Goal: Task Accomplishment & Management: Manage account settings

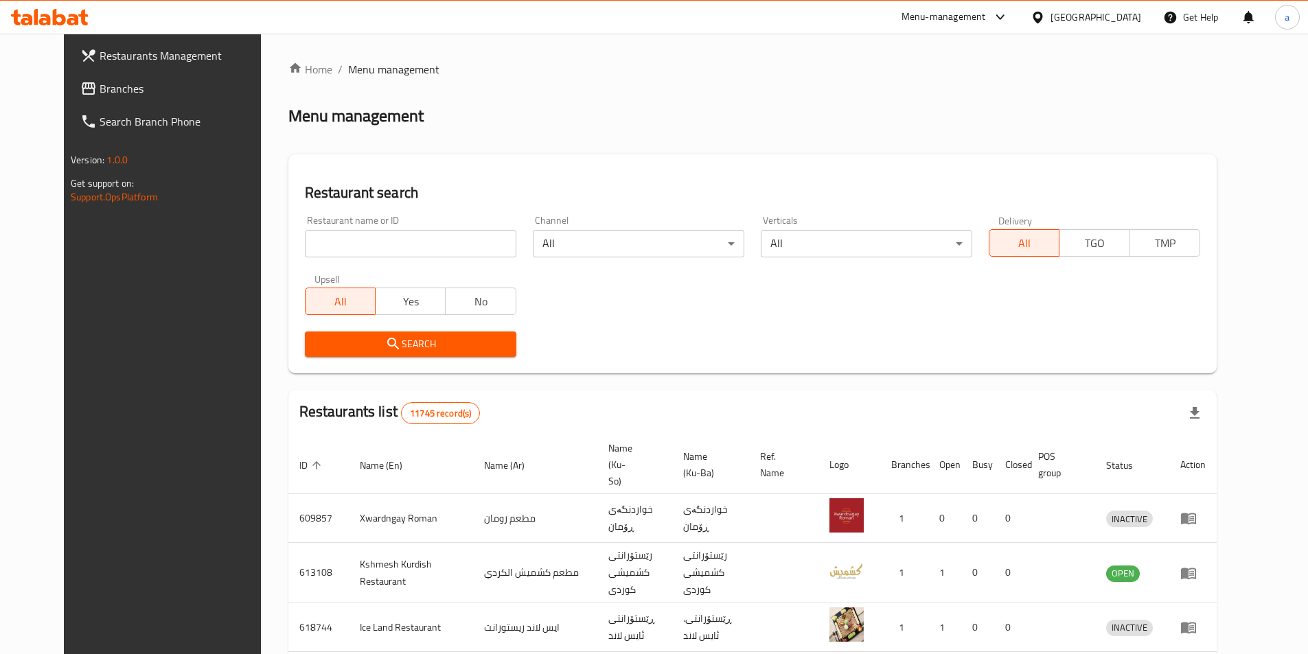
click at [358, 239] on input "search" at bounding box center [410, 243] width 211 height 27
paste input "Crave"
type input "Crave"
click at [385, 338] on icon "submit" at bounding box center [393, 344] width 16 height 16
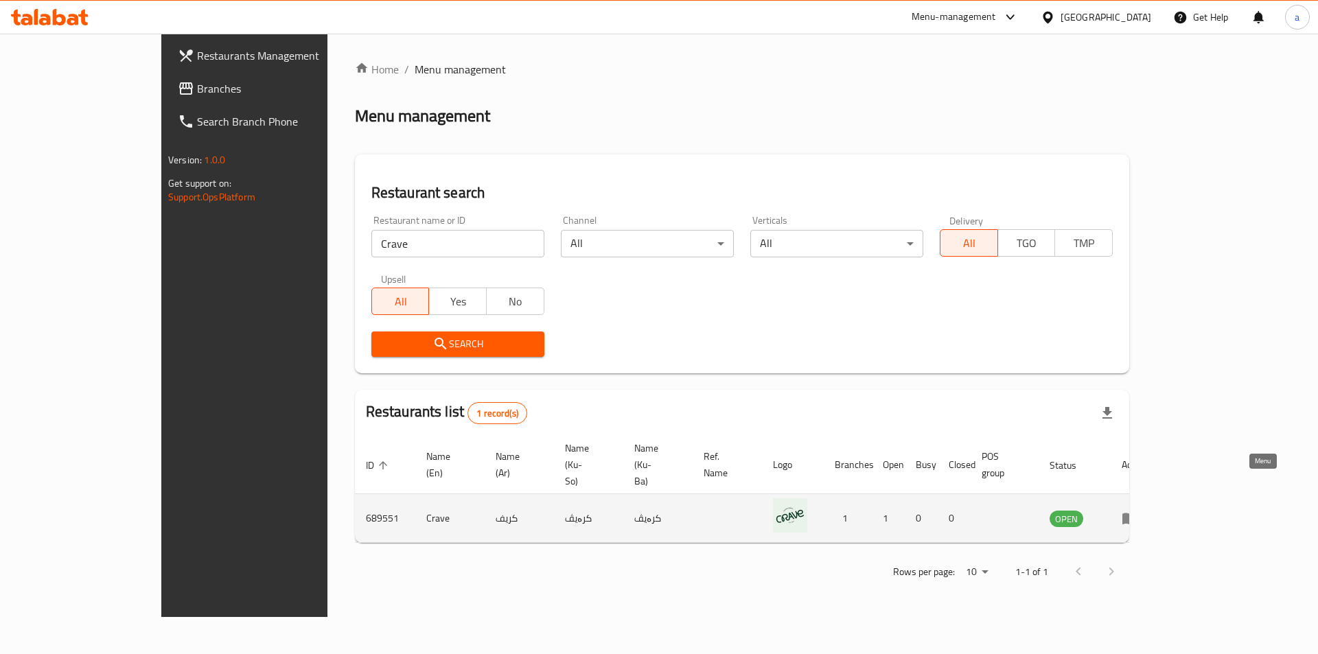
click at [1138, 510] on icon "enhanced table" at bounding box center [1130, 518] width 16 height 16
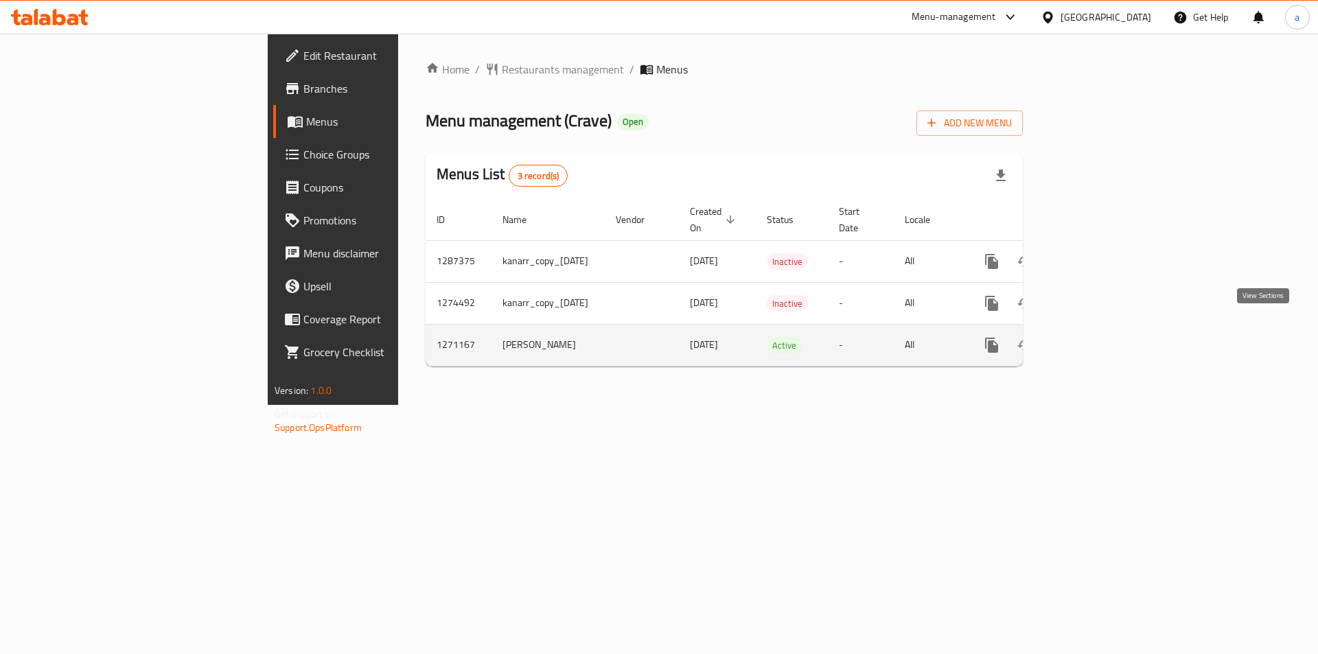
click at [1099, 337] on icon "enhanced table" at bounding box center [1091, 345] width 16 height 16
click at [1000, 338] on icon "more" at bounding box center [992, 346] width 16 height 16
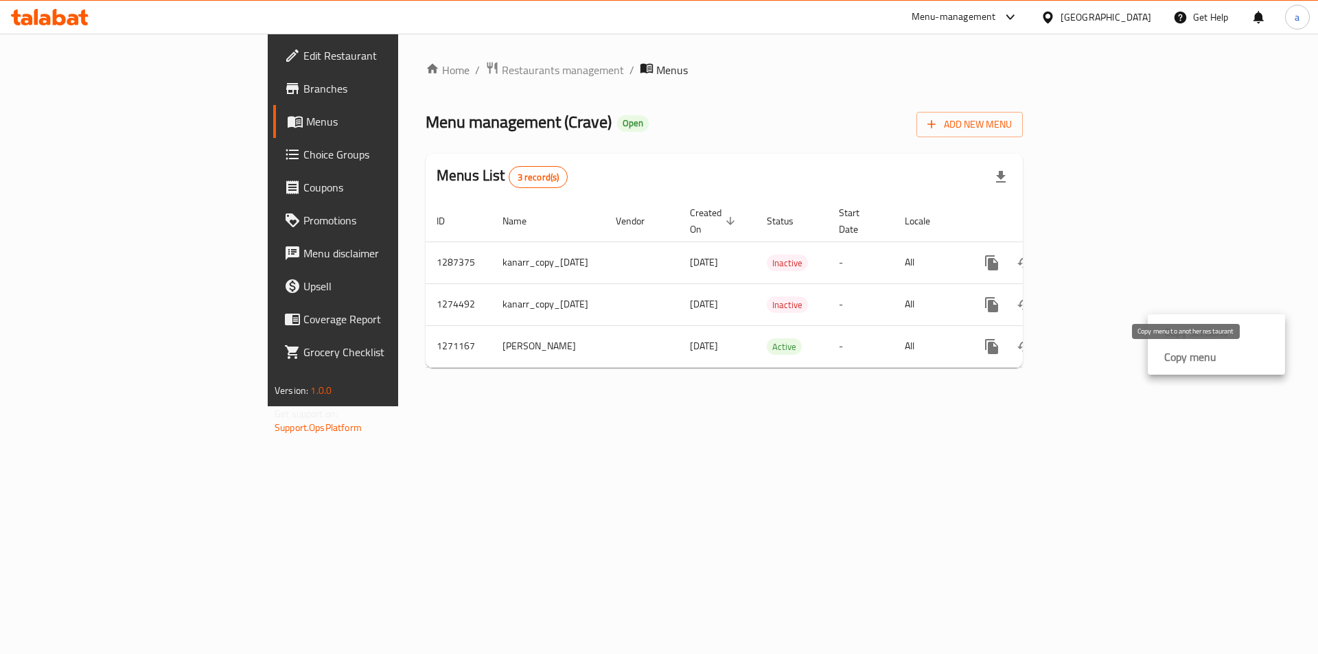
click at [1206, 359] on strong "Copy menu" at bounding box center [1190, 357] width 52 height 16
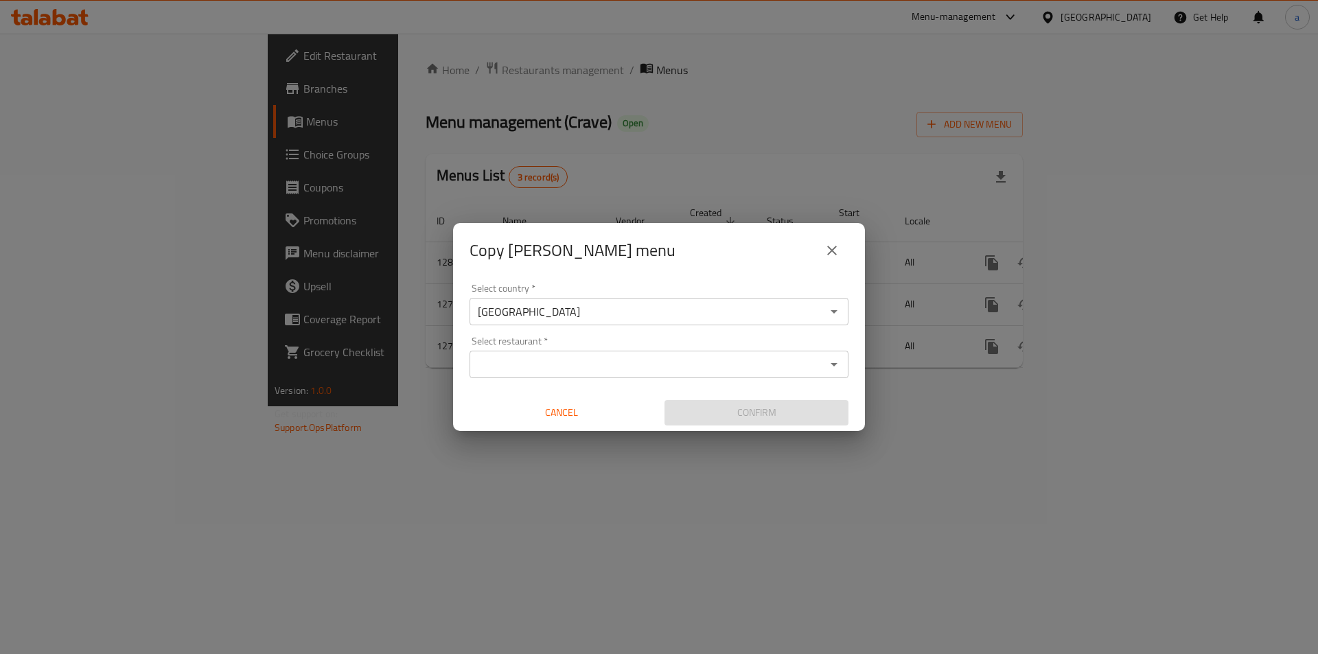
click at [571, 368] on input "Select restaurant   *" at bounding box center [648, 364] width 348 height 19
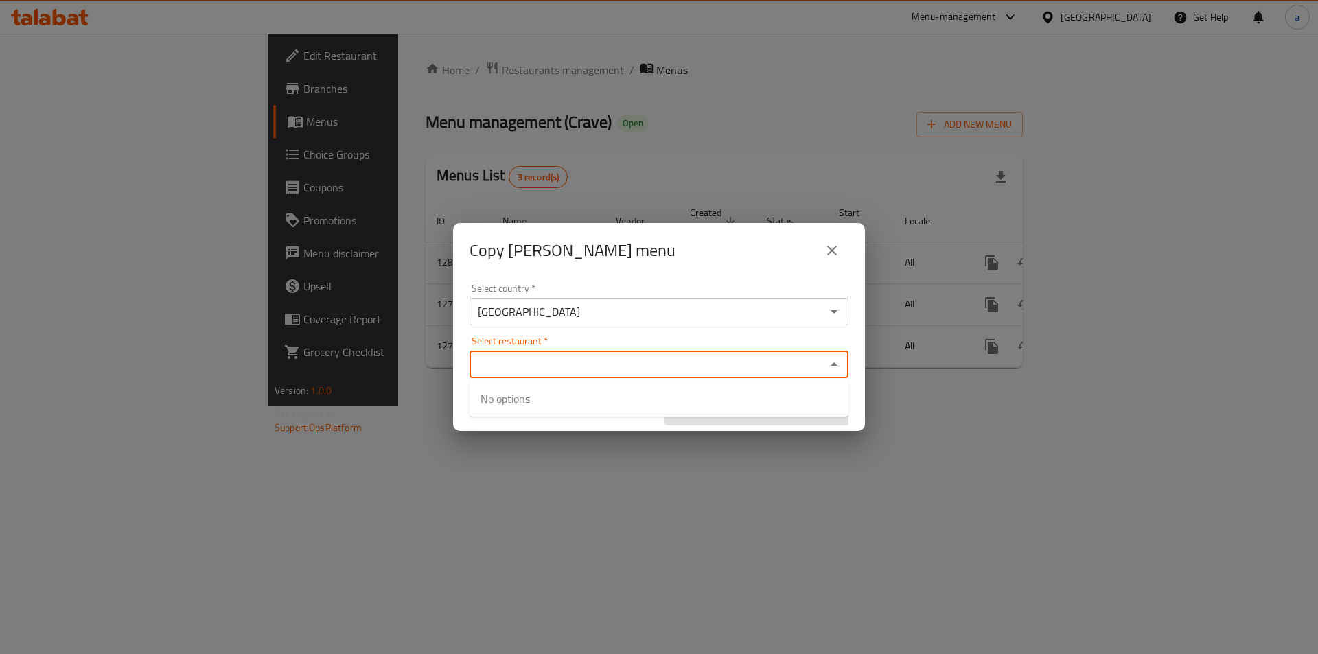
paste input "Crave"
type input "Crave"
click at [599, 415] on span "689551" at bounding box center [580, 407] width 37 height 16
checkbox input "true"
click at [733, 341] on div "Select restaurant   * Crave Select restaurant *" at bounding box center [659, 357] width 379 height 42
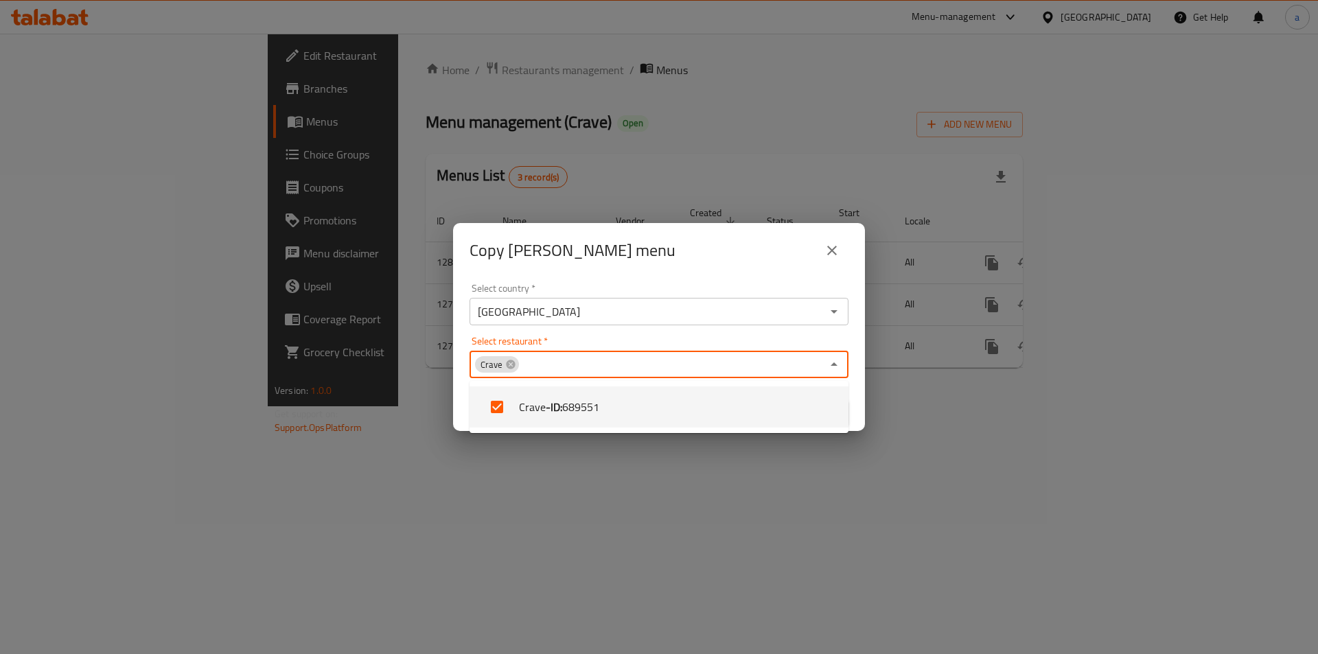
click at [587, 333] on div "Select country   * Iraq Select country * Select restaurant   * Crave Select res…" at bounding box center [659, 354] width 412 height 153
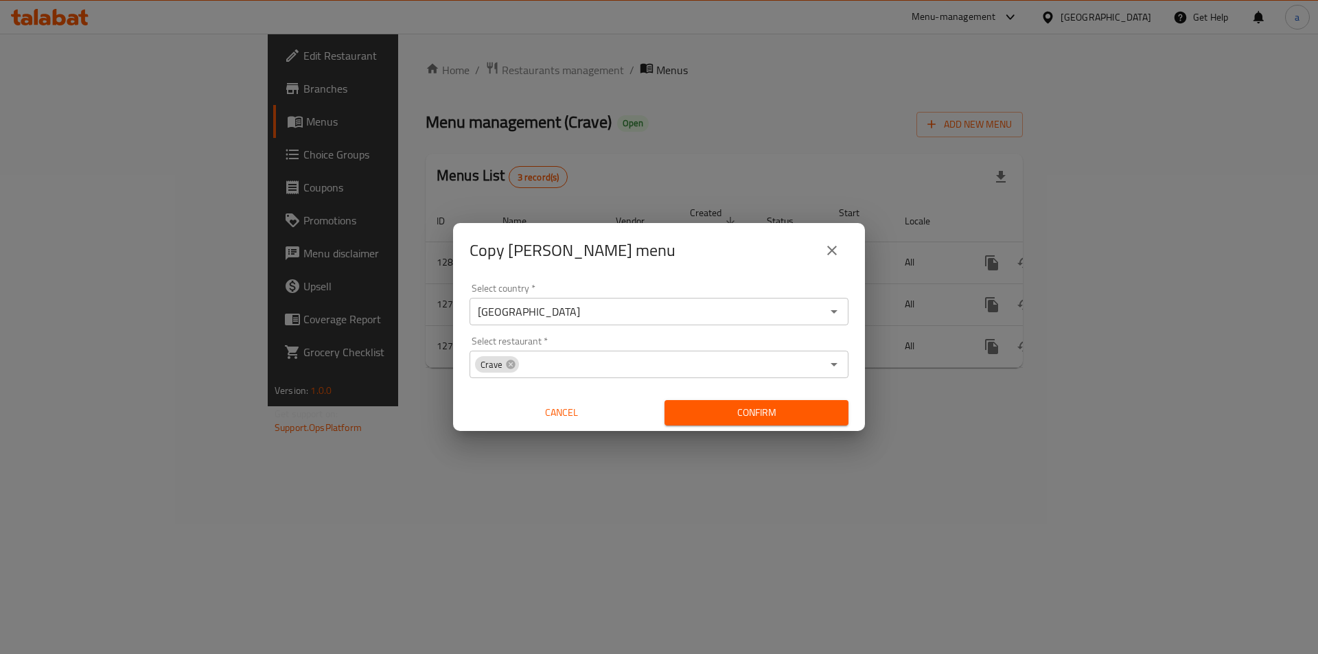
click at [757, 409] on span "Confirm" at bounding box center [757, 412] width 162 height 17
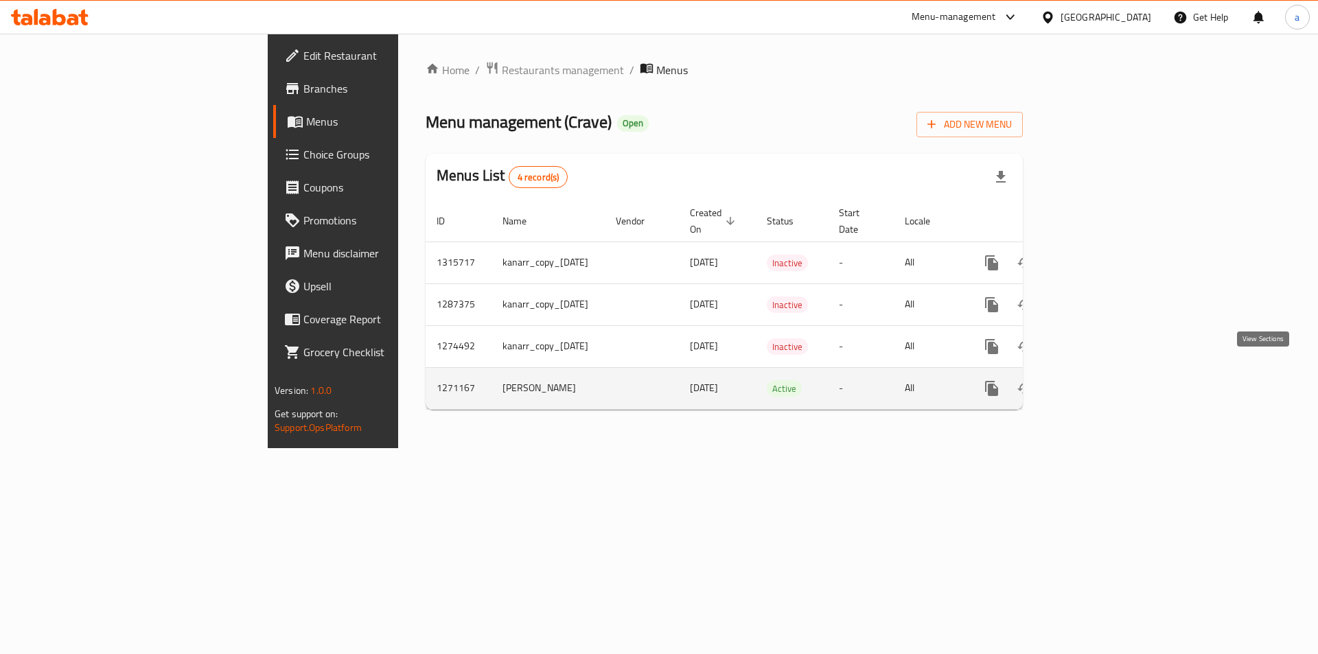
click at [1099, 380] on icon "enhanced table" at bounding box center [1091, 388] width 16 height 16
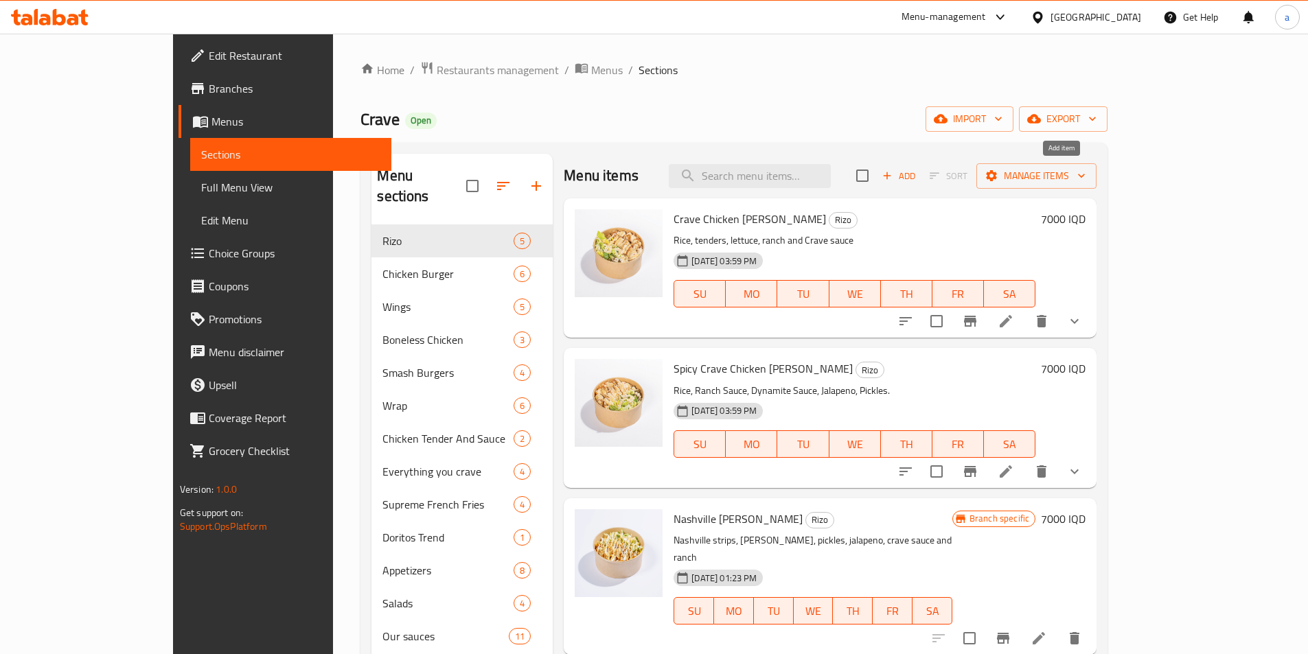
click at [917, 170] on span "Add" at bounding box center [898, 176] width 37 height 16
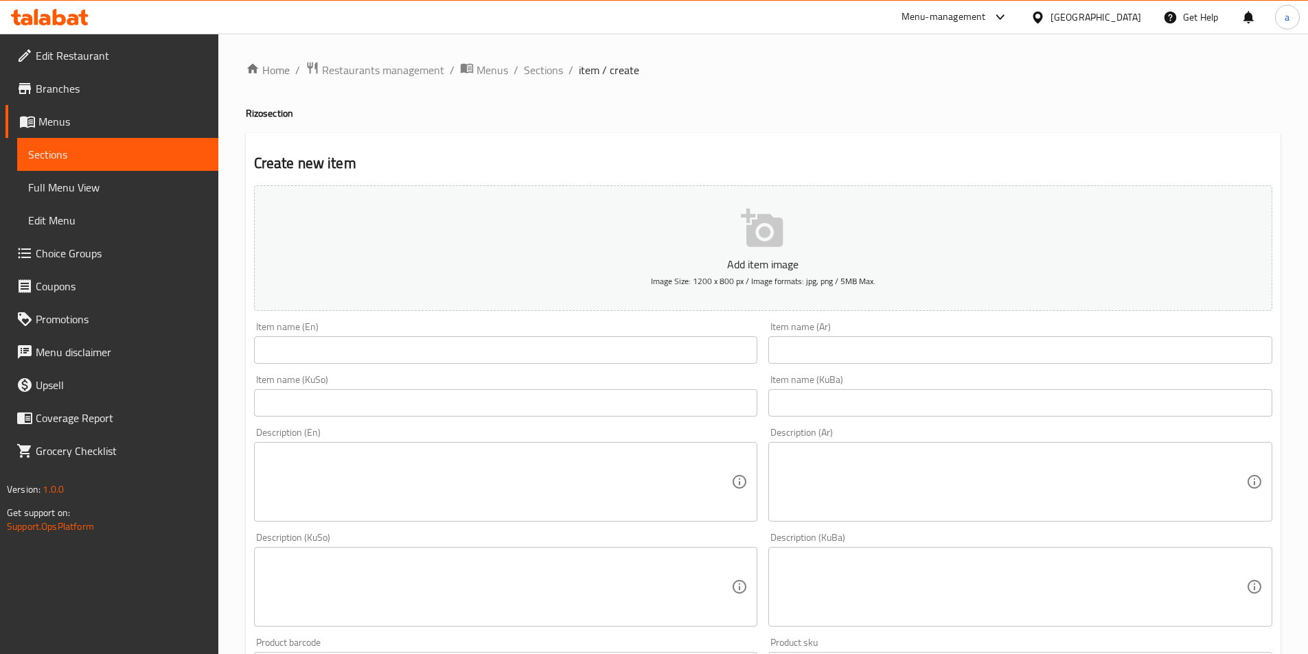
drag, startPoint x: 685, startPoint y: 356, endPoint x: 771, endPoint y: 364, distance: 86.2
click at [693, 358] on input "text" at bounding box center [506, 349] width 504 height 27
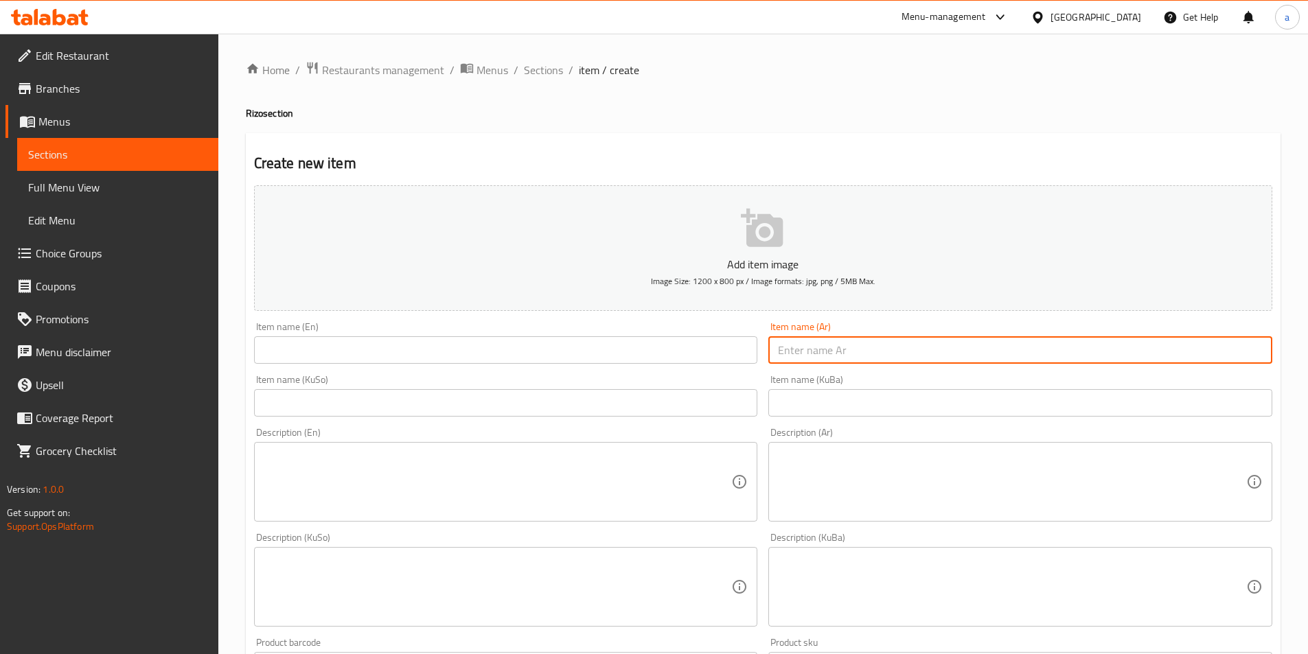
click at [841, 361] on input "text" at bounding box center [1020, 349] width 504 height 27
paste input "ڕیزۆی سادە"
type input "ڕیزۆی سادە"
drag, startPoint x: 862, startPoint y: 357, endPoint x: 801, endPoint y: 361, distance: 60.6
click at [801, 361] on input "ڕیزۆی سادە" at bounding box center [1020, 349] width 504 height 27
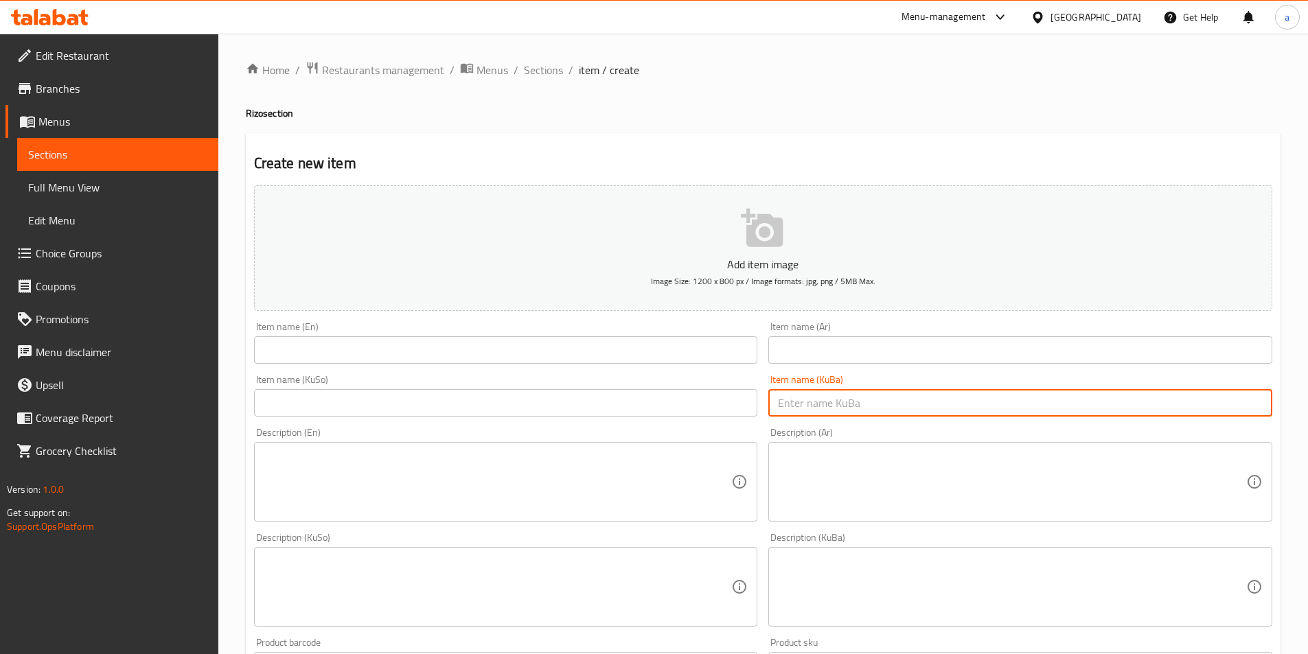
click at [798, 393] on input "text" at bounding box center [1020, 402] width 504 height 27
paste input "ڕیزۆی سادە"
type input "ڕیزۆی سادە"
click at [795, 353] on input "text" at bounding box center [1020, 349] width 504 height 27
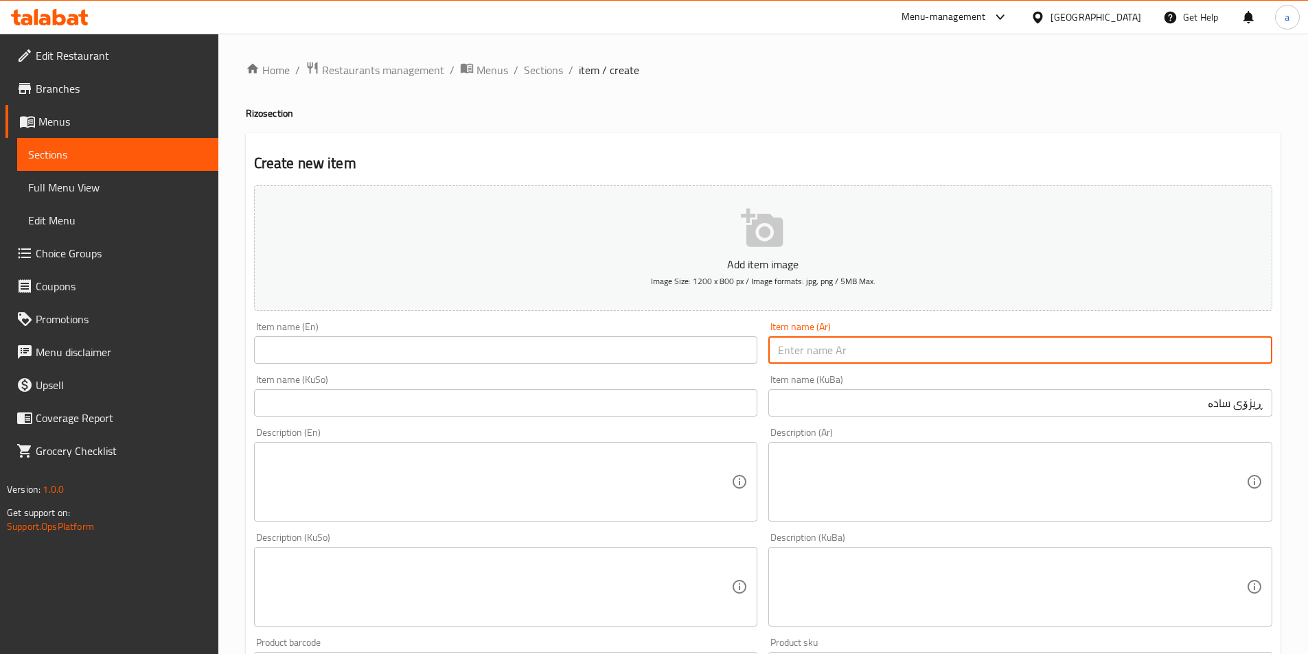
paste input "ريزو سادة"
drag, startPoint x: 836, startPoint y: 349, endPoint x: 837, endPoint y: 408, distance: 59.7
click at [695, 367] on div "Add item image Image Size: 1200 x 800 px / Image formats: jpg, png / 5MB Max. I…" at bounding box center [763, 555] width 1029 height 750
type input "ريزو سادة"
click at [839, 413] on input "ڕیزۆی سادە" at bounding box center [1020, 402] width 504 height 27
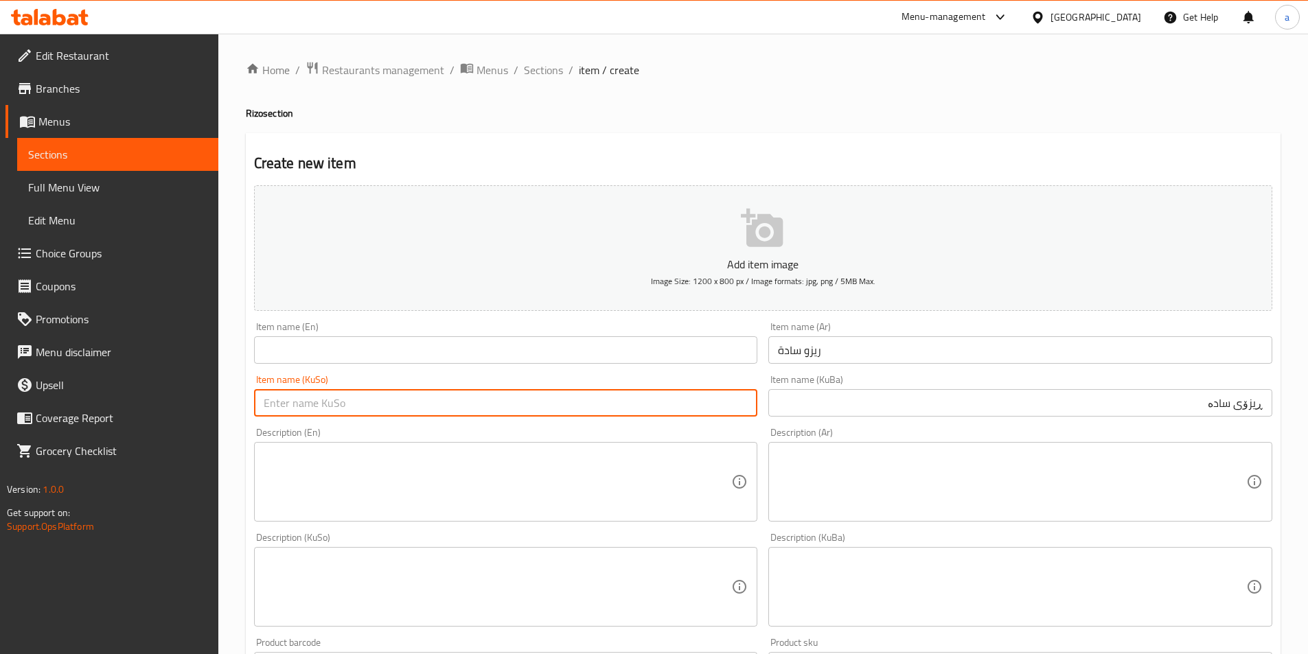
click at [559, 404] on input "text" at bounding box center [506, 402] width 504 height 27
paste input "ڕیزۆی سادە"
type input "ڕیزۆی سادە"
click at [579, 356] on input "text" at bounding box center [506, 349] width 504 height 27
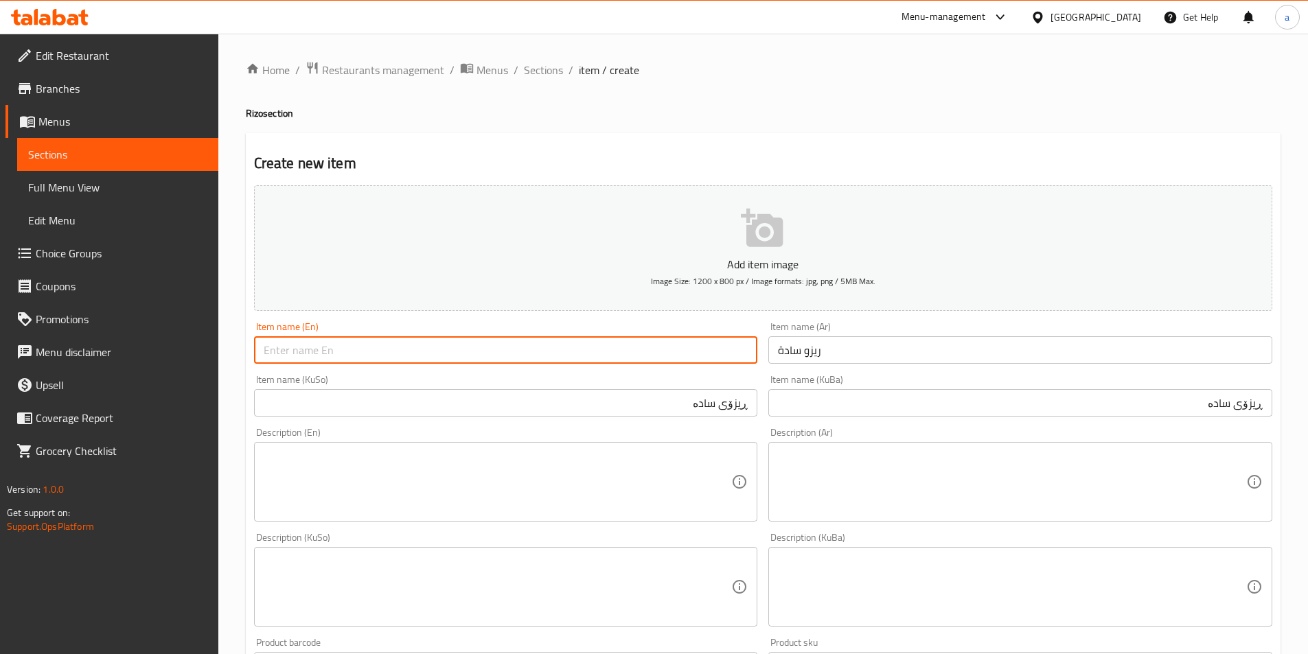
paste input "Plain rizzo"
click at [292, 353] on input "Plain rizzo" at bounding box center [506, 349] width 504 height 27
click at [724, 349] on input "Plain Rizzo" at bounding box center [506, 349] width 504 height 27
type input "Plain Rizzo"
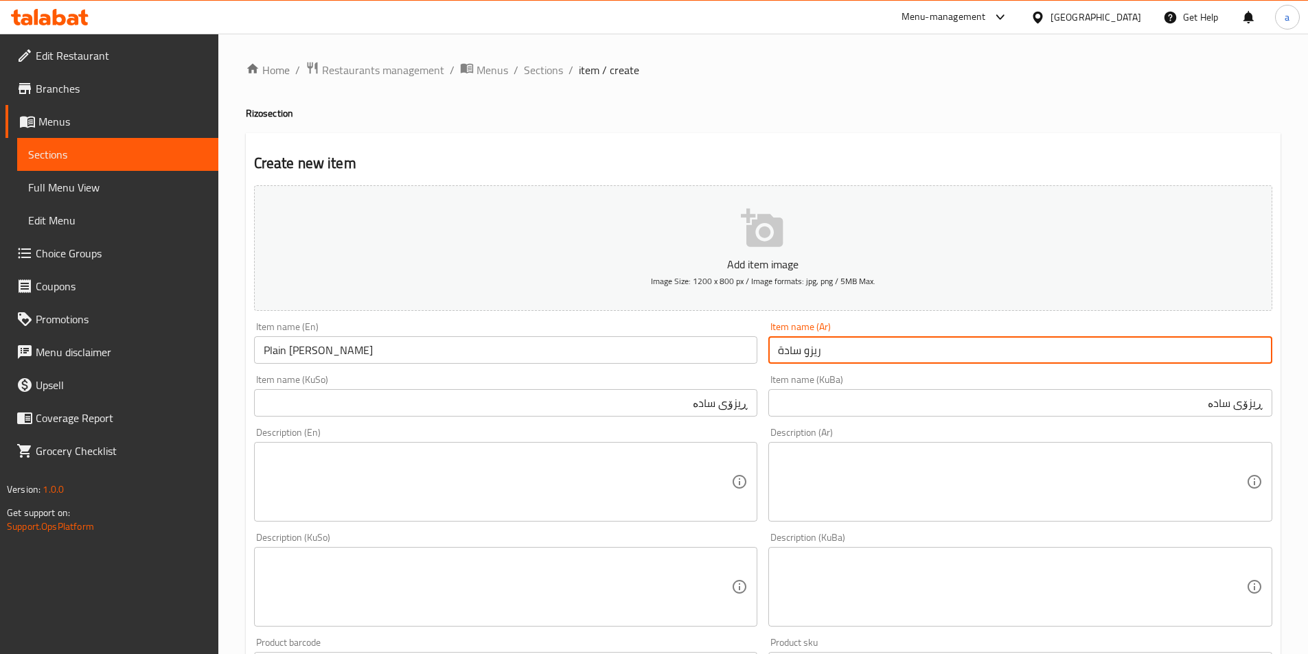
click at [888, 360] on input "ريزو سادة" at bounding box center [1020, 349] width 504 height 27
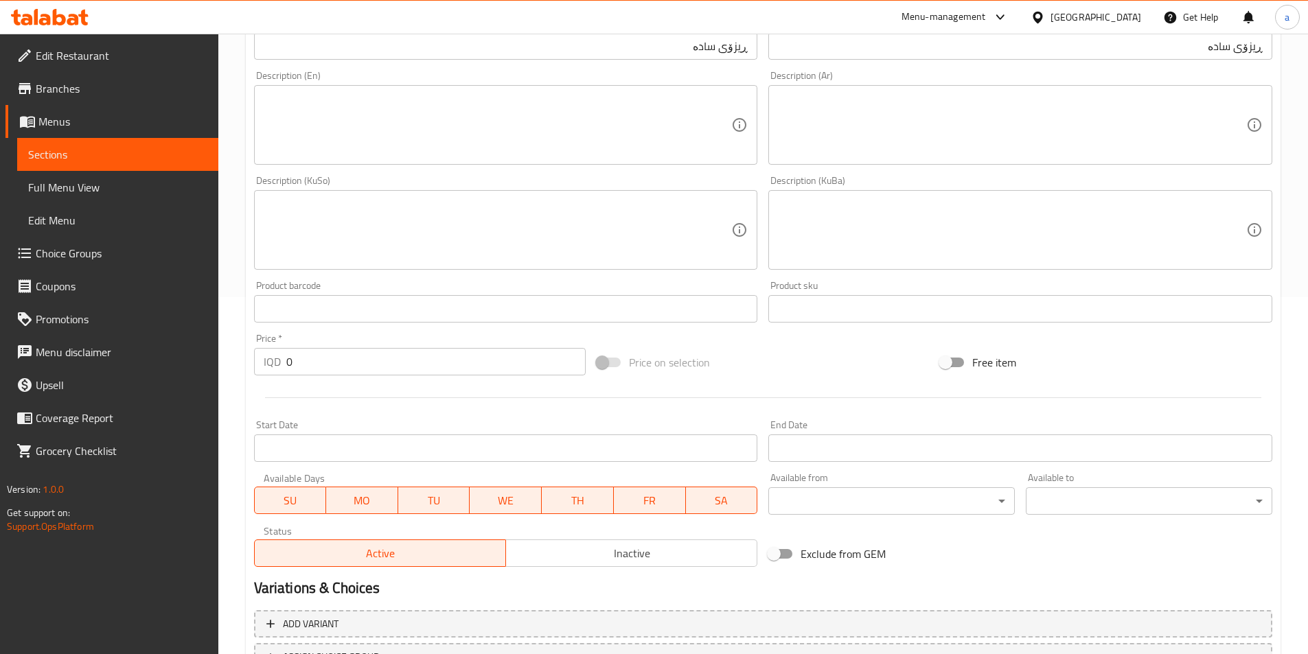
scroll to position [412, 0]
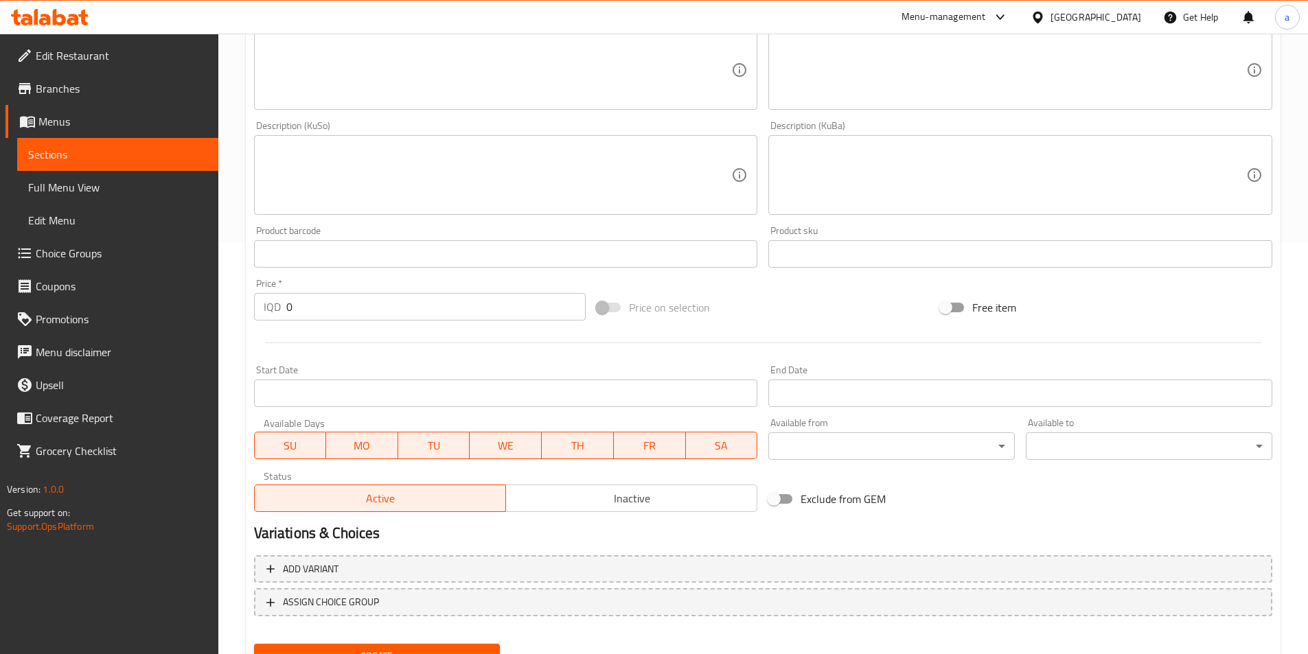
click at [373, 393] on input "Start Date" at bounding box center [506, 393] width 504 height 27
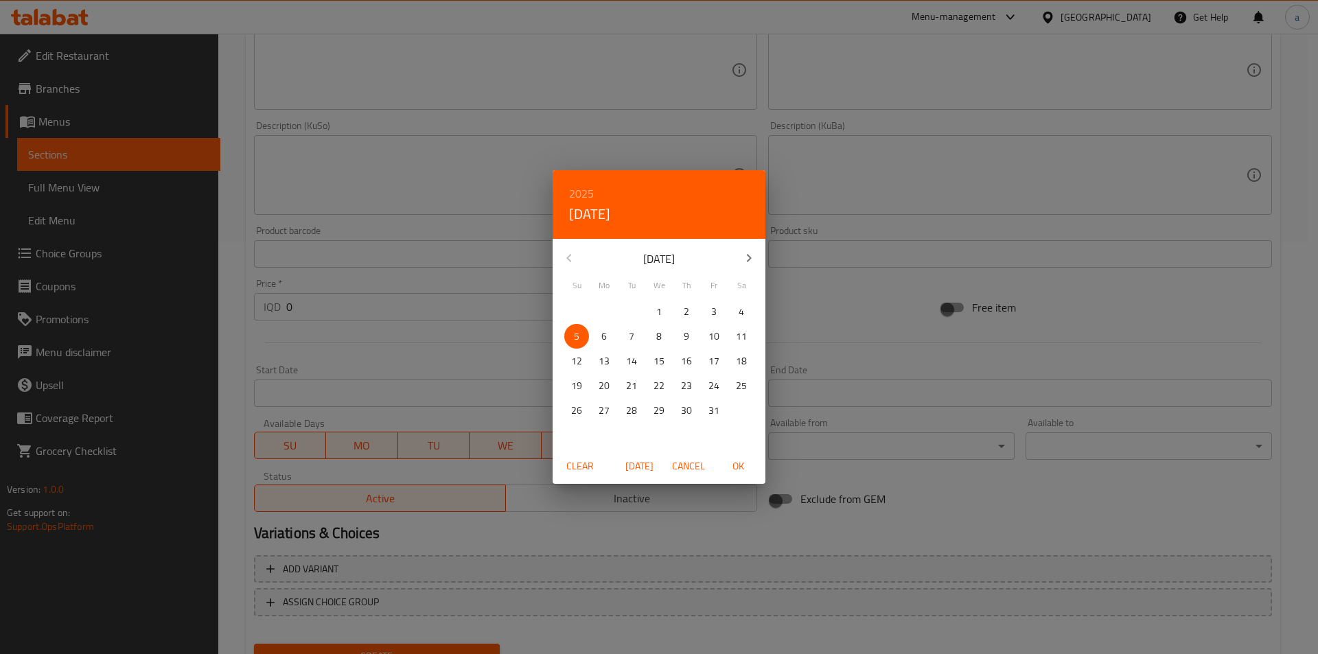
drag, startPoint x: 903, startPoint y: 318, endPoint x: 892, endPoint y: 322, distance: 11.7
click at [903, 318] on div "2025 Sun, Oct 5 October 2025 Su Mo Tu We Th Fr Sa 28 29 30 1 2 3 4 5 6 7 8 9 10…" at bounding box center [659, 327] width 1318 height 654
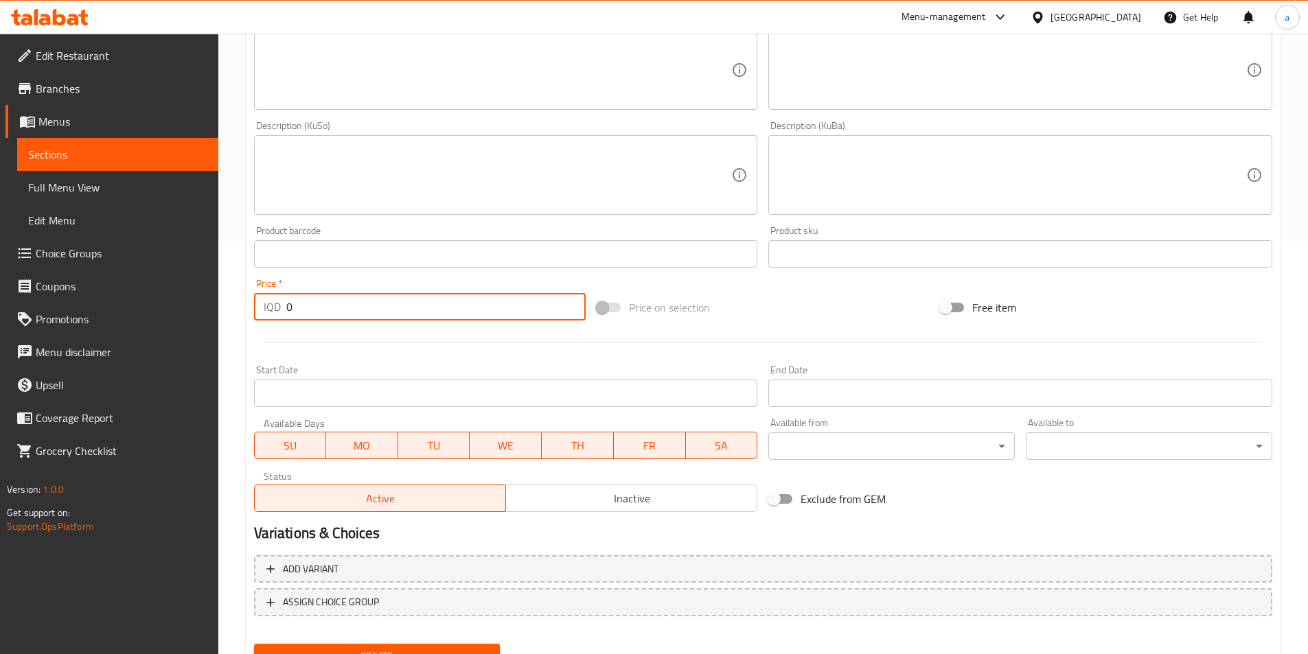
drag, startPoint x: 362, startPoint y: 309, endPoint x: 233, endPoint y: 314, distance: 128.5
click at [233, 314] on div "Home / Restaurants management / Menus / Sections / item / create Rizo section C…" at bounding box center [763, 169] width 1090 height 1094
paste input "450"
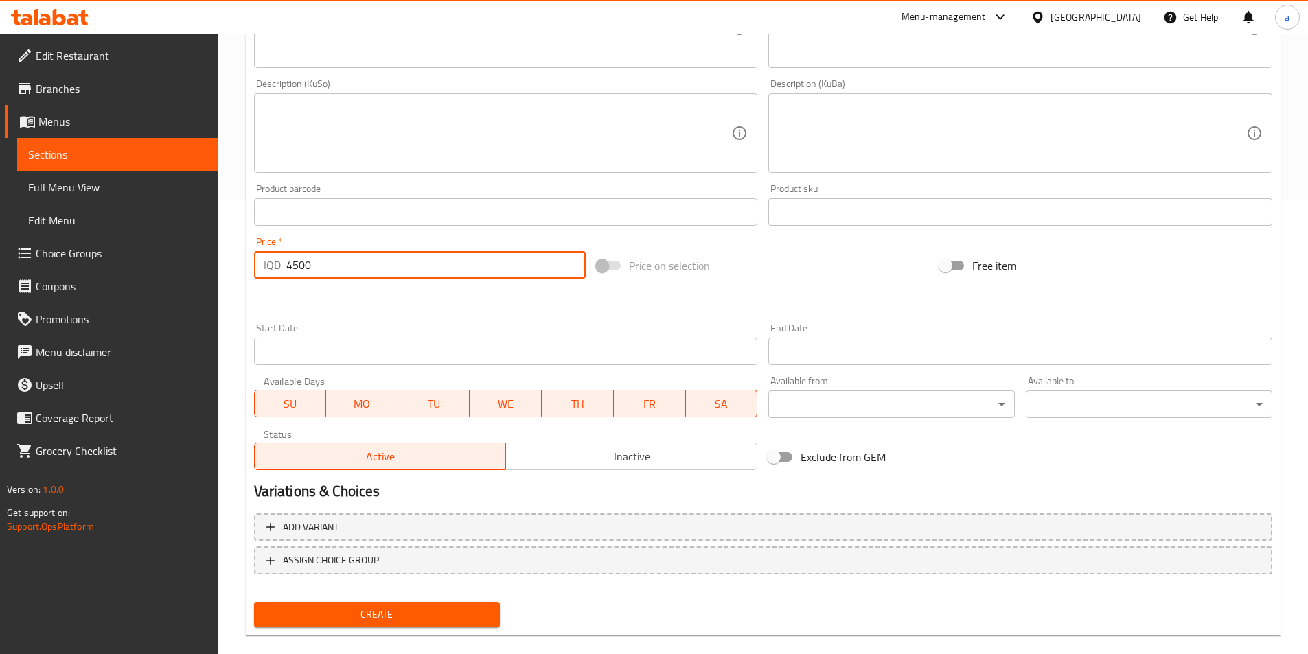
scroll to position [474, 0]
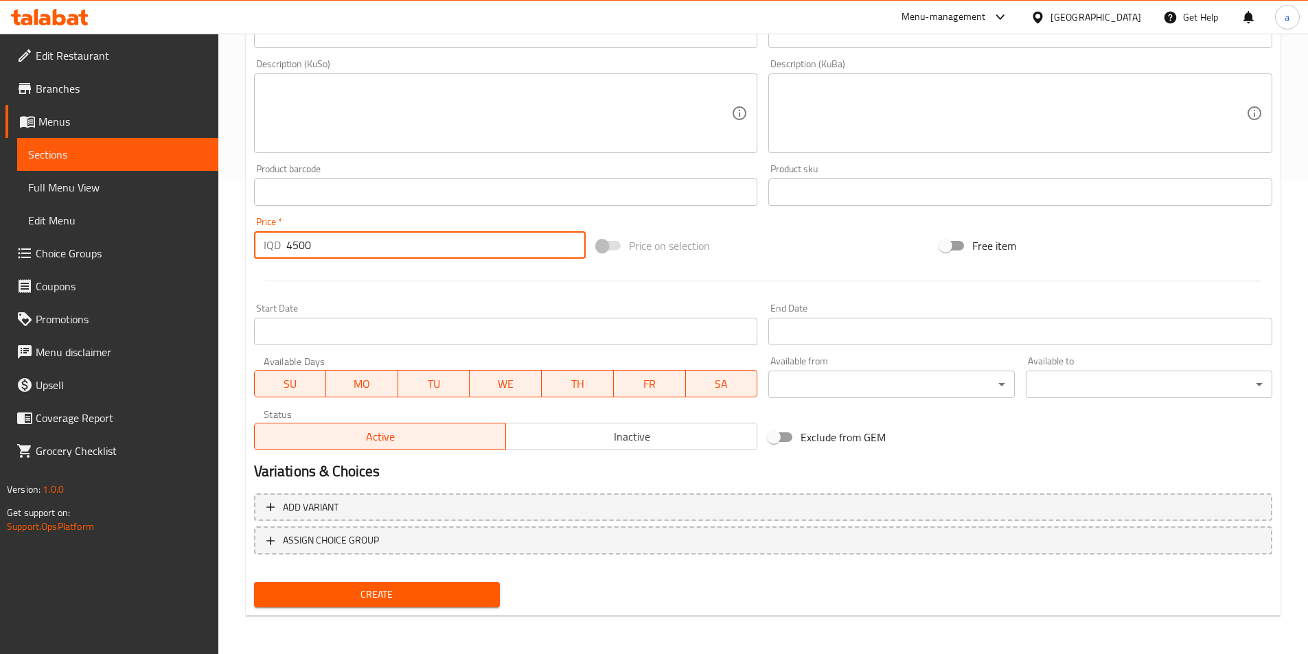
type input "4500"
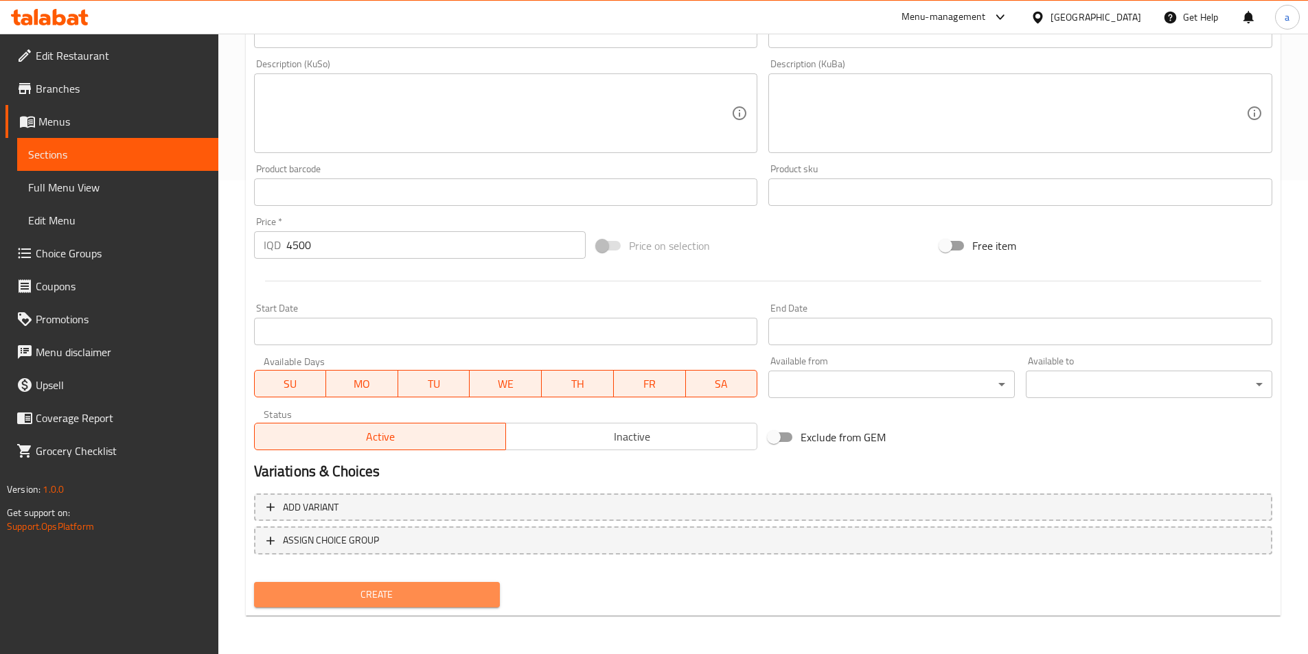
click at [417, 588] on span "Create" at bounding box center [377, 594] width 225 height 17
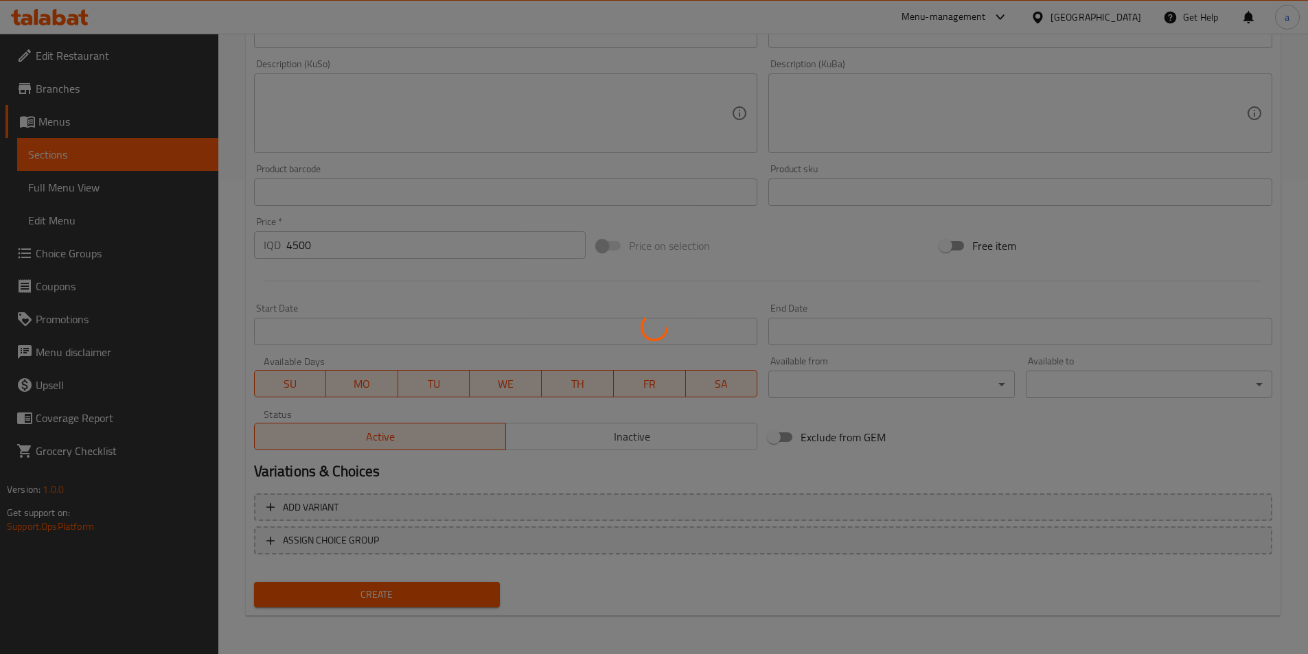
type input "0"
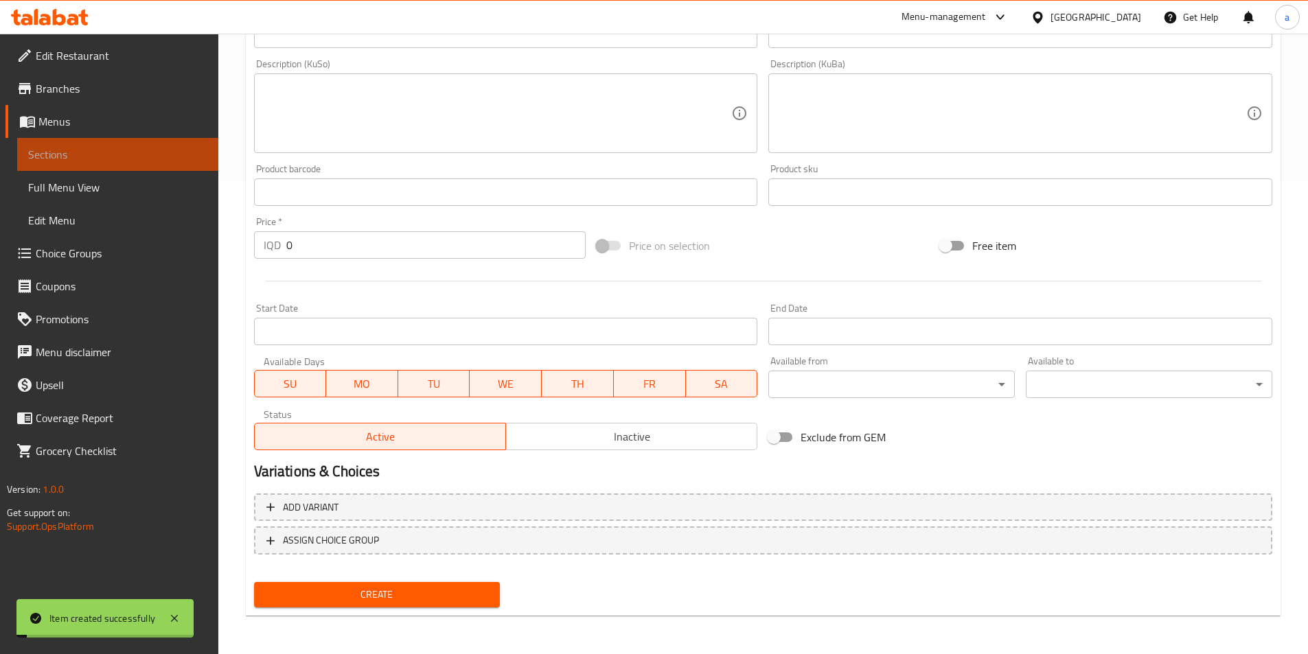
click at [118, 149] on span "Sections" at bounding box center [117, 154] width 179 height 16
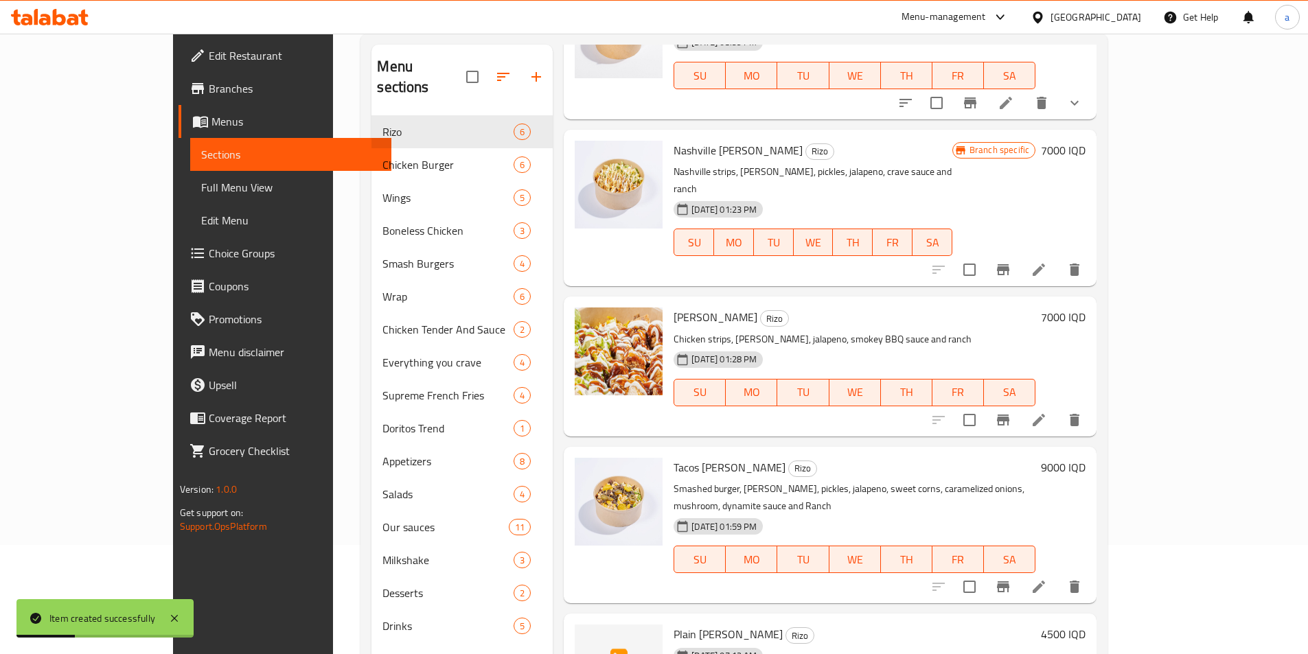
scroll to position [192, 0]
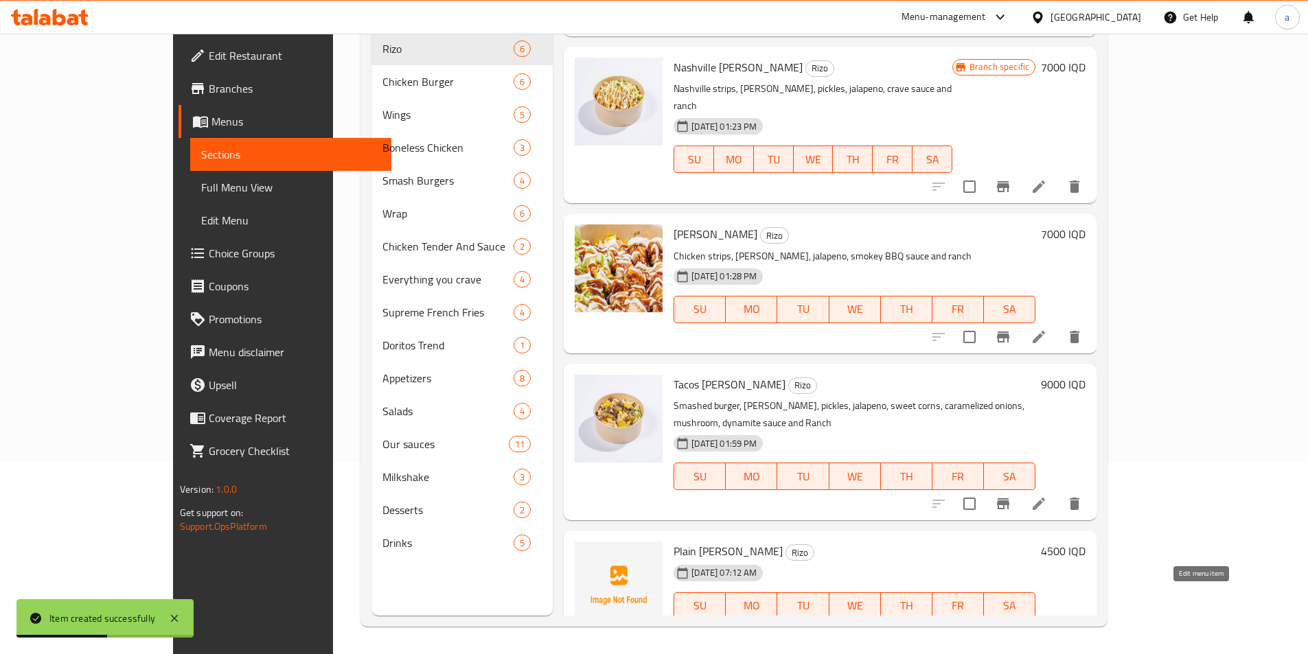
click at [1047, 625] on icon at bounding box center [1039, 633] width 16 height 16
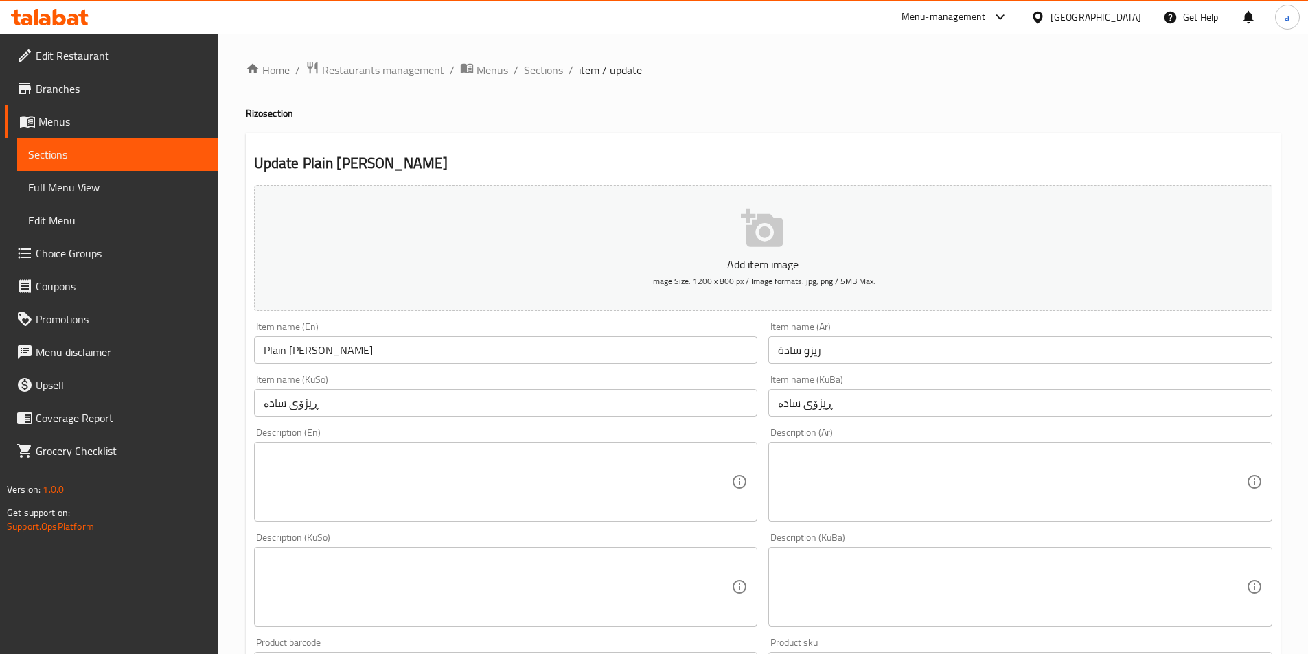
click at [134, 145] on link "Sections" at bounding box center [117, 154] width 201 height 33
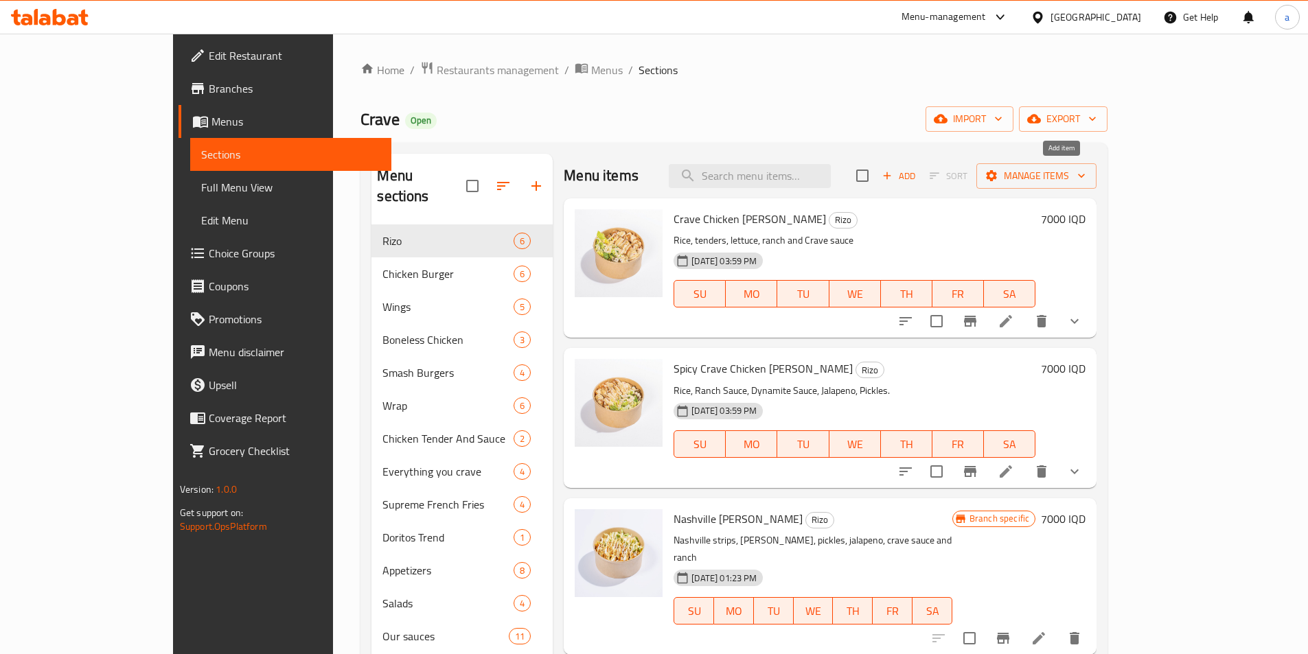
click at [917, 180] on span "Add" at bounding box center [898, 176] width 37 height 16
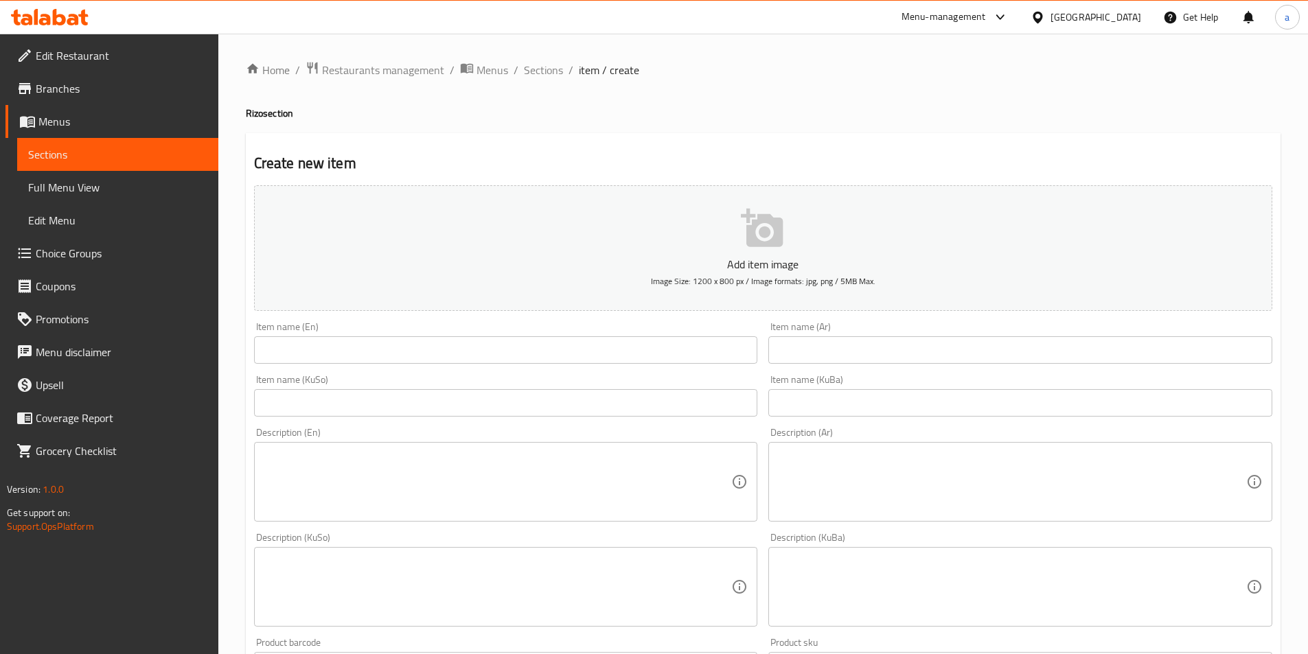
click at [621, 354] on input "text" at bounding box center [506, 349] width 504 height 27
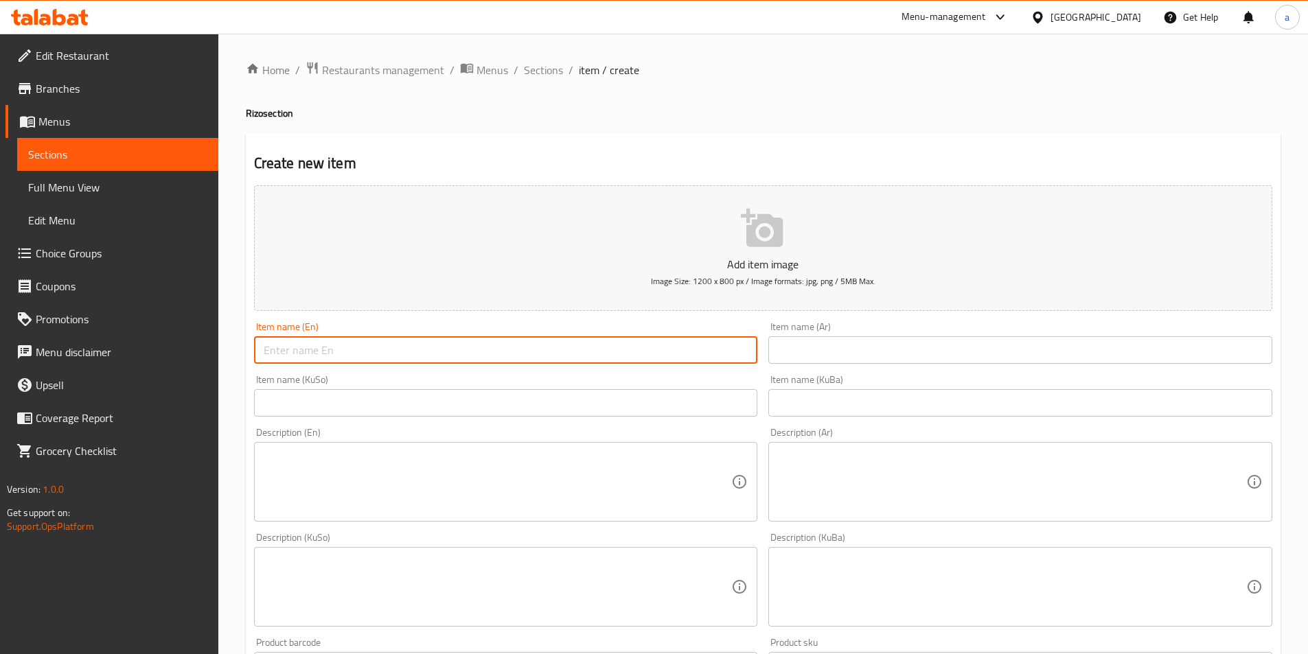
paste input "بەرگری جیزی"
type input "بەرگری جیزی"
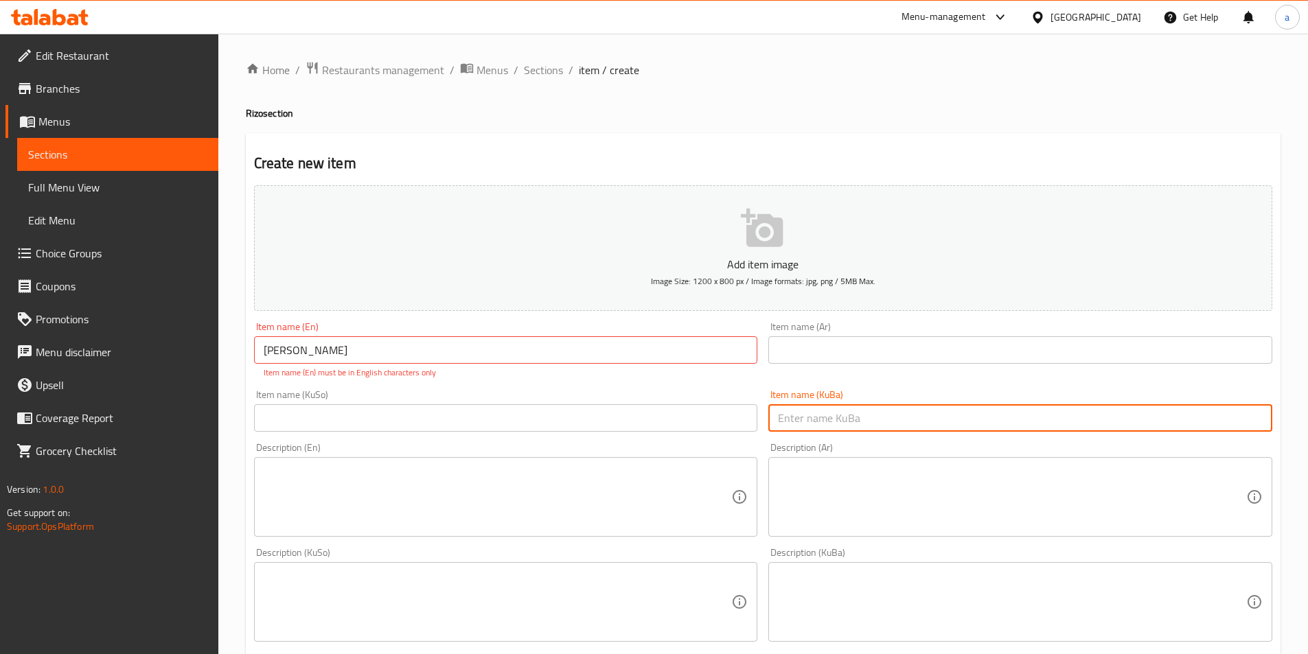
click at [830, 404] on div "Item name (KuBa) Item name (KuBa)" at bounding box center [1020, 411] width 504 height 42
paste input "بەرگری جیزی"
type input "بەرگری جیزی"
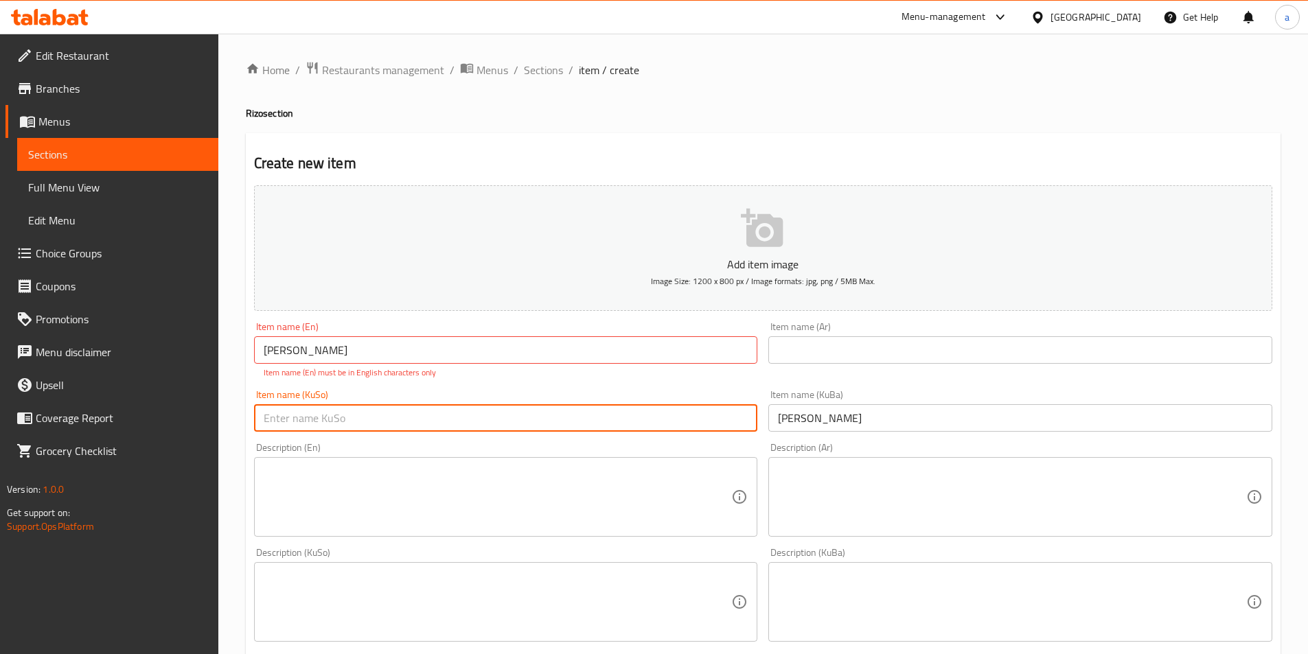
click at [695, 408] on input "text" at bounding box center [506, 417] width 504 height 27
paste input "جيزي برجر"
type input "جيزي برجر"
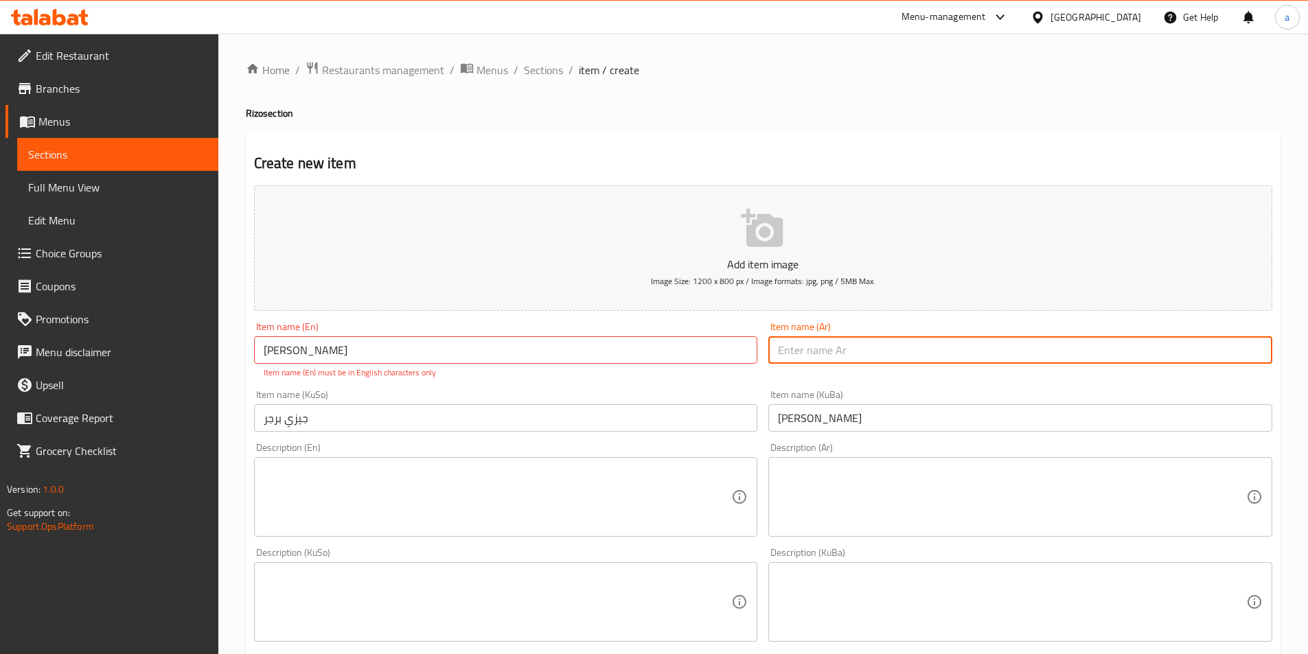
click at [822, 353] on input "text" at bounding box center [1020, 349] width 504 height 27
paste input "جيزي برجر"
type input "جيزي برجر"
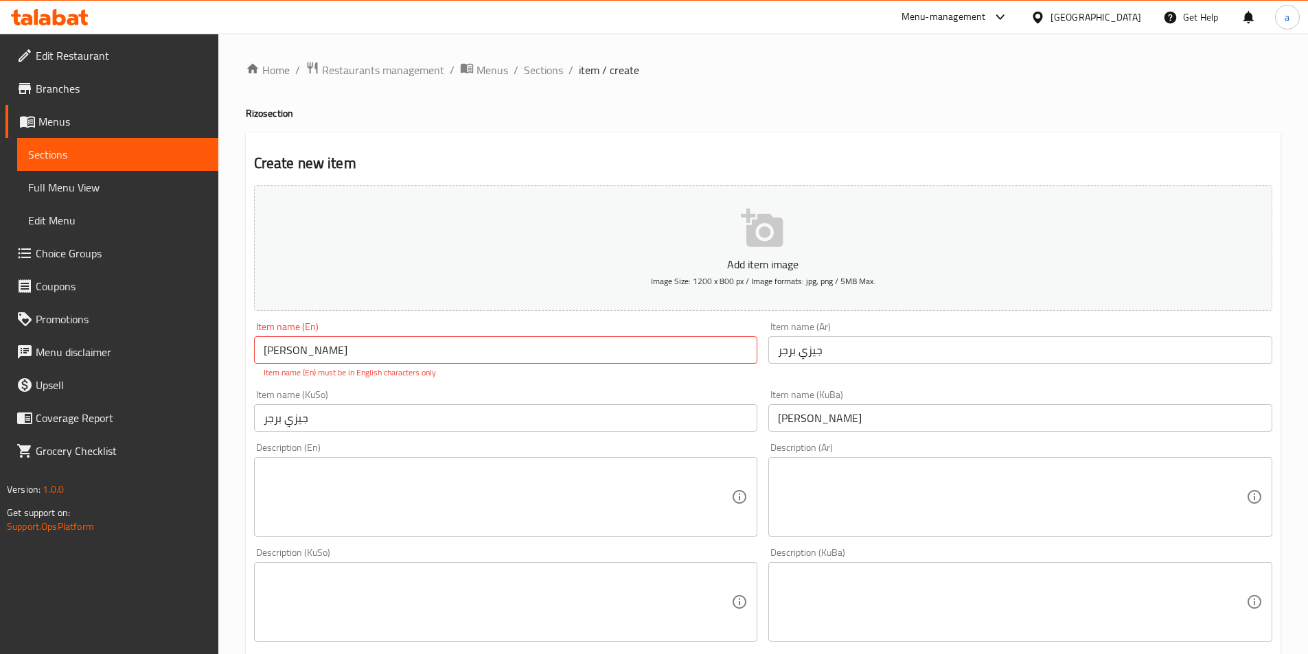
drag, startPoint x: 883, startPoint y: 433, endPoint x: 840, endPoint y: 423, distance: 44.5
click at [840, 426] on div "Item name (KuBa) بەرگری جیزی Item name (KuBa)" at bounding box center [1020, 410] width 515 height 53
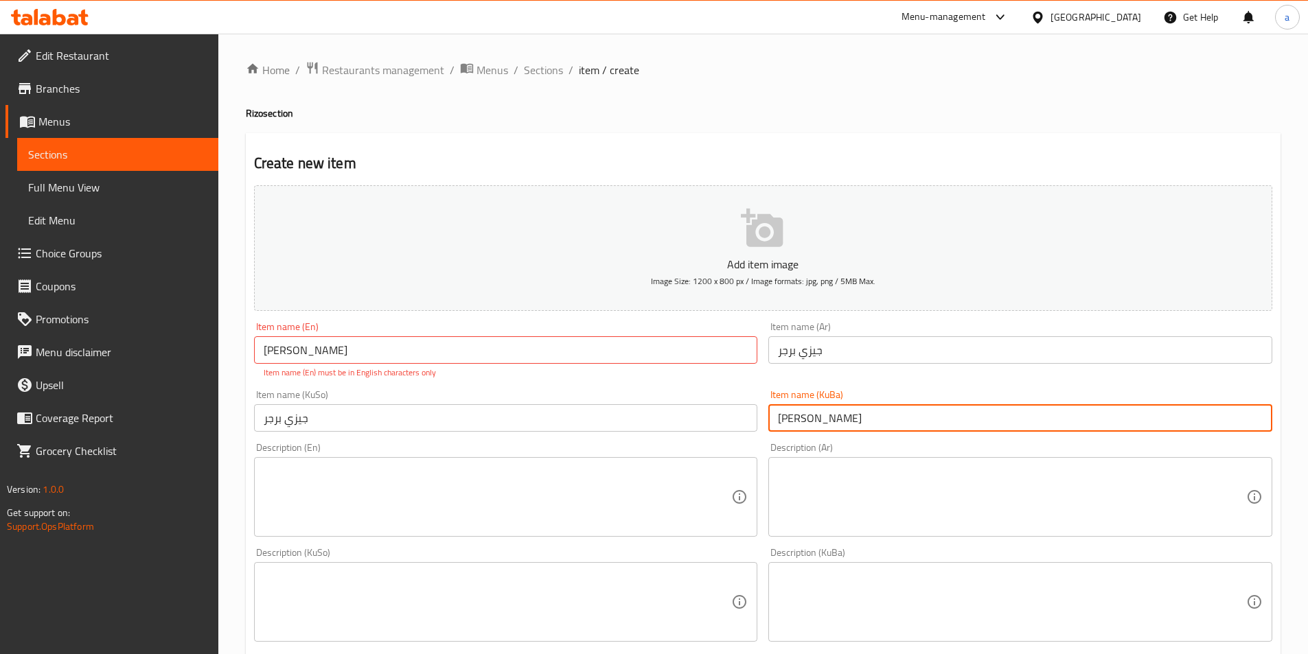
drag, startPoint x: 853, startPoint y: 419, endPoint x: 743, endPoint y: 422, distance: 109.9
click at [743, 422] on div "Add item image Image Size: 1200 x 800 px / Image formats: jpg, png / 5MB Max. I…" at bounding box center [763, 562] width 1029 height 765
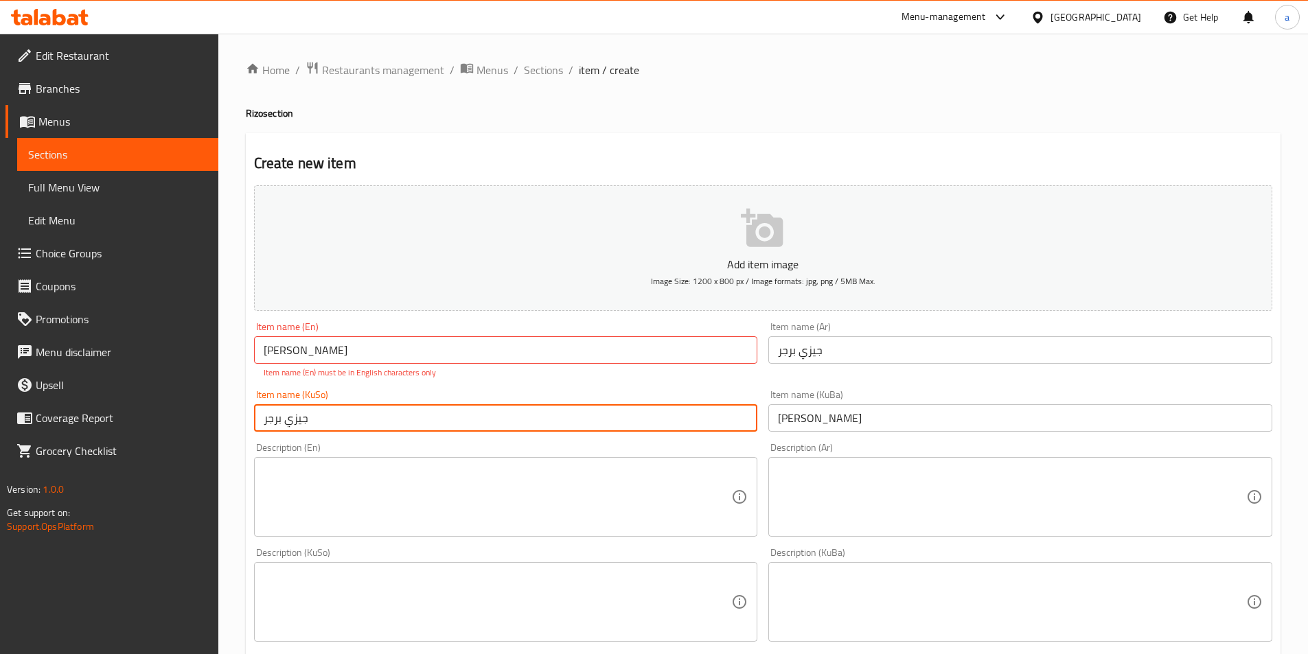
click at [598, 408] on input "جيزي برجر" at bounding box center [506, 417] width 504 height 27
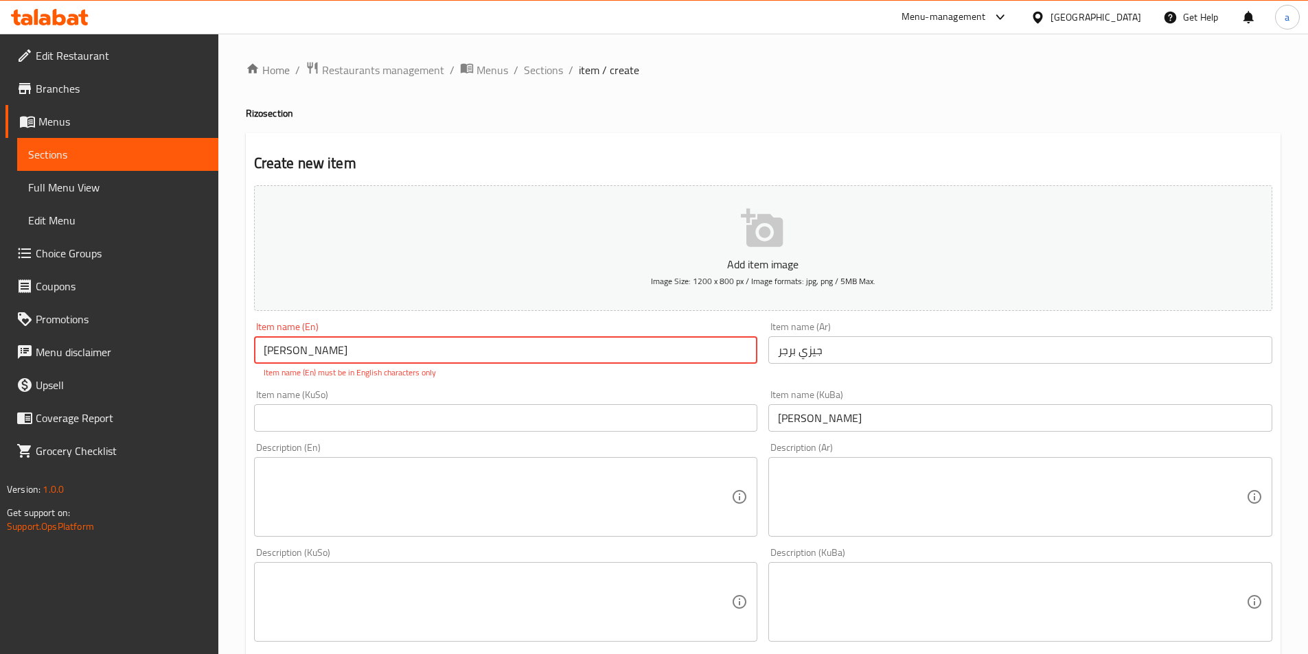
click at [617, 363] on input "بەرگری جیزی" at bounding box center [506, 349] width 504 height 27
drag, startPoint x: 617, startPoint y: 358, endPoint x: 187, endPoint y: 354, distance: 429.1
click at [187, 354] on div "Edit Restaurant Branches Menus Sections Full Menu View Edit Menu Choice Groups …" at bounding box center [654, 588] width 1308 height 1109
paste input "Cheezy rizzo"
type input "Cheezy rizzo"
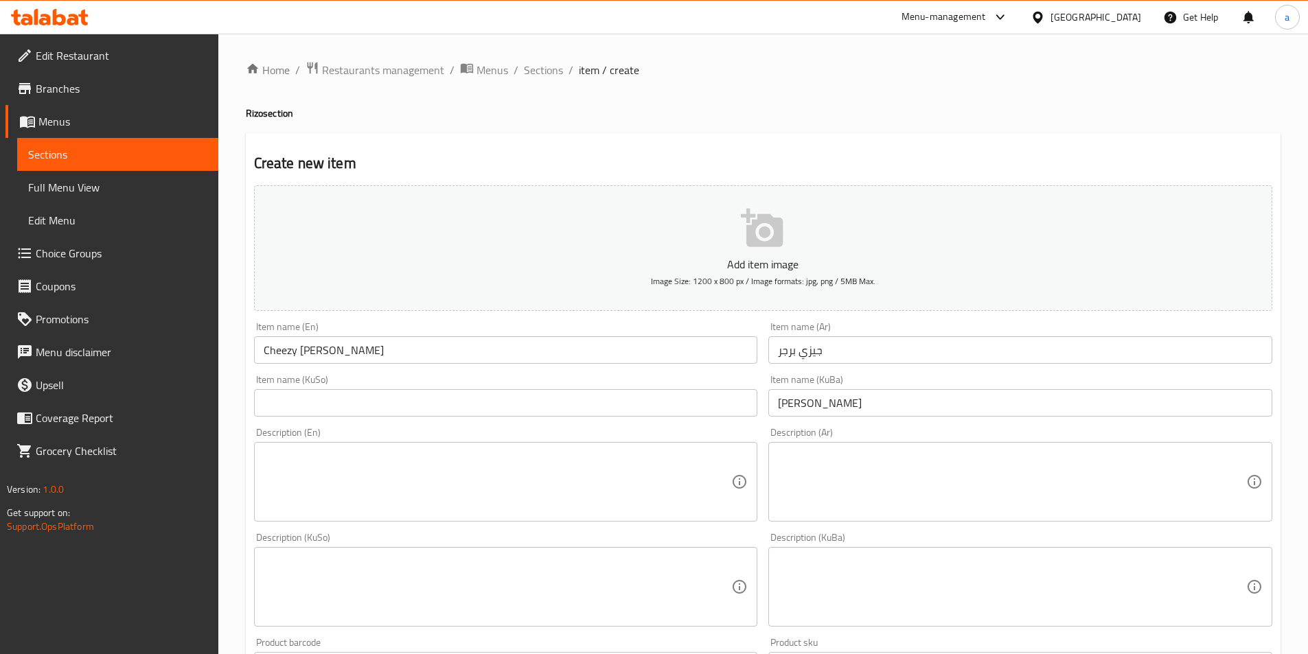
click at [557, 385] on div "Item name (KuSo) Item name (KuSo)" at bounding box center [506, 395] width 515 height 53
click at [821, 350] on input "جيزي برجر" at bounding box center [1020, 349] width 504 height 27
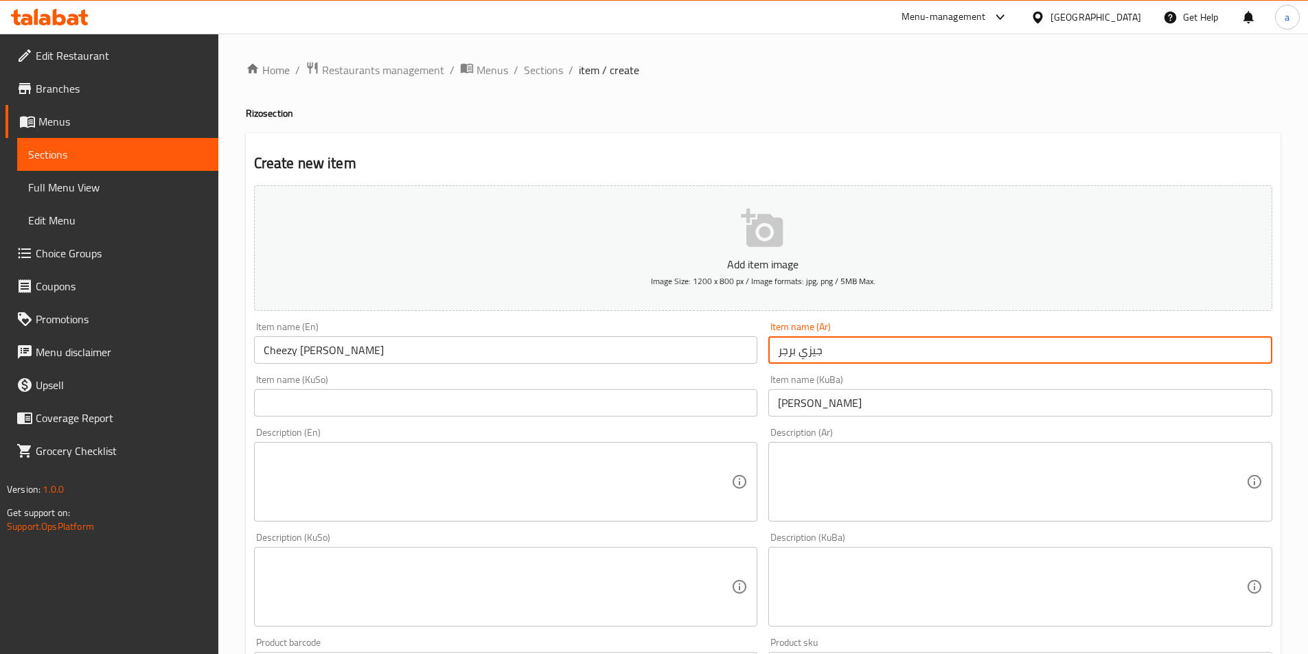
click at [821, 350] on input "جيزي برجر" at bounding box center [1020, 349] width 504 height 27
type input "[PERSON_NAME]"
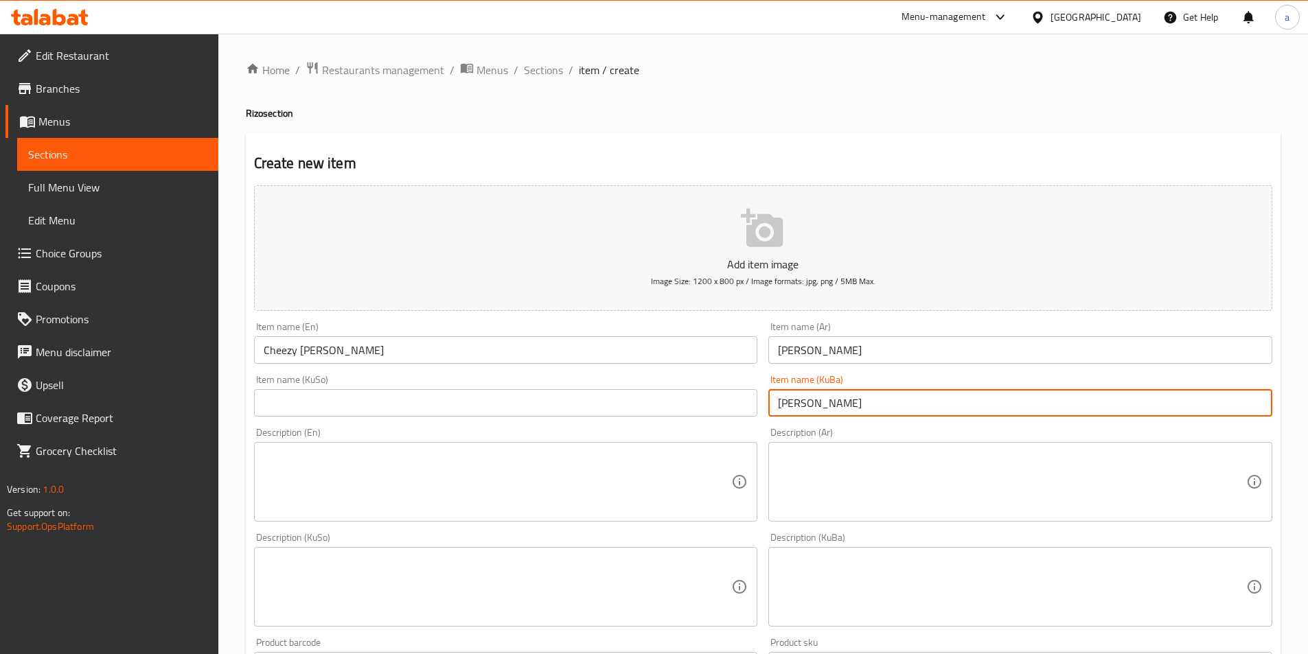
click at [814, 413] on input "بەرگری جیزی" at bounding box center [1020, 402] width 504 height 27
paste input "یزۆ"
type input "ریزۆی جیزی"
click at [621, 398] on input "text" at bounding box center [506, 402] width 504 height 27
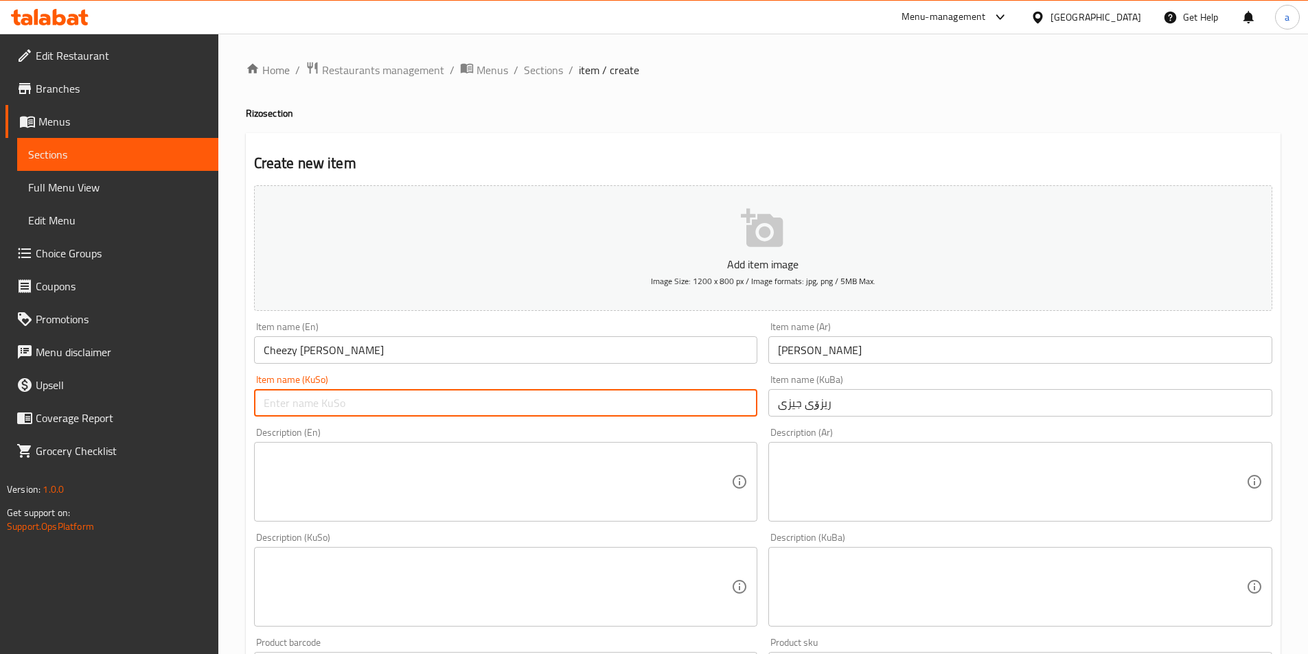
paste input "ریزۆی جیزی"
type input "ریزۆی جیزی"
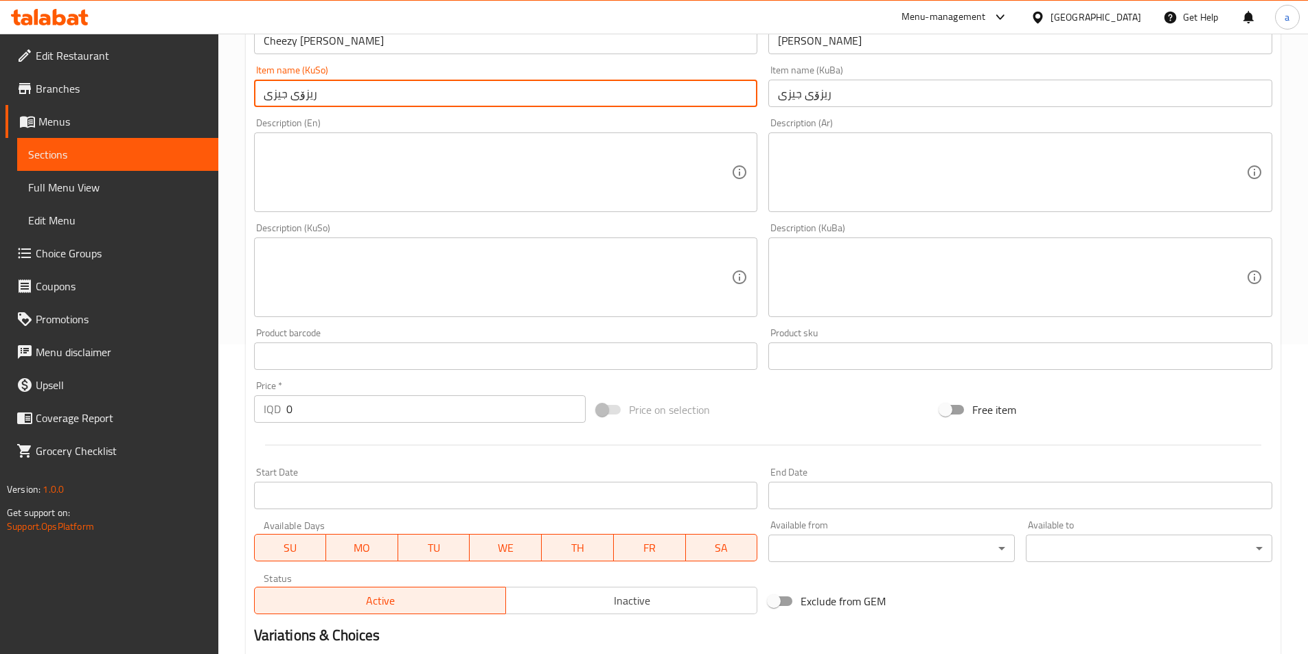
scroll to position [412, 0]
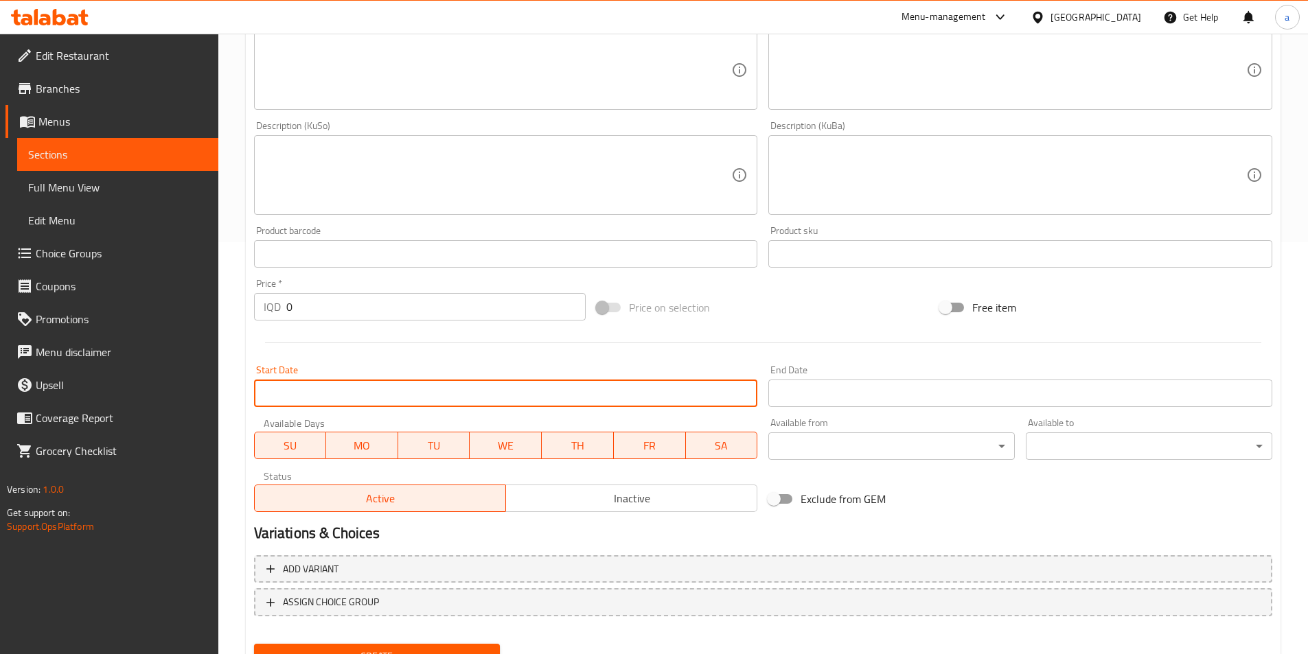
click at [356, 398] on input "Start Date" at bounding box center [506, 393] width 504 height 27
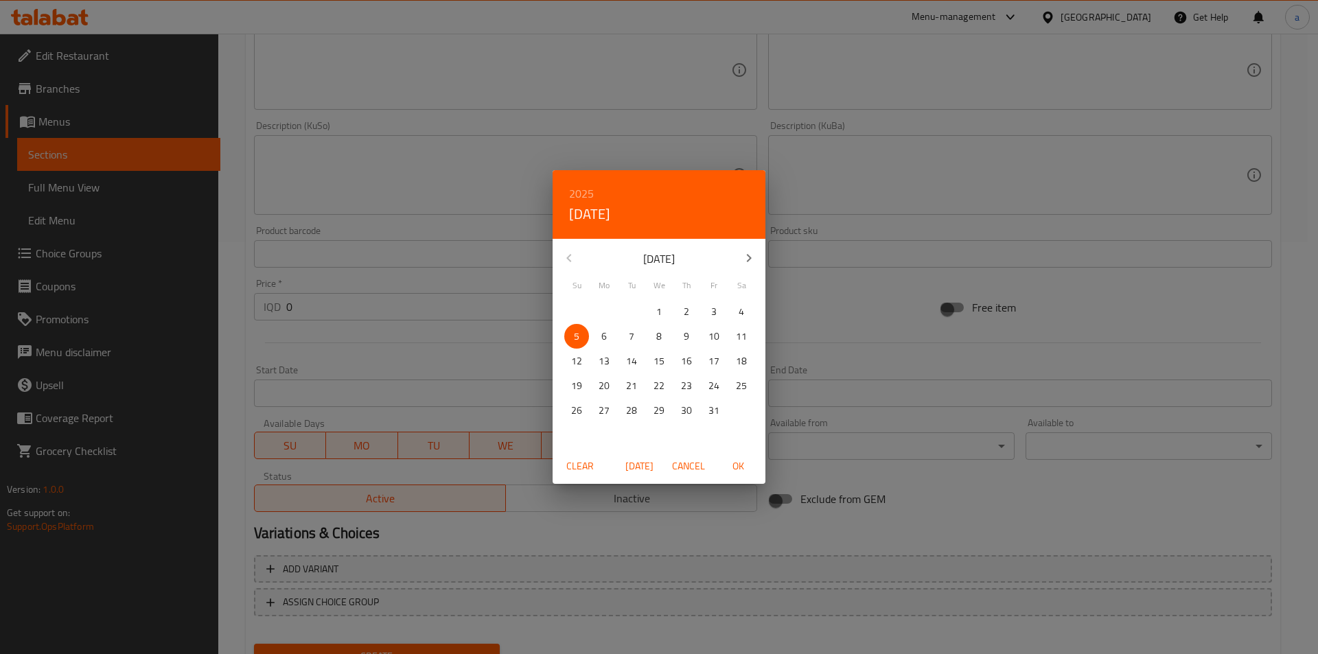
click at [356, 338] on div "2025 Sun, Oct 5 October 2025 Su Mo Tu We Th Fr Sa 28 29 30 1 2 3 4 5 6 7 8 9 10…" at bounding box center [659, 327] width 1318 height 654
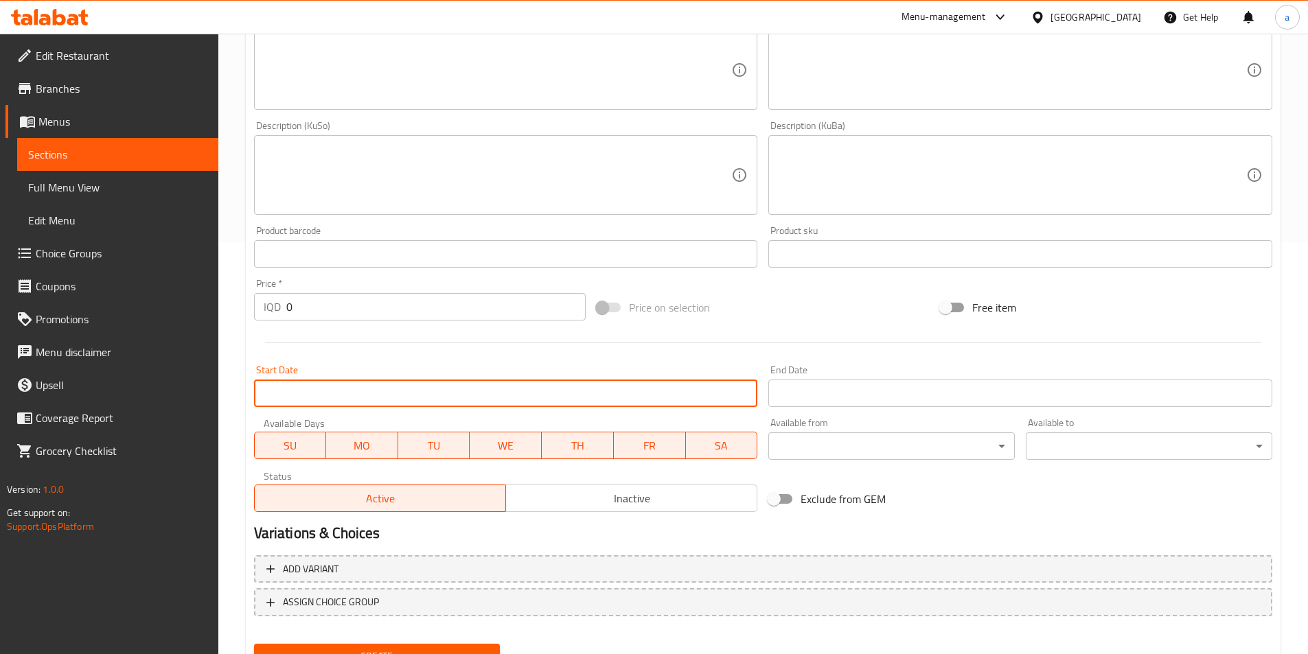
click at [377, 308] on input "0" at bounding box center [436, 306] width 300 height 27
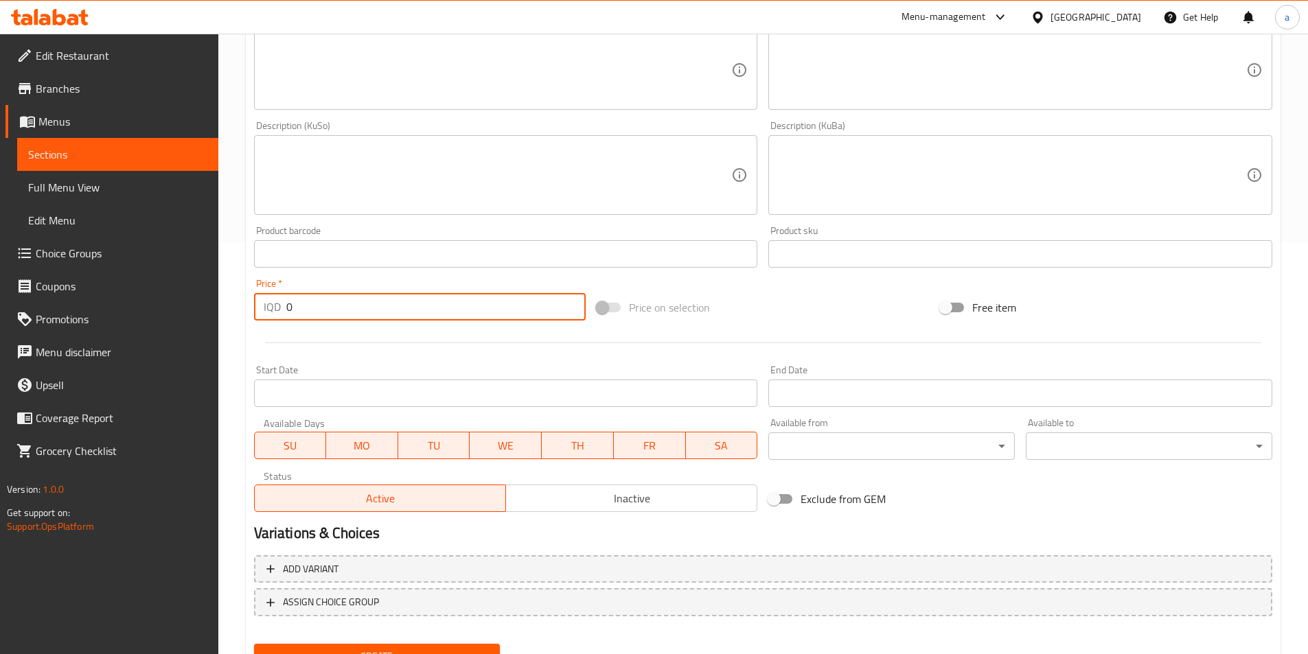
click at [378, 307] on input "0" at bounding box center [436, 306] width 300 height 27
paste input "450"
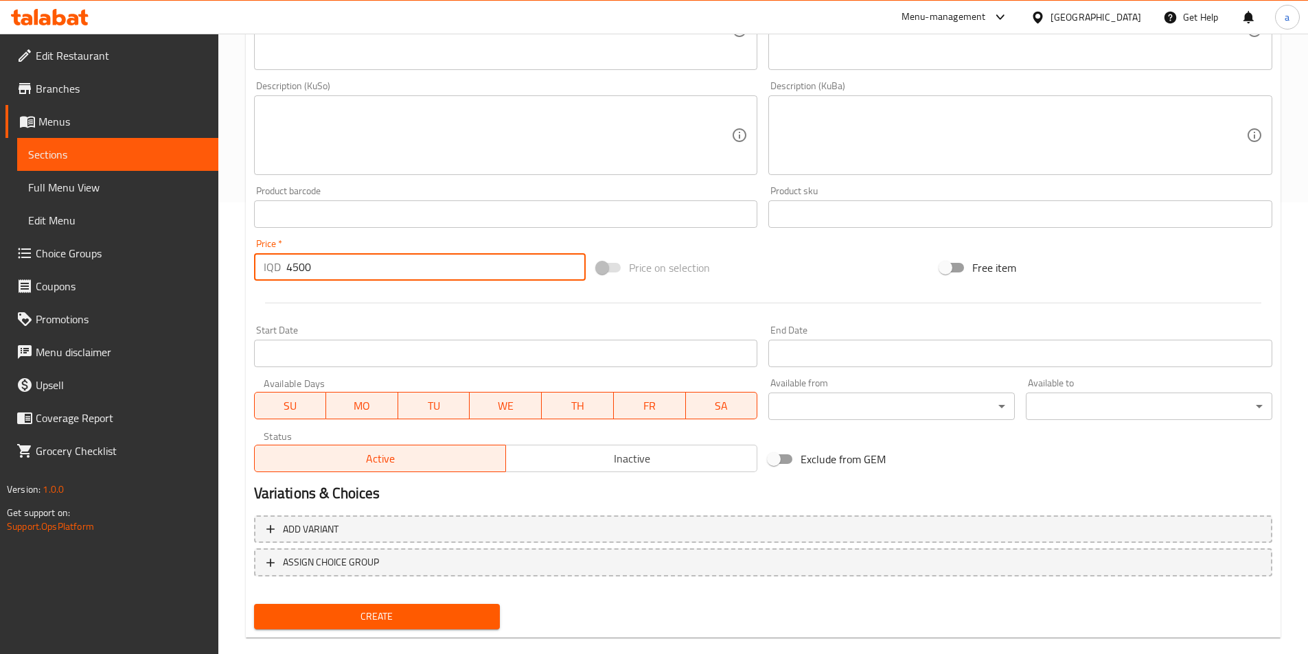
scroll to position [474, 0]
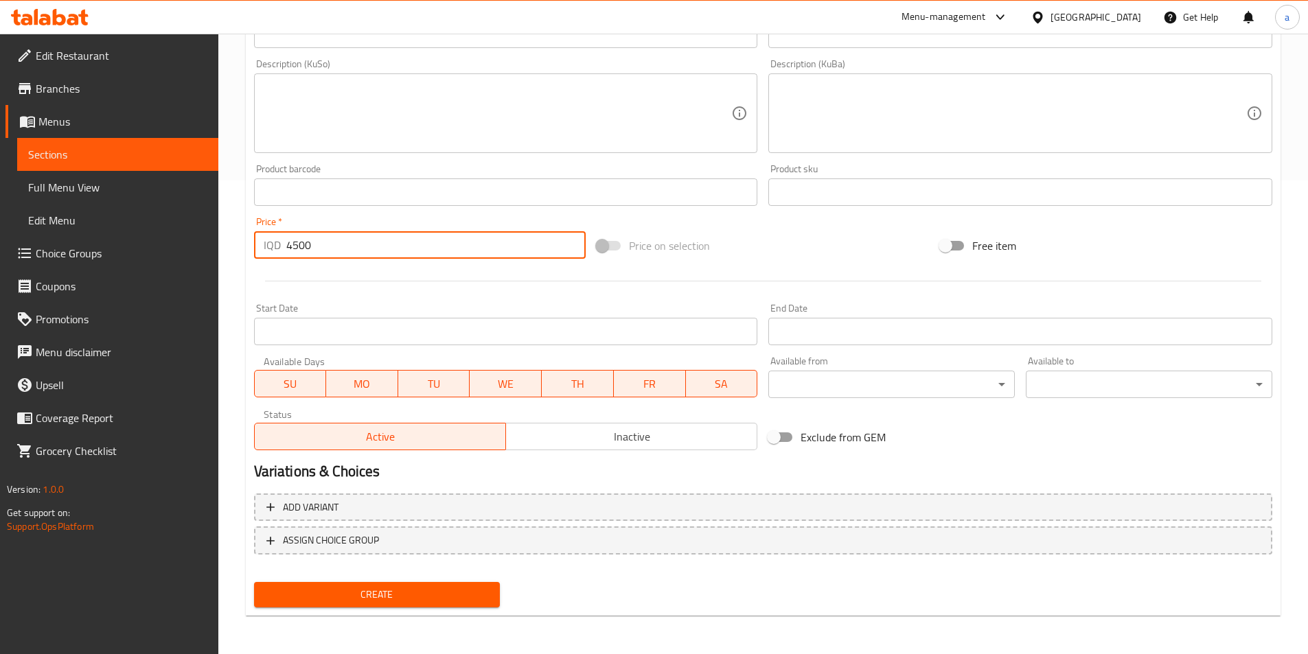
type input "4500"
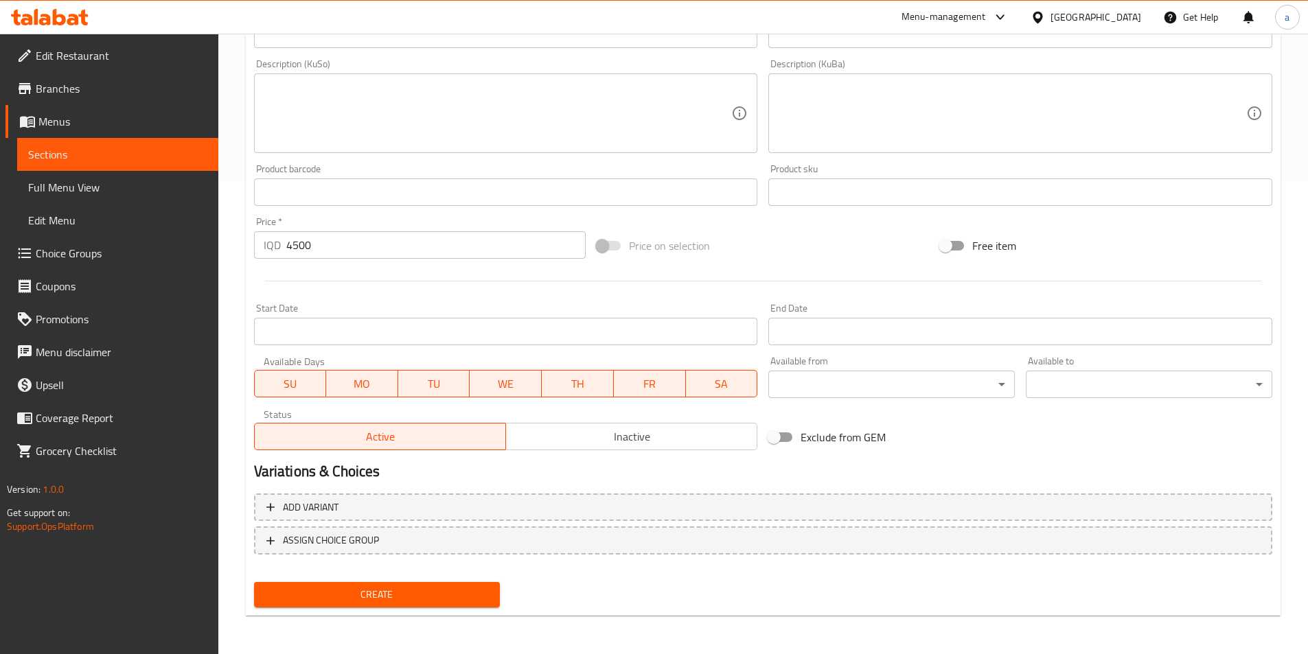
click at [415, 610] on div "Create" at bounding box center [377, 595] width 257 height 36
drag, startPoint x: 413, startPoint y: 606, endPoint x: 413, endPoint y: 588, distance: 17.2
click at [413, 597] on button "Create" at bounding box center [377, 594] width 246 height 25
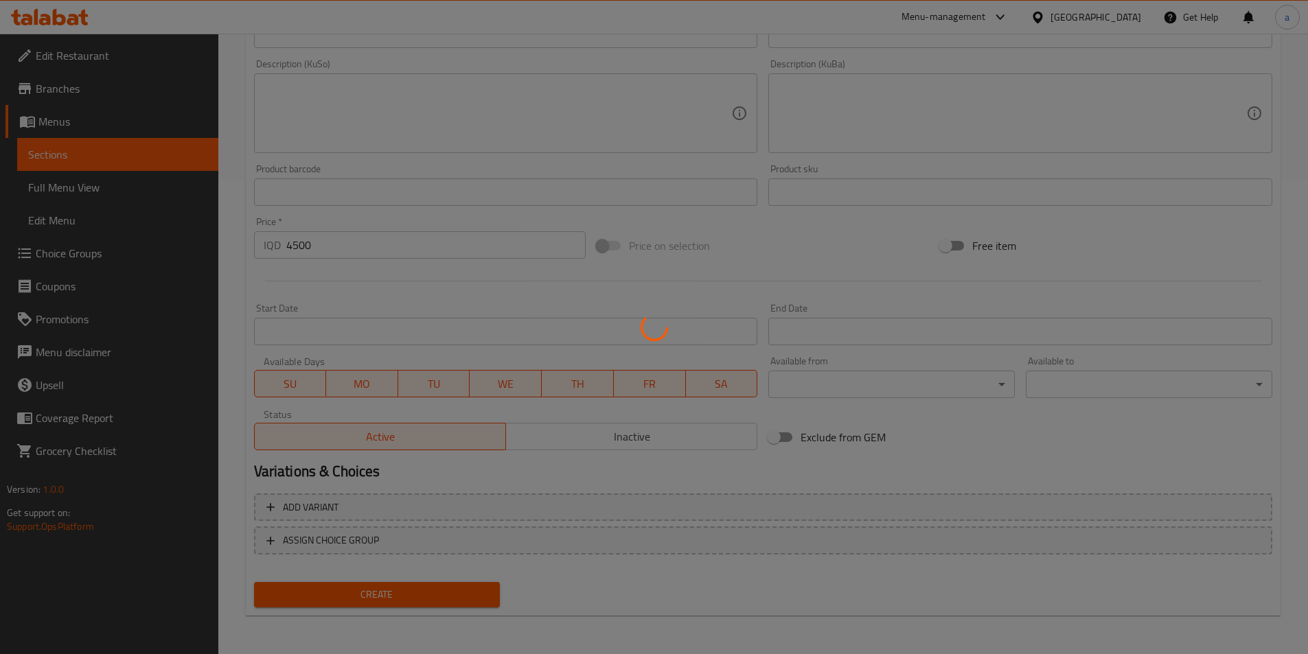
type input "0"
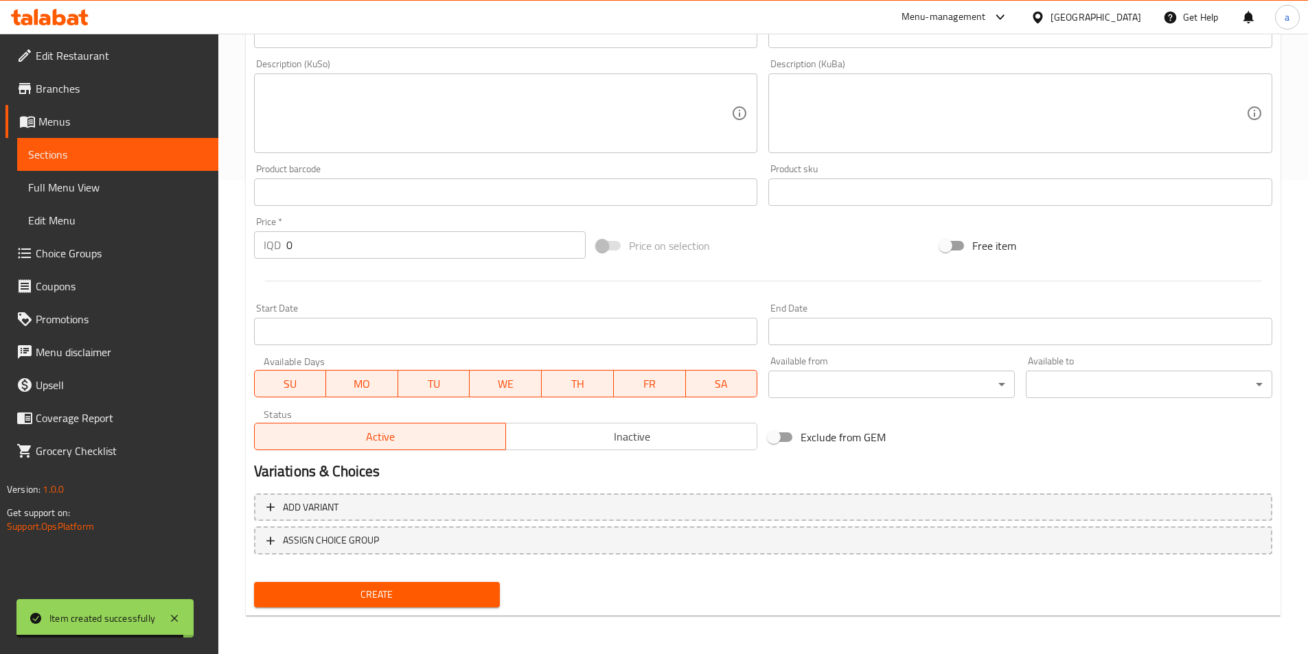
click at [92, 154] on span "Sections" at bounding box center [117, 154] width 179 height 16
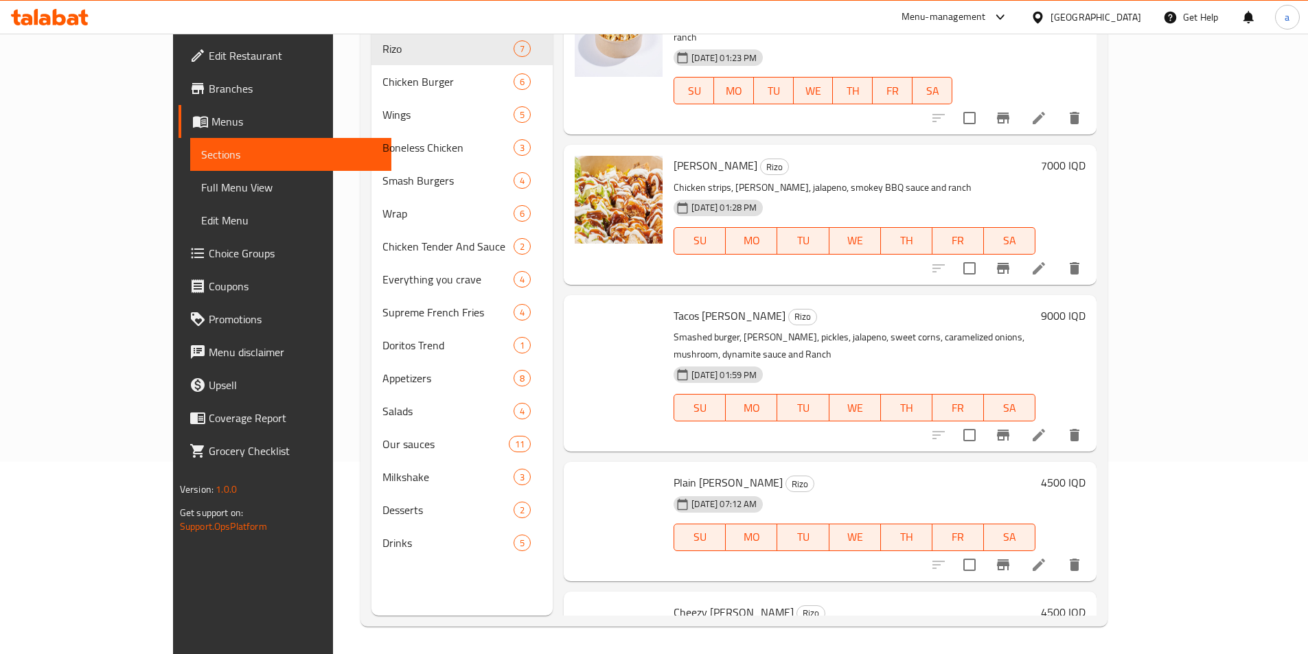
scroll to position [389, 0]
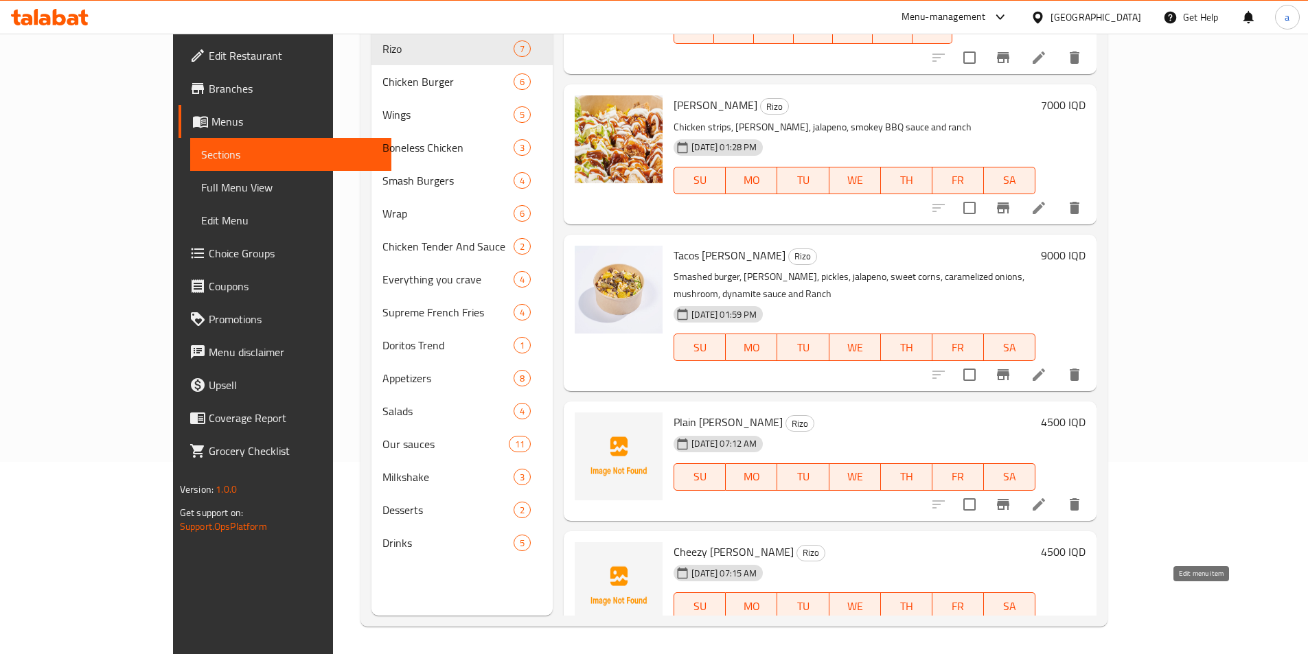
click at [1045, 628] on icon at bounding box center [1039, 634] width 12 height 12
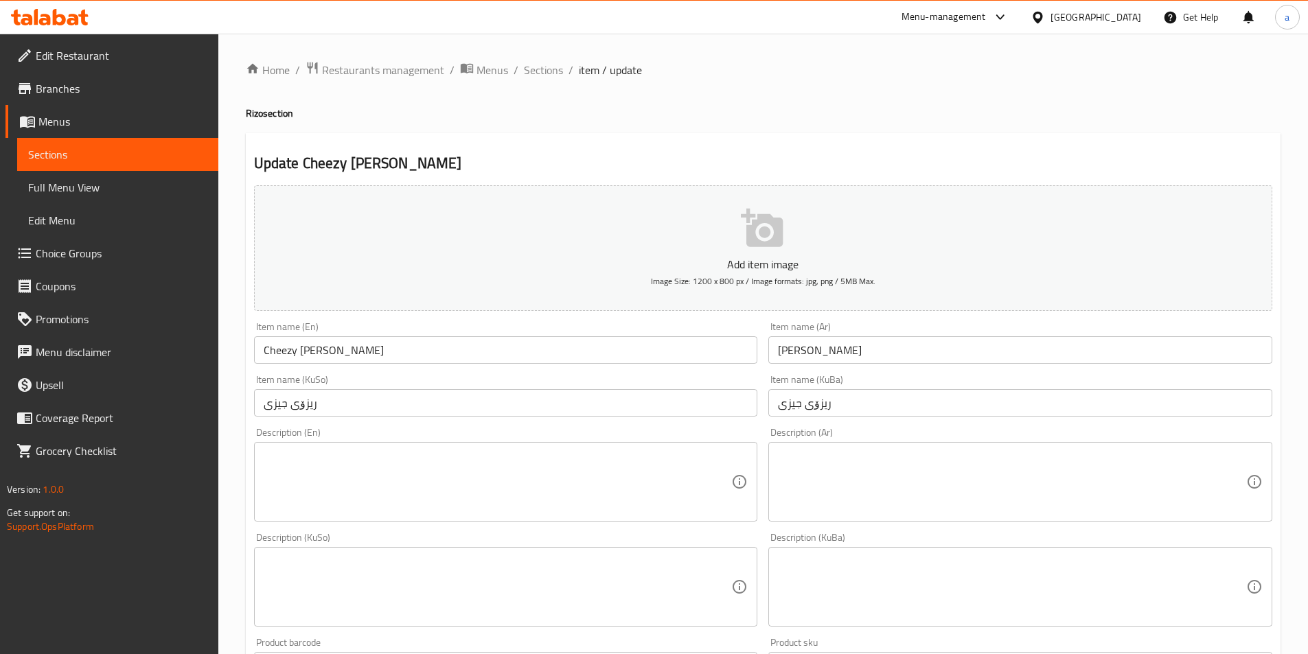
click at [98, 256] on span "Choice Groups" at bounding box center [122, 253] width 172 height 16
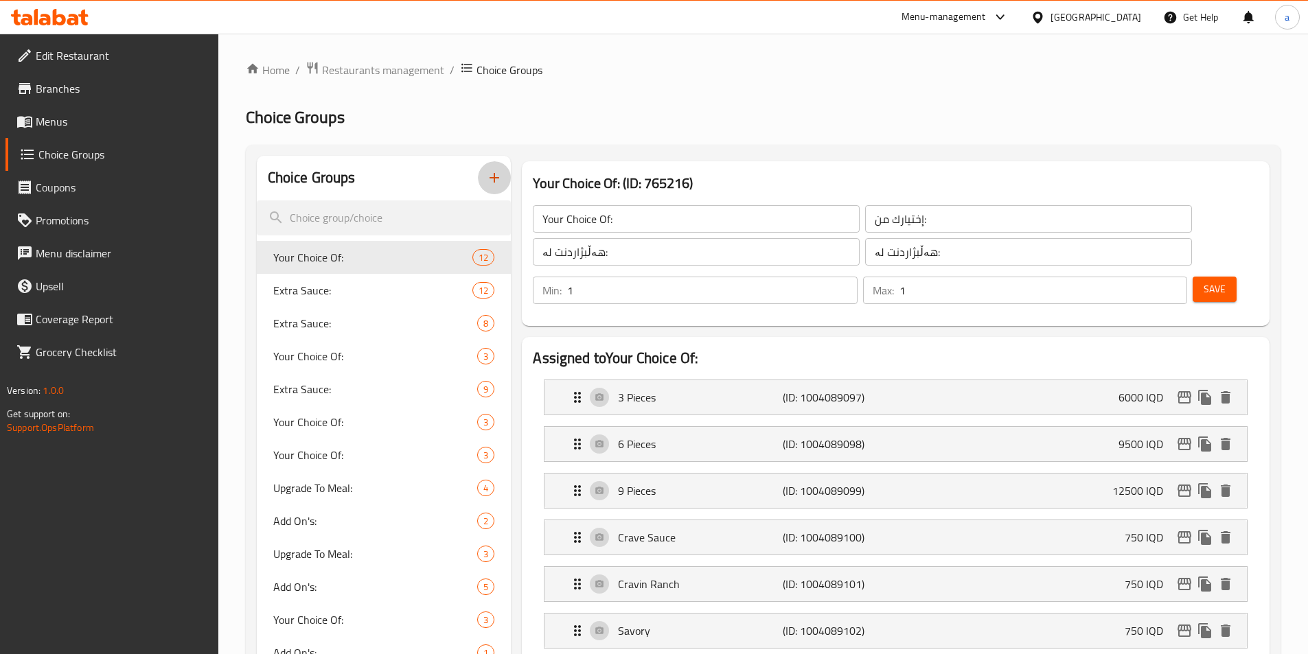
click at [492, 181] on icon "button" at bounding box center [494, 178] width 16 height 16
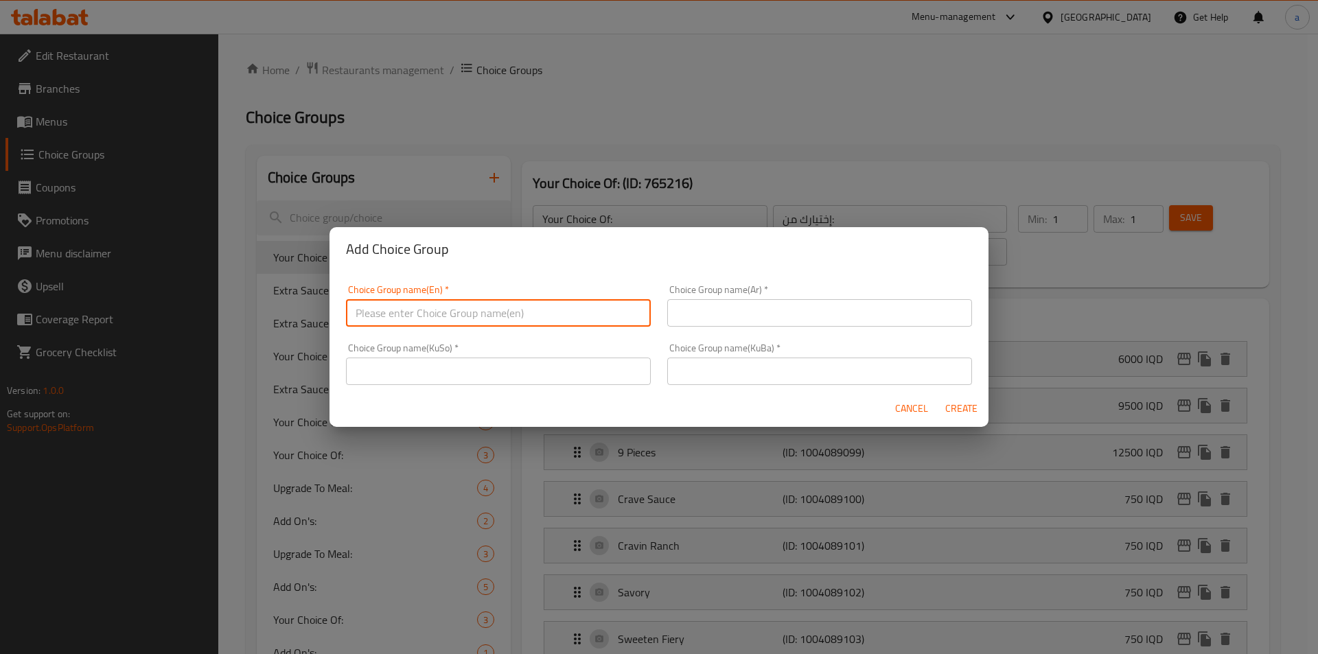
click at [498, 303] on input "text" at bounding box center [498, 312] width 305 height 27
type input "Your Choice Of:"
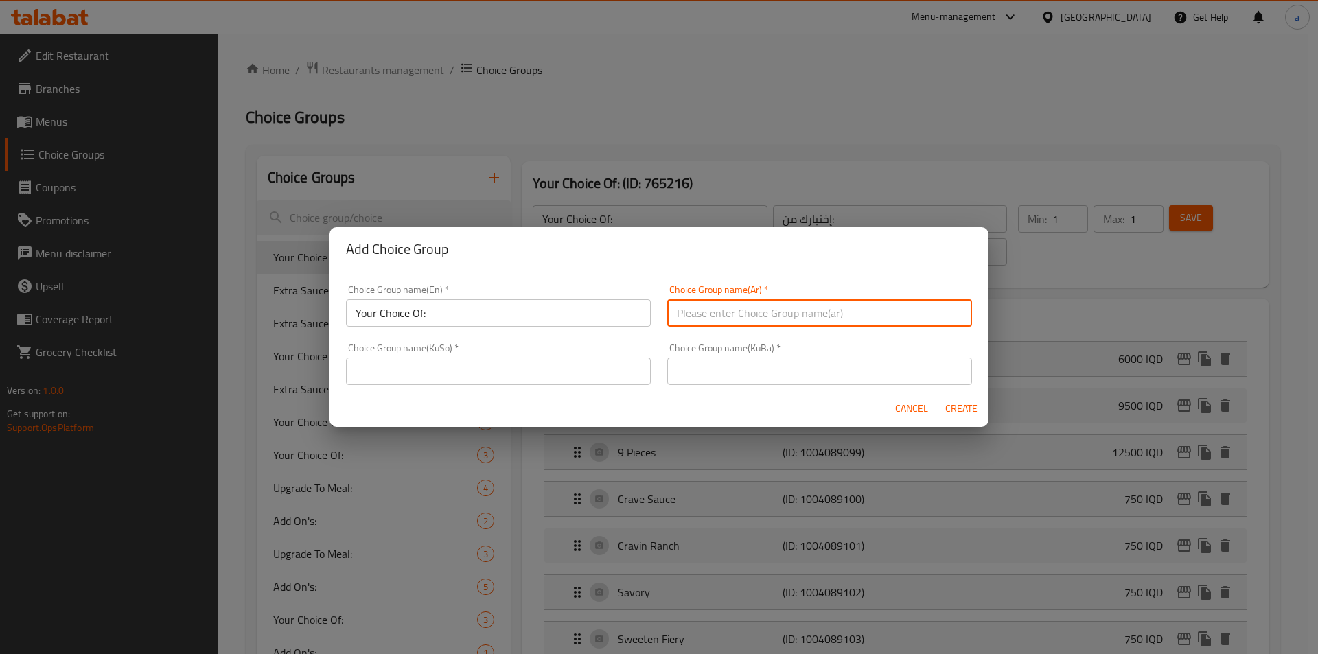
click at [711, 312] on input "text" at bounding box center [819, 312] width 305 height 27
type input "إختيارك من:"
click at [704, 380] on input "text" at bounding box center [819, 371] width 305 height 27
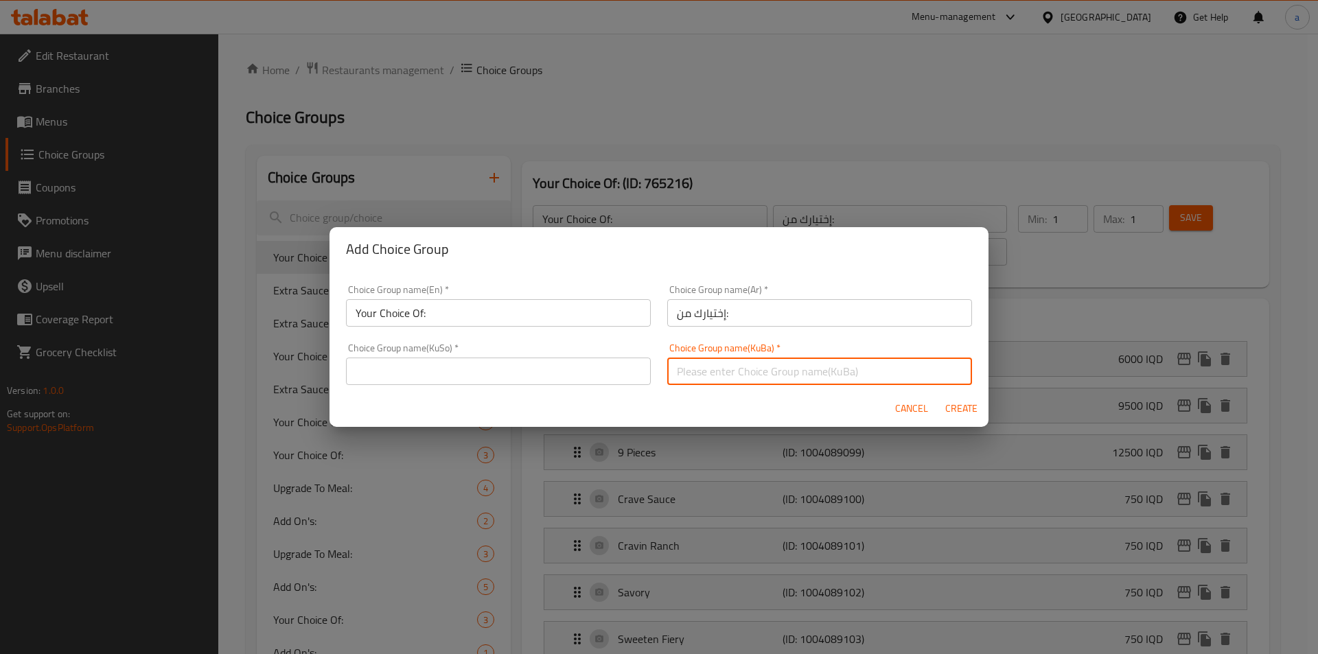
type input "هەڵبژاردنت لە:"
click at [541, 369] on input "text" at bounding box center [498, 371] width 305 height 27
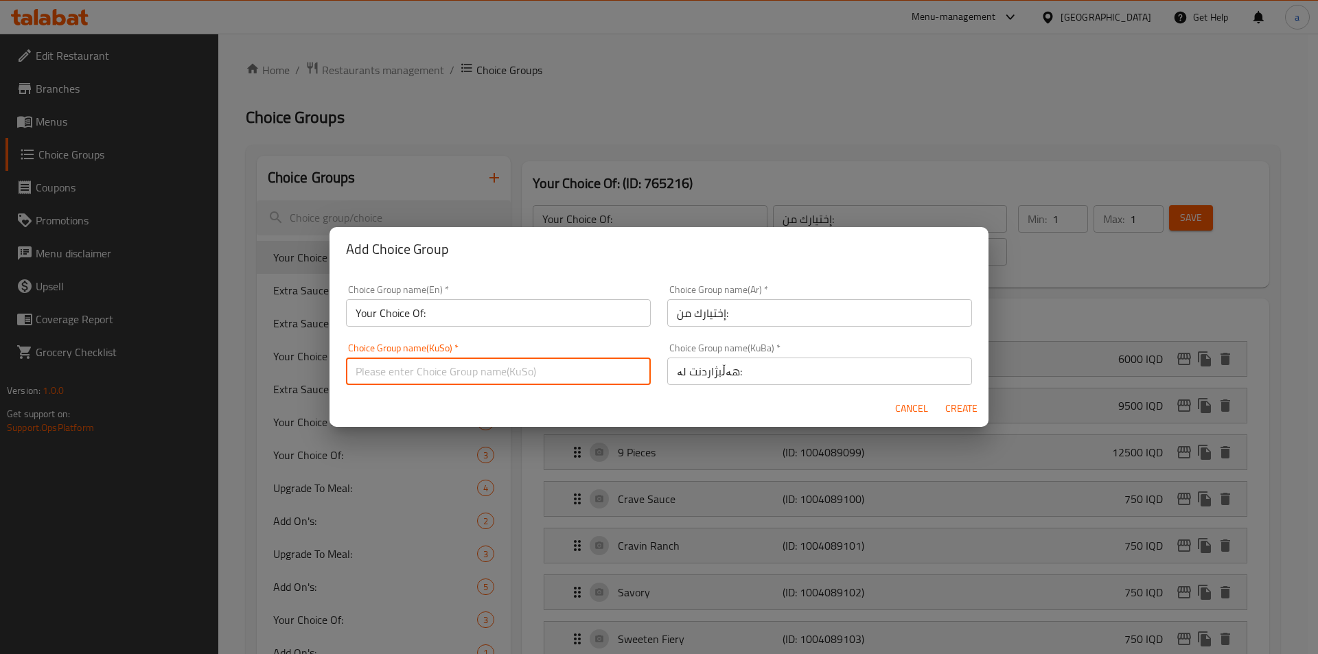
type input "هەڵبژاردنت لە:"
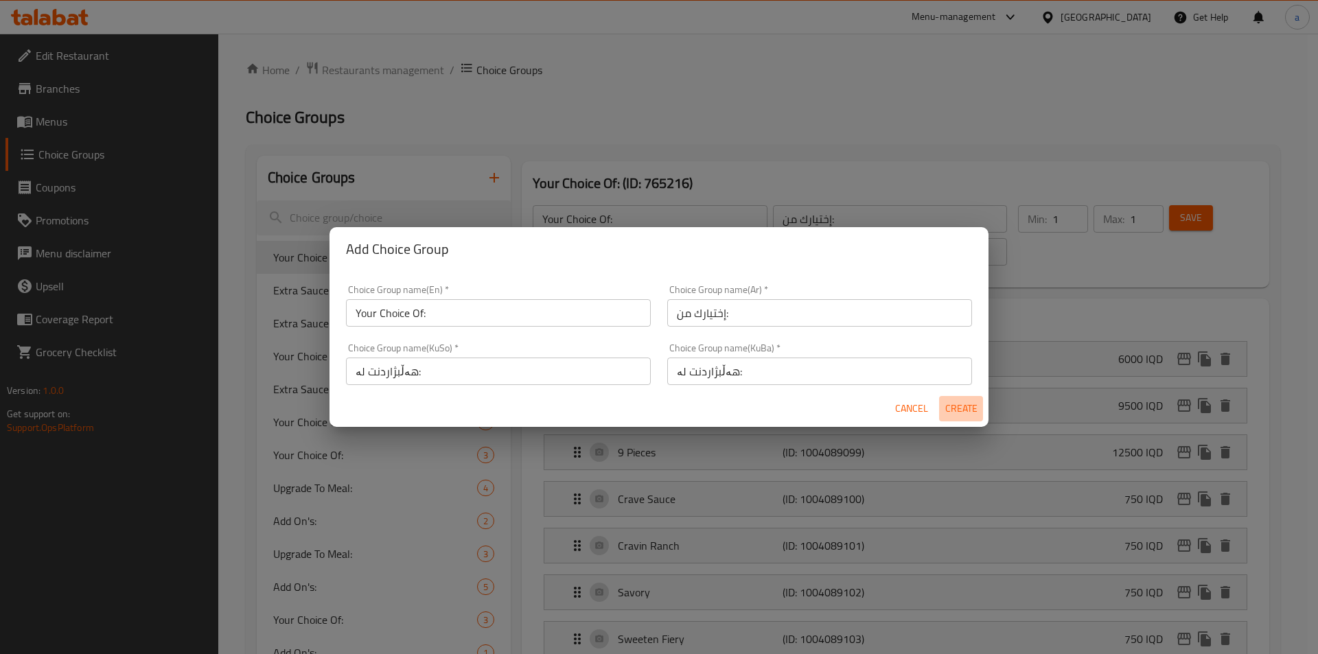
click at [967, 412] on span "Create" at bounding box center [961, 408] width 33 height 17
type input "Your Choice Of:"
type input "0"
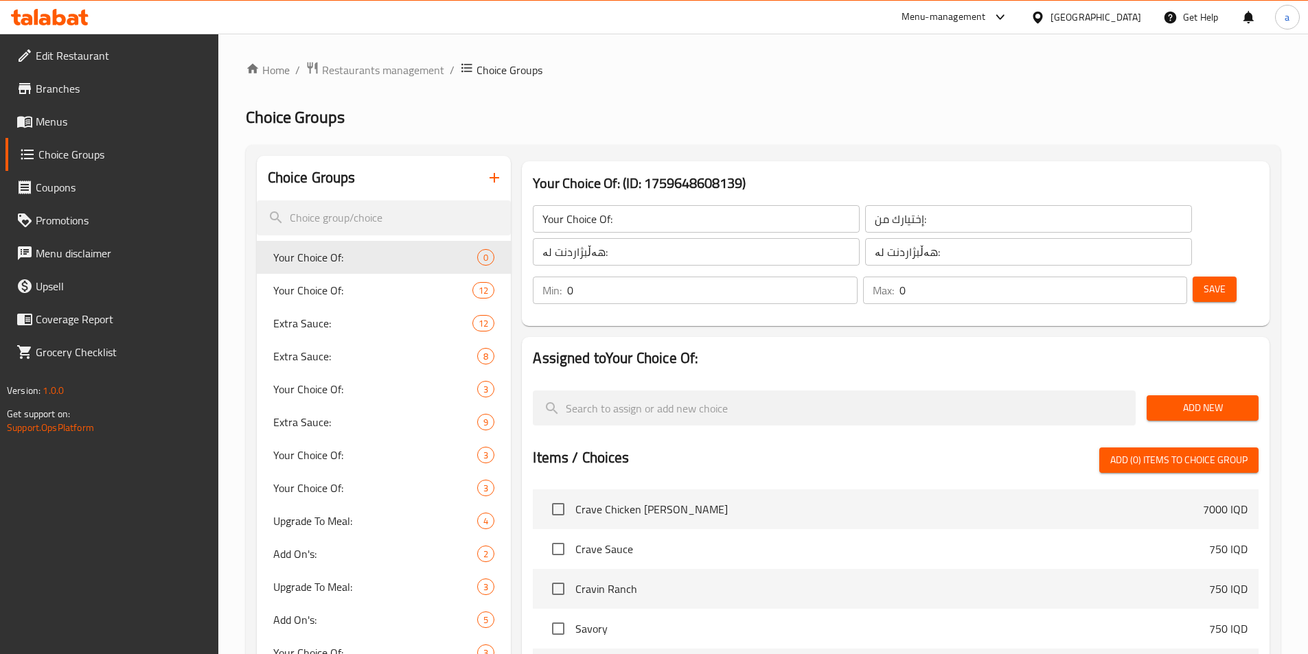
click at [1223, 400] on span "Add New" at bounding box center [1203, 408] width 90 height 17
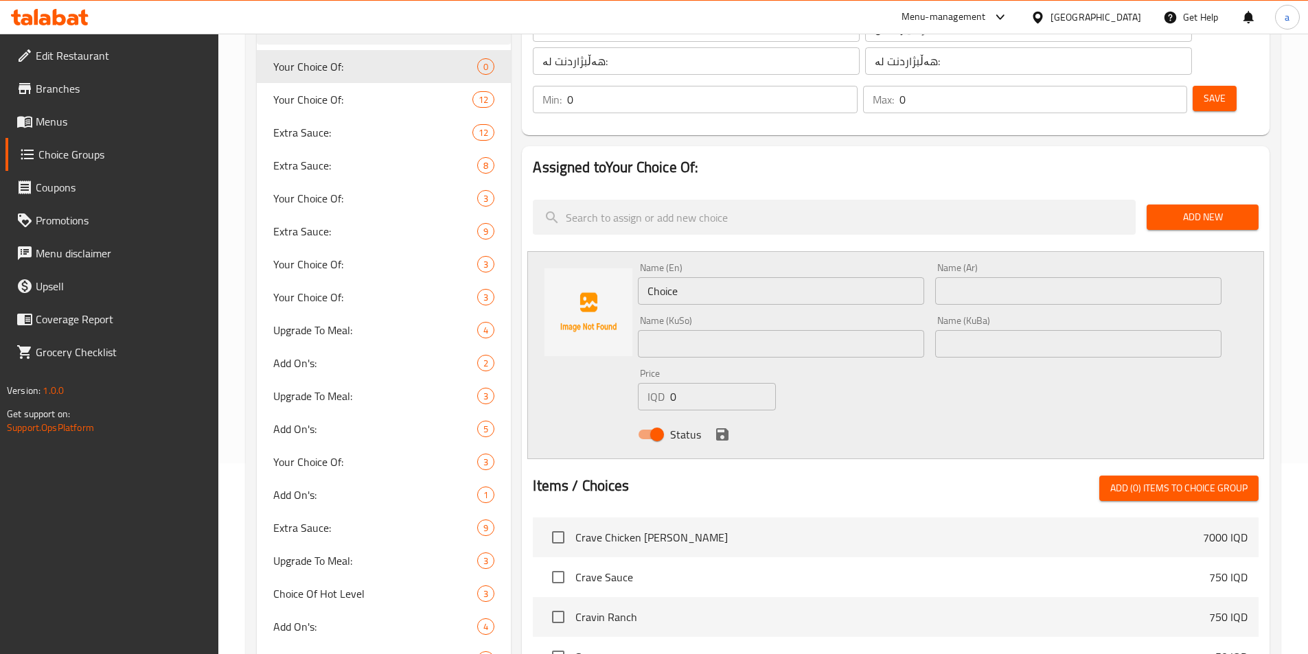
scroll to position [206, 0]
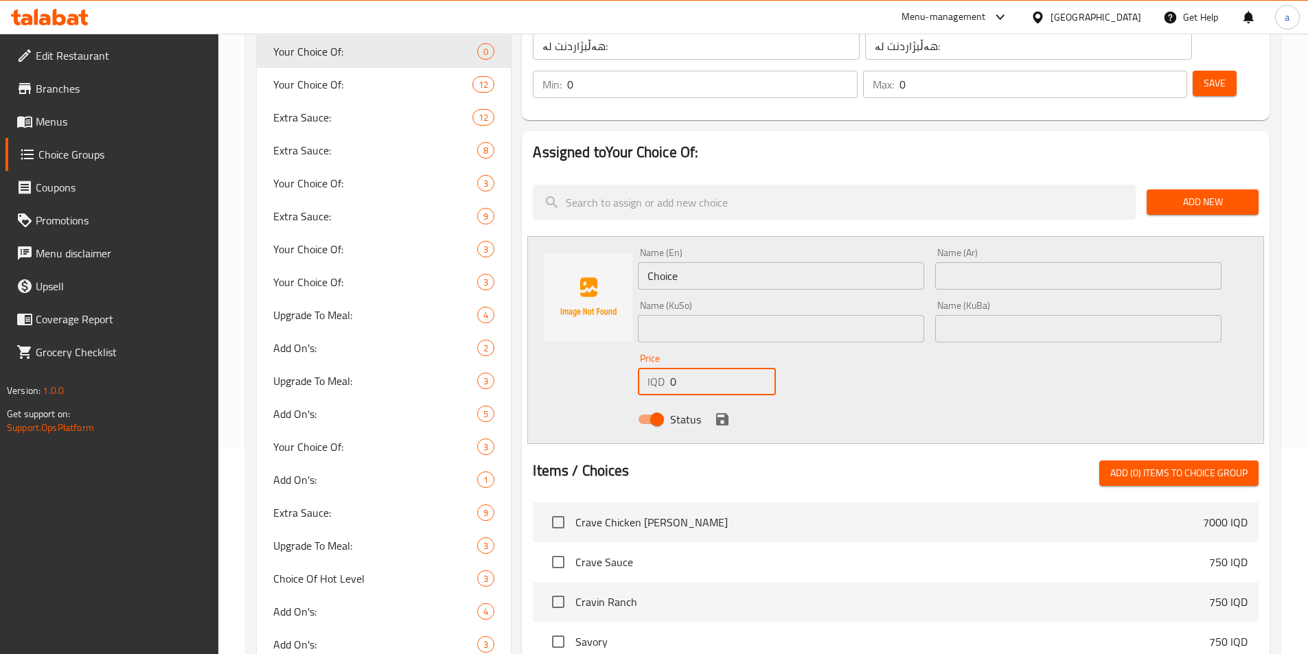
drag, startPoint x: 715, startPoint y: 351, endPoint x: 553, endPoint y: 350, distance: 162.0
click at [553, 350] on div "Name (En) Choice Name (En) Name (Ar) Name (Ar) Name (KuSo) Name (KuSo) Name (Ku…" at bounding box center [895, 340] width 737 height 208
paste input "450"
type input "4500"
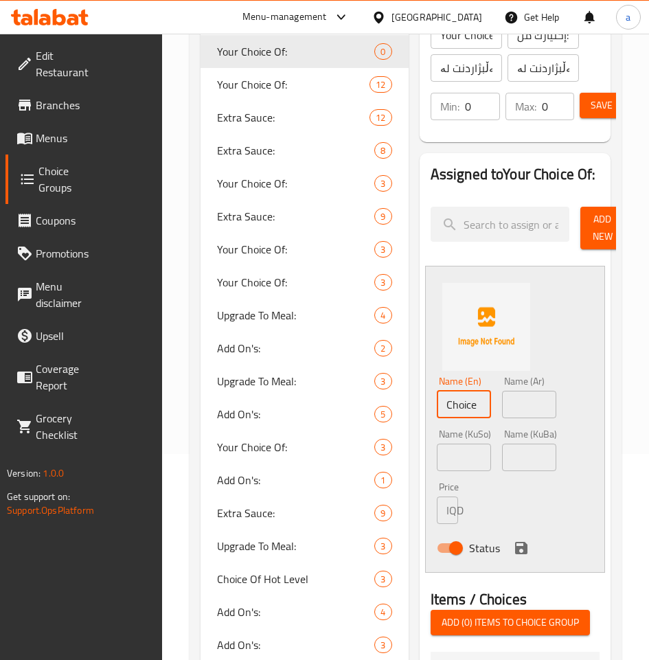
drag, startPoint x: 399, startPoint y: 387, endPoint x: 349, endPoint y: 385, distance: 50.2
click at [425, 388] on div "Name (En) Choice Name (En) Name (Ar) Name (Ar) Name (KuSo) Name (KuSo) Name (Ku…" at bounding box center [515, 419] width 180 height 307
paste input "Small"
type input "Small"
click at [502, 391] on input "text" at bounding box center [529, 404] width 54 height 27
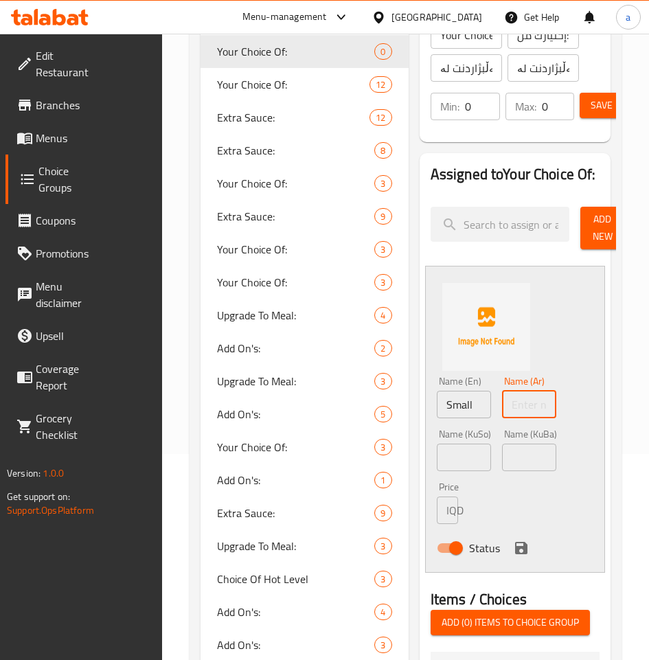
paste input "صغير"
type input "صغير"
click at [437, 444] on input "text" at bounding box center [464, 457] width 54 height 27
paste input "بچووک"
type input "بچووک"
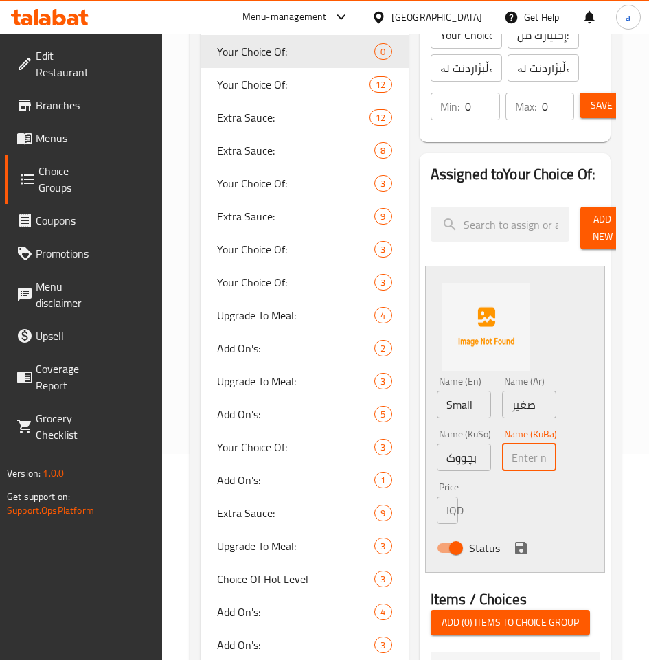
click at [502, 444] on input "text" at bounding box center [529, 457] width 54 height 27
paste input "بچووک"
type input "بچووک"
click at [511, 538] on button "save" at bounding box center [521, 548] width 21 height 21
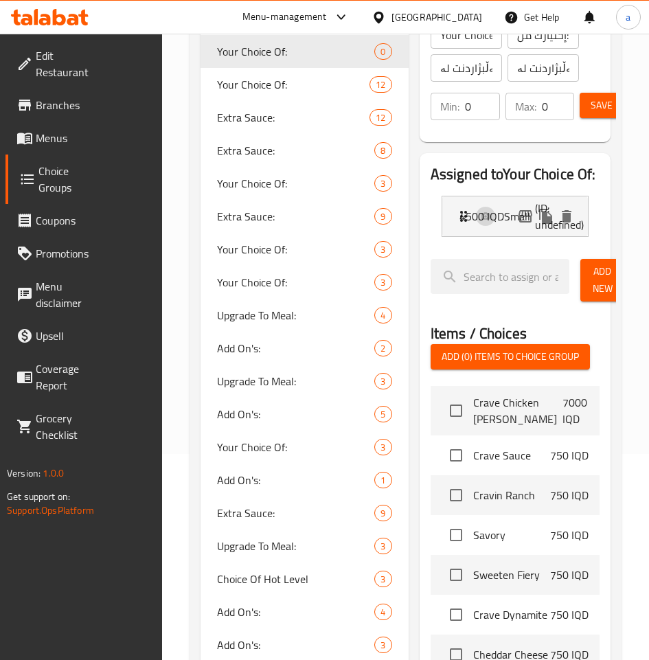
click at [591, 263] on span "Add New" at bounding box center [602, 280] width 22 height 34
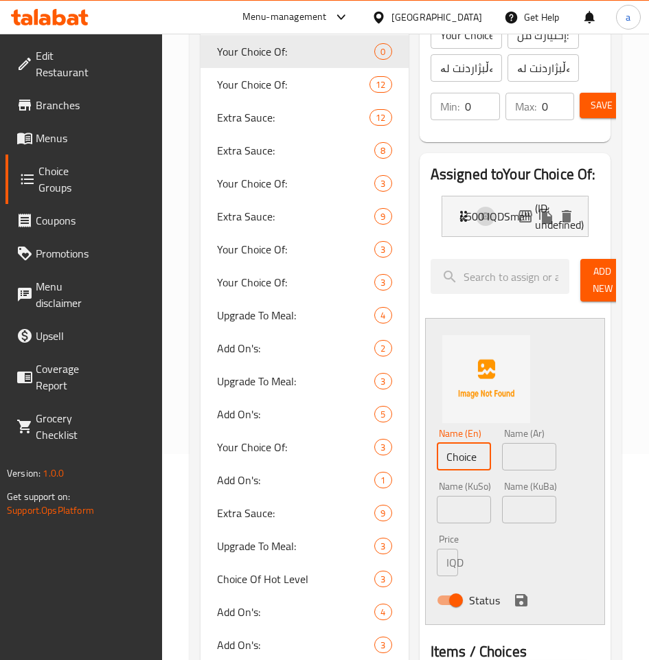
click at [290, 449] on div "Choice Groups Your Choice Of: 0 Your Choice Of: 12 Extra Sauce: 12 Extra Sauce:…" at bounding box center [407, 589] width 415 height 1279
paste input "Medium"
type input "Medium"
click at [502, 443] on input "text" at bounding box center [529, 456] width 54 height 27
paste input "وسط"
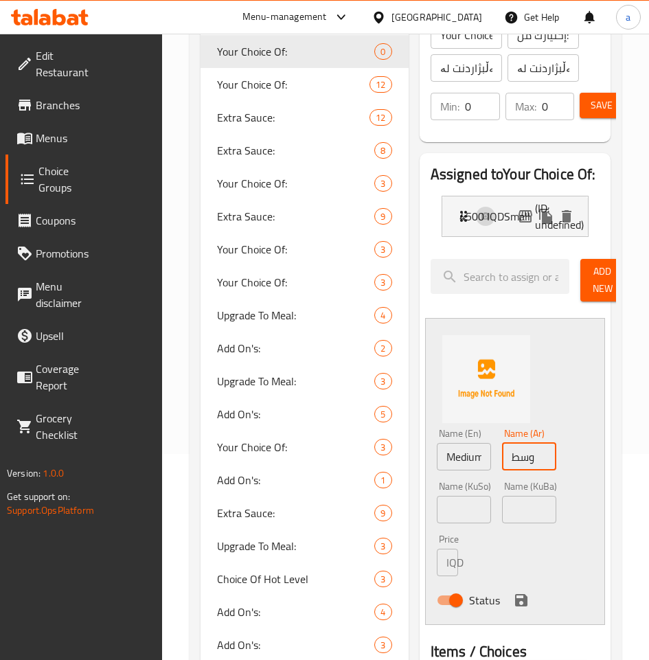
type input "وسط"
drag, startPoint x: 365, startPoint y: 503, endPoint x: 372, endPoint y: 496, distance: 10.2
click at [431, 503] on div "Name (KuSo) Name (KuSo)" at bounding box center [463, 502] width 65 height 53
click at [437, 496] on input "text" at bounding box center [464, 509] width 54 height 27
paste input "ناوەند"
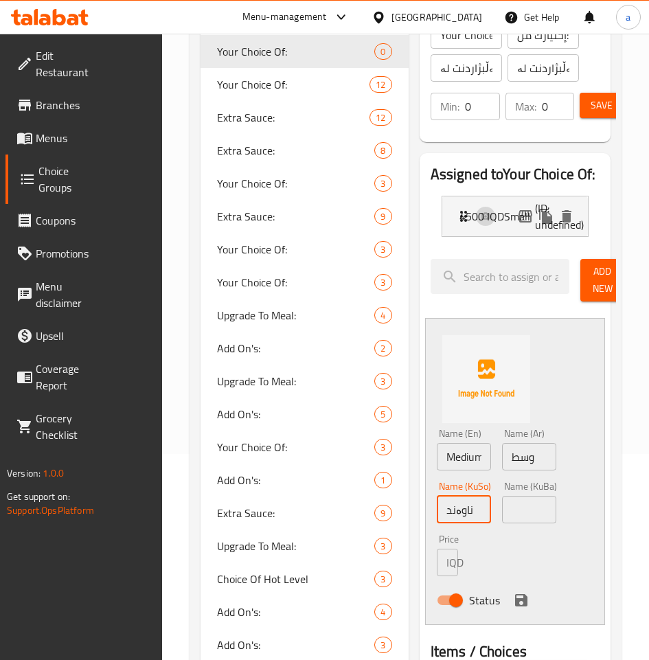
type input "ناوەند"
click at [502, 496] on input "text" at bounding box center [529, 509] width 54 height 27
paste input "ناوەند"
type input "ناوەند"
click at [515, 594] on icon "save" at bounding box center [521, 600] width 12 height 12
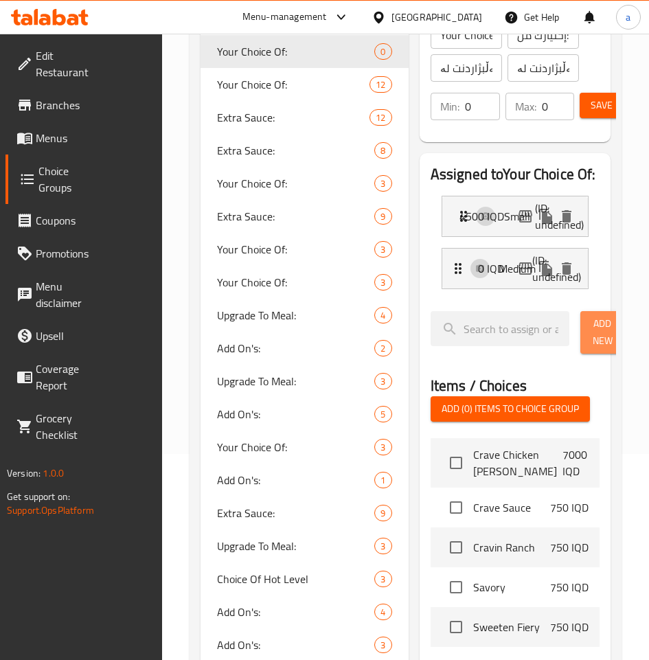
click at [591, 320] on span "Add New" at bounding box center [602, 332] width 22 height 34
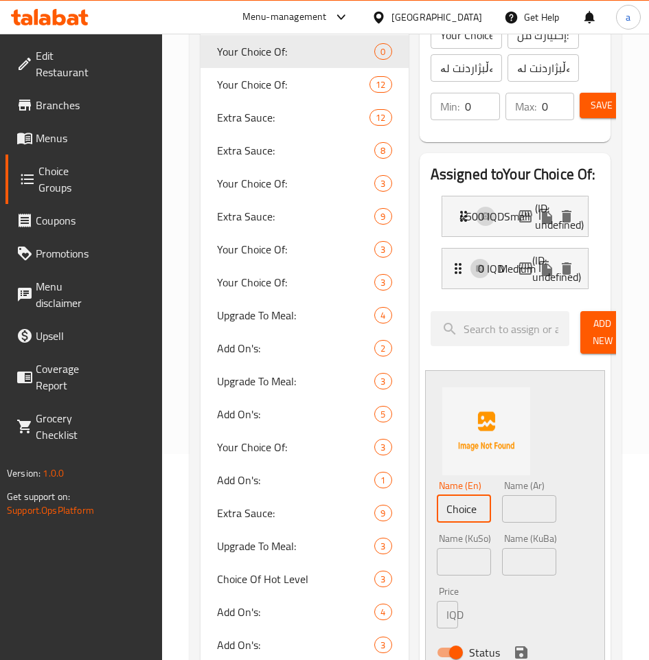
drag, startPoint x: 382, startPoint y: 495, endPoint x: 312, endPoint y: 503, distance: 70.4
click at [414, 503] on div "Assigned to Your Choice Of: Small (ID: undefined) 4500 IQD Name (En) Small Name…" at bounding box center [515, 655] width 202 height 1015
paste input "Larg"
type input "Large"
click at [502, 495] on input "text" at bounding box center [529, 508] width 54 height 27
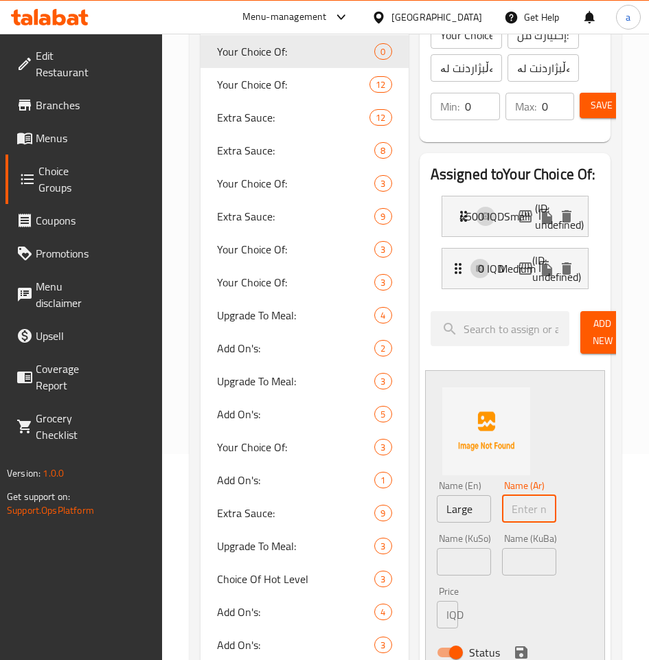
paste input "كبير"
type input "كبير"
click at [437, 548] on input "text" at bounding box center [464, 561] width 54 height 27
paste input "گەورە"
type input "گەورە"
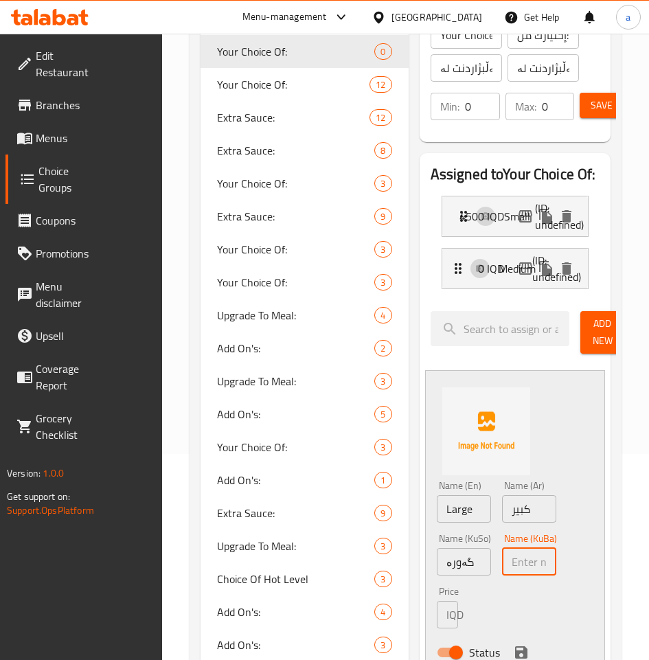
click at [502, 548] on input "text" at bounding box center [529, 561] width 54 height 27
paste input "گەورە"
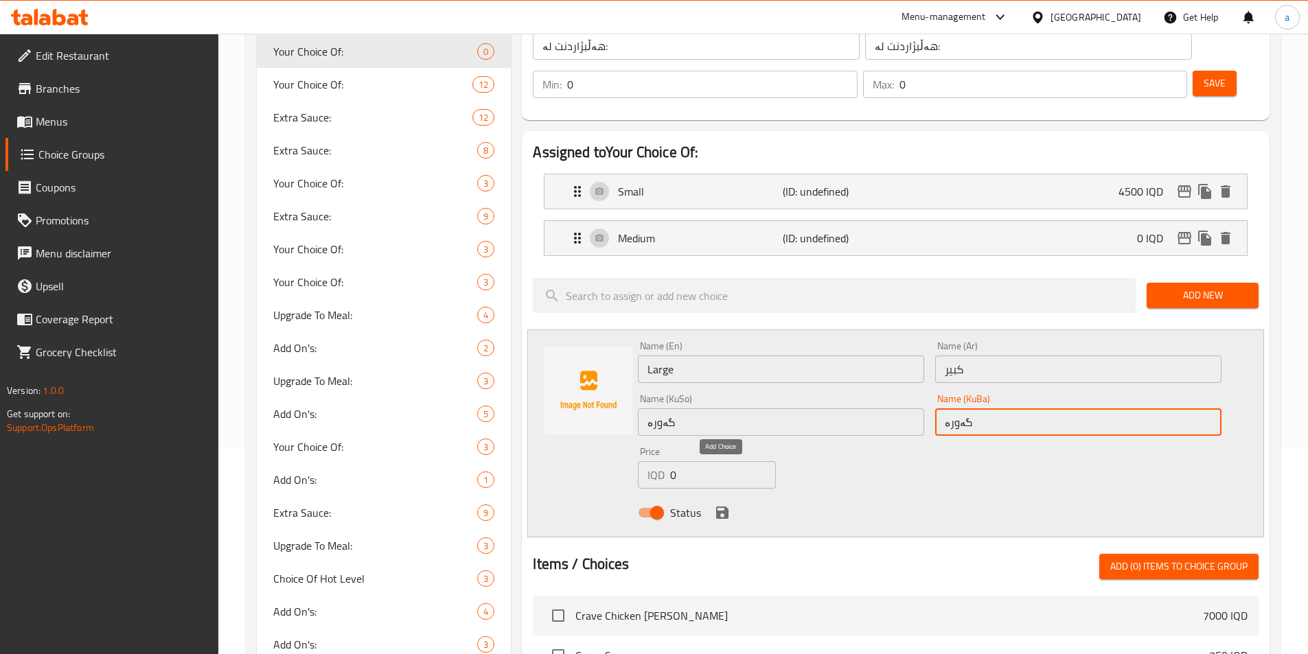
type input "گەورە"
click at [718, 507] on icon "save" at bounding box center [722, 513] width 12 height 12
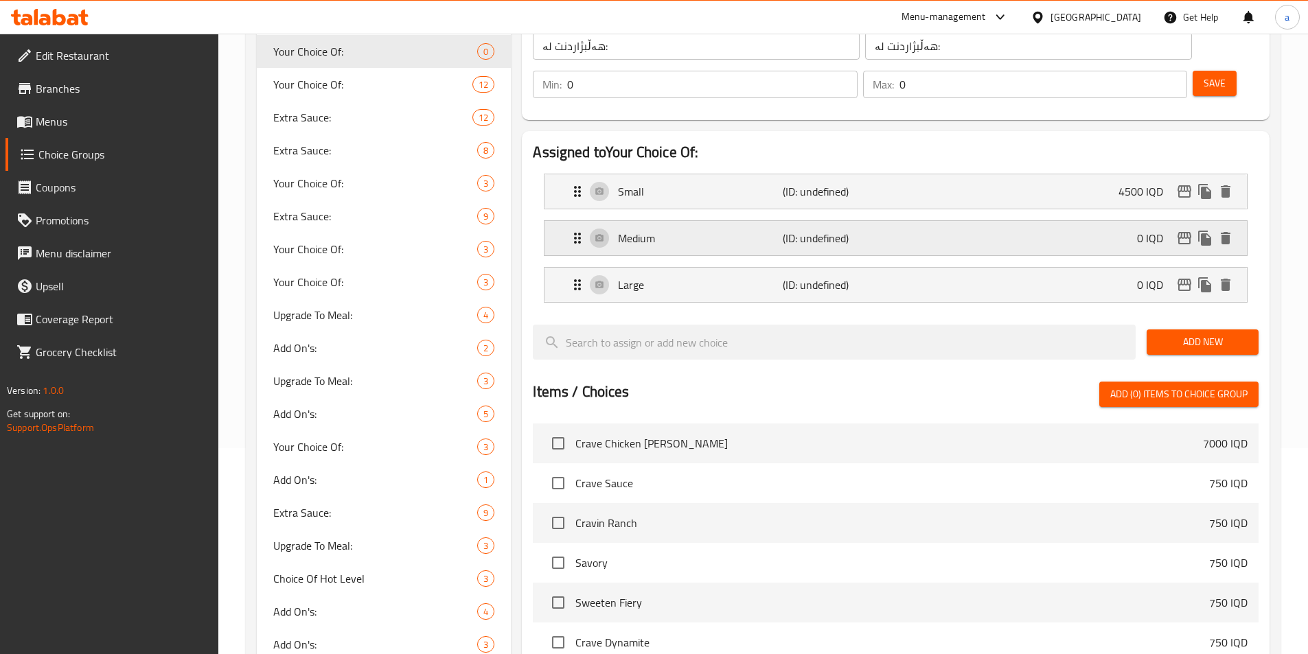
scroll to position [0, 0]
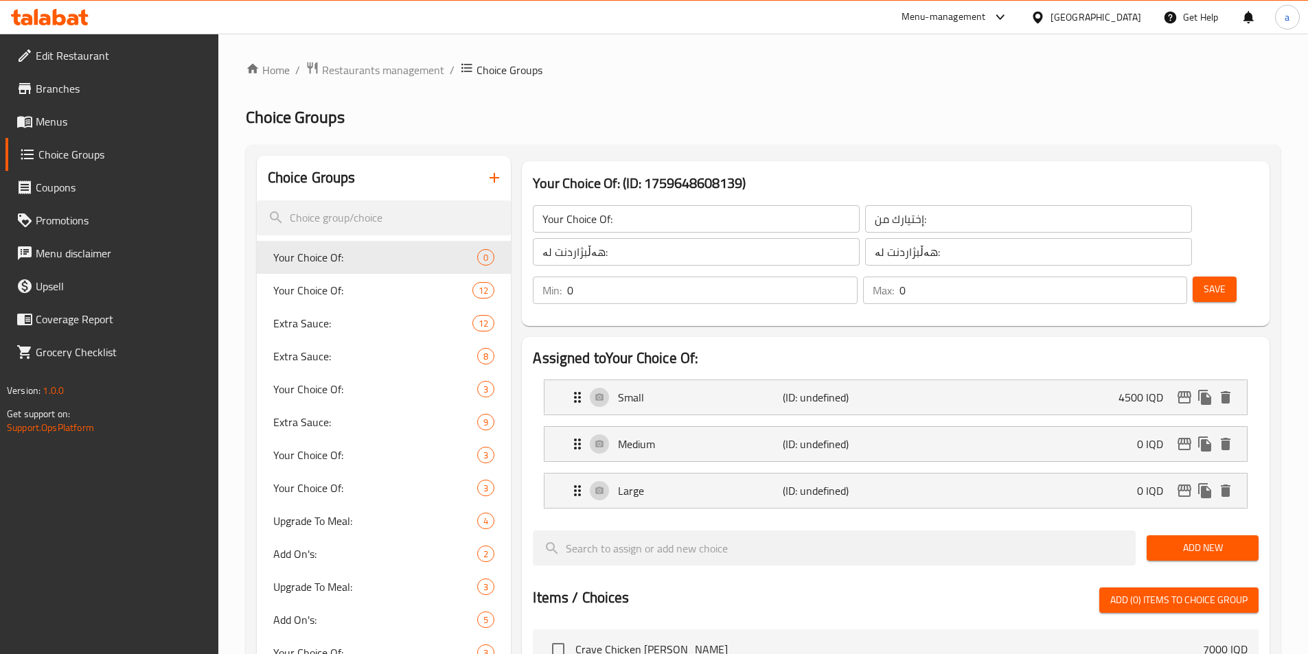
click at [857, 277] on input "0" at bounding box center [712, 290] width 290 height 27
type input "1"
click at [857, 277] on input "1" at bounding box center [712, 290] width 290 height 27
type input "1"
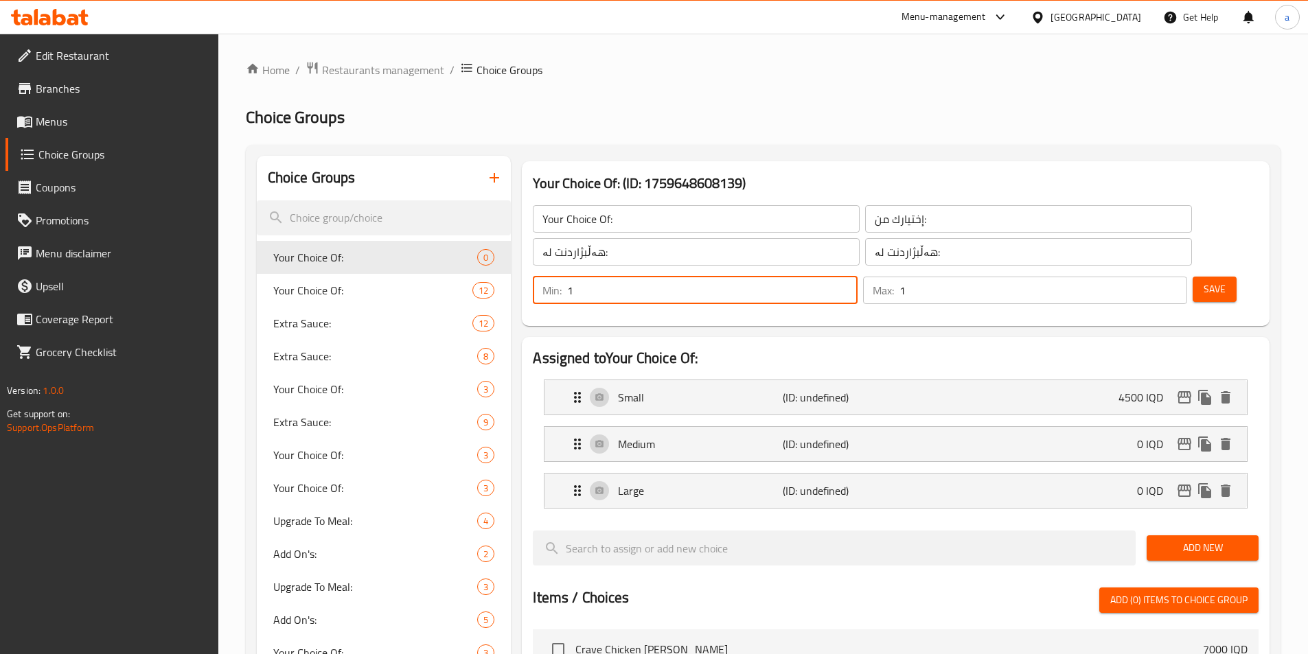
click at [1151, 277] on input "1" at bounding box center [1043, 290] width 288 height 27
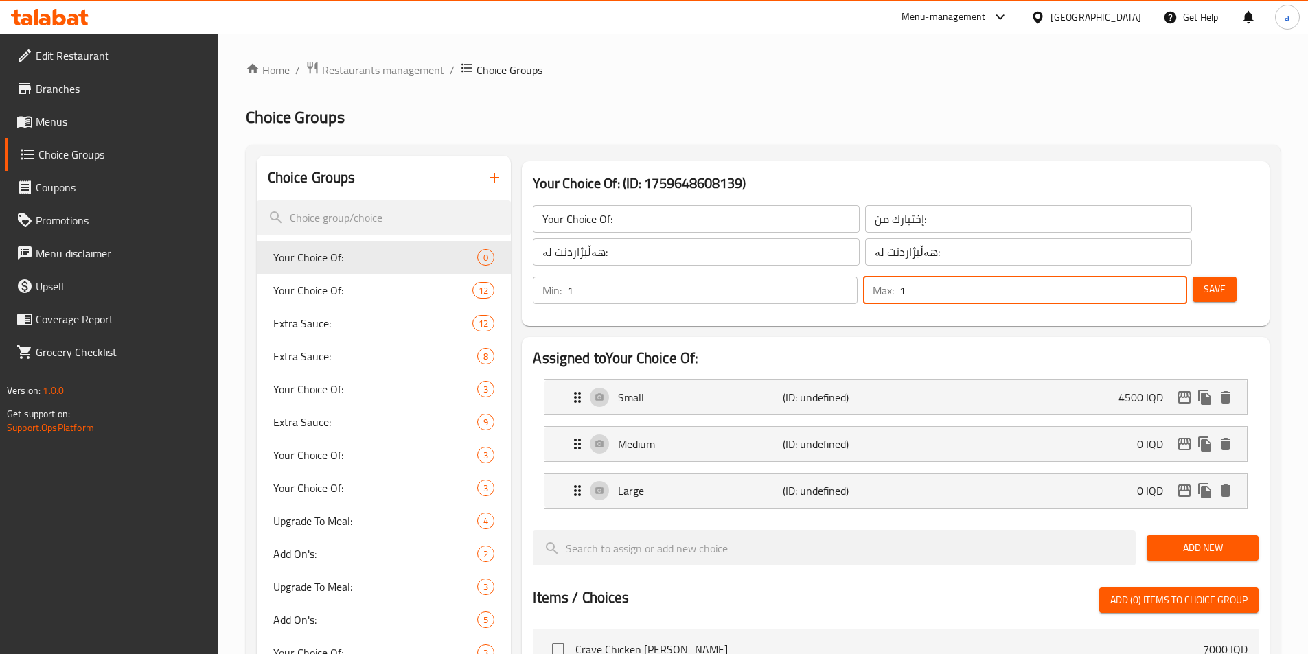
click at [1204, 281] on span "Save" at bounding box center [1215, 289] width 22 height 17
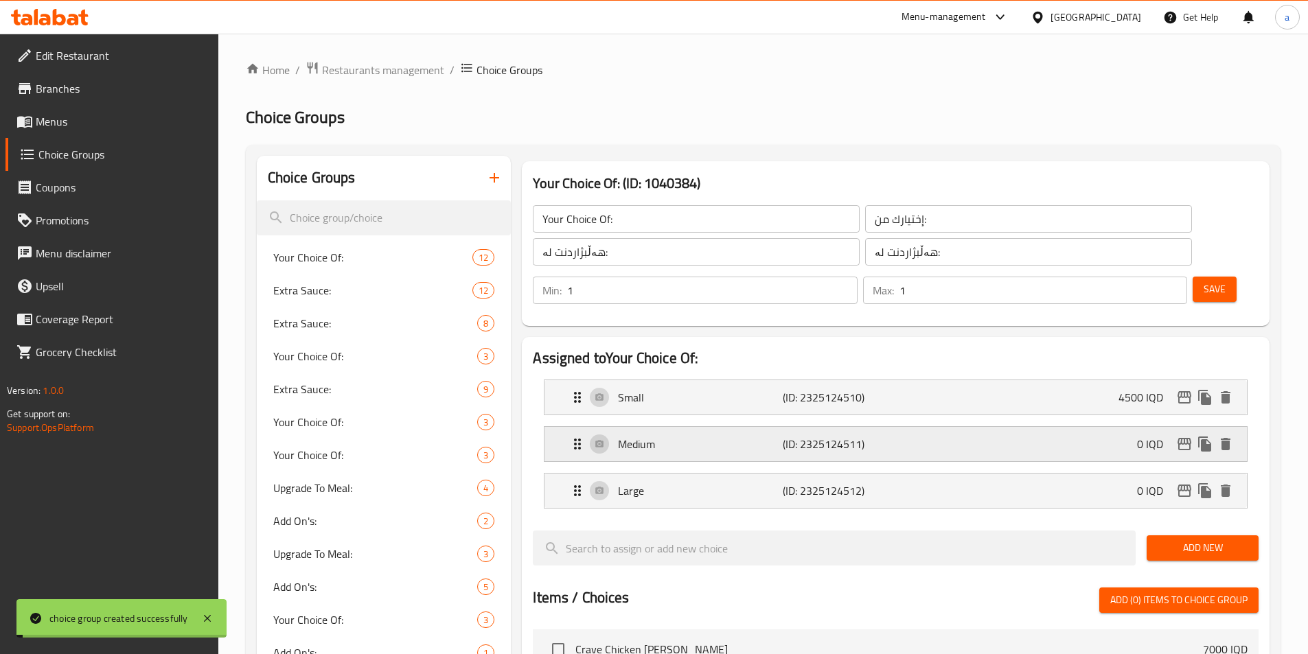
click at [954, 427] on div "Medium (ID: 2325124511) 0 IQD" at bounding box center [899, 444] width 661 height 34
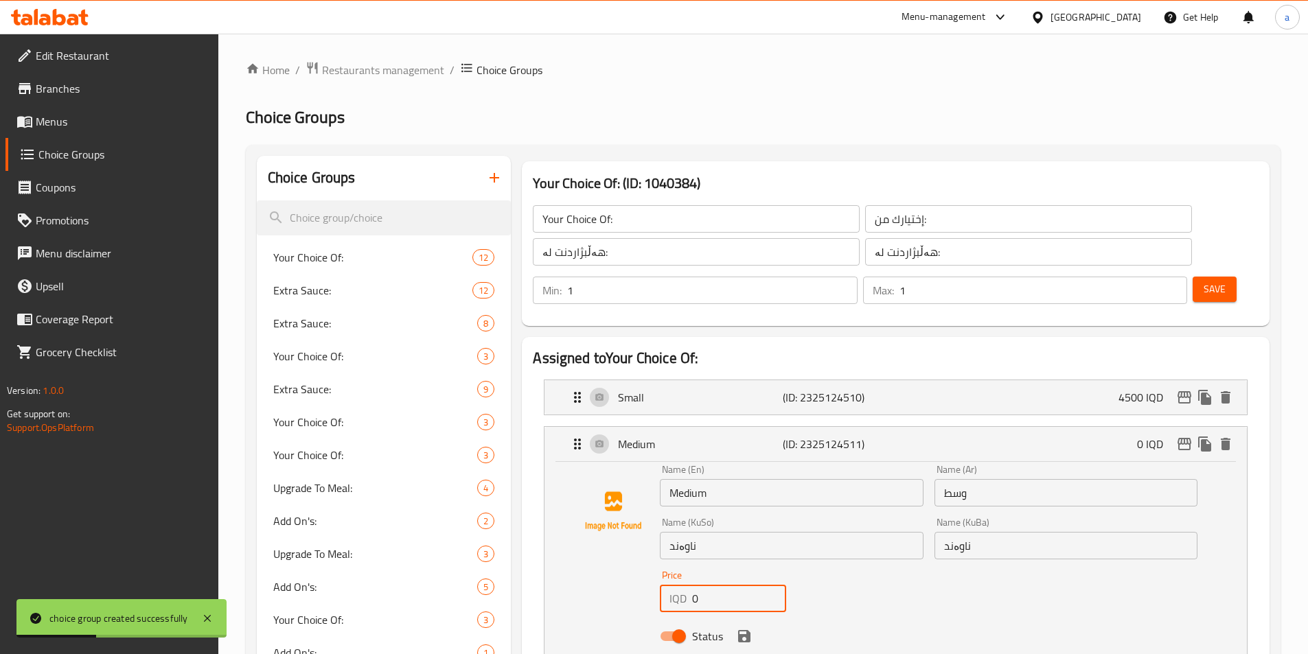
drag, startPoint x: 695, startPoint y: 566, endPoint x: 675, endPoint y: 562, distance: 20.2
click at [675, 585] on div "IQD 0 Price" at bounding box center [723, 598] width 126 height 27
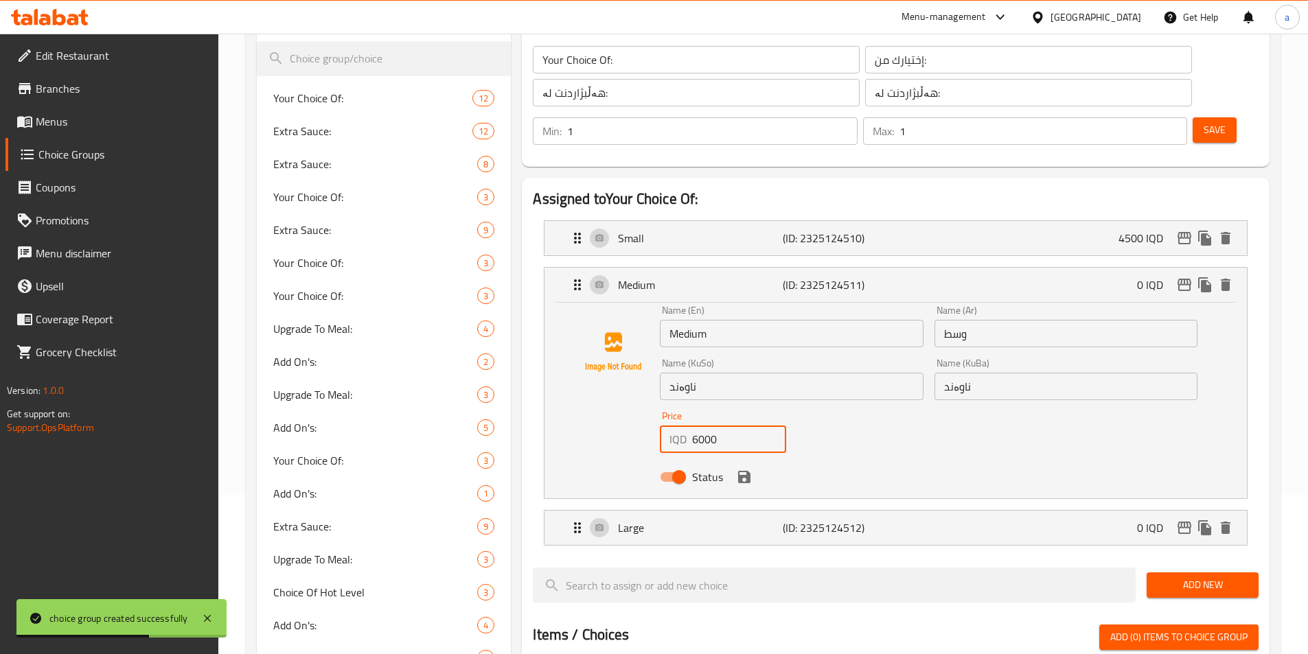
scroll to position [206, 0]
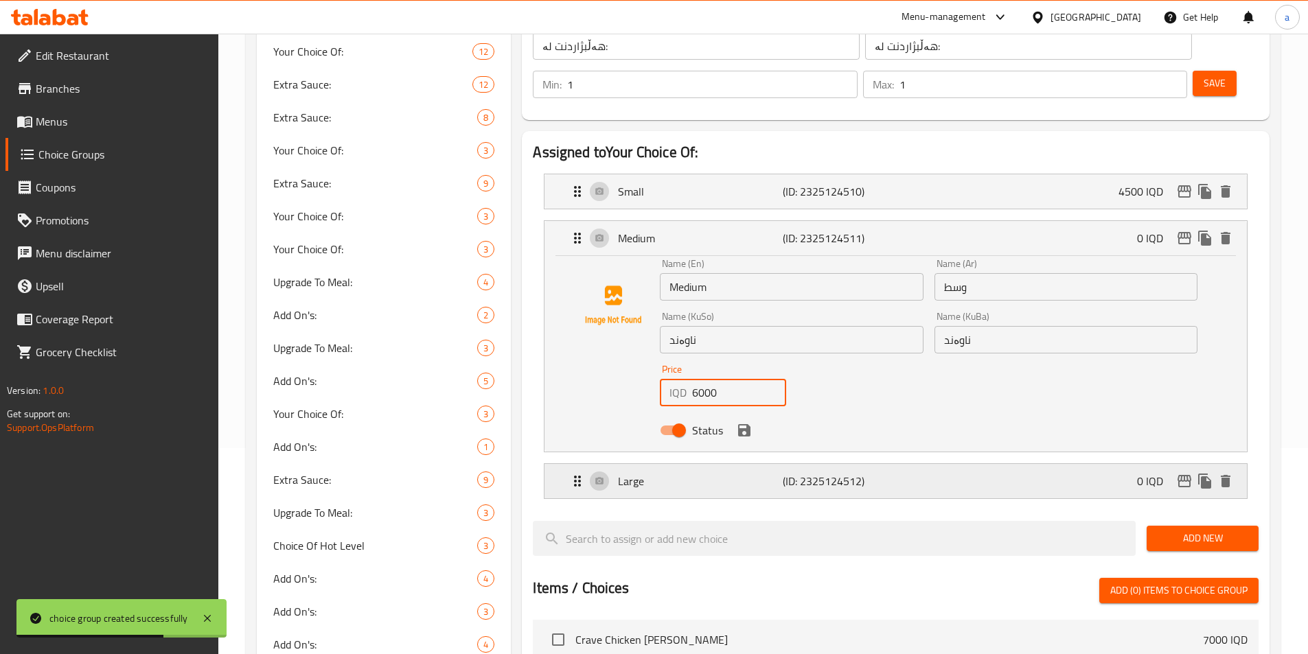
click at [717, 464] on div "Large (ID: 2325124512) 0 IQD" at bounding box center [899, 481] width 661 height 34
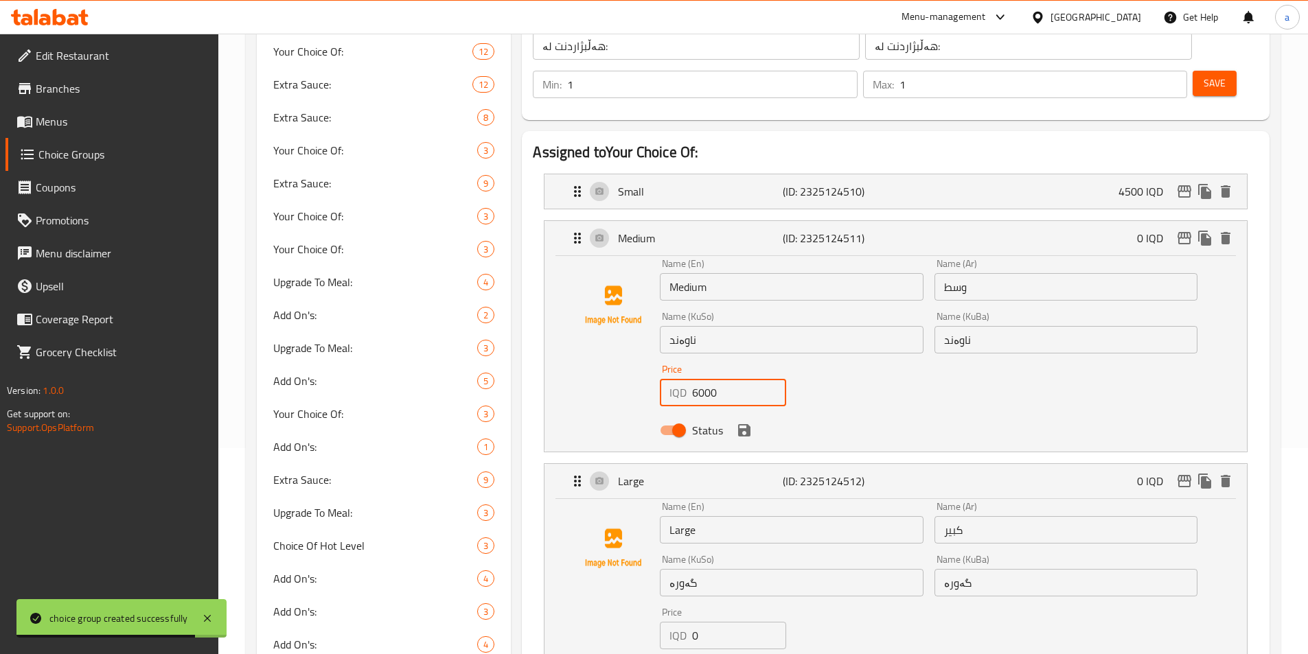
click at [746, 412] on div "Status" at bounding box center [928, 430] width 549 height 37
click at [744, 424] on icon "save" at bounding box center [744, 430] width 12 height 12
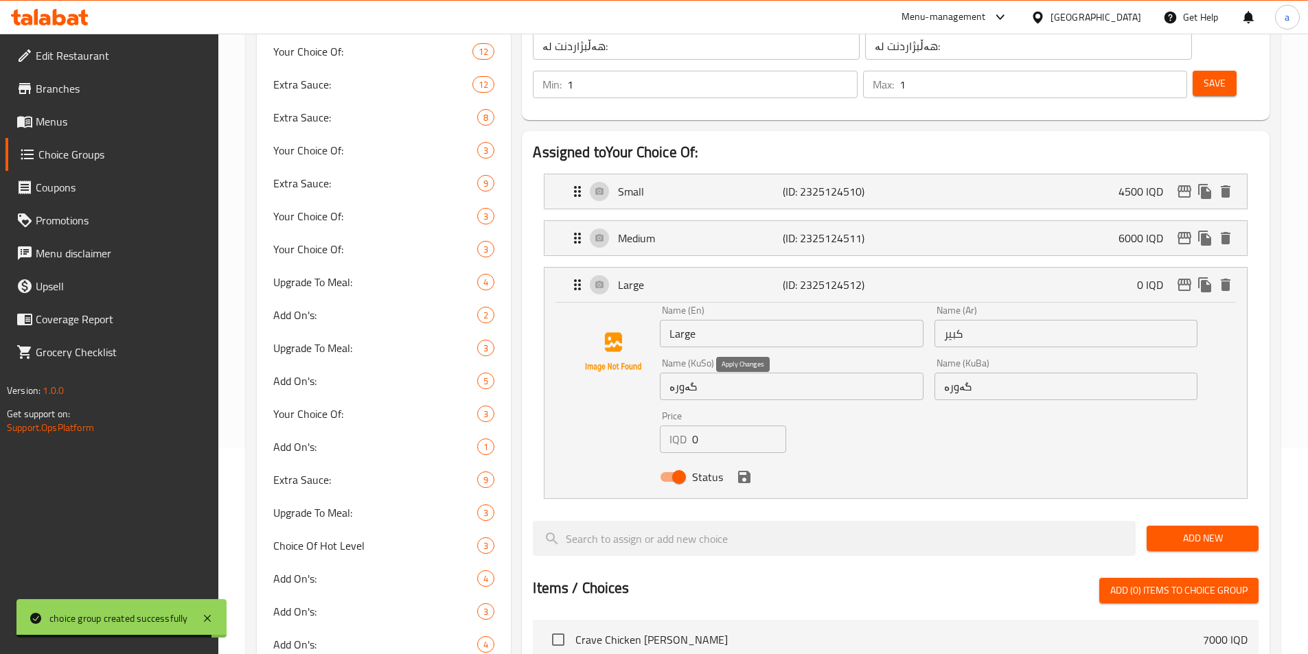
type input "6000"
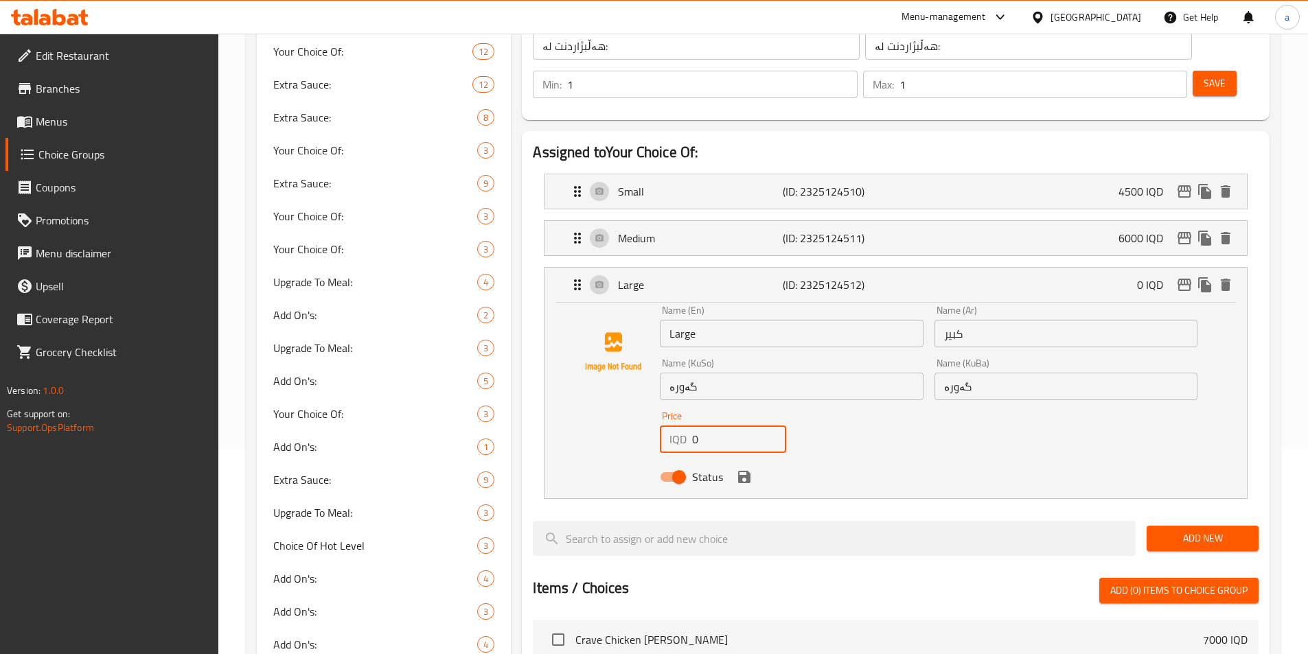
drag, startPoint x: 752, startPoint y: 394, endPoint x: 601, endPoint y: 413, distance: 152.2
click at [601, 413] on div "Name (En) Large Name (En) Name (Ar) كبير Name (Ar) Name (KuSo) گەورە Name (KuSo…" at bounding box center [895, 398] width 658 height 185
click at [740, 469] on icon "save" at bounding box center [744, 477] width 16 height 16
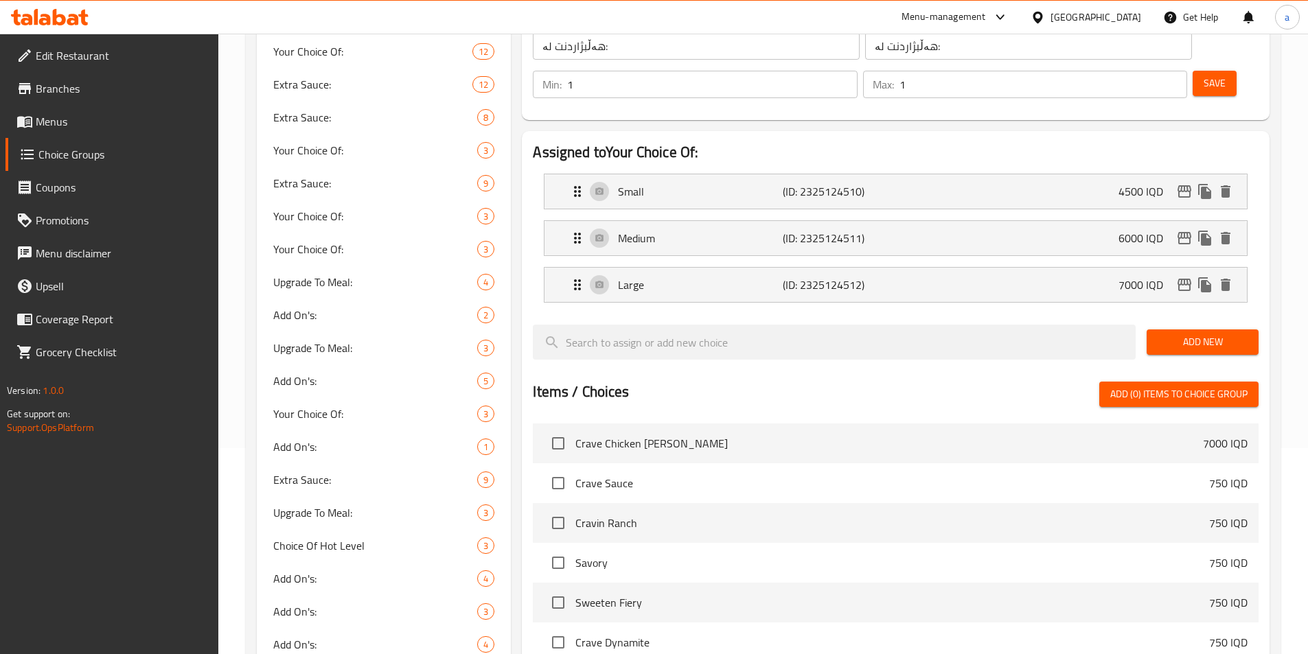
type input "7000"
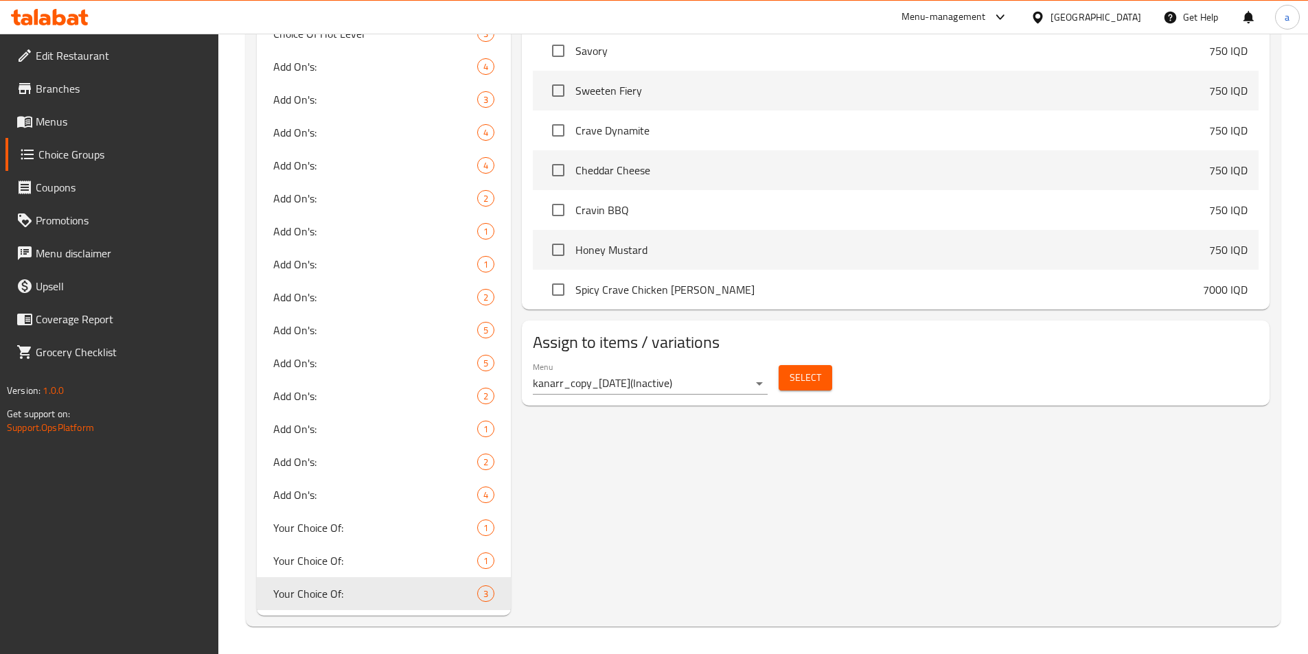
scroll to position [0, 0]
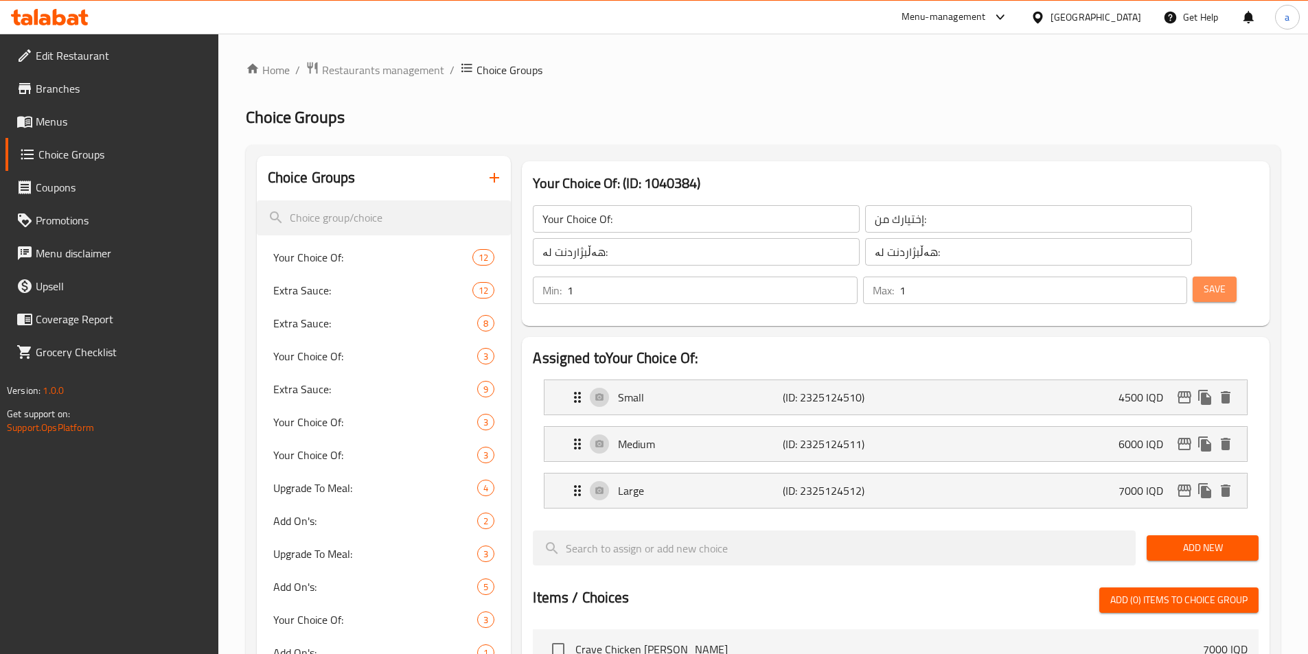
click at [1204, 281] on span "Save" at bounding box center [1215, 289] width 22 height 17
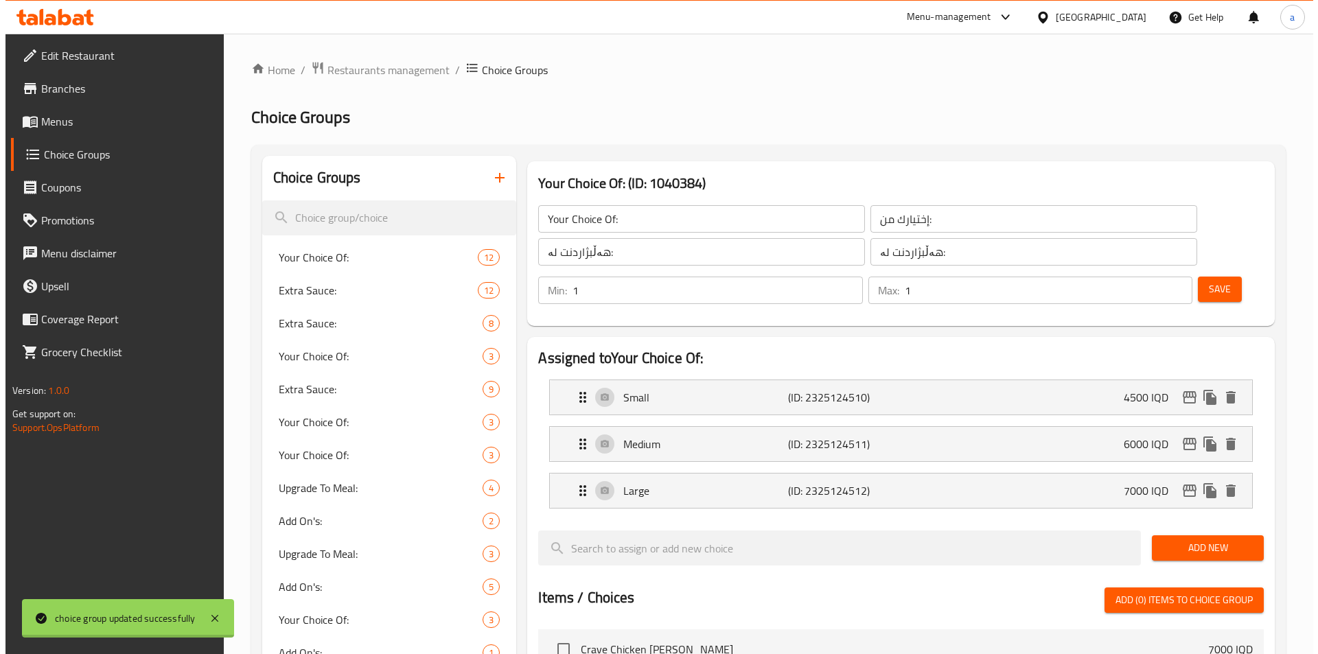
scroll to position [718, 0]
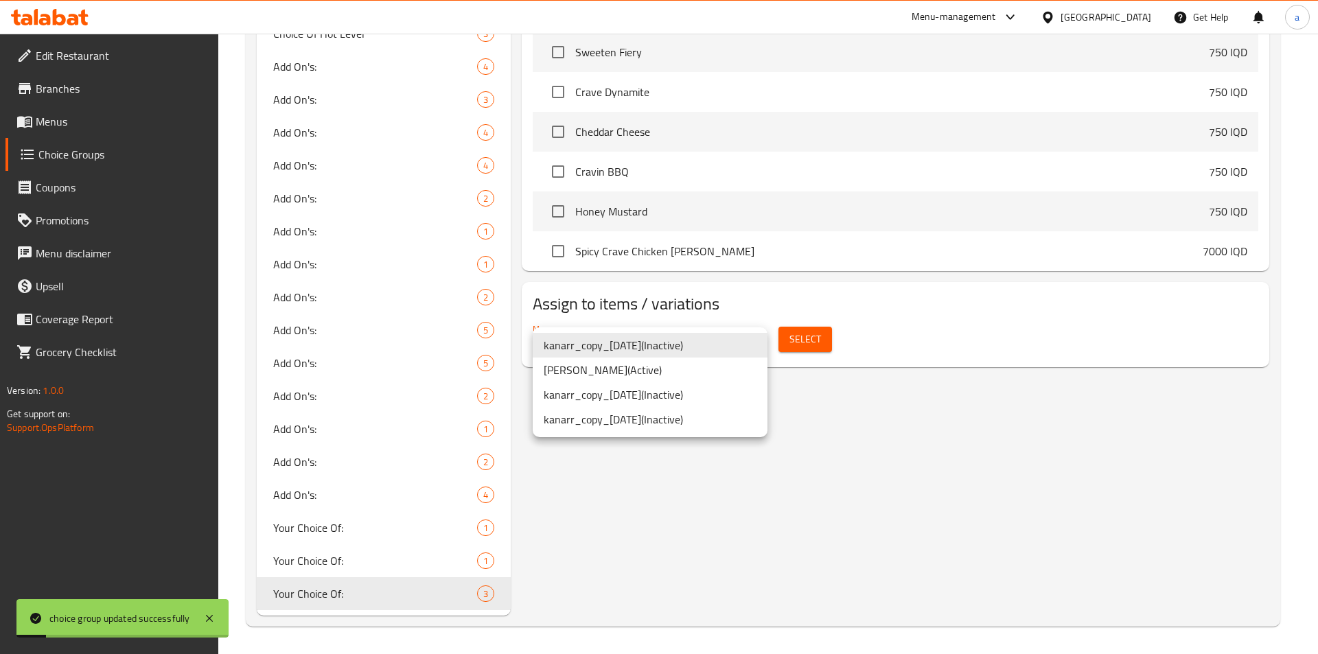
click at [914, 331] on div at bounding box center [659, 327] width 1318 height 654
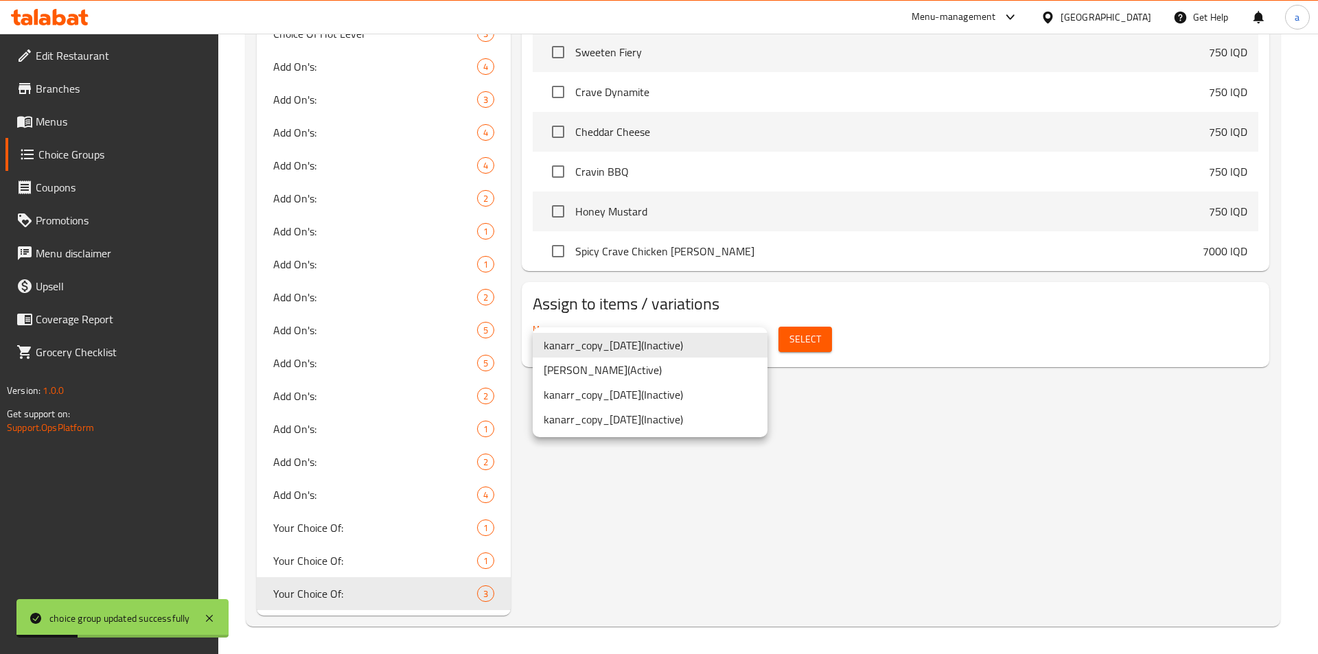
click at [646, 373] on li "kanarr ( Active )" at bounding box center [650, 370] width 235 height 25
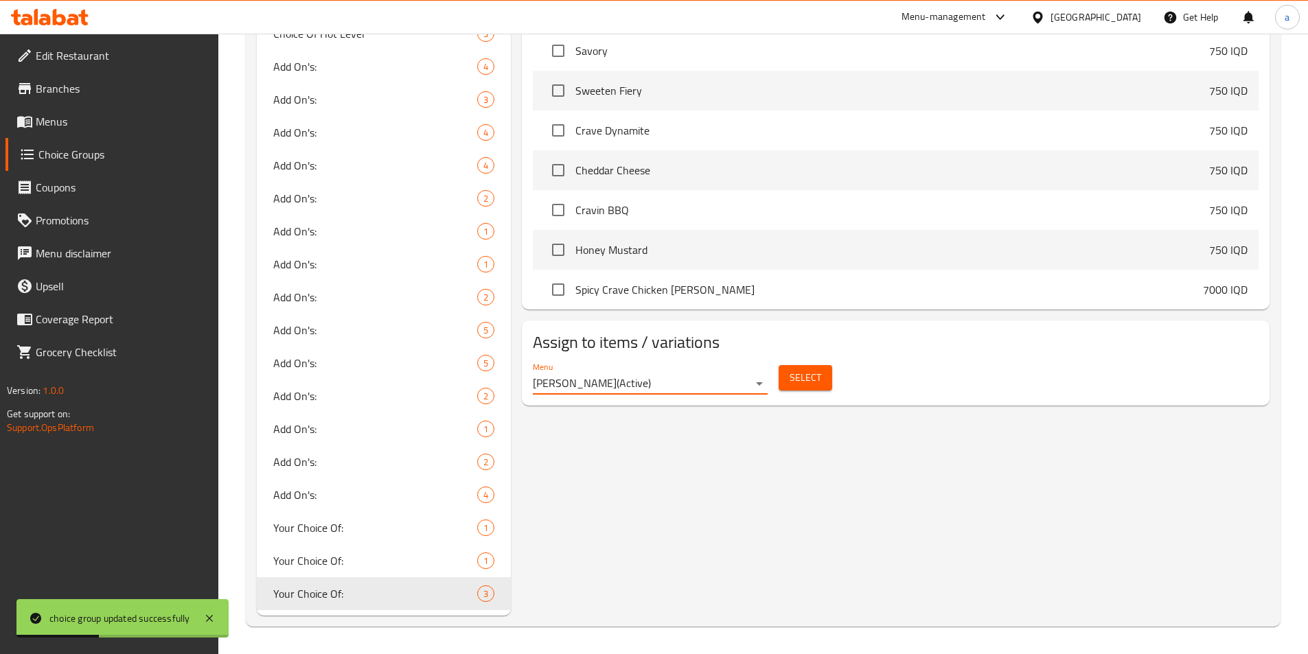
click at [816, 369] on span "Select" at bounding box center [806, 377] width 32 height 17
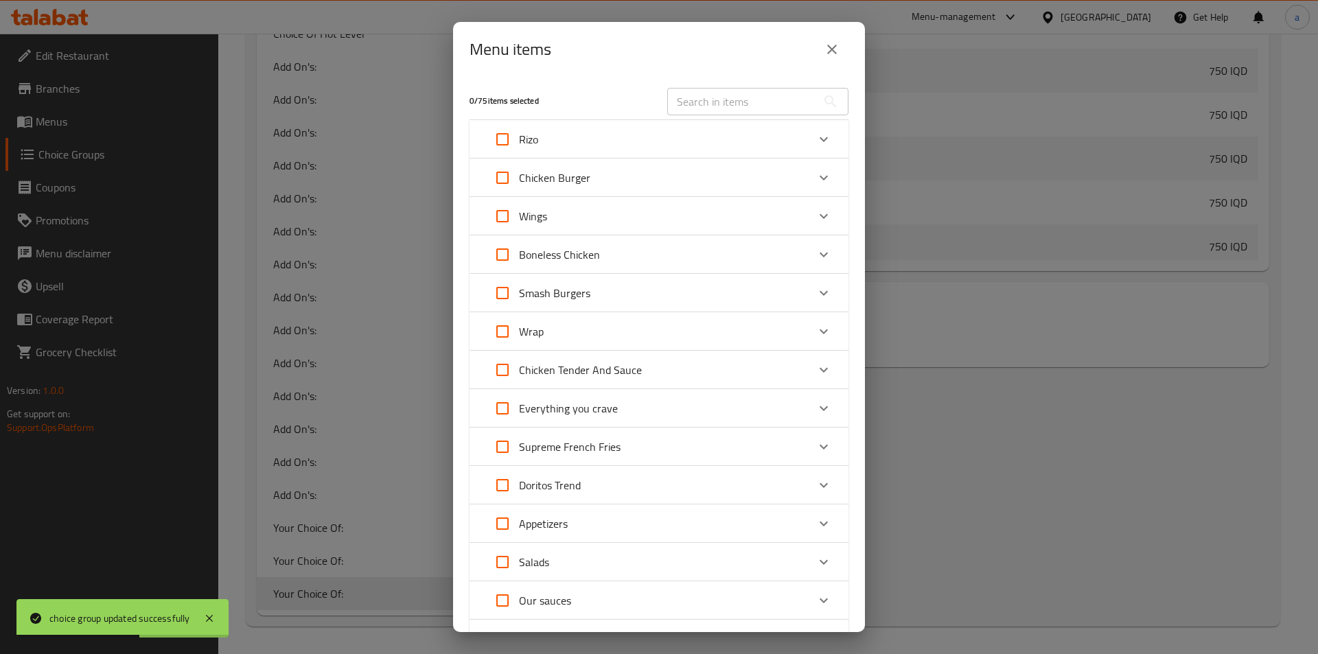
click at [667, 133] on div "Rizo" at bounding box center [646, 139] width 321 height 33
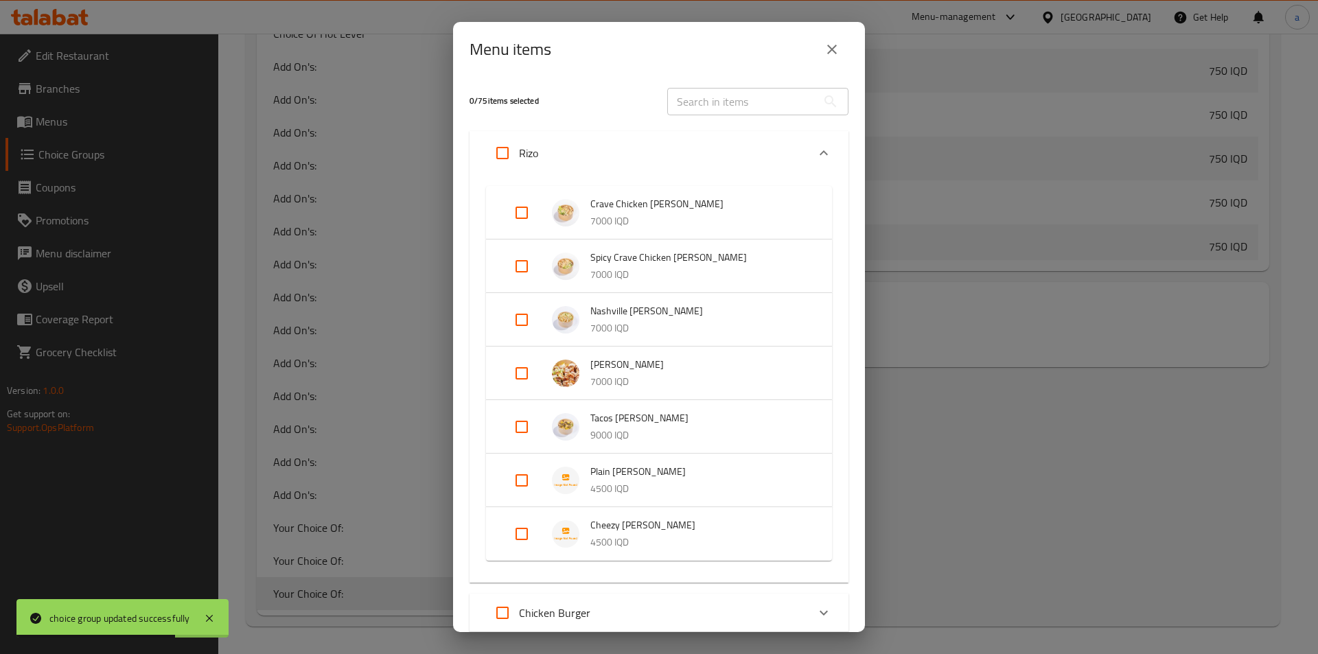
click at [507, 528] on input "Expand" at bounding box center [521, 534] width 33 height 33
checkbox input "true"
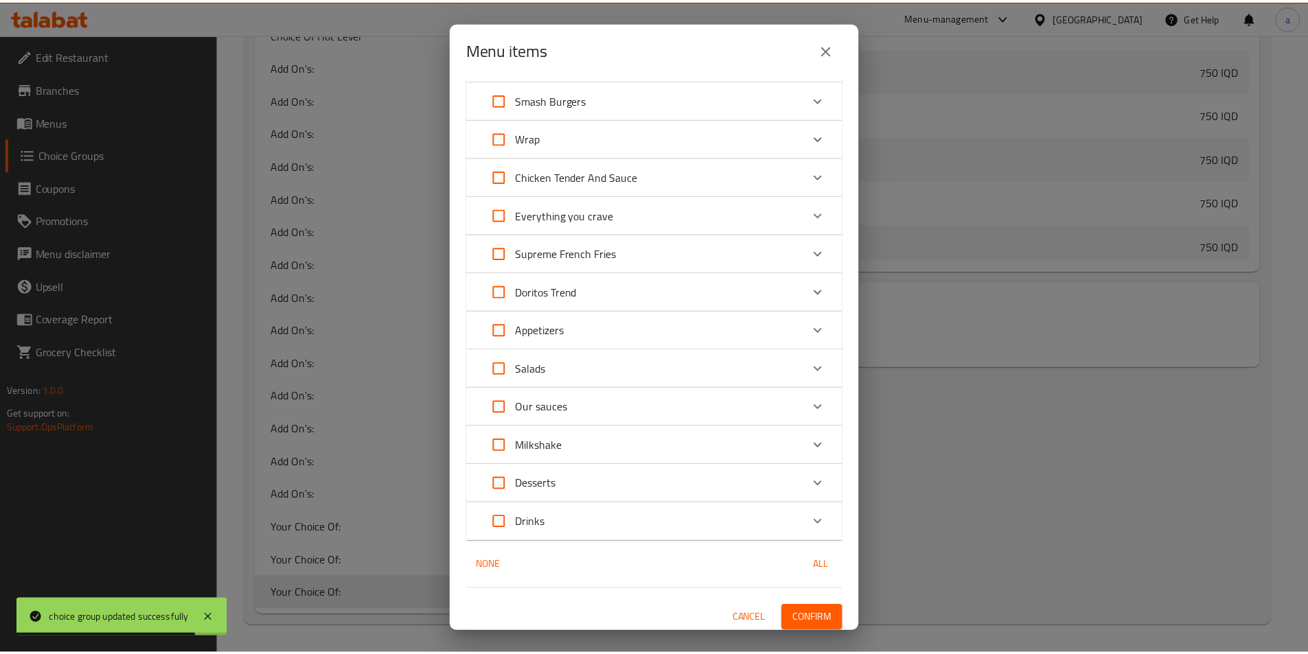
scroll to position [645, 0]
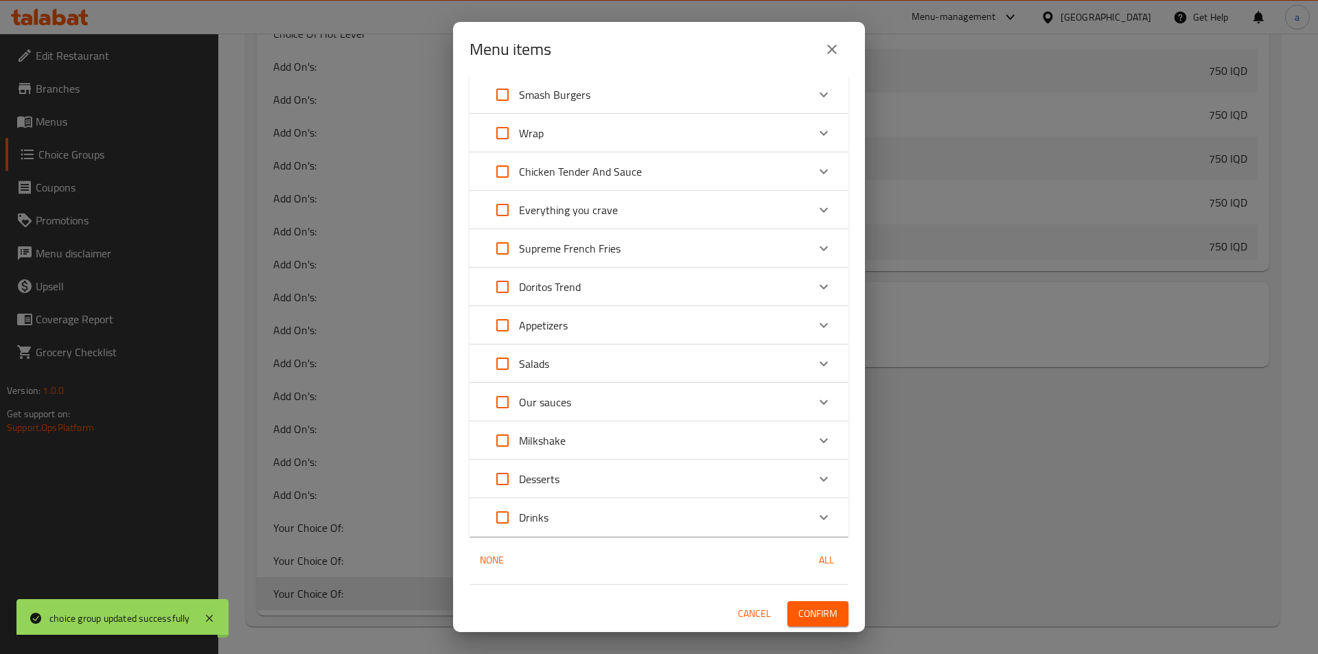
click at [801, 612] on span "Confirm" at bounding box center [817, 614] width 39 height 17
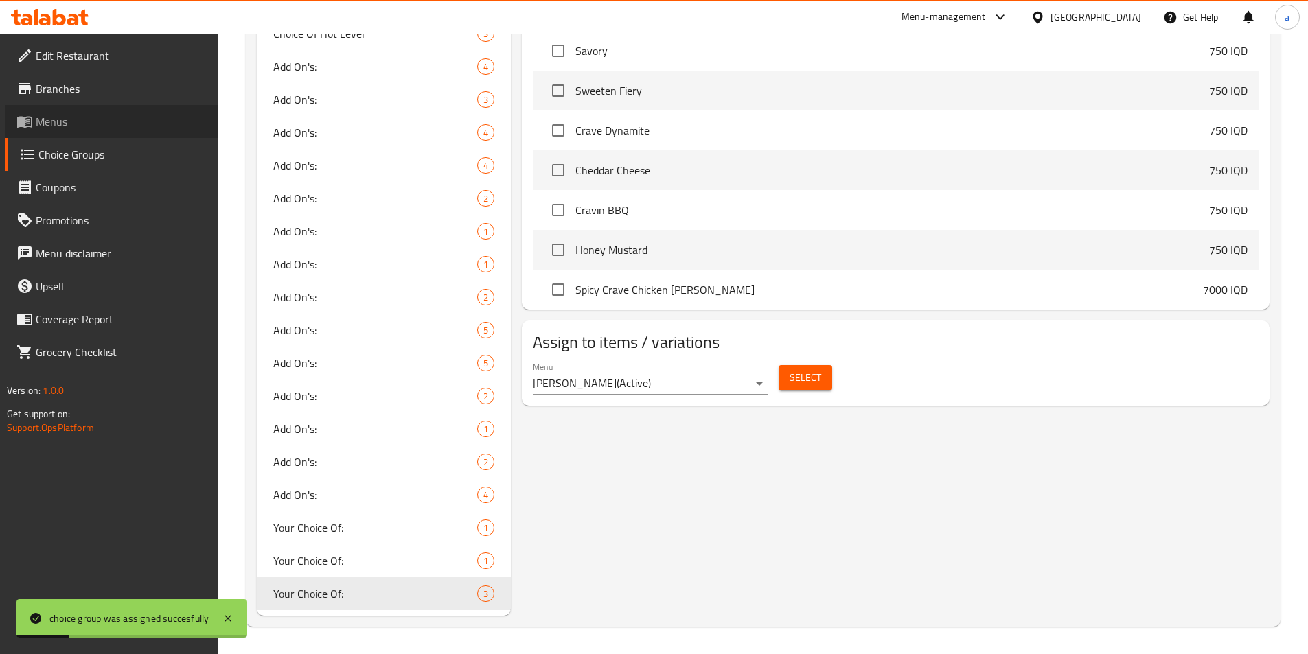
click at [87, 124] on span "Menus" at bounding box center [122, 121] width 172 height 16
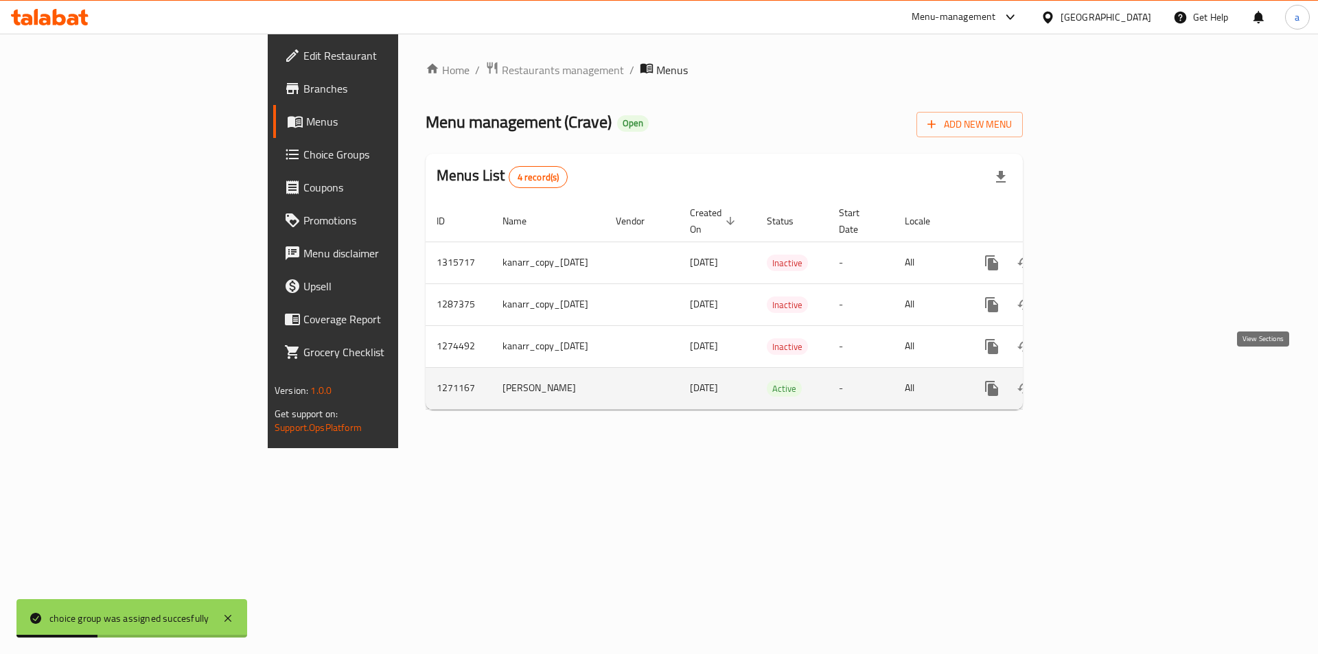
click at [1097, 382] on icon "enhanced table" at bounding box center [1091, 388] width 12 height 12
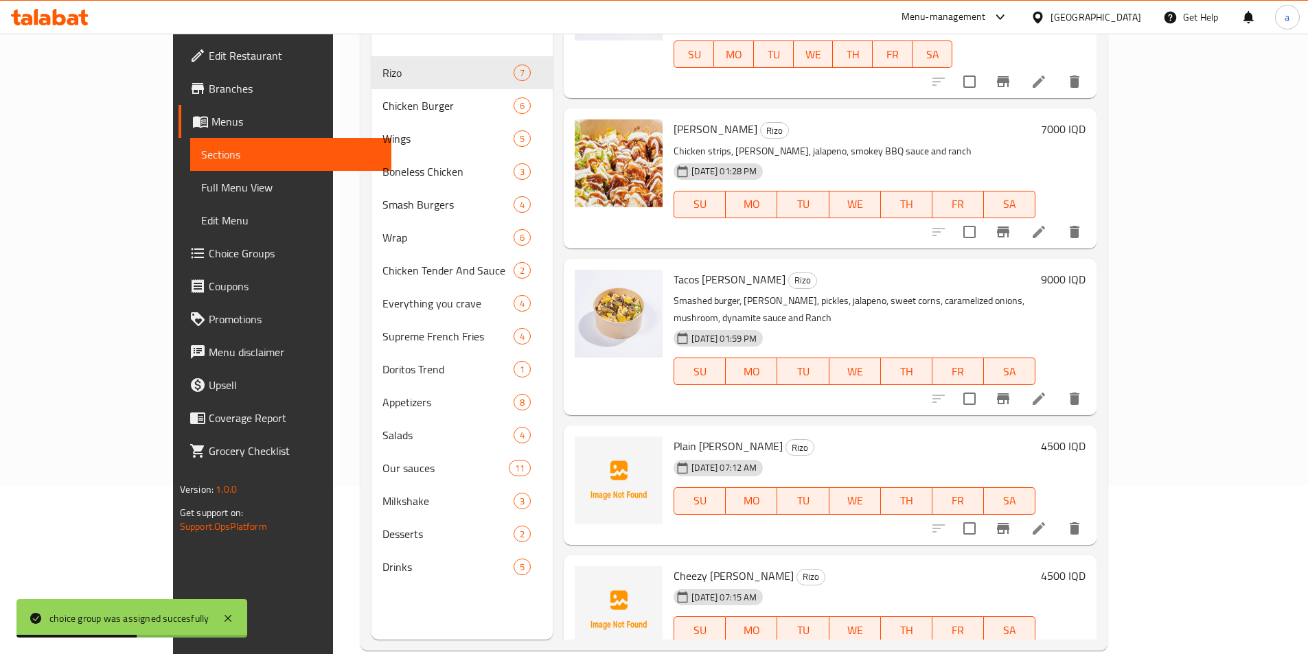
scroll to position [192, 0]
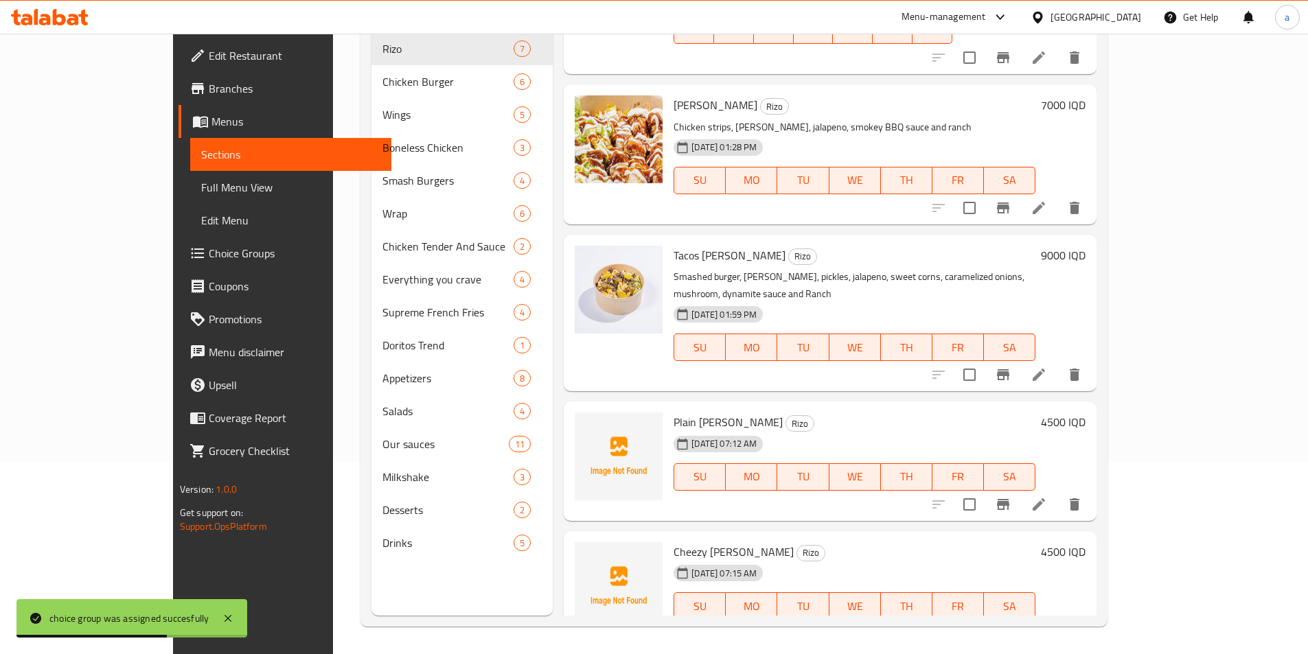
click at [1025, 621] on li at bounding box center [1006, 633] width 38 height 25
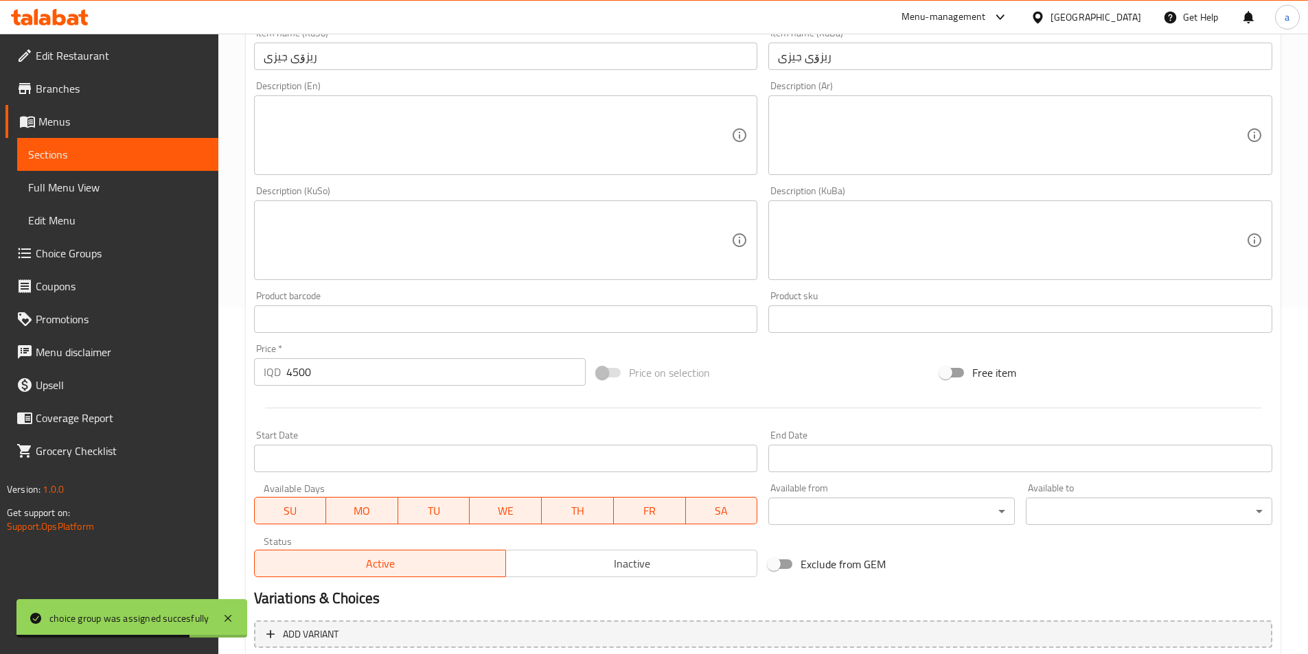
scroll to position [529, 0]
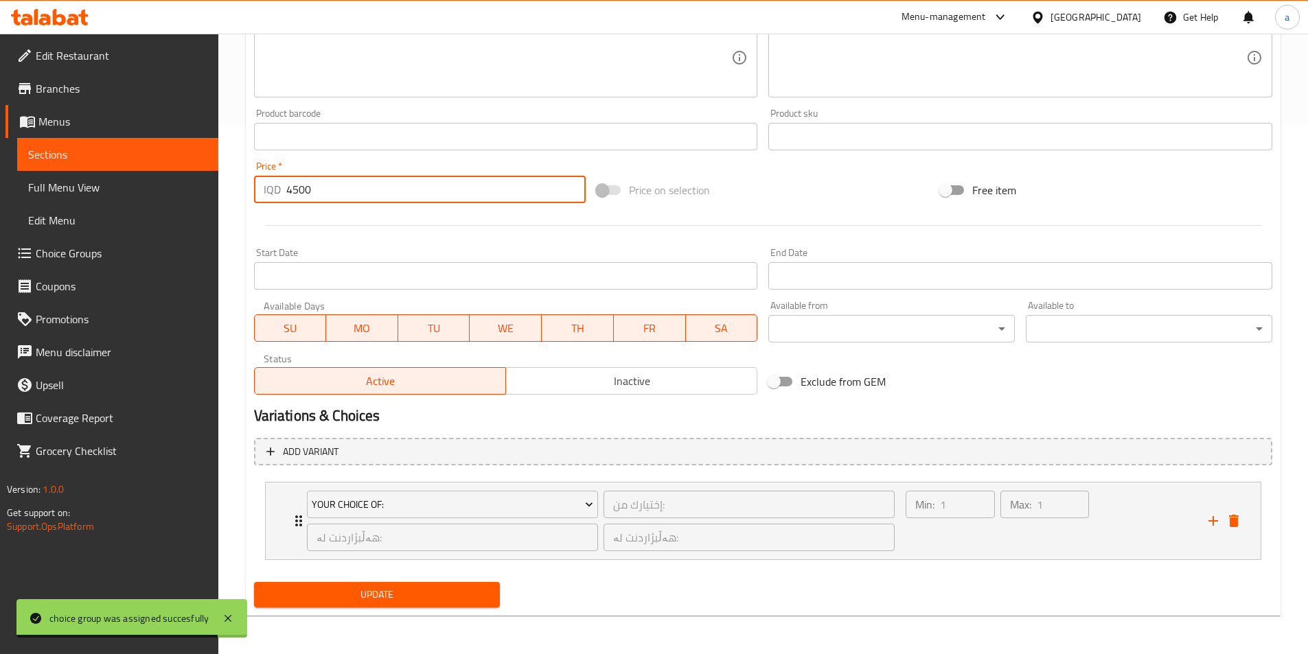
drag, startPoint x: 323, startPoint y: 192, endPoint x: 238, endPoint y: 198, distance: 85.4
click at [238, 198] on div "Home / Restaurants management / Menus / Sections / item / update Rizo section U…" at bounding box center [763, 79] width 1090 height 1150
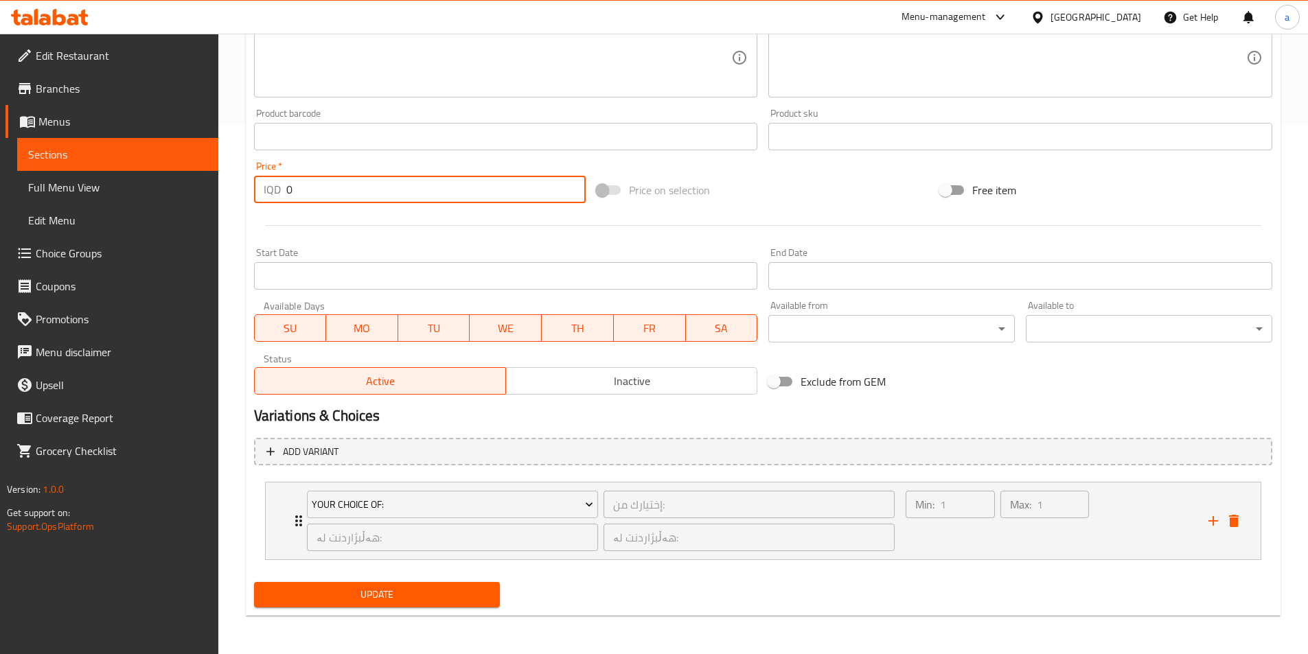
type input "0"
click at [404, 590] on span "Update" at bounding box center [377, 594] width 225 height 17
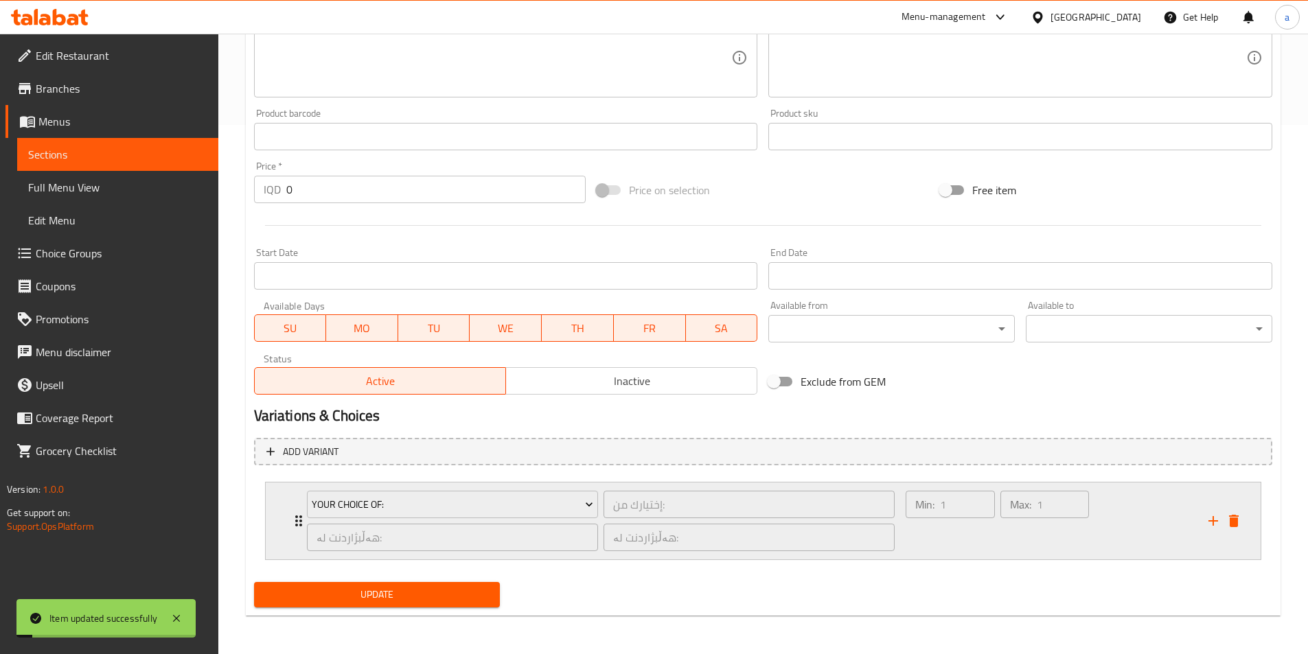
click at [288, 520] on div "Your Choice Of: إختيارك من: ​ هەڵبژاردنت لە: ​ هەڵبژاردنت لە: ​ Min: 1 ​ Max: 1…" at bounding box center [763, 521] width 995 height 77
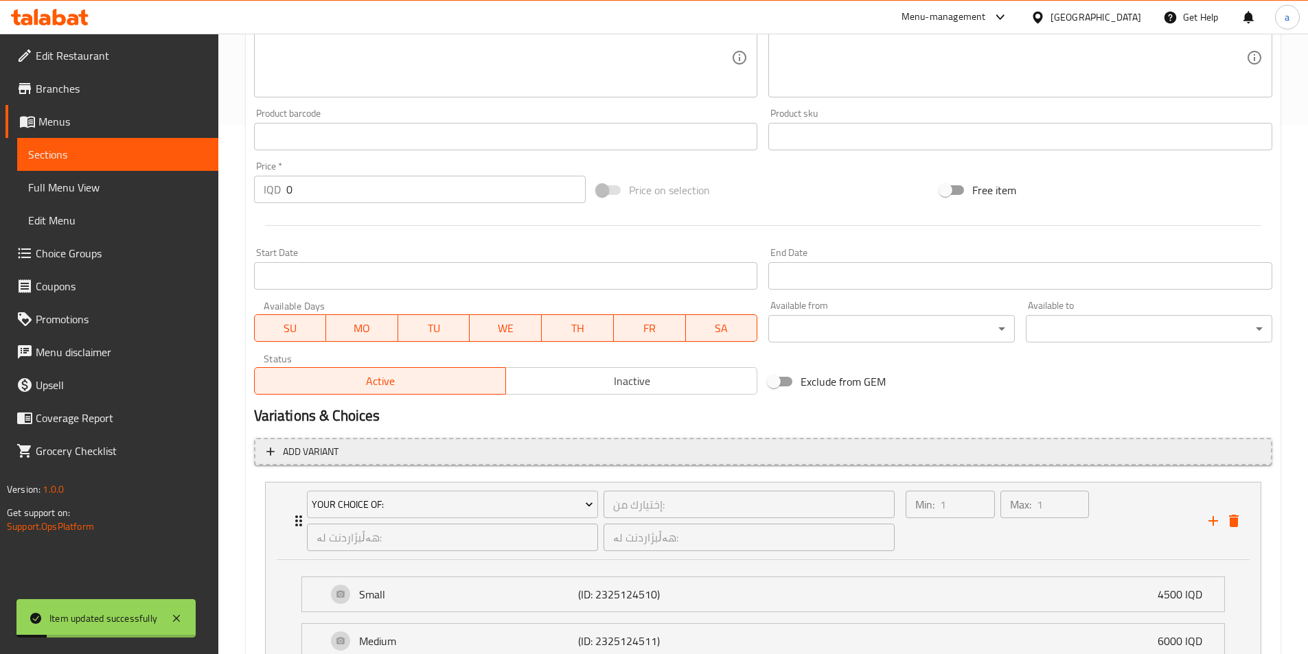
scroll to position [698, 0]
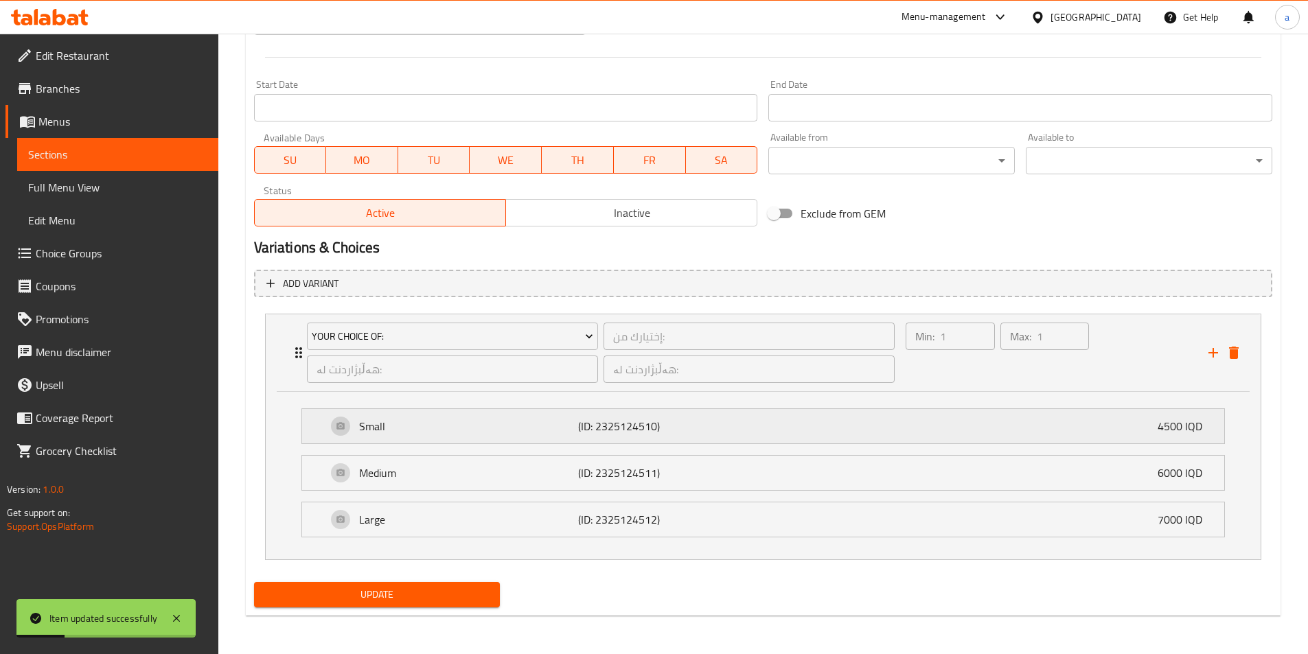
click at [410, 434] on p "Small" at bounding box center [469, 426] width 220 height 16
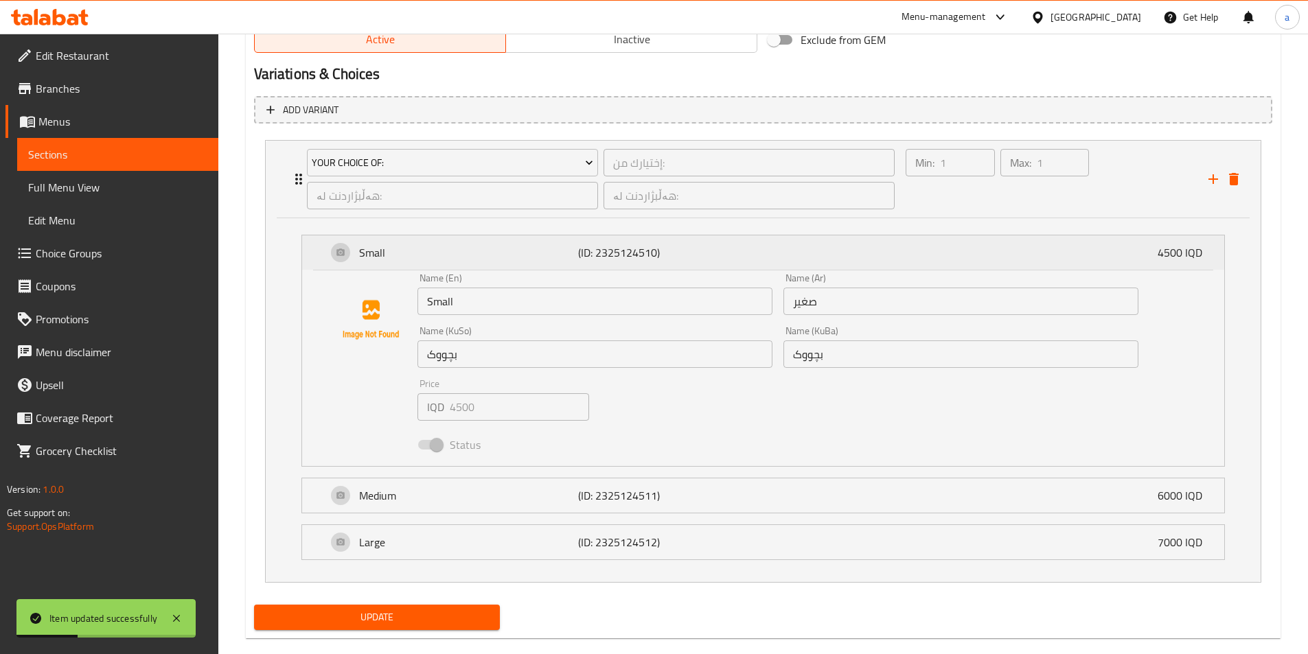
scroll to position [894, 0]
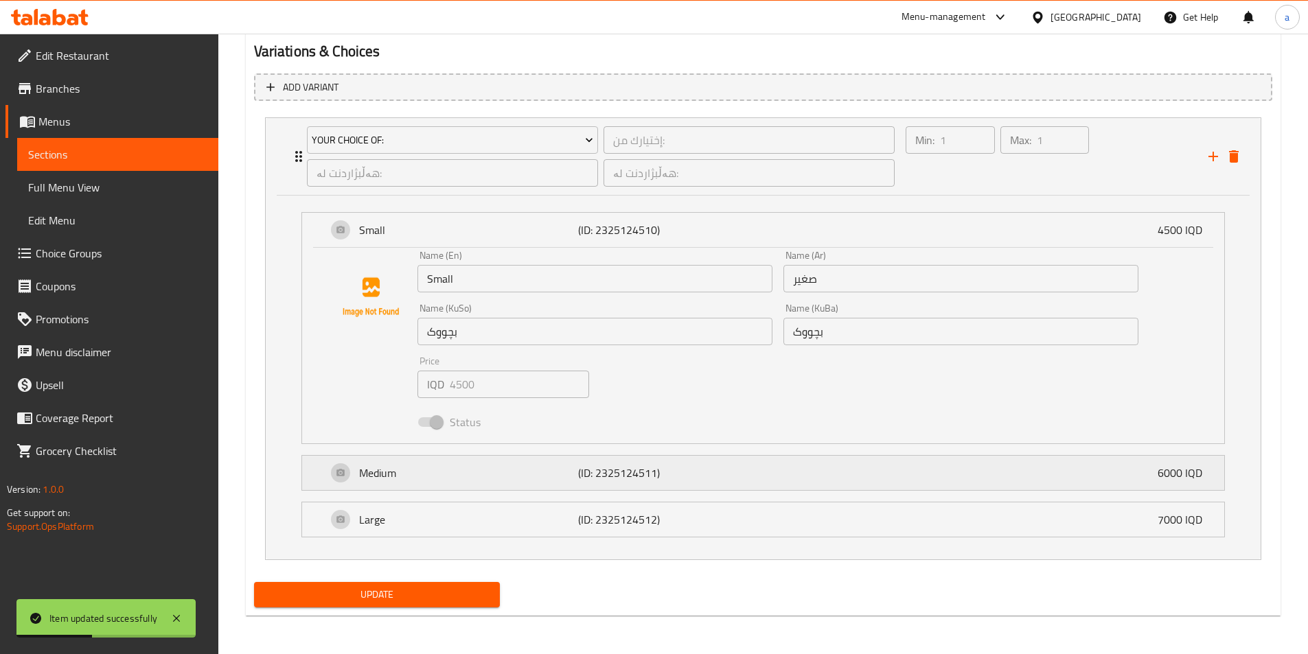
click at [483, 476] on p "Medium" at bounding box center [469, 473] width 220 height 16
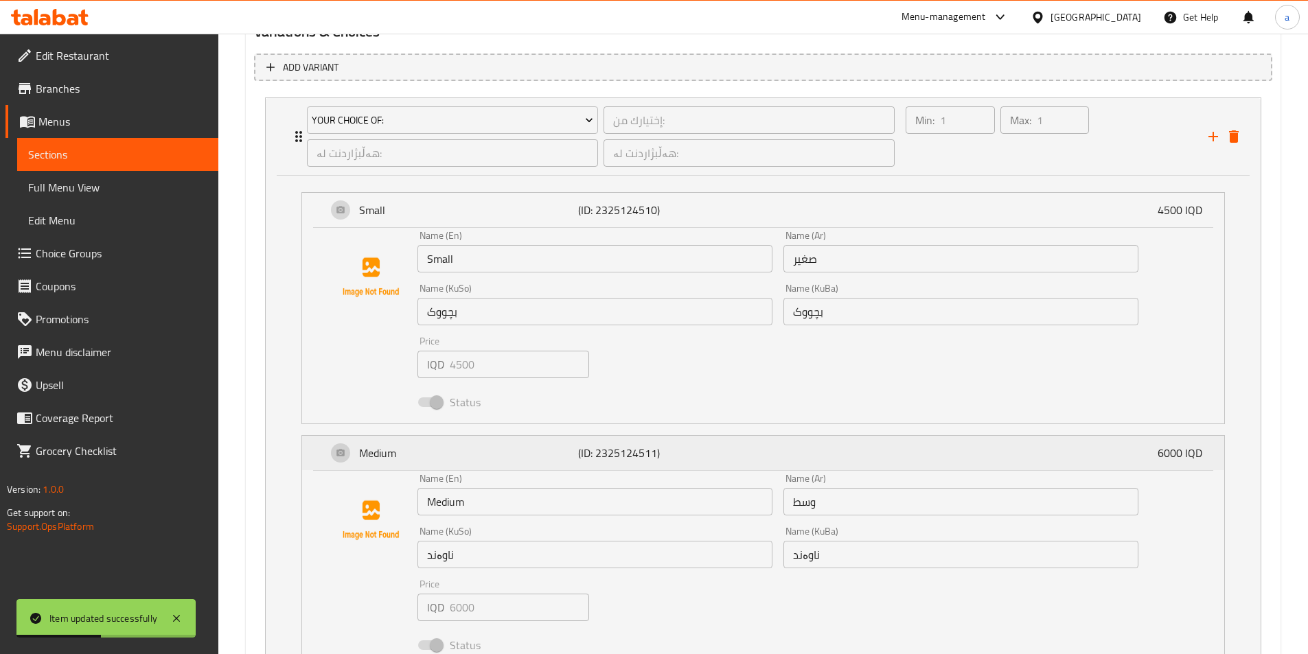
scroll to position [1090, 0]
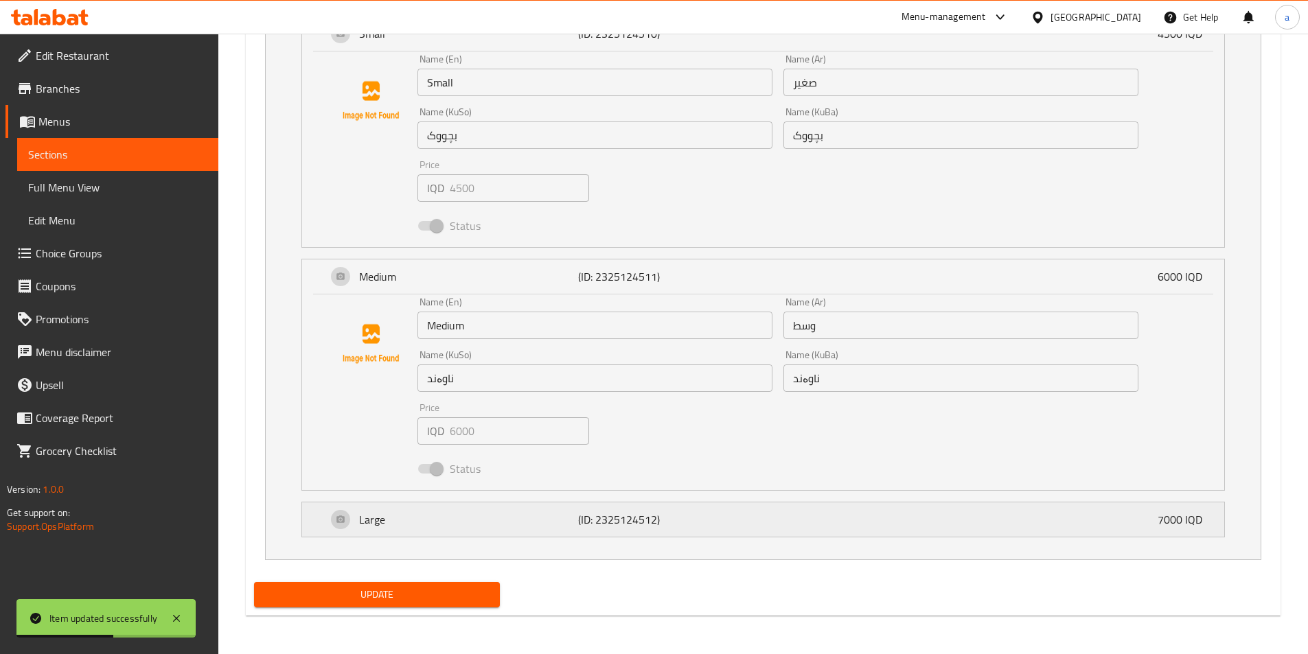
click at [503, 529] on div "Large (ID: 2325124512) 7000 IQD" at bounding box center [767, 520] width 881 height 34
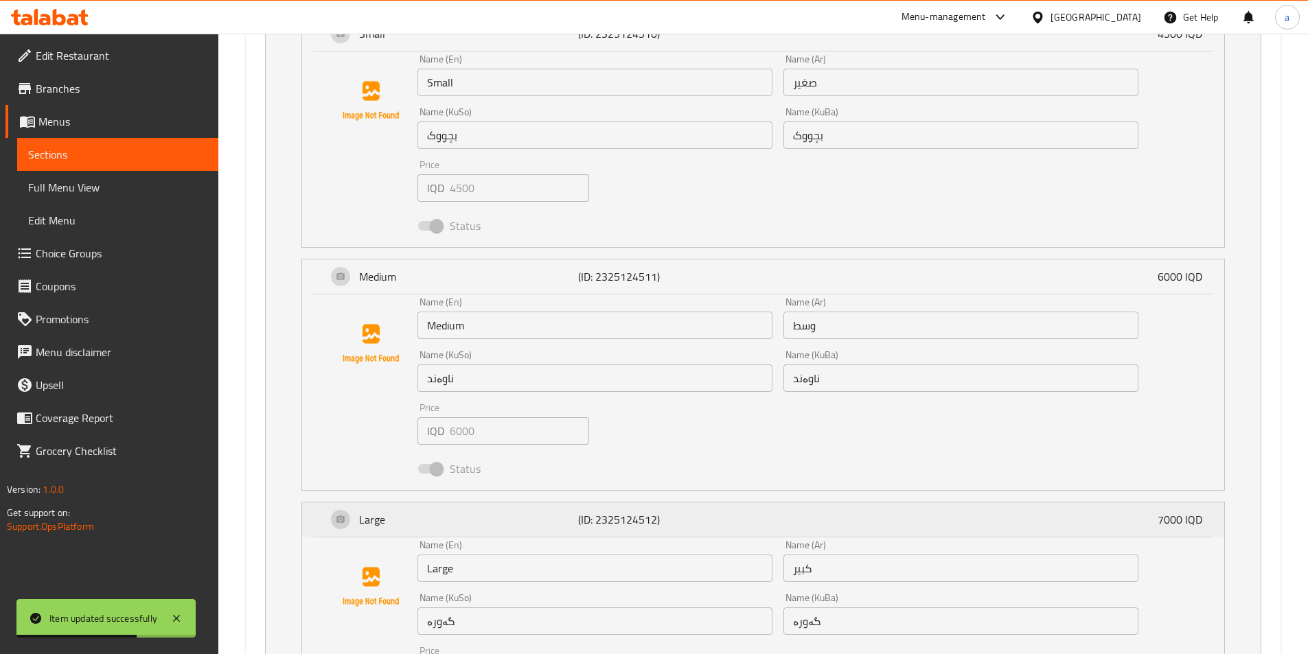
scroll to position [1287, 0]
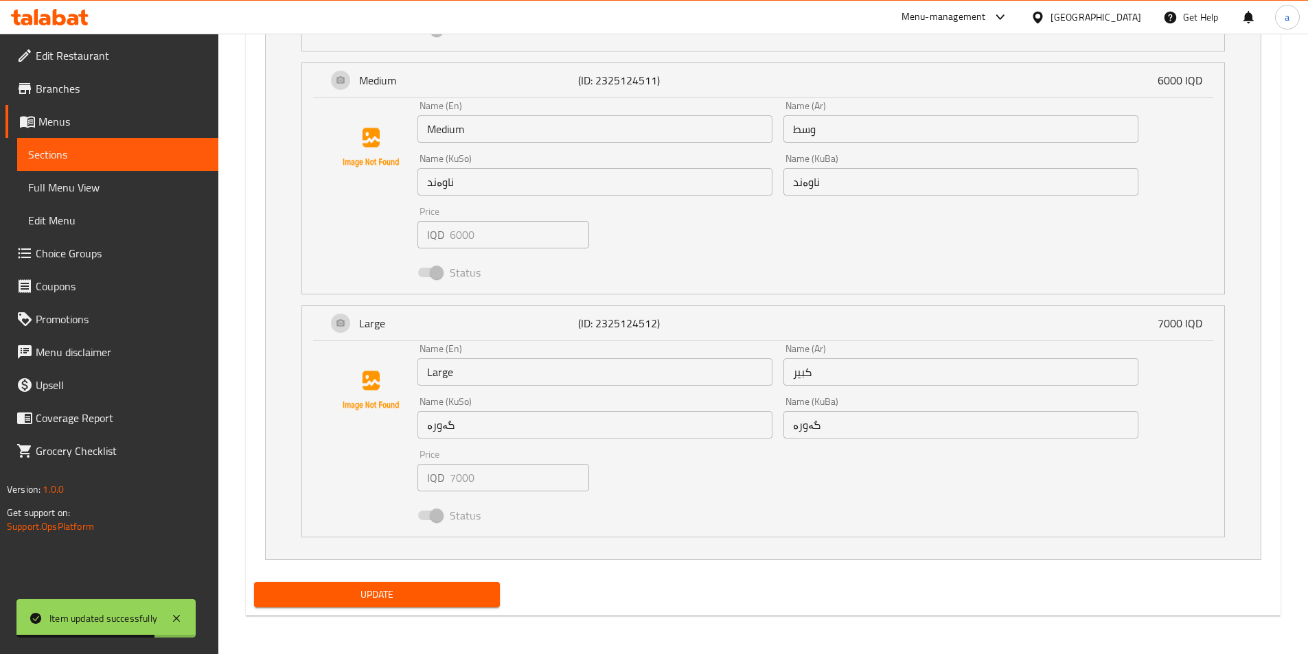
click at [426, 594] on span "Update" at bounding box center [377, 594] width 225 height 17
click at [93, 163] on link "Sections" at bounding box center [117, 154] width 201 height 33
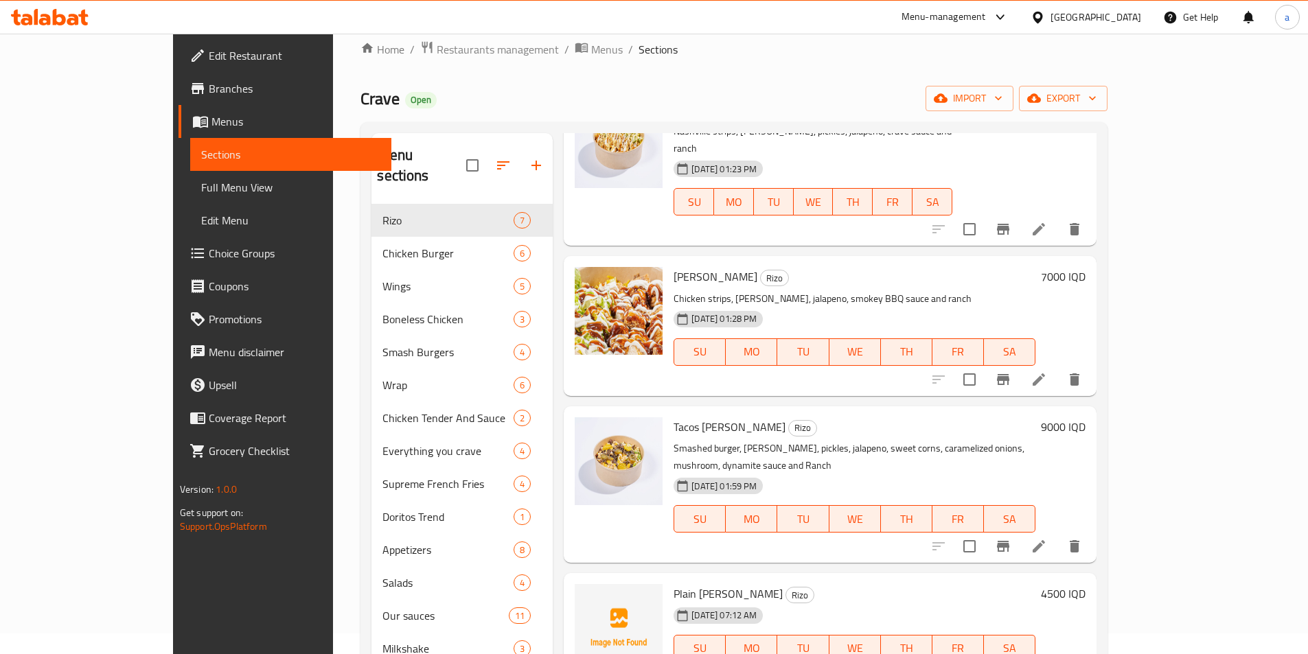
scroll to position [192, 0]
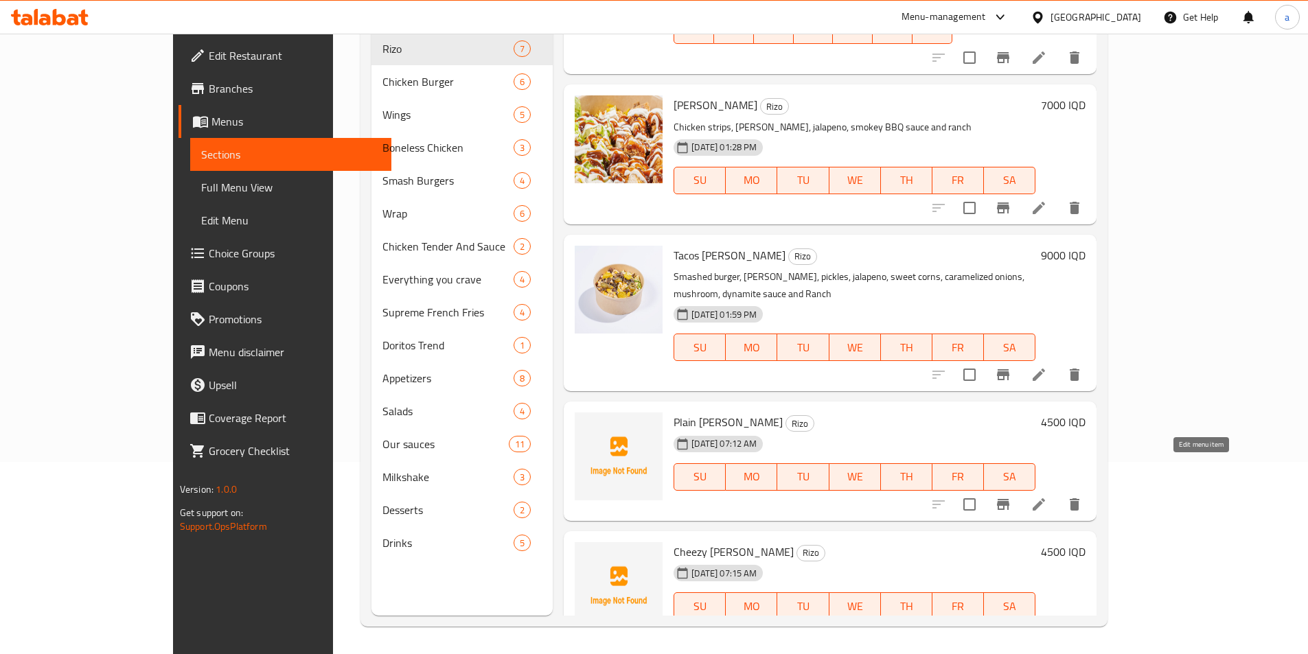
click at [1047, 496] on icon at bounding box center [1039, 504] width 16 height 16
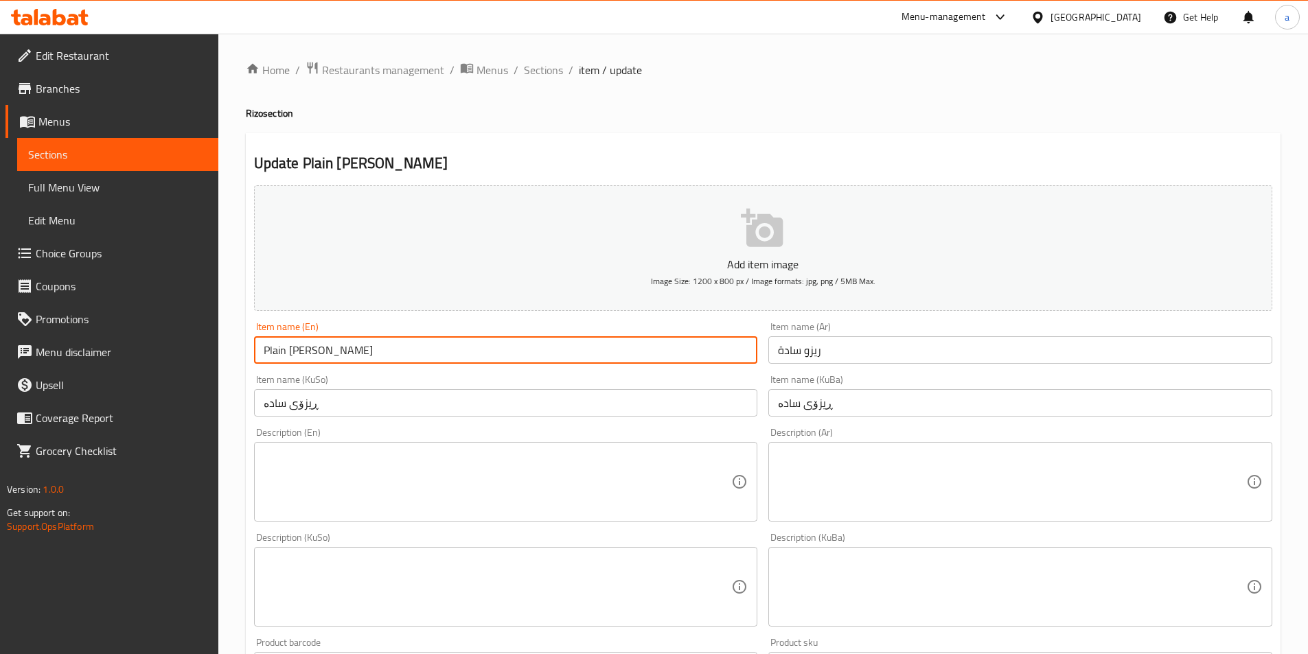
click at [306, 351] on input "Plain Rizzo" at bounding box center [506, 349] width 504 height 27
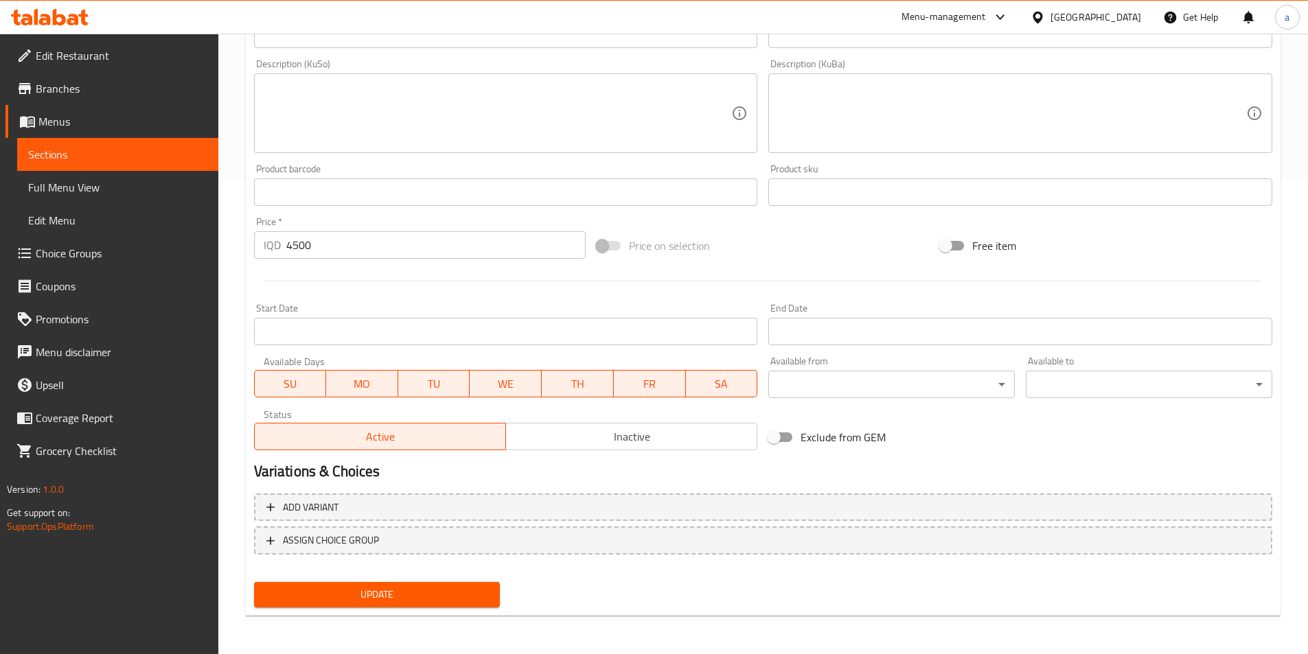
type input "Plain Rizo"
click at [392, 600] on span "Update" at bounding box center [377, 594] width 225 height 17
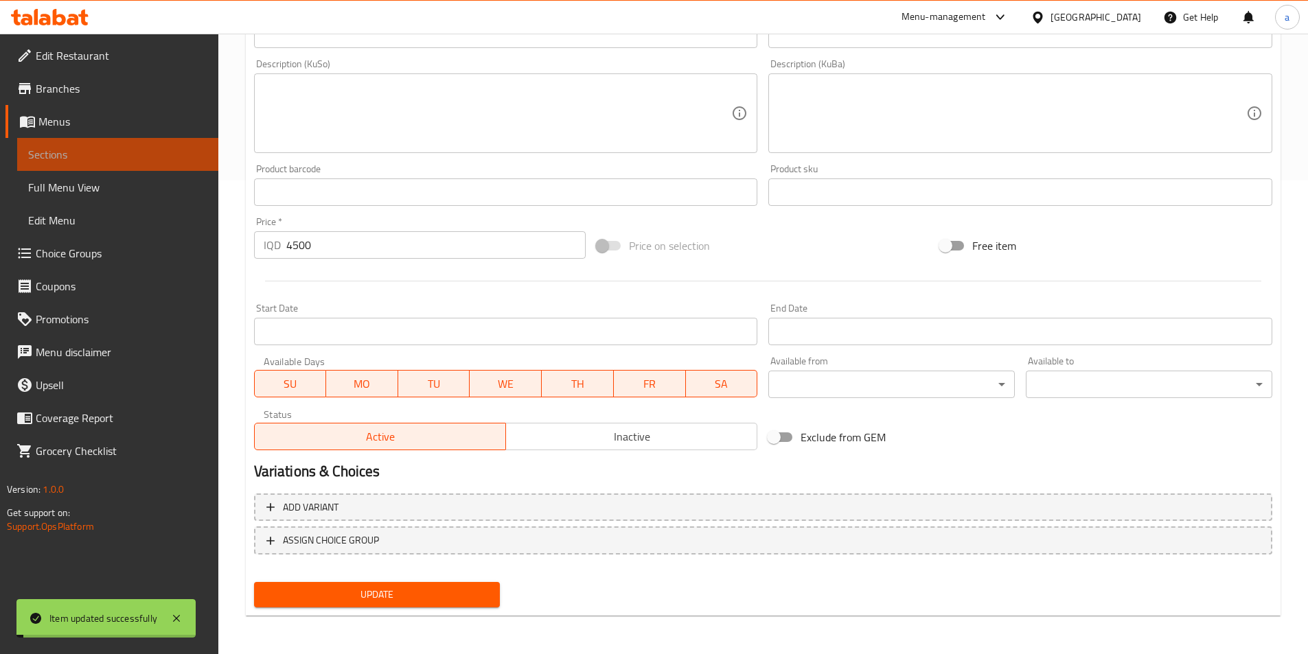
click at [115, 154] on span "Sections" at bounding box center [117, 154] width 179 height 16
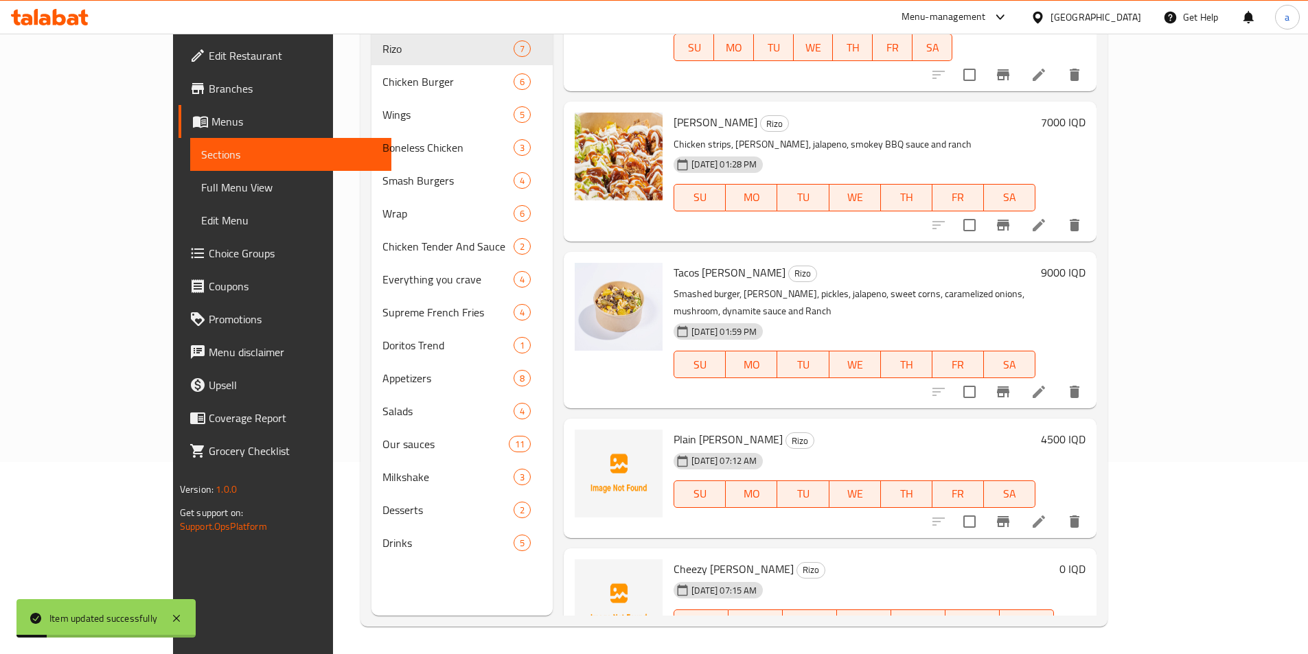
scroll to position [389, 0]
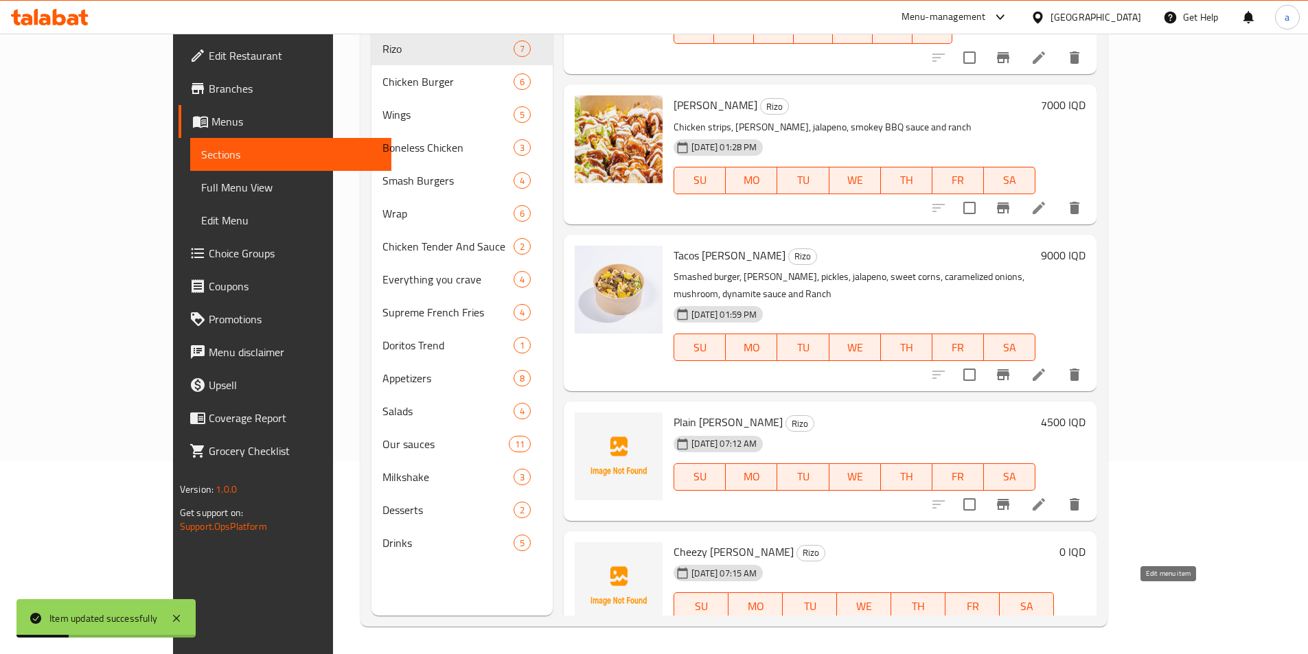
click at [1012, 628] on icon at bounding box center [1006, 634] width 12 height 12
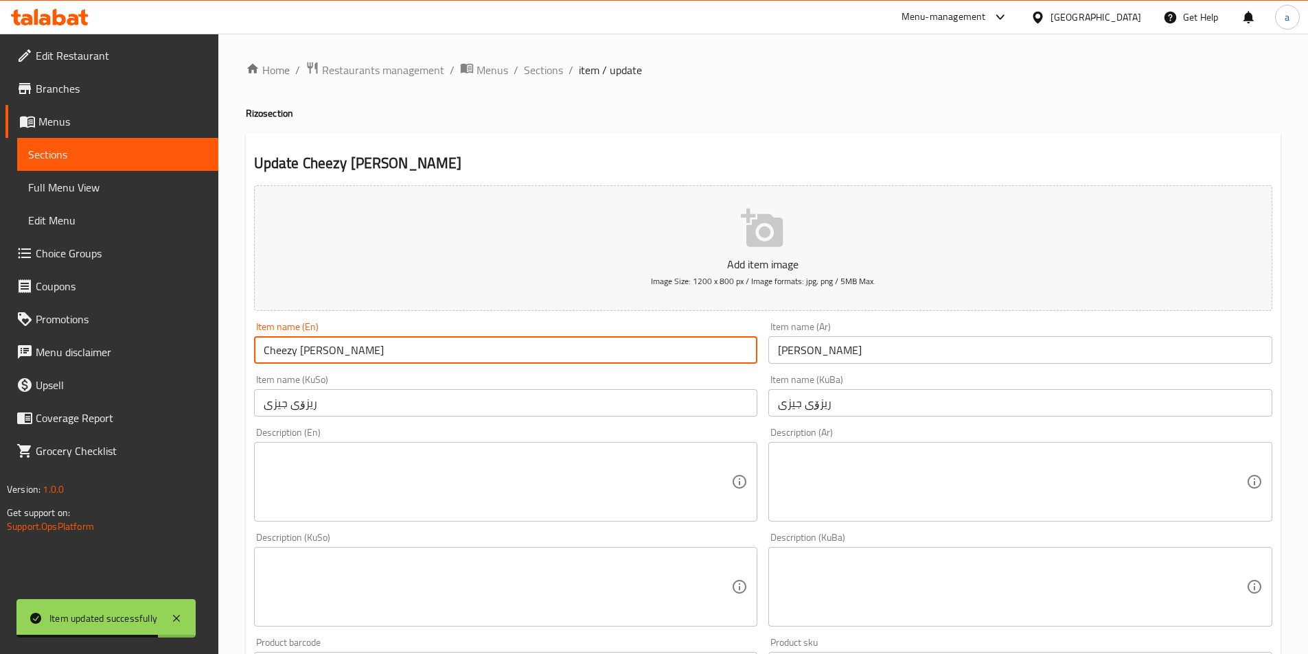
click at [280, 349] on input "Cheezy rizzo" at bounding box center [506, 349] width 504 height 27
paste input "sy"
drag, startPoint x: 300, startPoint y: 354, endPoint x: 331, endPoint y: 355, distance: 30.9
click at [331, 355] on input "Cheesy rizzo" at bounding box center [506, 349] width 504 height 27
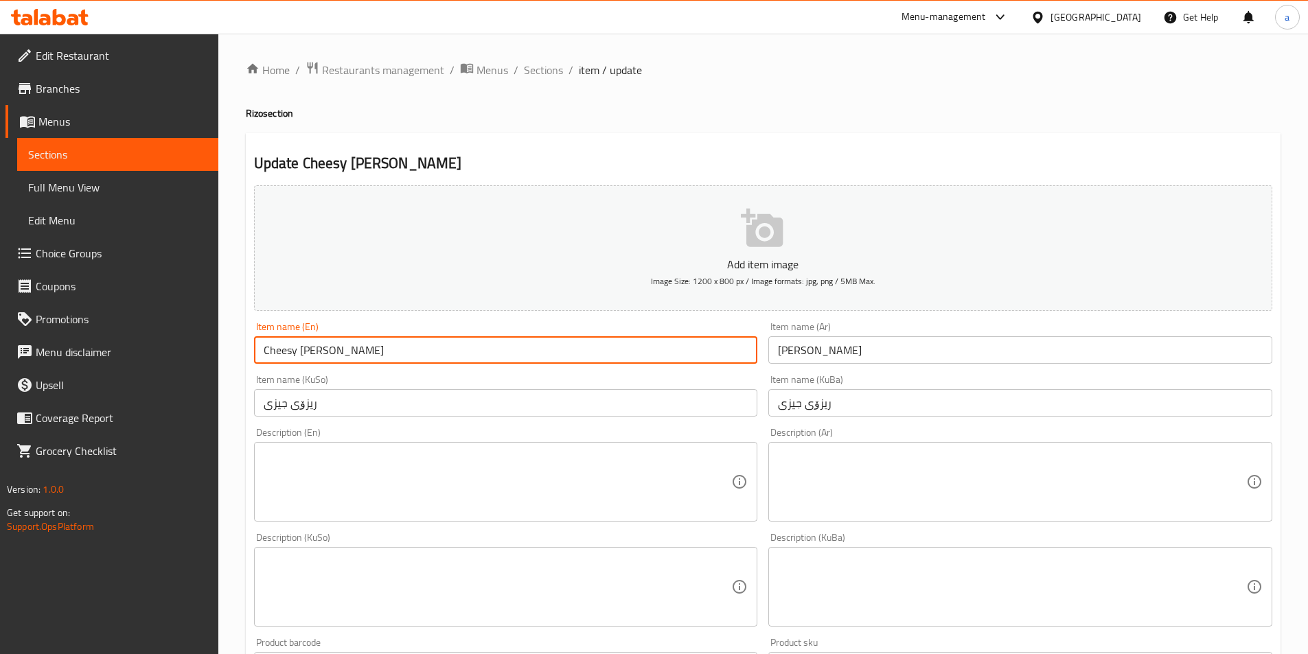
scroll to position [529, 0]
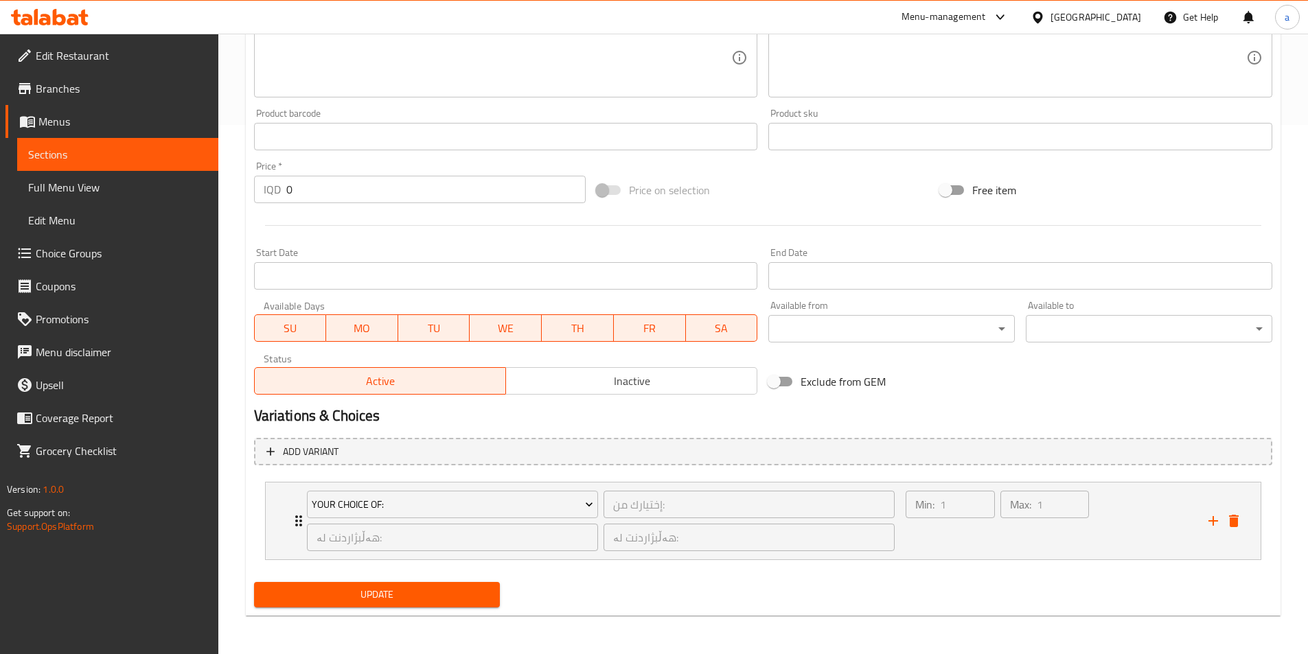
type input "Cheesy Rizo"
click at [379, 590] on span "Update" at bounding box center [377, 594] width 225 height 17
click at [57, 142] on link "Sections" at bounding box center [117, 154] width 201 height 33
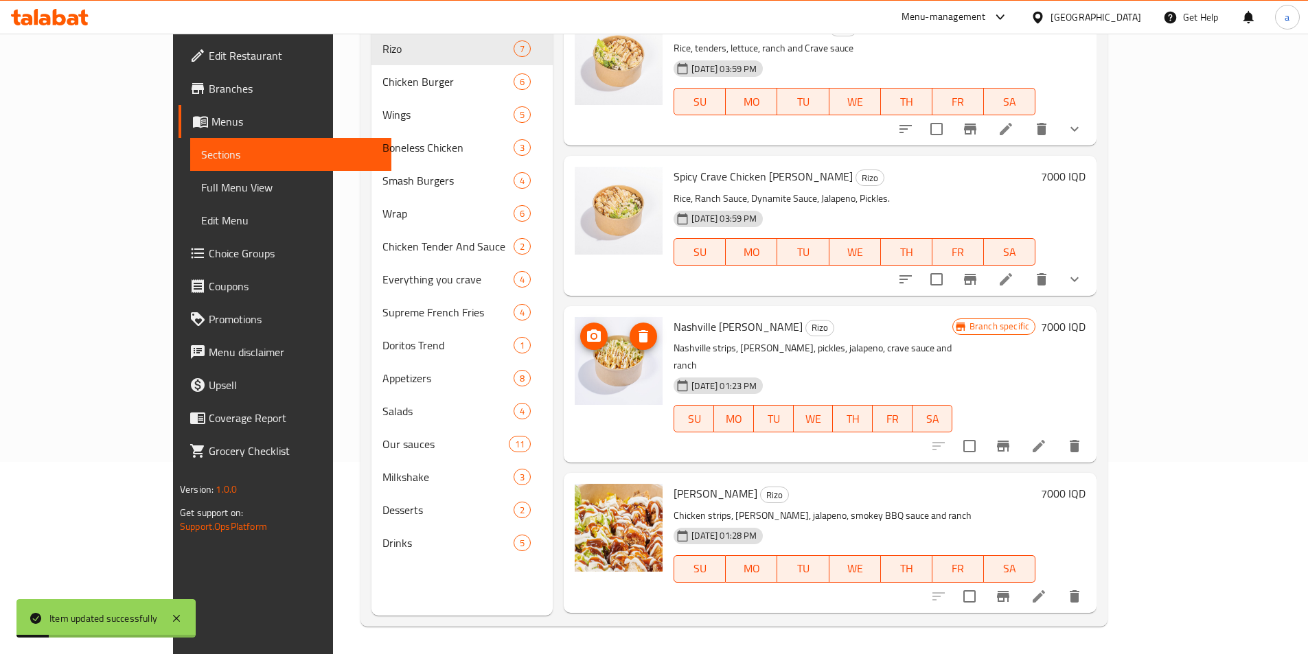
scroll to position [389, 0]
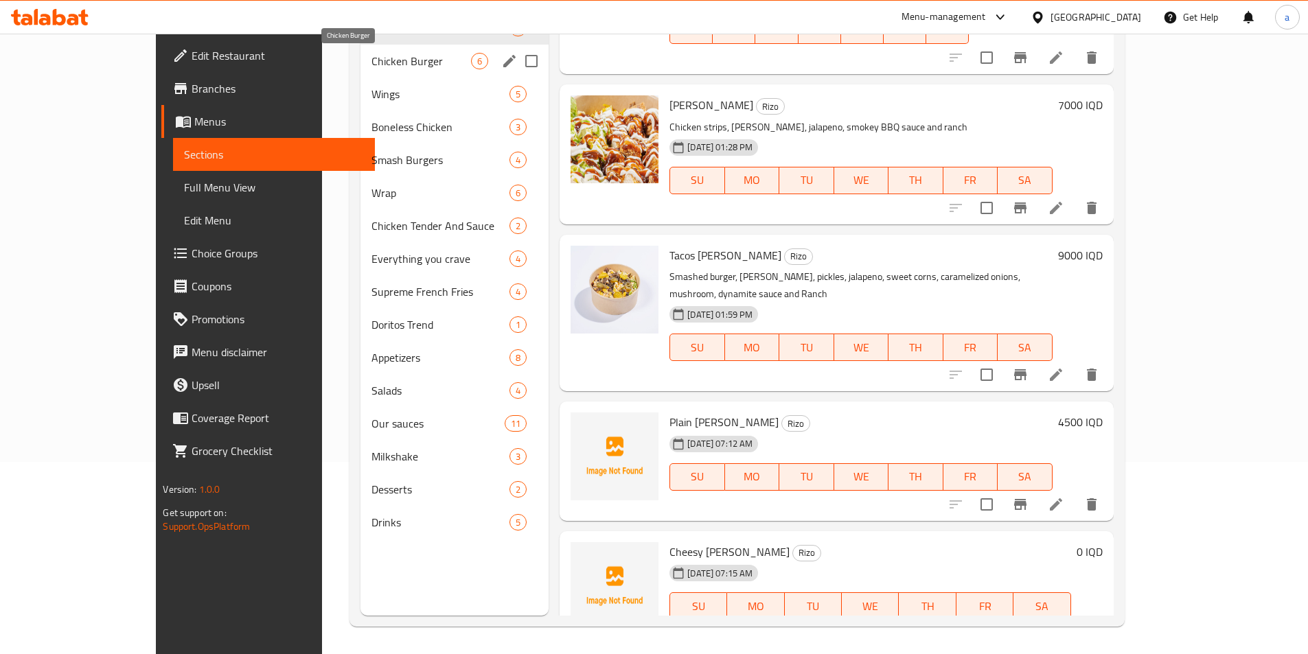
click at [371, 65] on span "Chicken Burger" at bounding box center [421, 61] width 100 height 16
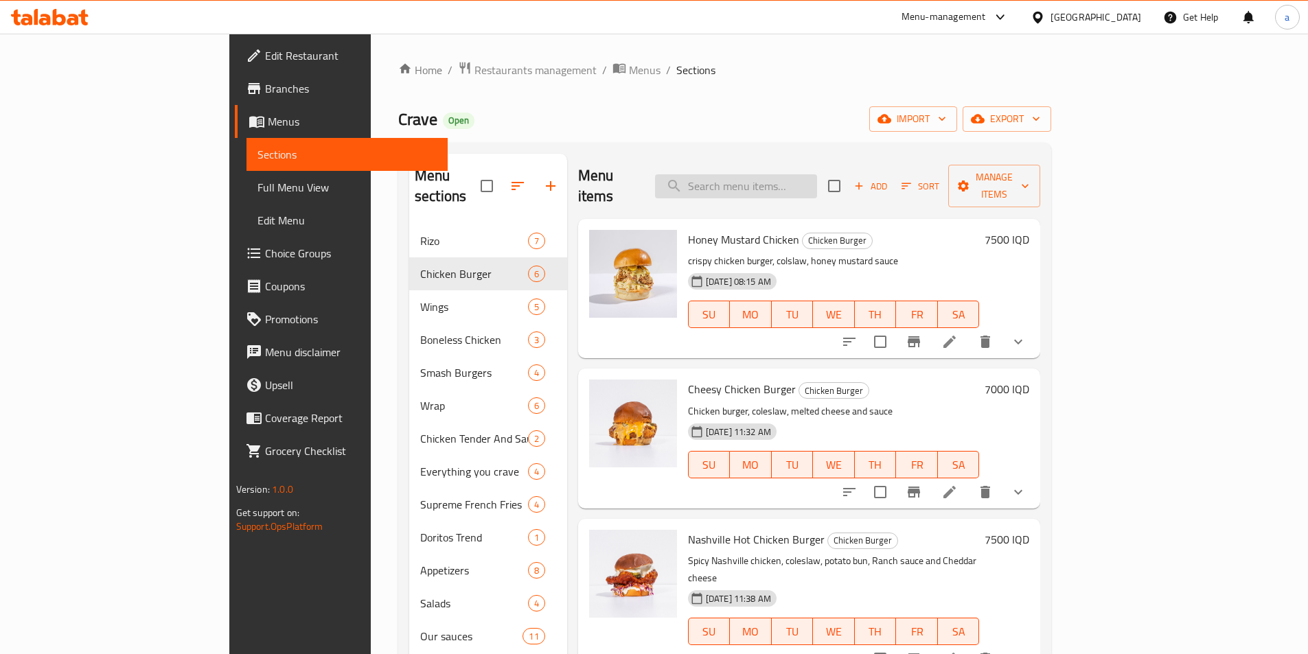
click at [776, 181] on input "search" at bounding box center [736, 186] width 162 height 24
drag, startPoint x: 1011, startPoint y: 129, endPoint x: 1017, endPoint y: 139, distance: 11.4
click at [1011, 130] on div "Crave Open import export" at bounding box center [724, 118] width 653 height 25
click at [889, 182] on span "Add" at bounding box center [870, 187] width 37 height 16
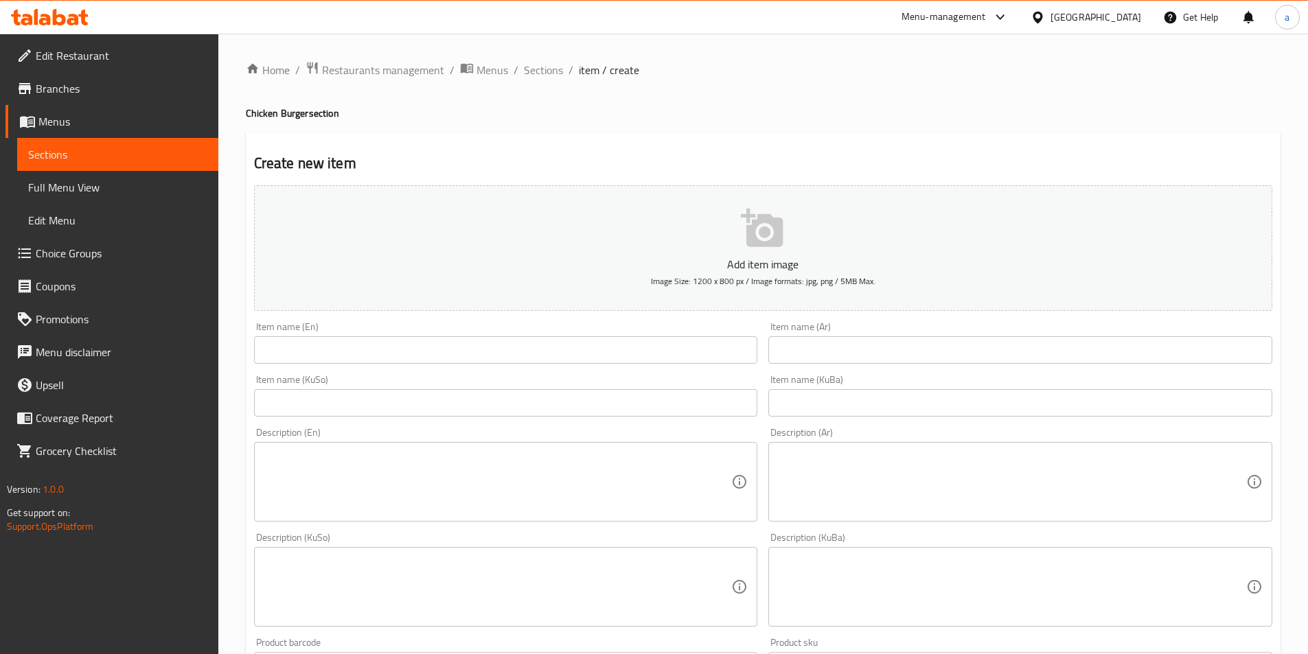
click at [533, 338] on input "text" at bounding box center [506, 349] width 504 height 27
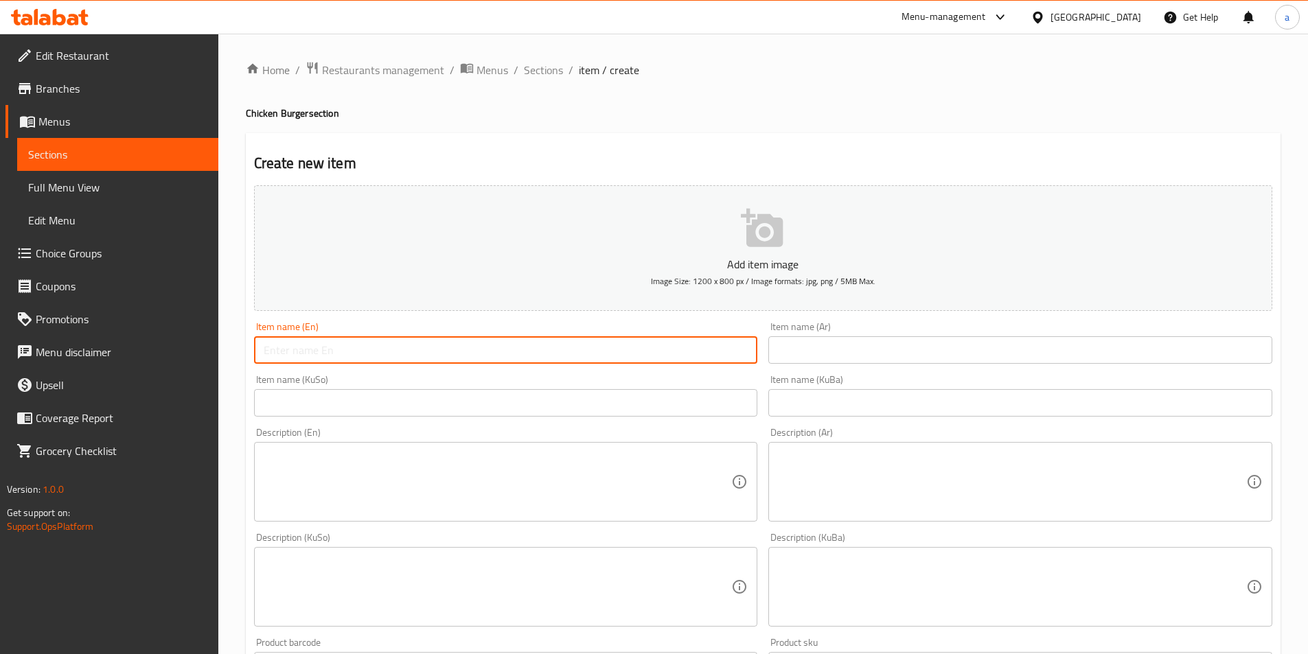
paste input "Grilled chicken burger"
paste input "text"
type input "Grilled chicken burger"
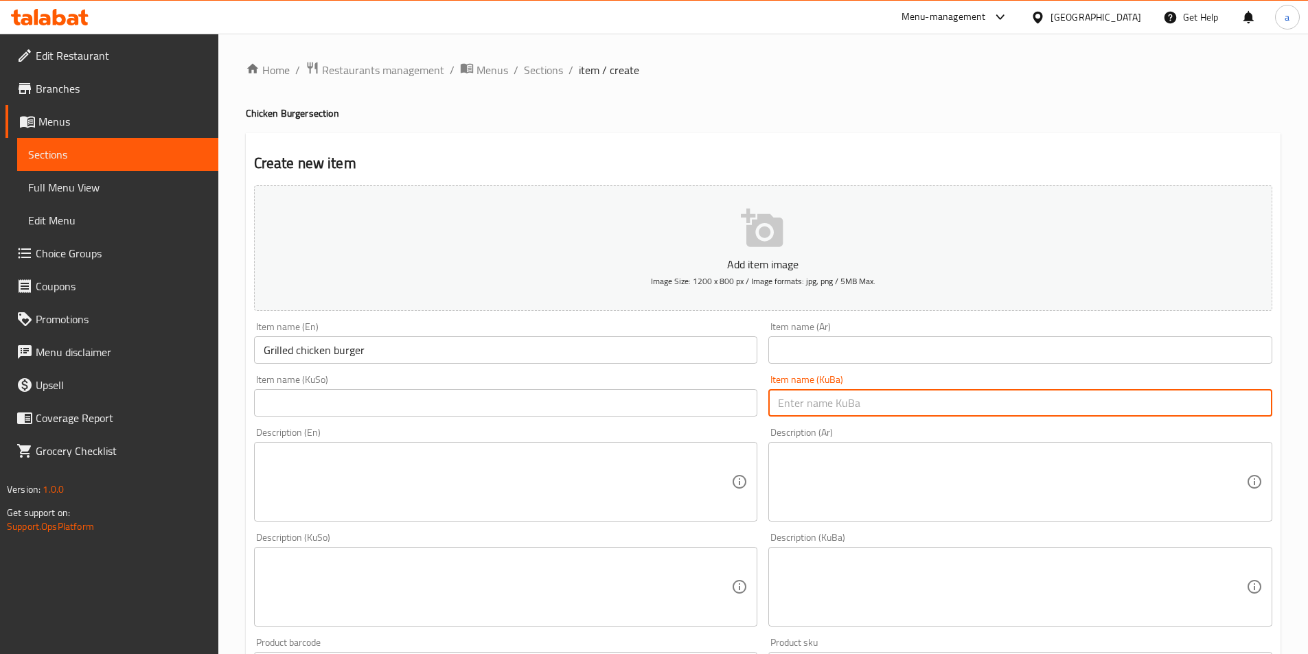
click at [849, 404] on input "text" at bounding box center [1020, 402] width 504 height 27
paste input "بەرگری مریشكی برژاو"
type input "بەرگری مریشكی برژاو"
click at [660, 391] on input "text" at bounding box center [506, 402] width 504 height 27
paste input "بەرگری مریشكی برژاو"
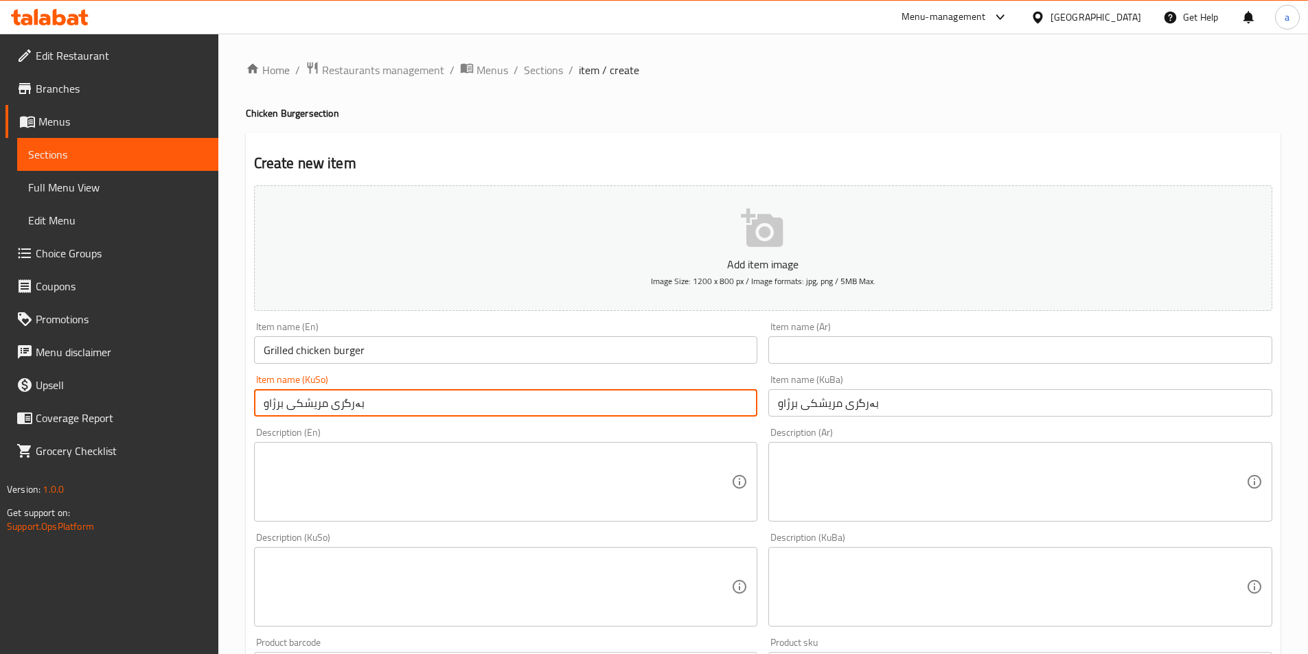
type input "بەرگری مریشكی برژاو"
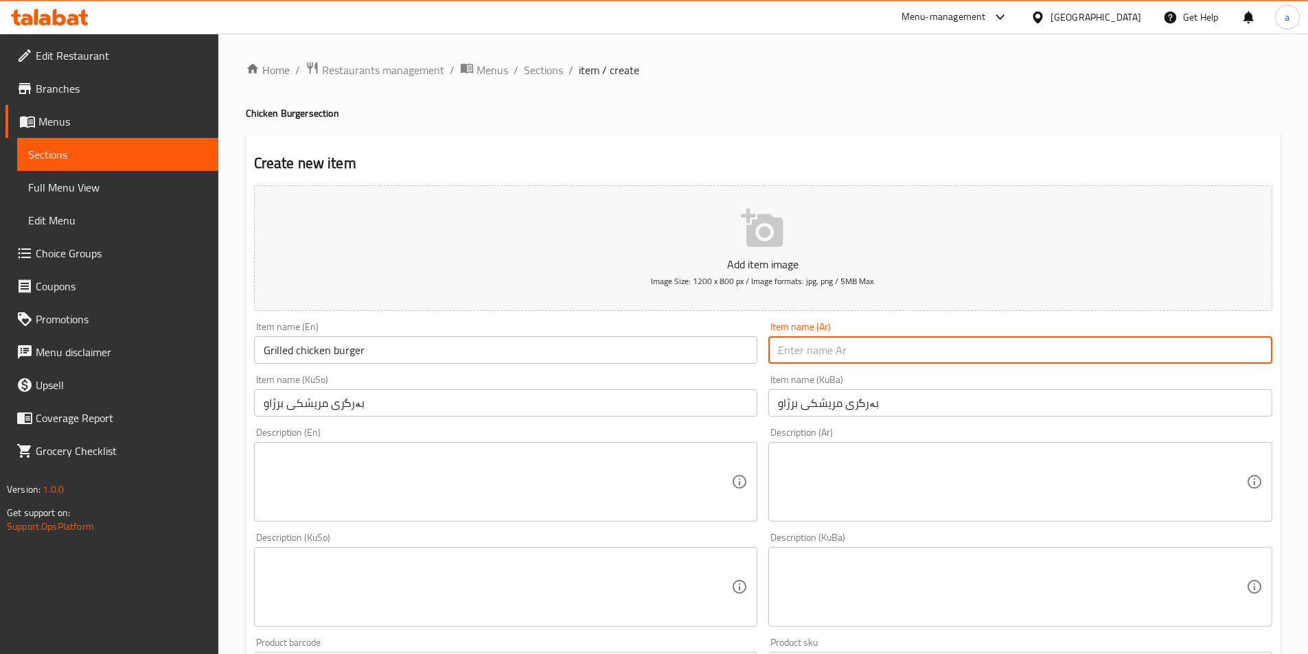
click at [831, 351] on input "text" at bounding box center [1020, 349] width 504 height 27
paste input "برجر دجاج مشوي"
type input "برجر دجاج مشوي"
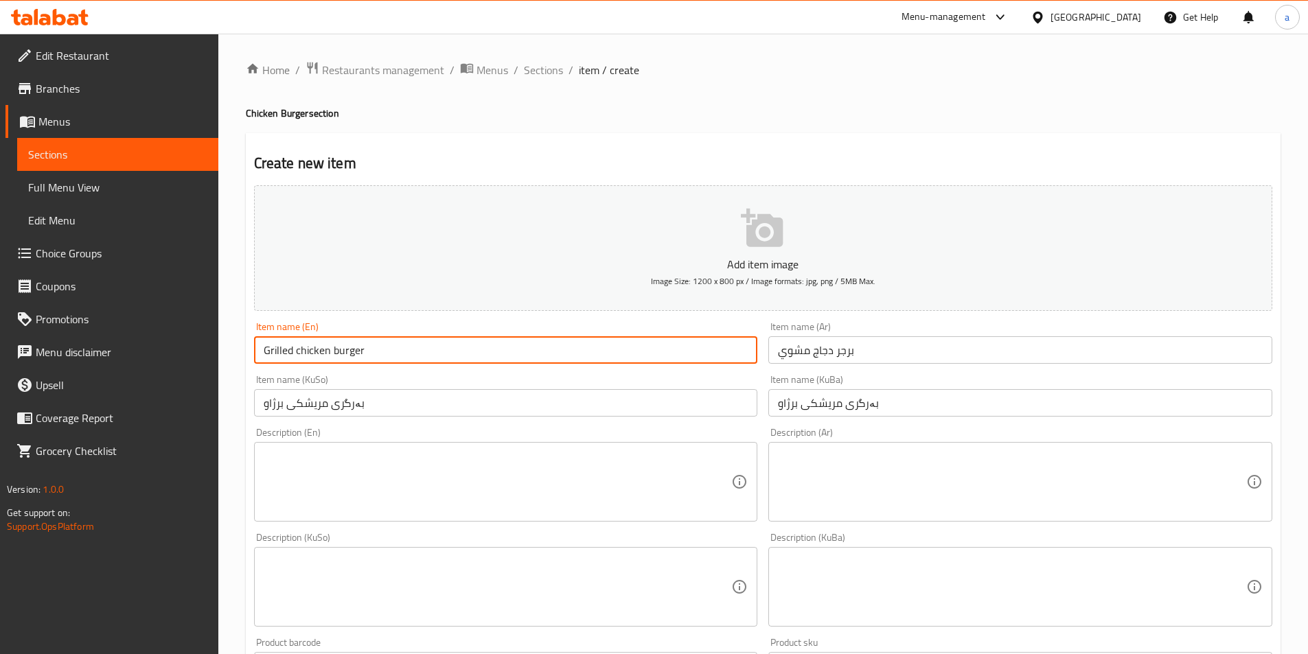
drag, startPoint x: 597, startPoint y: 343, endPoint x: 128, endPoint y: 341, distance: 468.9
click at [128, 341] on div "Edit Restaurant Branches Menus Sections Full Menu View Edit Menu Choice Groups …" at bounding box center [654, 581] width 1308 height 1094
paste input "Chicken B"
type input "Grilled Chicken Burger"
click at [403, 461] on textarea at bounding box center [498, 482] width 468 height 65
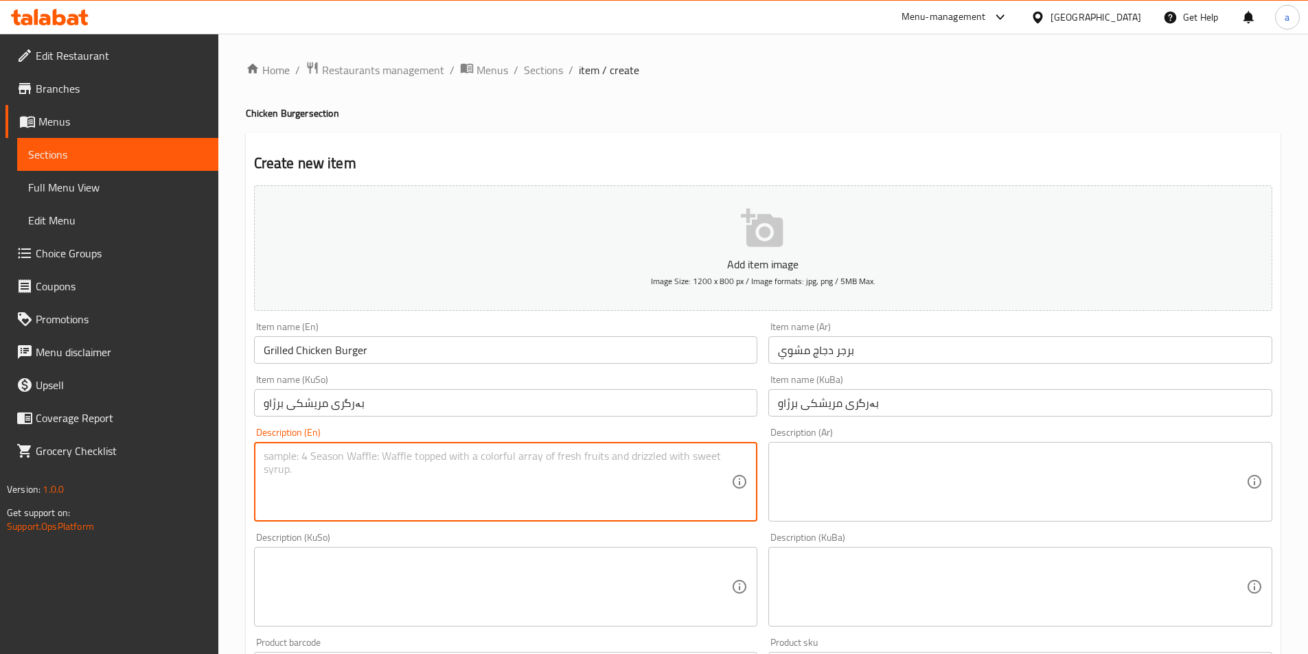
paste textarea "Lettuce, tomato, pickles and light mayonnaise"
type textarea "Lettuce, tomato, pickles and light mayonnaise"
click at [899, 478] on textarea at bounding box center [1012, 482] width 468 height 65
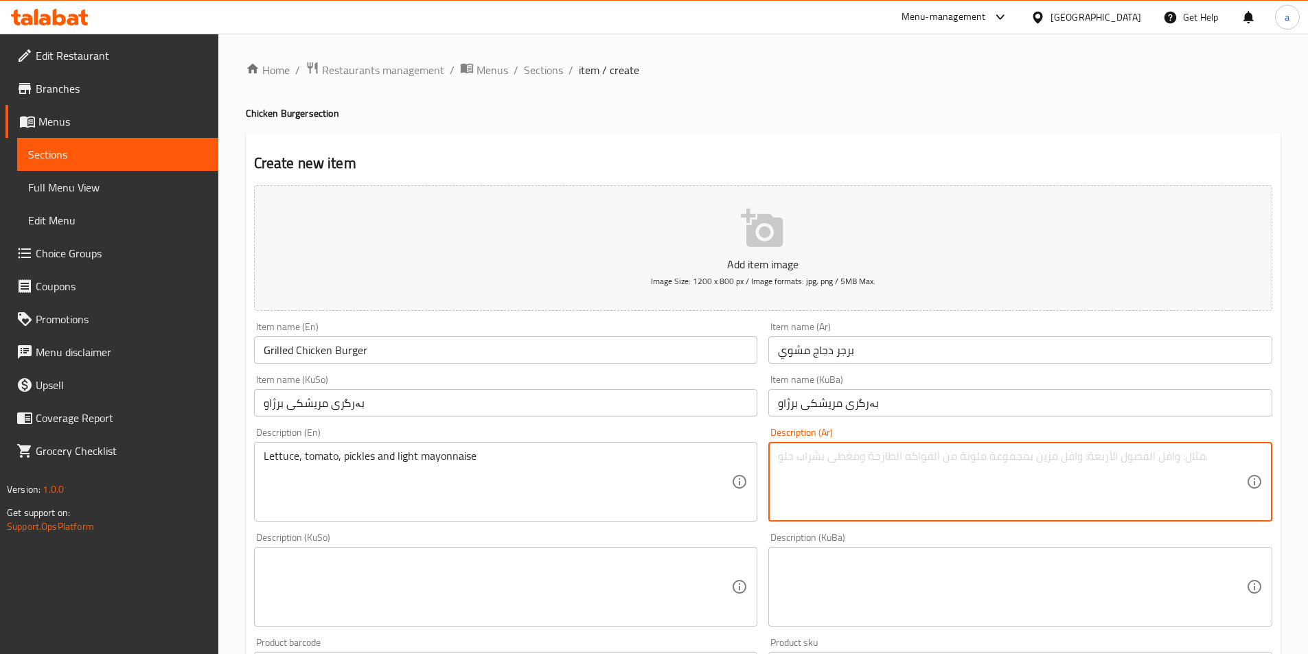
paste textarea "خس، طماطم، مخلل ومايونيز لايت"
type textarea "خس، طماطم، مخلل ومايونيز لايت"
click at [658, 579] on textarea at bounding box center [498, 587] width 468 height 65
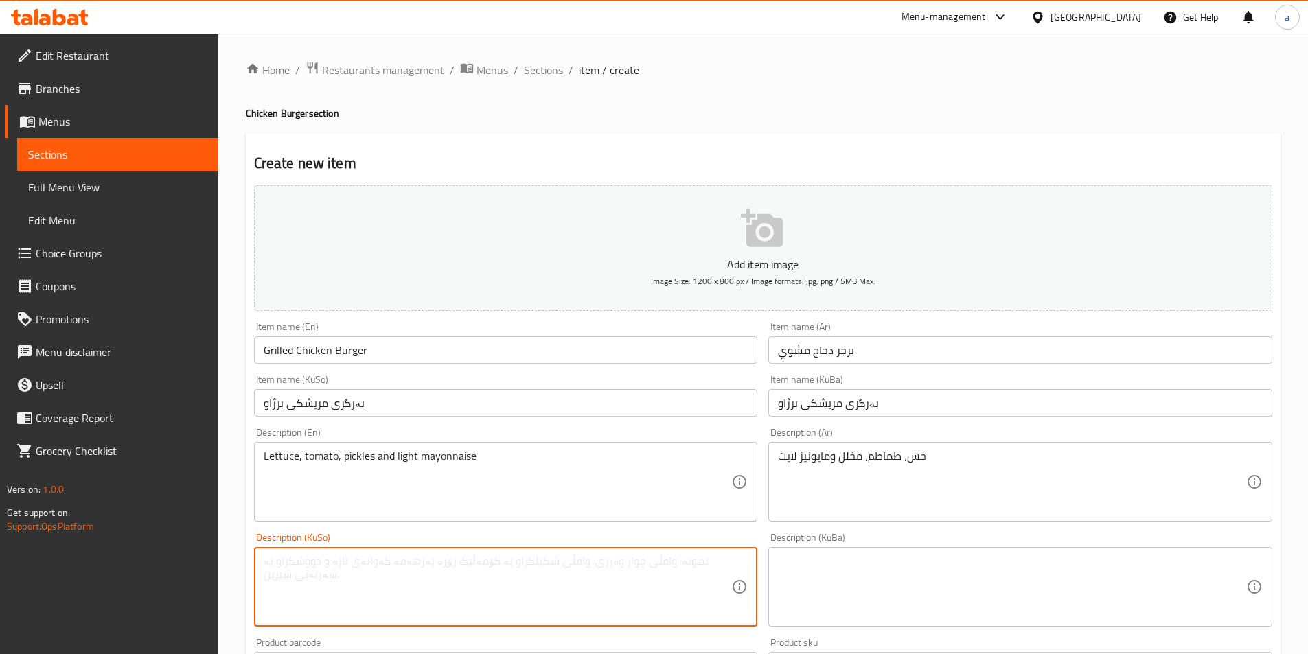
paste textarea "کاهوو، تەماتە، تورشی و مایۆنیز لايت"
type textarea "کاهوو، تەماتە، تورشی و مایۆنیز لايت"
click at [862, 576] on textarea at bounding box center [1012, 587] width 468 height 65
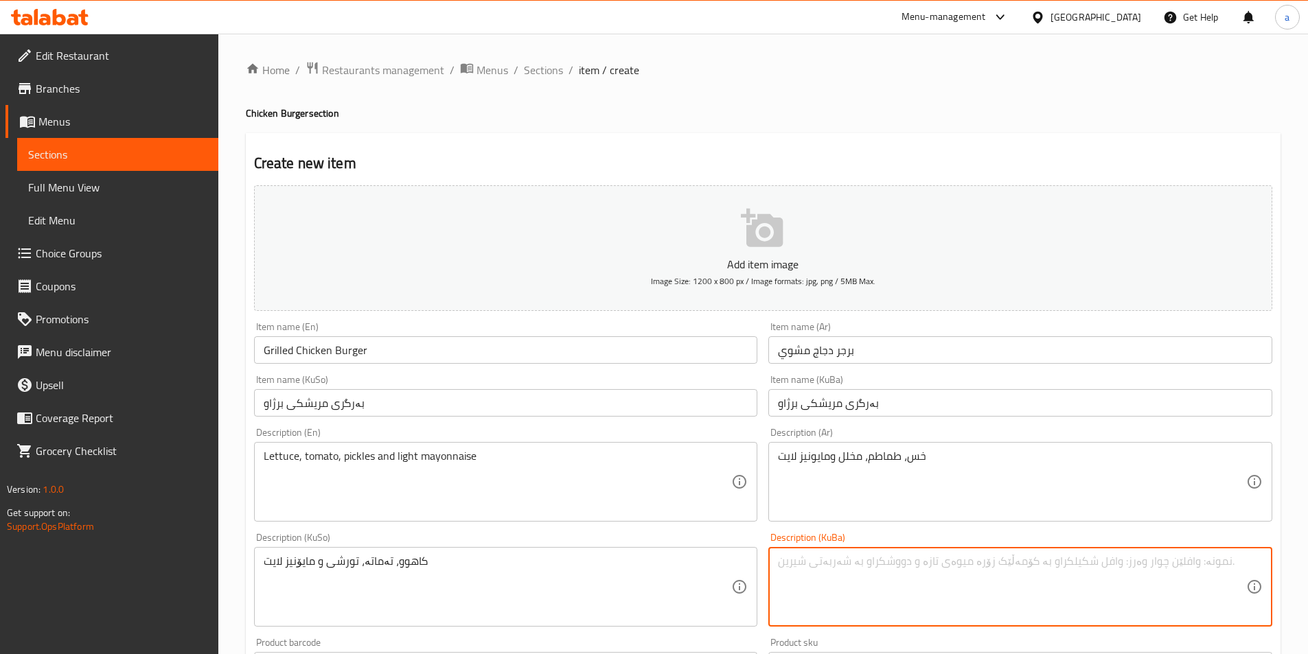
paste textarea "کاهوو، تەماتە، تورشی و مایۆنیز لايت"
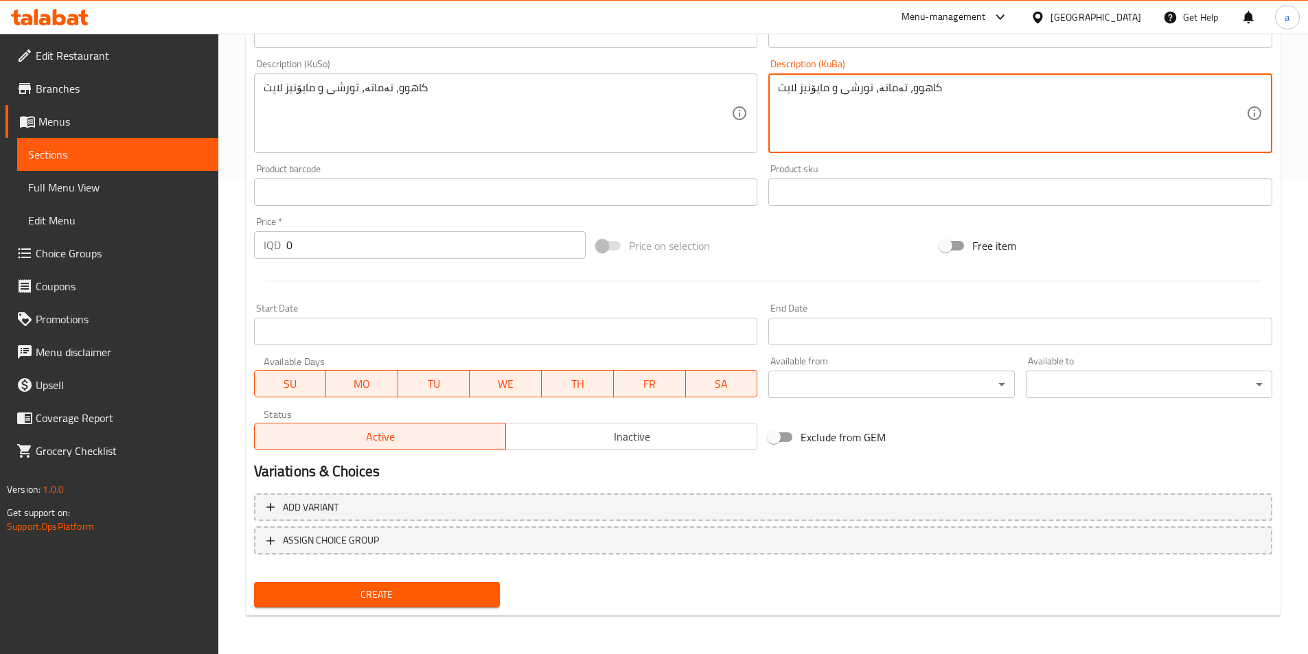
type textarea "کاهوو، تەماتە، تورشی و مایۆنیز لايت"
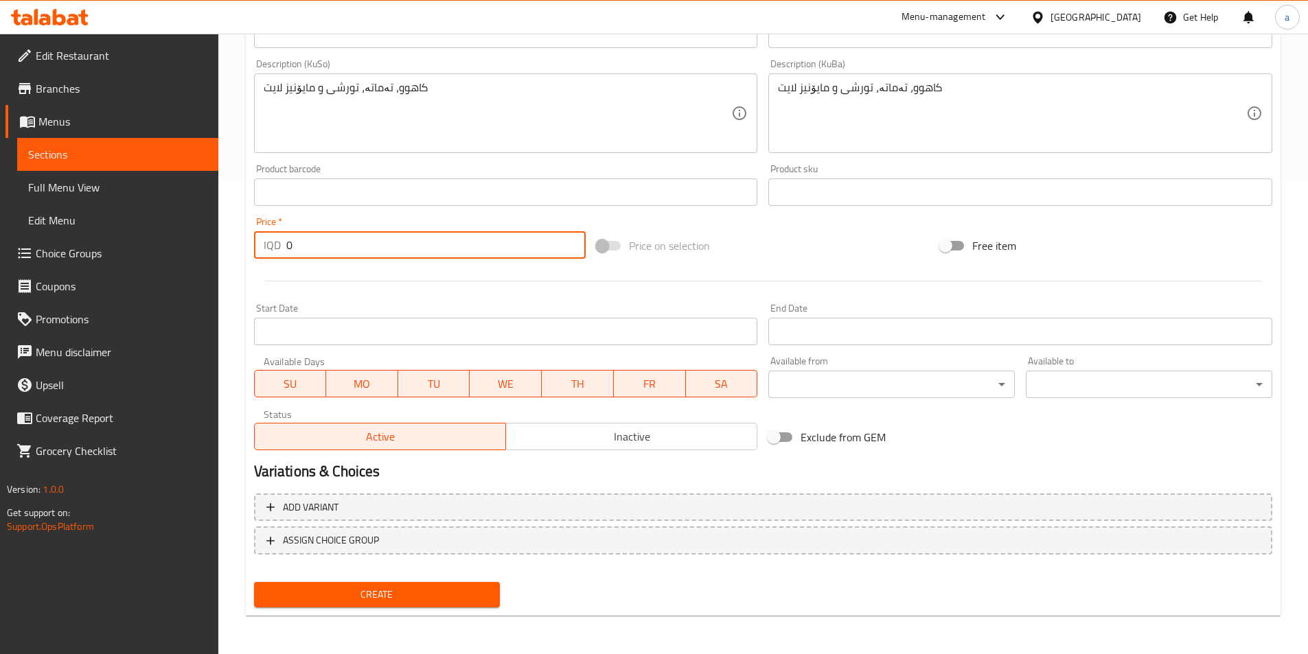
drag, startPoint x: 390, startPoint y: 242, endPoint x: 204, endPoint y: 240, distance: 186.1
click at [204, 240] on div "Edit Restaurant Branches Menus Sections Full Menu View Edit Menu Choice Groups …" at bounding box center [654, 107] width 1308 height 1094
paste input "650"
type input "6500"
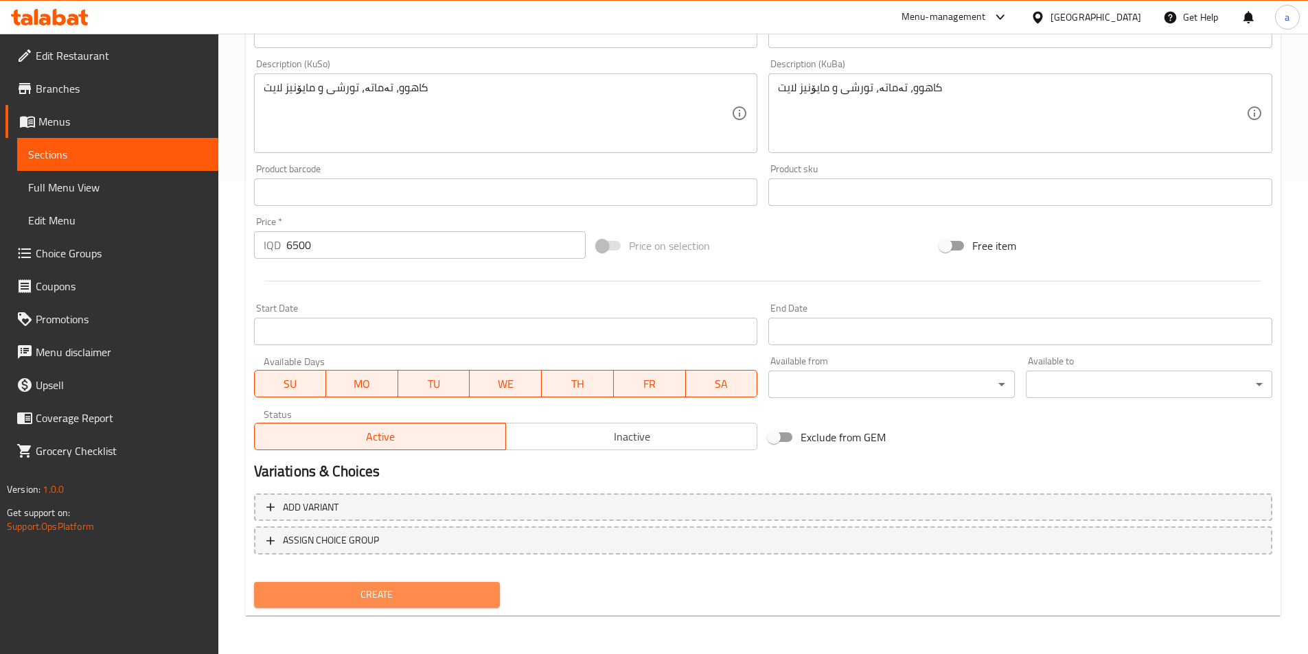
click at [443, 597] on span "Create" at bounding box center [377, 594] width 225 height 17
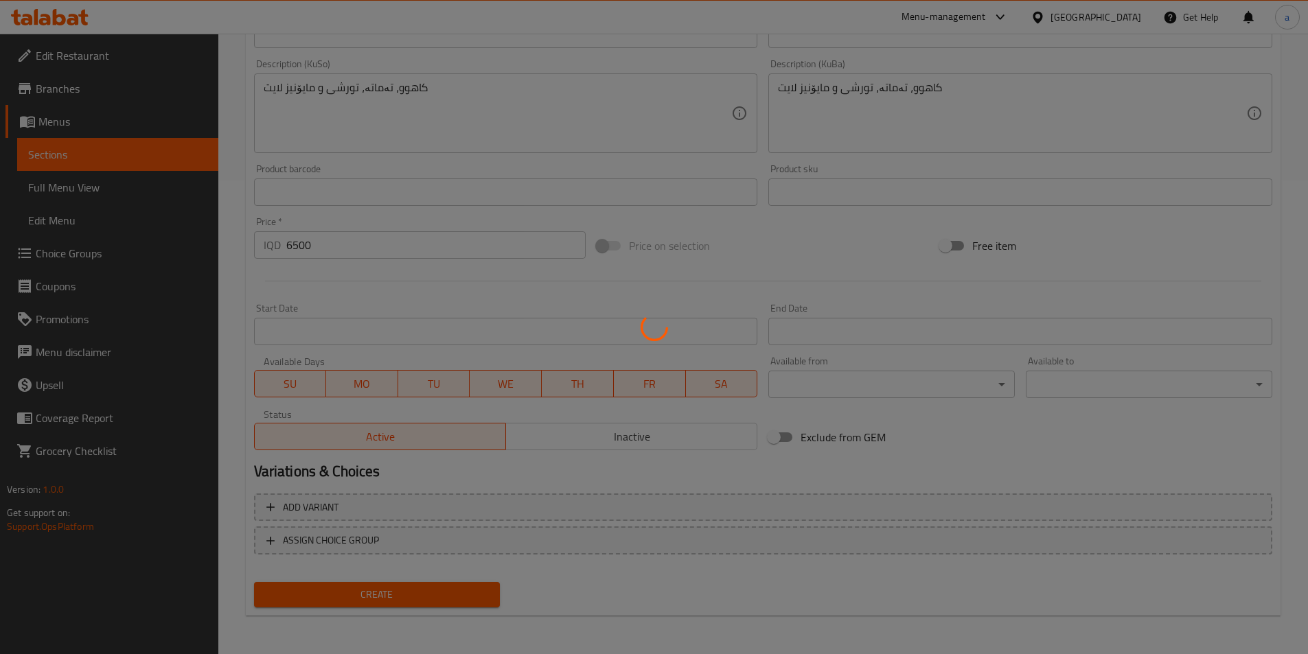
type input "0"
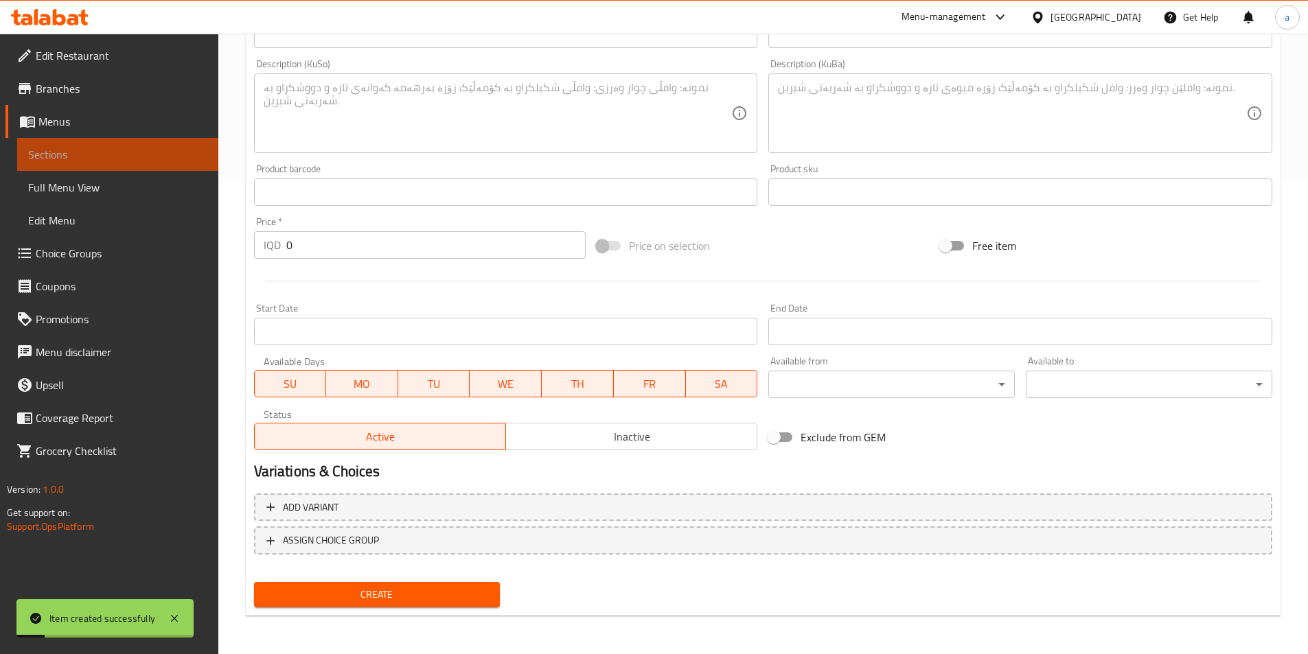
click at [51, 155] on span "Sections" at bounding box center [117, 154] width 179 height 16
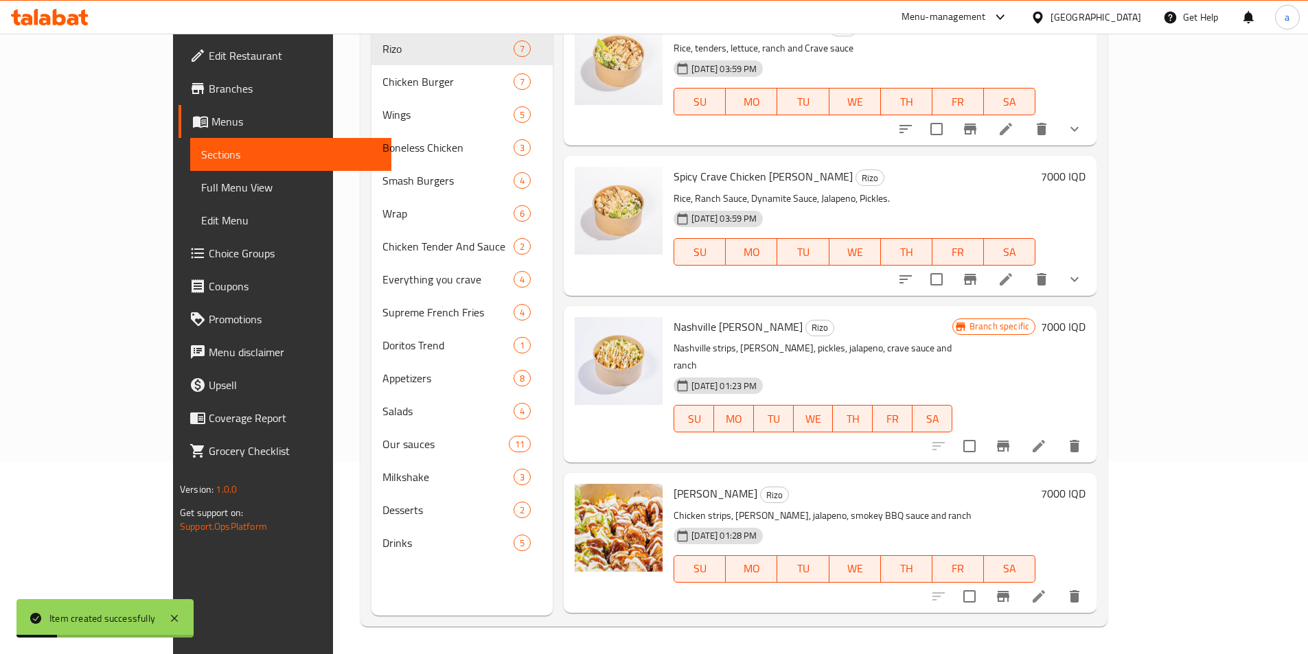
scroll to position [389, 0]
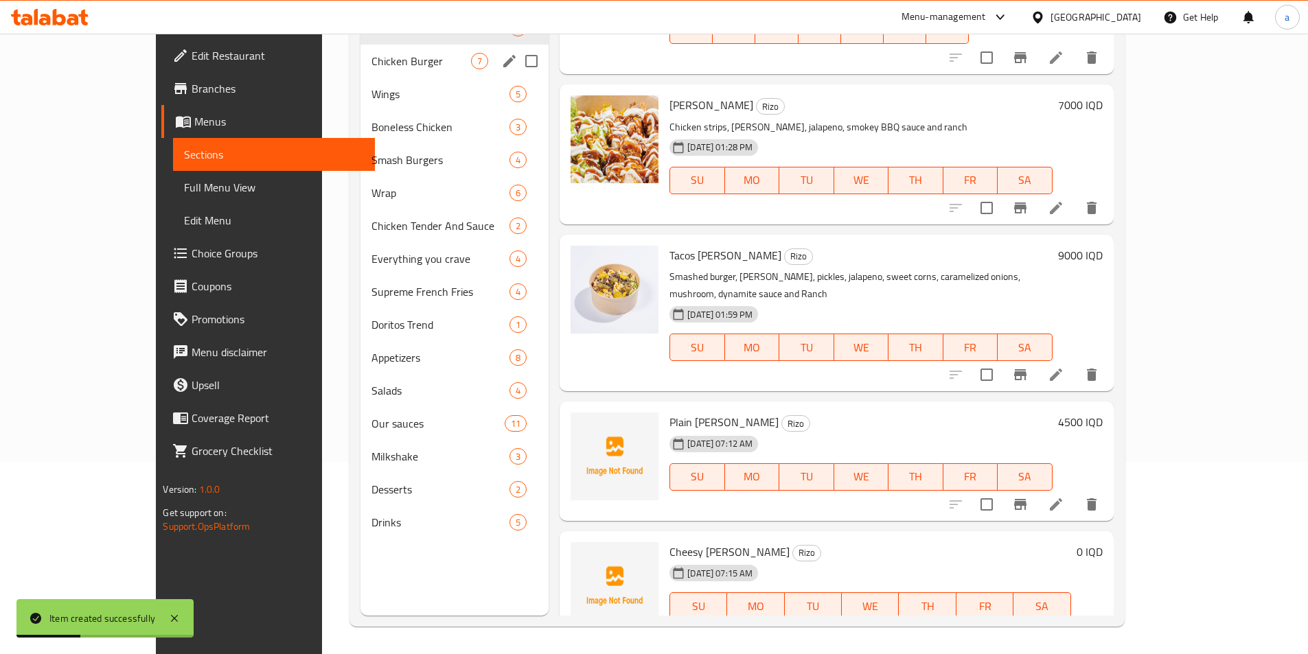
click at [371, 62] on span "Chicken Burger" at bounding box center [421, 61] width 100 height 16
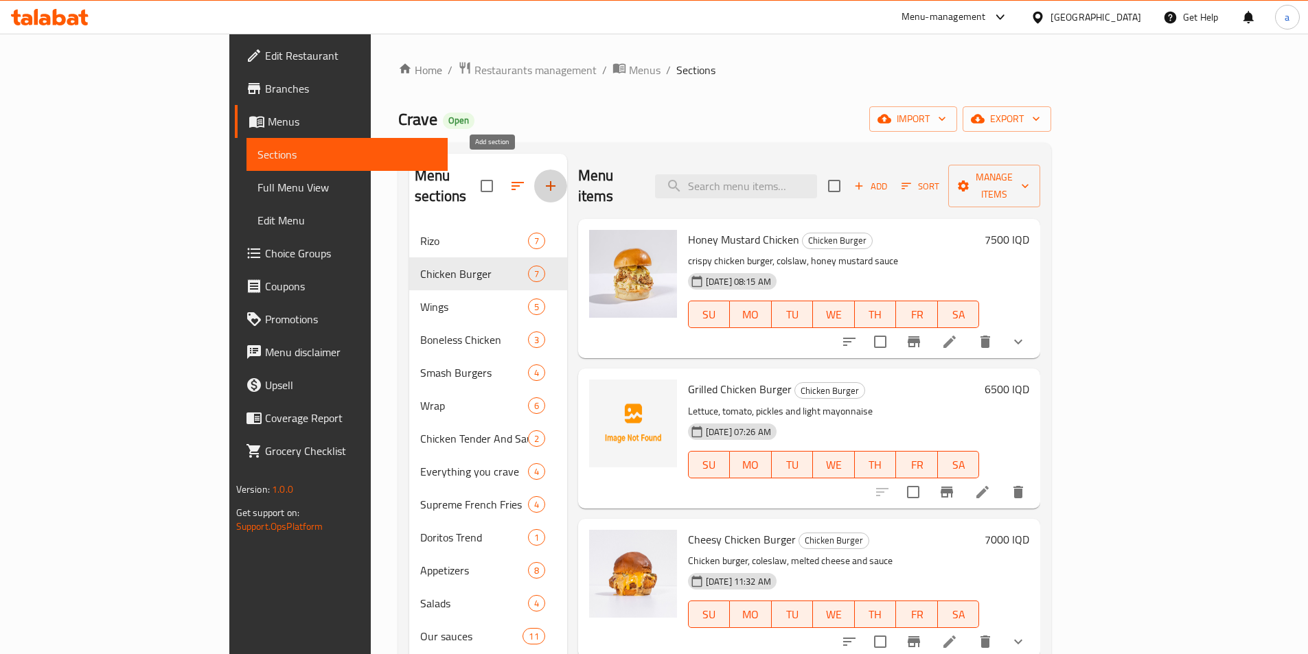
click at [542, 178] on icon "button" at bounding box center [550, 186] width 16 height 16
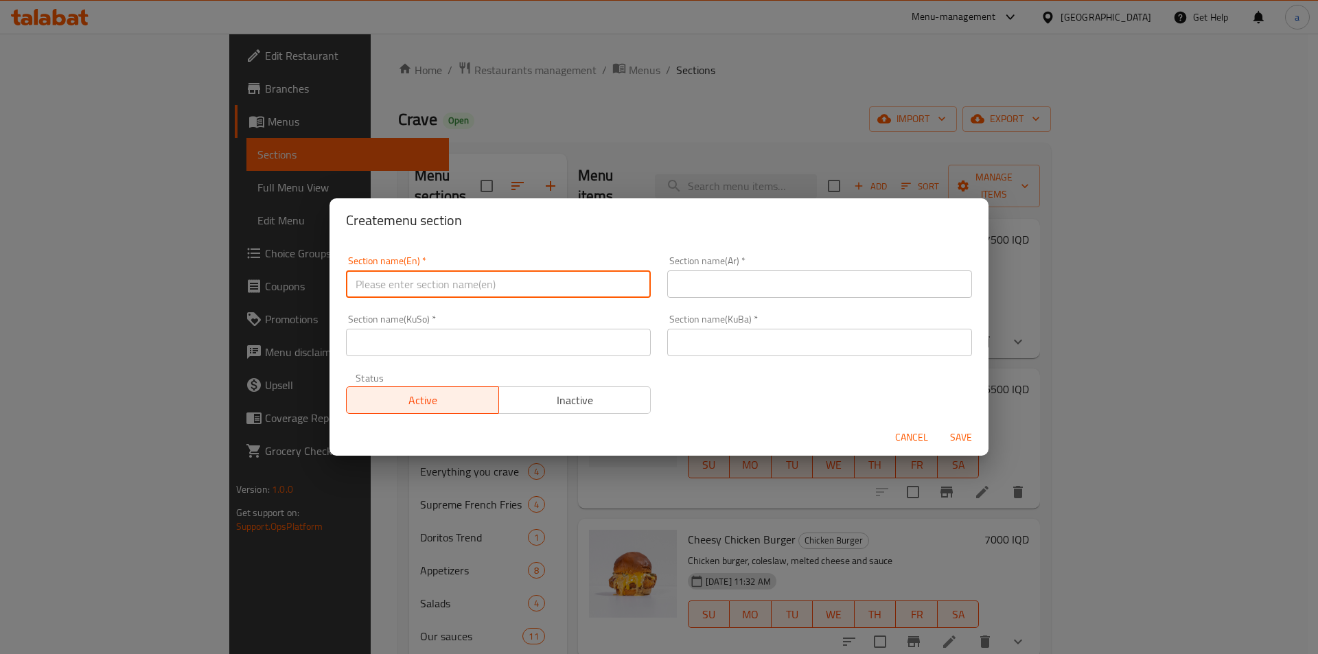
click at [546, 289] on input "text" at bounding box center [498, 283] width 305 height 27
paste input "Diet delight"
click at [381, 283] on input "Diet delight" at bounding box center [498, 283] width 305 height 27
click at [381, 286] on input "Diet delight" at bounding box center [498, 283] width 305 height 27
type input "Diet Delight"
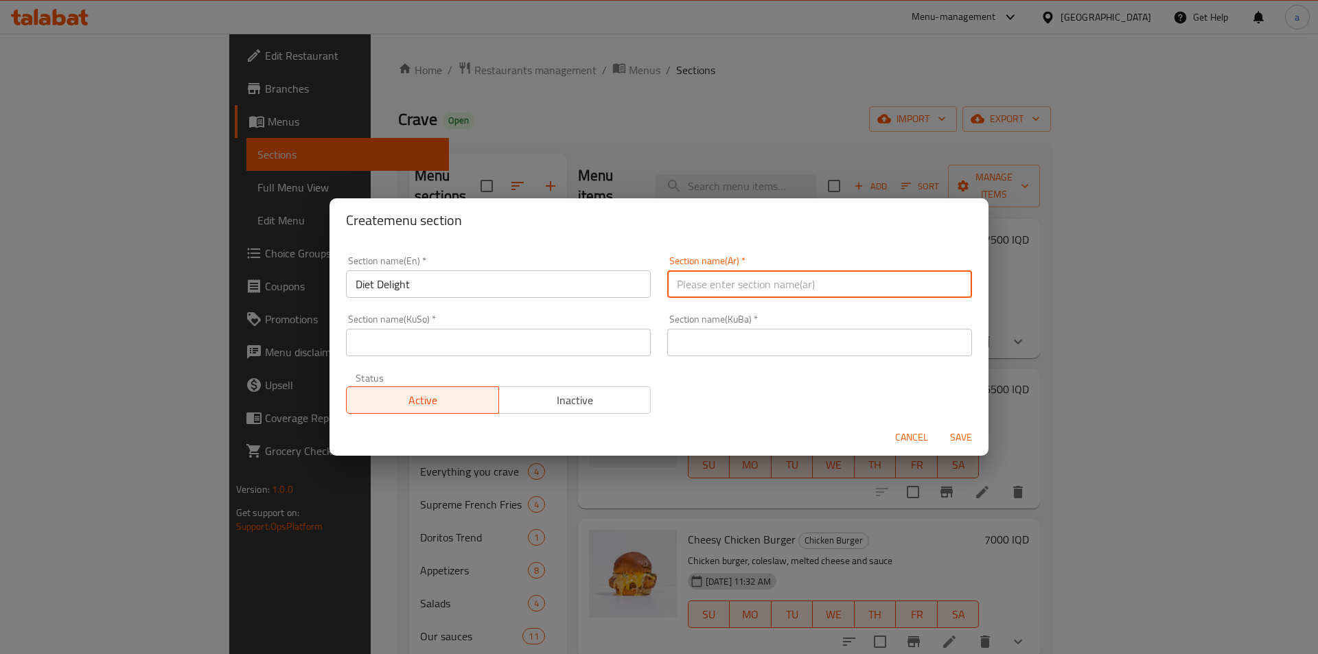
click at [773, 292] on input "text" at bounding box center [819, 283] width 305 height 27
type input "دايت ديلايت"
click at [965, 437] on span "Save" at bounding box center [961, 437] width 33 height 17
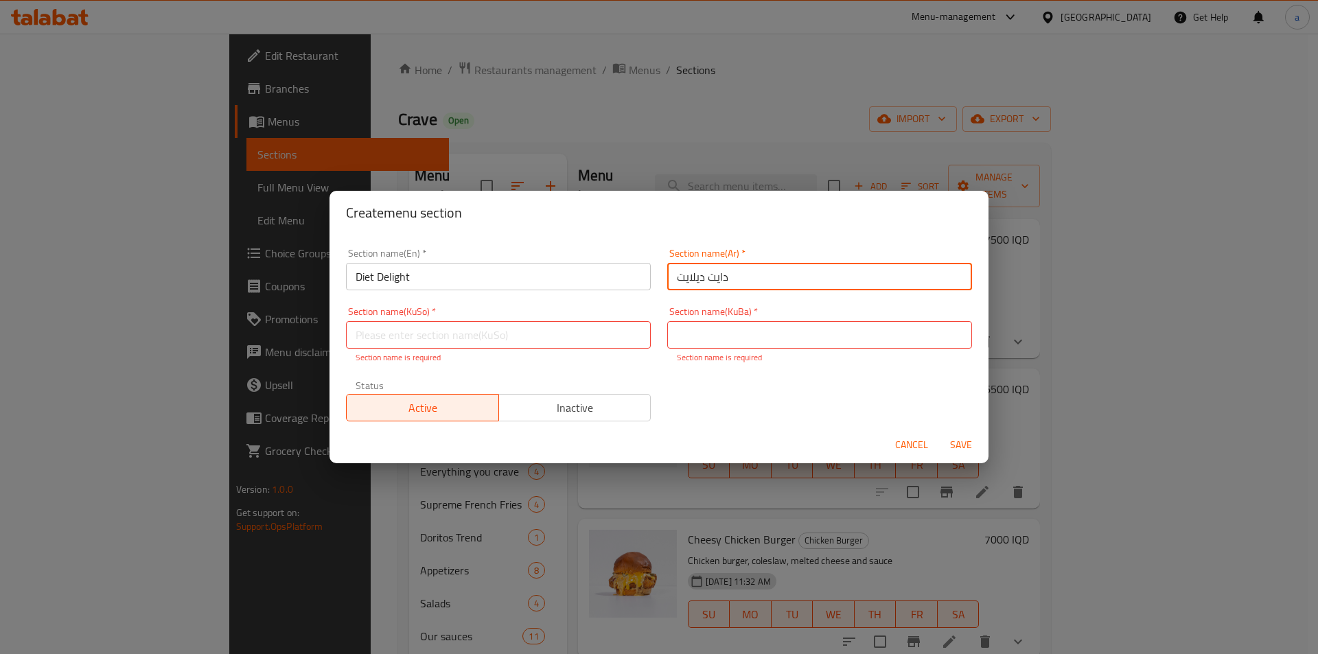
drag, startPoint x: 730, startPoint y: 278, endPoint x: 669, endPoint y: 275, distance: 61.2
click at [669, 275] on input "دايت ديلايت" at bounding box center [819, 276] width 305 height 27
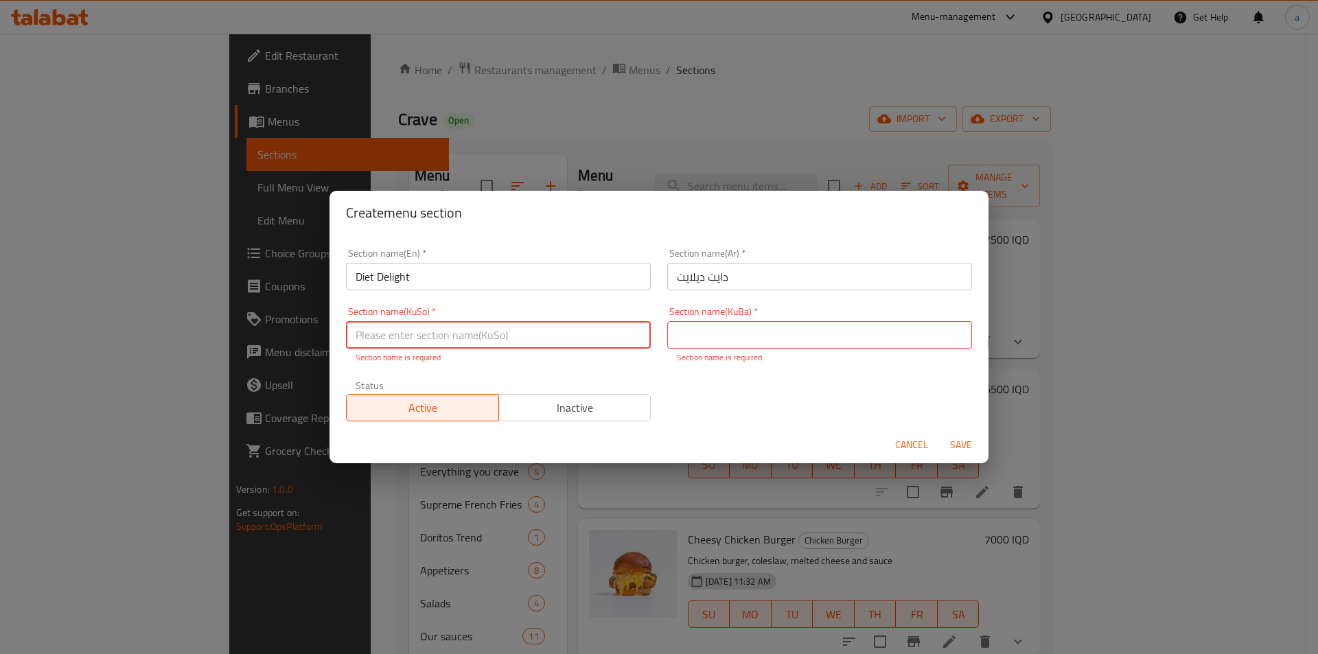
click at [478, 327] on input "text" at bounding box center [498, 334] width 305 height 27
paste input "دایت دێلایت"
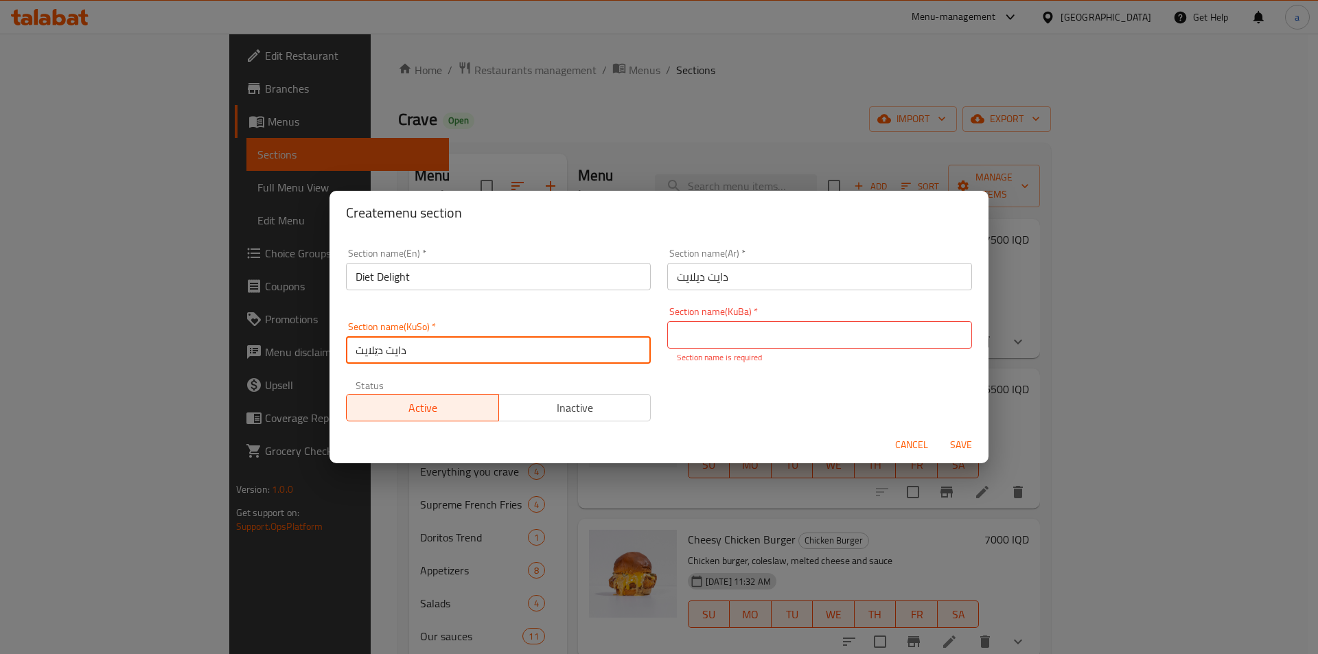
type input "دایت دێلایت"
click at [803, 331] on input "text" at bounding box center [819, 334] width 305 height 27
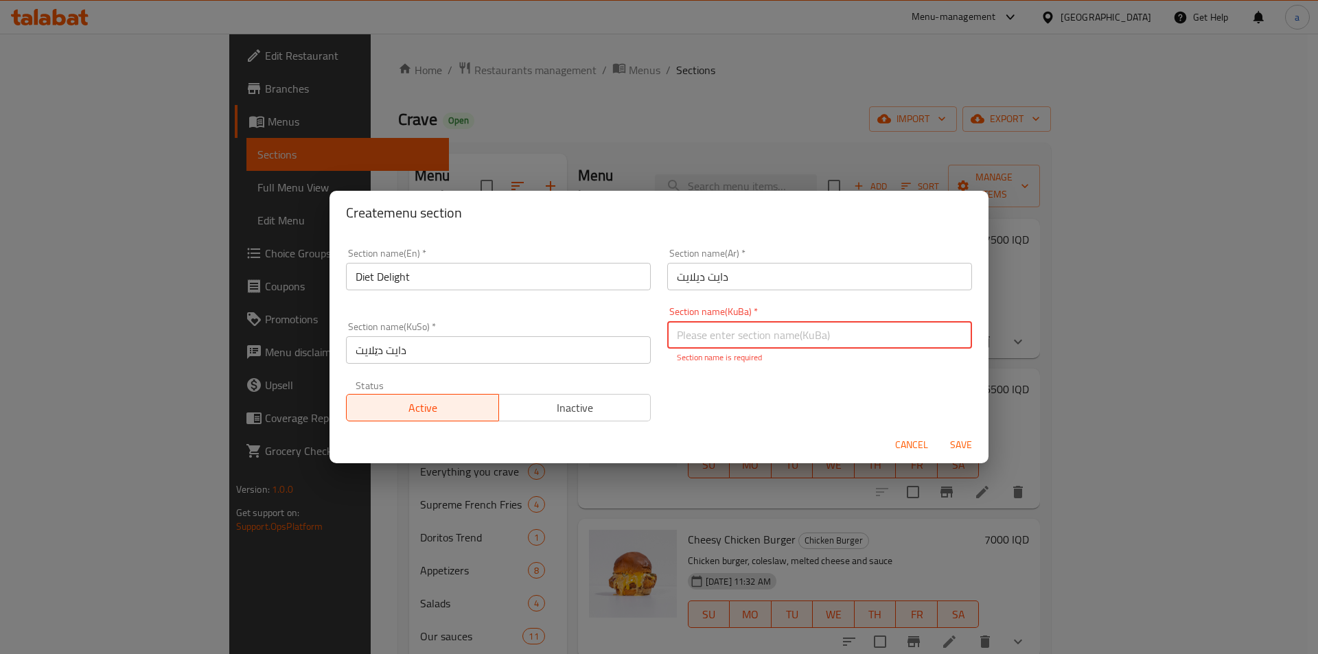
paste input "دایت دێلایت"
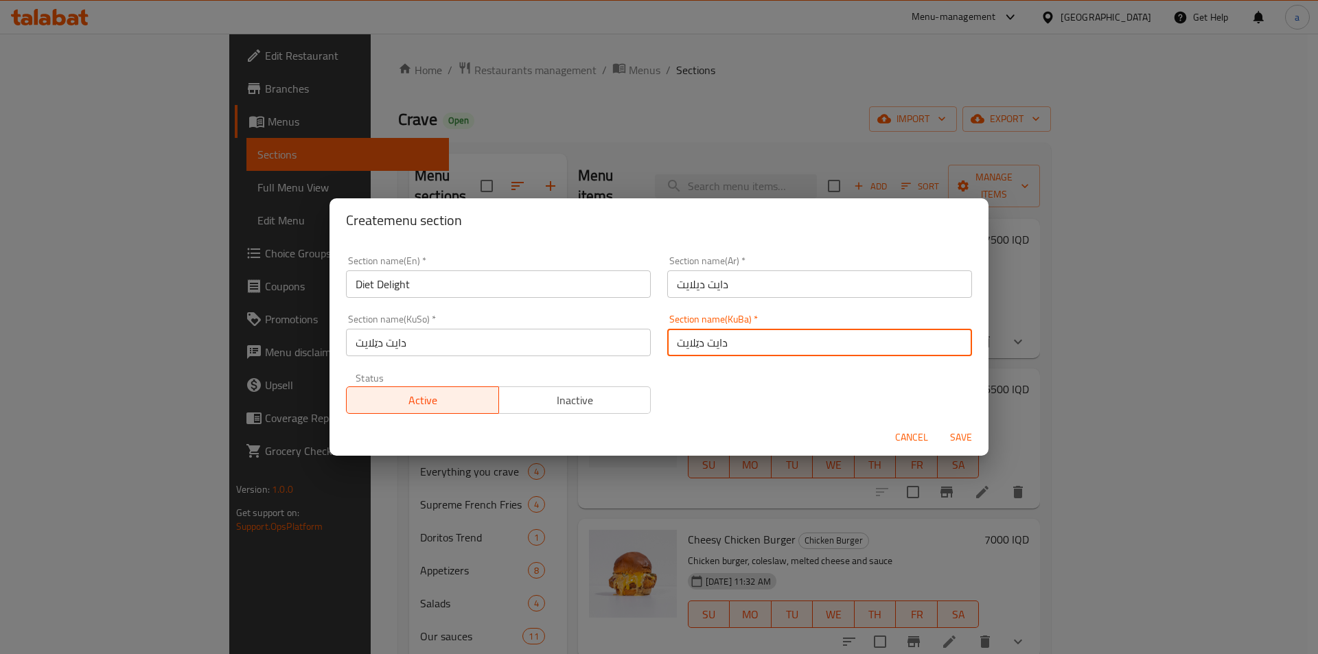
type input "دایت دێلایت"
click at [669, 380] on div "Section name(En)   * Diet Delight Section name(En) * Section name(Ar)   * دايت …" at bounding box center [659, 335] width 643 height 174
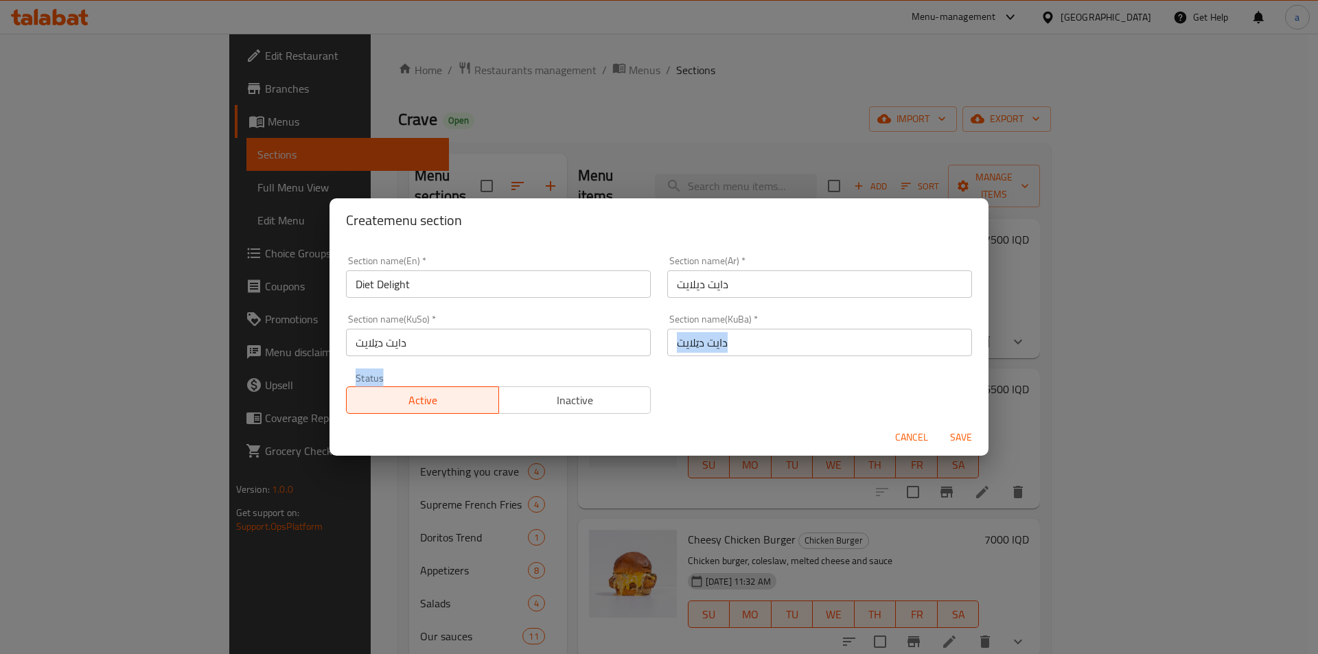
click at [774, 385] on div "Section name(En)   * Diet Delight Section name(En) * Section name(Ar)   * دايت …" at bounding box center [659, 335] width 643 height 174
click at [967, 442] on span "Save" at bounding box center [961, 437] width 33 height 17
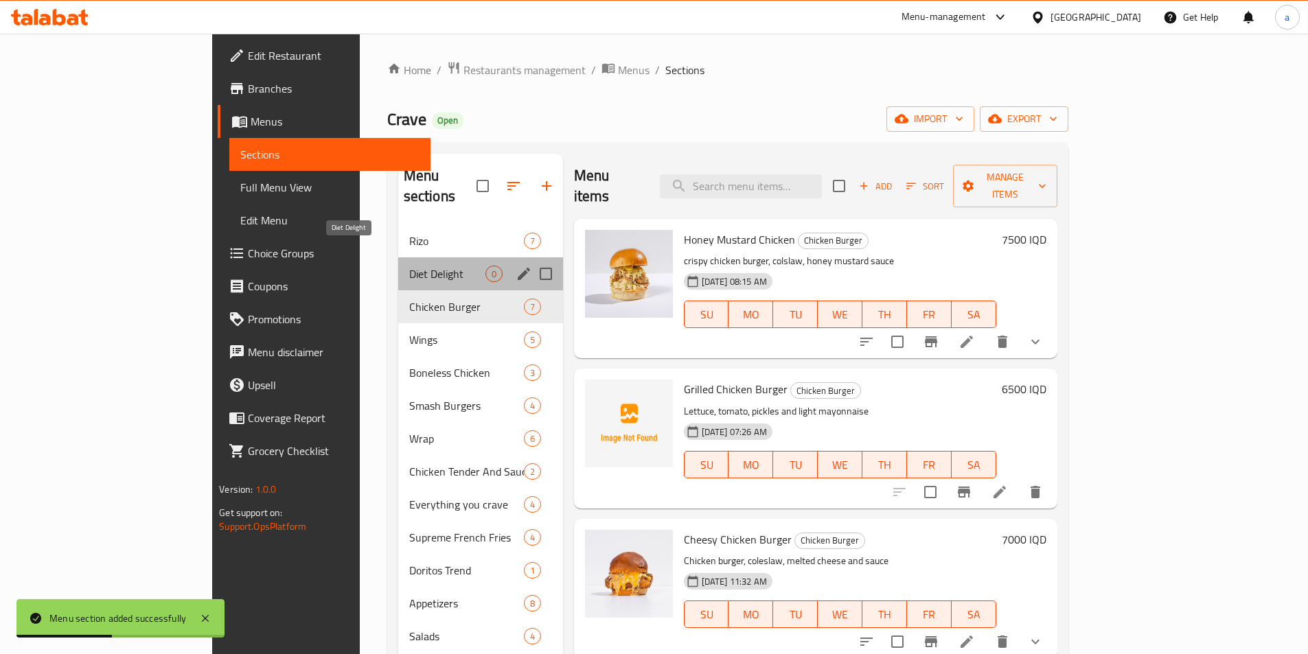
click at [409, 266] on span "Diet Delight" at bounding box center [447, 274] width 76 height 16
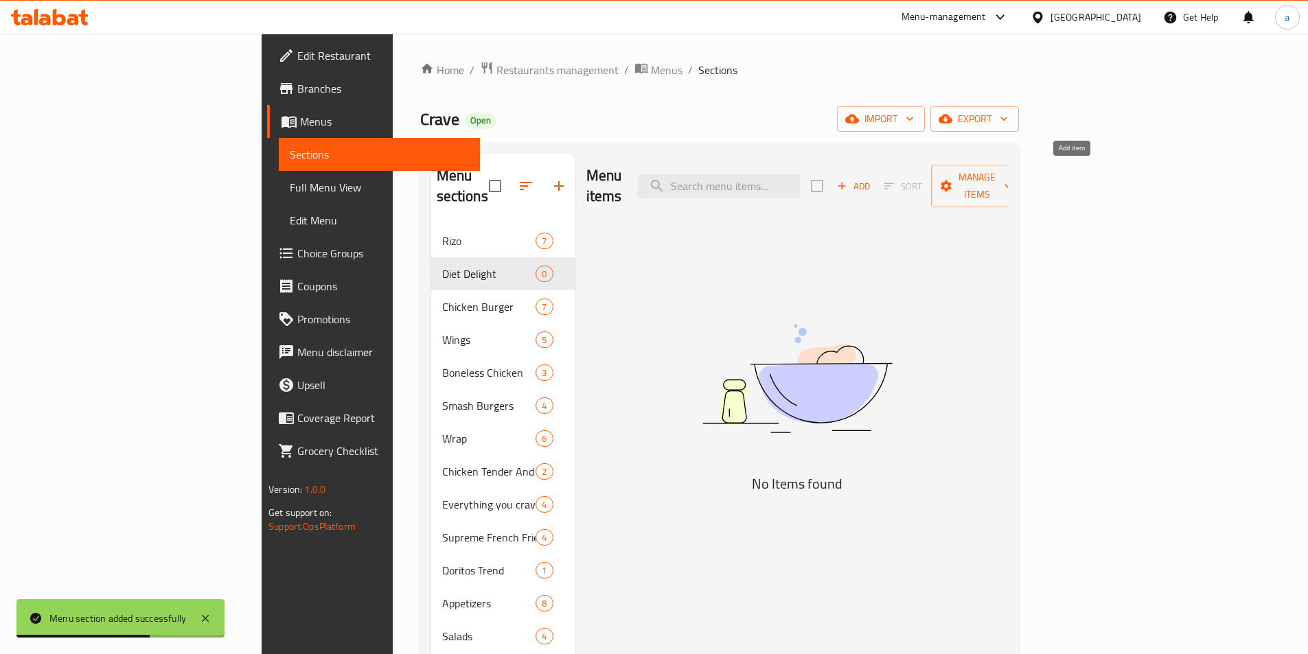
click at [872, 179] on span "Add" at bounding box center [853, 187] width 37 height 16
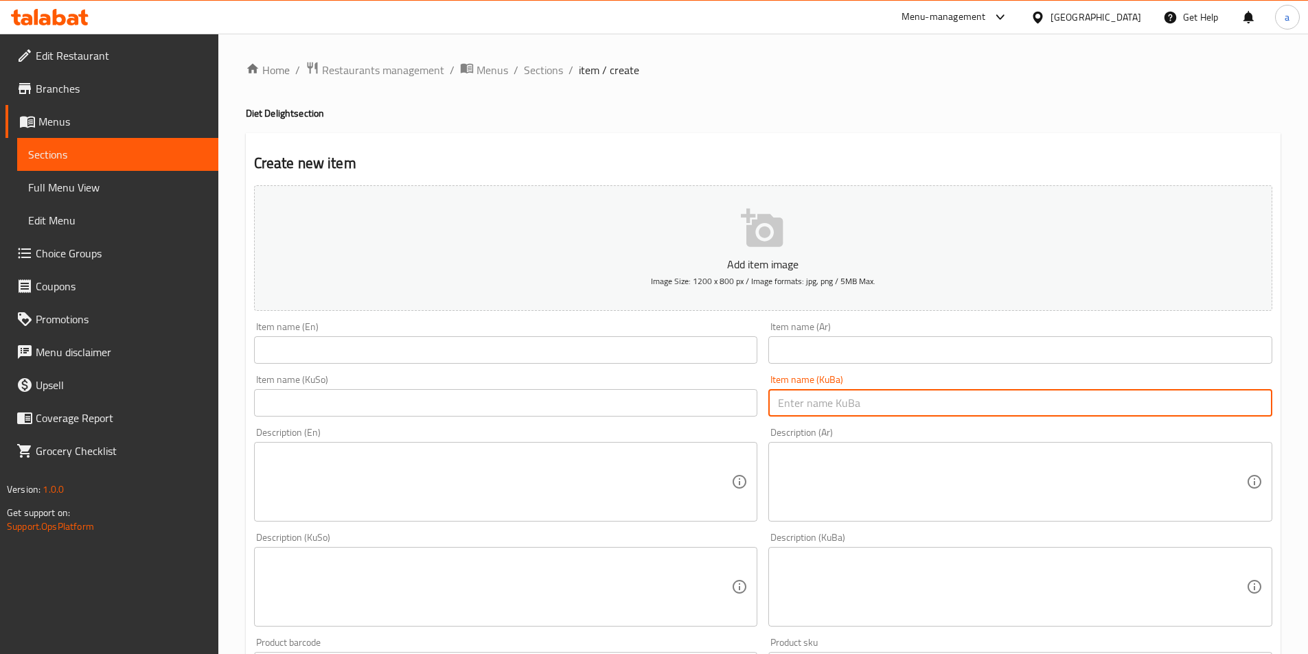
click at [873, 395] on input "text" at bounding box center [1020, 402] width 504 height 27
paste input "[PERSON_NAME]"
drag, startPoint x: 873, startPoint y: 402, endPoint x: 803, endPoint y: 416, distance: 70.8
click at [803, 416] on input "[PERSON_NAME]" at bounding box center [1020, 402] width 504 height 27
paste input "text"
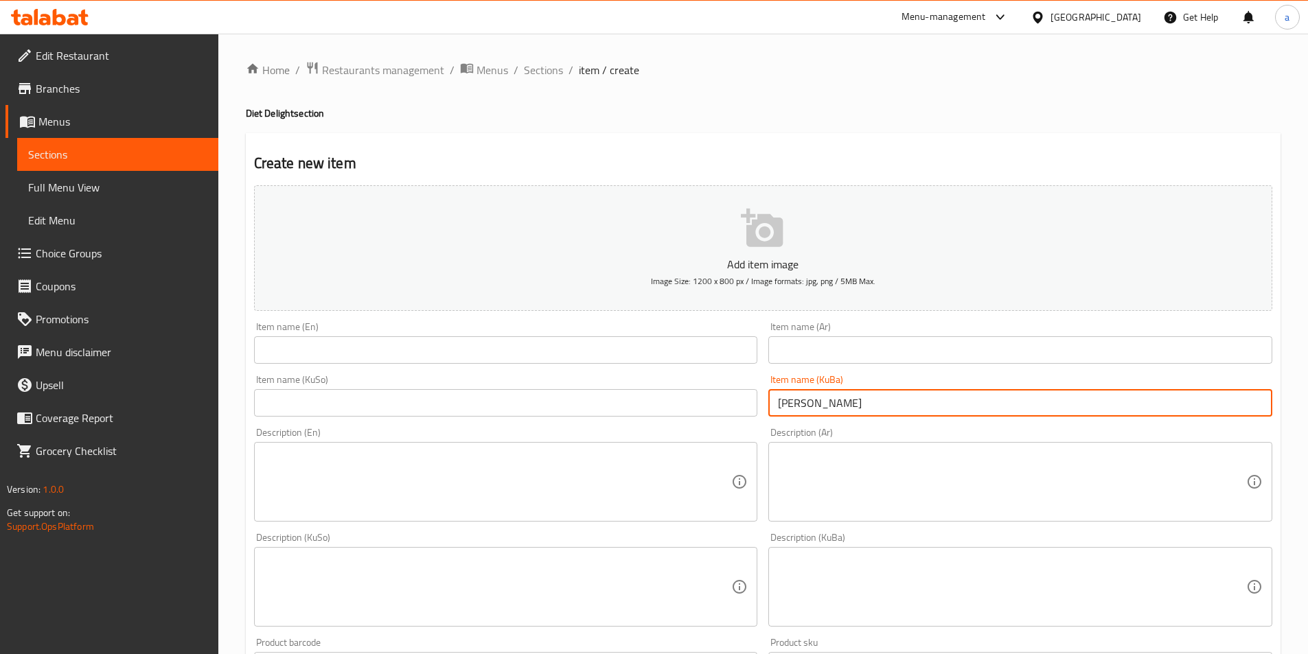
type input "[PERSON_NAME]"
click at [700, 415] on input "text" at bounding box center [506, 402] width 504 height 27
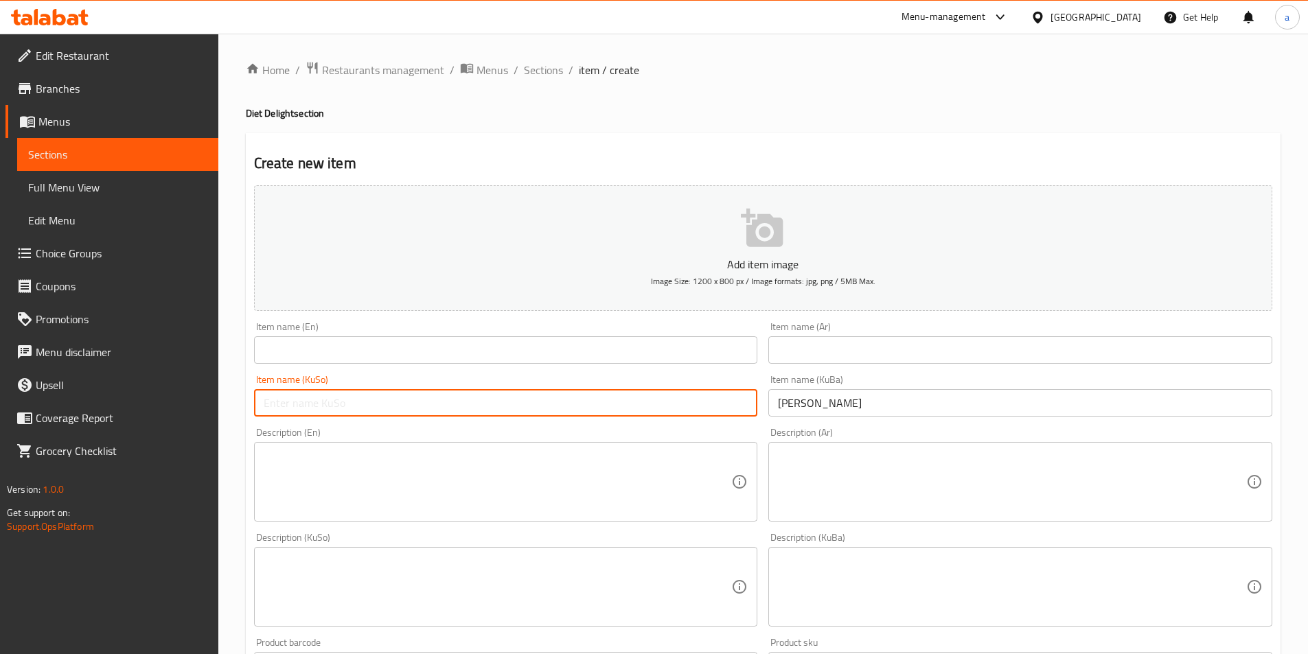
paste input "[PERSON_NAME]"
type input "[PERSON_NAME]"
click at [881, 349] on input "text" at bounding box center [1020, 349] width 504 height 27
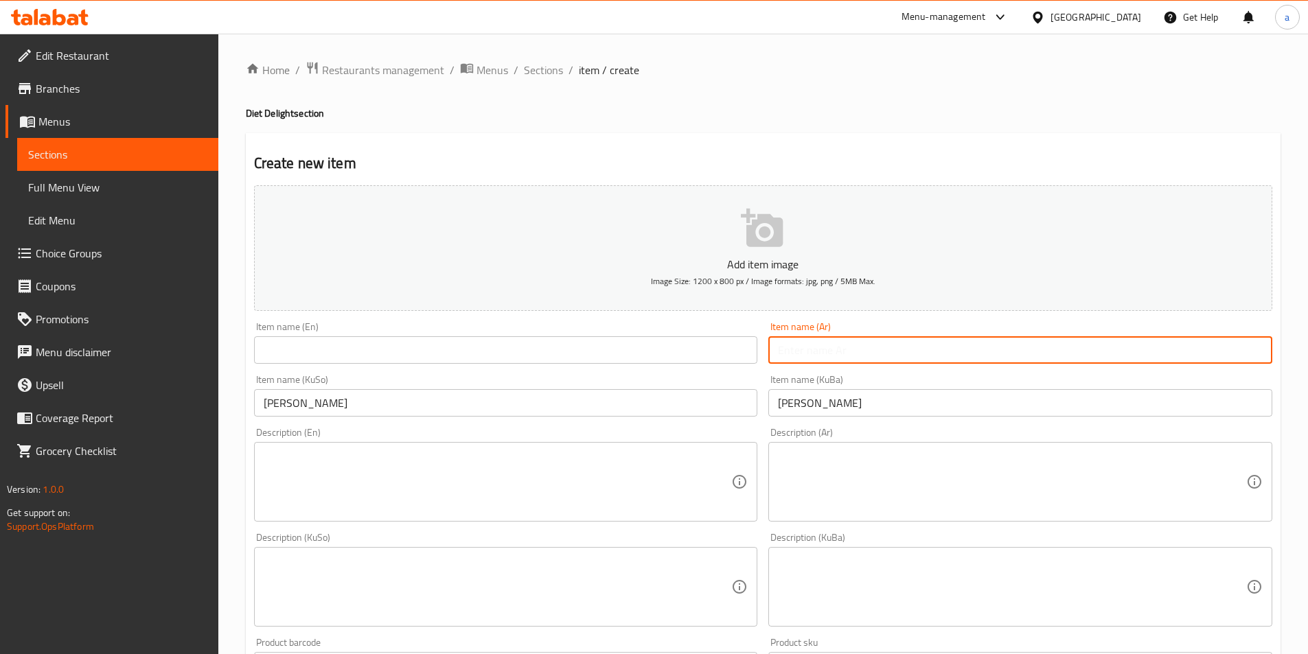
paste input "وجبة دجاج"
drag, startPoint x: 839, startPoint y: 338, endPoint x: 753, endPoint y: 350, distance: 86.7
click at [753, 350] on div "Add item image Image Size: 1200 x 800 px / Image formats: jpg, png / 5MB Max. I…" at bounding box center [763, 555] width 1029 height 750
type input "وجبة دجاج"
click at [690, 347] on input "text" at bounding box center [506, 349] width 504 height 27
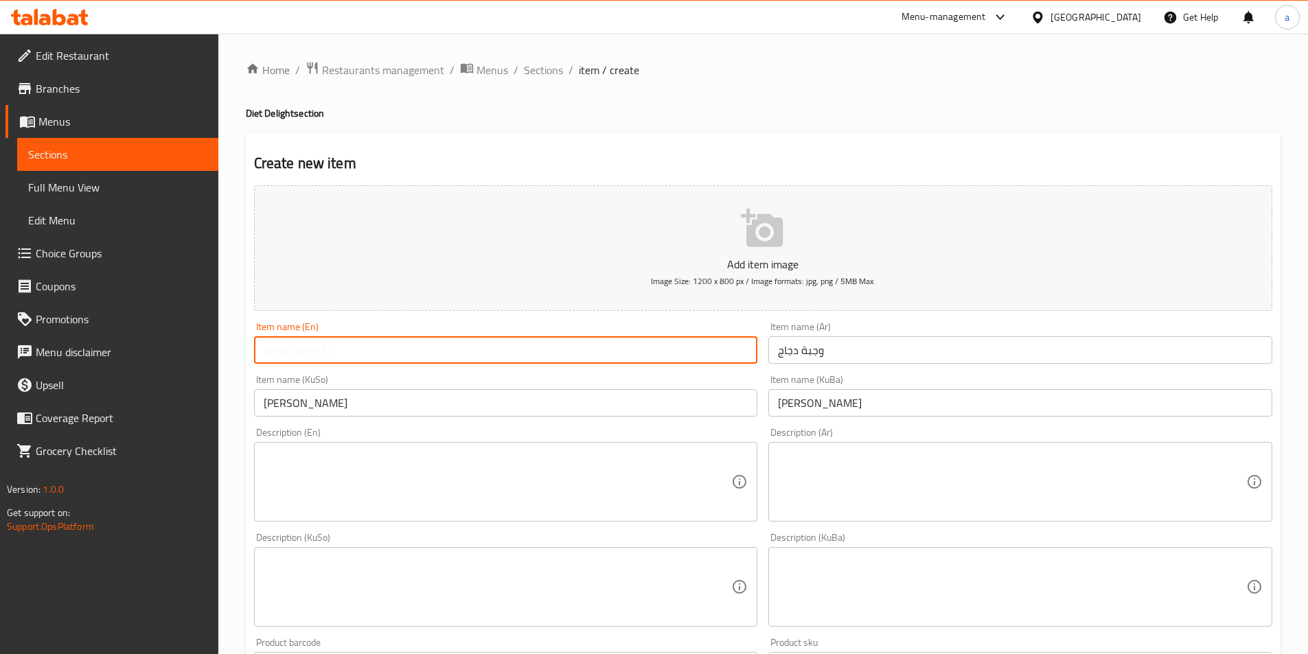
paste input "Chicken Meal"
type input "Chicken Meal"
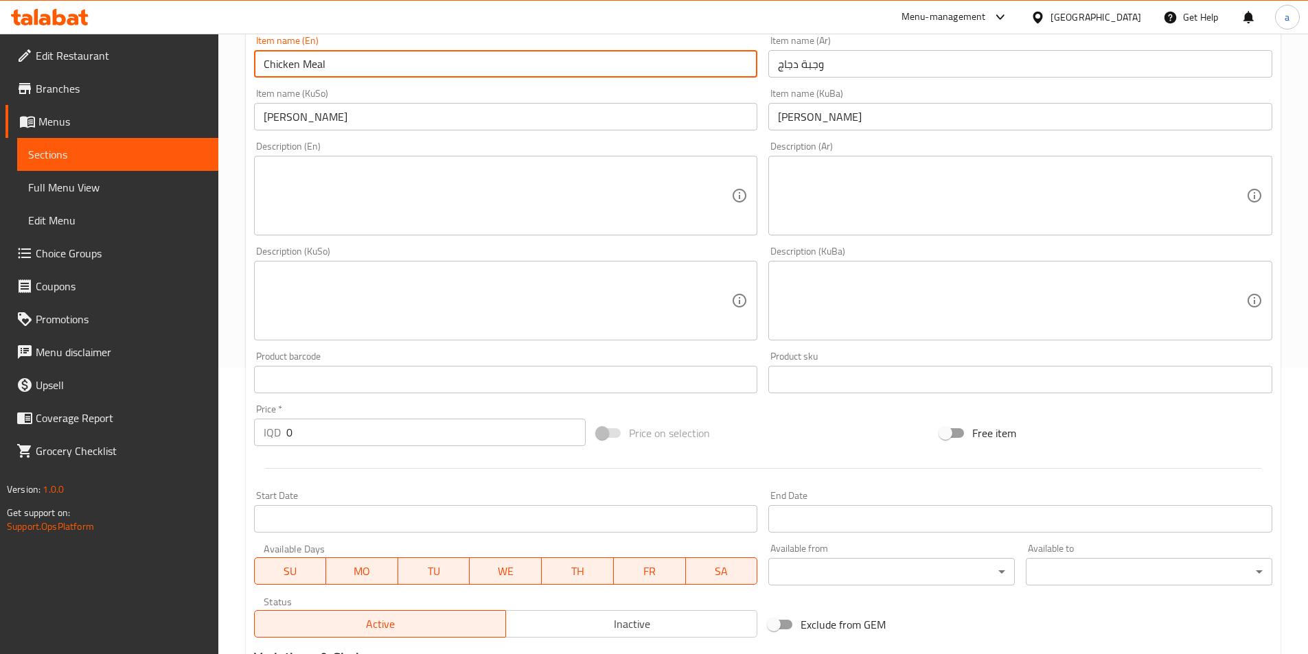
scroll to position [412, 0]
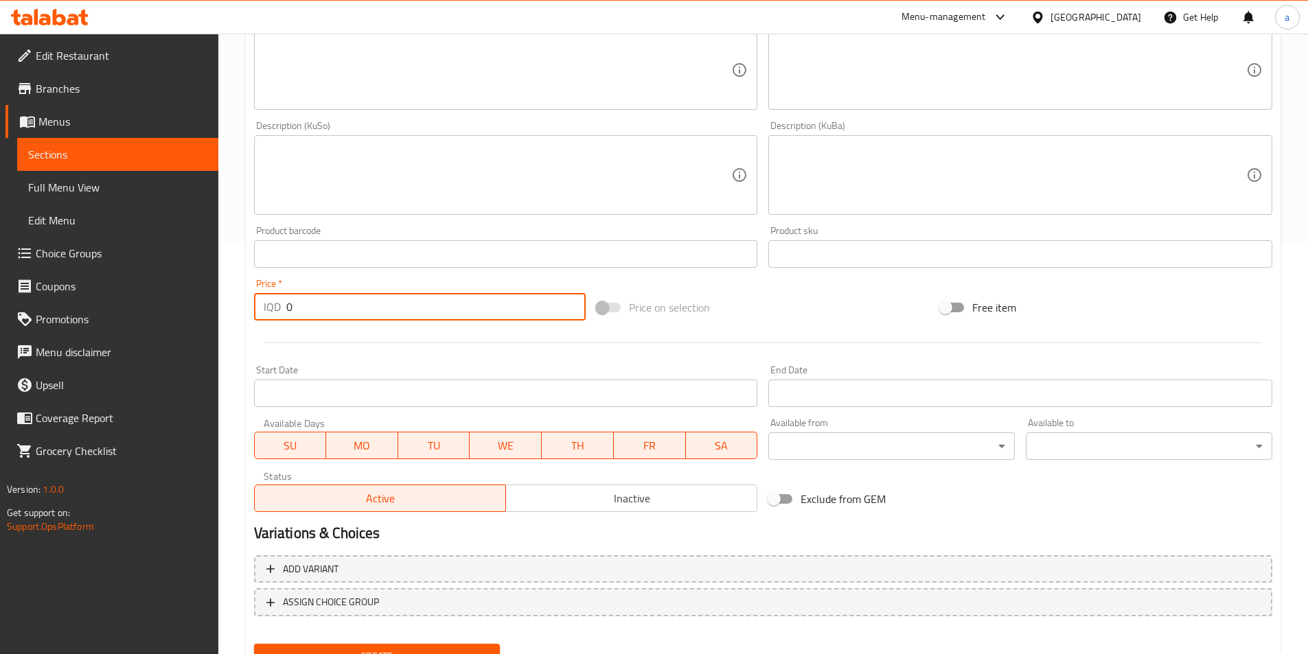
drag, startPoint x: 336, startPoint y: 312, endPoint x: 263, endPoint y: 309, distance: 72.8
click at [239, 317] on div "Home / Restaurants management / Menus / Sections / item / create Diet Delight s…" at bounding box center [763, 169] width 1090 height 1094
type input "8000"
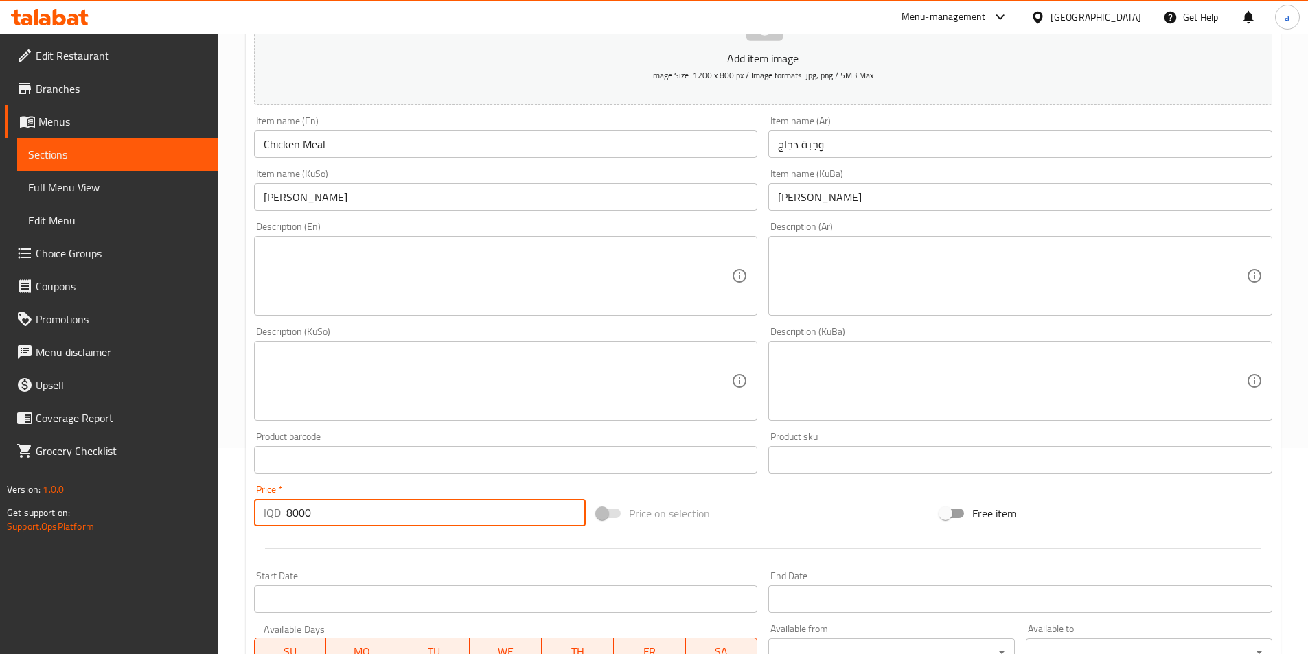
scroll to position [0, 0]
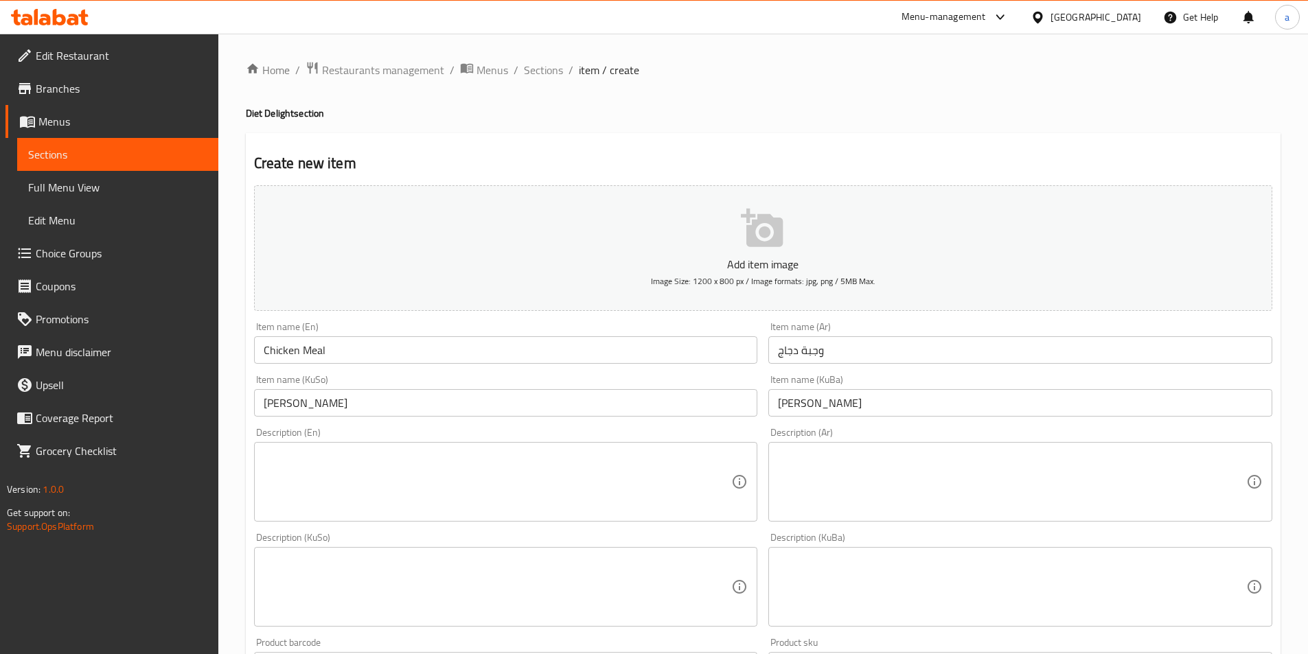
click at [414, 491] on textarea at bounding box center [498, 482] width 468 height 65
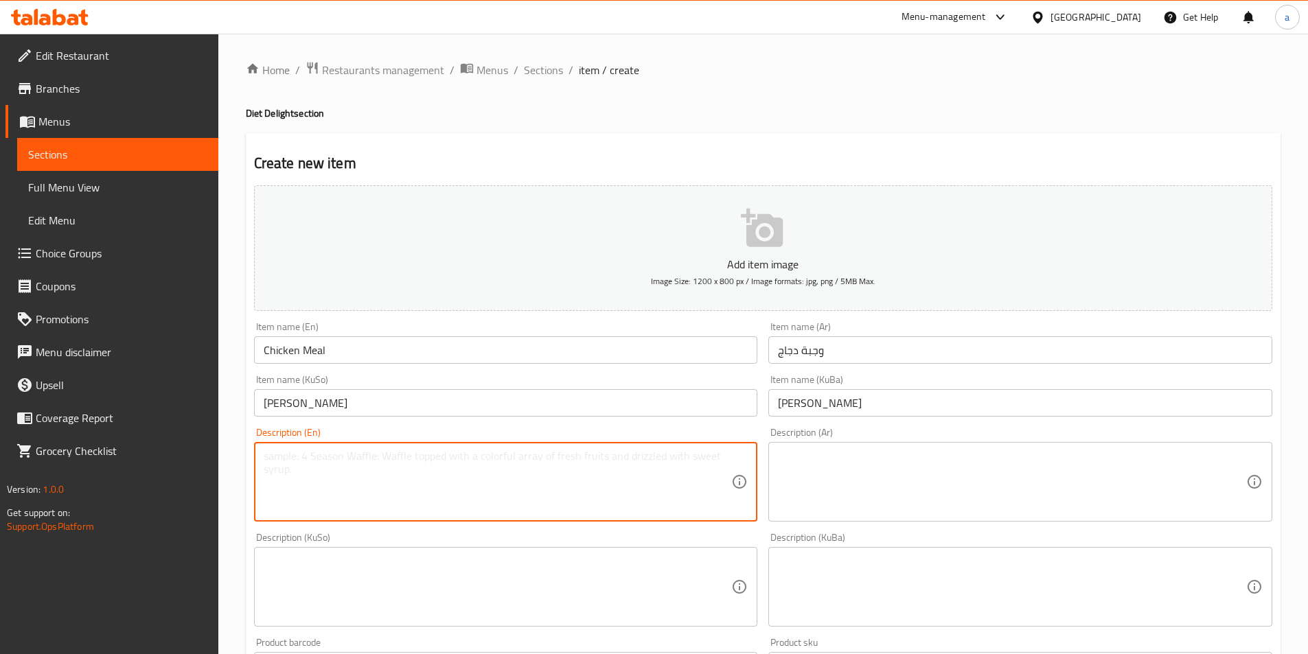
paste textarea "Grilled chicken, cherry tomatoes, pickles, lettuce and corn"
type textarea "Grilled chicken, cherry tomatoes, pickles, lettuce and corn"
click at [843, 502] on textarea at bounding box center [1012, 482] width 468 height 65
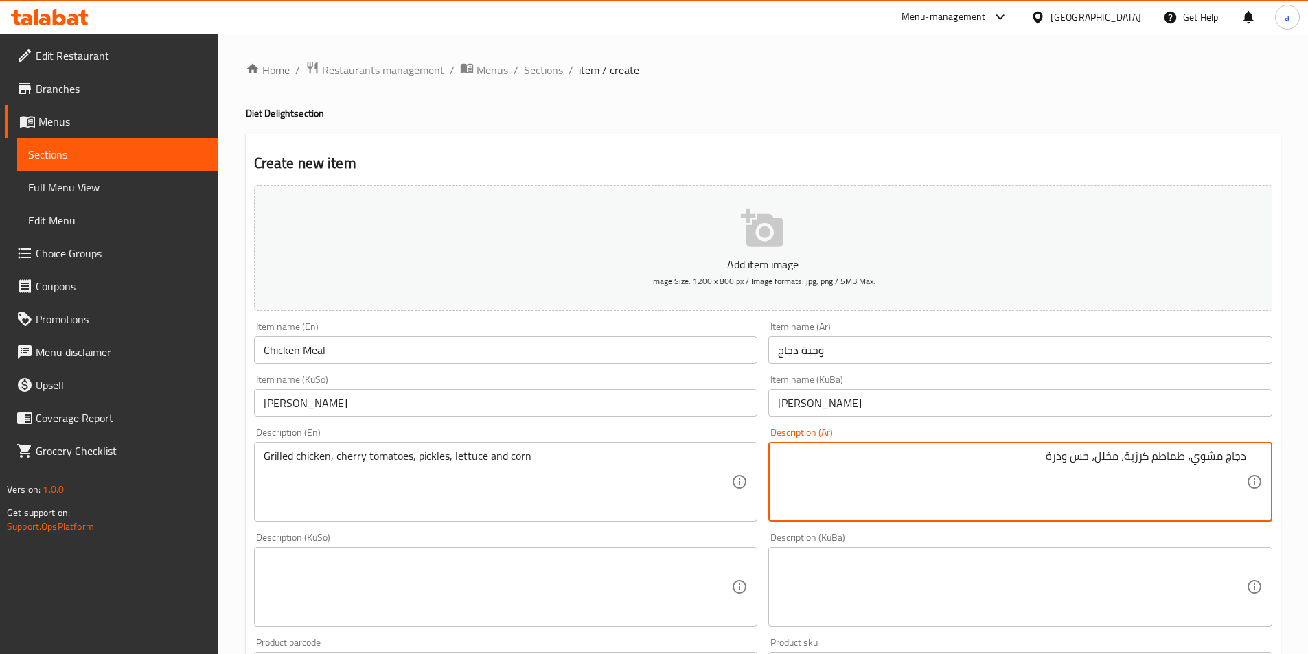
type textarea "دجاج مشوي، طماطم كرزية، مخلل، خس وذرة"
click at [859, 582] on textarea at bounding box center [1012, 587] width 468 height 65
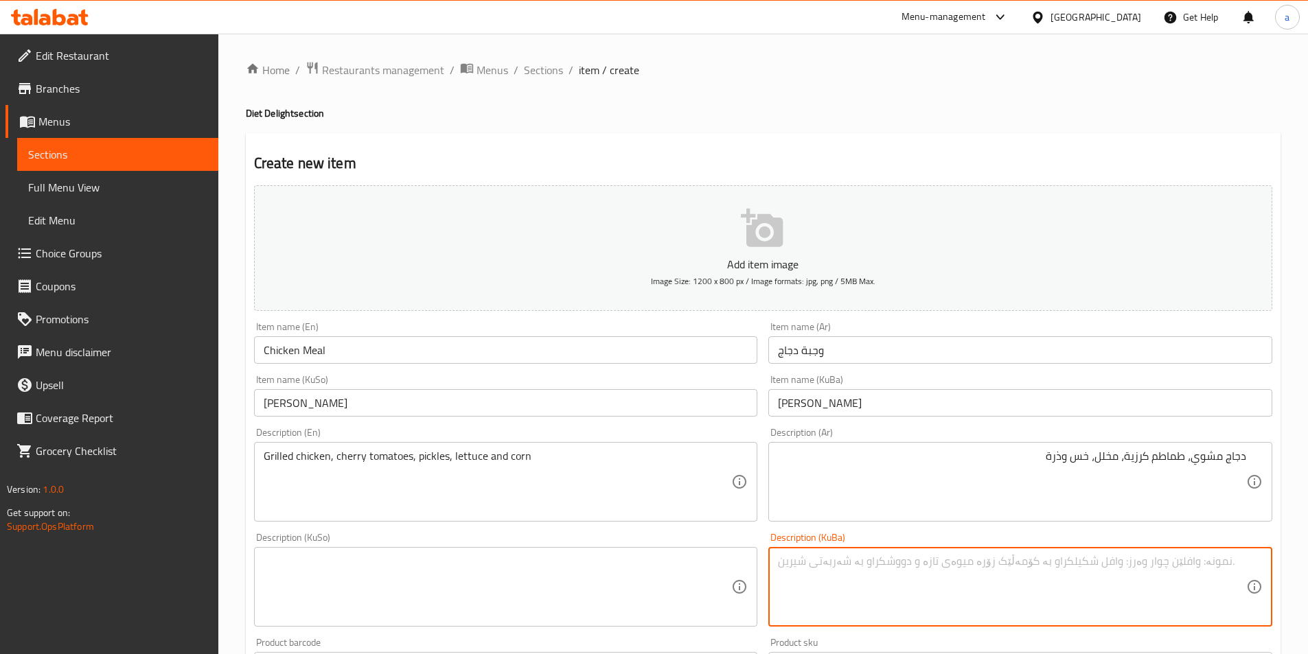
paste textarea "مریشکی برژاو، تەماتەی بچووک، تورشی، کاهوو و گەنمەشامی"
drag, startPoint x: 975, startPoint y: 562, endPoint x: 1290, endPoint y: 556, distance: 315.2
click at [1290, 556] on div "Home / Restaurants management / Menus / Sections / item / create Diet Delight s…" at bounding box center [763, 581] width 1090 height 1094
type textarea "مریشکی برژاو، تەماتەی بچووک، تورشی، کاهوو و گەنمەشامی"
click at [357, 579] on textarea at bounding box center [498, 587] width 468 height 65
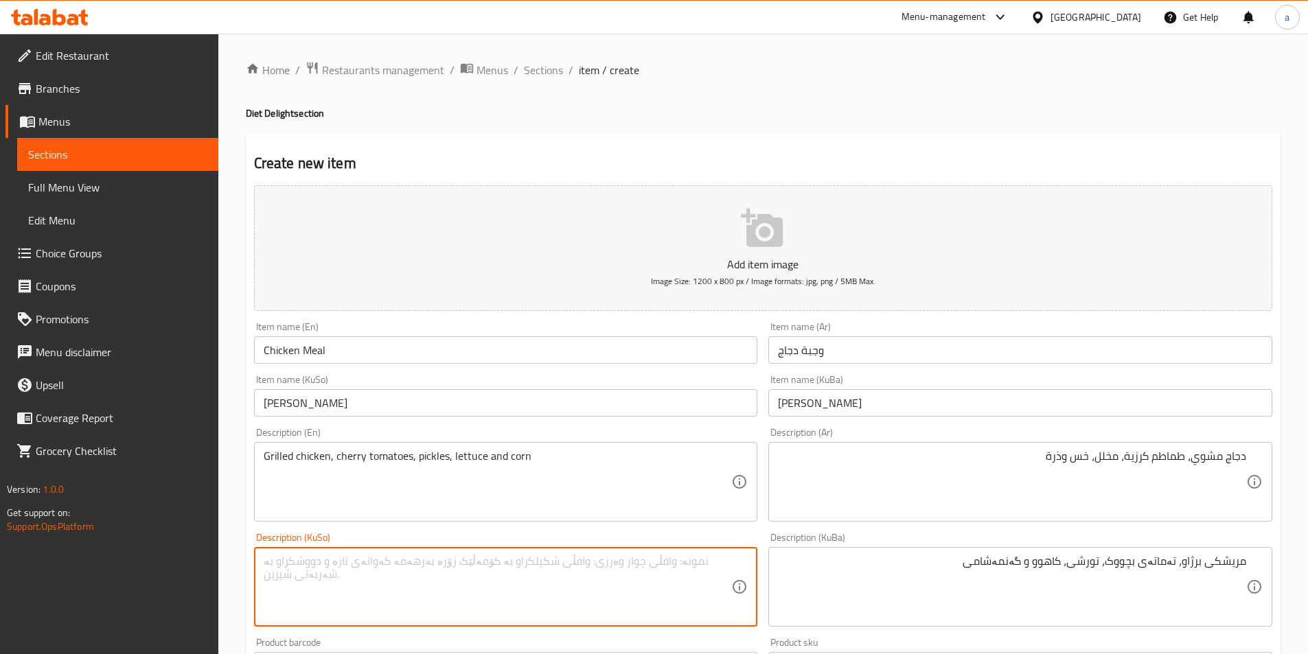
paste textarea "مریشکی برژاو، تەماتەی بچووک، تورشی، کاهوو و گەنمەشامی"
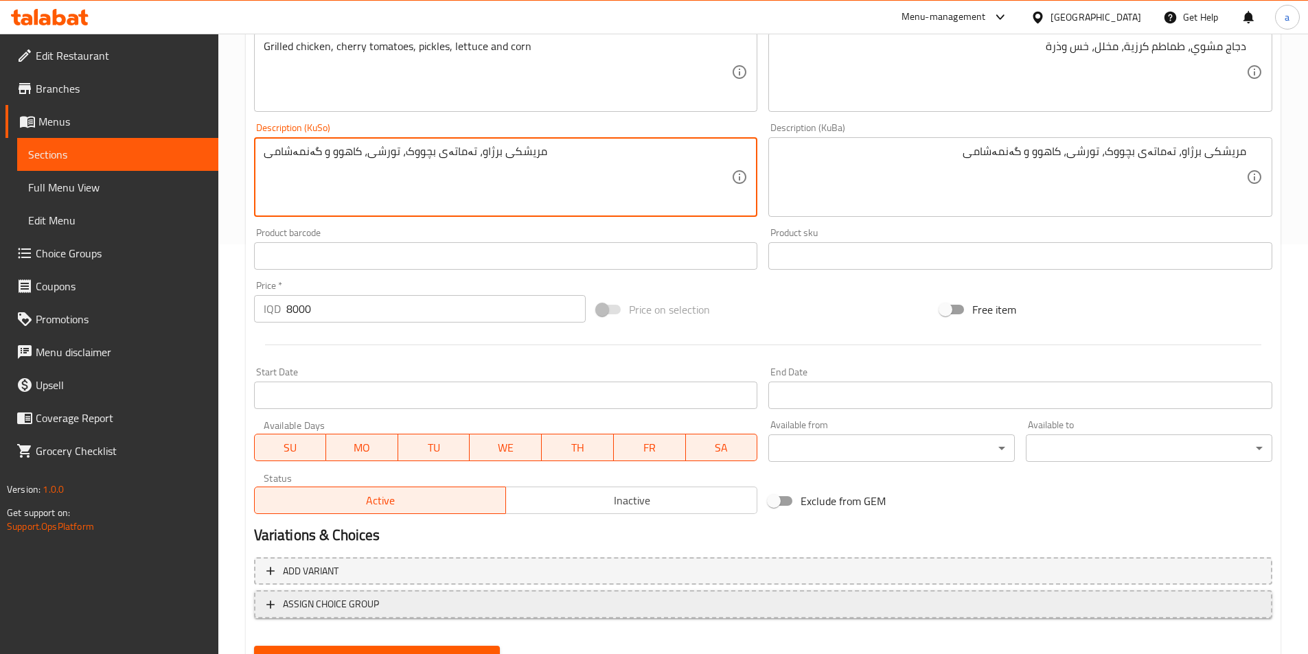
scroll to position [474, 0]
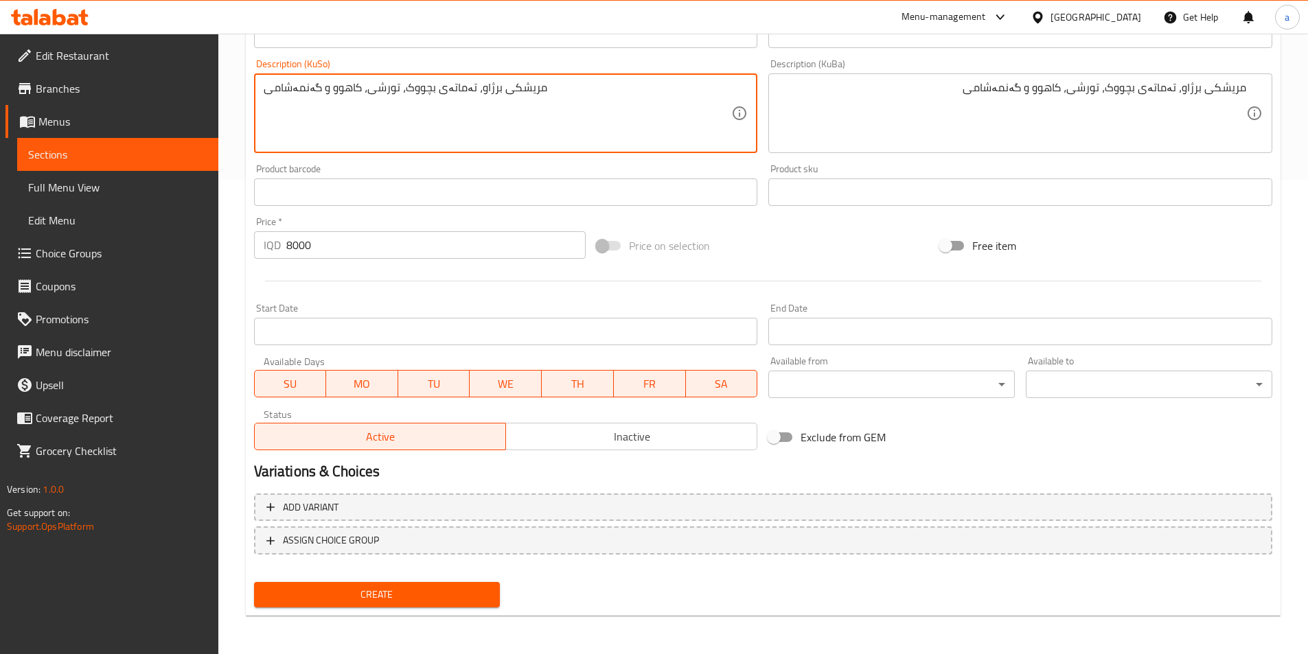
type textarea "مریشکی برژاو، تەماتەی بچووک، تورشی، کاهوو و گەنمەشامی"
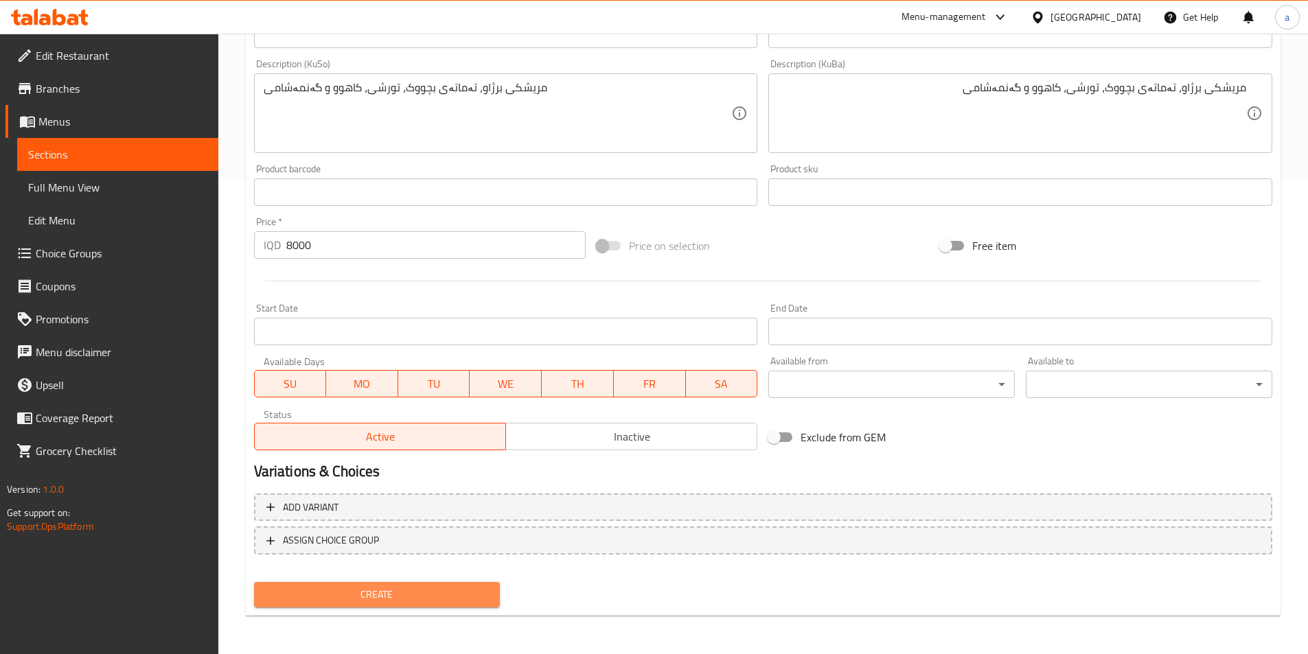
click at [365, 590] on span "Create" at bounding box center [377, 594] width 225 height 17
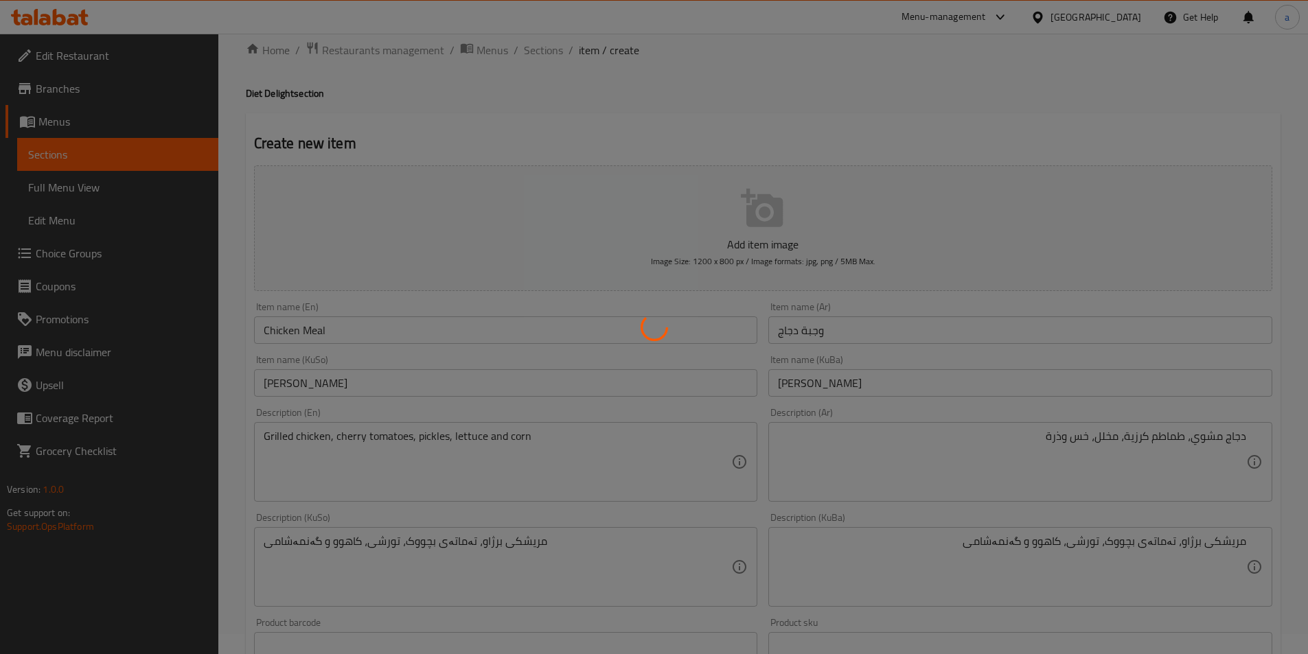
scroll to position [0, 0]
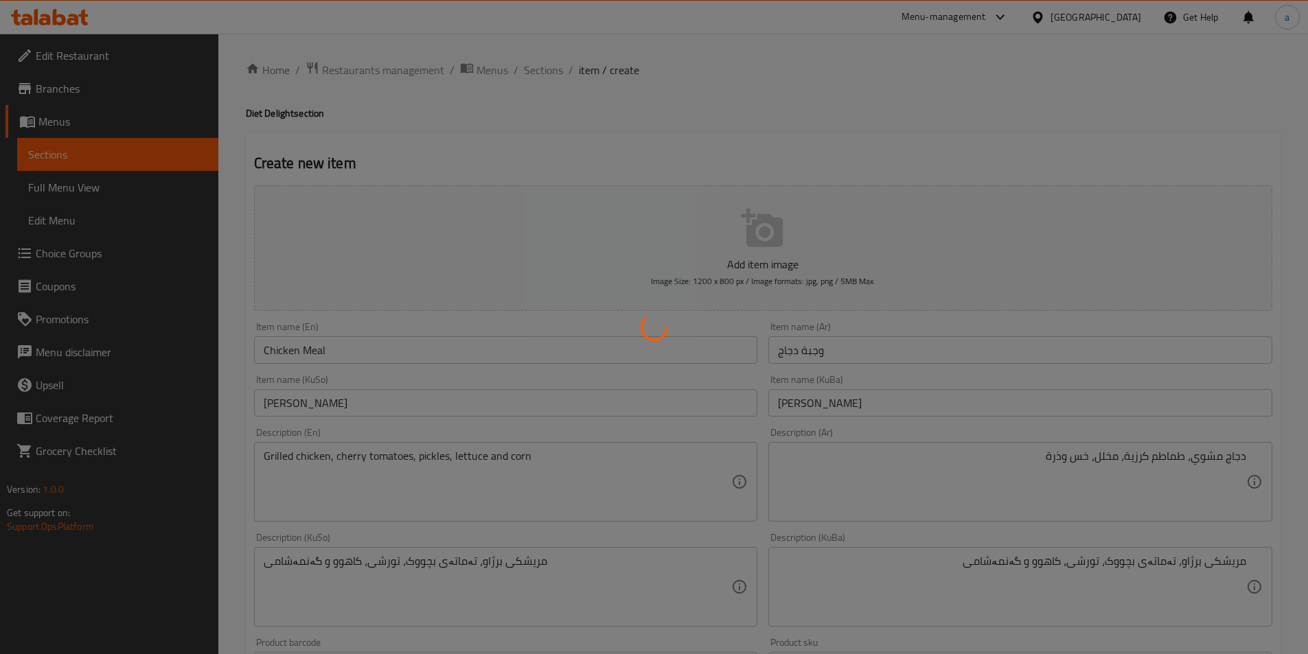
type input "0"
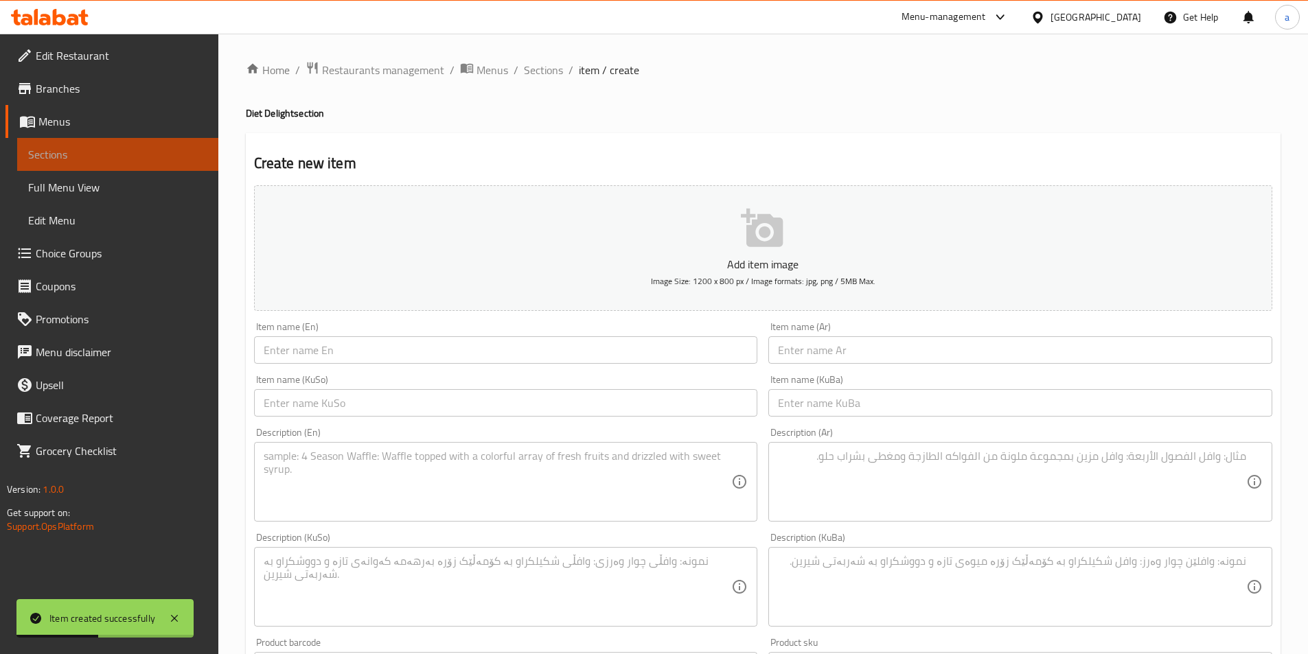
click at [81, 156] on span "Sections" at bounding box center [117, 154] width 179 height 16
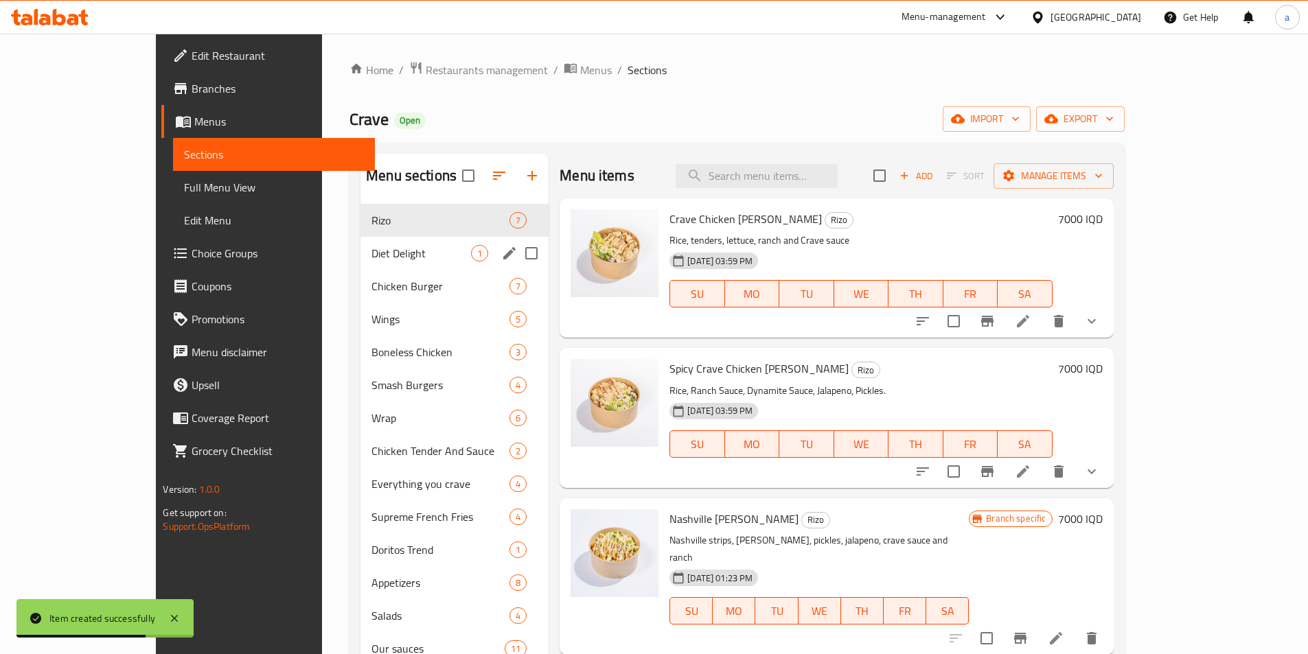
click at [360, 264] on div "Diet Delight 1" at bounding box center [454, 253] width 188 height 33
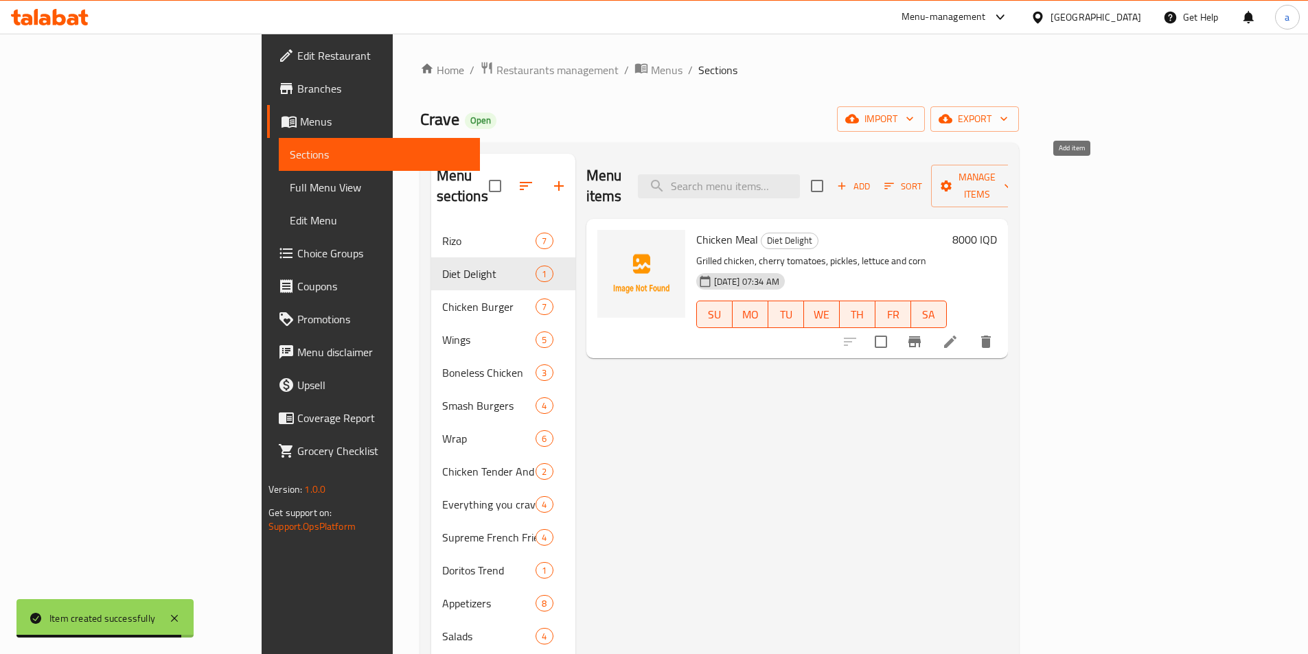
click at [872, 182] on span "Add" at bounding box center [853, 187] width 37 height 16
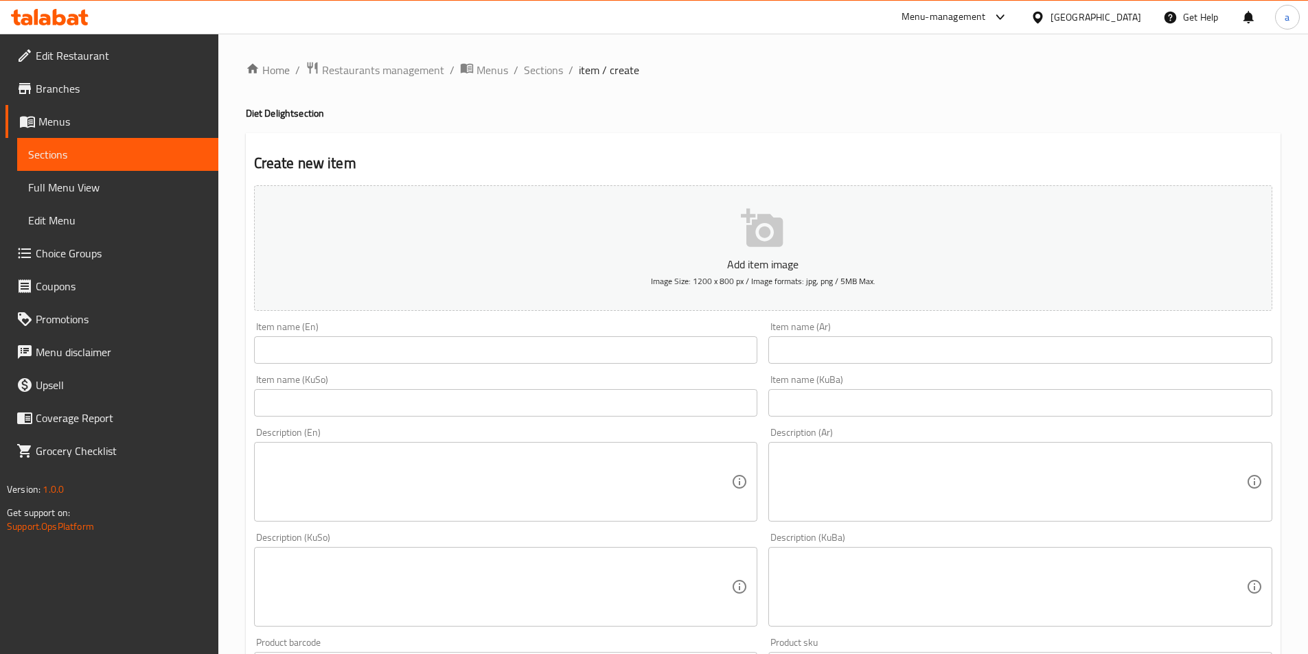
click at [483, 350] on input "text" at bounding box center [506, 349] width 504 height 27
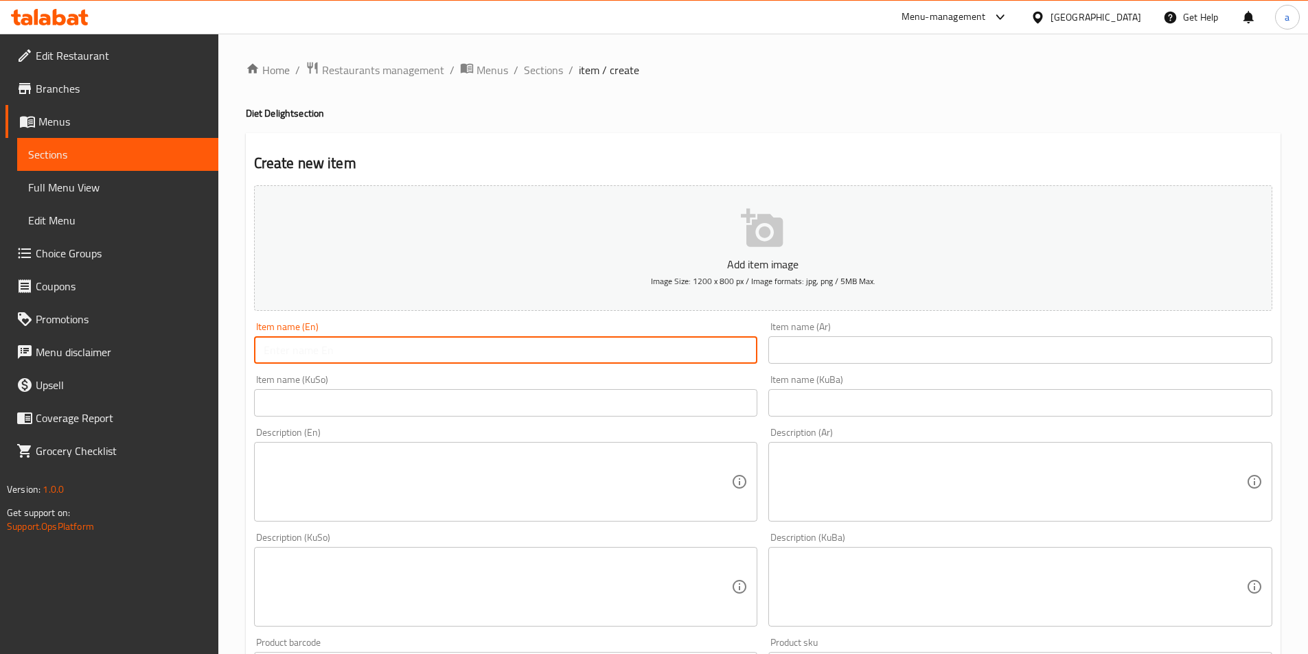
paste input "Diet Meat Meal"
type input "Diet Meat Meal"
click at [836, 354] on input "text" at bounding box center [1020, 349] width 504 height 27
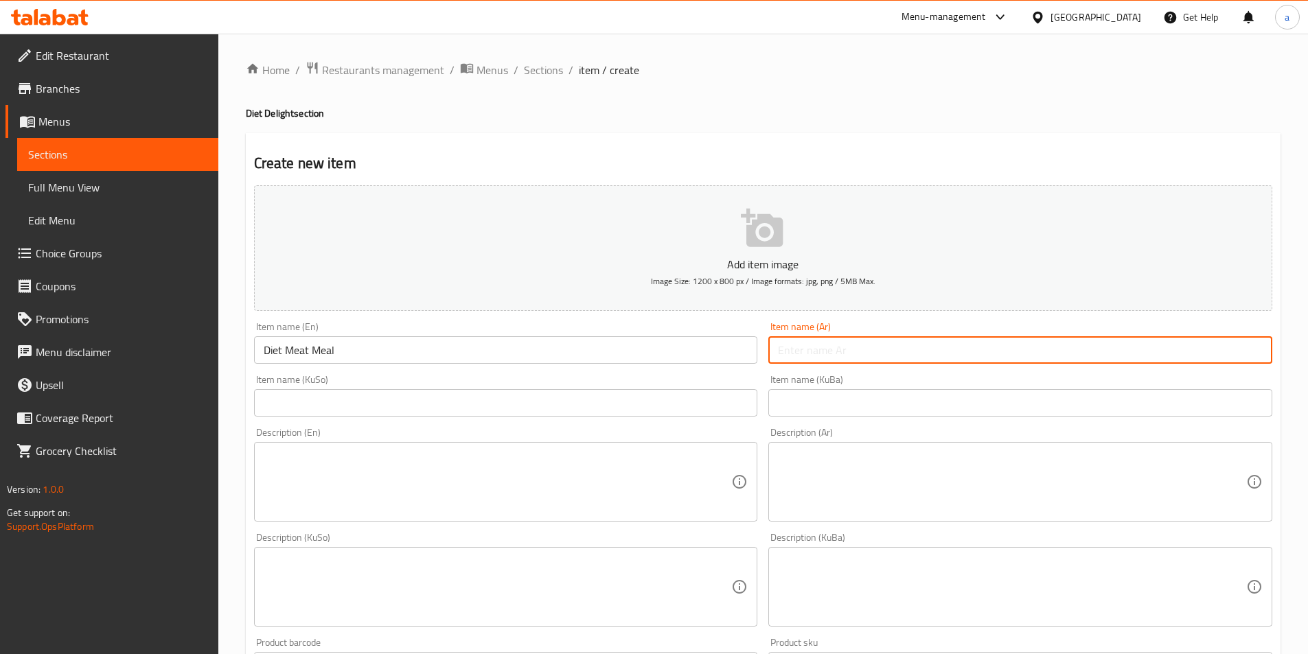
paste input "وجبة لحم دايت"
type input "وجبة لحم دايت"
click at [805, 404] on input "text" at bounding box center [1020, 402] width 504 height 27
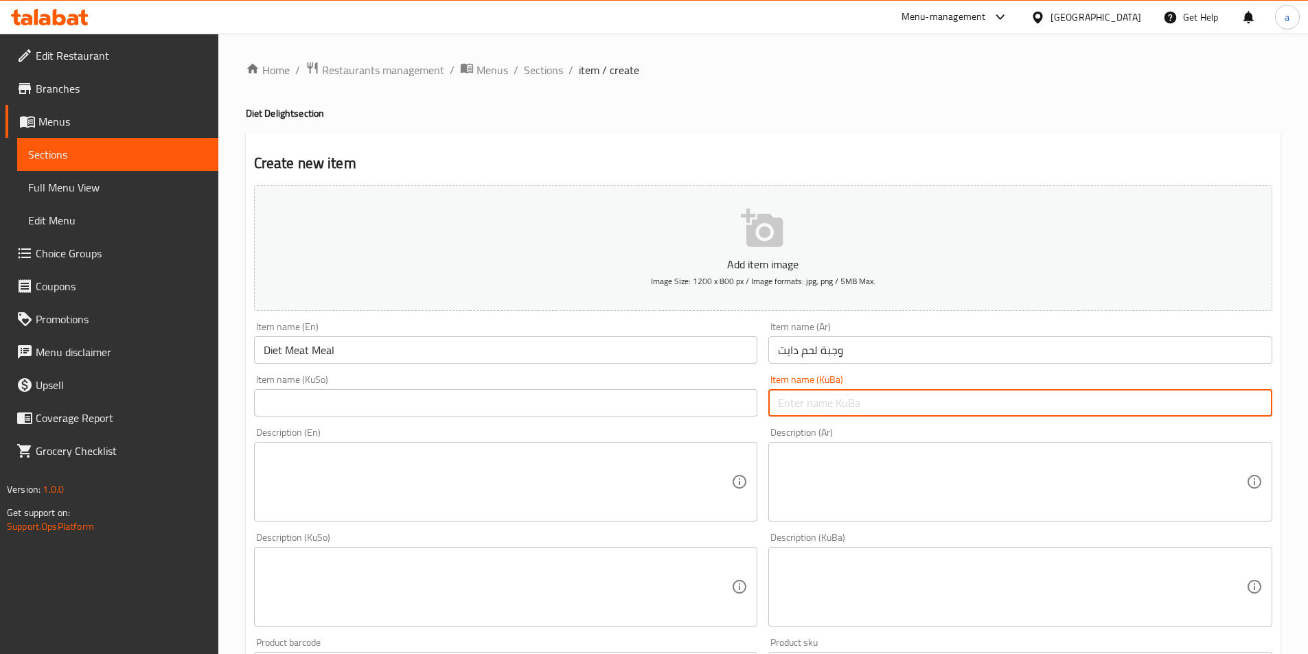
paste input "ژەمی گۆشتی دایت"
drag, startPoint x: 811, startPoint y: 402, endPoint x: 647, endPoint y: 413, distance: 163.7
click at [647, 413] on div "Add item image Image Size: 1200 x 800 px / Image formats: jpg, png / 5MB Max. I…" at bounding box center [763, 555] width 1029 height 750
drag, startPoint x: 958, startPoint y: 404, endPoint x: 737, endPoint y: 405, distance: 220.4
click at [737, 405] on div "Add item image Image Size: 1200 x 800 px / Image formats: jpg, png / 5MB Max. I…" at bounding box center [763, 555] width 1029 height 750
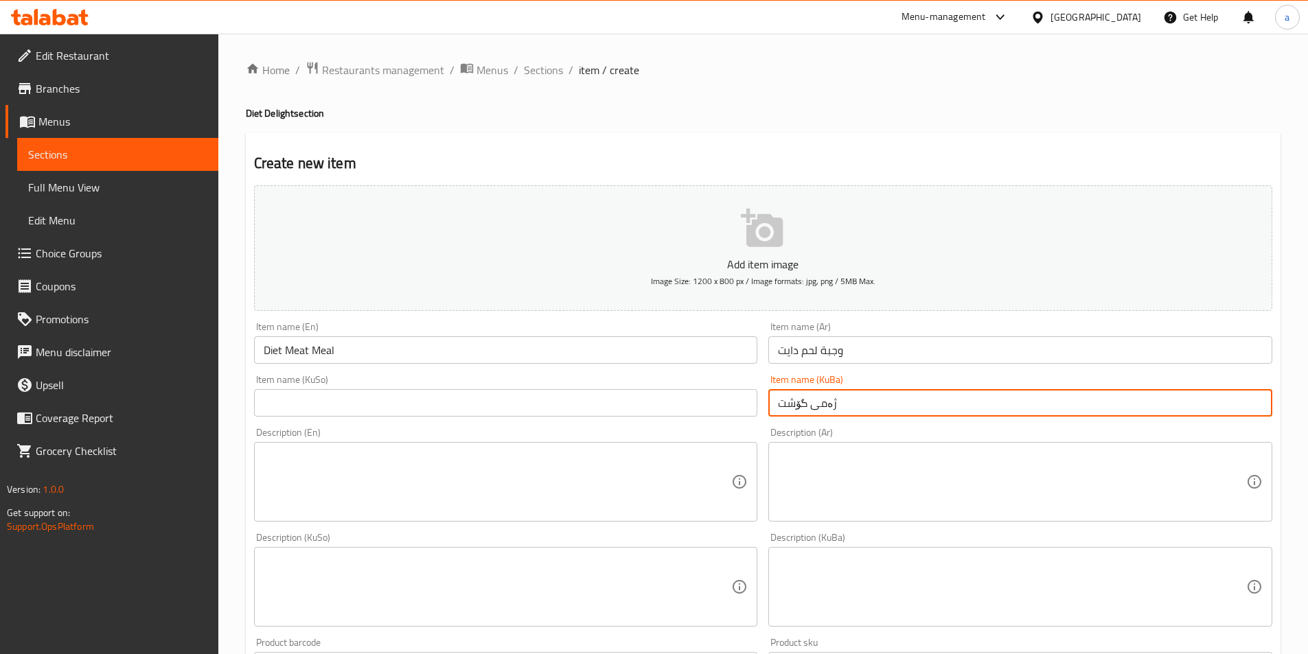
type input "ژەمی گۆشت"
click at [605, 399] on input "text" at bounding box center [506, 402] width 504 height 27
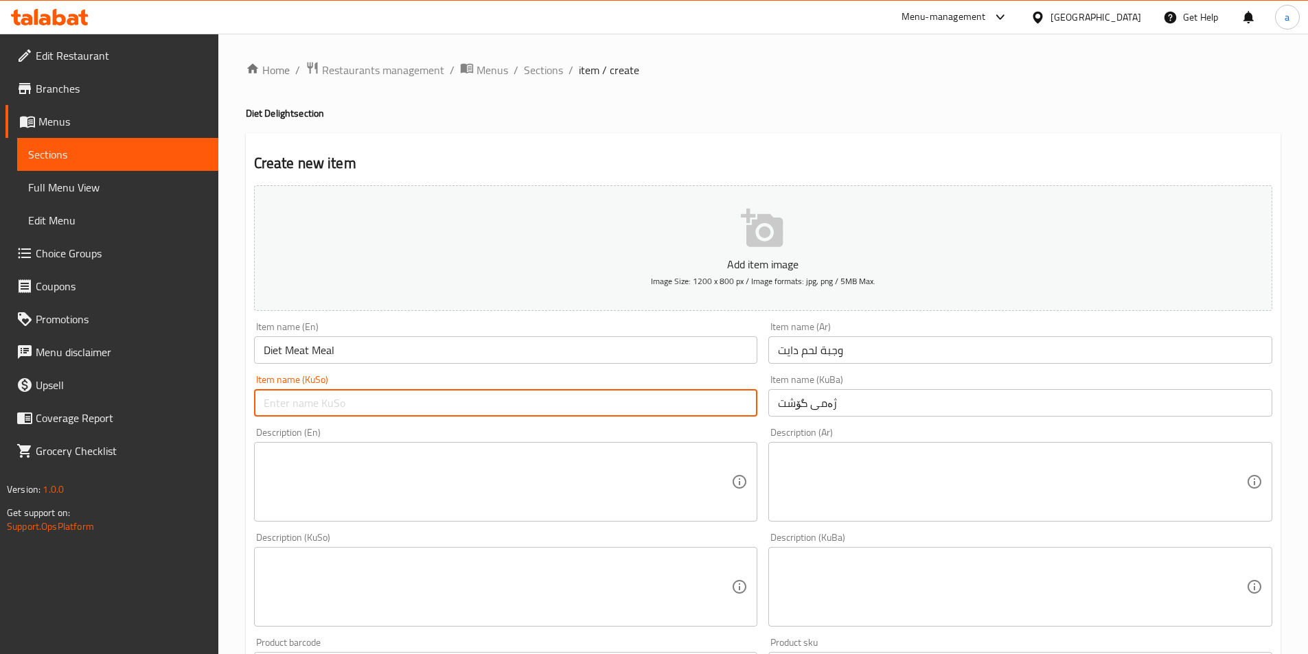
paste input "ژەمی گۆشت"
type input "ژەمی گۆشت"
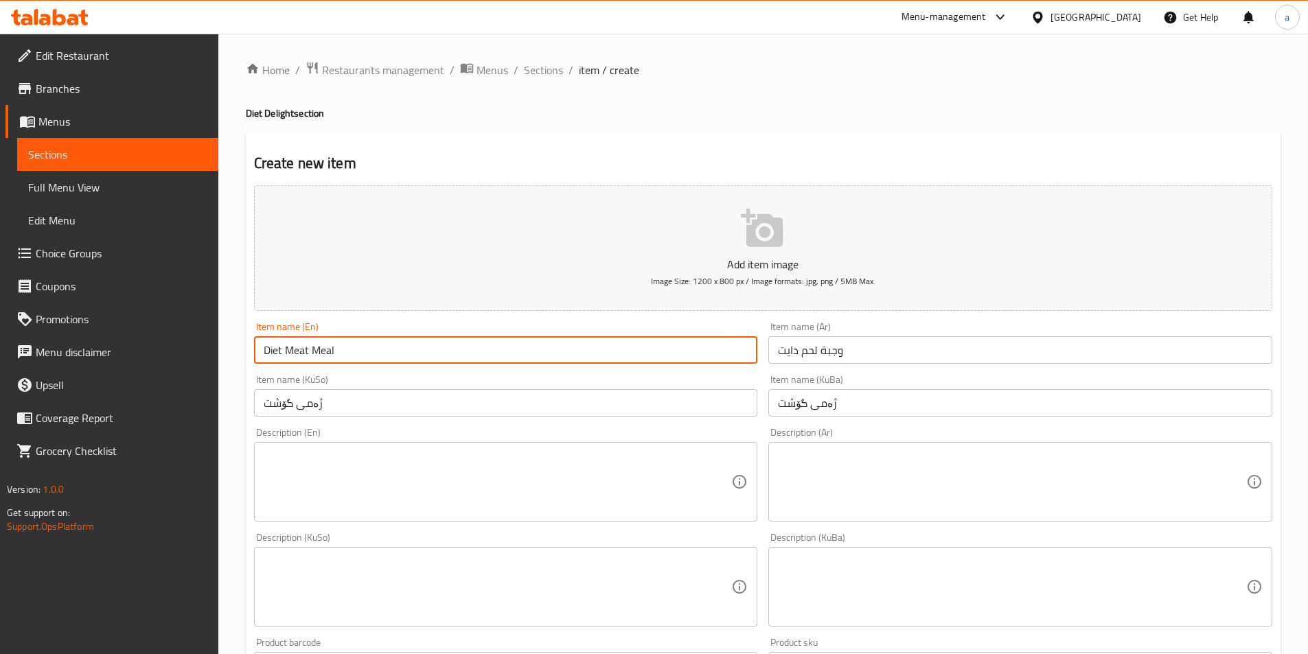
drag, startPoint x: 285, startPoint y: 349, endPoint x: 180, endPoint y: 361, distance: 105.8
click at [180, 361] on div "Edit Restaurant Branches Menus Sections Full Menu View Edit Menu Choice Groups …" at bounding box center [654, 581] width 1308 height 1094
type input "Meat Meal"
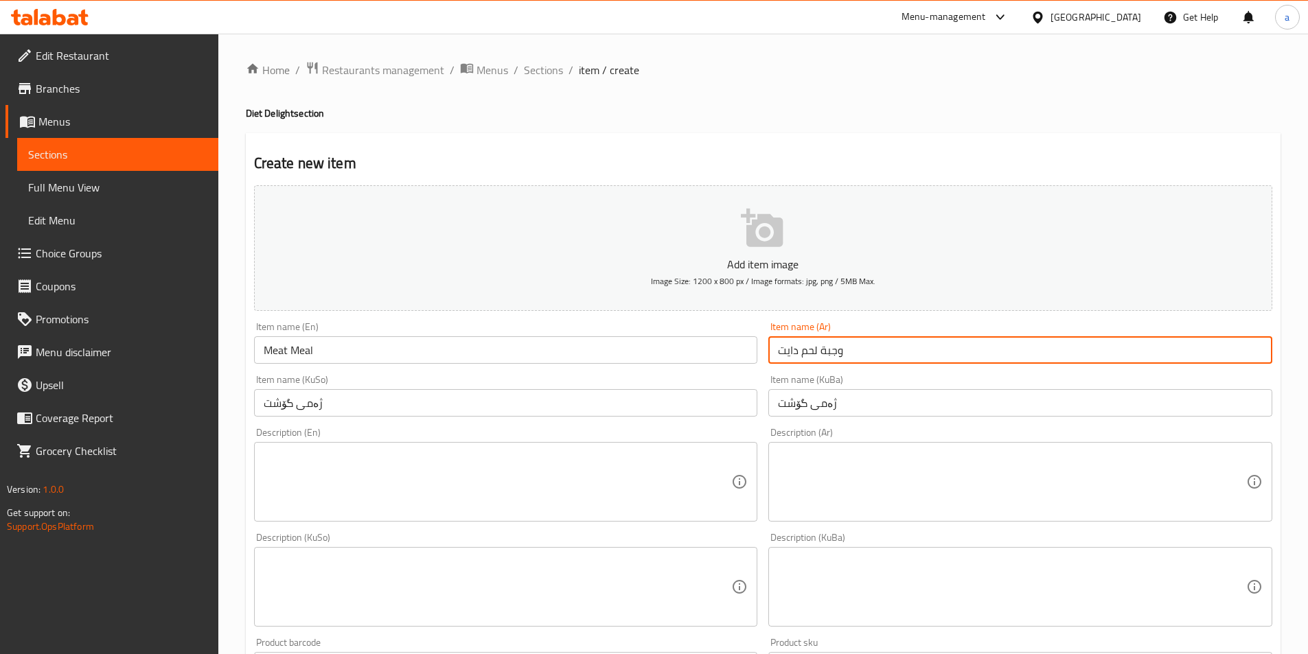
drag, startPoint x: 801, startPoint y: 347, endPoint x: 692, endPoint y: 355, distance: 109.4
click at [692, 355] on div "Add item image Image Size: 1200 x 800 px / Image formats: jpg, png / 5MB Max. I…" at bounding box center [763, 555] width 1029 height 750
type input "وجبة لحم"
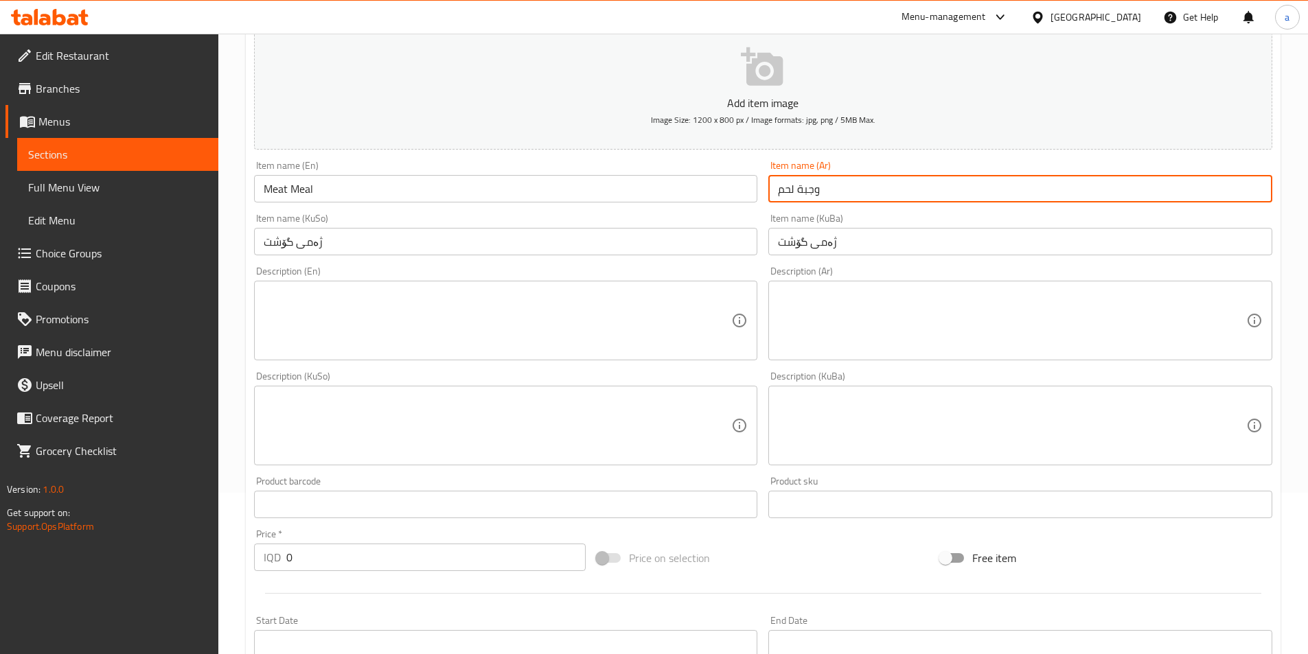
scroll to position [206, 0]
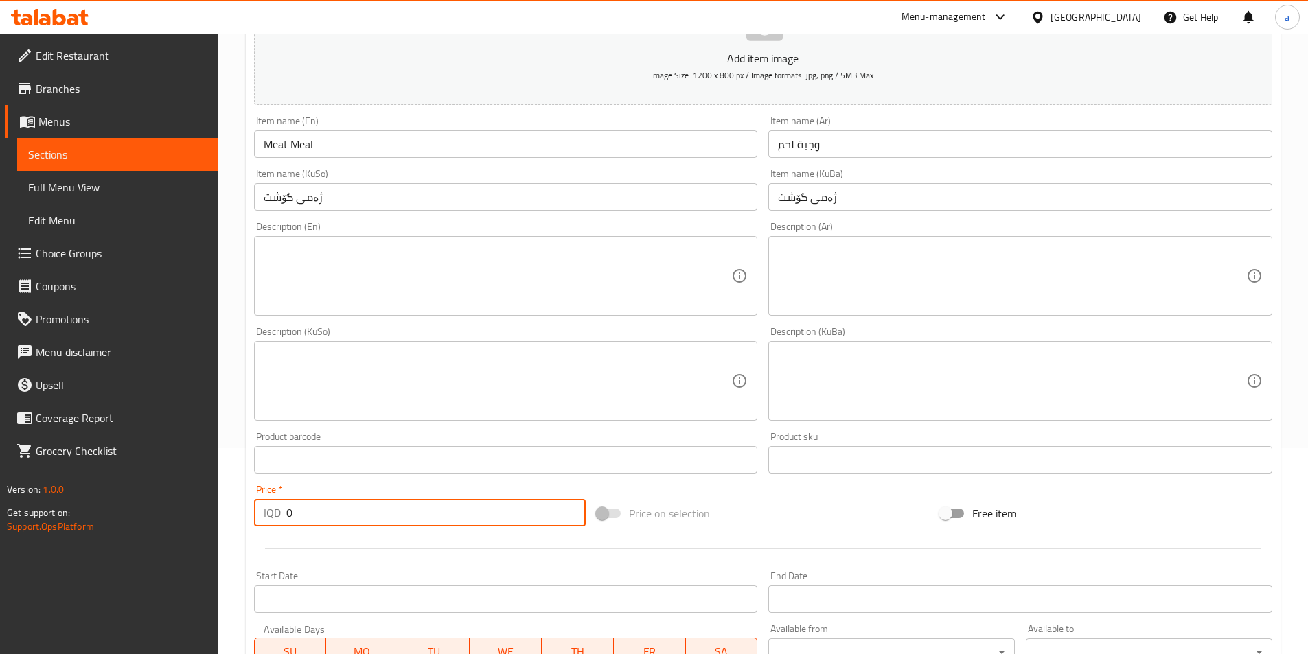
drag, startPoint x: 423, startPoint y: 507, endPoint x: 220, endPoint y: 492, distance: 203.7
click at [220, 492] on div "Home / Restaurants management / Menus / Sections / item / create Diet Delight s…" at bounding box center [763, 375] width 1090 height 1094
paste input "850"
type input "8500"
click at [463, 257] on textarea at bounding box center [498, 276] width 468 height 65
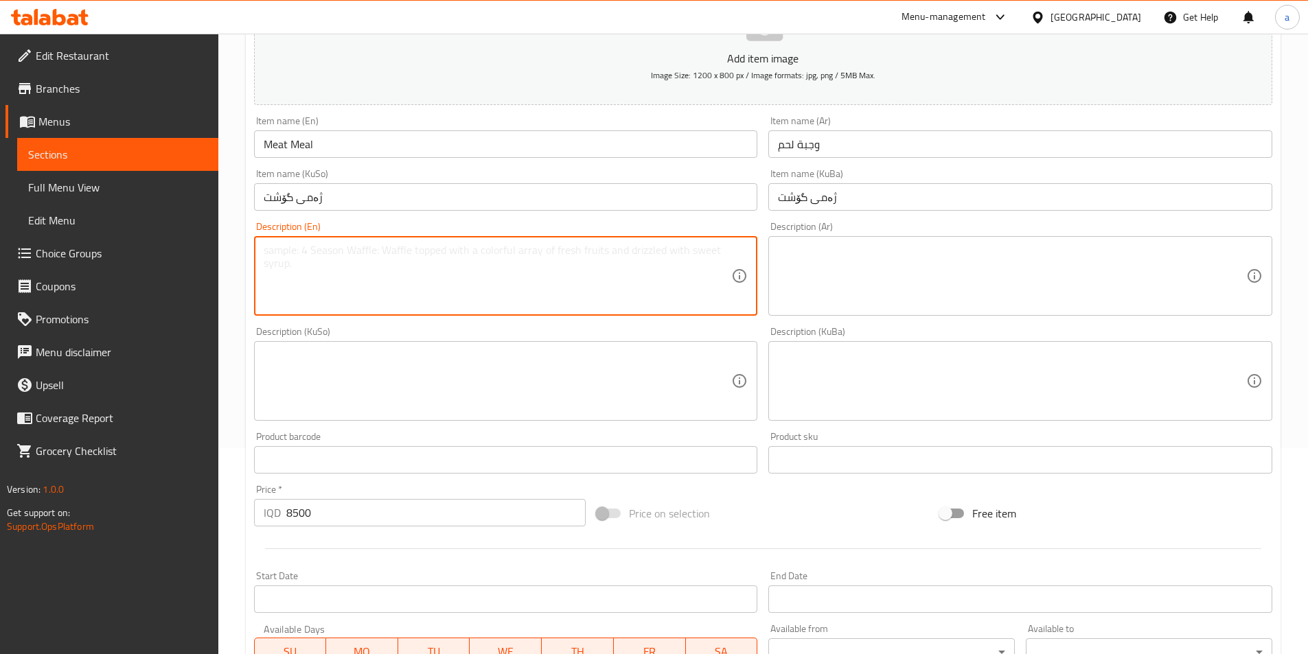
paste textarea "120 gm half smashed burger, cherry tomatoes, pickles, lettuce and corn"
type textarea "120 gm half smashed burger, cherry tomatoes, pickles, lettuce and corn"
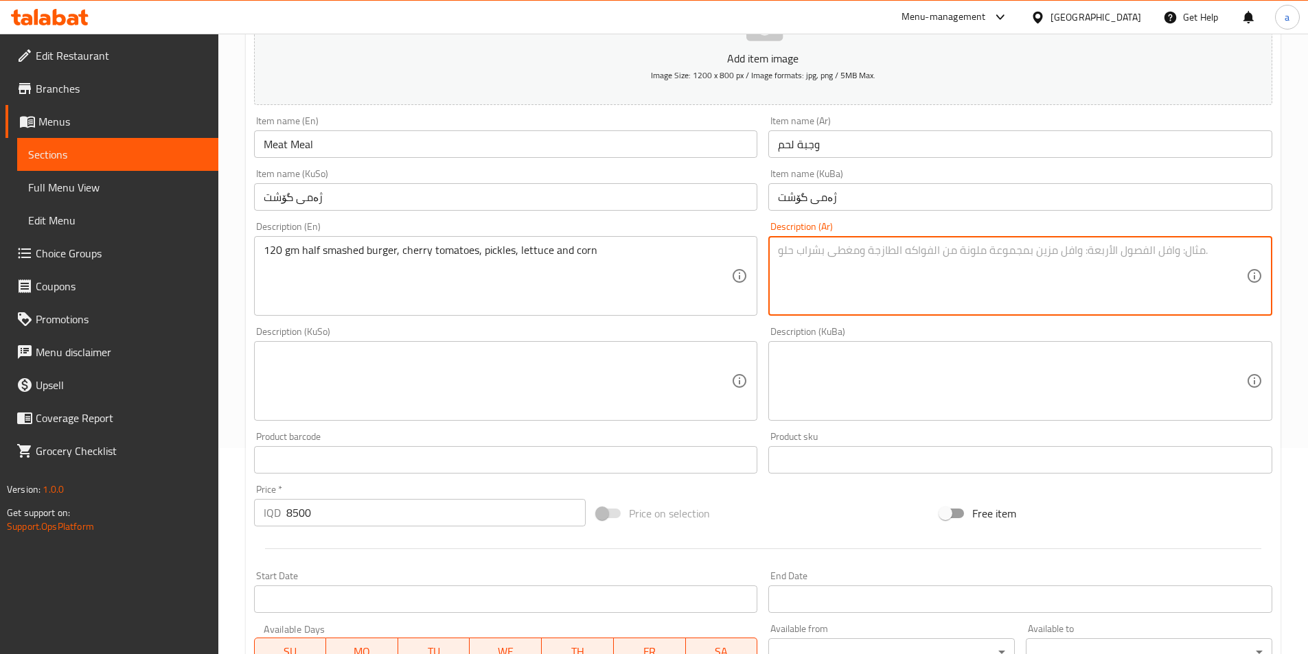
click at [818, 301] on textarea at bounding box center [1012, 276] width 468 height 65
paste textarea "120 جم برجر نصف مطحون، طماطم كرزية، مخلل، خس وذرة"
click at [1144, 244] on textarea "120 جم برجر نصف مطحون، طماطم كرزية، مخلل، خس وذرة" at bounding box center [1012, 276] width 468 height 65
type textarea "120 جم برجر نصف سماشيد، طماطم كرزية، مخلل، خس وذرة"
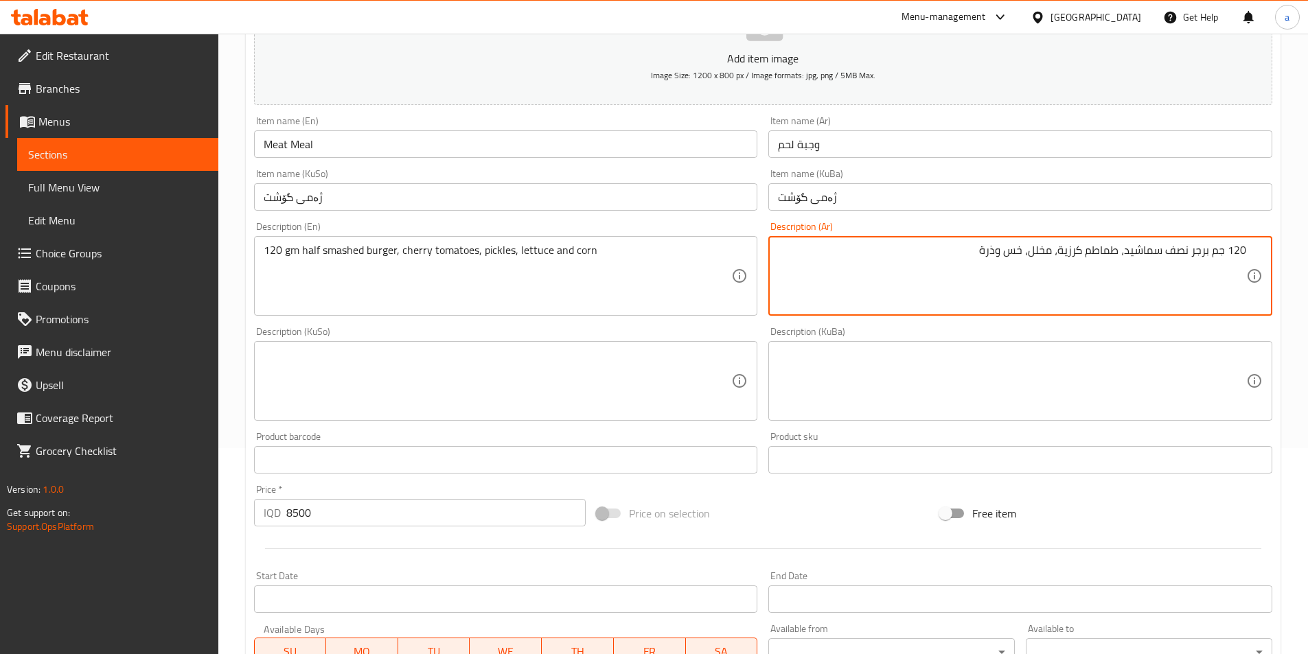
click at [836, 398] on textarea at bounding box center [1012, 381] width 468 height 65
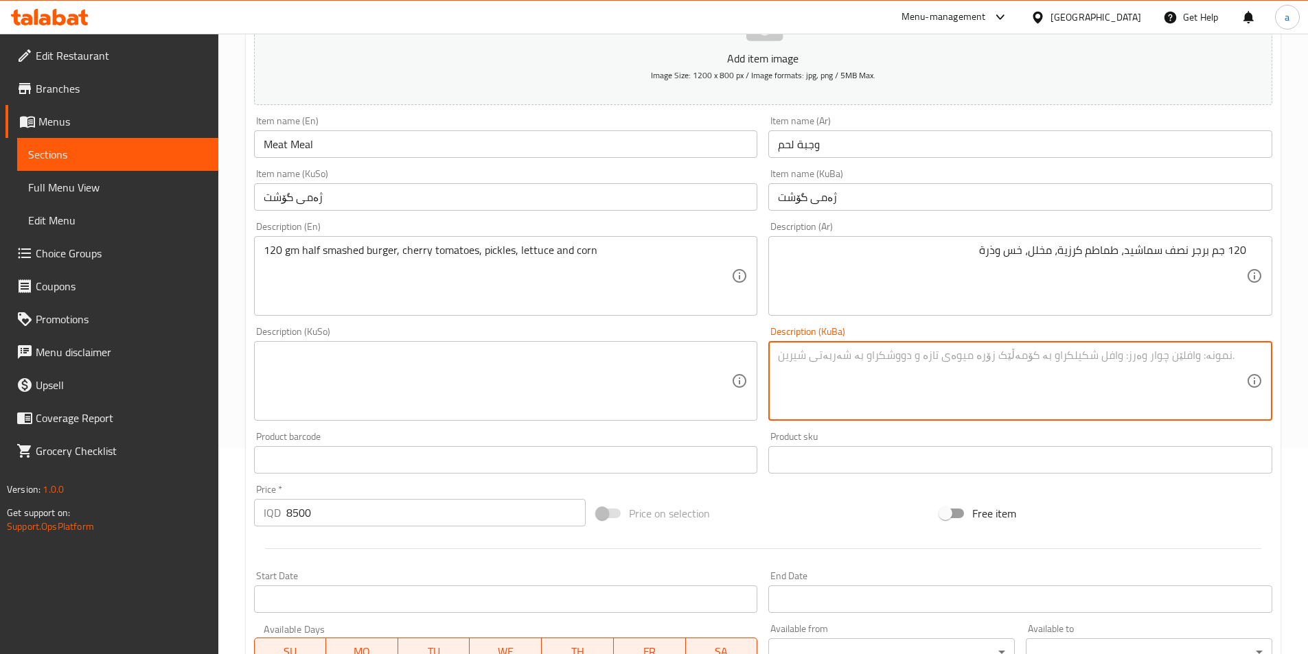
paste textarea "120 گم بەرگری نيو سمەشيد، تەماتەی بچووک، تورشی، کاهوو و گەنمەشامی"
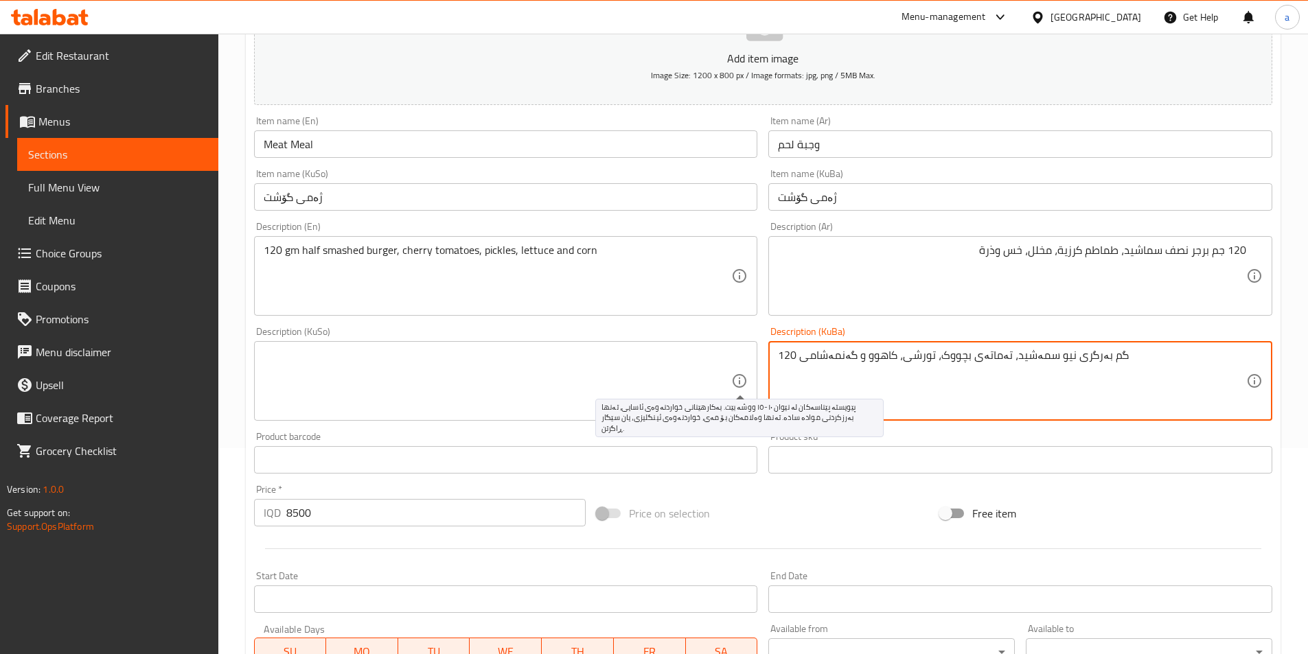
type textarea "120 گم بەرگری نيو سمەشيد، تەماتەی بچووک، تورشی، کاهوو و گەنمەشامی"
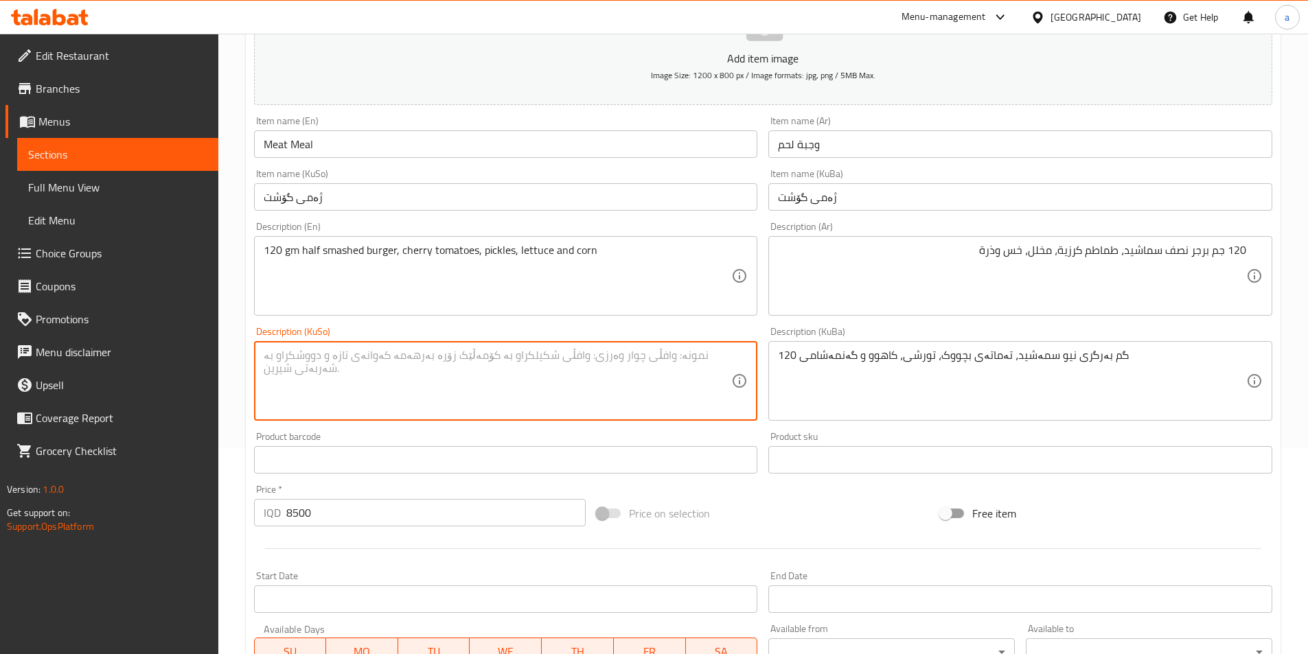
click at [688, 376] on textarea at bounding box center [498, 381] width 468 height 65
paste textarea "120 گم بەرگری نيو سمەشيد، تەماتەی بچووک، تورشی، کاهوو و گەنمەشامی"
type textarea "120 گم بەرگری نيو سمەشيد، تەماتەی بچووک، تورشی، کاهوو و گەنمەشامی"
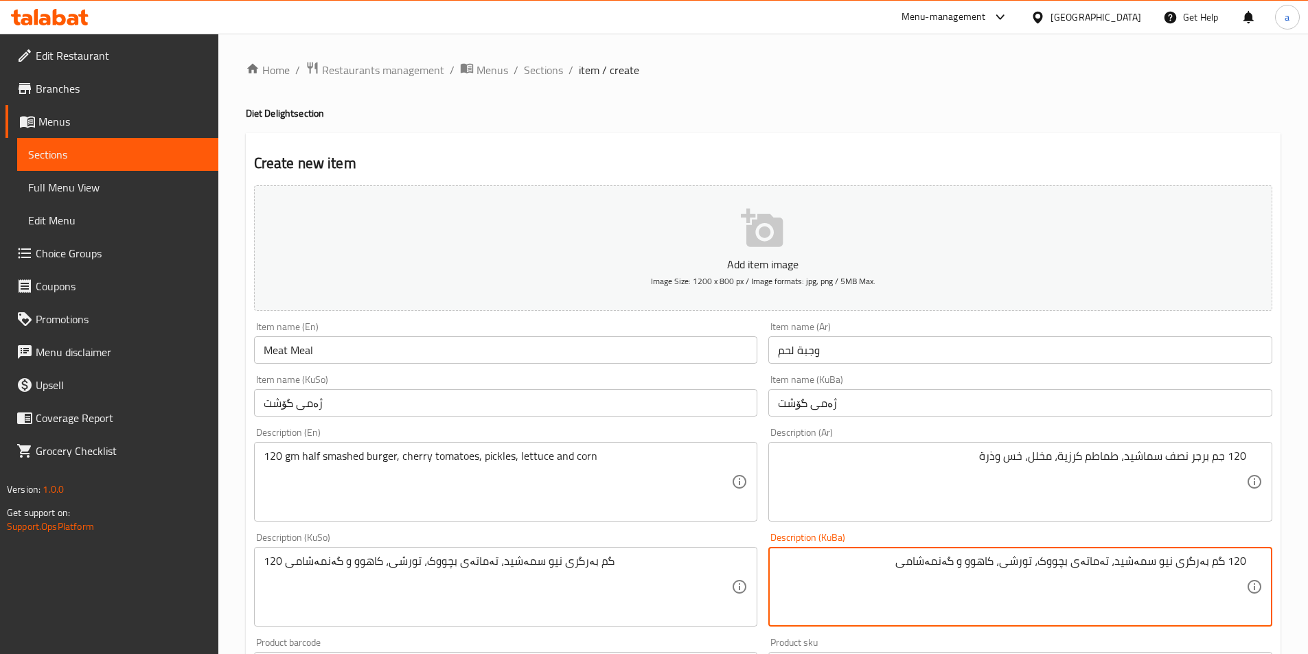
scroll to position [474, 0]
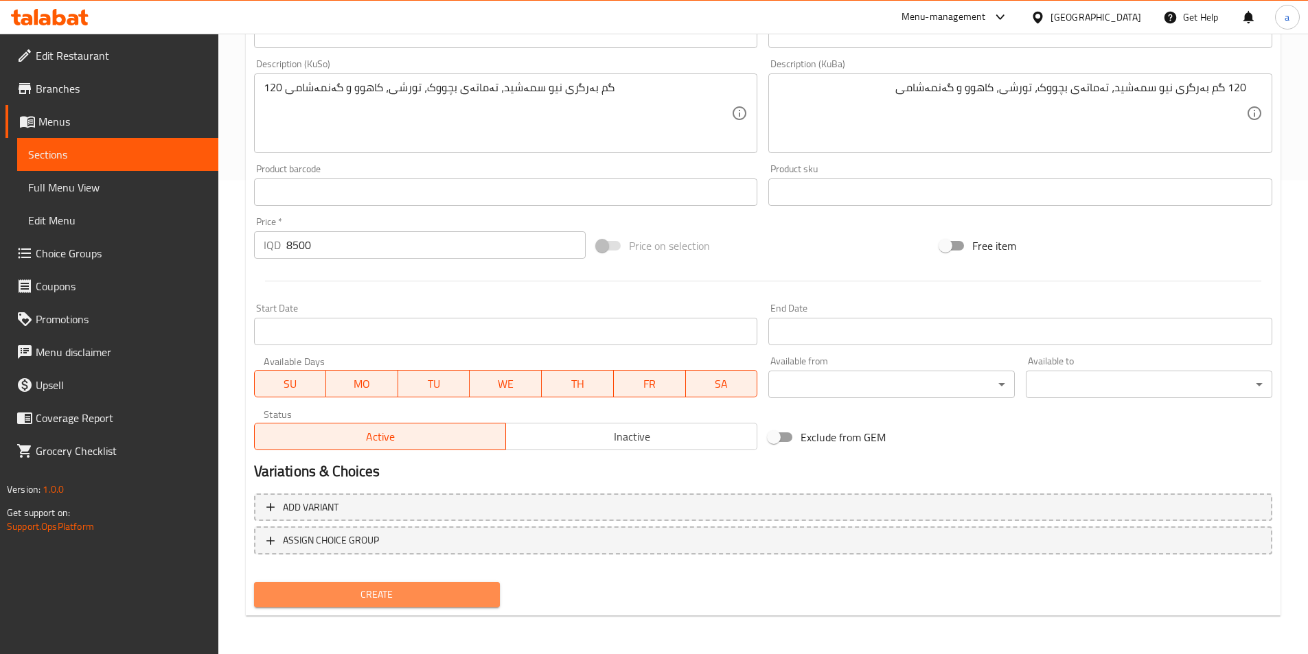
click at [404, 590] on span "Create" at bounding box center [377, 594] width 225 height 17
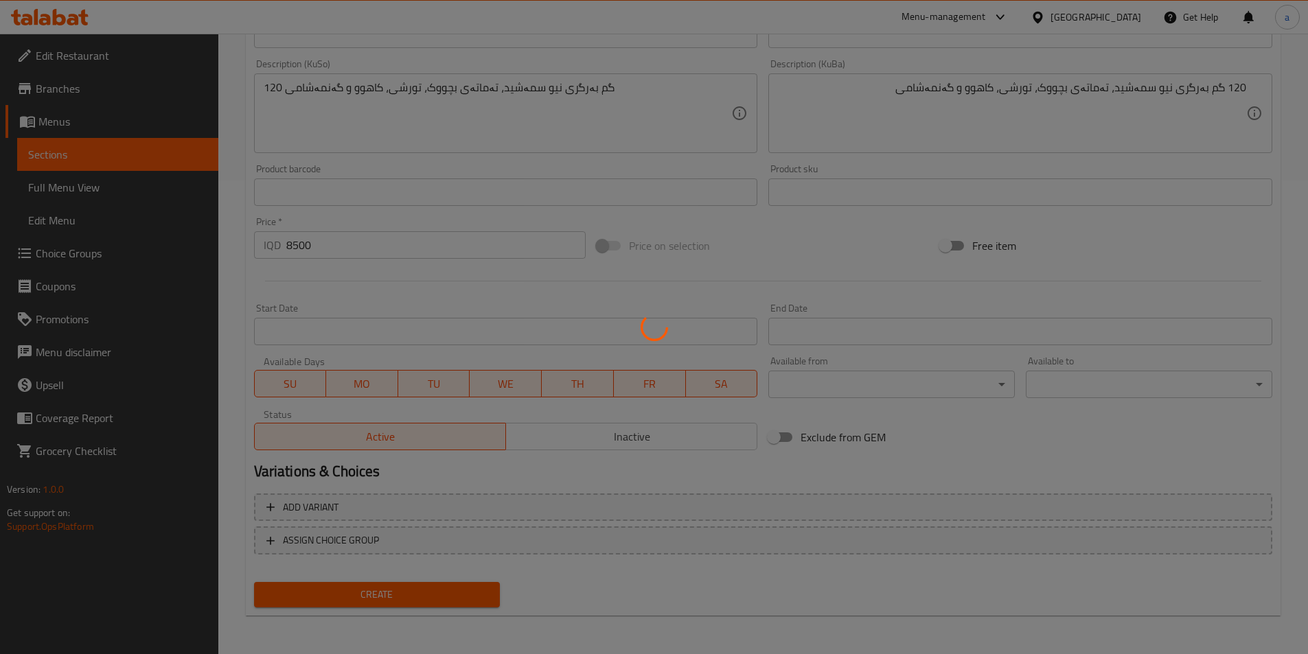
type input "0"
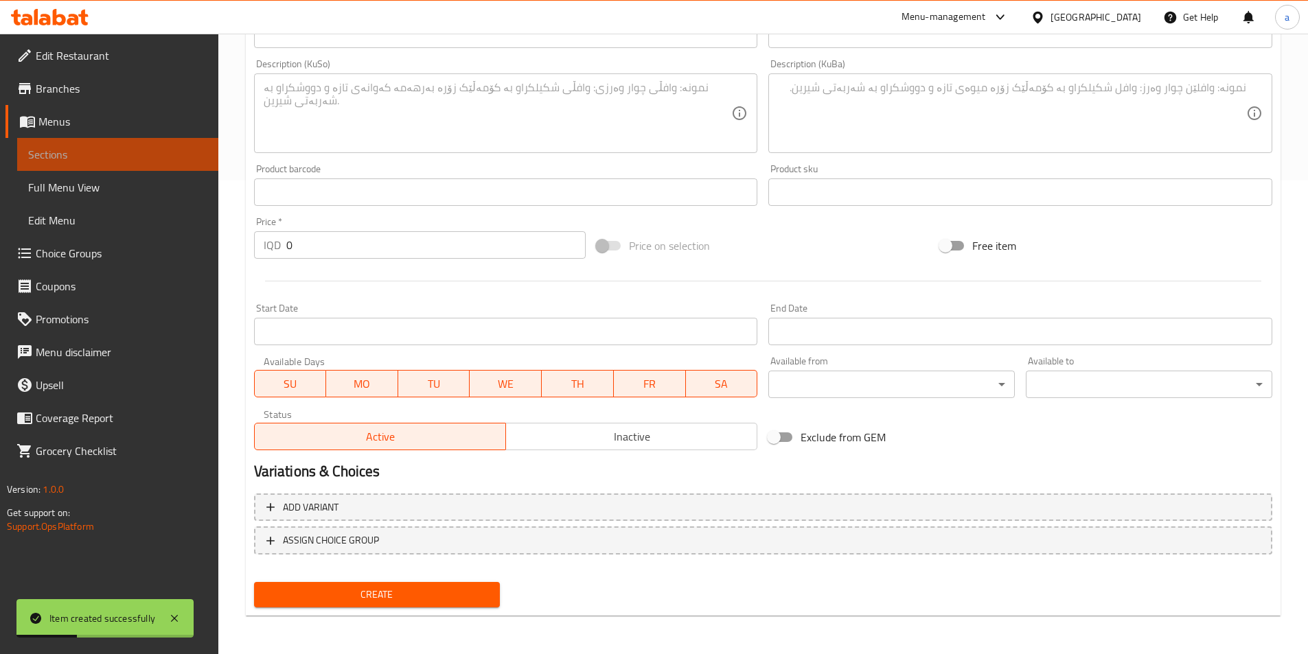
click at [66, 148] on span "Sections" at bounding box center [117, 154] width 179 height 16
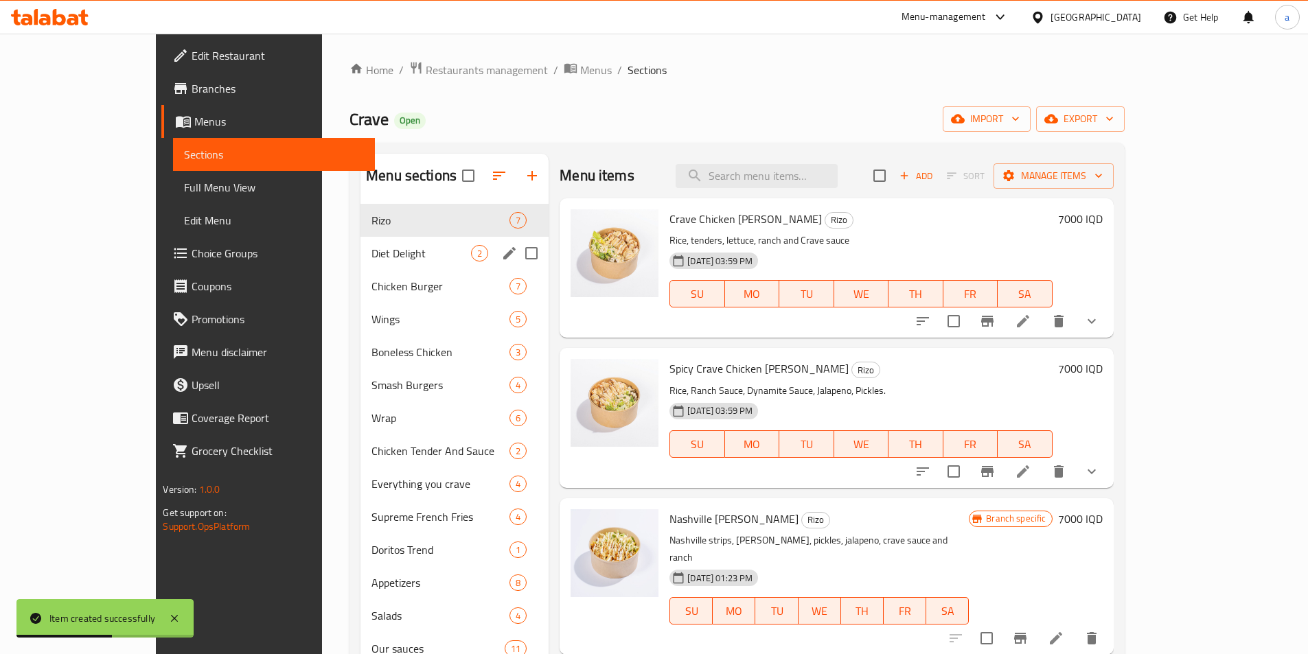
click at [371, 256] on span "Diet Delight" at bounding box center [421, 253] width 100 height 16
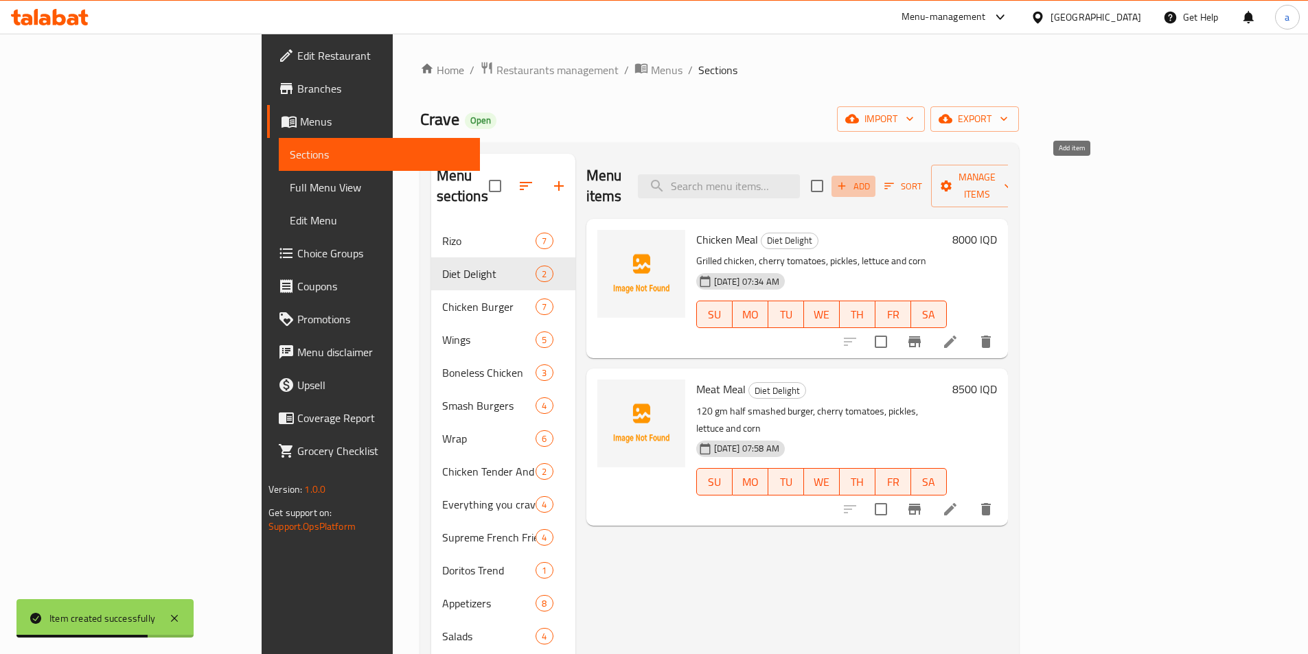
click at [872, 182] on span "Add" at bounding box center [853, 187] width 37 height 16
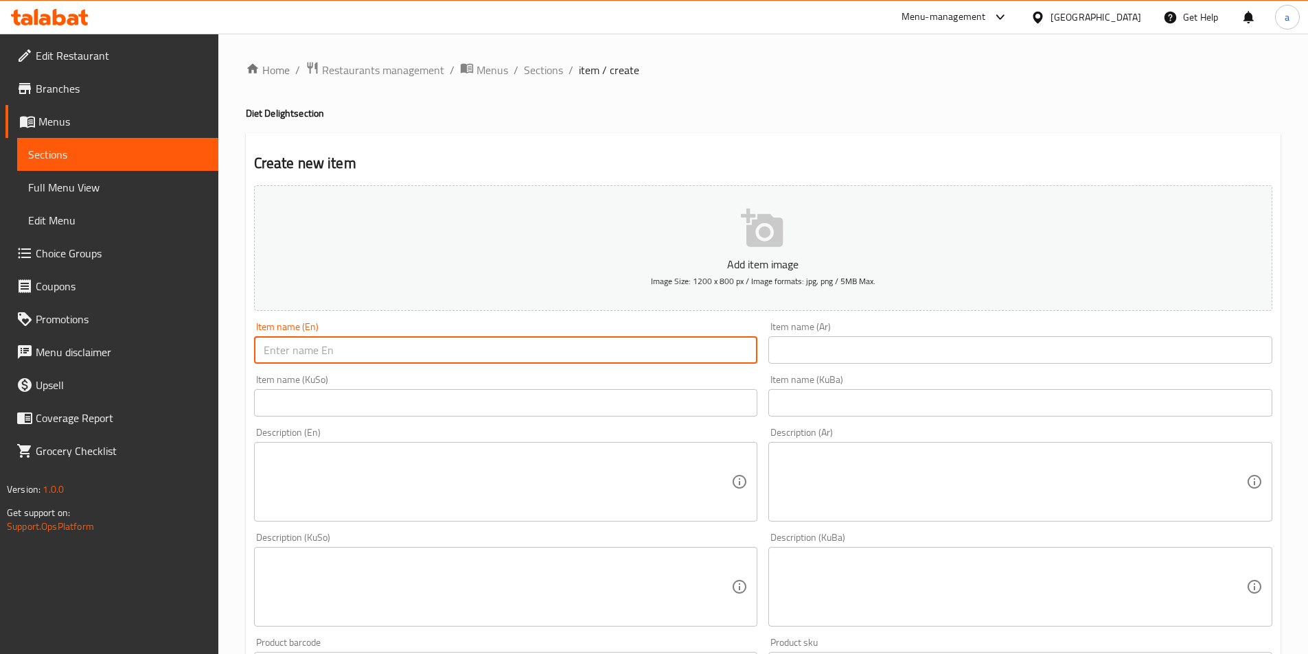
click at [465, 349] on input "text" at bounding box center [506, 349] width 504 height 27
paste input "Avocado Chicken Salad Mix"
drag, startPoint x: 419, startPoint y: 347, endPoint x: 252, endPoint y: 359, distance: 167.2
click at [246, 362] on div "Create new item Add item image Image Size: 1200 x 800 px / Image formats: jpg, …" at bounding box center [763, 611] width 1035 height 957
type input "Avocado Chicken Salad Mix"
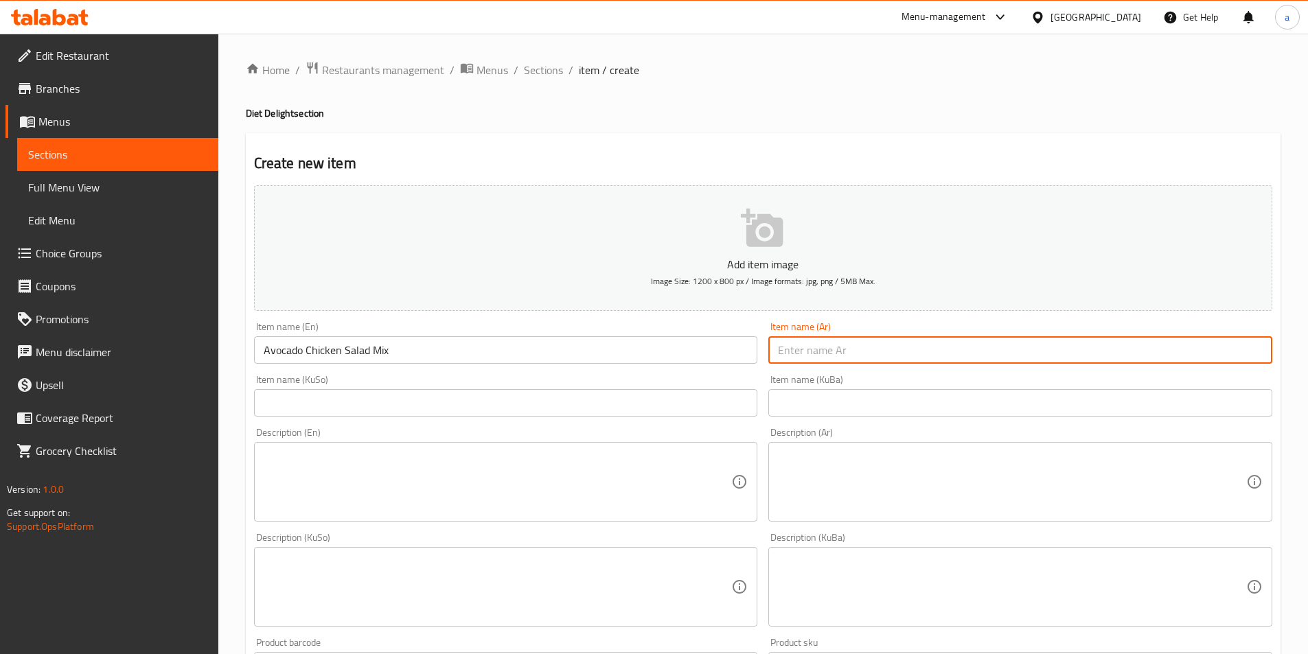
click at [776, 352] on input "text" at bounding box center [1020, 349] width 504 height 27
paste input "سلطة الدجاج والأفوكادو"
drag, startPoint x: 901, startPoint y: 351, endPoint x: 735, endPoint y: 377, distance: 168.2
click at [733, 377] on div "Add item image Image Size: 1200 x 800 px / Image formats: jpg, png / 5MB Max. I…" at bounding box center [763, 555] width 1029 height 750
type input "سلطة الدجاج والأفوكادو مكس"
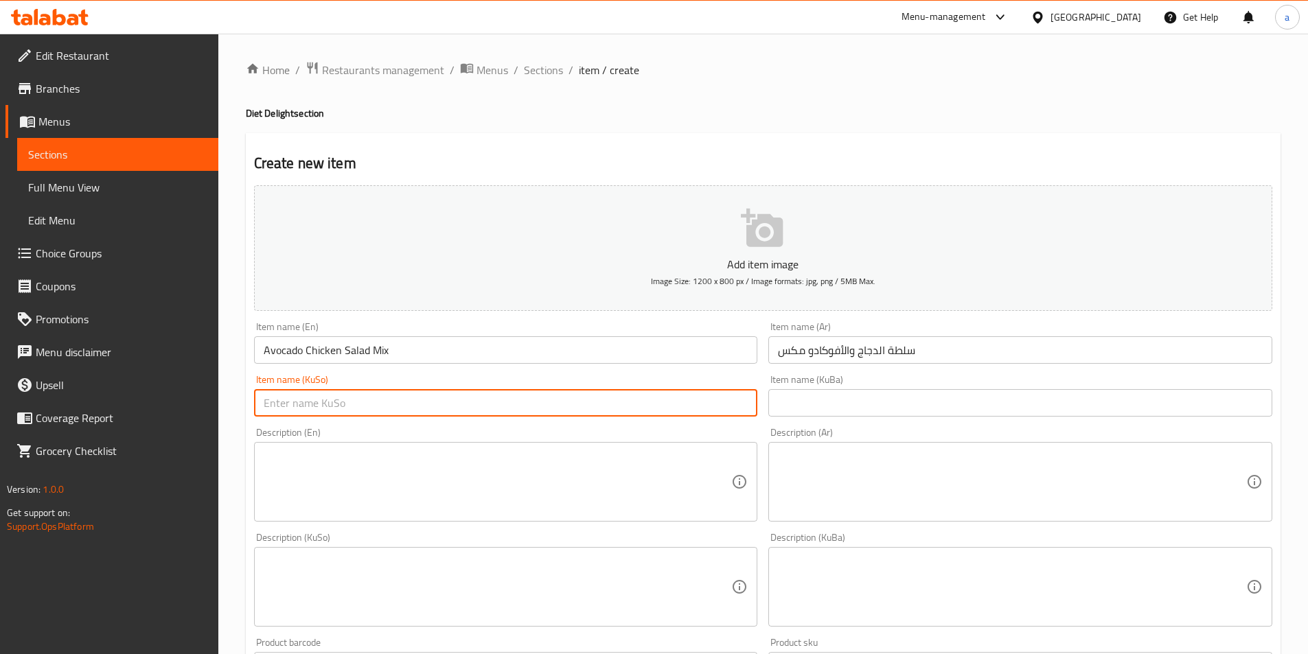
click at [623, 415] on input "text" at bounding box center [506, 402] width 504 height 27
paste input "زەڵاتەی مریشک و ئەڤۆگادۆى ميكس"
type input "زەڵاتەی مریشک و ئەڤۆگادۆى ميكس"
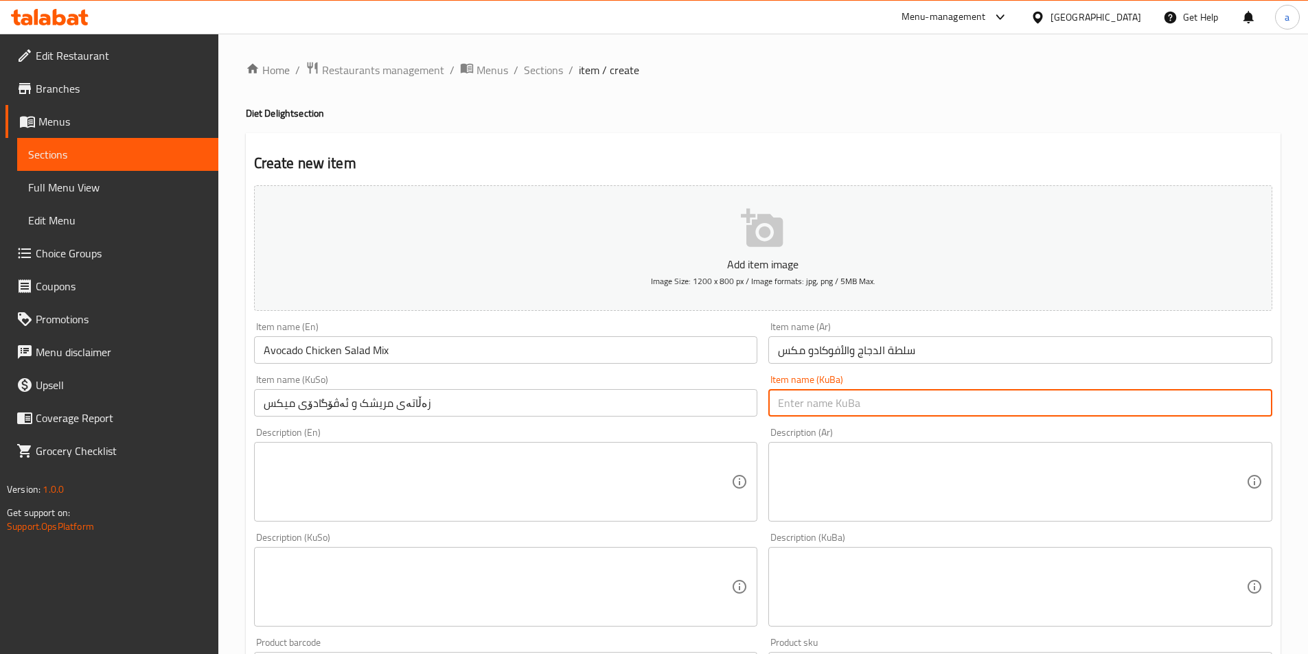
click at [848, 404] on input "text" at bounding box center [1020, 402] width 504 height 27
paste input "زەڵاتەی مریشک و ئەڤۆگادۆى ميكس"
type input "زەڵاتەی مریشک و ئەڤۆگادۆى ميكس"
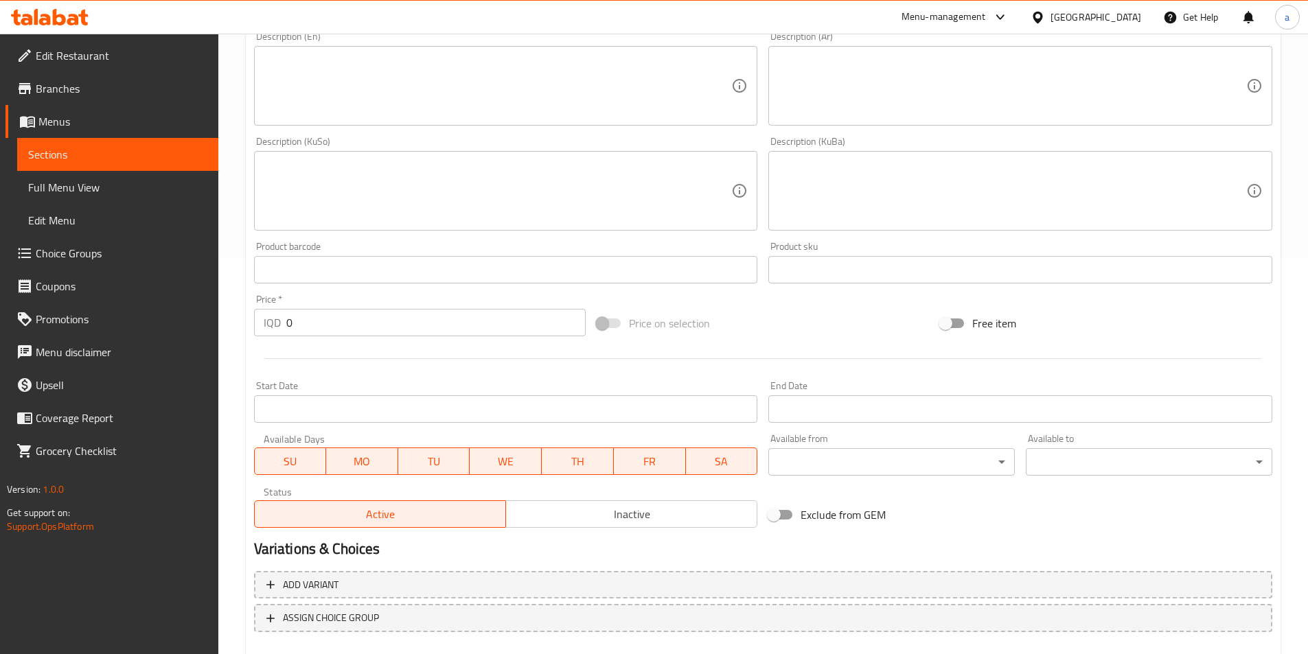
scroll to position [412, 0]
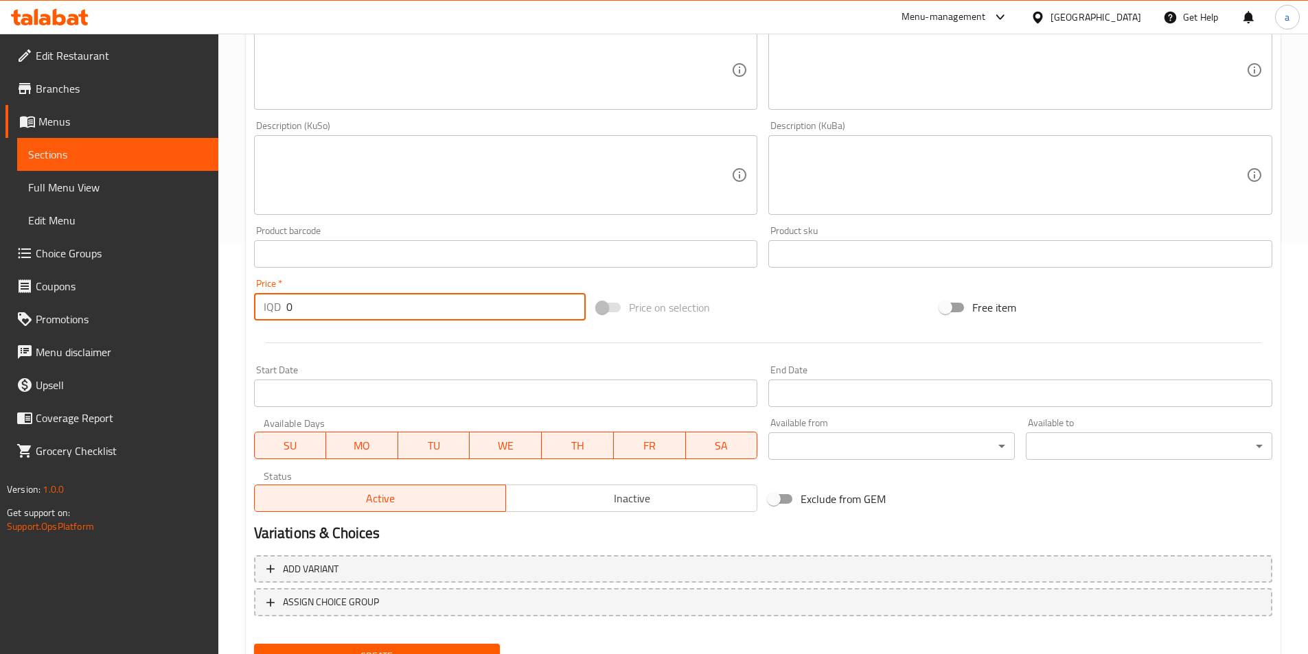
drag, startPoint x: 330, startPoint y: 295, endPoint x: 225, endPoint y: 306, distance: 104.9
click at [225, 306] on div "Home / Restaurants management / Menus / Sections / item / create Diet Delight s…" at bounding box center [763, 169] width 1090 height 1094
paste input "1000"
drag, startPoint x: 299, startPoint y: 314, endPoint x: 322, endPoint y: 315, distance: 23.4
click at [322, 315] on input "10000" at bounding box center [436, 306] width 300 height 27
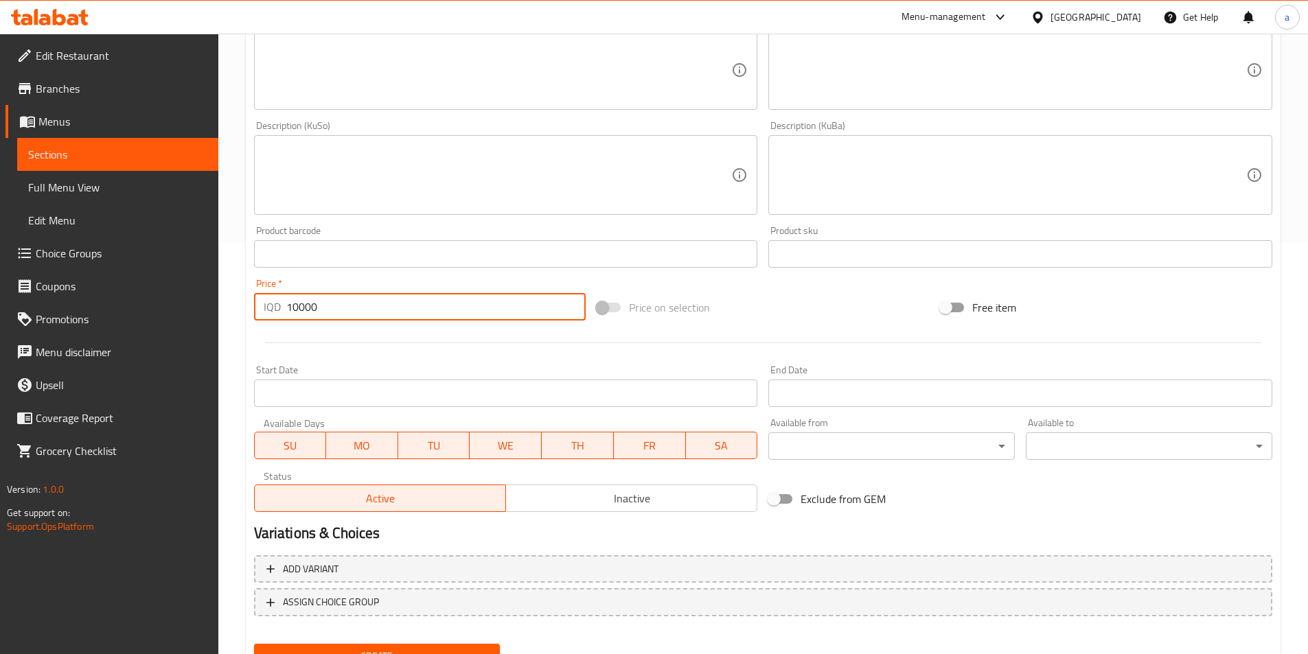
click at [322, 309] on input "10000" at bounding box center [436, 306] width 300 height 27
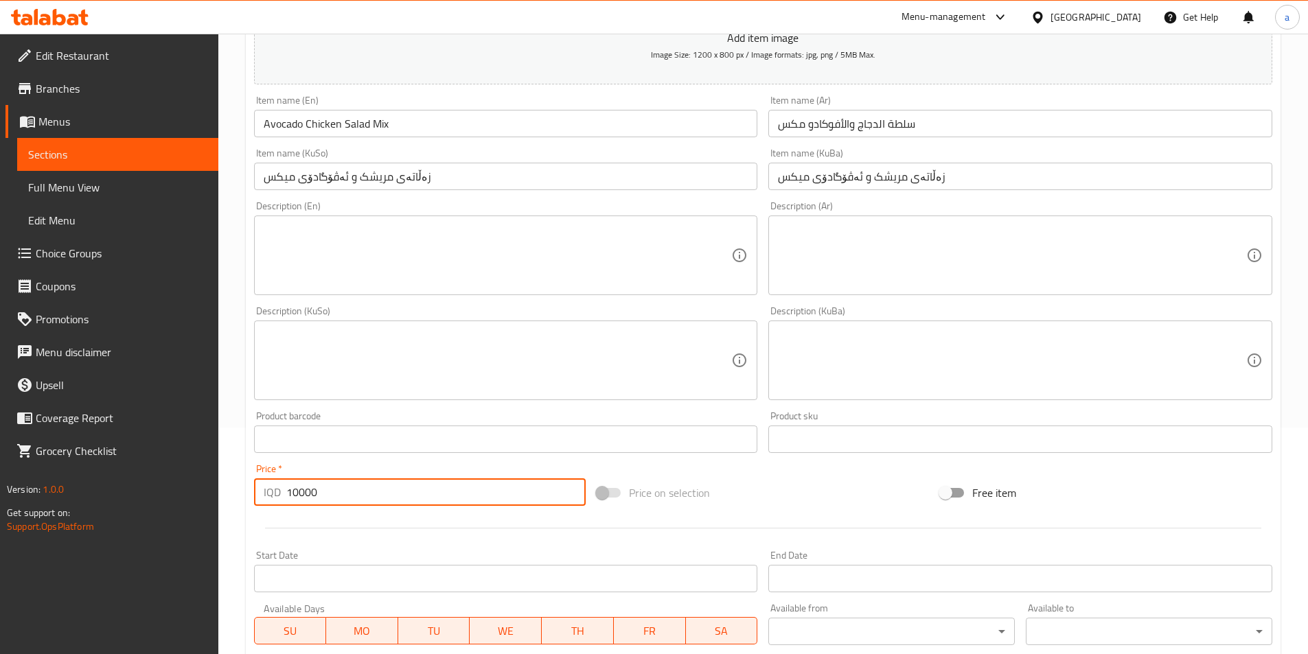
scroll to position [206, 0]
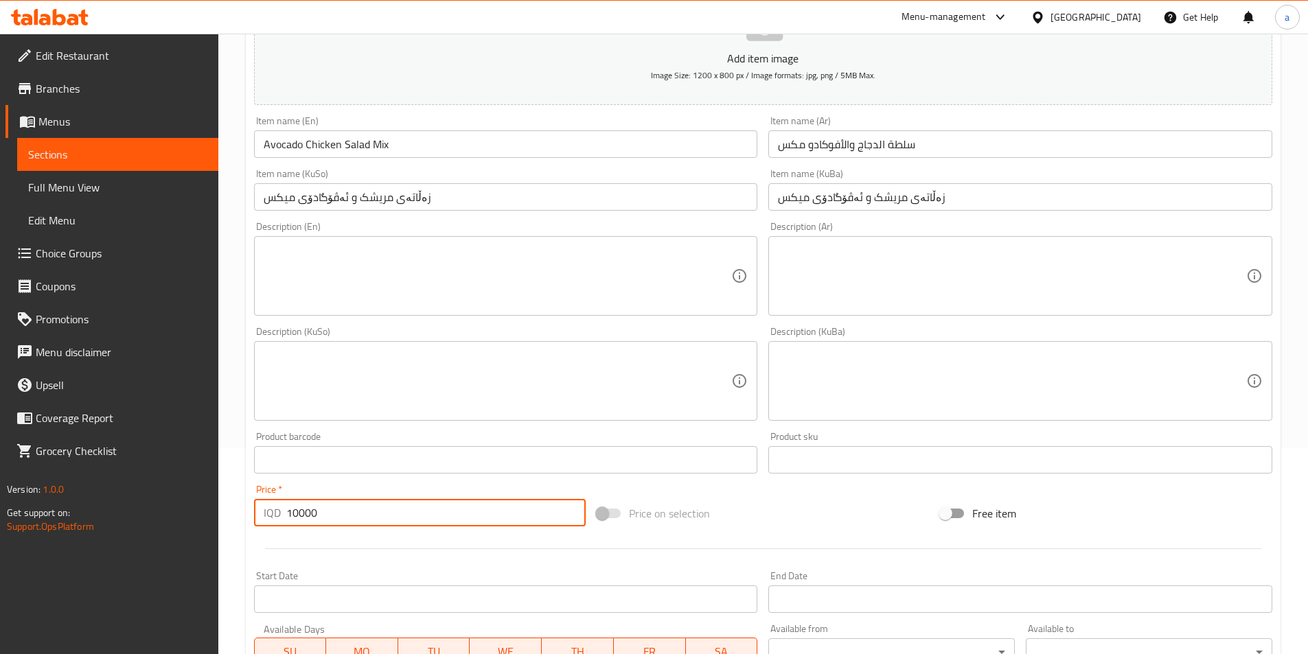
type input "10000"
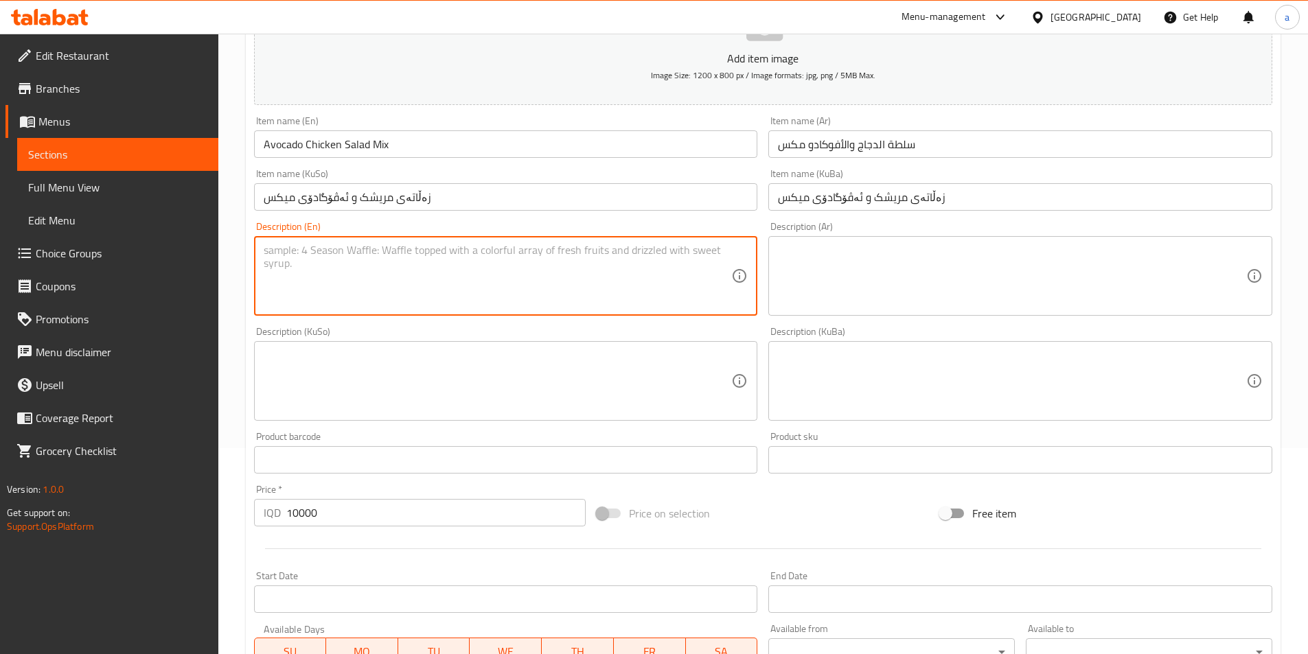
click at [490, 293] on textarea at bounding box center [498, 276] width 468 height 65
paste textarea "Avocado, chicken, lettuce, cherry tomato, Ruccola and parmesan cheese"
drag, startPoint x: 613, startPoint y: 249, endPoint x: 245, endPoint y: 244, distance: 368.0
click at [246, 244] on div "Create new item Add item image Image Size: 1200 x 800 px / Image formats: jpg, …" at bounding box center [763, 405] width 1035 height 957
type textarea "Avocado, chicken, lettuce, cherry tomato, Ruccola and parmesan cheese"
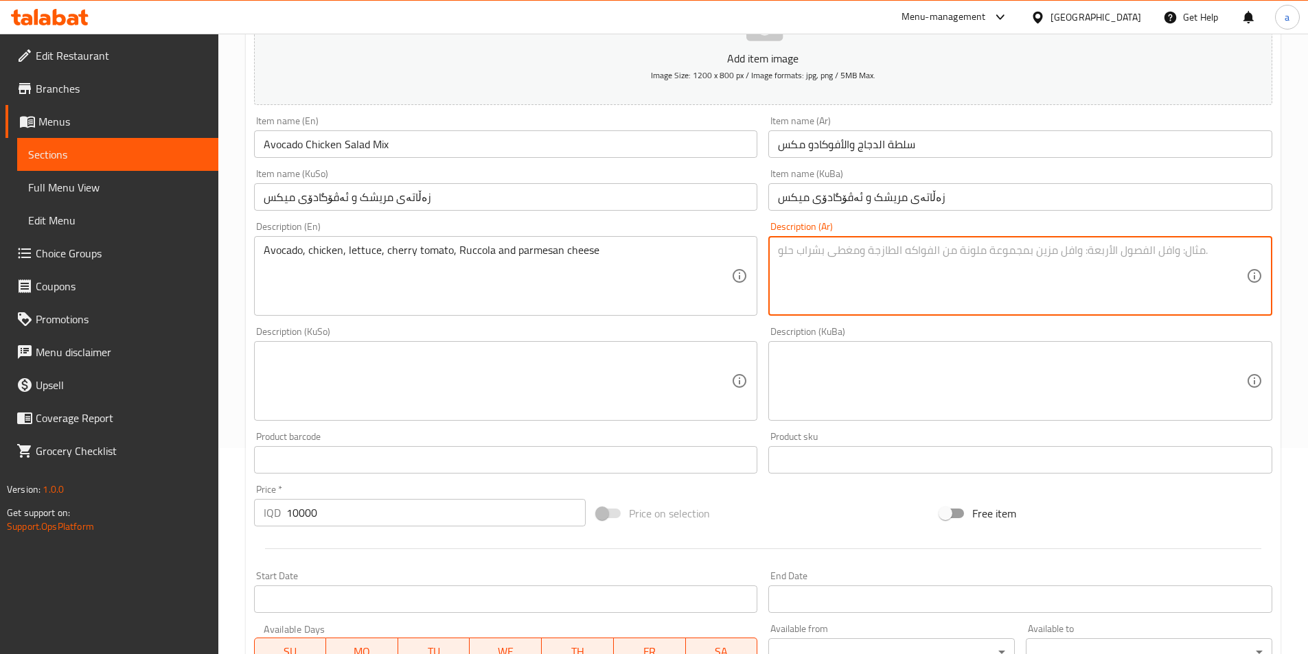
click at [821, 276] on textarea at bounding box center [1012, 276] width 468 height 65
paste textarea "أفوكادو، دجاج، خس، طماطم كرزية، جرجير وجبن بارميزان"
type textarea "أفوكادو، دجاج، خس، طماطم كرزية، جرجير وجبن بارميزان"
click at [327, 194] on input "زەڵاتەی مریشک و ئەڤۆگادۆى ميكس" at bounding box center [506, 196] width 504 height 27
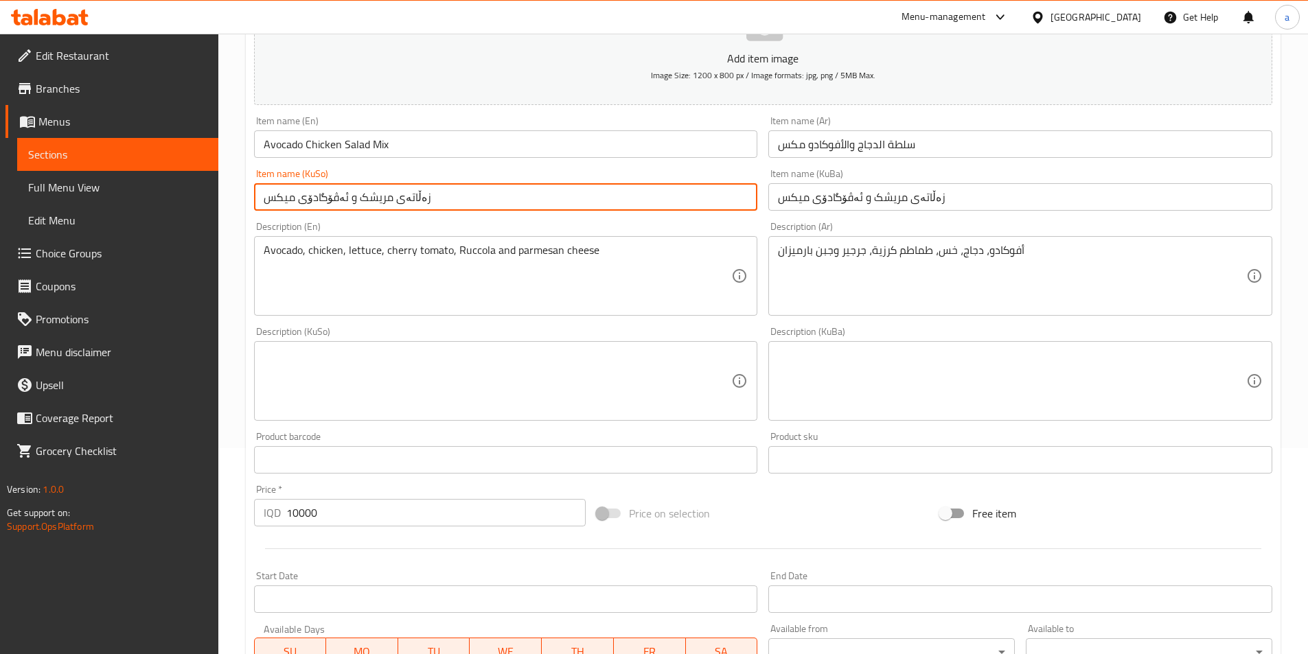
click at [327, 194] on input "زەڵاتەی مریشک و ئەڤۆگادۆى ميكس" at bounding box center [506, 196] width 504 height 27
click at [306, 194] on input "زەڵاتەی مریشک و ئەڤۆگادۆى ميكس" at bounding box center [506, 196] width 504 height 27
drag, startPoint x: 307, startPoint y: 198, endPoint x: 345, endPoint y: 208, distance: 39.0
click at [345, 208] on input "زەڵاتەی مریشک و ئەڤۆگادۆى ميكس" at bounding box center [506, 196] width 504 height 27
click at [366, 197] on input "زەڵاتەی مریشک و ئەڤۆگادۆى ميكس" at bounding box center [506, 196] width 504 height 27
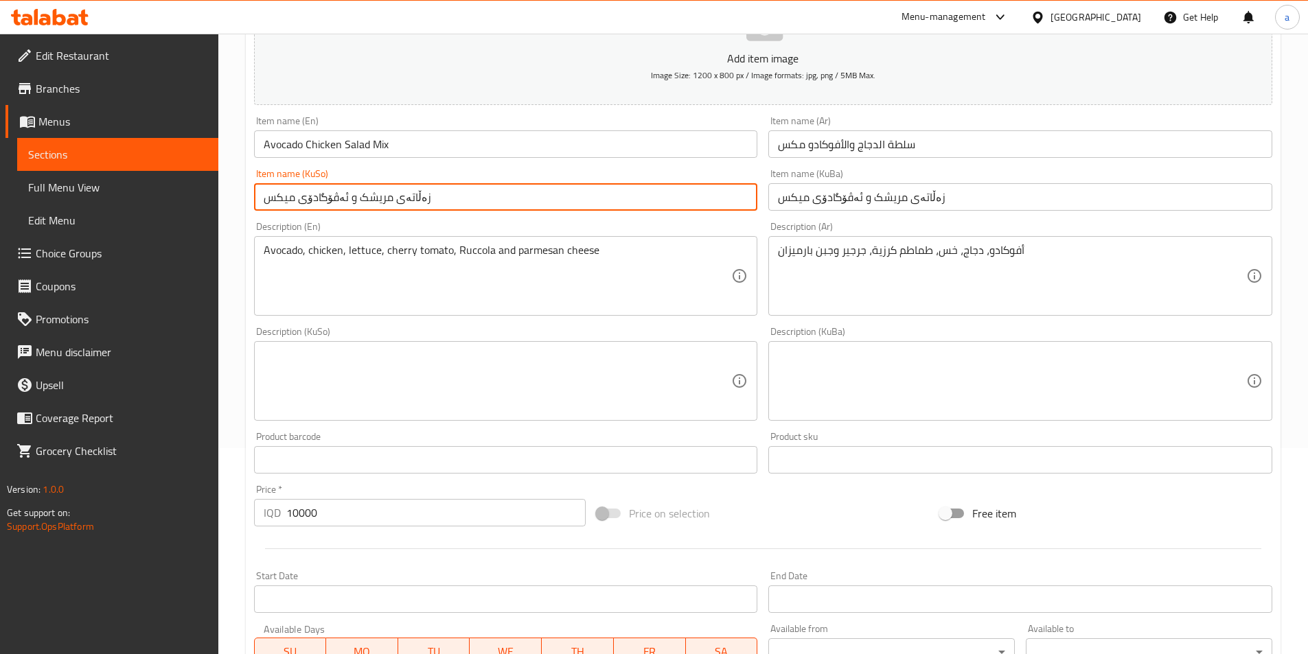
click at [366, 197] on input "زەڵاتەی مریشک و ئەڤۆگادۆى ميكس" at bounding box center [506, 196] width 504 height 27
click at [314, 197] on input "زەڵاتەی مریشک و ئەڤۆگادۆى ميكس" at bounding box center [506, 196] width 504 height 27
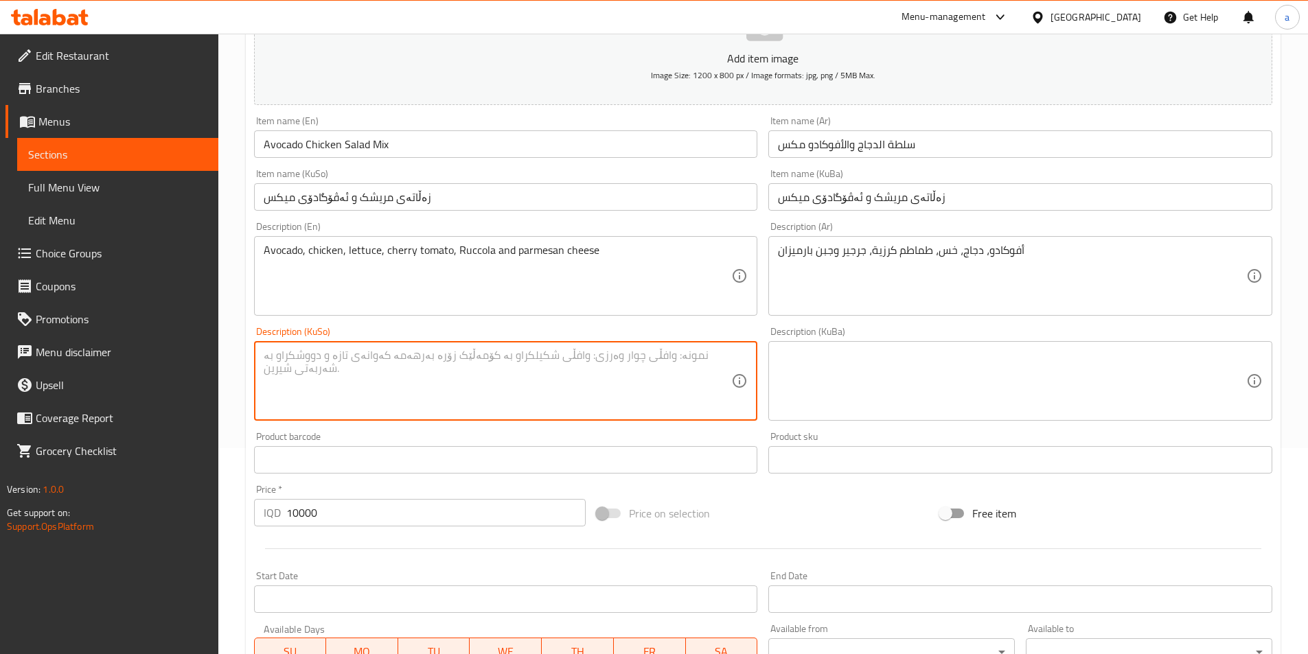
click at [654, 390] on textarea at bounding box center [498, 381] width 468 height 65
paste textarea "ئەڤۆگادۆ، مریشک، کاهوو، تەماتەی بچووک، جەرجیر و پەنیری پارمیزان"
type textarea "ئەڤۆگادۆ، مریشک، کاهوو، تەماتەی بچووک، جەرجیر و پەنیری پارمیزان"
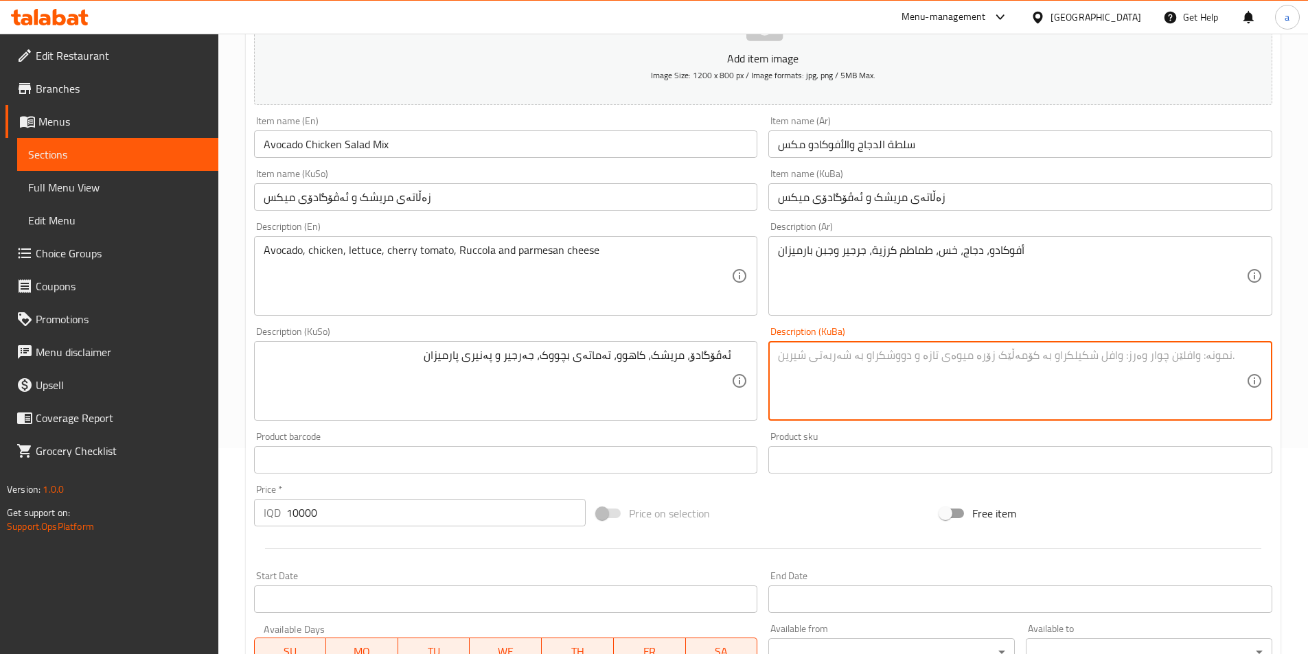
click at [792, 410] on textarea at bounding box center [1012, 381] width 468 height 65
paste textarea "ئەڤۆگادۆ، مریشک، کاهوو، تەماتەی بچووک، جەرجیر و پەنیری پارمیزان"
type textarea "ئەڤۆگادۆ، مریشک، کاهوو، تەماتەی بچووک، جەرجیر و پەنیری پارمیزان"
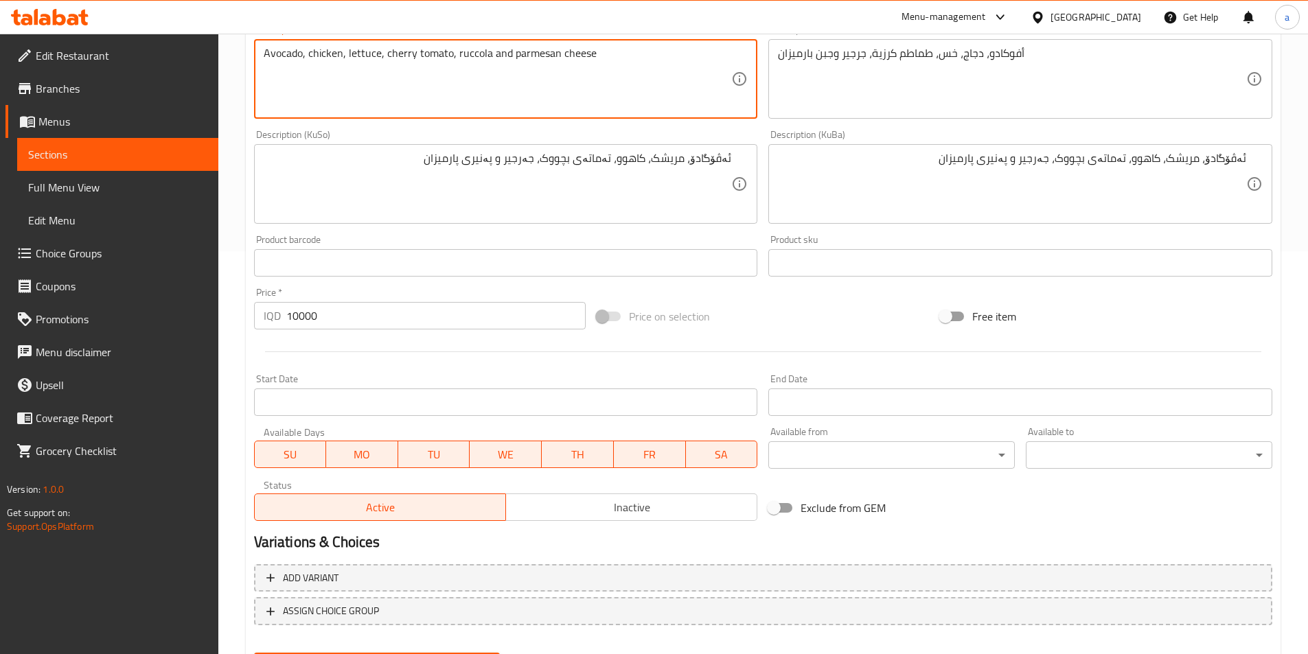
scroll to position [474, 0]
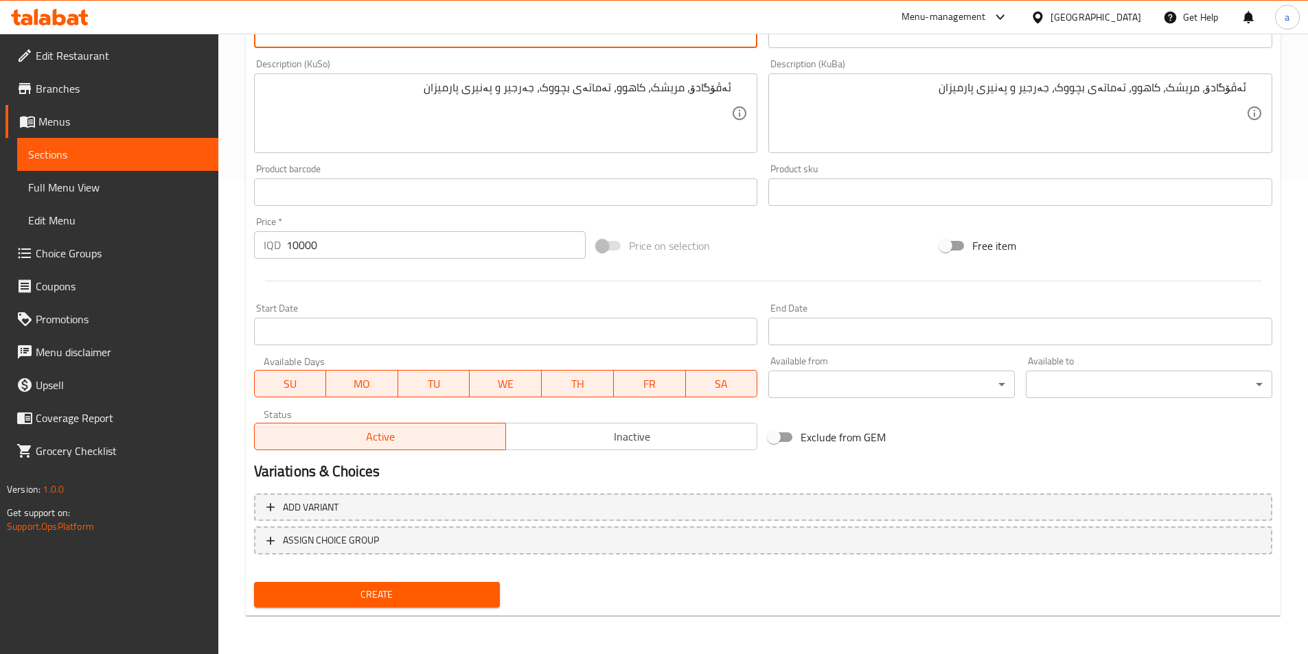
type textarea "Avocado, chicken, lettuce, cherry tomato, ruccola and parmesan cheese"
click at [352, 595] on span "Create" at bounding box center [377, 594] width 225 height 17
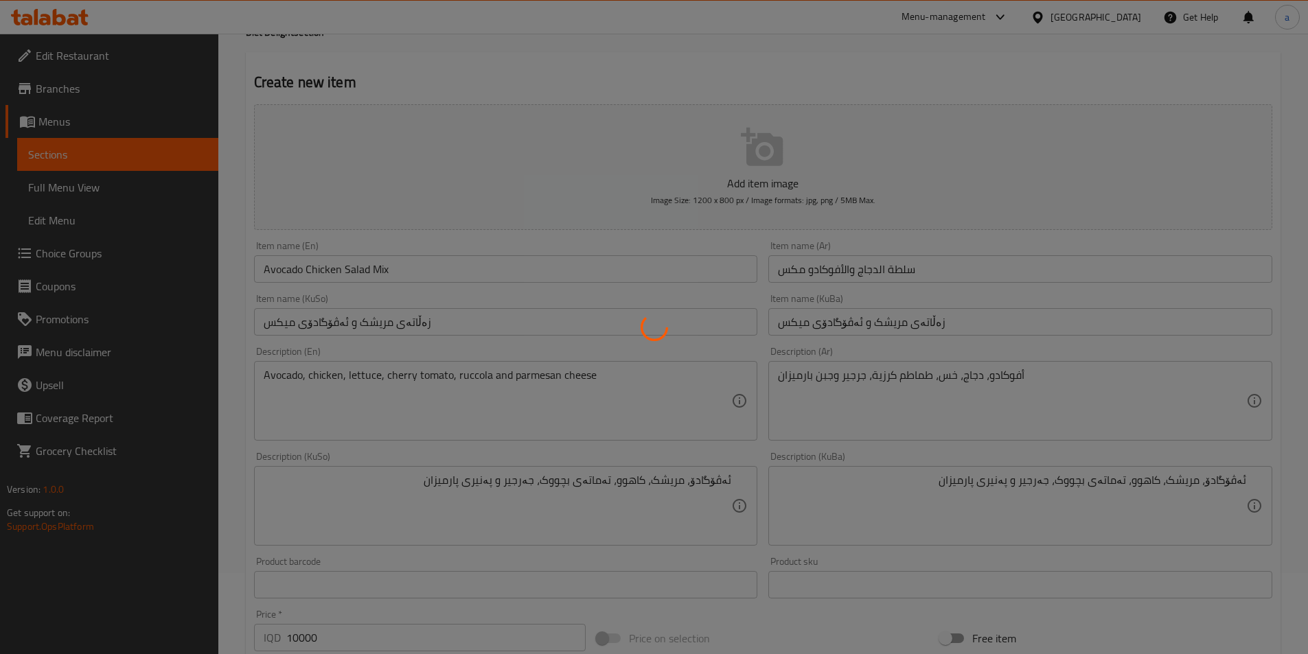
scroll to position [0, 0]
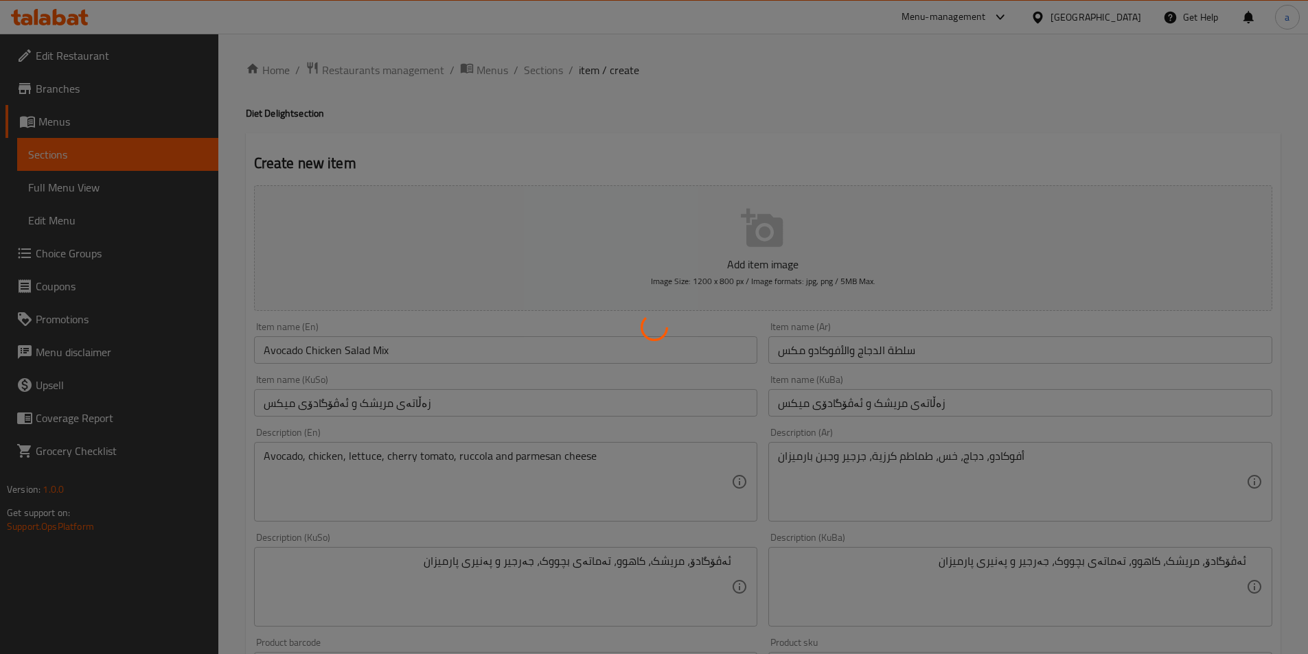
type input "0"
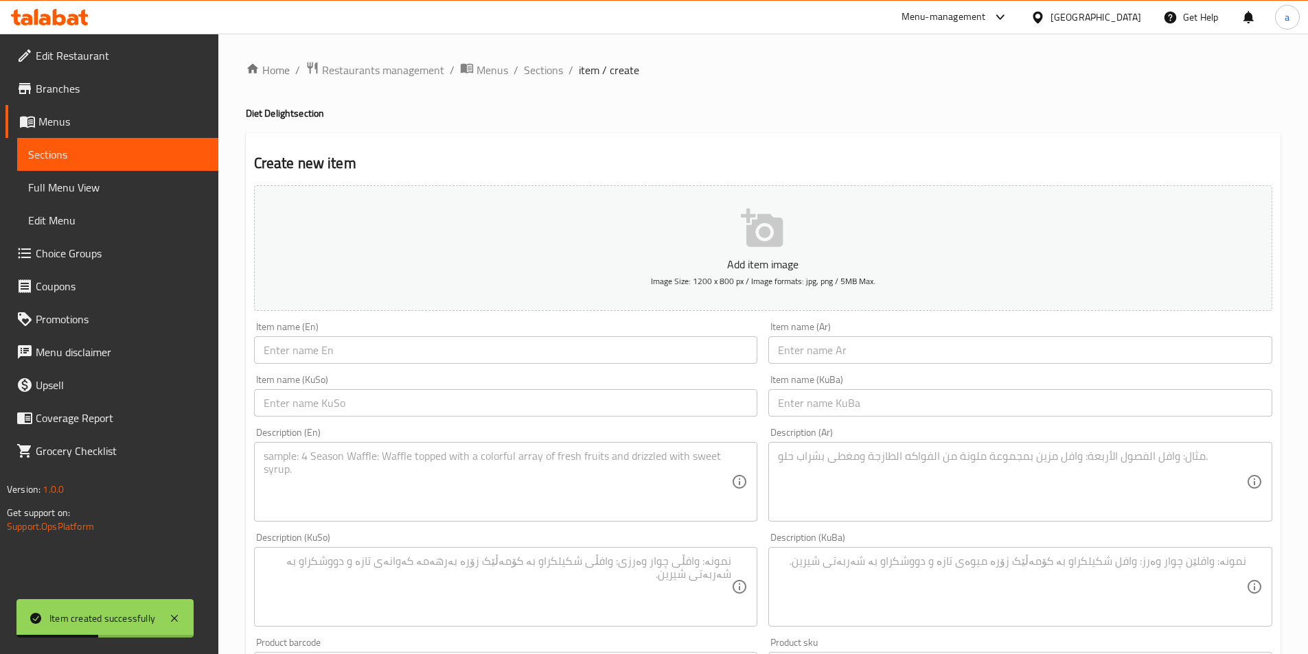
click at [93, 150] on span "Sections" at bounding box center [117, 154] width 179 height 16
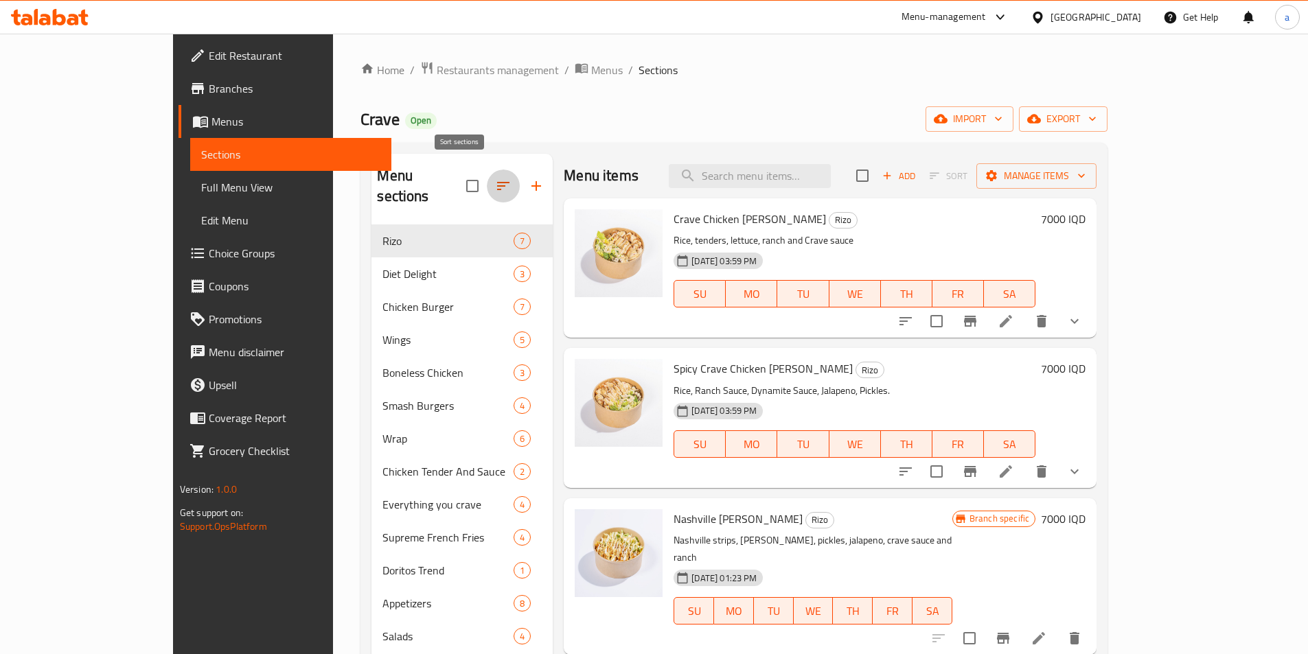
click at [495, 178] on icon "button" at bounding box center [503, 186] width 16 height 16
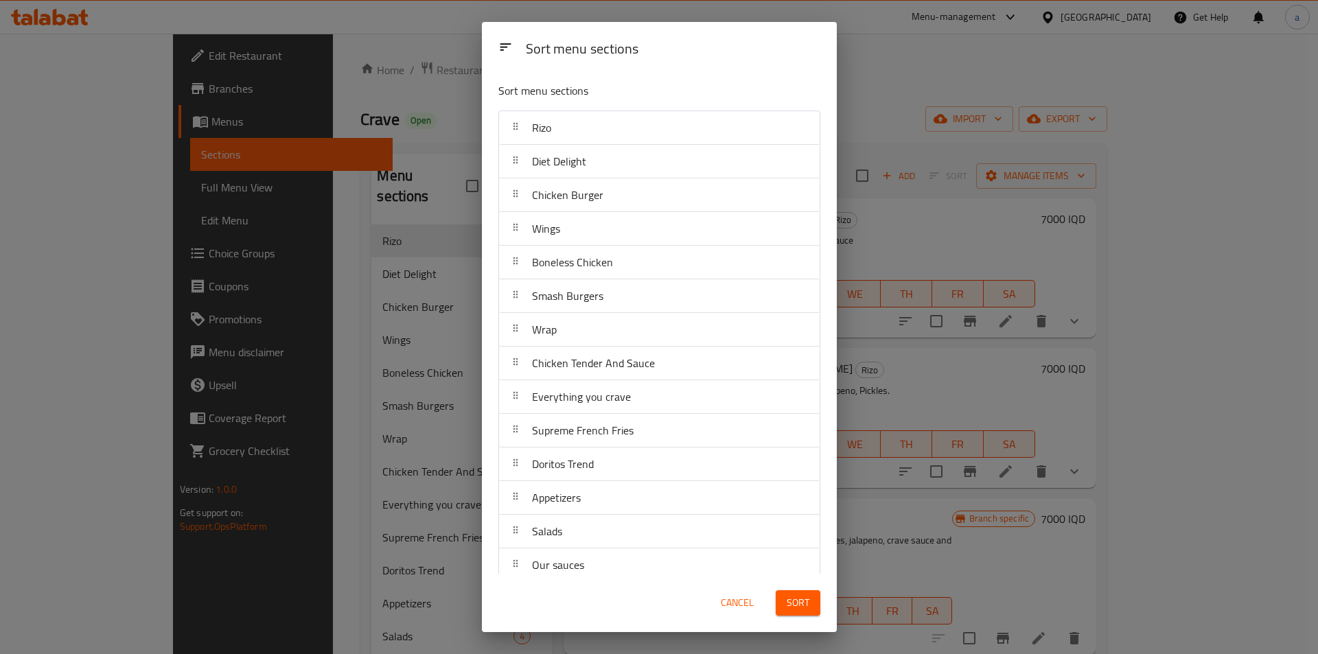
click at [463, 175] on div "Sort menu sections Sort menu sections Rizo Diet Delight Chicken Burger Wings Bo…" at bounding box center [659, 327] width 1318 height 654
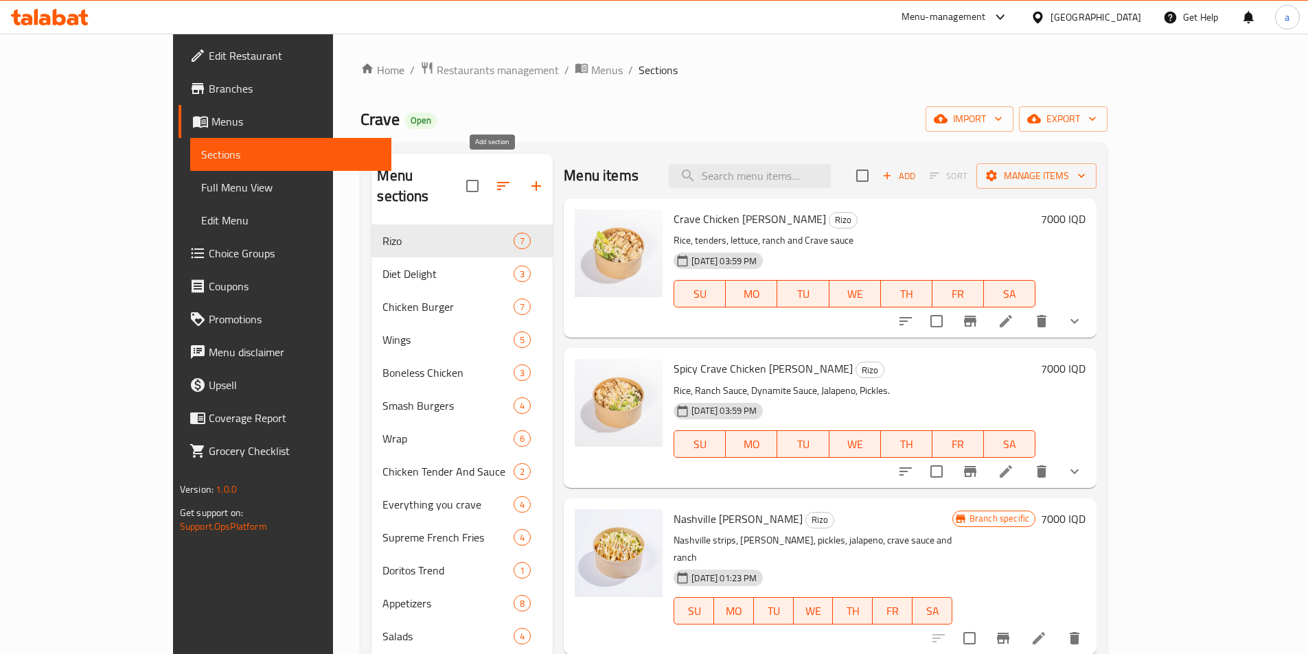
click at [528, 178] on icon "button" at bounding box center [536, 186] width 16 height 16
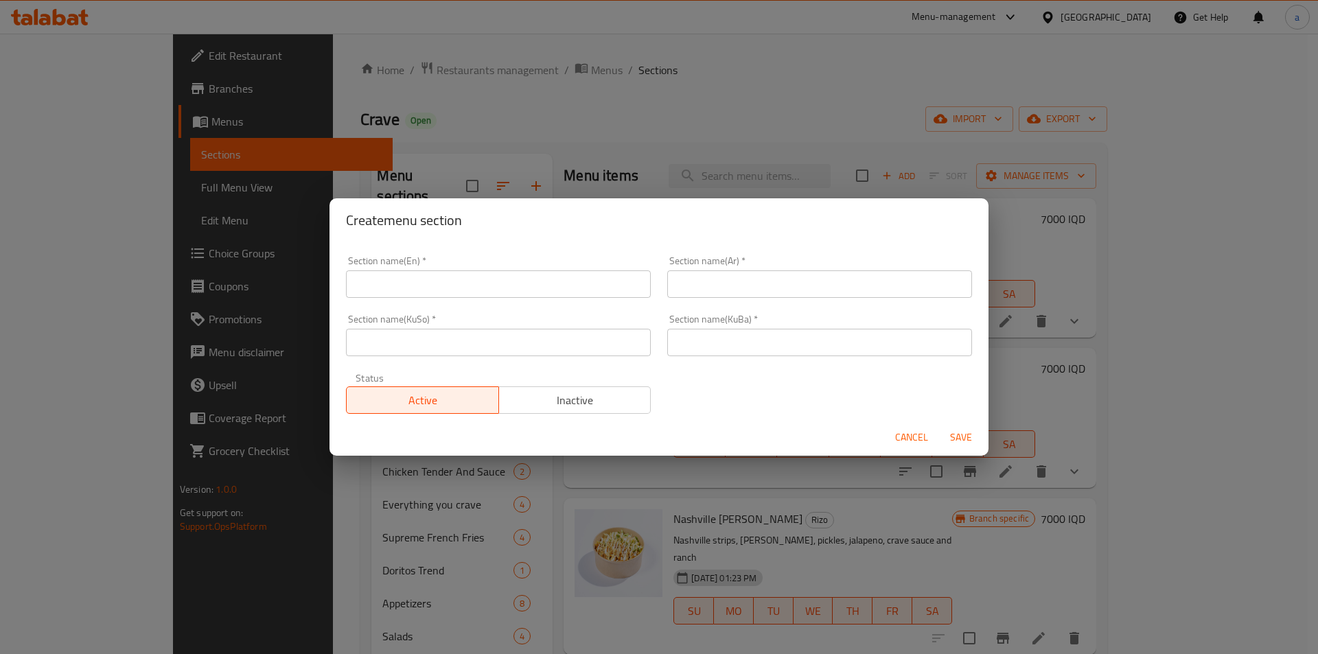
click at [559, 288] on input "text" at bounding box center [498, 283] width 305 height 27
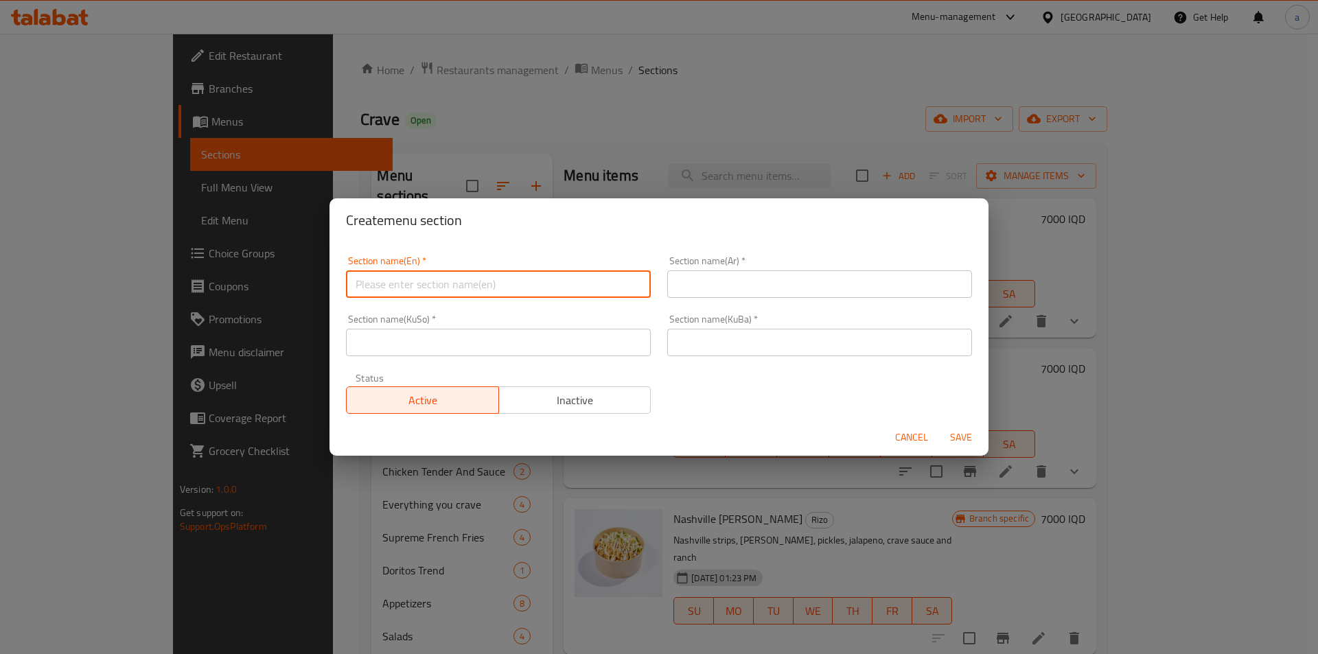
paste input "سەندویچەکان"
drag, startPoint x: 559, startPoint y: 288, endPoint x: 429, endPoint y: 297, distance: 130.1
click at [169, 306] on div "Create menu section Section name(En)   * سەندویچەکان Section name(En) * Section…" at bounding box center [659, 327] width 1318 height 654
type input "سەندویچەکان"
click at [766, 347] on input "text" at bounding box center [819, 342] width 305 height 27
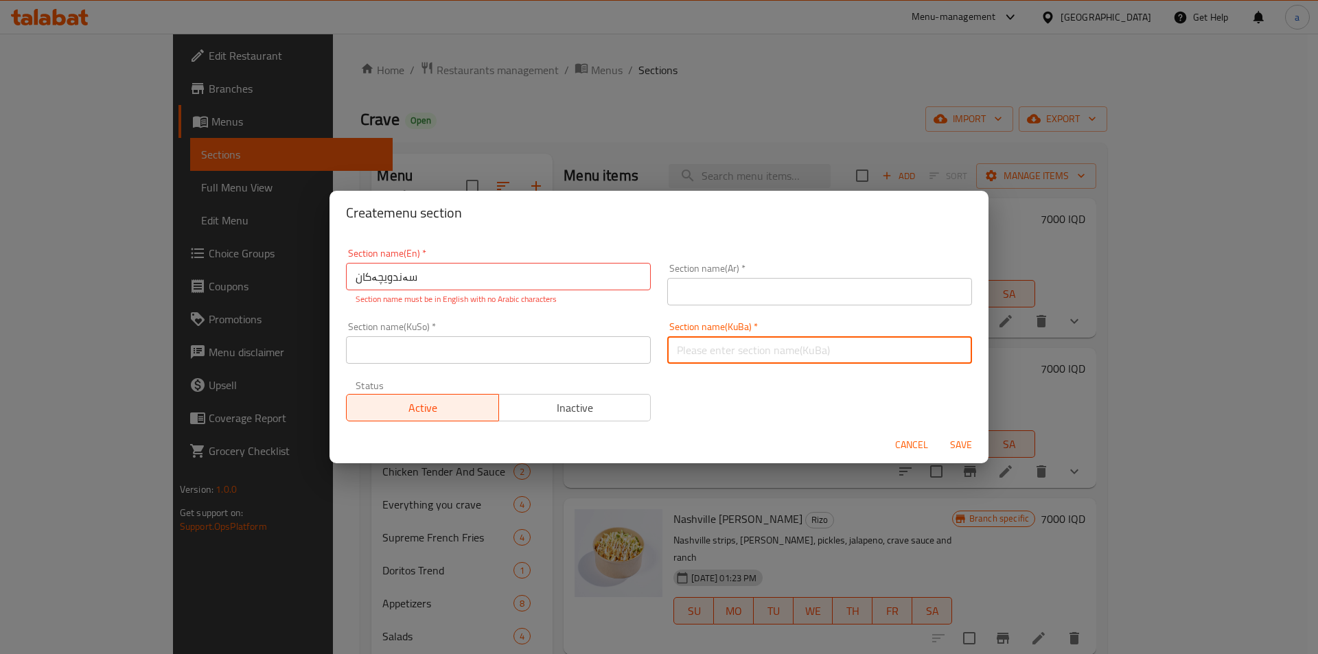
paste input "سەندویچەکان"
type input "سەندویچەکان"
click at [592, 353] on input "text" at bounding box center [498, 349] width 305 height 27
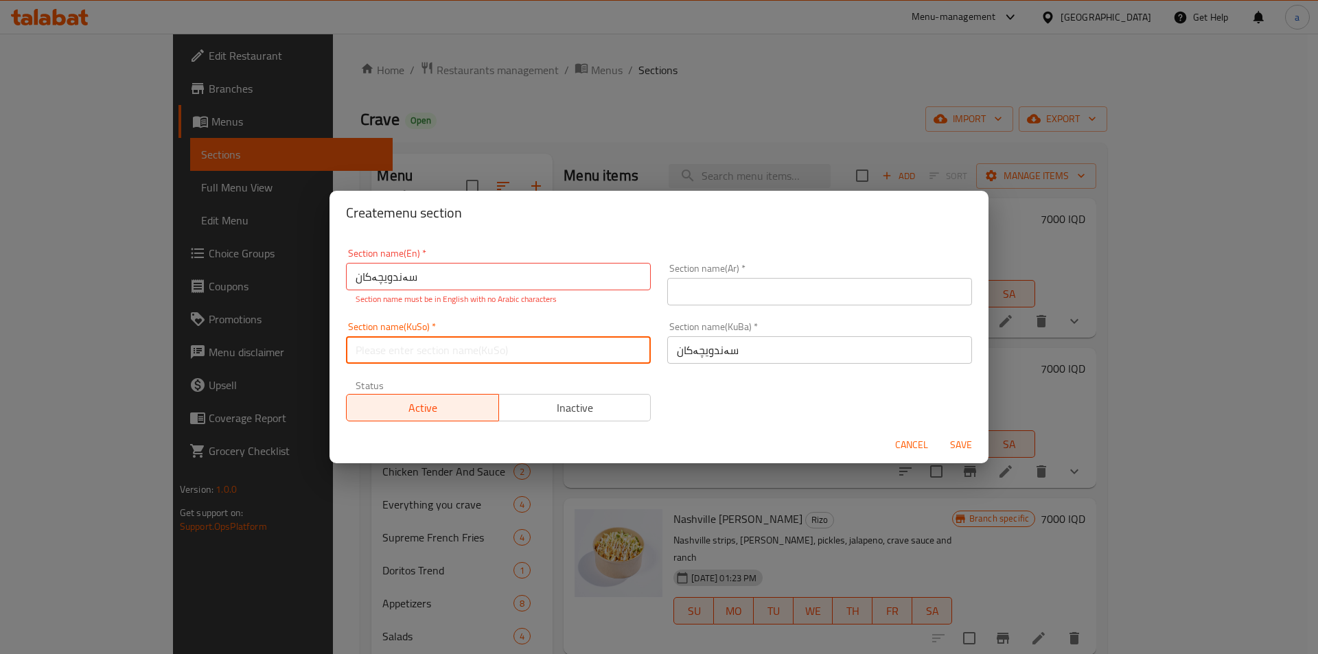
paste input "السندويتشات"
type input "السندويتشات"
click at [743, 282] on input "text" at bounding box center [819, 291] width 305 height 27
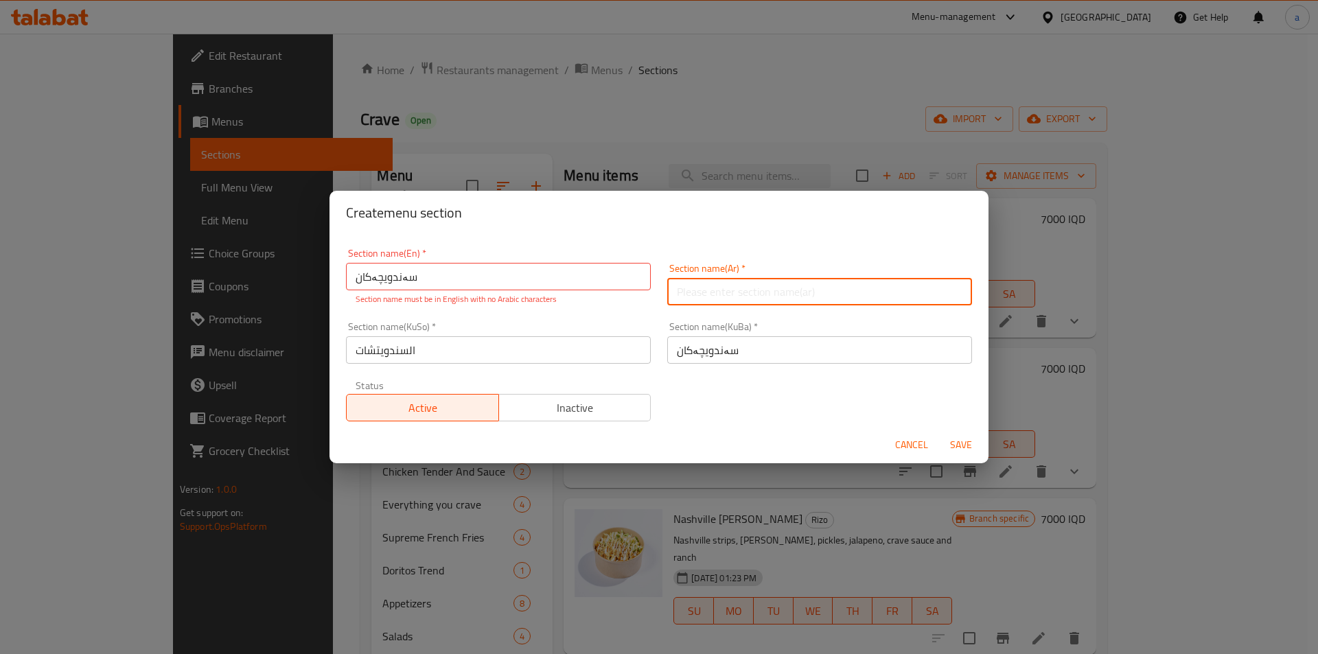
paste input "Sandwiches"
type input "Sandwiches"
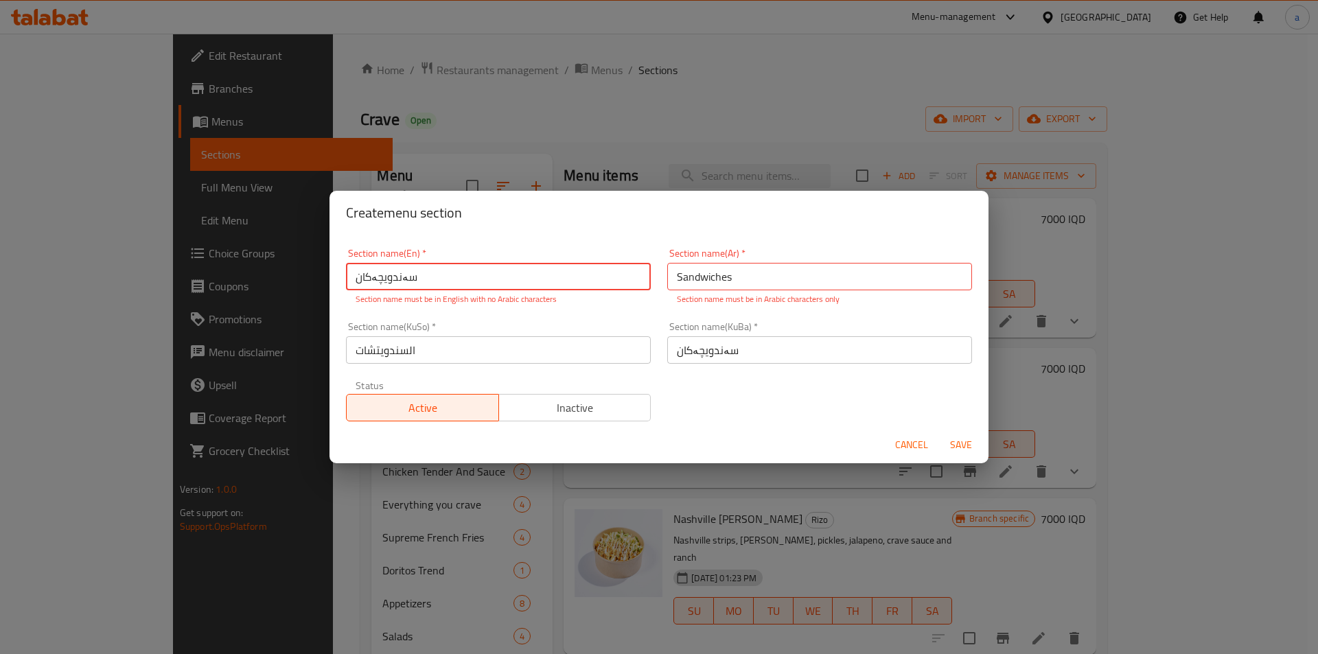
drag, startPoint x: 622, startPoint y: 278, endPoint x: 308, endPoint y: 287, distance: 313.9
click at [308, 287] on div "Create menu section Section name(En)   * سەندویچەکان Section name(En) * Section…" at bounding box center [659, 327] width 1318 height 654
paste input "Sandwiches"
type input "Sandwiches"
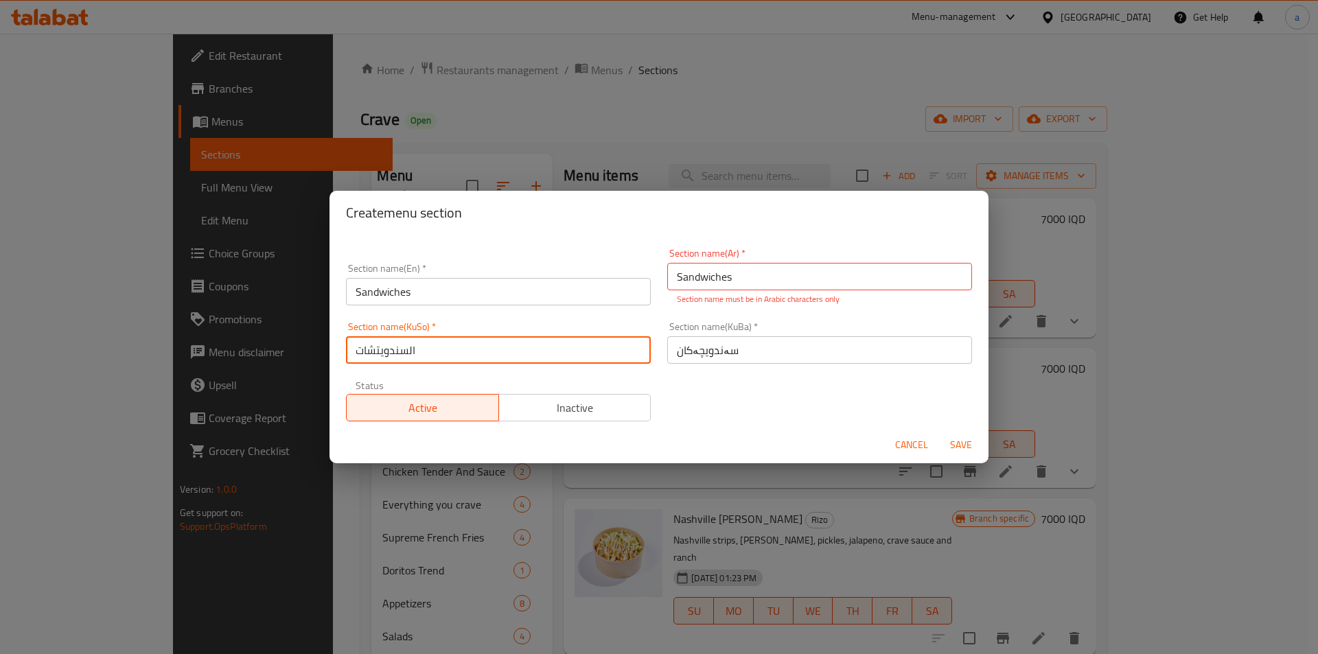
drag, startPoint x: 526, startPoint y: 343, endPoint x: 336, endPoint y: 342, distance: 189.5
click at [336, 342] on div "Section name(En)   * Sandwiches Section name(En) * Section name(Ar)   * Sandwic…" at bounding box center [659, 331] width 659 height 192
drag, startPoint x: 773, startPoint y: 276, endPoint x: 574, endPoint y: 281, distance: 199.2
click at [574, 281] on div "Section name(En)   * Sandwiches Section name(En) * Section name(Ar)   * Sandwic…" at bounding box center [659, 334] width 643 height 189
paste input "السندويتشات"
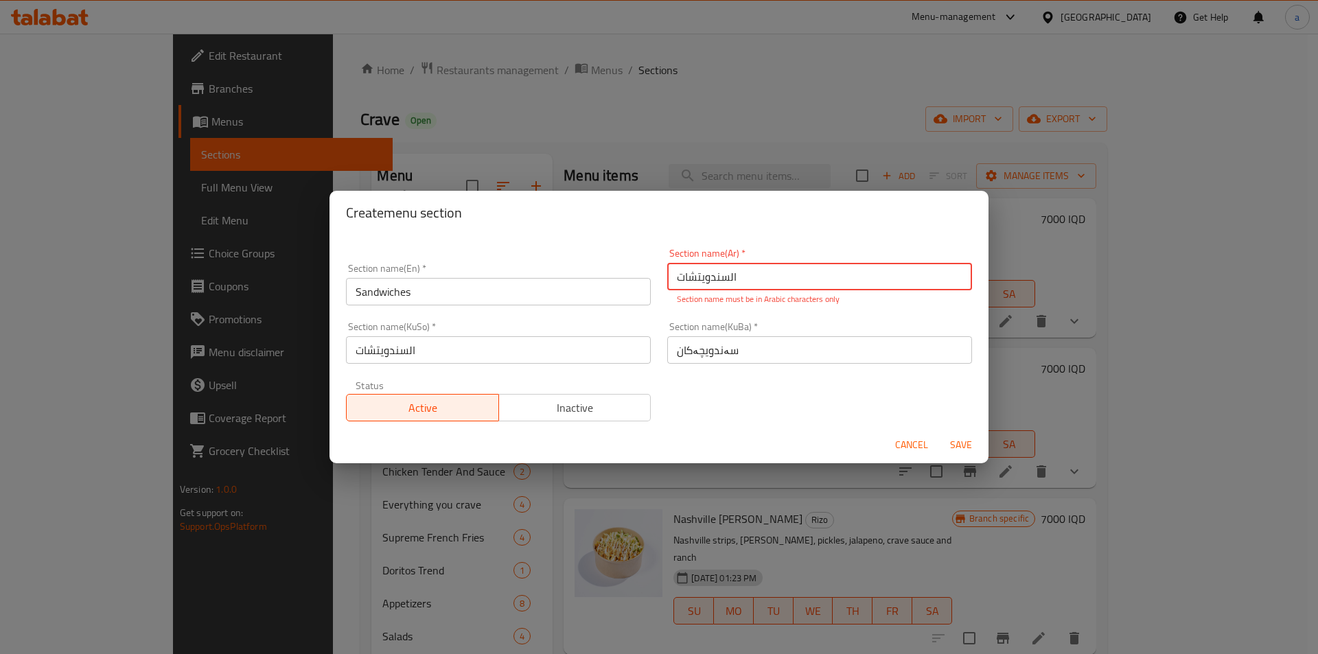
type input "السندويتشات"
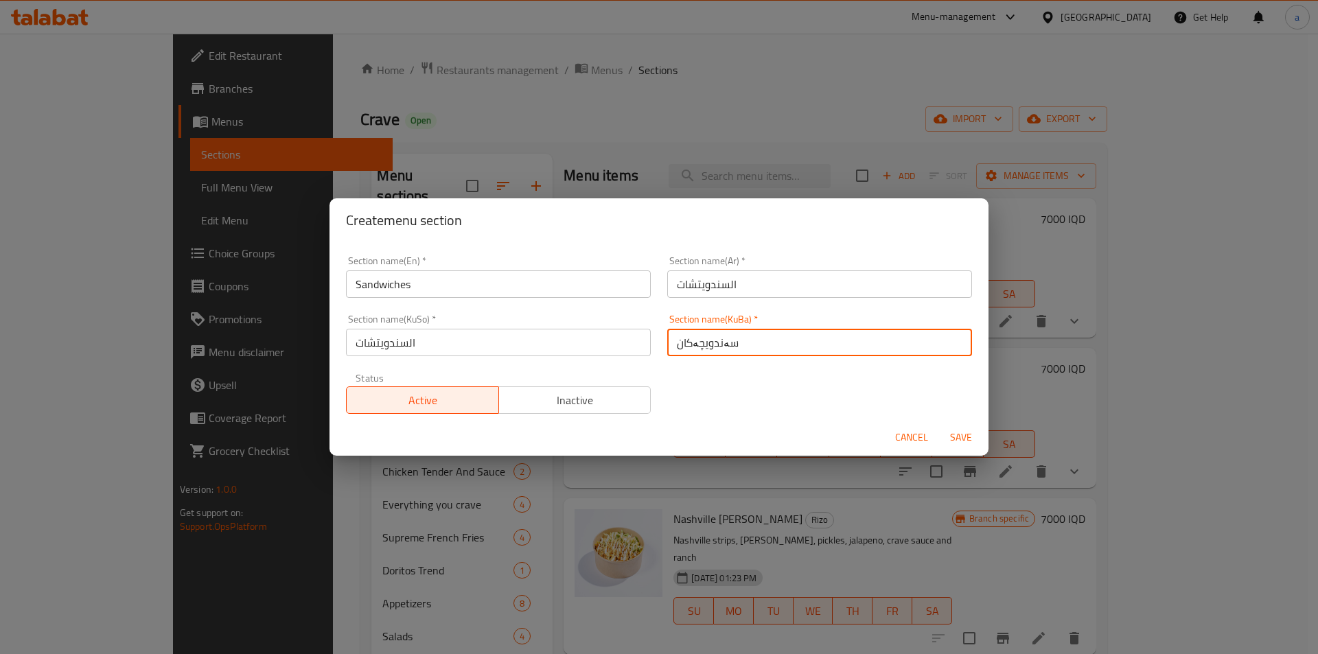
drag, startPoint x: 760, startPoint y: 351, endPoint x: 575, endPoint y: 366, distance: 186.0
click at [575, 366] on div "Section name(En)   * Sandwiches Section name(En) * Section name(Ar)   * السندوي…" at bounding box center [659, 335] width 643 height 174
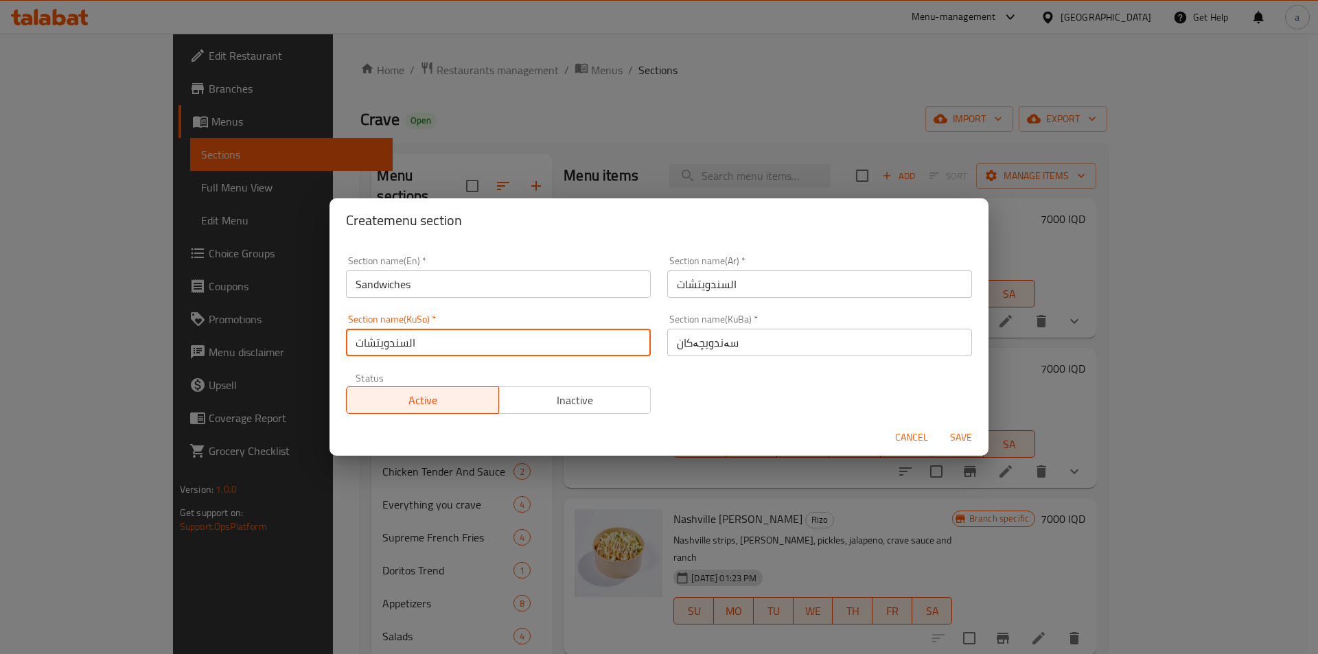
drag, startPoint x: 571, startPoint y: 343, endPoint x: 349, endPoint y: 343, distance: 221.8
click at [349, 343] on input "السندويتشات" at bounding box center [498, 342] width 305 height 27
paste input "ەندویچەکان"
drag, startPoint x: 540, startPoint y: 336, endPoint x: 477, endPoint y: 349, distance: 64.4
click at [334, 348] on div "Section name(En)   * Sandwiches Section name(En) * Section name(Ar)   * السندوي…" at bounding box center [659, 330] width 659 height 177
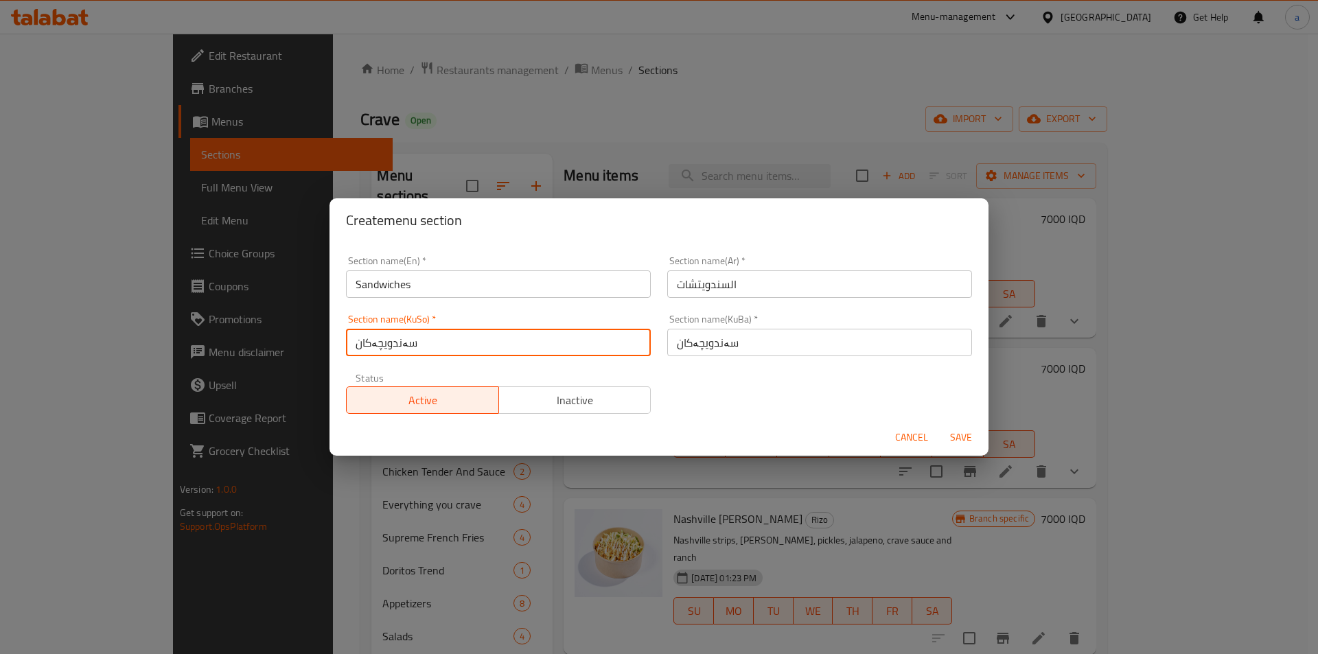
type input "سەندویچەکان"
click at [724, 387] on div "Section name(En)   * Sandwiches Section name(En) * Section name(Ar)   * السندوي…" at bounding box center [659, 335] width 643 height 174
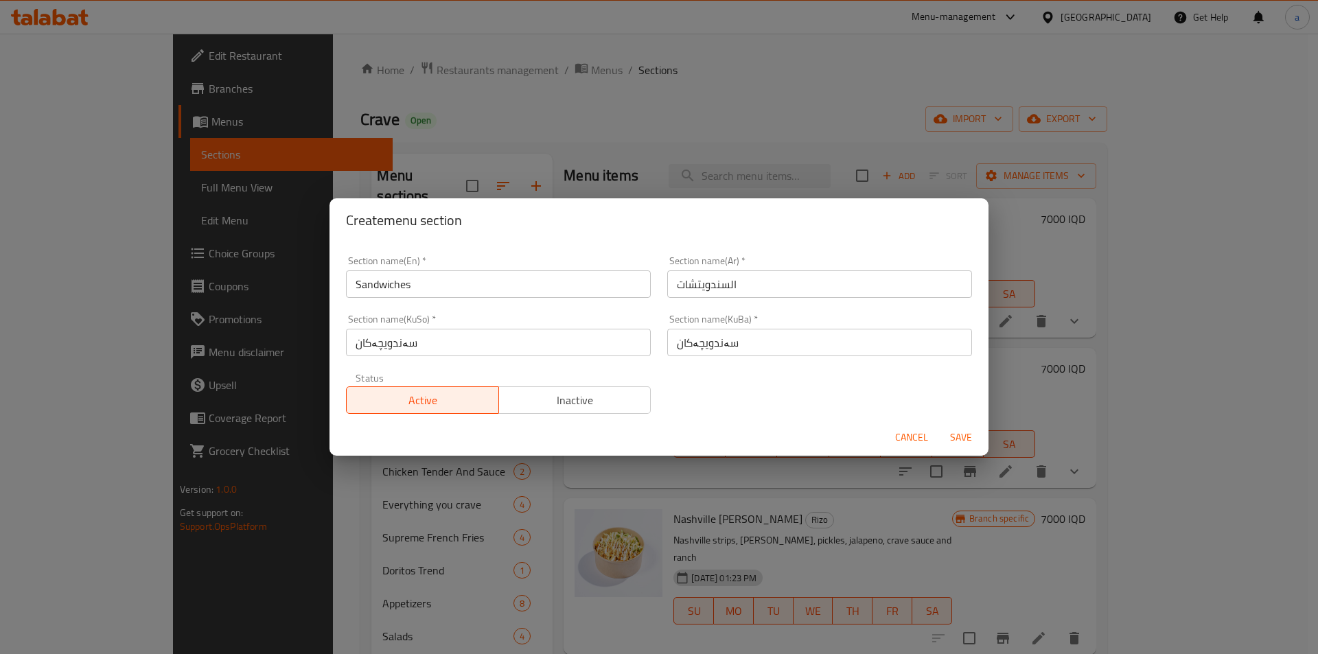
click at [966, 431] on span "Save" at bounding box center [961, 437] width 33 height 17
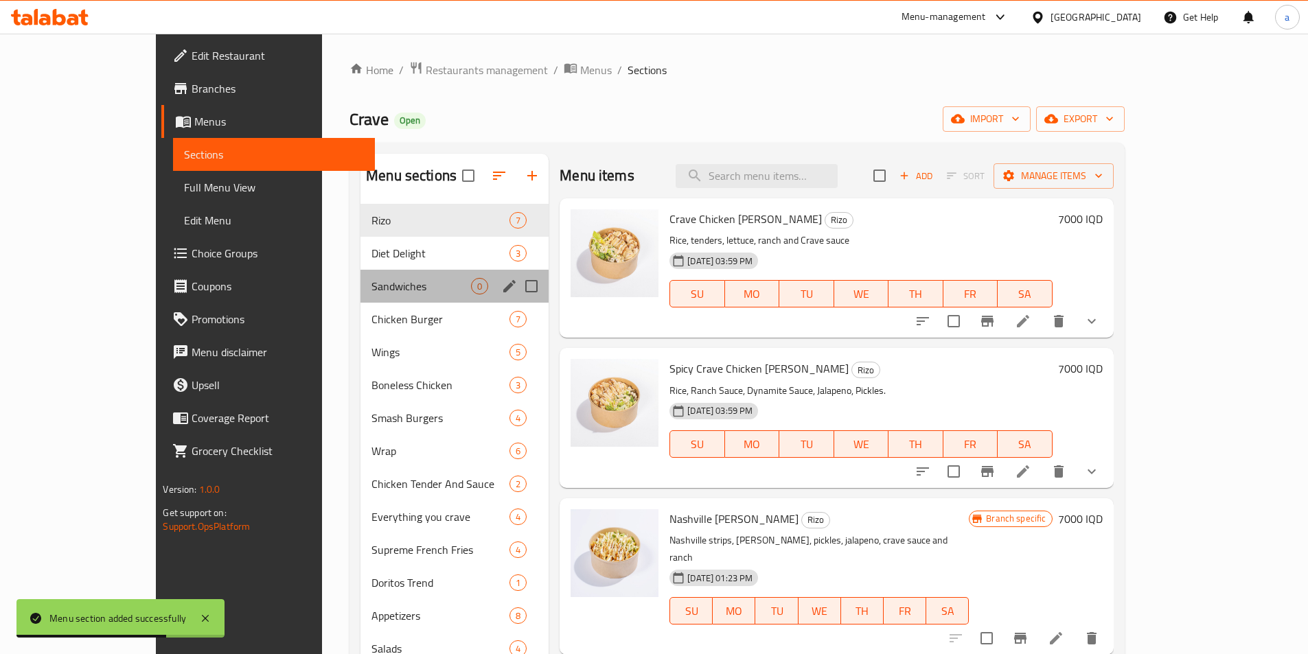
click at [360, 277] on div "Sandwiches 0" at bounding box center [454, 286] width 188 height 33
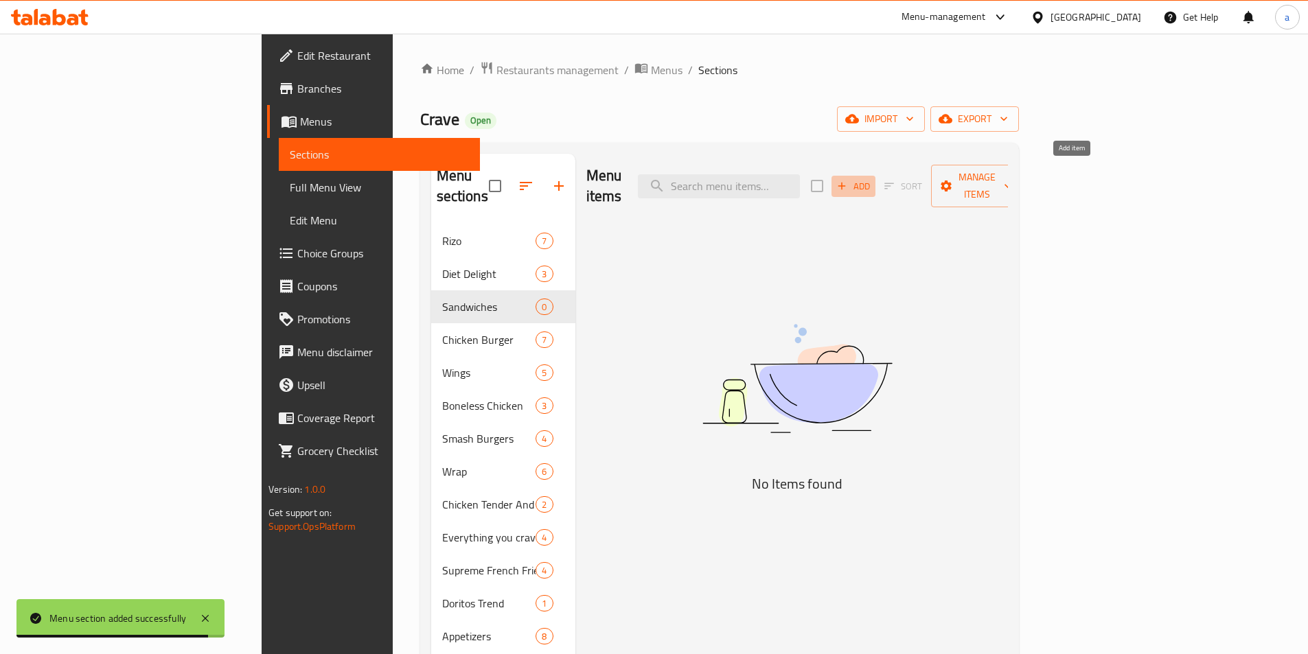
click at [872, 179] on span "Add" at bounding box center [853, 187] width 37 height 16
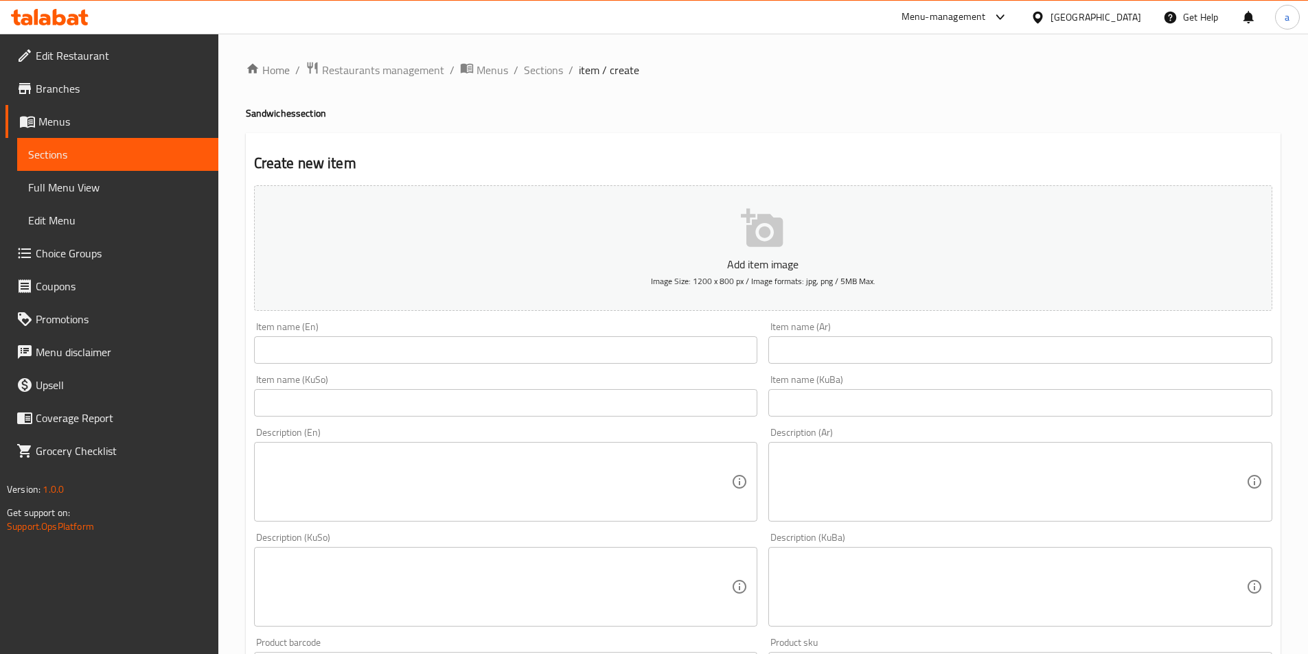
click at [614, 343] on input "text" at bounding box center [506, 349] width 504 height 27
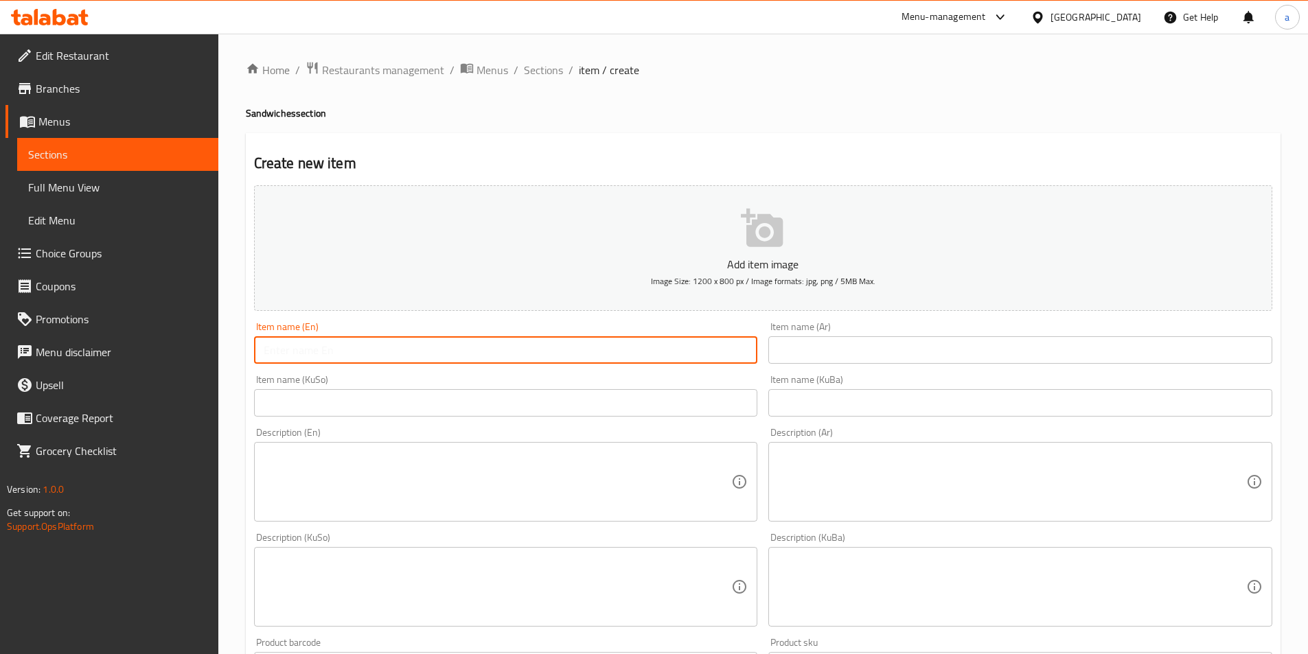
paste input "Halloumi sandwich"
click at [309, 352] on input "Halloumi sandwich" at bounding box center [506, 349] width 504 height 27
type input "Halloumi Sandwich"
click at [427, 378] on div "Item name (KuSo) Item name (KuSo)" at bounding box center [506, 396] width 504 height 42
drag, startPoint x: 380, startPoint y: 354, endPoint x: 278, endPoint y: 360, distance: 102.5
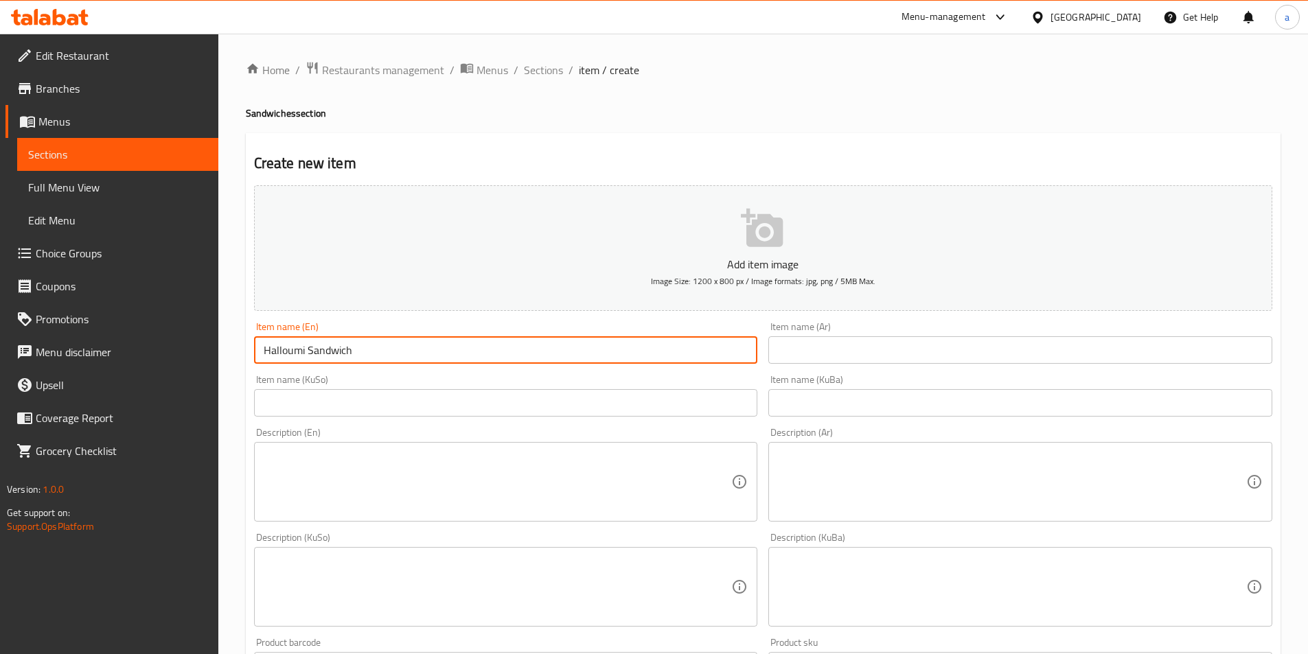
click at [212, 364] on div "Edit Restaurant Branches Menus Sections Full Menu View Edit Menu Choice Groups …" at bounding box center [654, 581] width 1308 height 1094
click at [832, 340] on input "text" at bounding box center [1020, 349] width 504 height 27
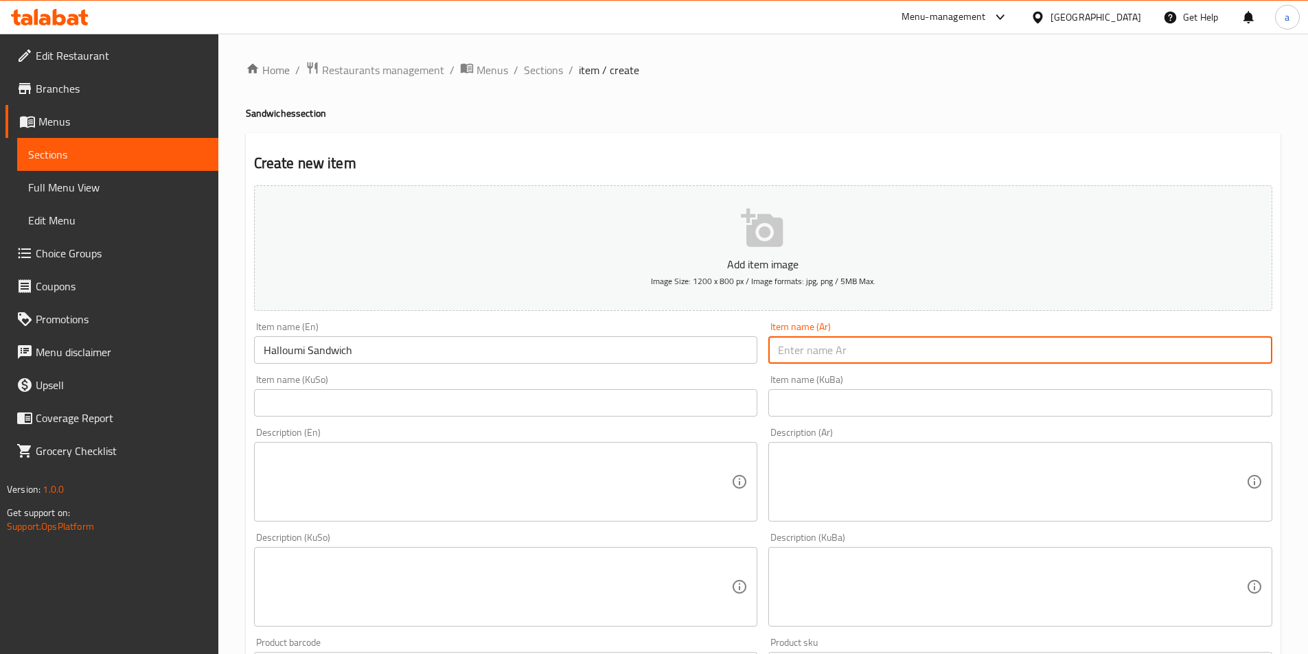
click at [812, 395] on input "text" at bounding box center [1020, 402] width 504 height 27
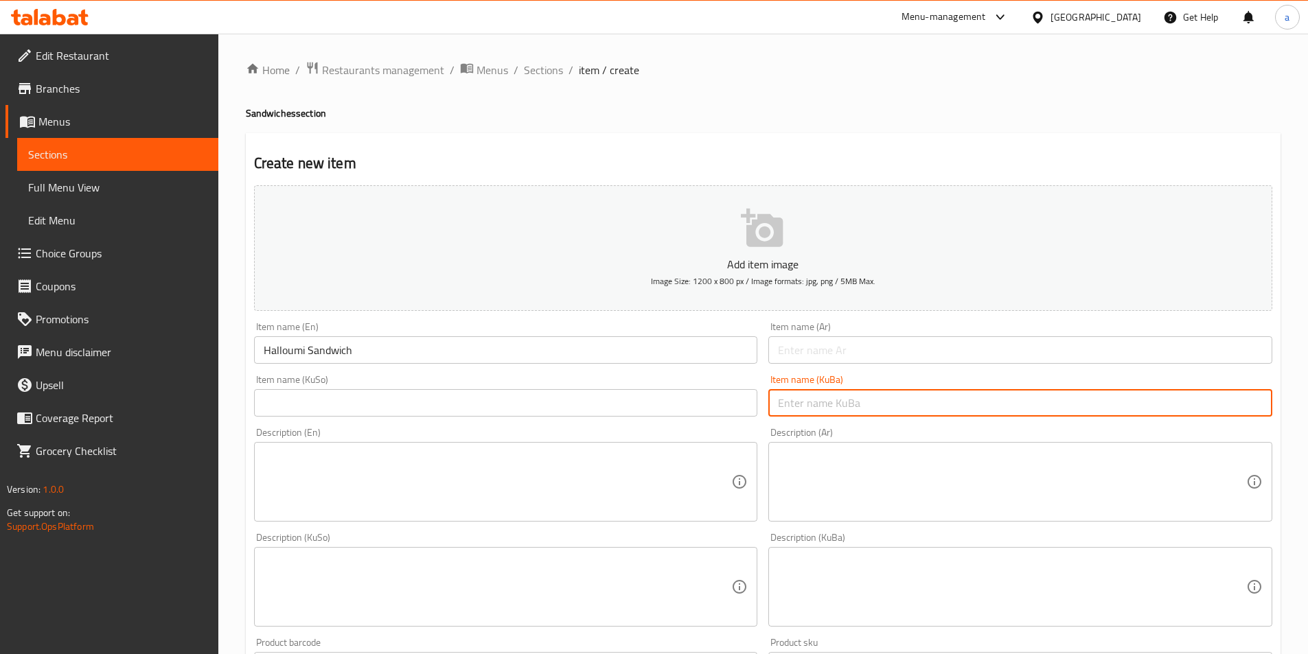
paste input "سەندویچ"
paste input "حەللومی"
type input "سەندویچى حەللومی"
click at [681, 391] on input "text" at bounding box center [506, 402] width 504 height 27
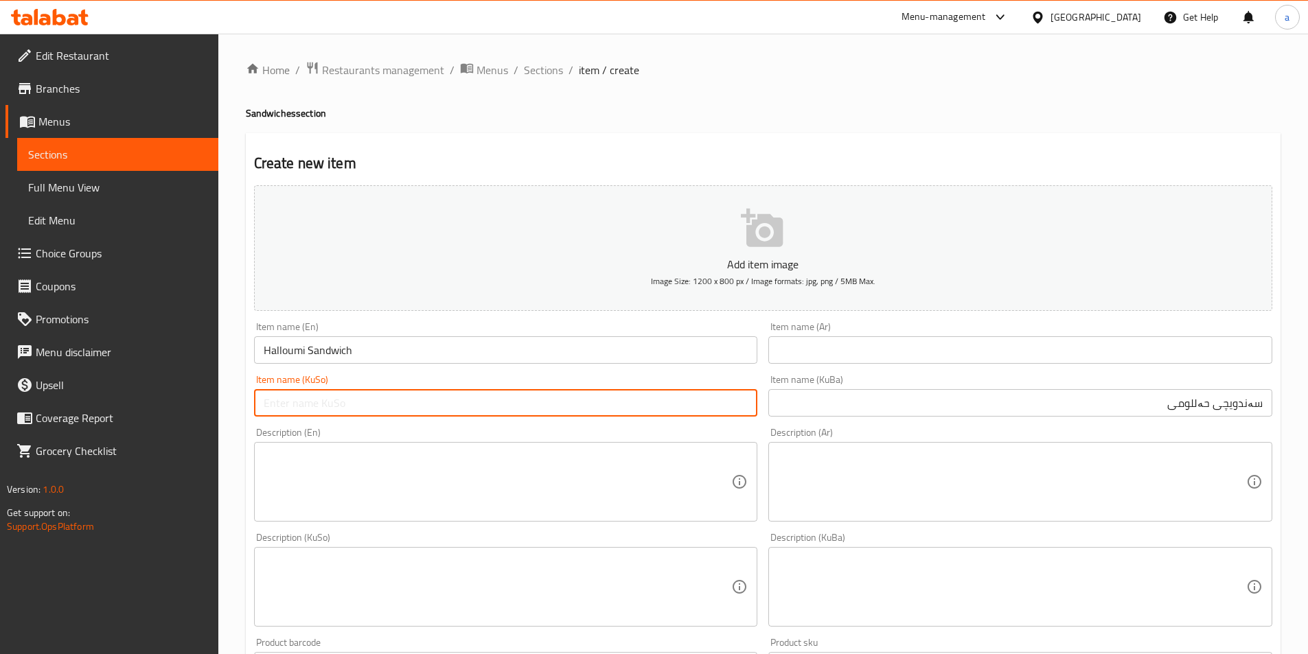
paste input "سەندویچى حەللومی"
type input "سەندویچى حەللومی"
click at [820, 338] on input "text" at bounding box center [1020, 349] width 504 height 27
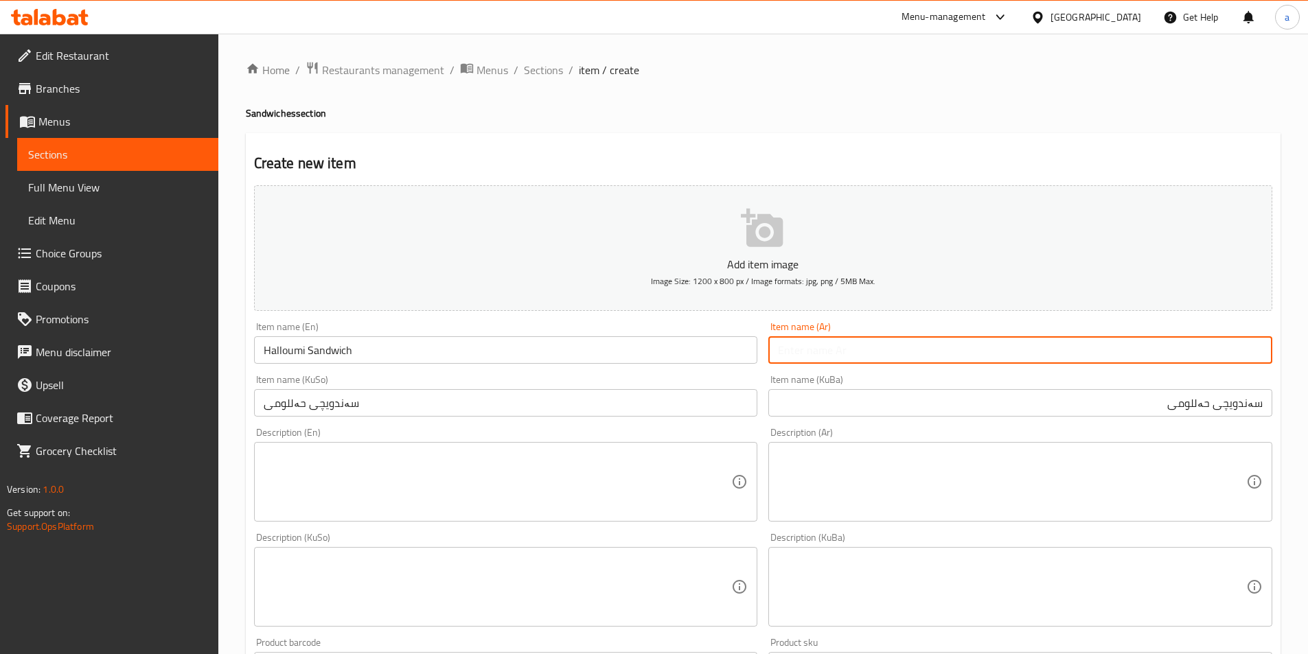
paste input "سندويتش"
type input "سندويتش حلومي"
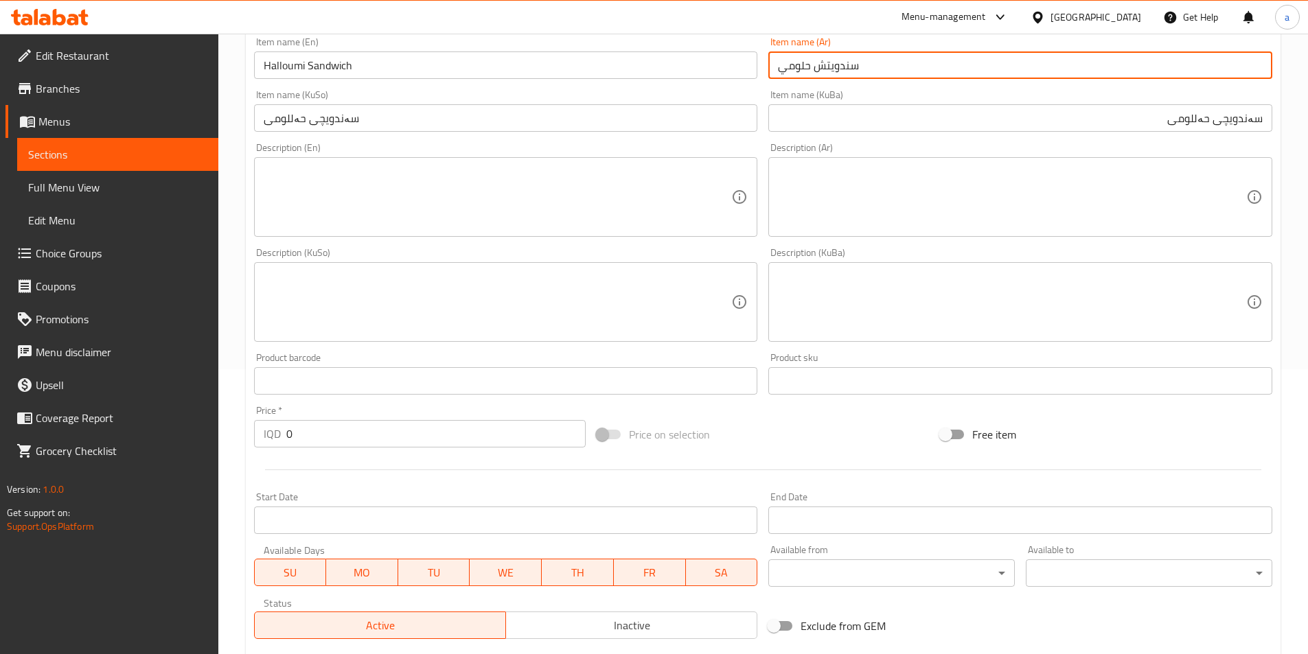
scroll to position [412, 0]
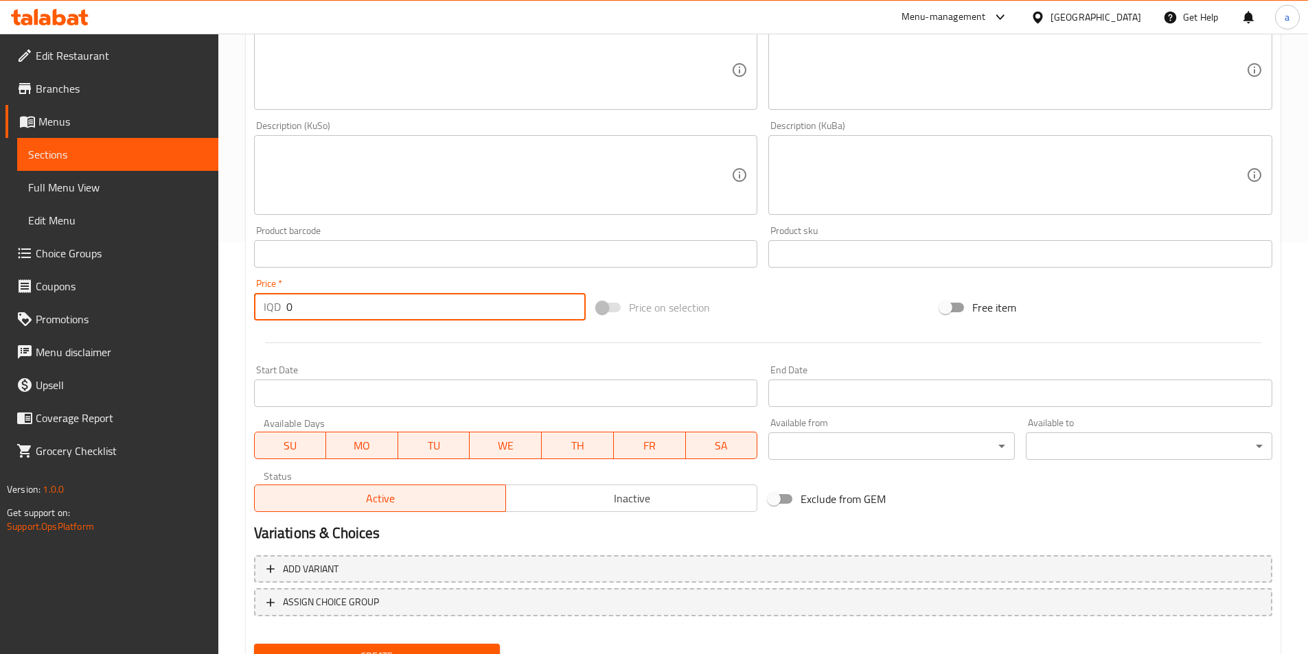
drag, startPoint x: 361, startPoint y: 298, endPoint x: 213, endPoint y: 308, distance: 148.6
click at [213, 308] on div "Edit Restaurant Branches Menus Sections Full Menu View Edit Menu Choice Groups …" at bounding box center [654, 169] width 1308 height 1094
paste input "600"
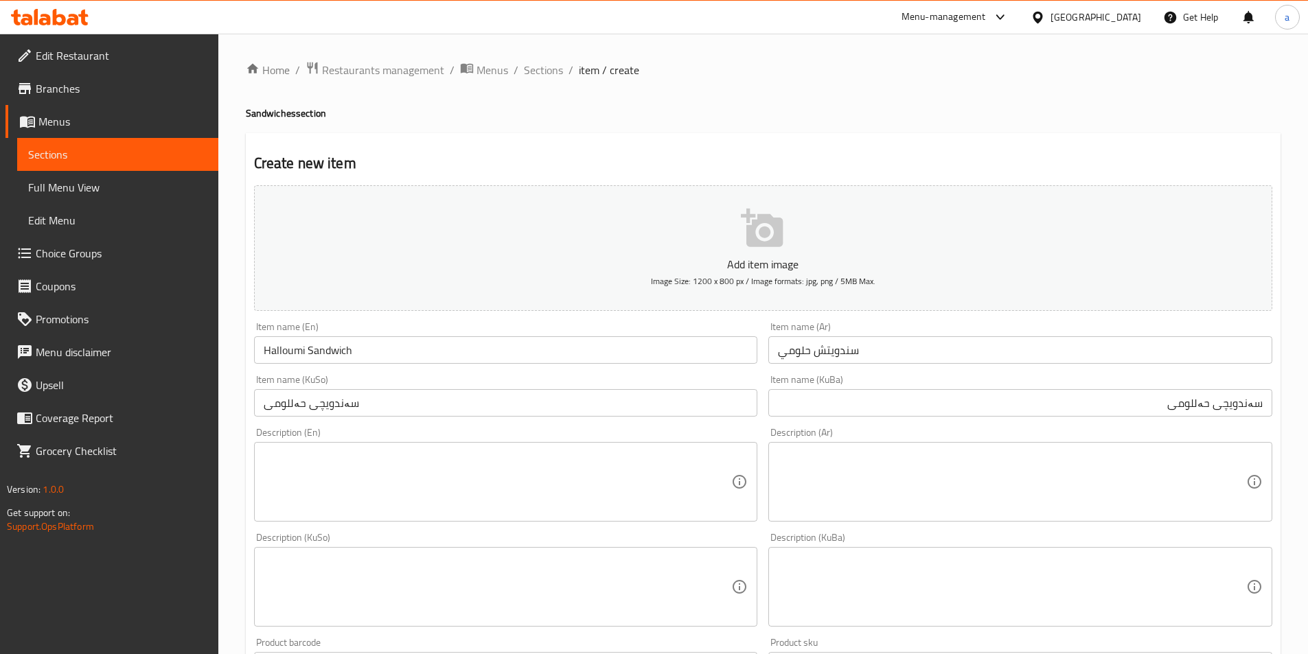
type input "6000"
click at [356, 469] on textarea at bounding box center [498, 482] width 468 height 65
paste textarea "Rucola, halloumi and tomato sauce"
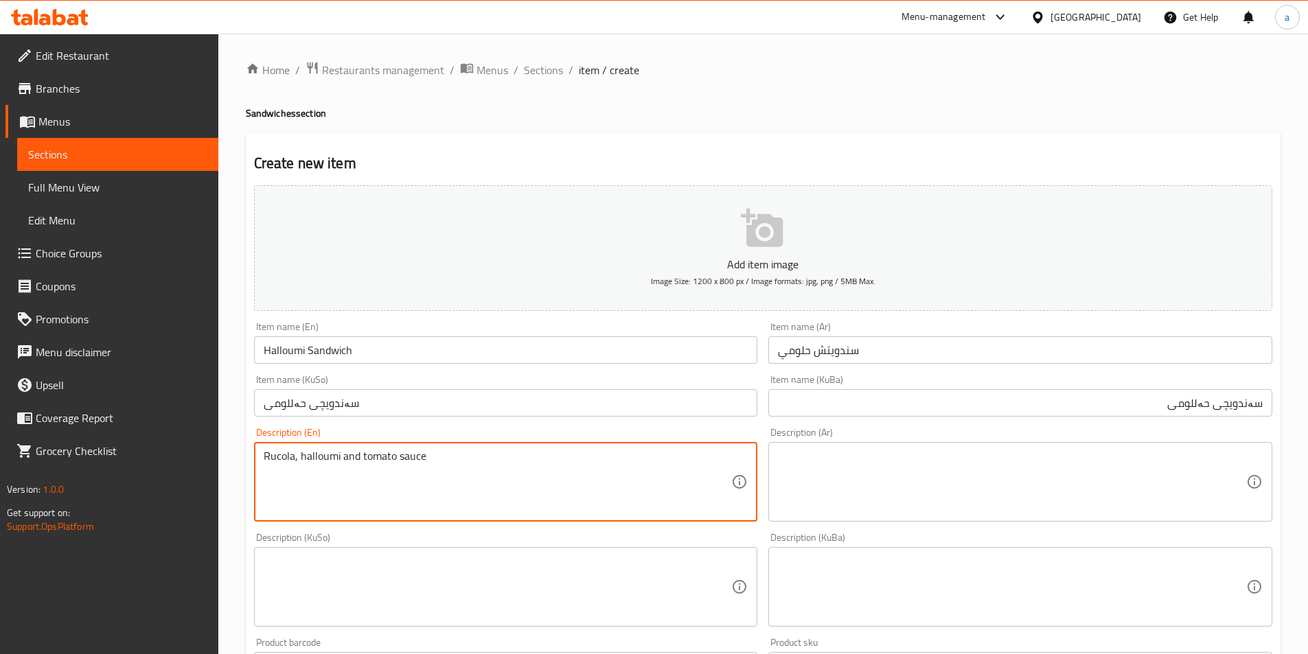
type textarea "Rucola, halloumi and tomato sauce"
click at [928, 483] on textarea at bounding box center [1012, 482] width 468 height 65
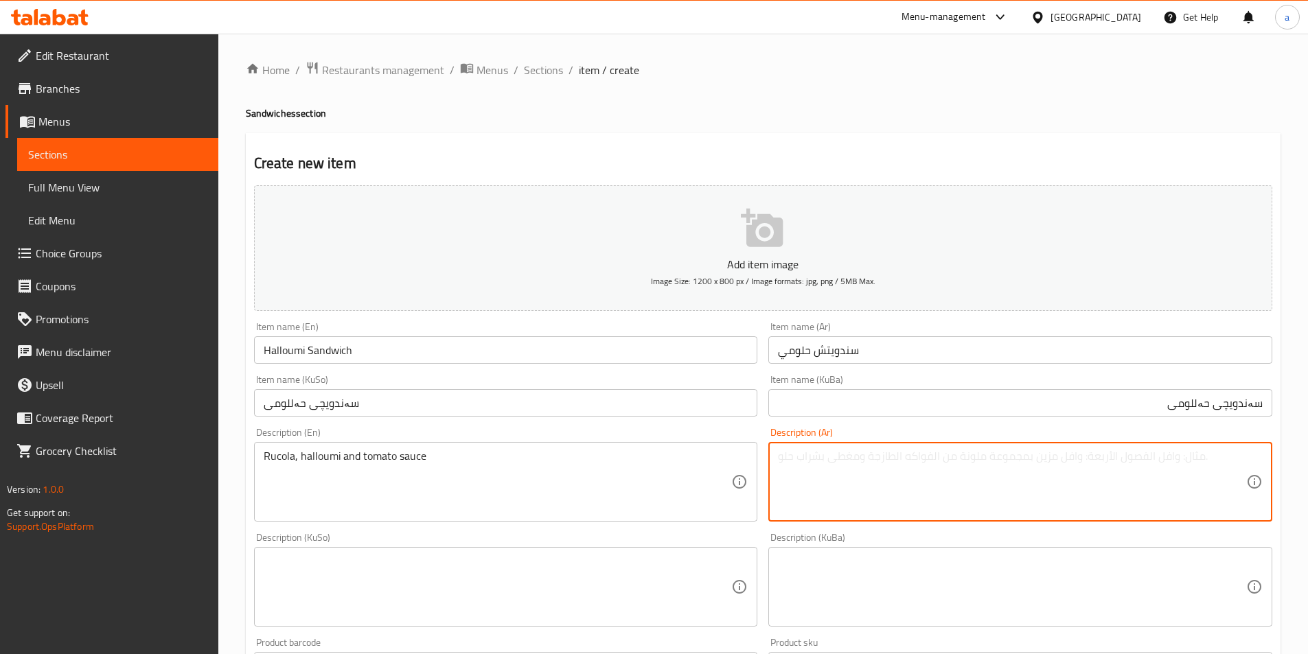
paste textarea "جرجير، حلومي وصلصة طماطم"
type textarea "جرجير، حلومي وصلصة طماطم"
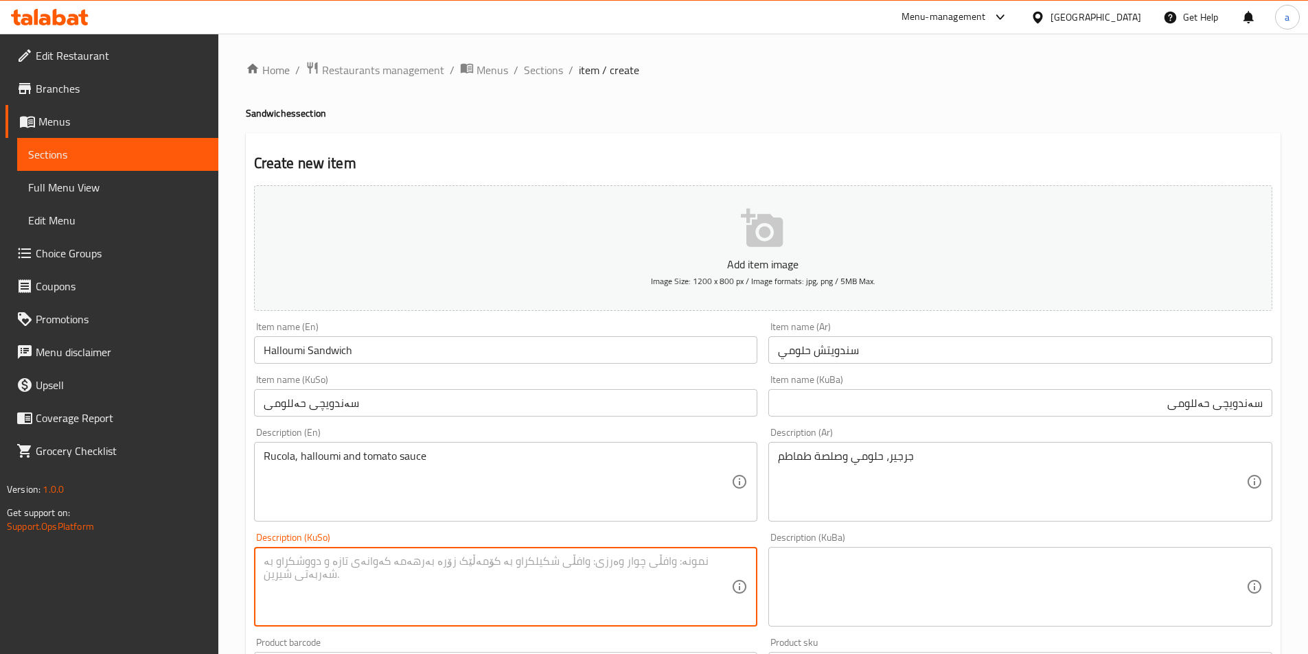
click at [538, 574] on textarea at bounding box center [498, 587] width 468 height 65
paste textarea "جەرجیر، حەللومی و ساسی تەماتە"
type textarea "جەرجیر، حەللومی و ساسی تەماتە"
click at [893, 568] on textarea at bounding box center [1012, 587] width 468 height 65
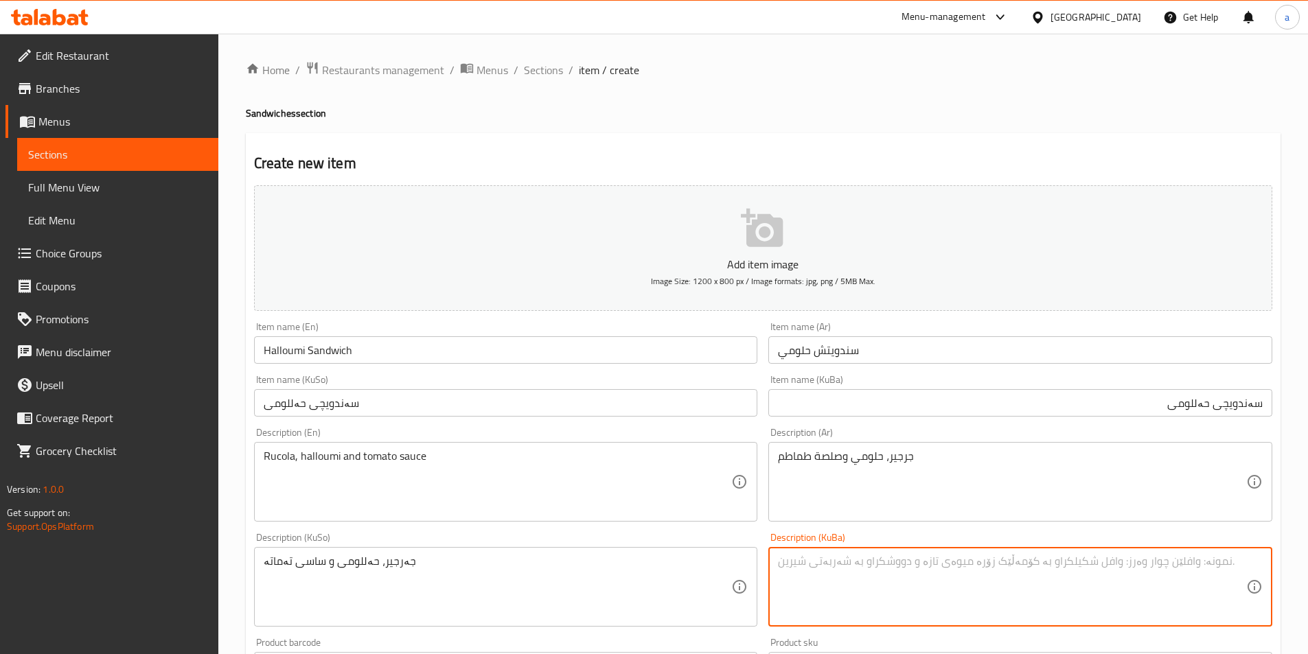
paste textarea "جەرجیر، حەللومی و ساسی تەماتە"
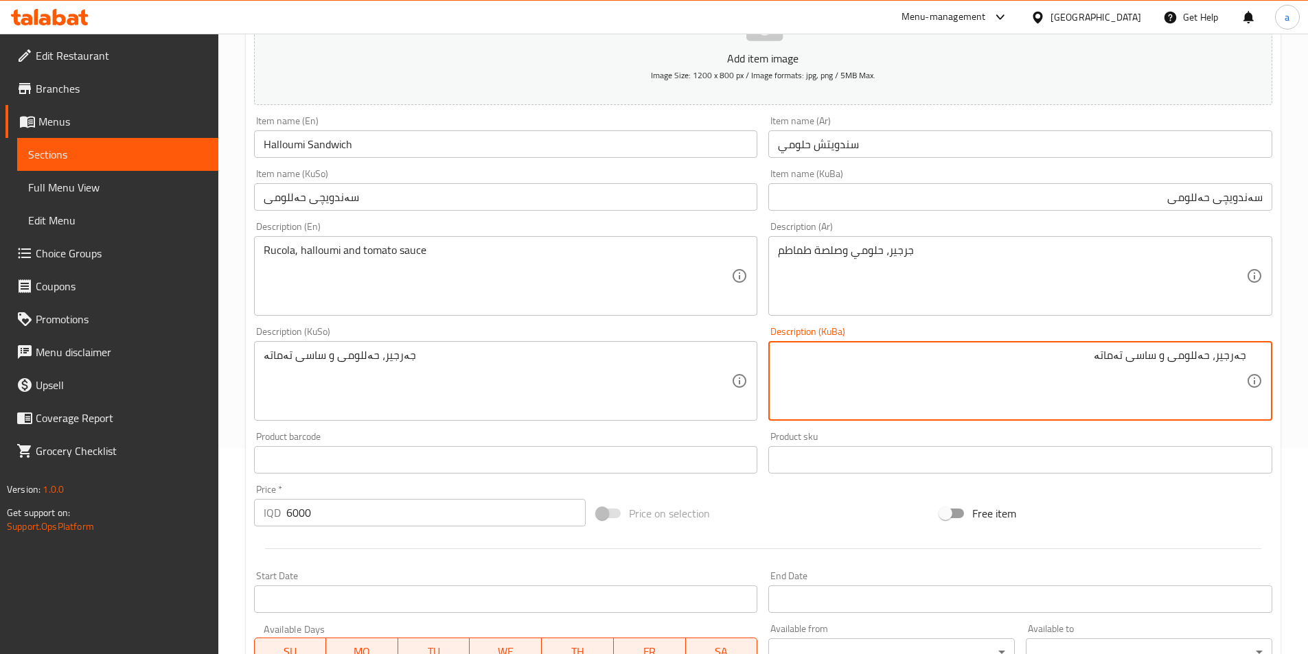
type textarea "جەرجیر، حەللومی و ساسی تەماتە"
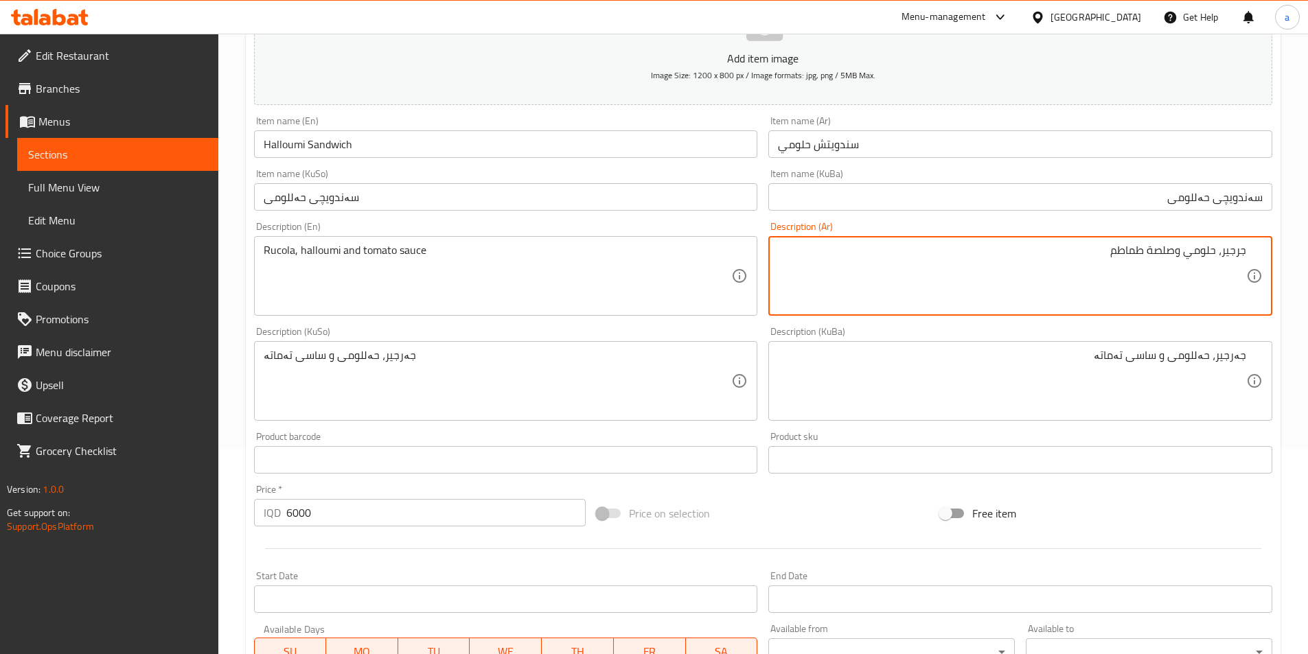
scroll to position [474, 0]
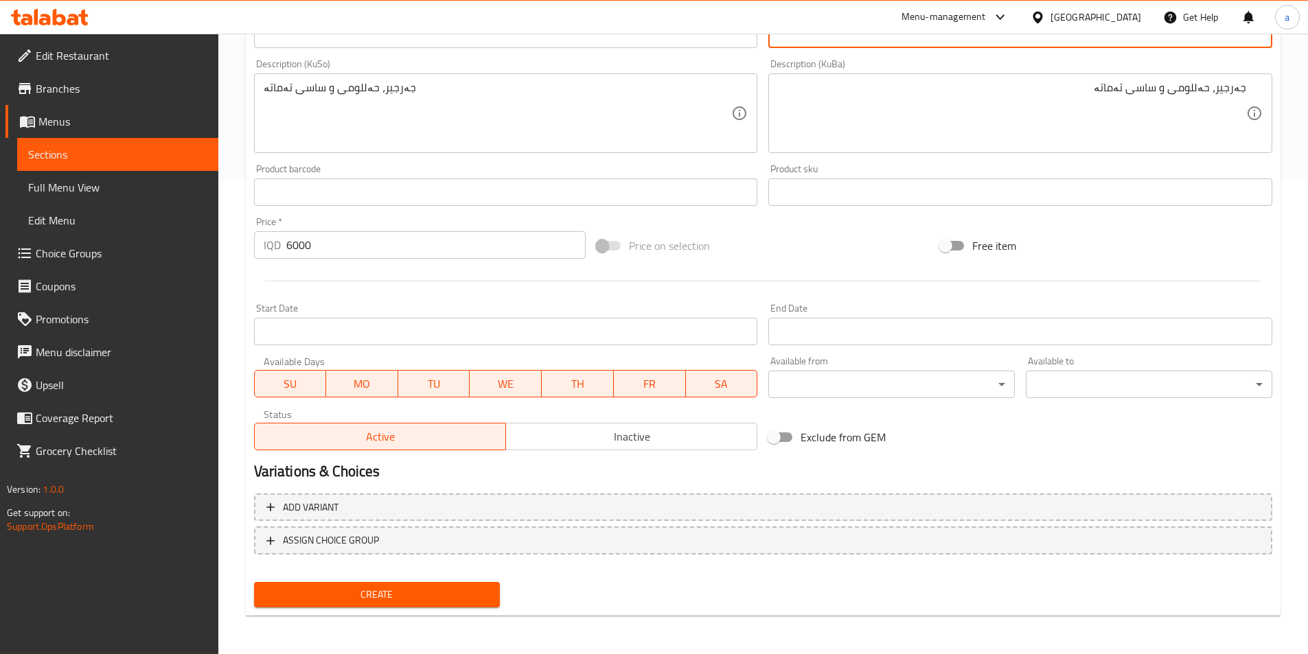
click at [411, 597] on span "Create" at bounding box center [377, 594] width 225 height 17
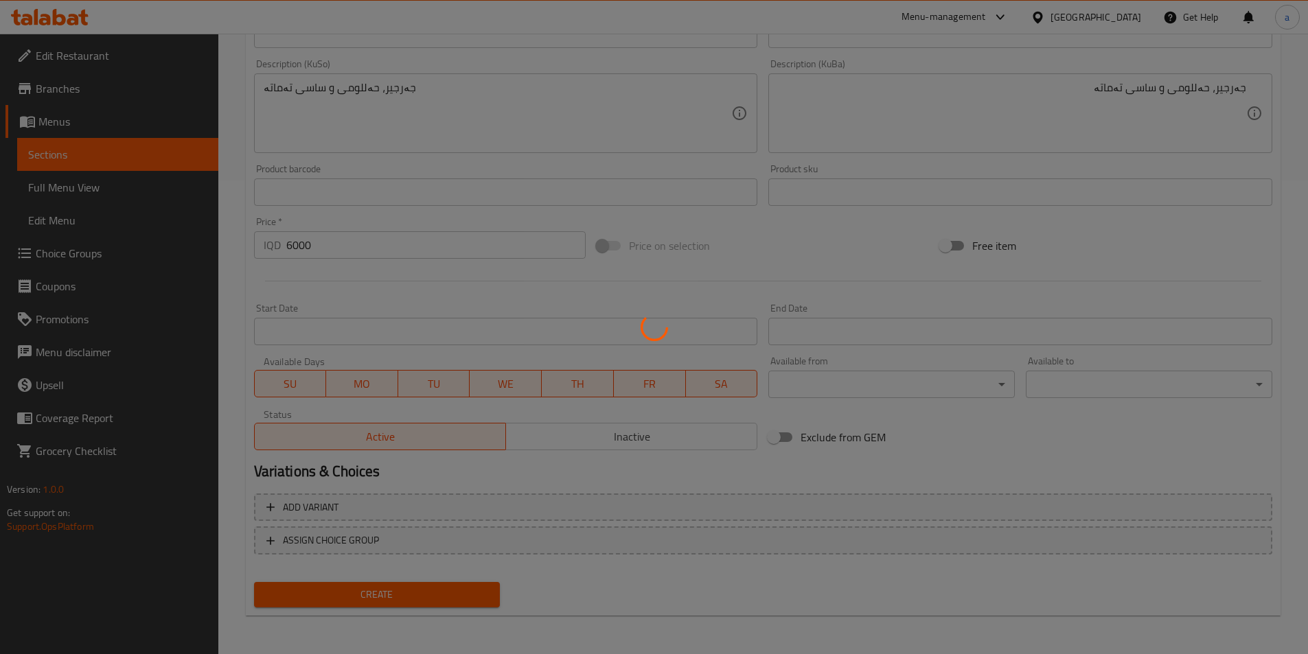
type input "0"
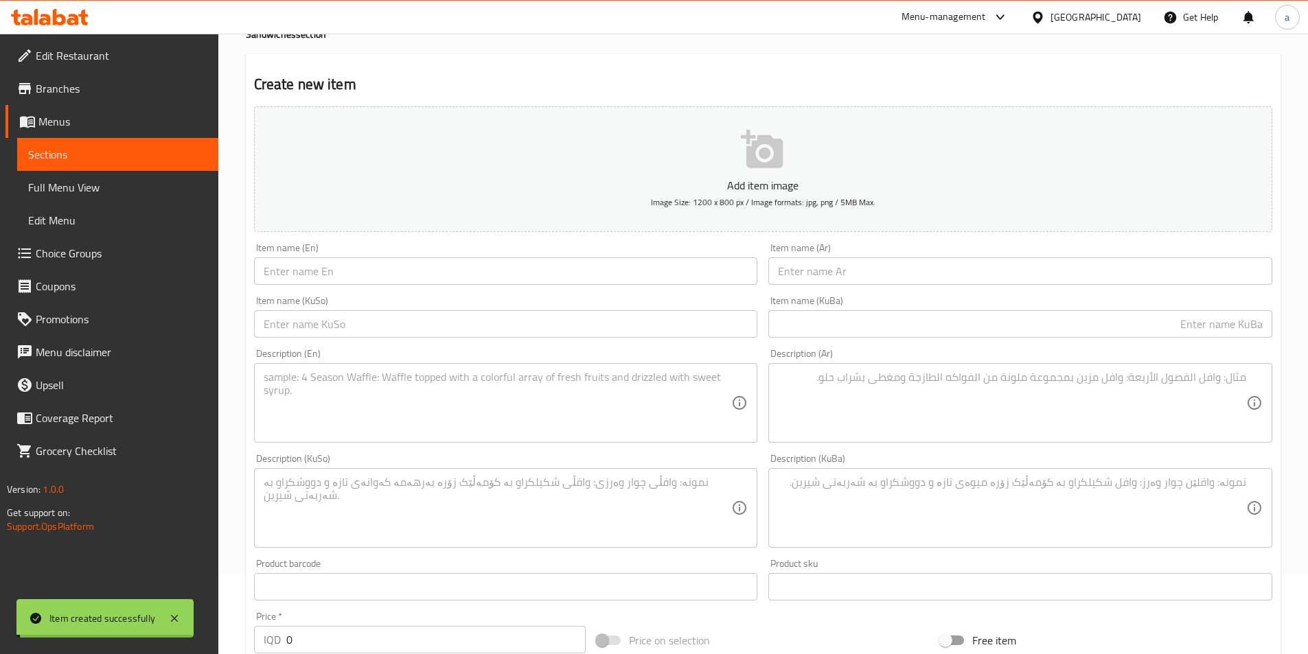
scroll to position [62, 0]
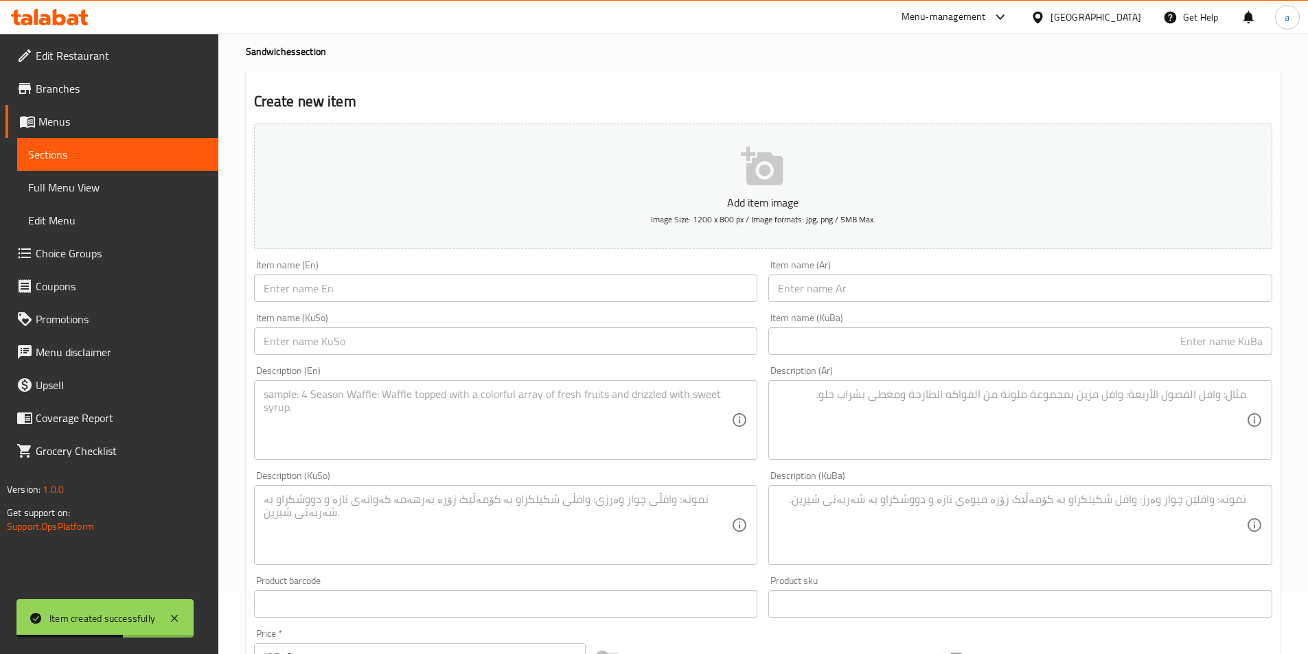
click at [149, 161] on span "Sections" at bounding box center [117, 154] width 179 height 16
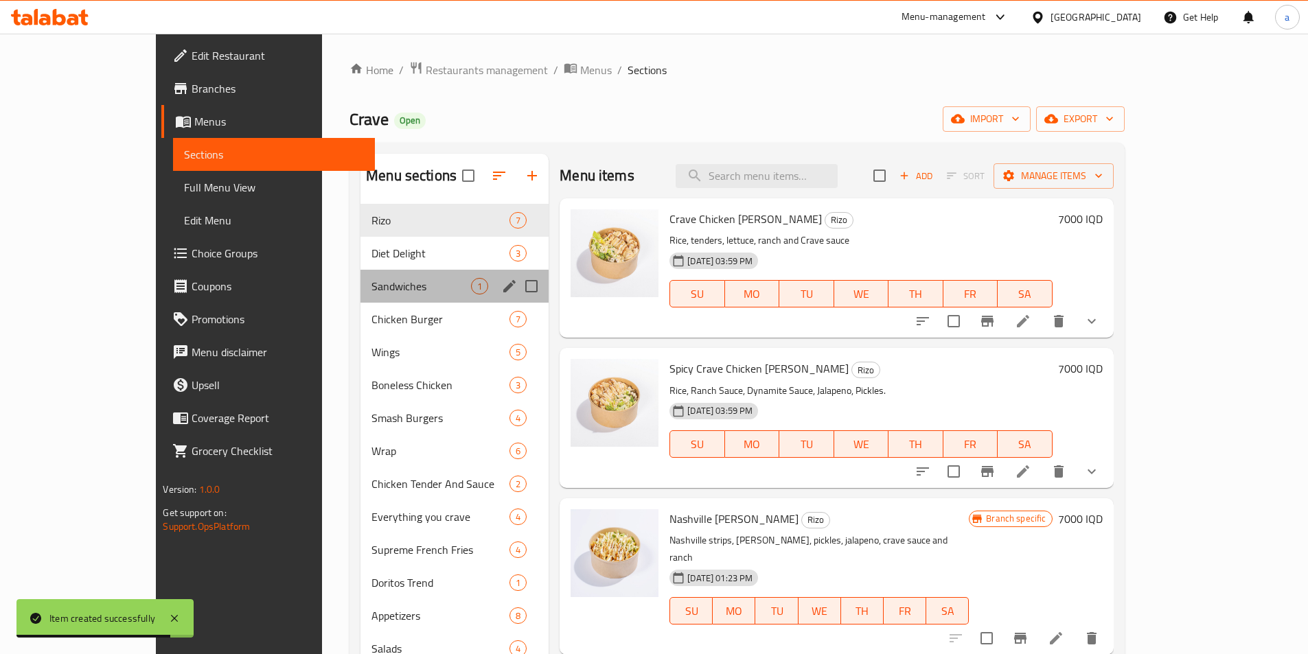
click at [360, 297] on div "Sandwiches 1" at bounding box center [454, 286] width 188 height 33
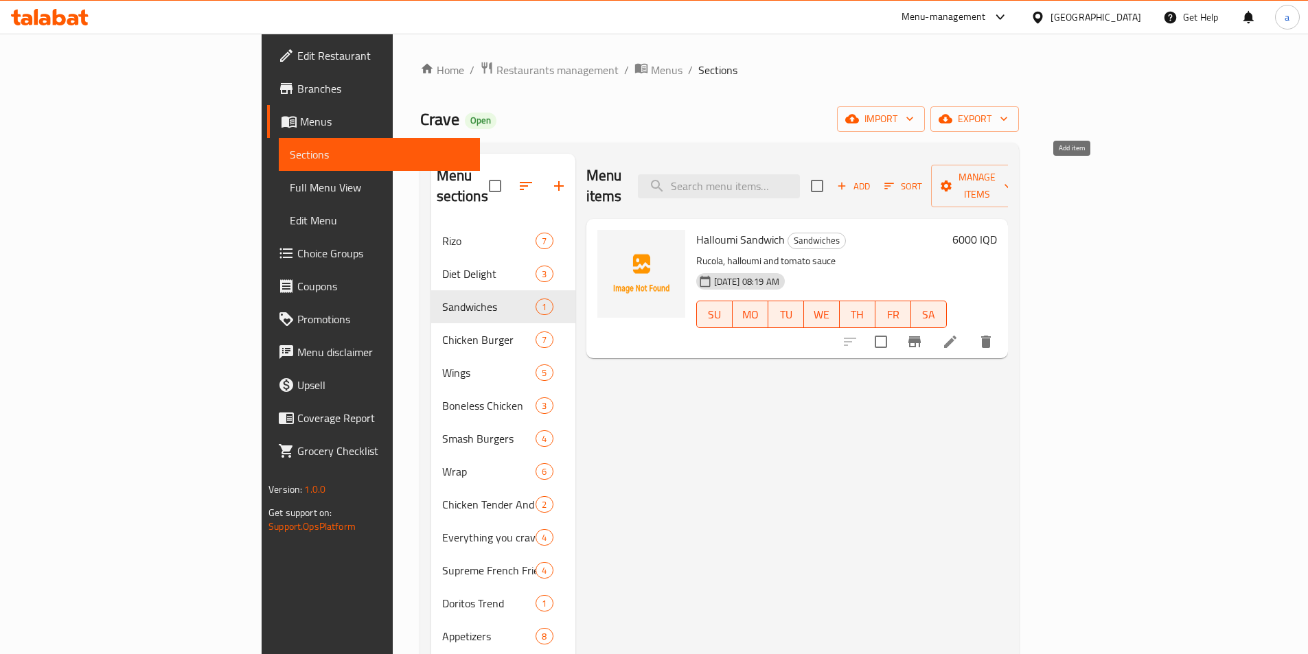
click at [872, 179] on span "Add" at bounding box center [853, 187] width 37 height 16
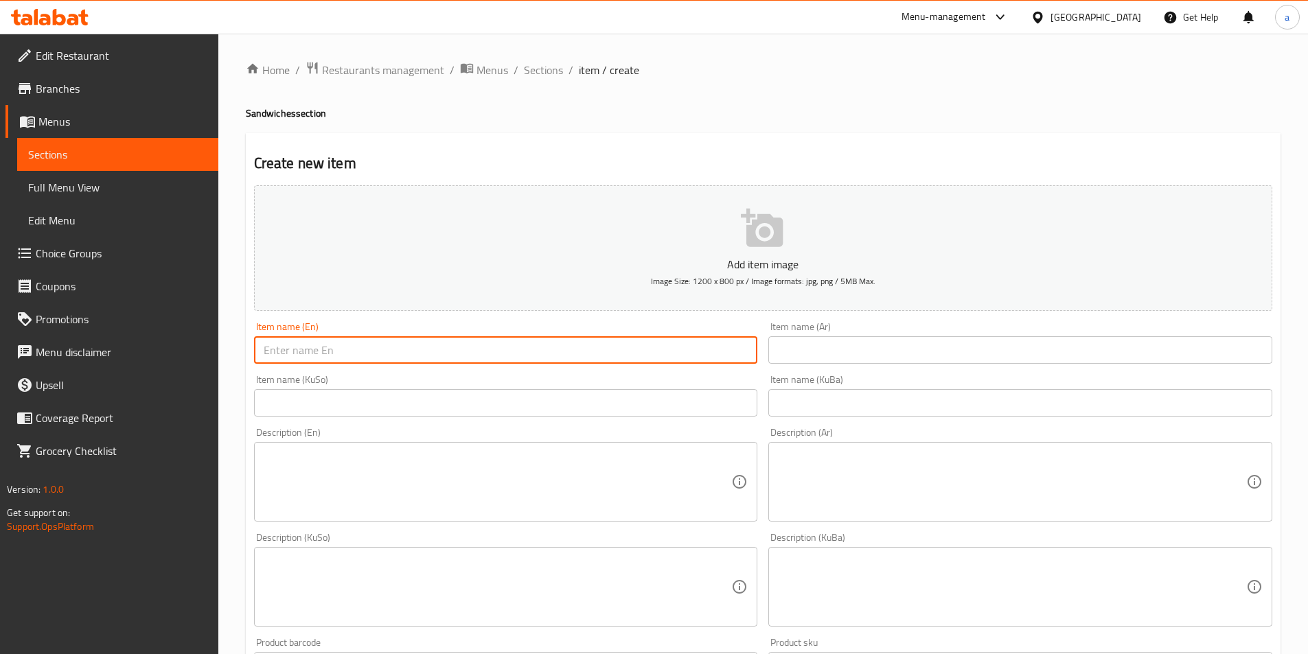
click at [550, 348] on input "text" at bounding box center [506, 349] width 504 height 27
paste input "Chicken Sandoo"
type input "Chicken Sandoo"
click at [818, 358] on input "text" at bounding box center [1020, 349] width 504 height 27
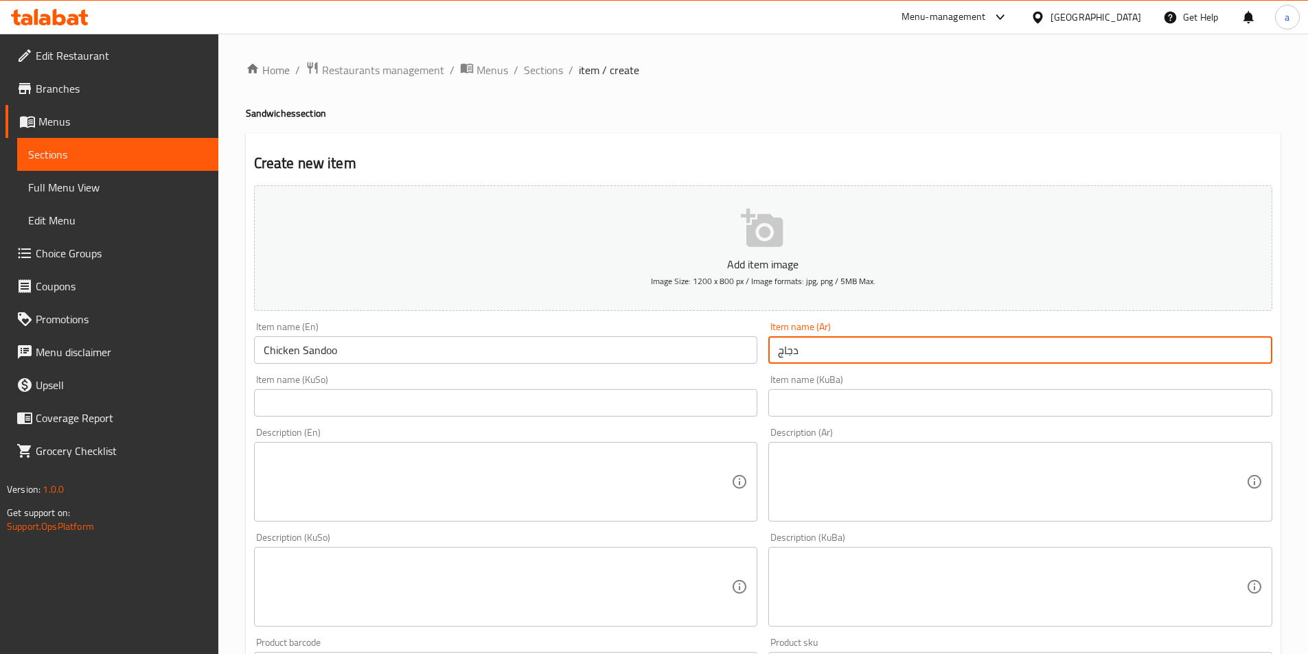
drag, startPoint x: 801, startPoint y: 354, endPoint x: 699, endPoint y: 327, distance: 105.1
click at [706, 339] on div "Add item image Image Size: 1200 x 800 px / Image formats: jpg, png / 5MB Max. I…" at bounding box center [763, 555] width 1029 height 750
click at [809, 355] on input "ساندوو دجاج" at bounding box center [1020, 349] width 504 height 27
type input "ساندوو دجاج"
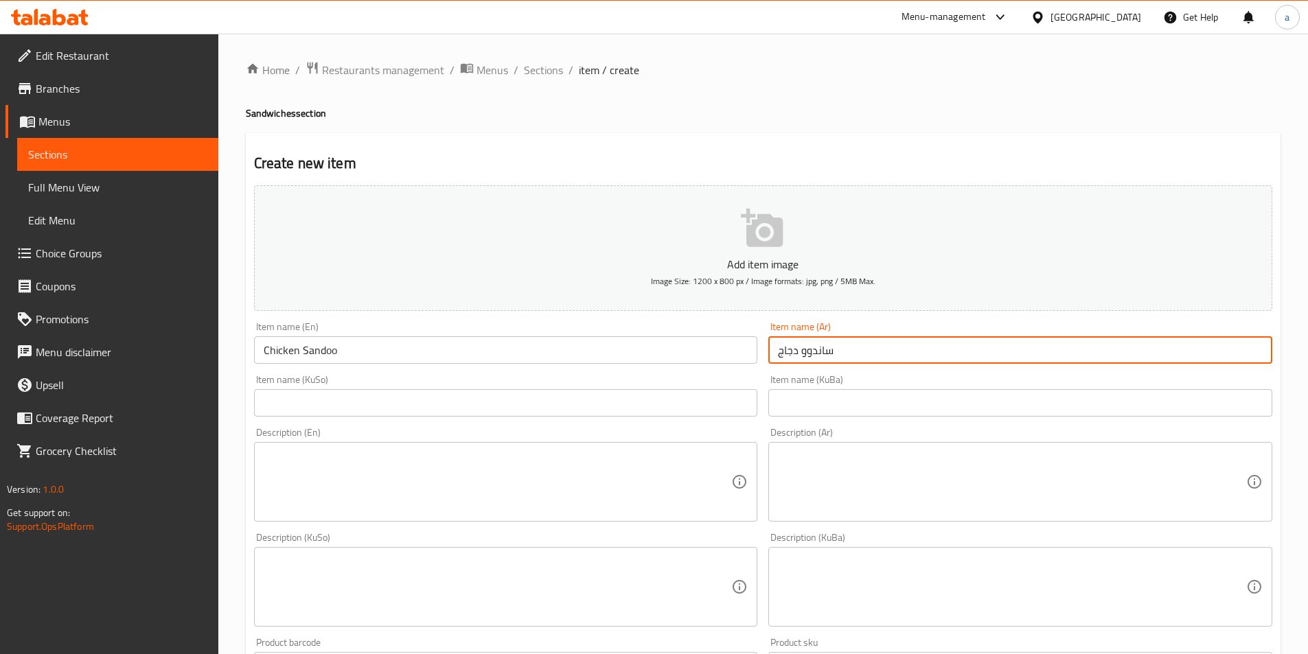
click at [327, 349] on input "Chicken Sandoo" at bounding box center [506, 349] width 504 height 27
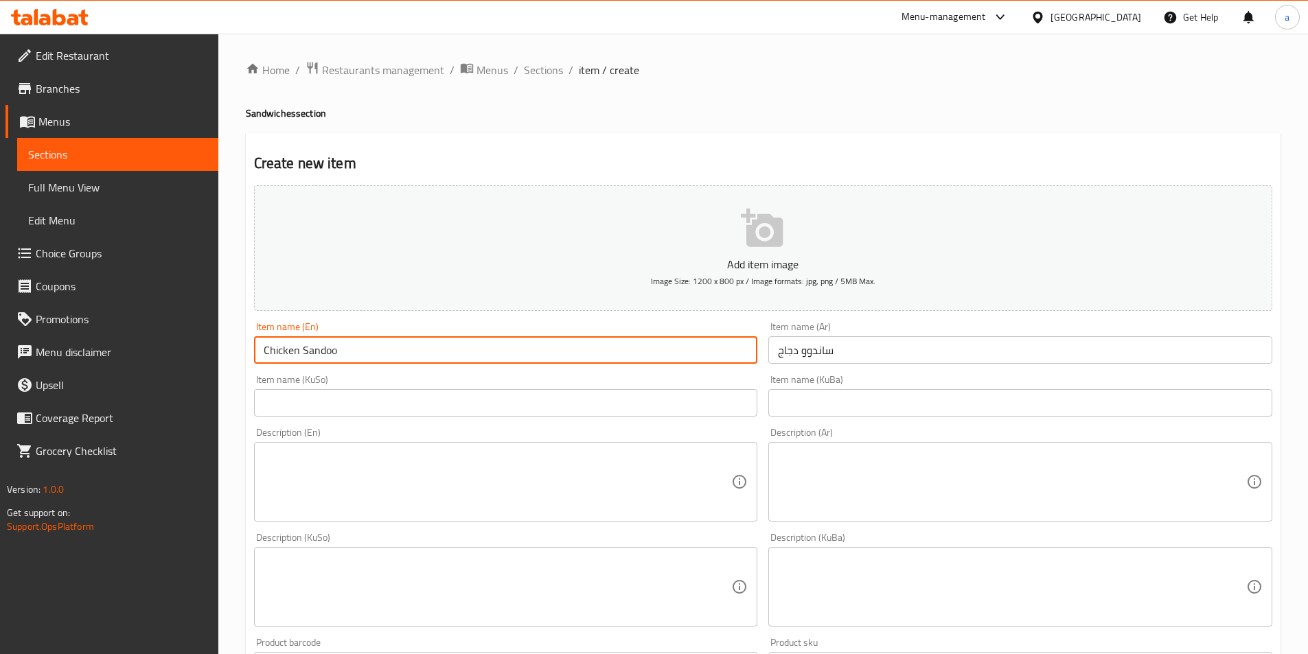
click at [327, 349] on input "Chicken Sandoo" at bounding box center [506, 349] width 504 height 27
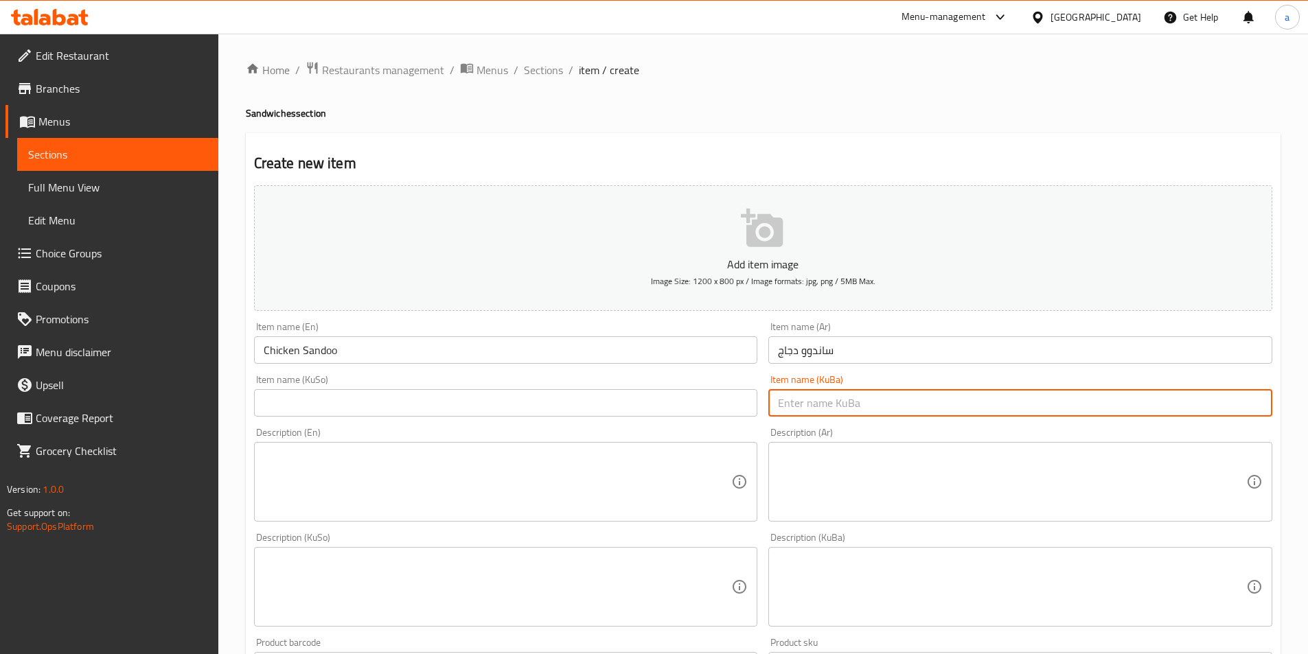
click at [842, 408] on input "text" at bounding box center [1020, 402] width 504 height 27
paste input "مریشک"
drag, startPoint x: 871, startPoint y: 408, endPoint x: 734, endPoint y: 408, distance: 136.6
click at [734, 408] on div "Add item image Image Size: 1200 x 800 px / Image formats: jpg, png / 5MB Max. I…" at bounding box center [763, 555] width 1029 height 750
type input "ساندوو مریشک"
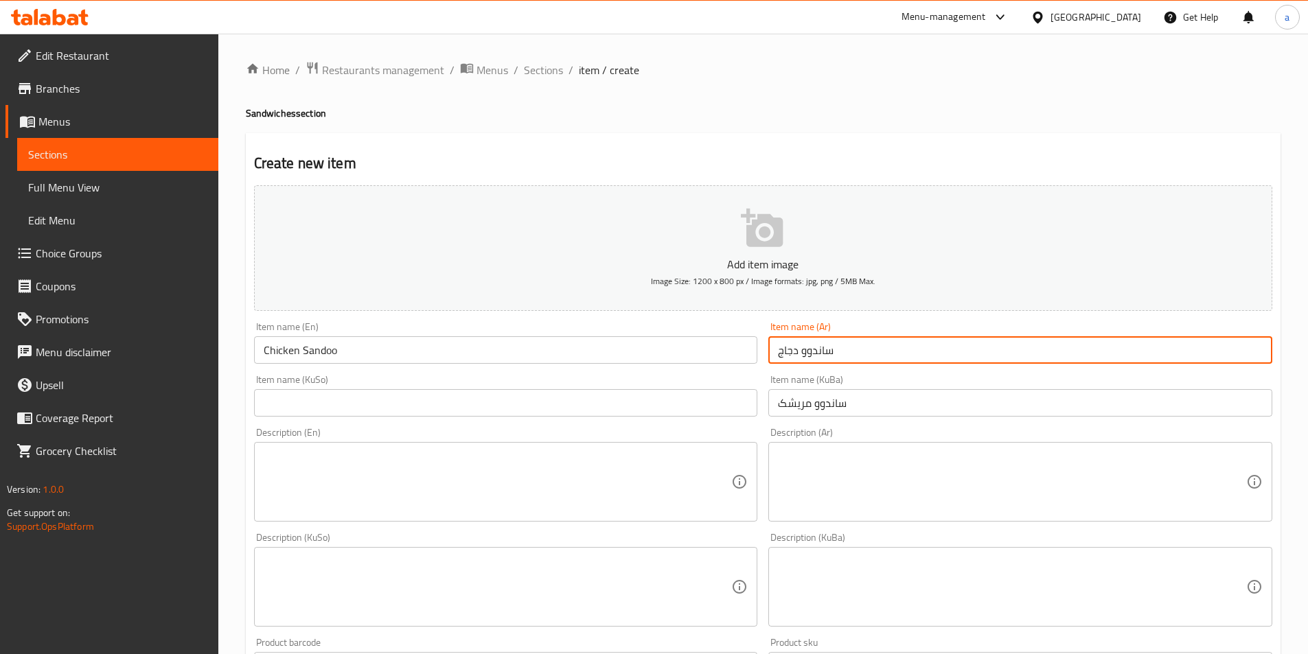
drag, startPoint x: 844, startPoint y: 343, endPoint x: 682, endPoint y: 349, distance: 162.1
click at [682, 349] on div "Add item image Image Size: 1200 x 800 px / Image formats: jpg, png / 5MB Max. I…" at bounding box center [763, 555] width 1029 height 750
type input "ساندوو دجاج"
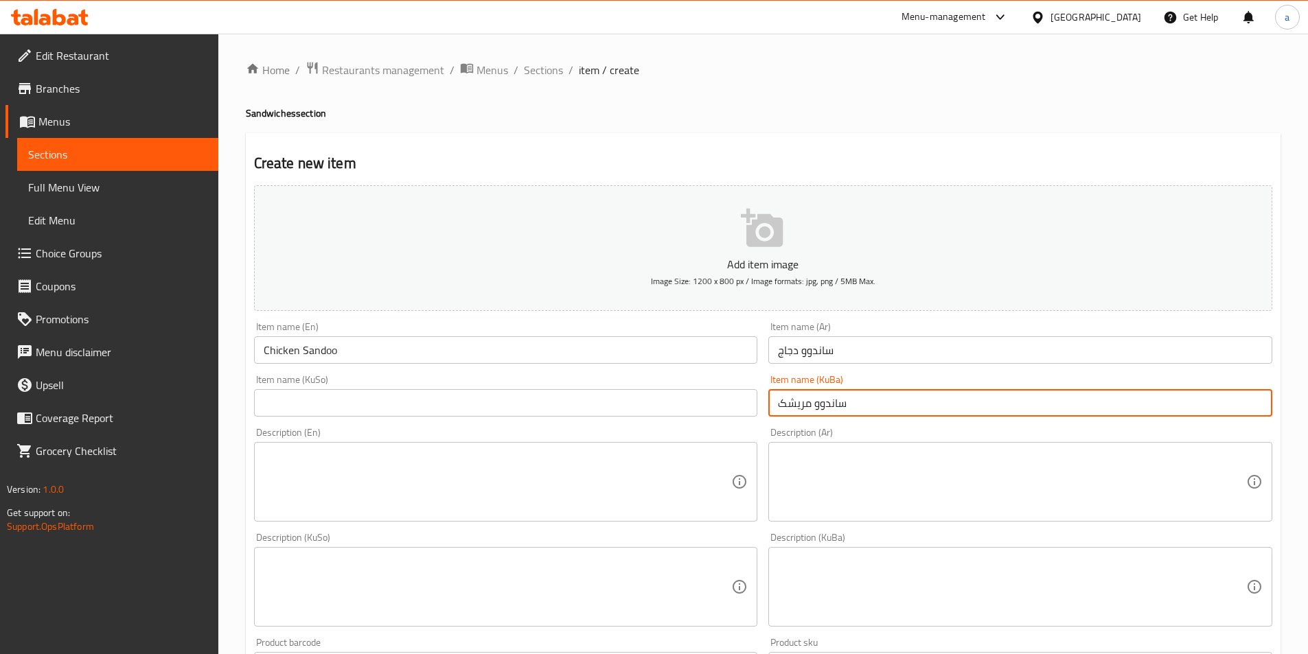
drag, startPoint x: 924, startPoint y: 412, endPoint x: 608, endPoint y: 452, distance: 318.3
click at [599, 451] on div "Add item image Image Size: 1200 x 800 px / Image formats: jpg, png / 5MB Max. I…" at bounding box center [763, 555] width 1029 height 750
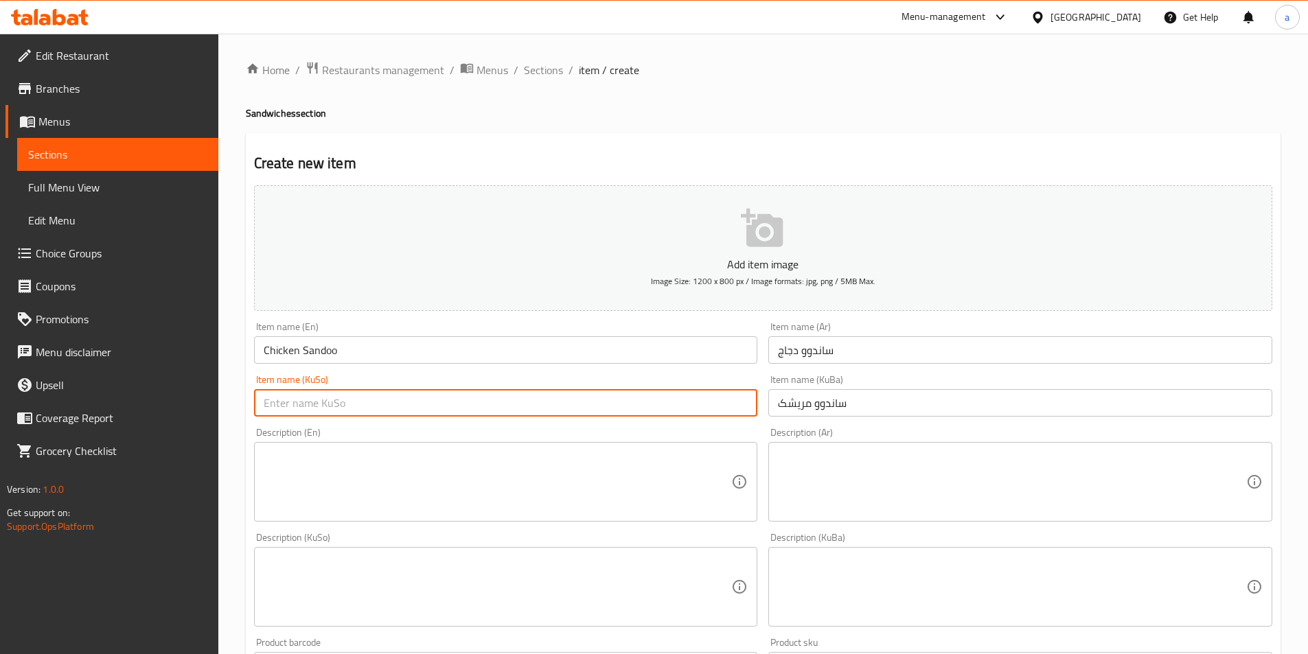
click at [636, 407] on input "text" at bounding box center [506, 402] width 504 height 27
paste input "ساندوو مریشک"
type input "ساندوو مریشک"
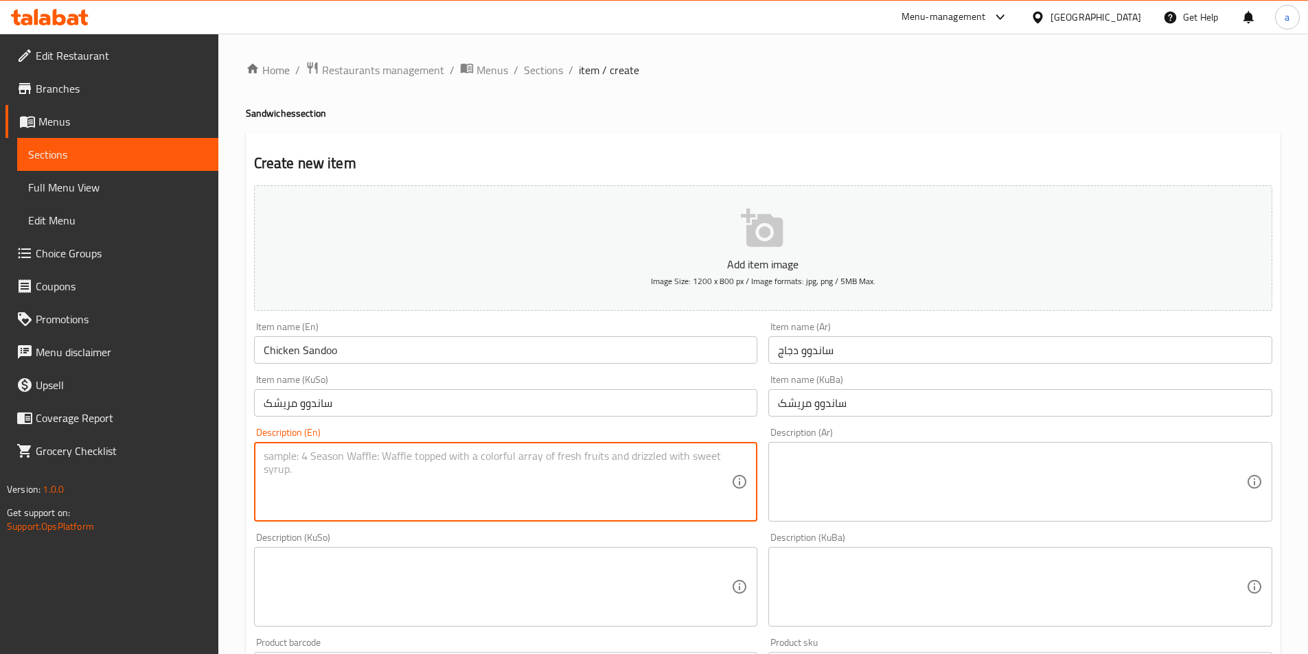
click at [639, 498] on textarea at bounding box center [498, 482] width 468 height 65
paste textarea "Schnitzel steak, parmesan, ranch, lettuce"
click at [417, 465] on textarea "Schnitzel steak, parmesan, ranch, lettuce" at bounding box center [498, 482] width 468 height 65
type textarea "Schnitzel steak, parmesan, ranch and lettuce"
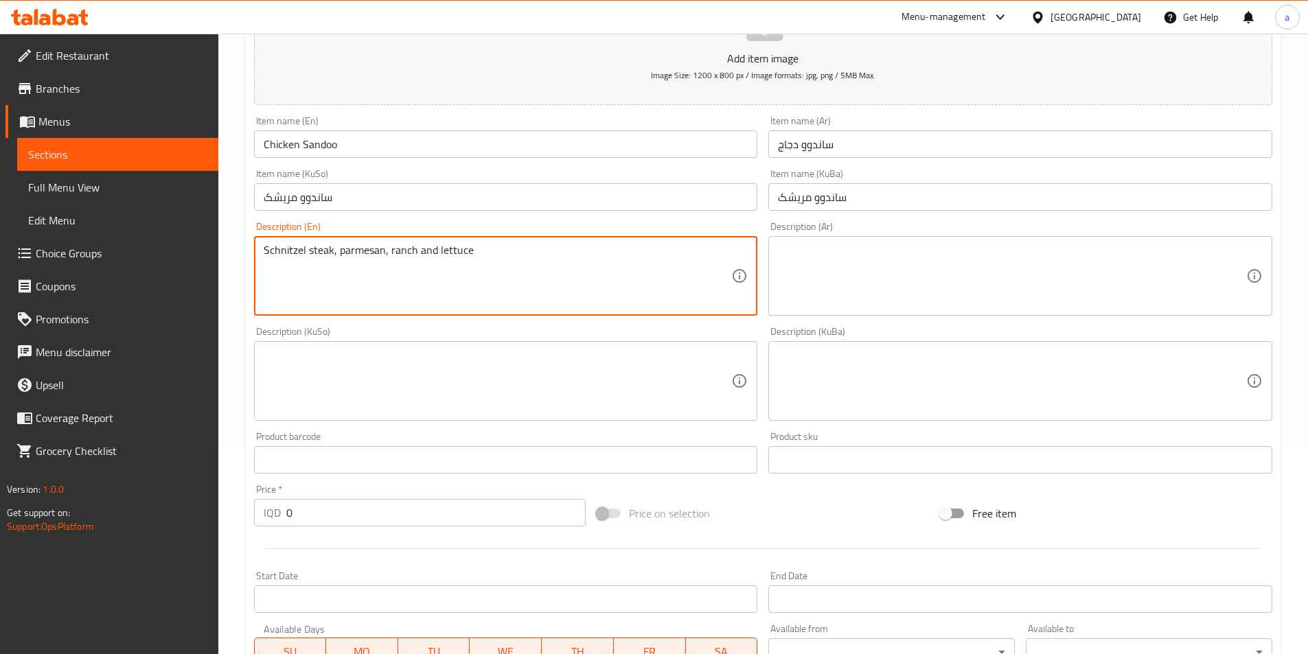
click at [877, 310] on div "Description (Ar)" at bounding box center [1020, 276] width 504 height 80
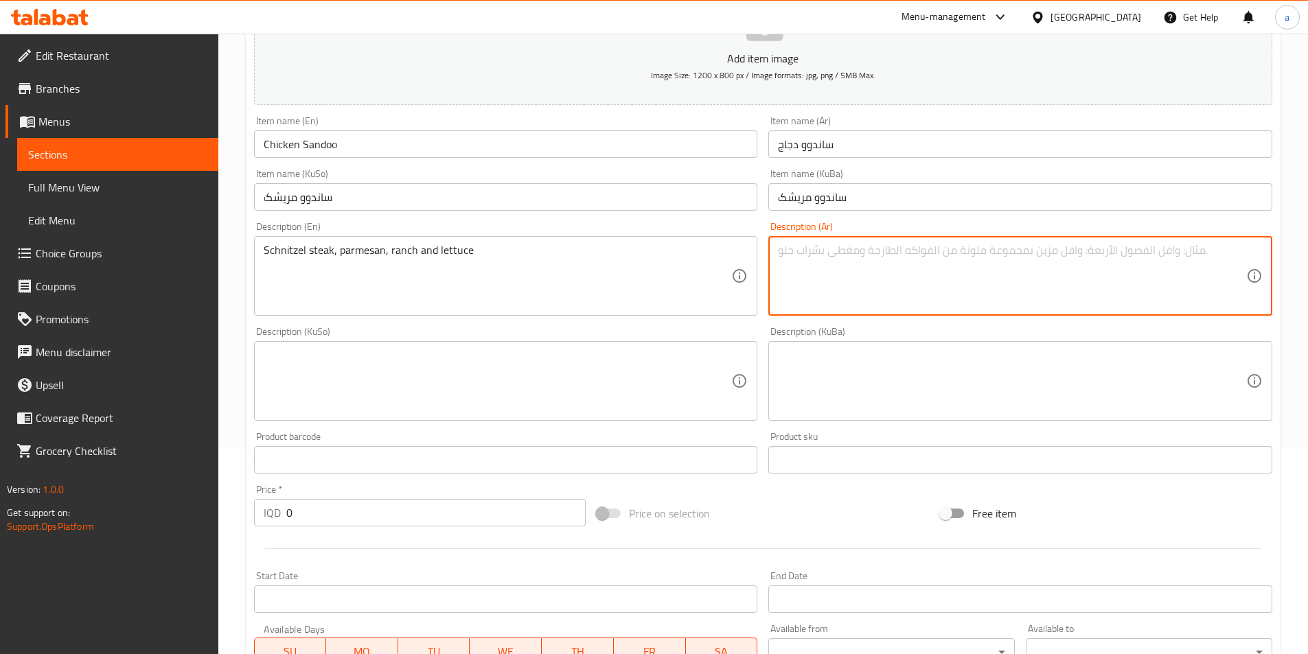
paste textarea "شنيتزل ستيك، بارميزان، رانش وخس"
drag, startPoint x: 1017, startPoint y: 249, endPoint x: 667, endPoint y: 261, distance: 349.6
click at [667, 261] on div "Add item image Image Size: 1200 x 800 px / Image formats: jpg, png / 5MB Max. I…" at bounding box center [763, 349] width 1029 height 750
type textarea "شنيتزل ستيك، بارميزان، رانش وخس"
click at [616, 386] on textarea at bounding box center [498, 381] width 468 height 65
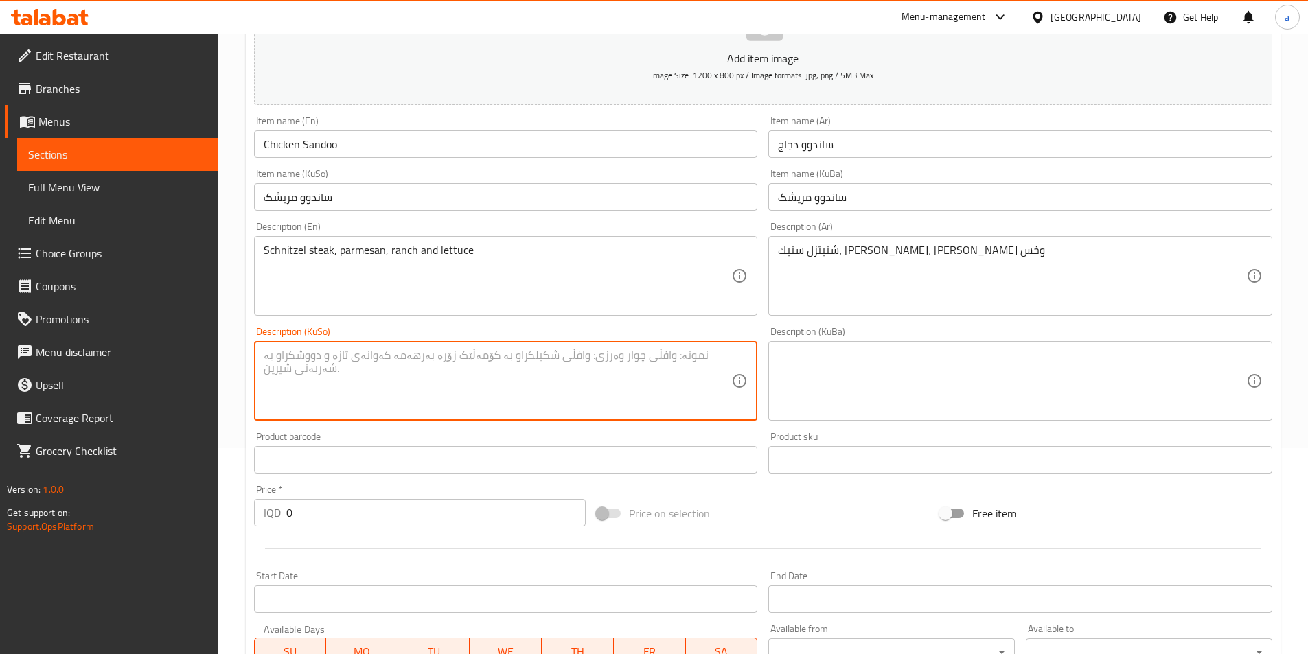
click at [913, 392] on textarea at bounding box center [1012, 381] width 468 height 65
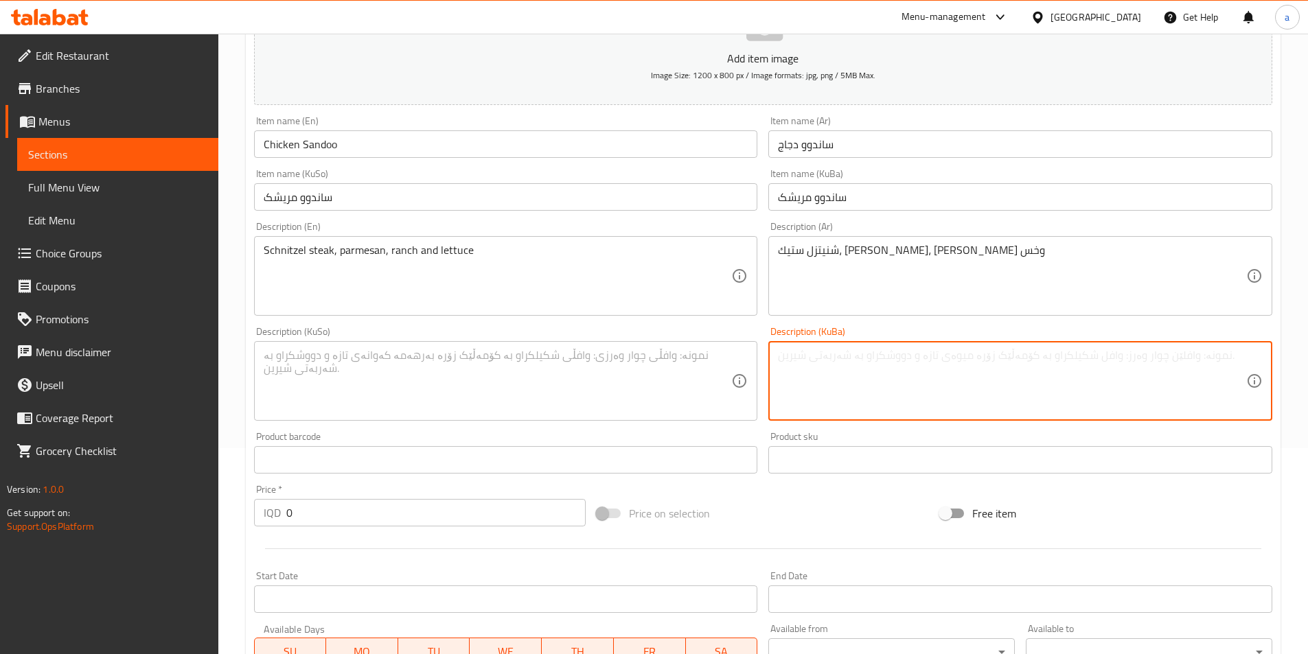
paste textarea "ستێکی چنیتزڵ، پارمیزان، ڕانچ و کاهوو"
type textarea "ستێکی چنیتزڵ، پارمیزان، ڕانچ و کاهوو"
click at [658, 378] on textarea at bounding box center [498, 381] width 468 height 65
paste textarea "ستێکی چنیتزڵ، پارمیزان، ڕانچ و کاهوو"
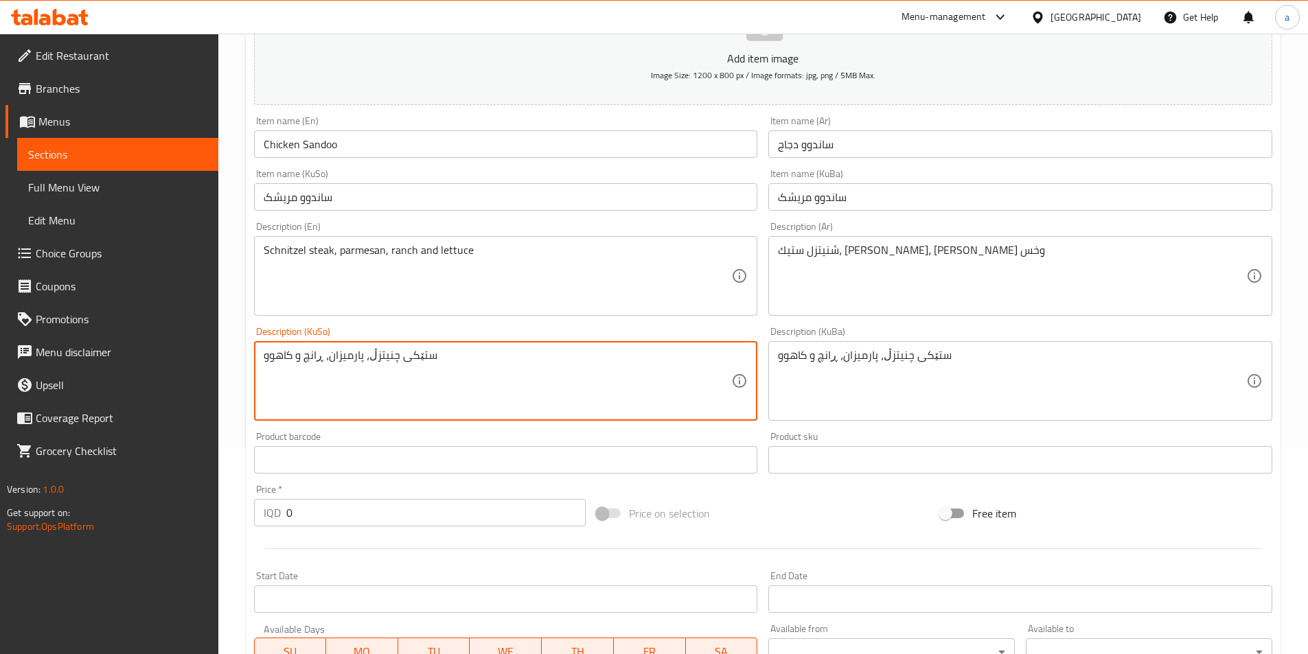
type textarea "ستێکی چنیتزڵ، پارمیزان، ڕانچ و کاهوو"
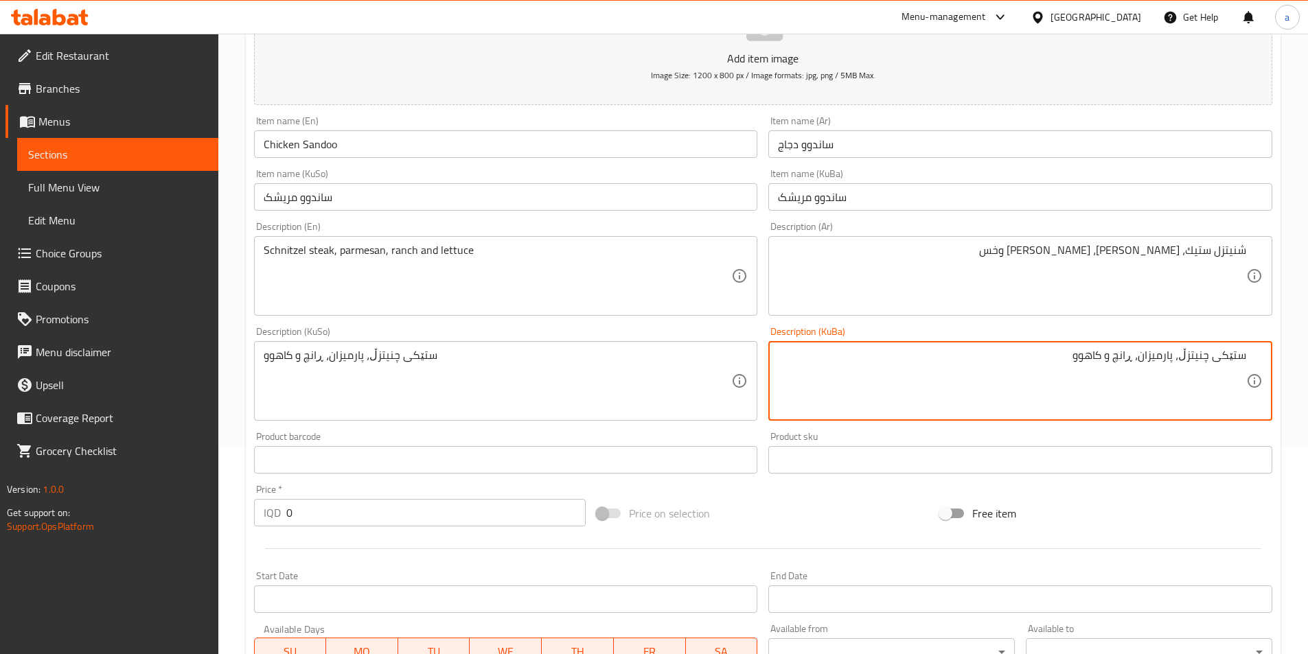
drag, startPoint x: 1052, startPoint y: 363, endPoint x: 1263, endPoint y: 369, distance: 210.2
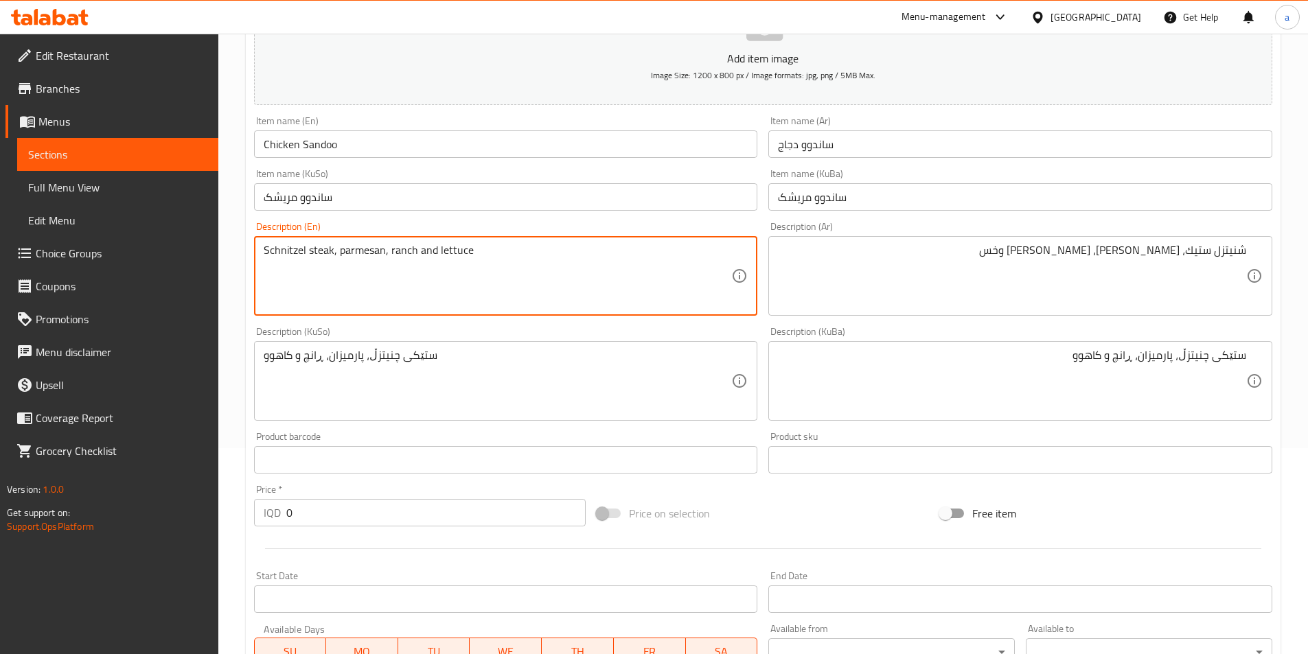
drag, startPoint x: 479, startPoint y: 268, endPoint x: 214, endPoint y: 268, distance: 265.0
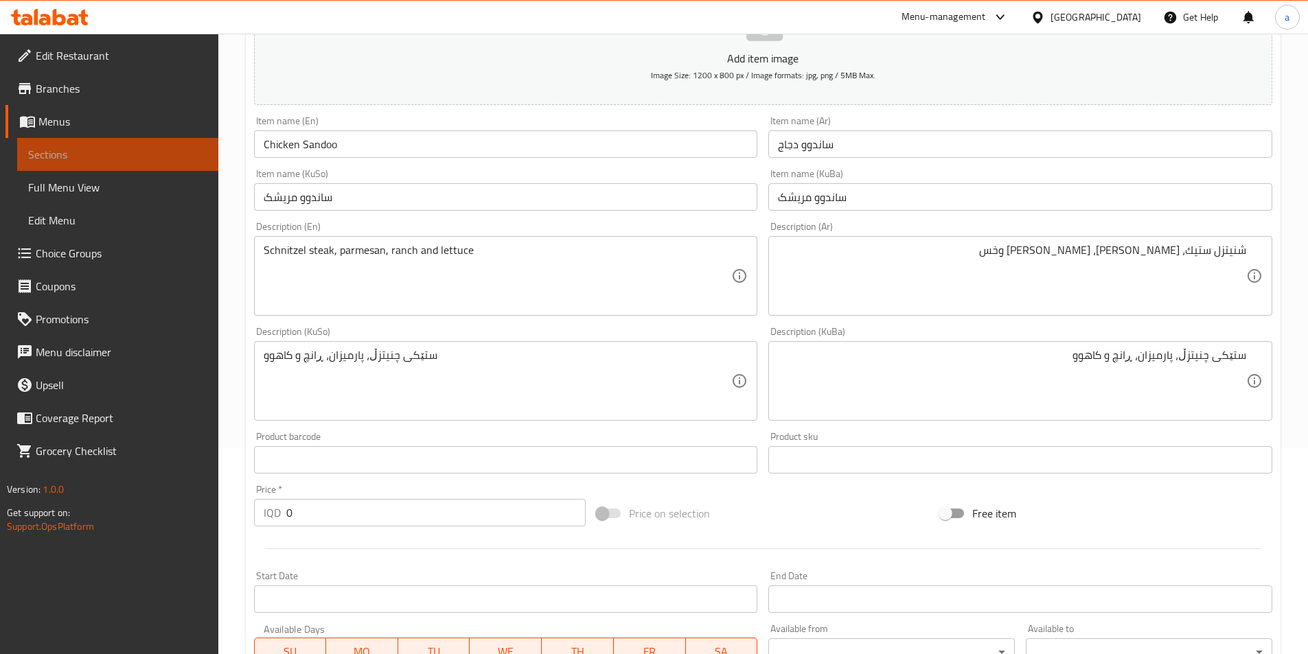
click at [143, 154] on span "Sections" at bounding box center [117, 154] width 179 height 16
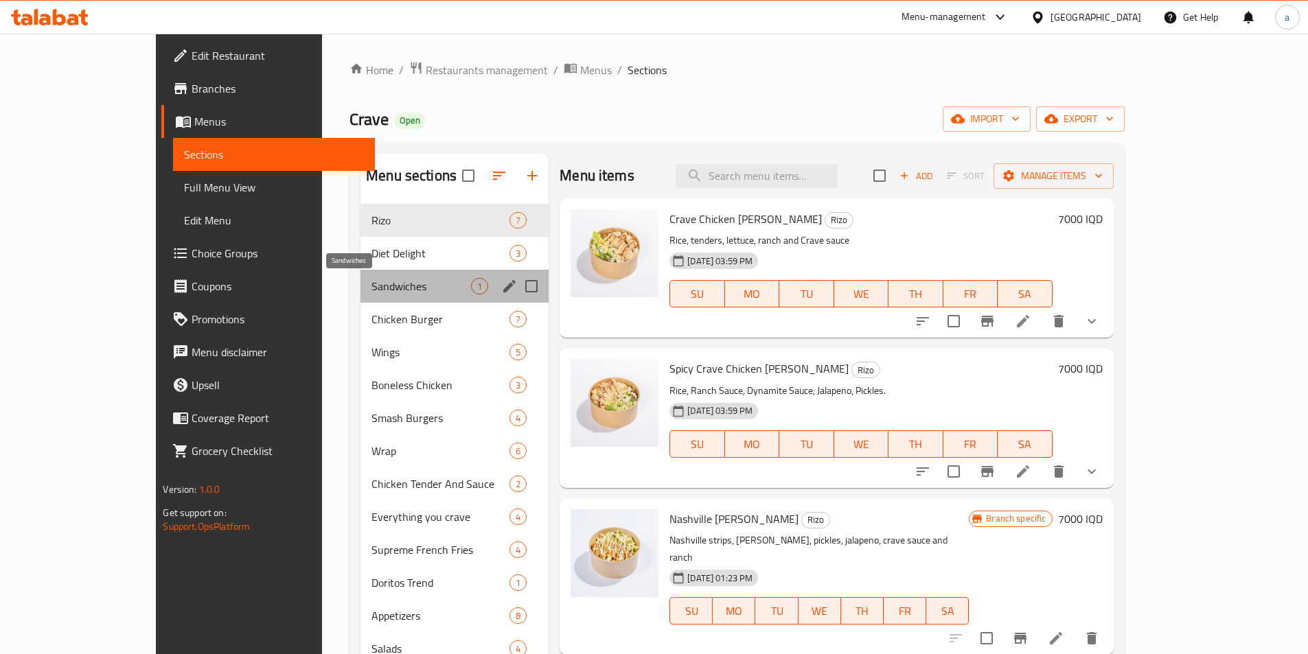
click at [371, 290] on span "Sandwiches" at bounding box center [421, 286] width 100 height 16
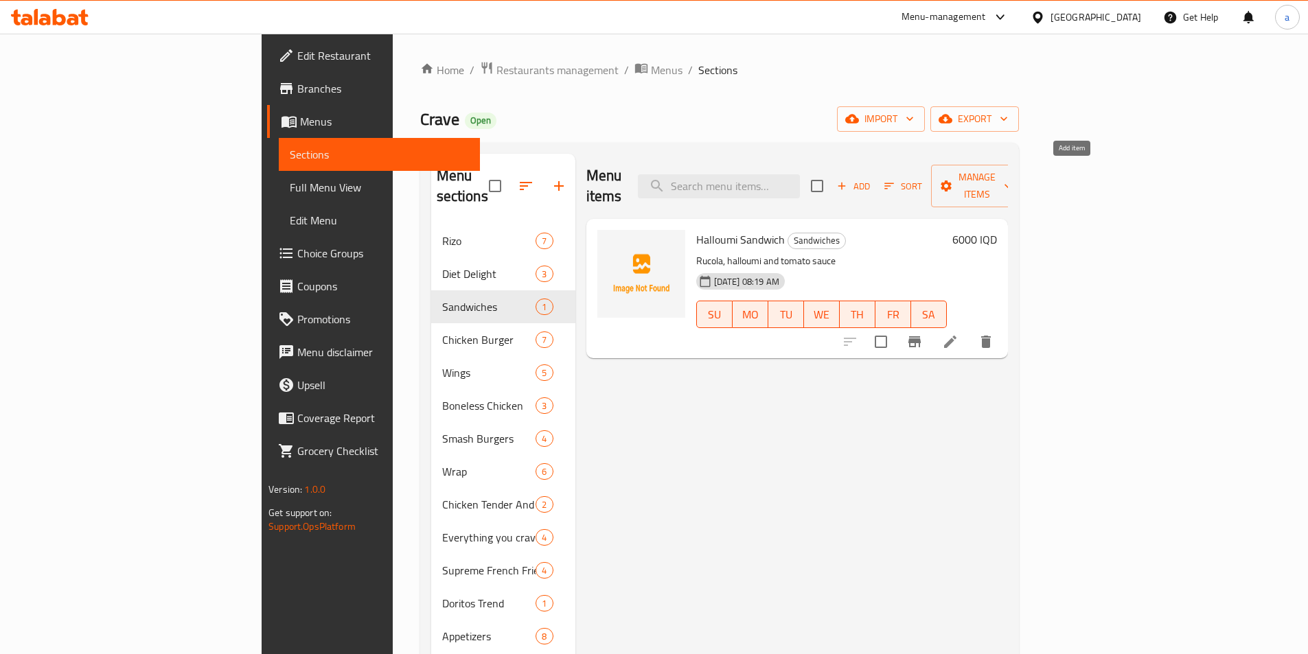
click at [872, 179] on span "Add" at bounding box center [853, 187] width 37 height 16
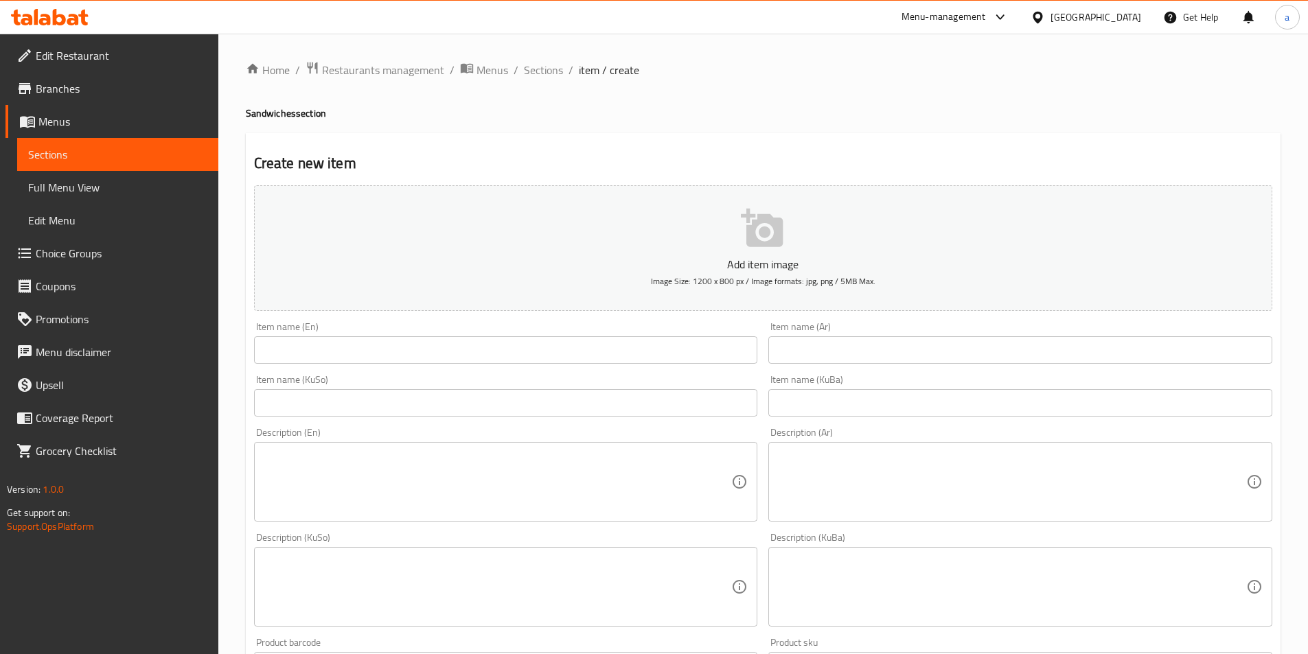
click at [637, 343] on input "text" at bounding box center [506, 349] width 504 height 27
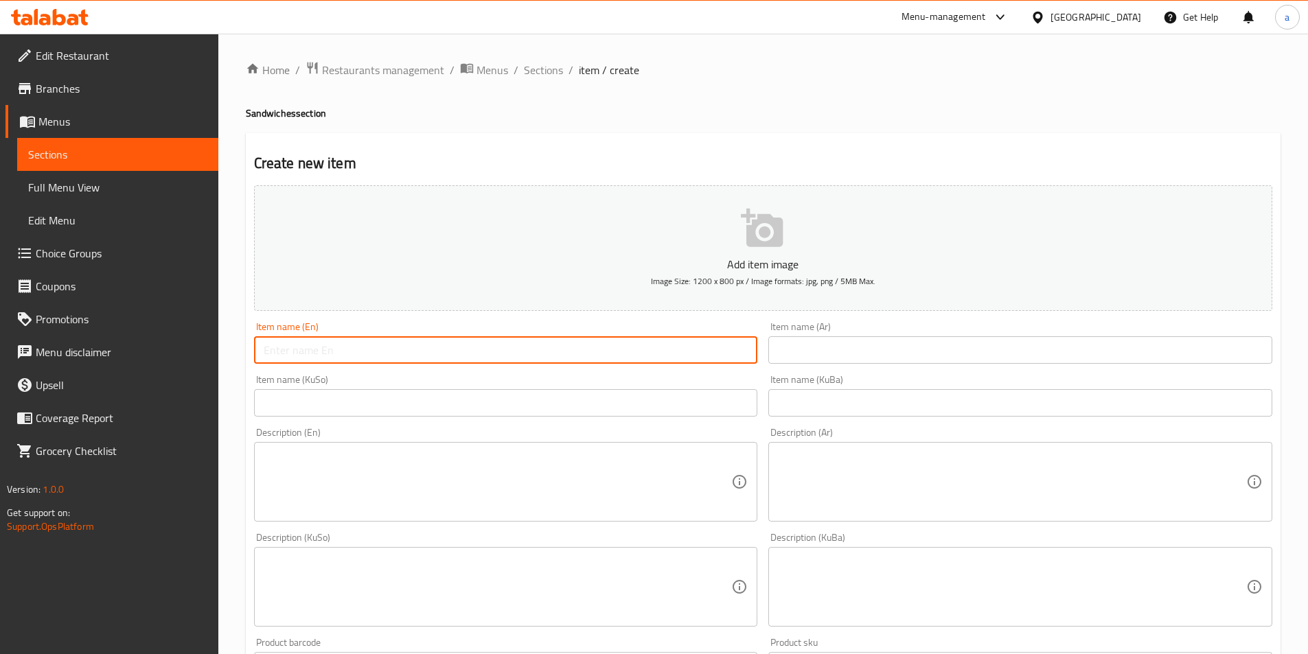
paste input "Tortilla Chicken"
type input "Tortilla Chicken"
click at [812, 349] on input "text" at bounding box center [1020, 349] width 504 height 27
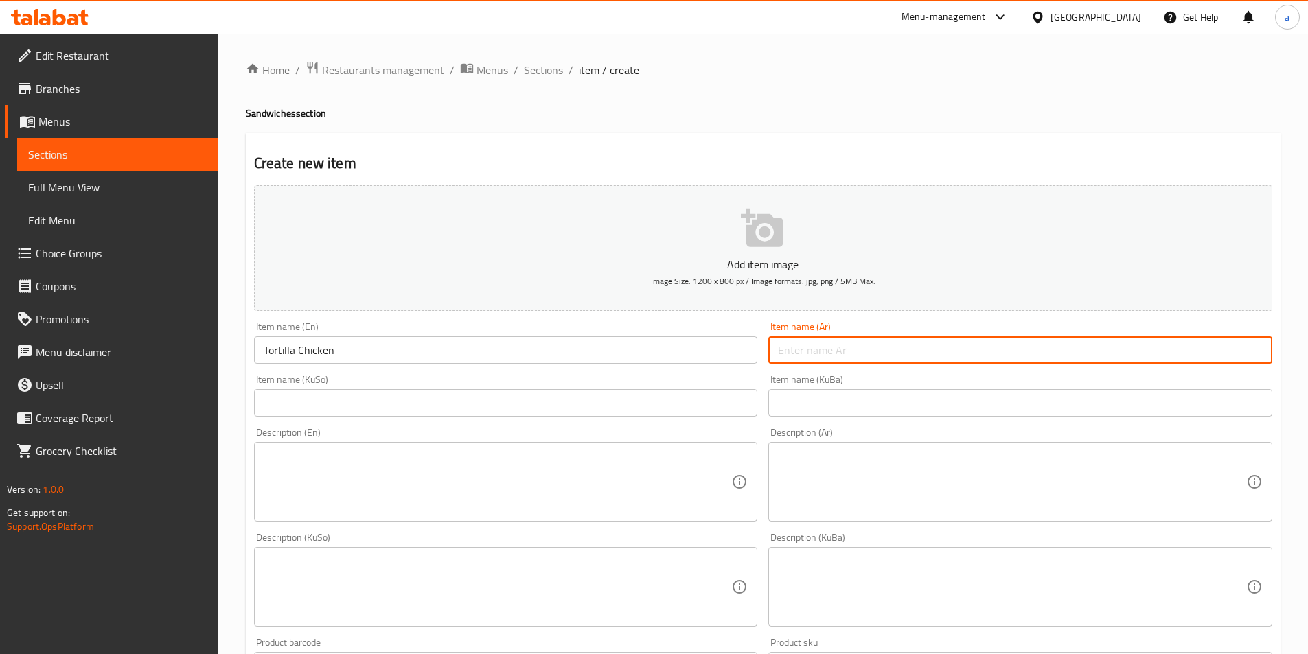
paste input "دجاج تورتيلا"
type input "دجاج تورتيلا"
click at [811, 408] on input "text" at bounding box center [1020, 402] width 504 height 27
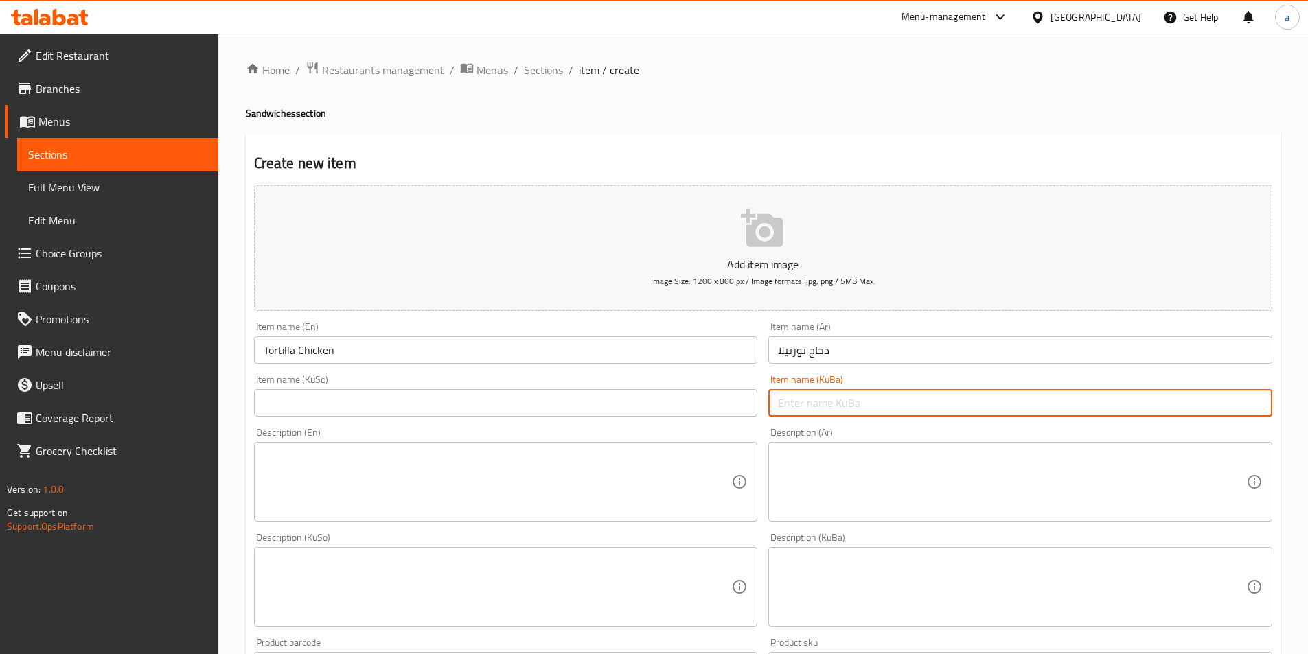
paste input "مریشکی"
paste input "تۆرتێلا"
drag, startPoint x: 1140, startPoint y: 404, endPoint x: 1286, endPoint y: 413, distance: 146.5
click at [1286, 413] on div "Home / Restaurants management / Menus / Sections / item / create Sandwiches sec…" at bounding box center [763, 581] width 1090 height 1094
click at [1153, 410] on input "مریشکی تۆرتێلا" at bounding box center [1020, 402] width 504 height 27
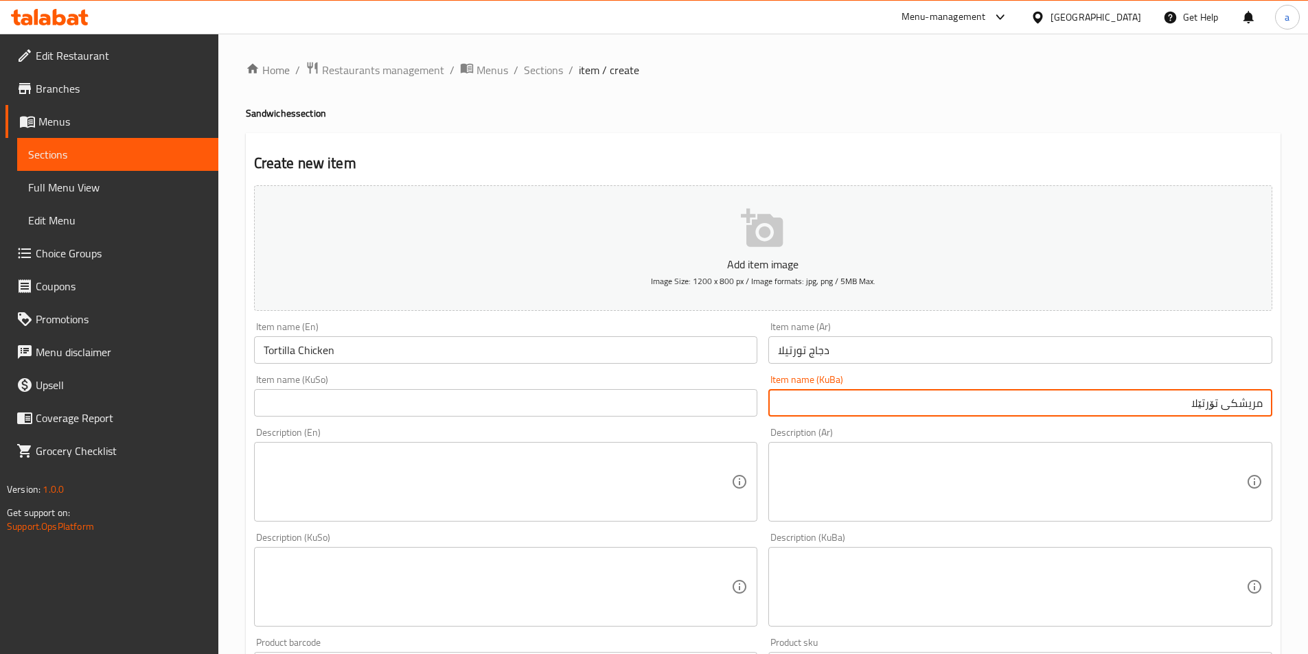
drag, startPoint x: 1163, startPoint y: 406, endPoint x: 1317, endPoint y: 407, distance: 154.5
click at [1308, 407] on html "​ Menu-management Iraq Get Help a Edit Restaurant Branches Menus Sections Full …" at bounding box center [654, 327] width 1308 height 654
type input "مریشکی تۆرتێلا"
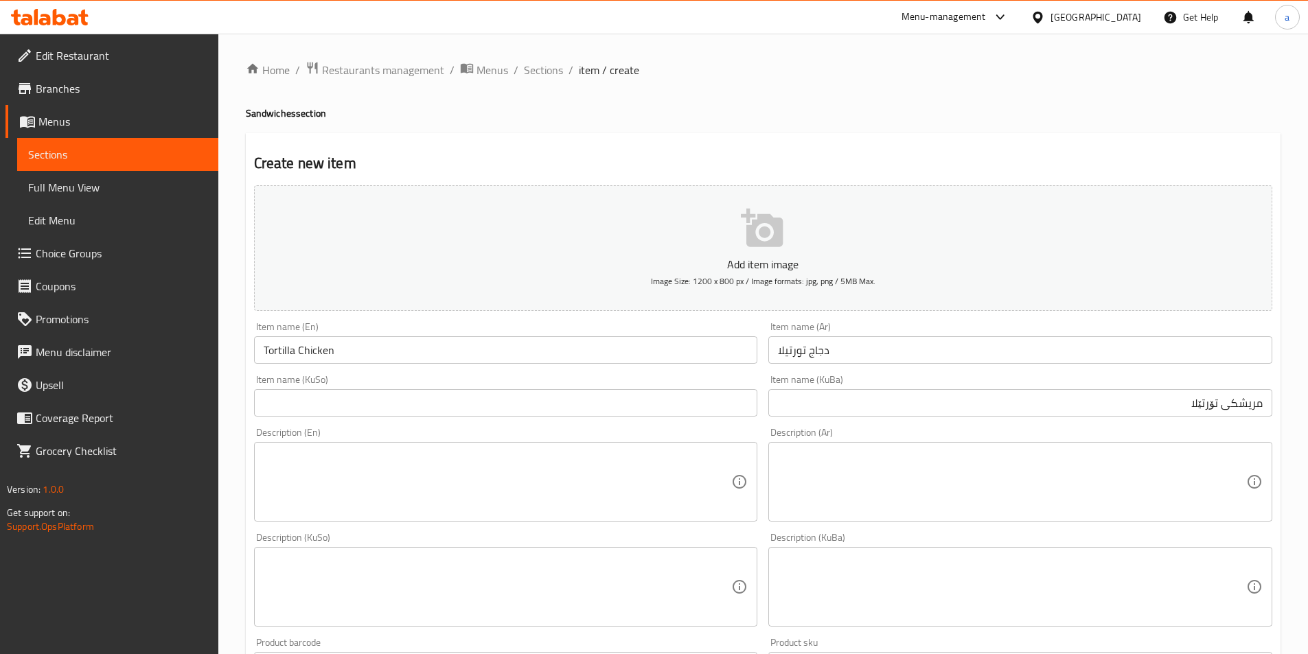
click at [516, 415] on div "Item name (KuSo) Item name (KuSo)" at bounding box center [506, 395] width 515 height 53
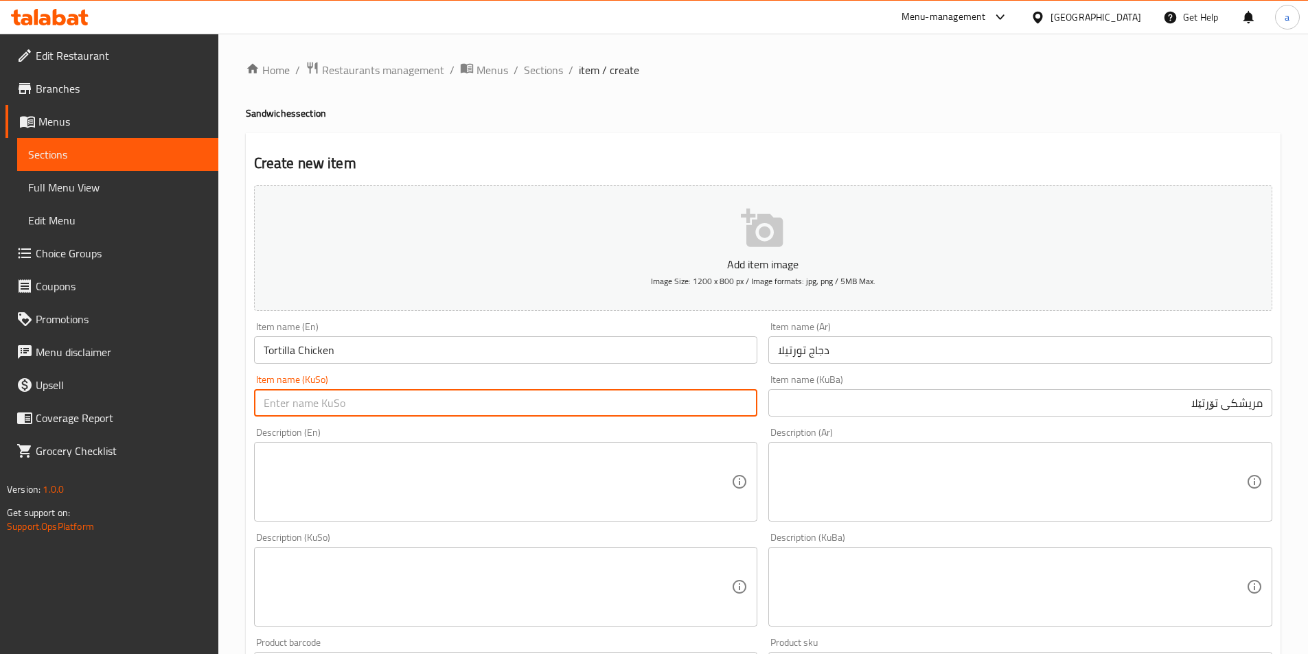
click at [518, 413] on input "text" at bounding box center [506, 402] width 504 height 27
paste input "مریشکی تۆرتێلا"
type input "مریشکی تۆرتێلا"
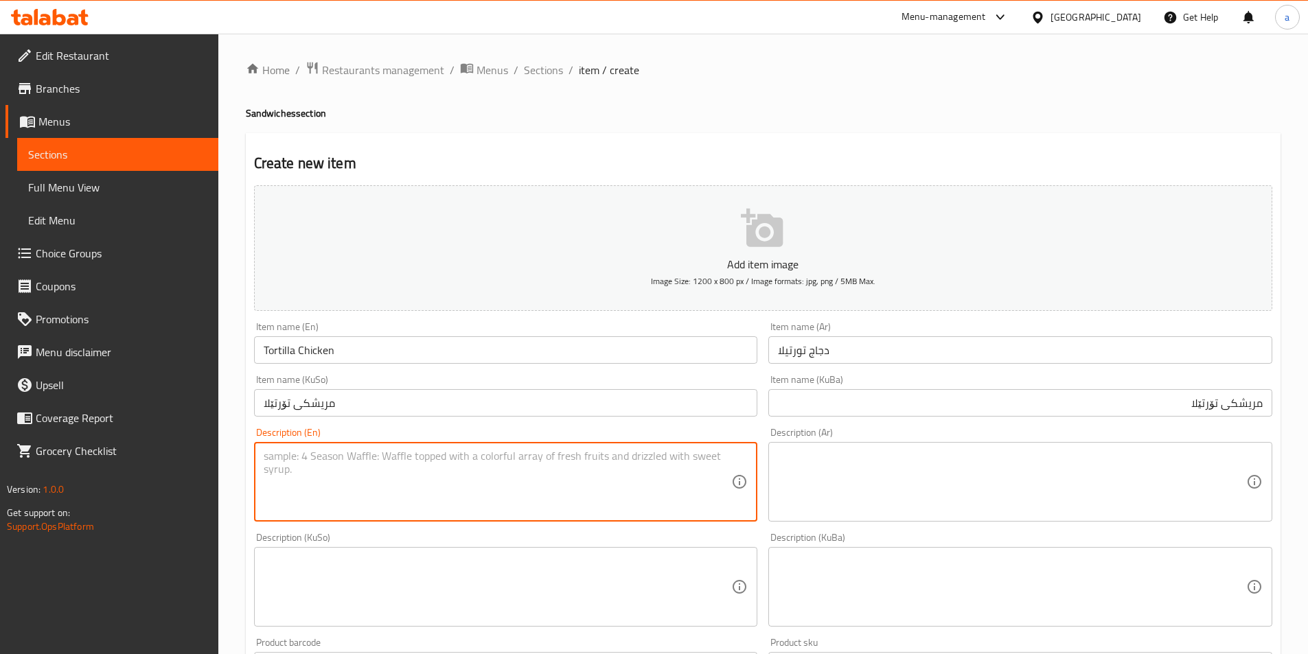
click at [369, 462] on textarea at bounding box center [498, 482] width 468 height 65
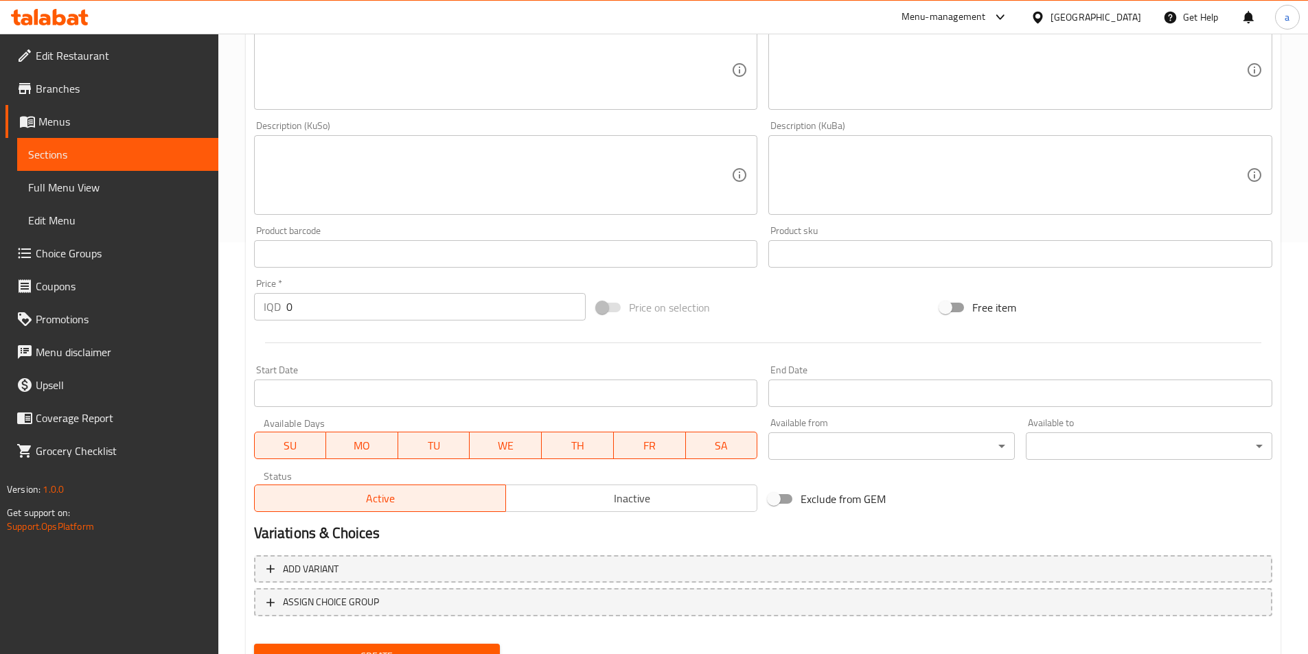
click at [314, 377] on div "Start Date Start Date" at bounding box center [506, 386] width 504 height 42
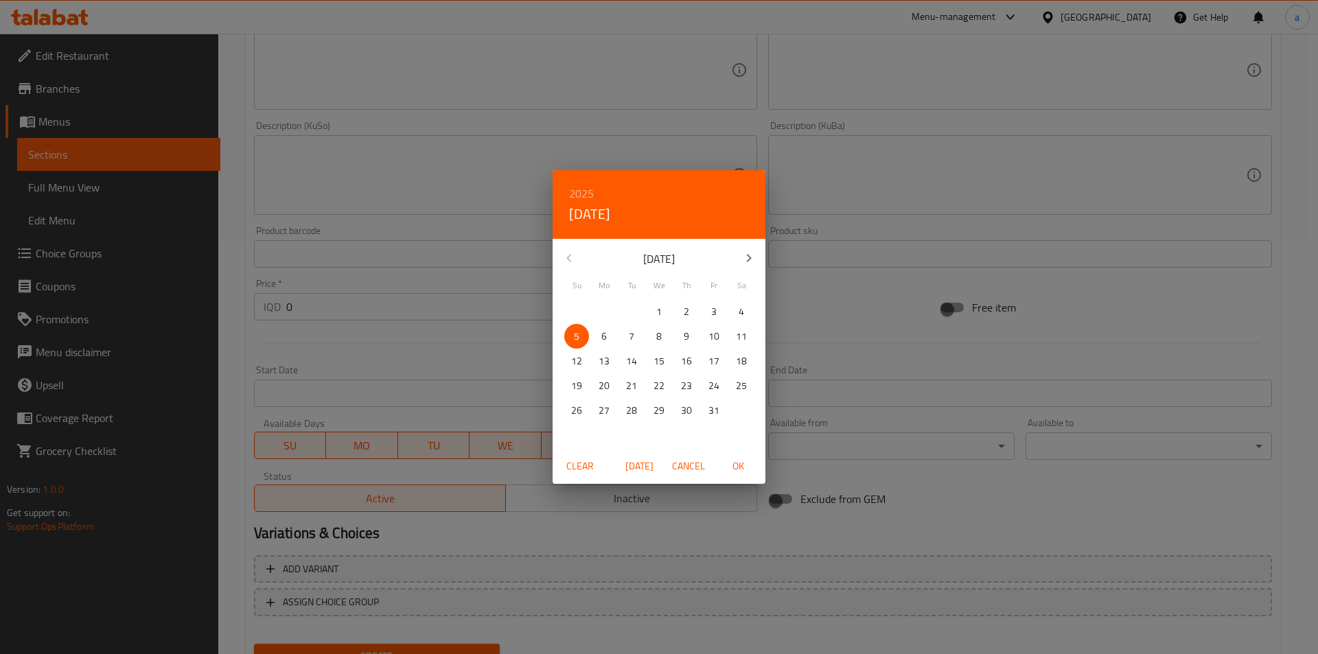
click at [313, 389] on div "2025 Sun, Oct 5 October 2025 Su Mo Tu We Th Fr Sa 28 29 30 1 2 3 4 5 6 7 8 9 10…" at bounding box center [659, 327] width 1318 height 654
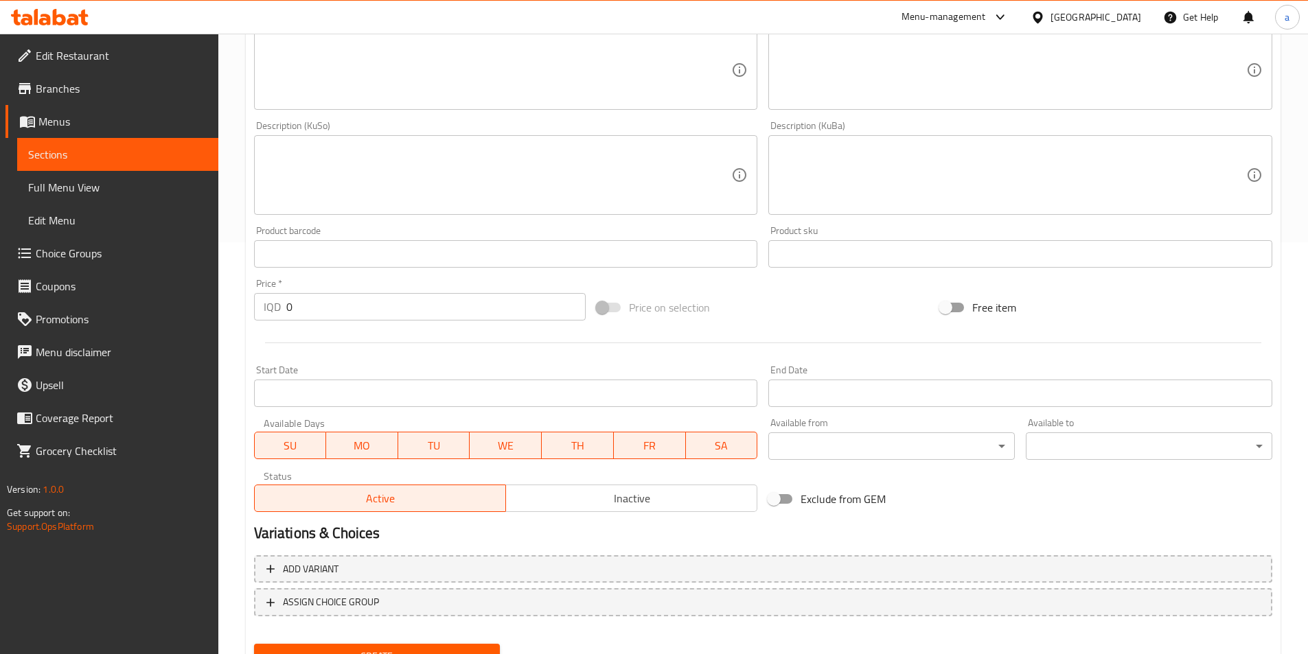
click at [371, 373] on div "Start Date Start Date" at bounding box center [506, 386] width 504 height 42
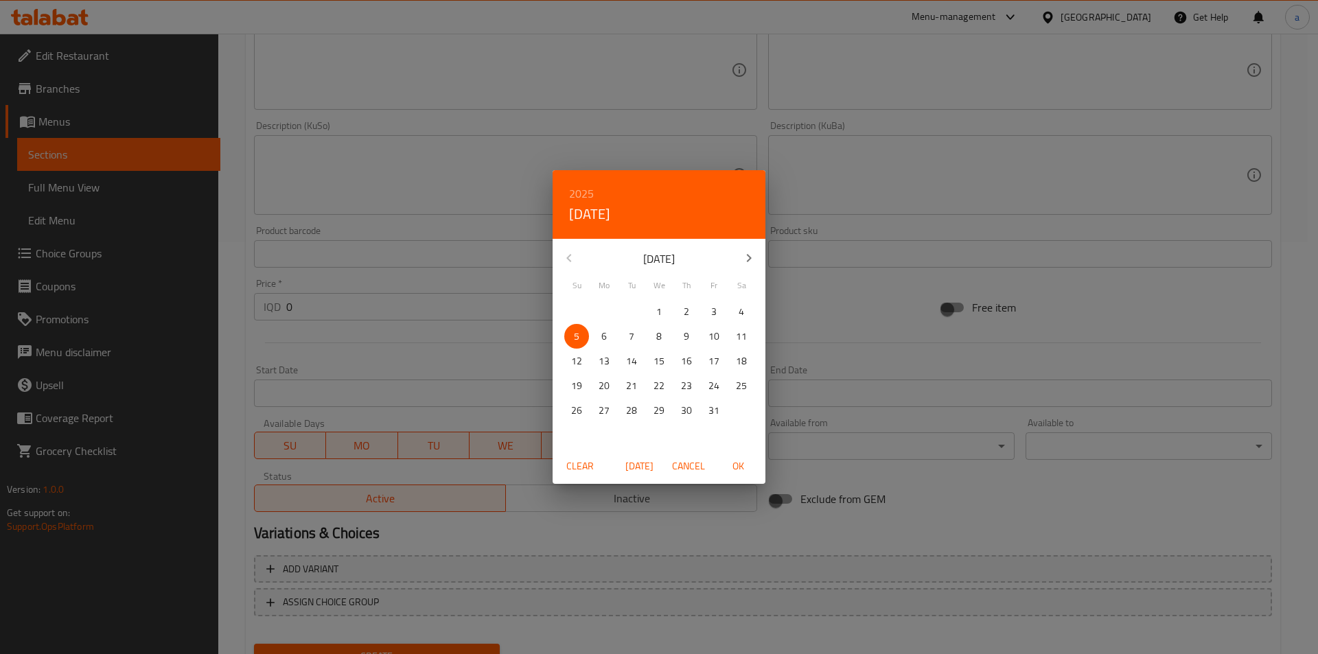
click at [371, 373] on div "2025 Sun, Oct 5 October 2025 Su Mo Tu We Th Fr Sa 28 29 30 1 2 3 4 5 6 7 8 9 10…" at bounding box center [659, 327] width 1318 height 654
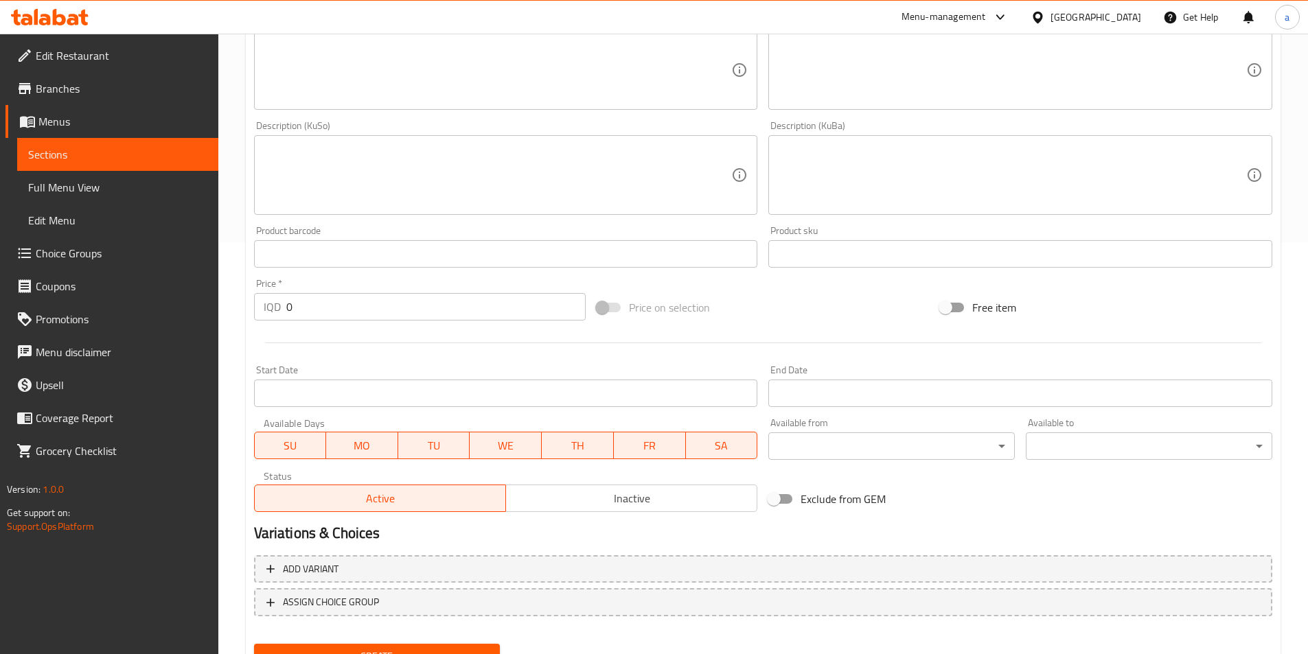
click at [395, 309] on input "0" at bounding box center [436, 306] width 300 height 27
drag, startPoint x: 395, startPoint y: 309, endPoint x: 242, endPoint y: 303, distance: 153.2
click at [242, 303] on div "Home / Restaurants management / Menus / Sections / item / create Sandwiches sec…" at bounding box center [763, 169] width 1090 height 1094
paste input "800"
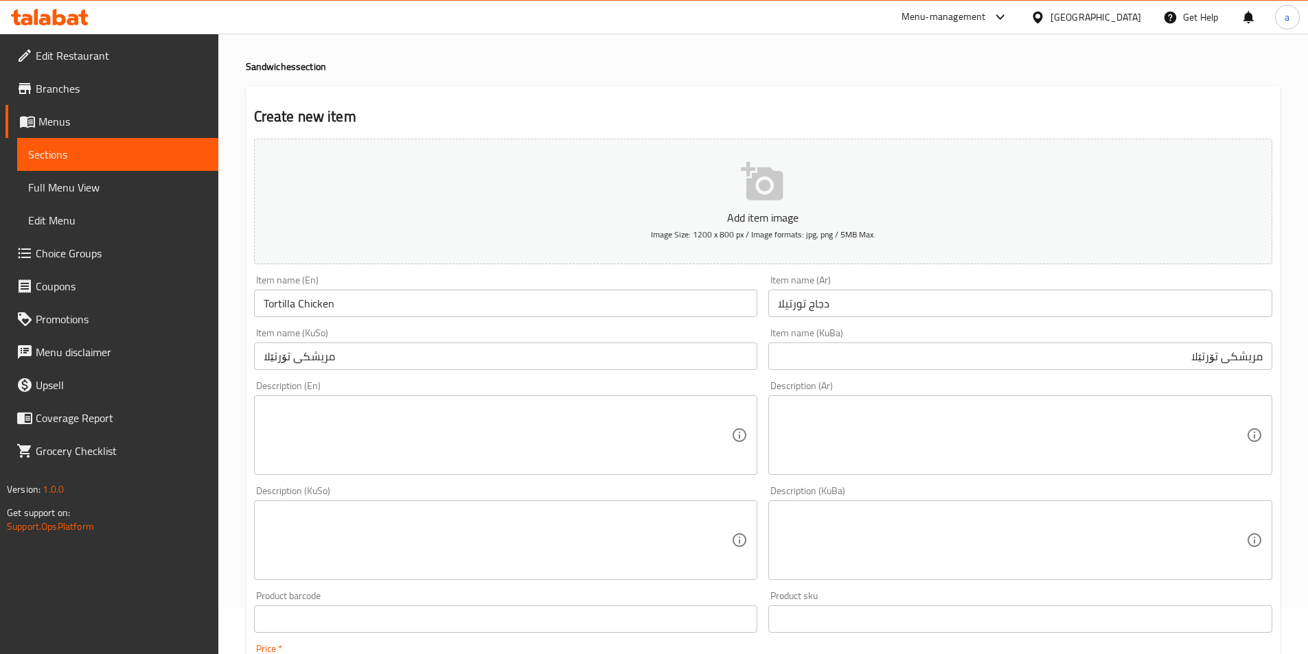
scroll to position [0, 0]
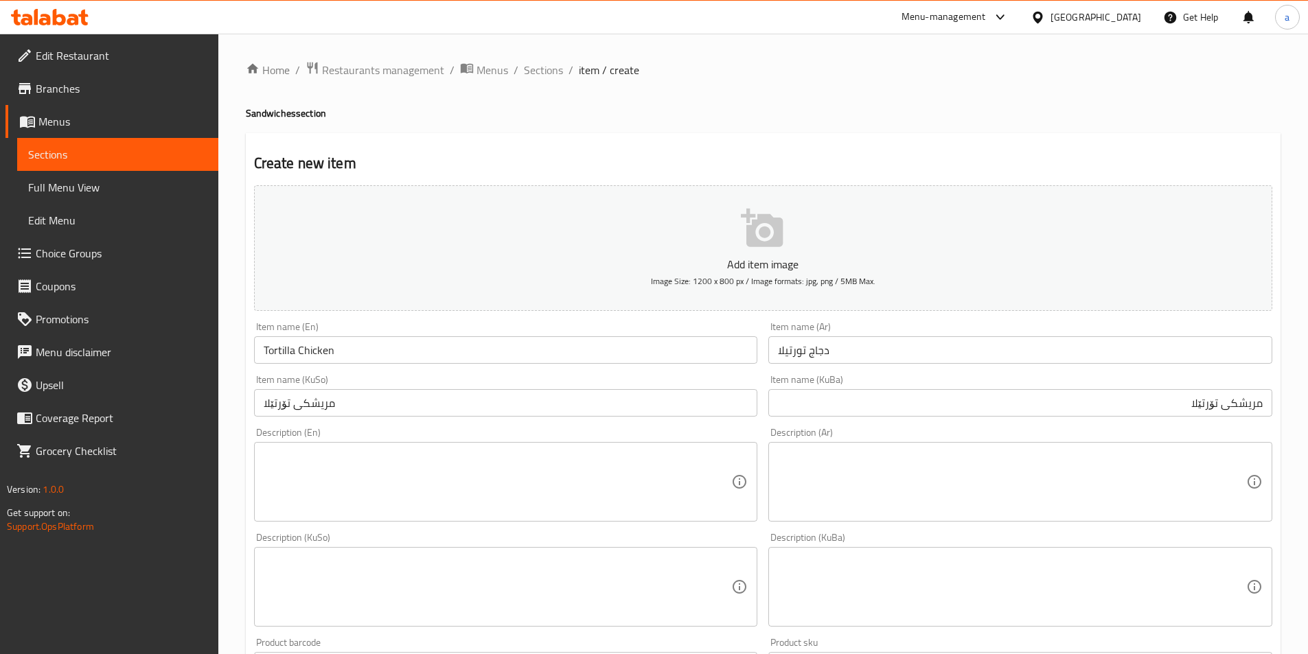
type input "8000"
click at [855, 470] on textarea at bounding box center [1012, 482] width 468 height 65
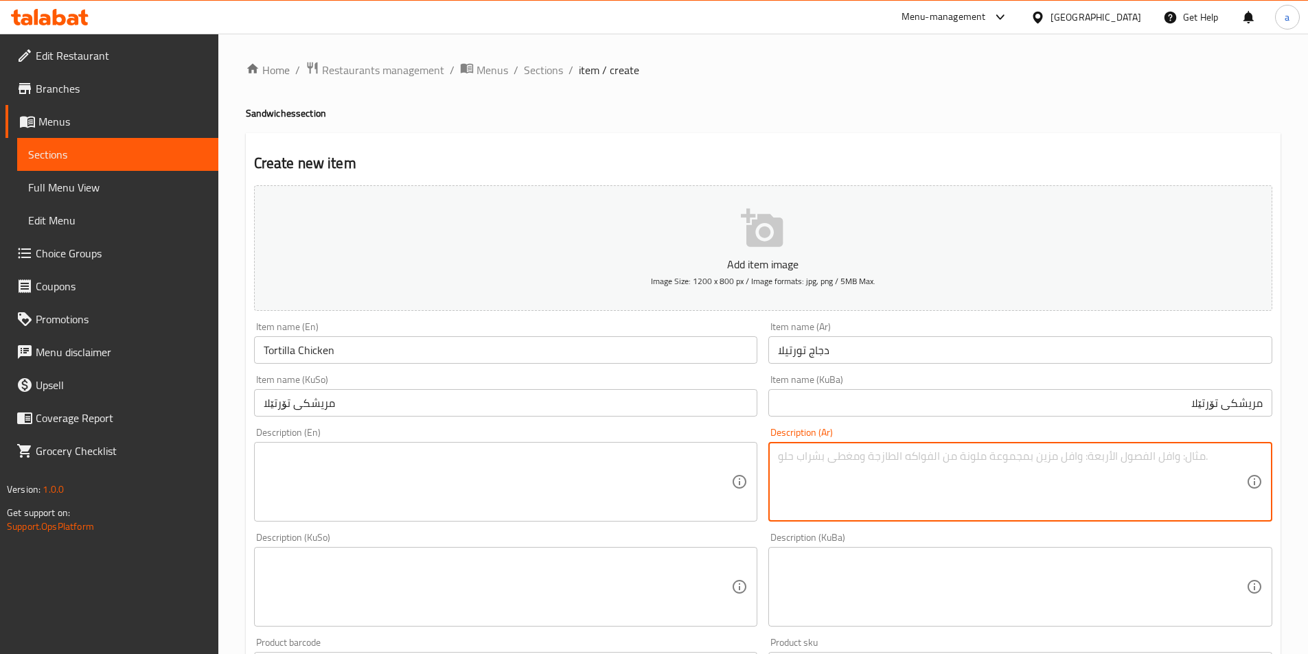
paste
click at [1199, 457] on textarea "دجاج، جبنة، خبز تورتيلا، أفوكادو، خس، طماطم ورانش" at bounding box center [1012, 482] width 468 height 65
type textarea "دجاج، جبن، خبز تورتيلا، أفوكادو، خس، طماطم ورانش"
click at [527, 457] on textarea at bounding box center [498, 482] width 468 height 65
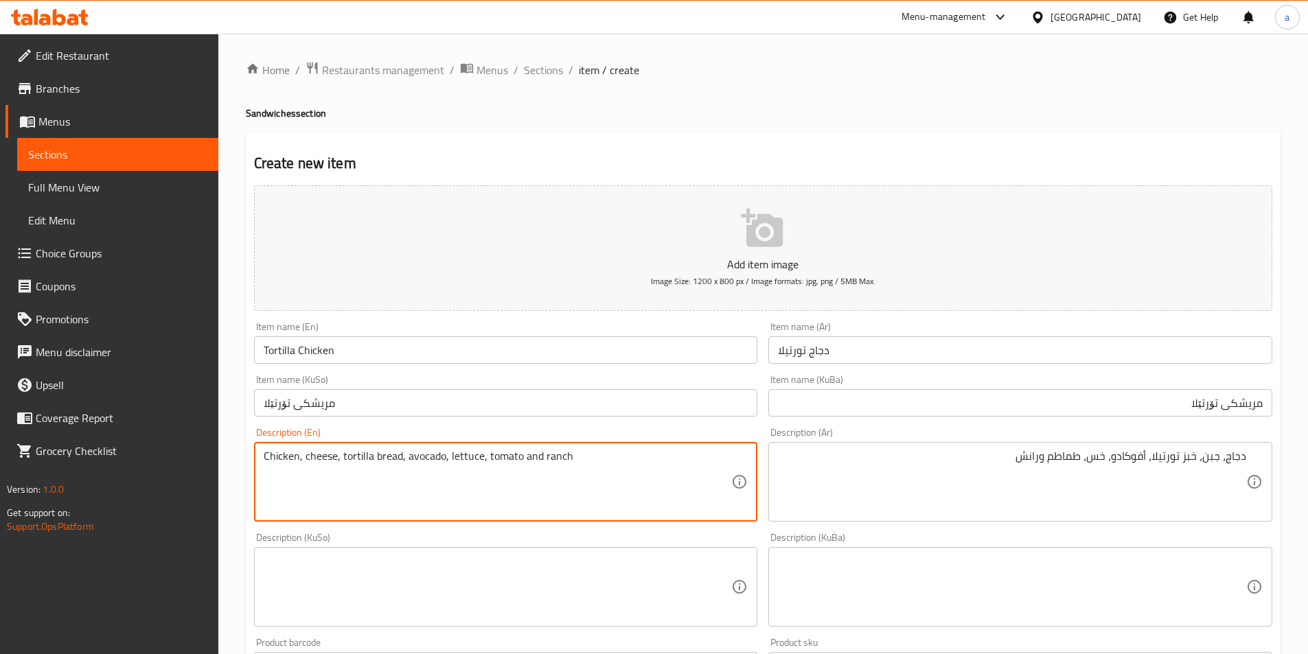
type textarea "Chicken, cheese, tortilla bread, avocado, lettuce, tomato and ranch"
click at [394, 554] on div "Description (KuSo)" at bounding box center [506, 587] width 504 height 80
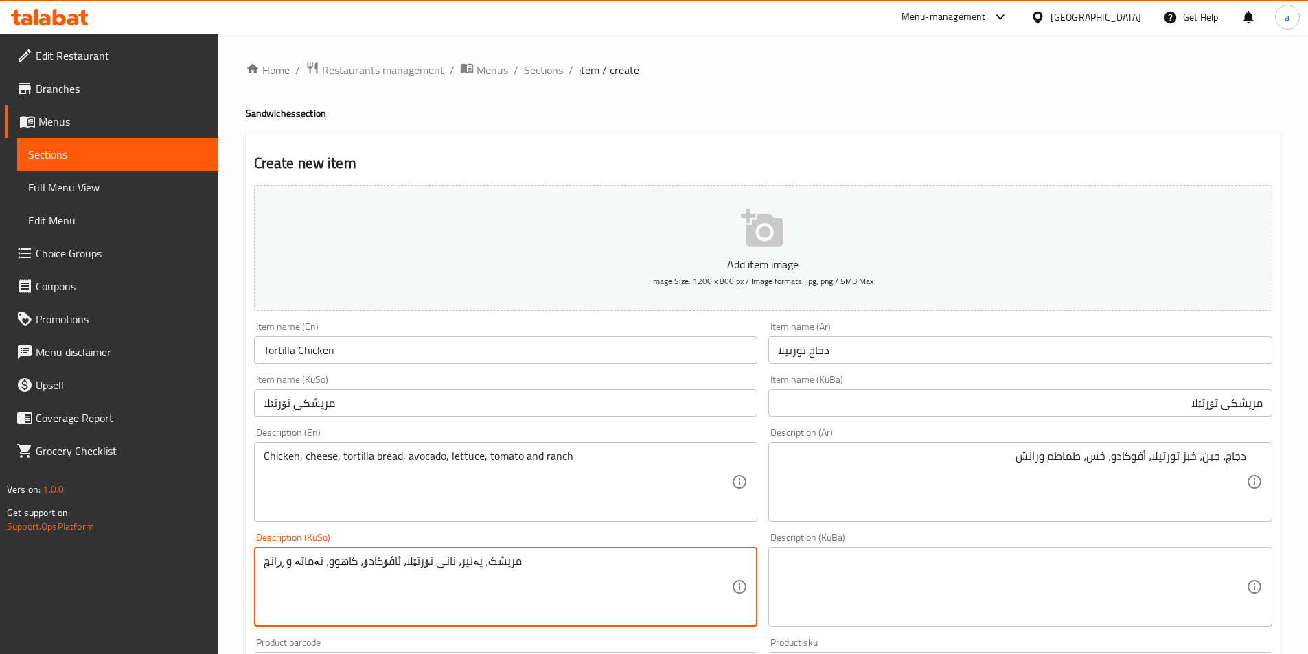
type textarea "مریشک، پەنیر، نانی تۆرتێلا، ئاڤۆکادۆ، کاهوو، تەماتە و ڕانچ"
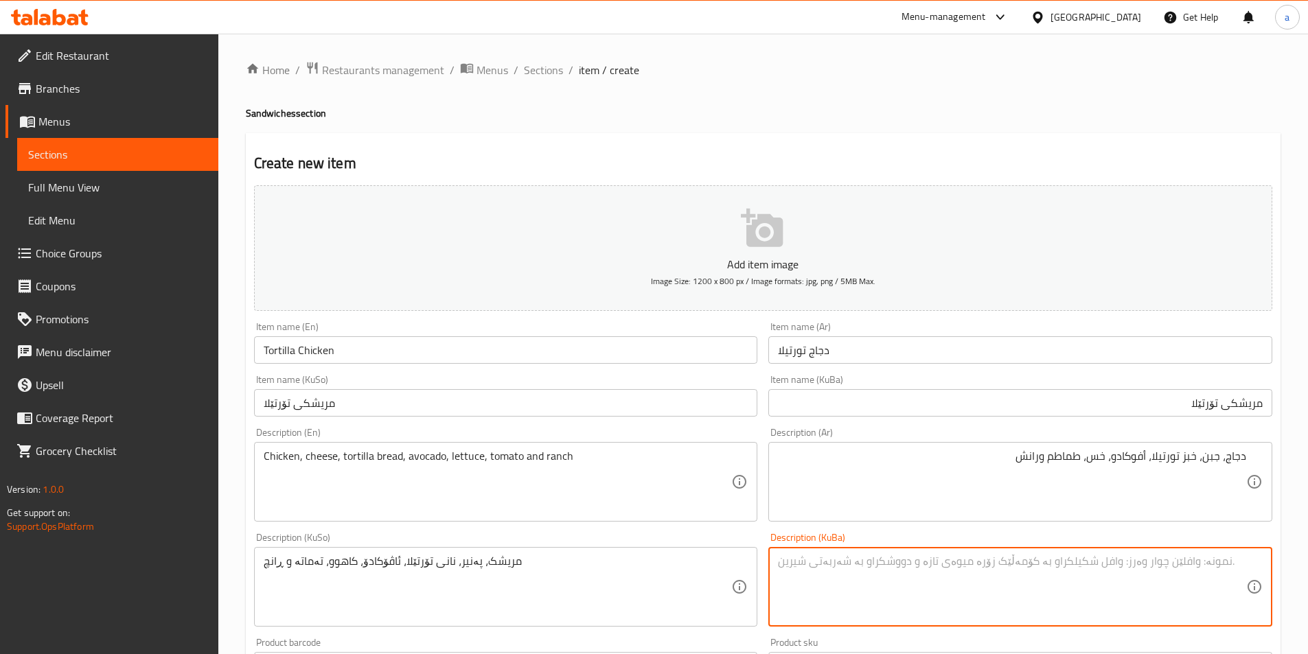
click at [792, 560] on textarea at bounding box center [1012, 587] width 468 height 65
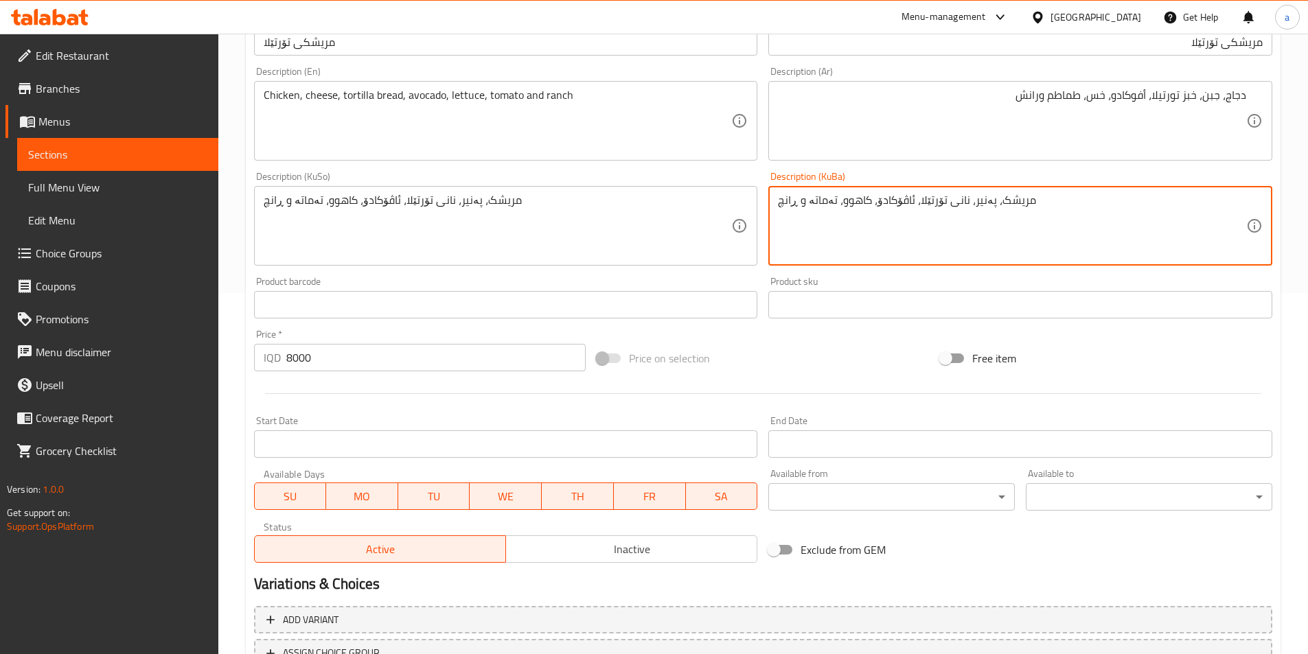
scroll to position [474, 0]
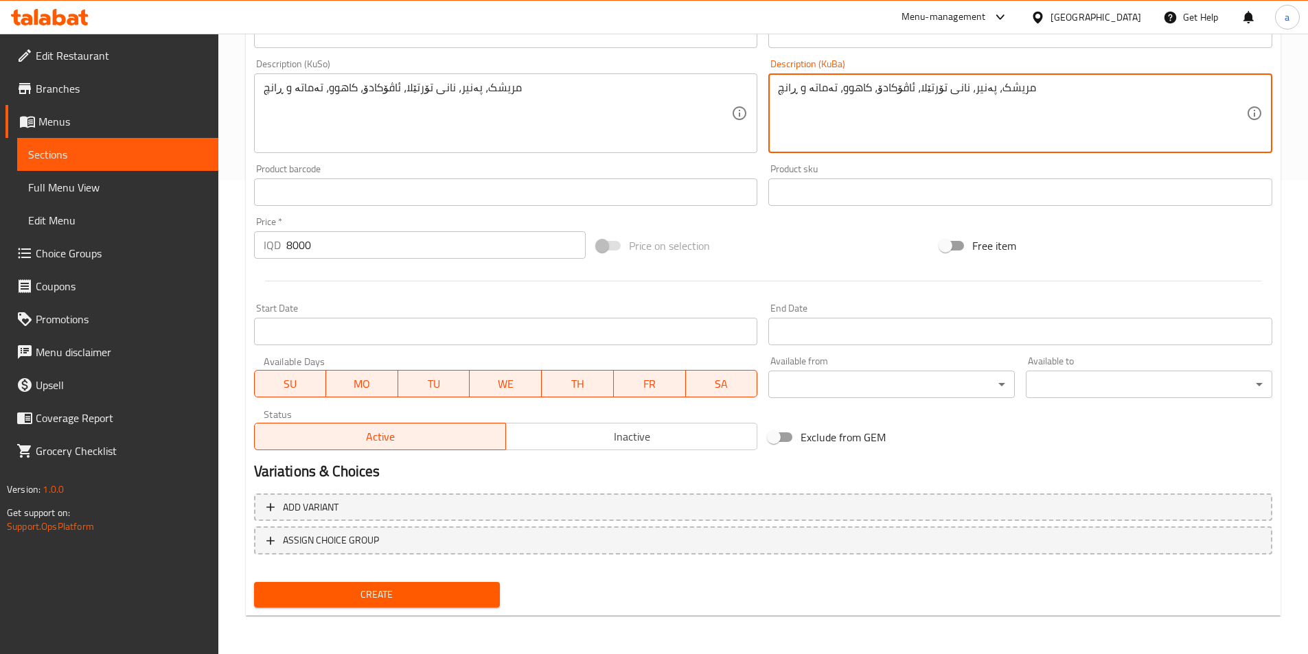
type textarea "مریشک، پەنیر، نانی تۆرتێلا، ئاڤۆکادۆ، کاهوو، تەماتە و ڕانچ"
click at [381, 599] on span "Create" at bounding box center [377, 594] width 225 height 17
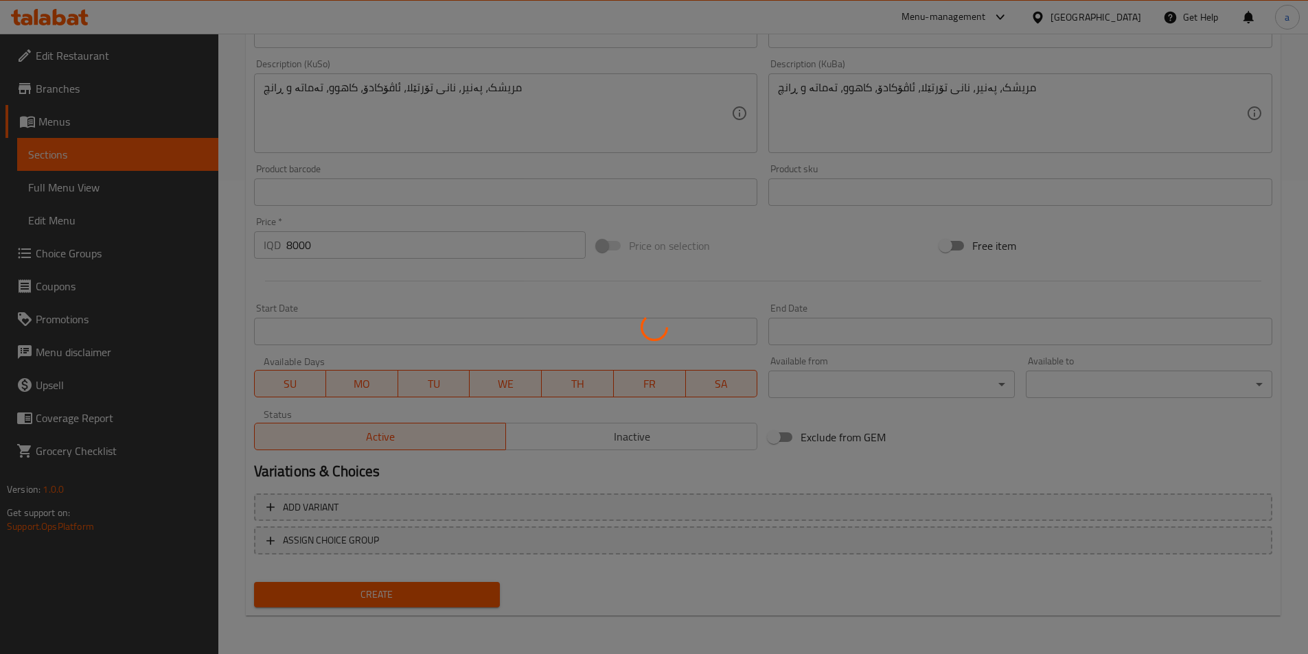
type input "0"
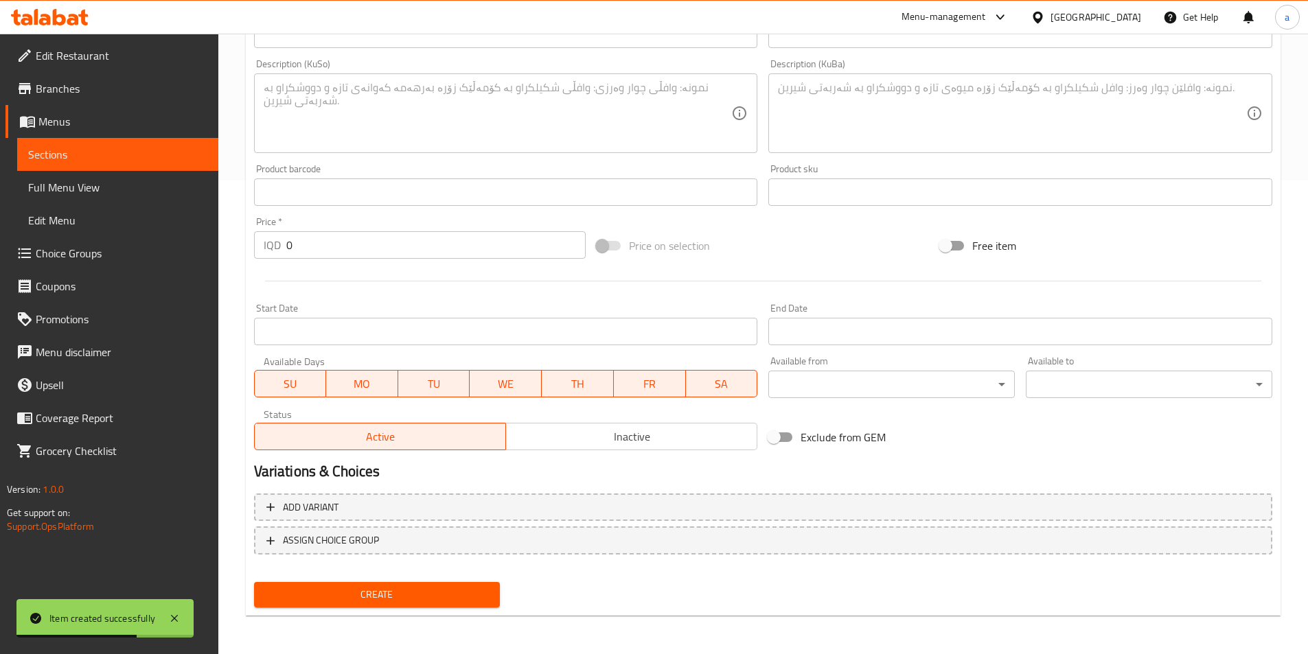
click at [87, 147] on span "Sections" at bounding box center [117, 154] width 179 height 16
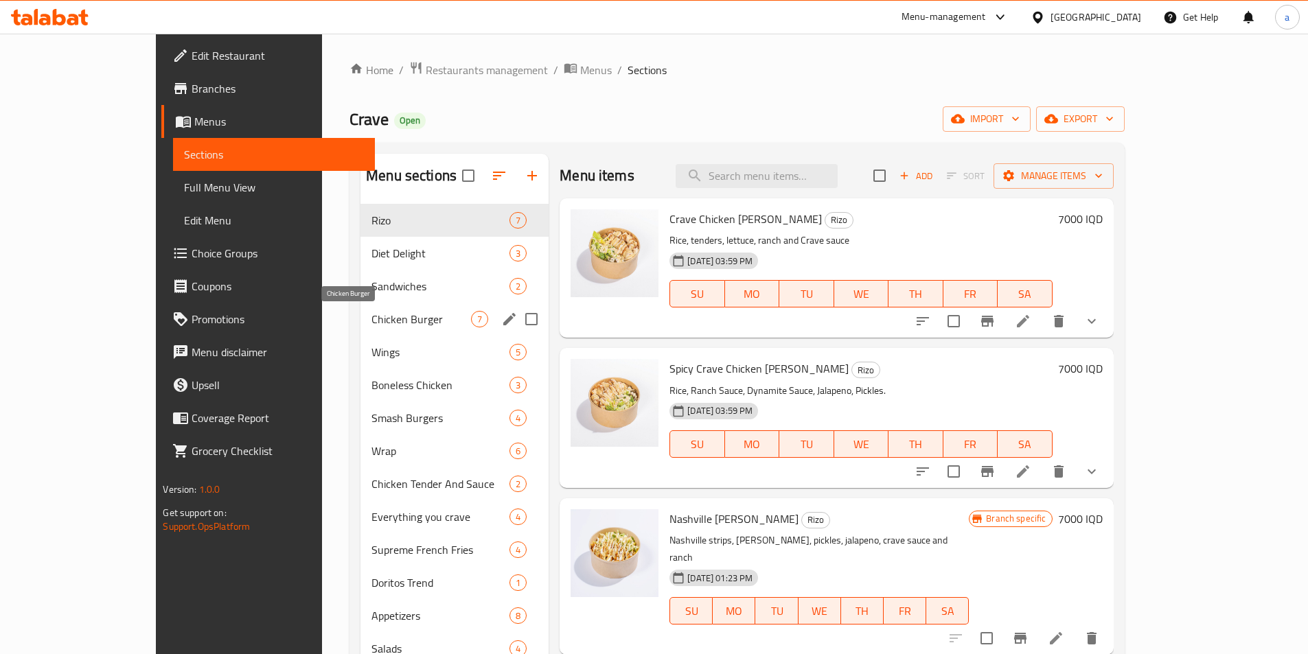
click at [371, 319] on span "Chicken Burger" at bounding box center [421, 319] width 100 height 16
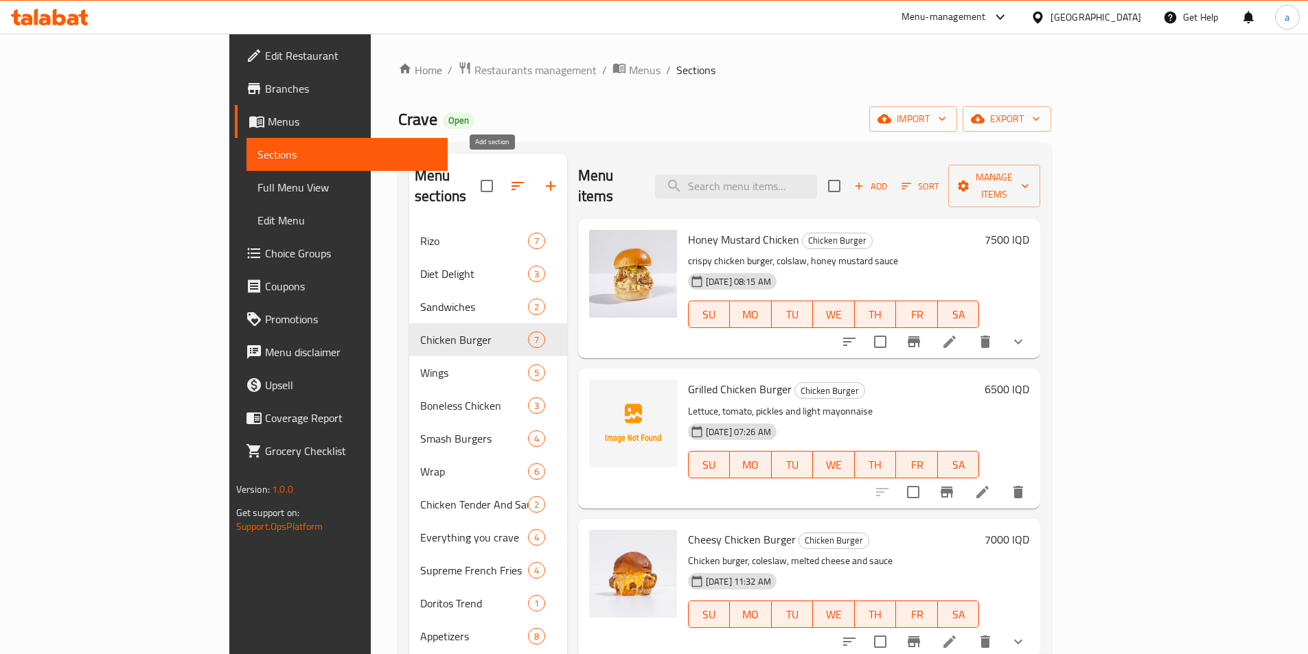
click at [542, 178] on icon "button" at bounding box center [550, 186] width 16 height 16
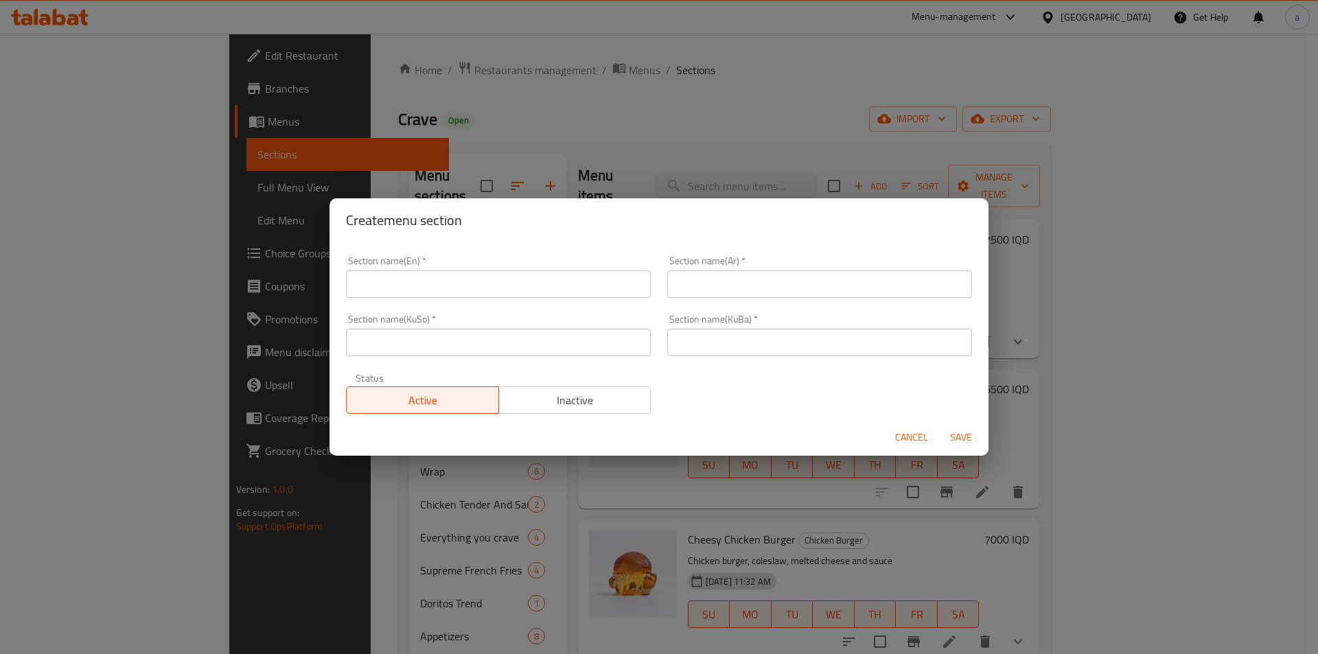
click at [505, 300] on div "Section name(En)   * Section name(En) *" at bounding box center [498, 277] width 321 height 58
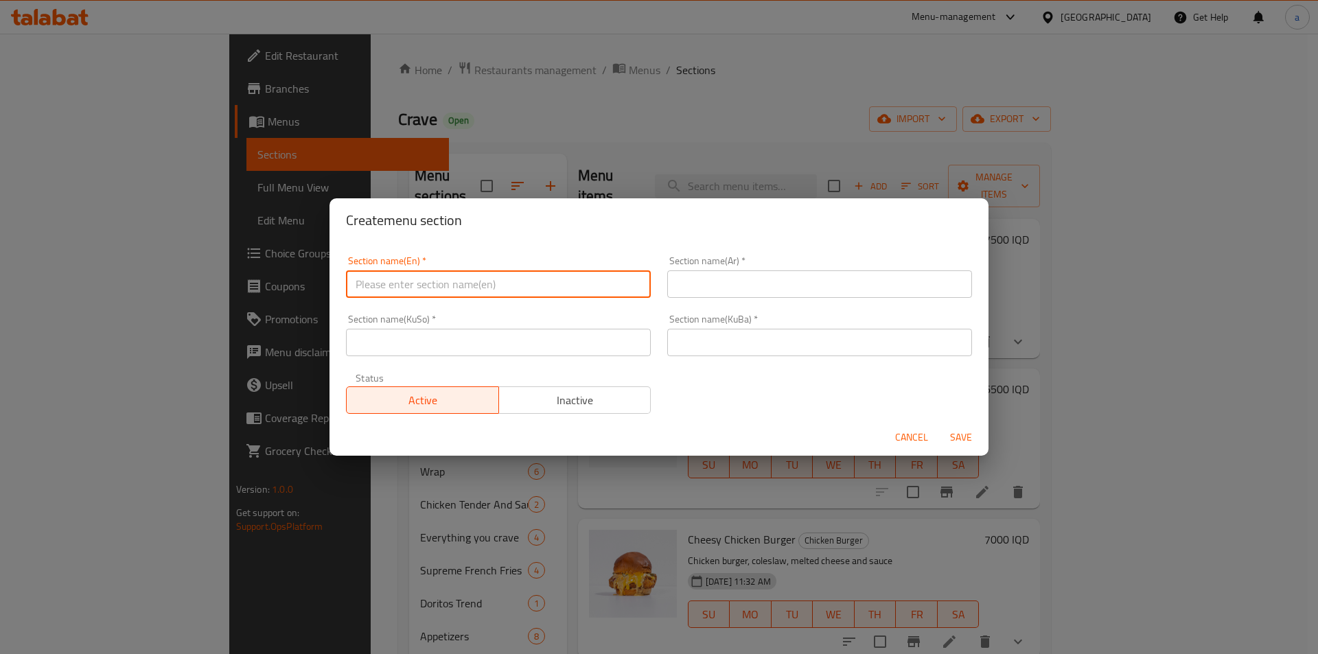
click at [508, 284] on input "text" at bounding box center [498, 283] width 305 height 27
drag, startPoint x: 551, startPoint y: 278, endPoint x: 297, endPoint y: 295, distance: 255.2
click at [297, 295] on div "Create menu section Section name(En)   * boneless chicken section Section name(…" at bounding box center [659, 327] width 1318 height 654
type input "Boneless Chicken"
click at [671, 288] on input "text" at bounding box center [819, 283] width 305 height 27
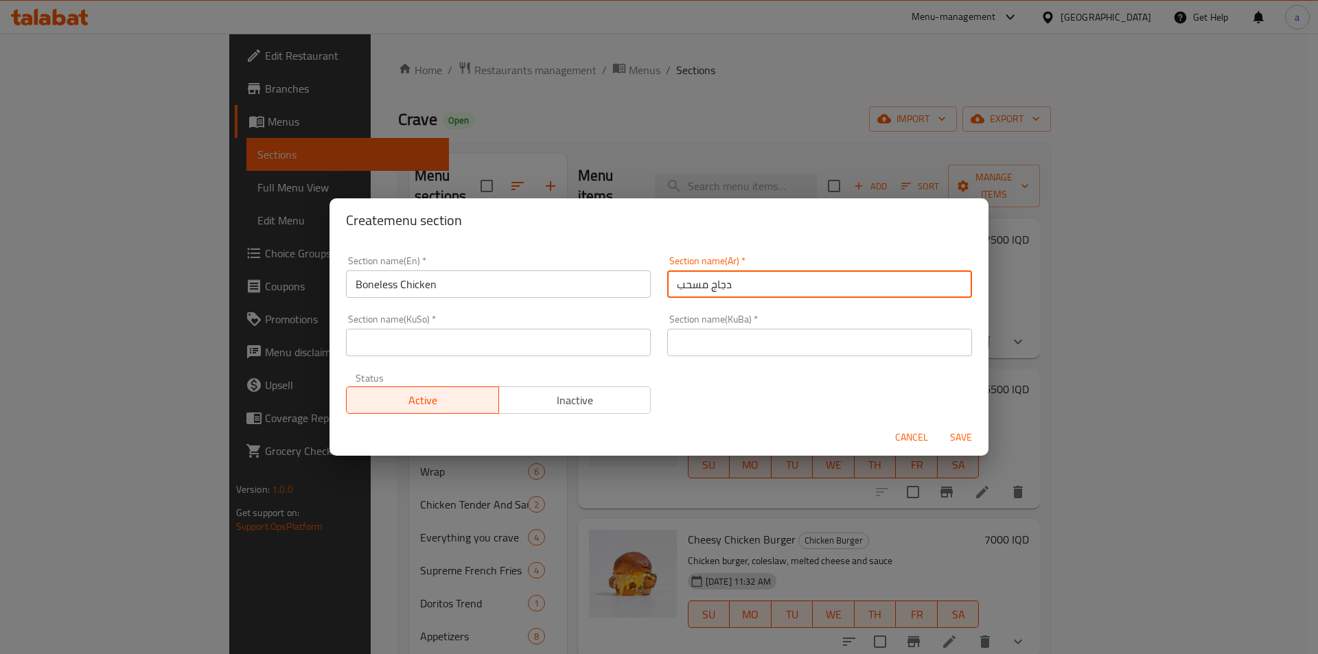
type input "دجاج مسحب"
click at [470, 345] on input "text" at bounding box center [498, 342] width 305 height 27
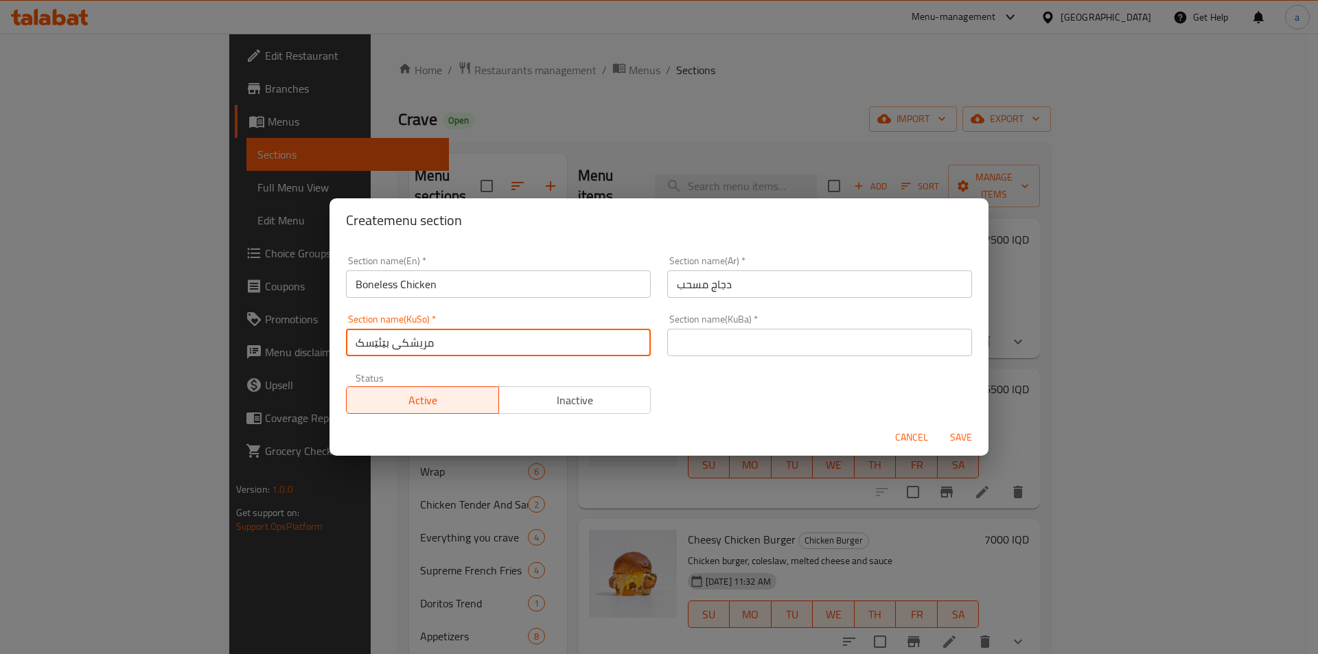
click at [376, 347] on input "مریشکی بێئێسک" at bounding box center [498, 342] width 305 height 27
drag, startPoint x: 468, startPoint y: 347, endPoint x: 322, endPoint y: 349, distance: 146.2
click at [322, 349] on div "Create menu section Section name(En)   * Boneless Chicken Section name(En) * Se…" at bounding box center [659, 327] width 1318 height 654
type input "مریشکی بێئێسک"
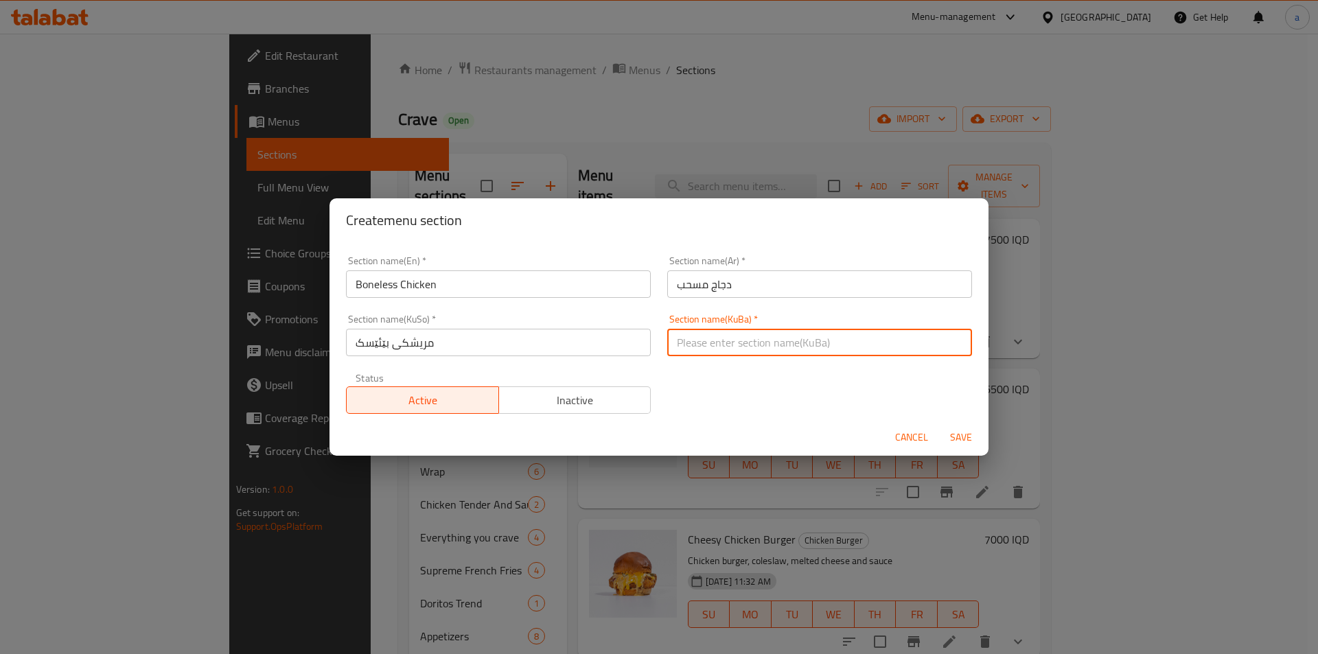
click at [758, 337] on input "text" at bounding box center [819, 342] width 305 height 27
type input "مریشکی بێئێسک"
click at [959, 435] on span "Save" at bounding box center [961, 437] width 33 height 17
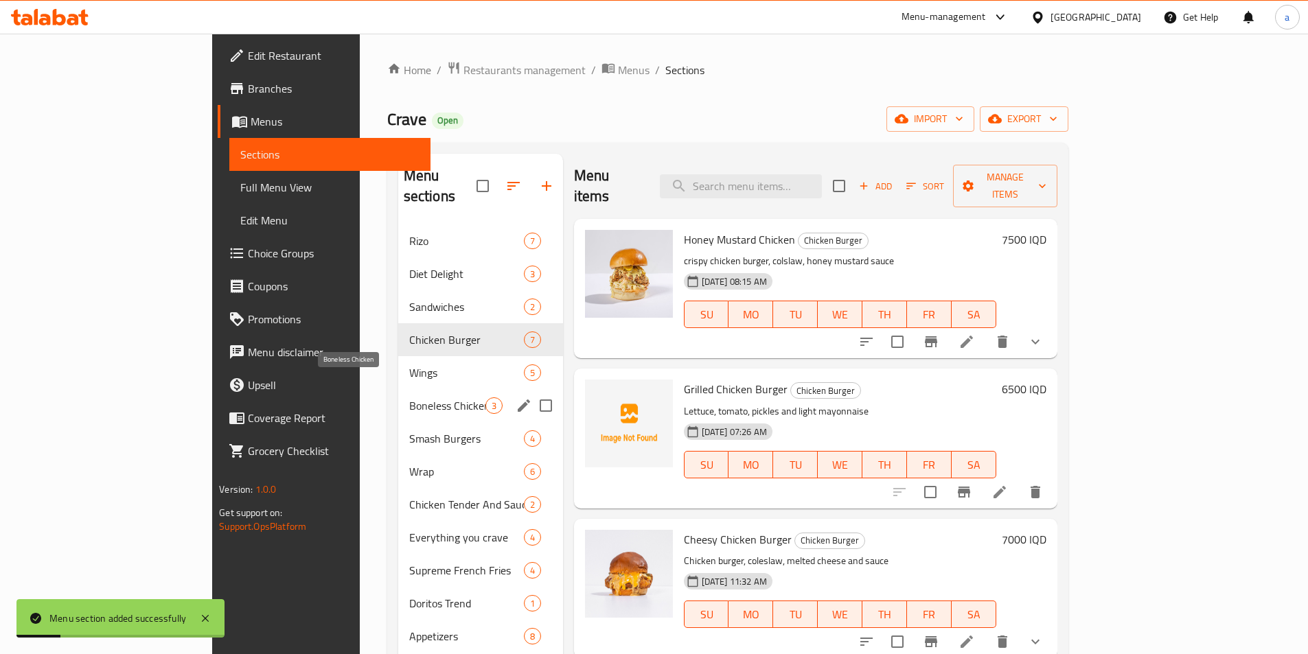
click at [398, 387] on div "Rizo 7 Diet Delight 3 Sandwiches 2 Chicken Burger 7 Wings 5 Boneless Chicken 3 …" at bounding box center [480, 521] width 165 height 593
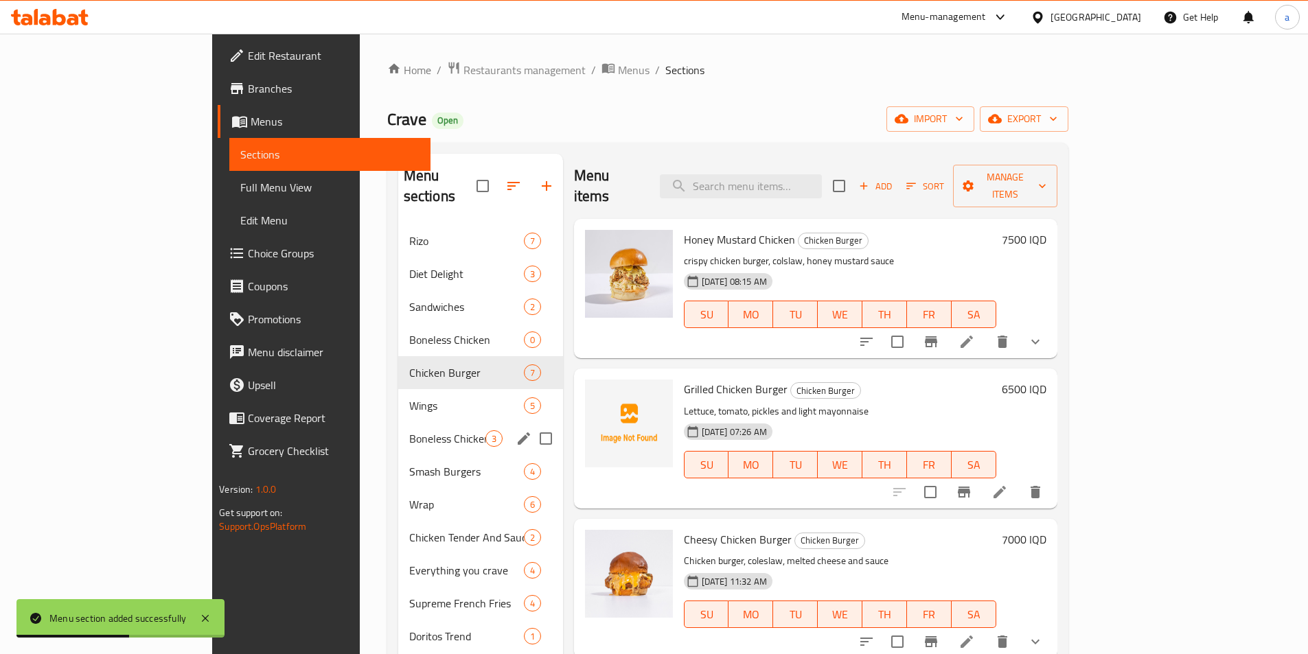
click at [398, 426] on div "Boneless Chicken 3" at bounding box center [480, 438] width 165 height 33
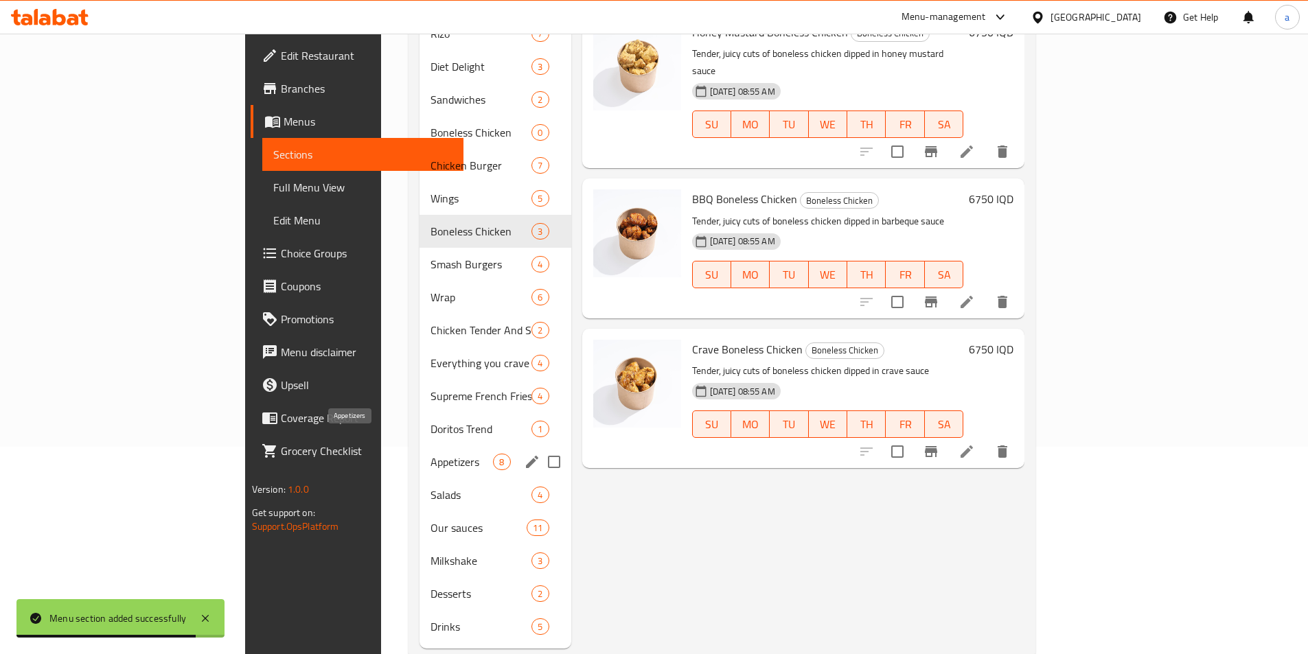
scroll to position [220, 0]
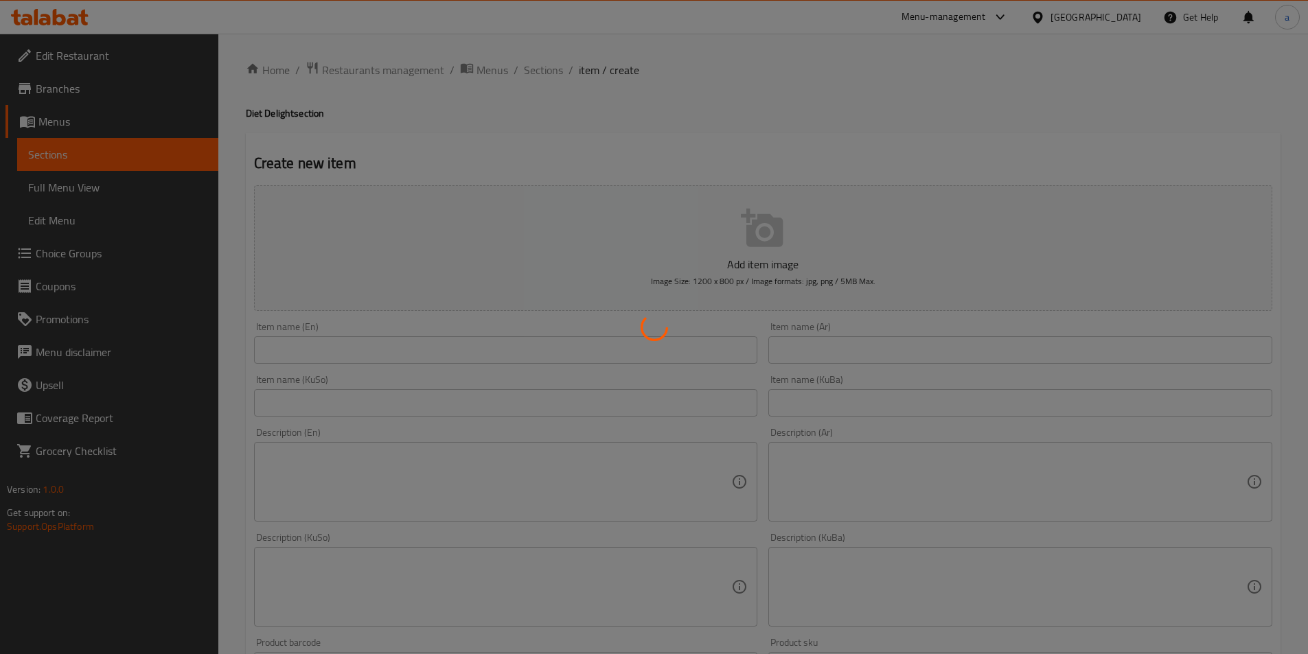
click at [118, 161] on div at bounding box center [654, 327] width 1308 height 654
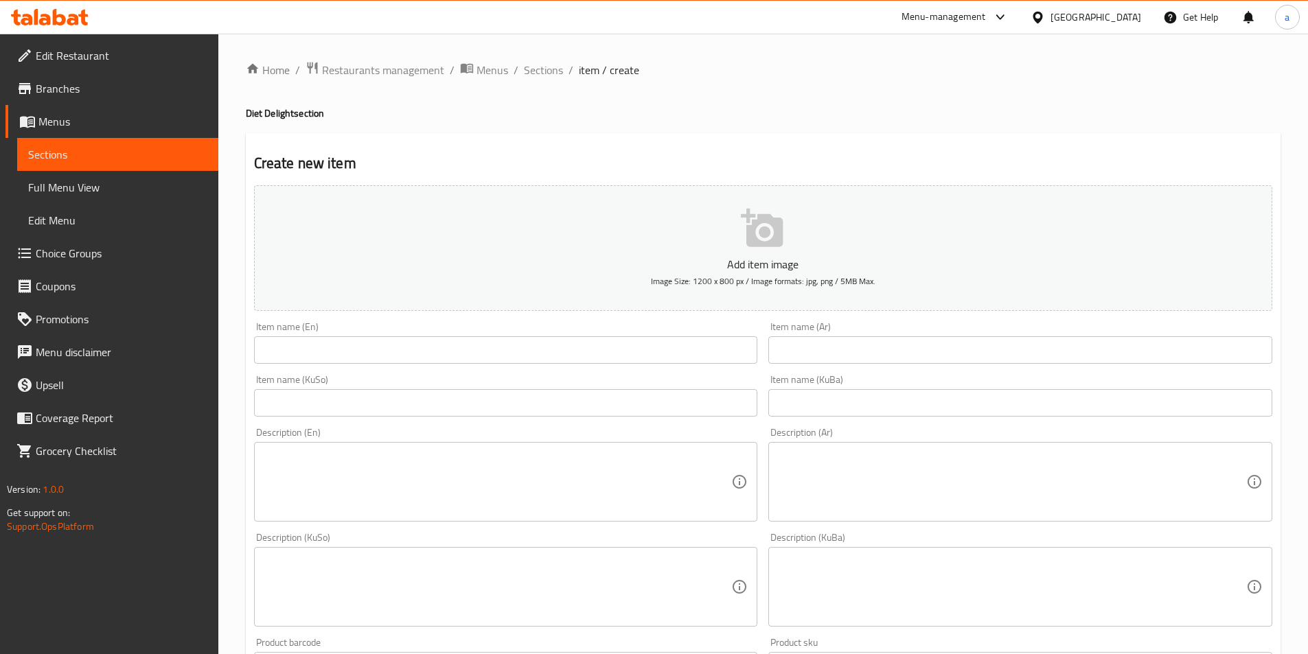
click at [91, 146] on link "Sections" at bounding box center [117, 154] width 201 height 33
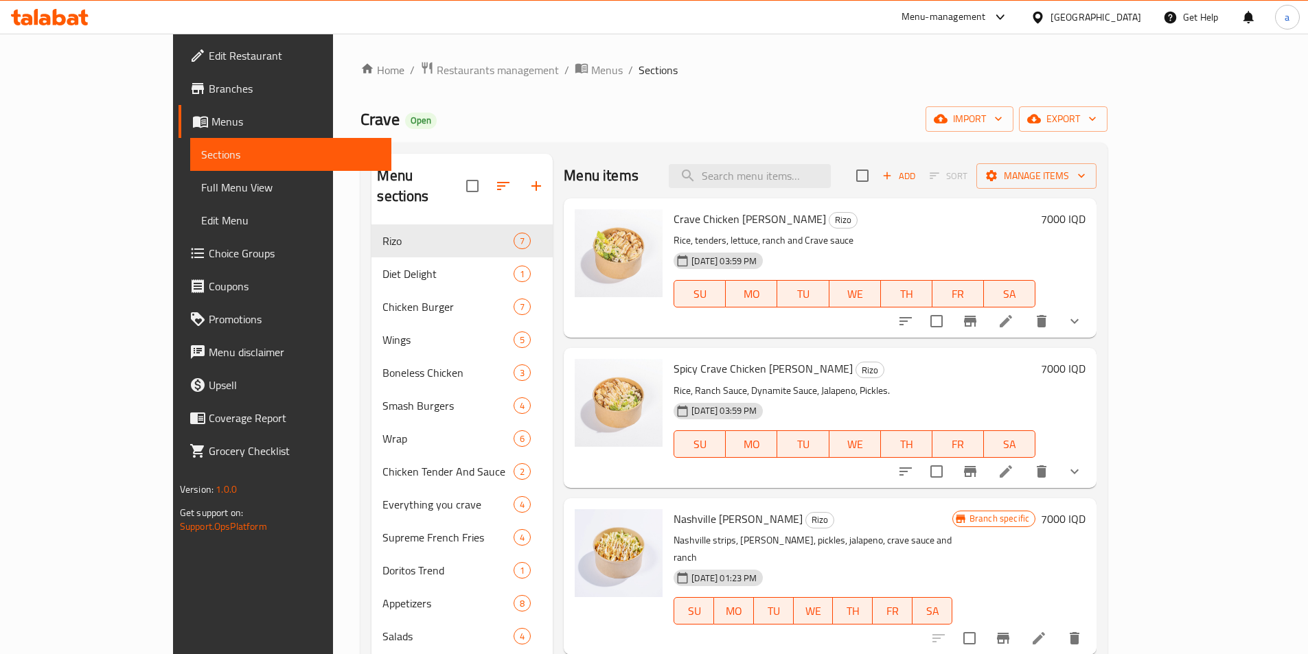
scroll to position [206, 0]
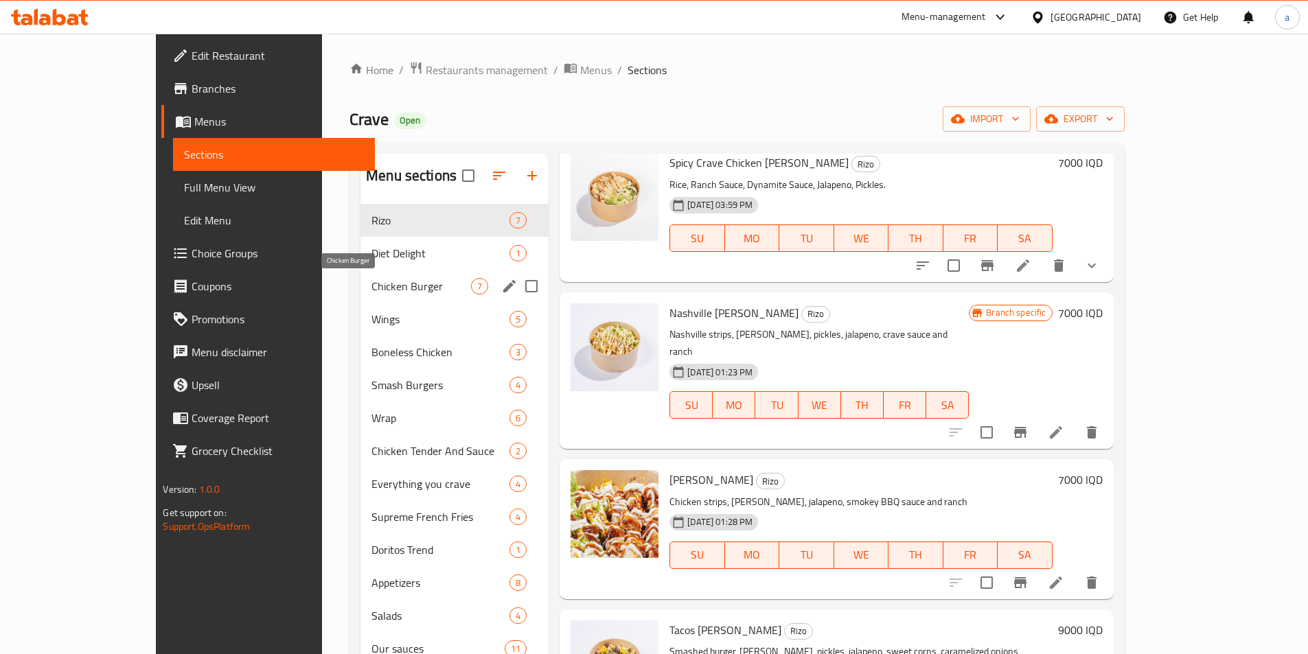
click at [371, 291] on span "Chicken Burger" at bounding box center [421, 286] width 100 height 16
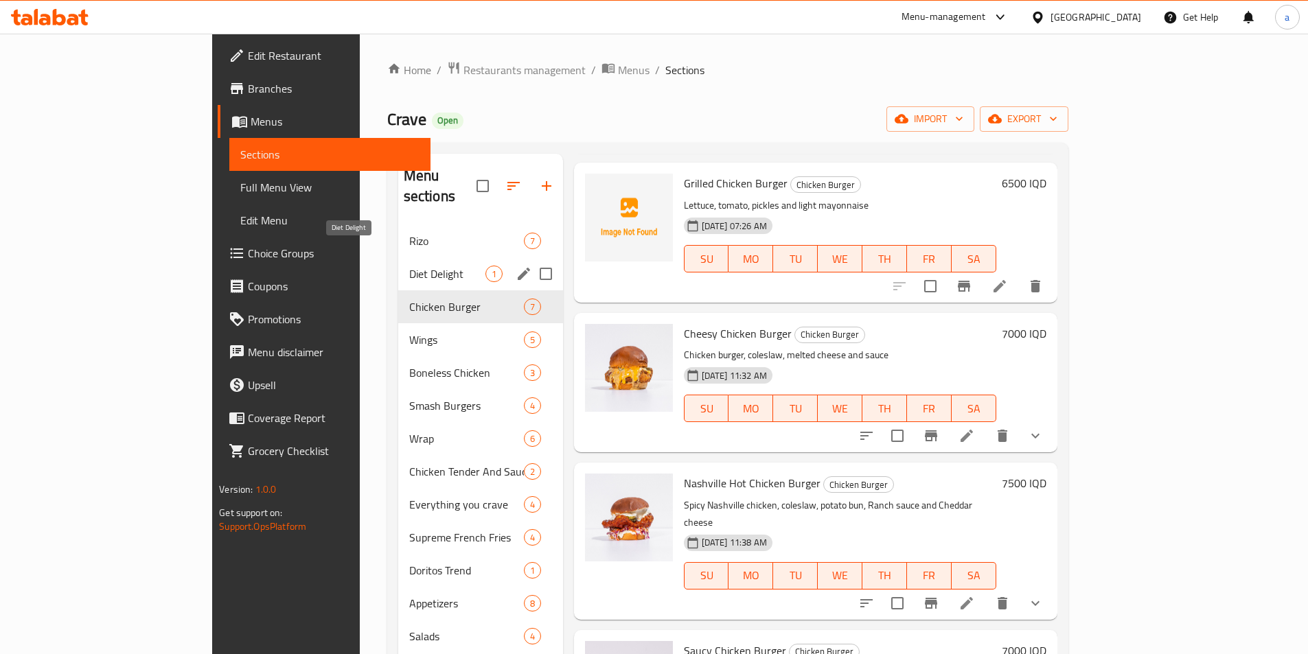
click at [409, 266] on span "Diet Delight" at bounding box center [447, 274] width 76 height 16
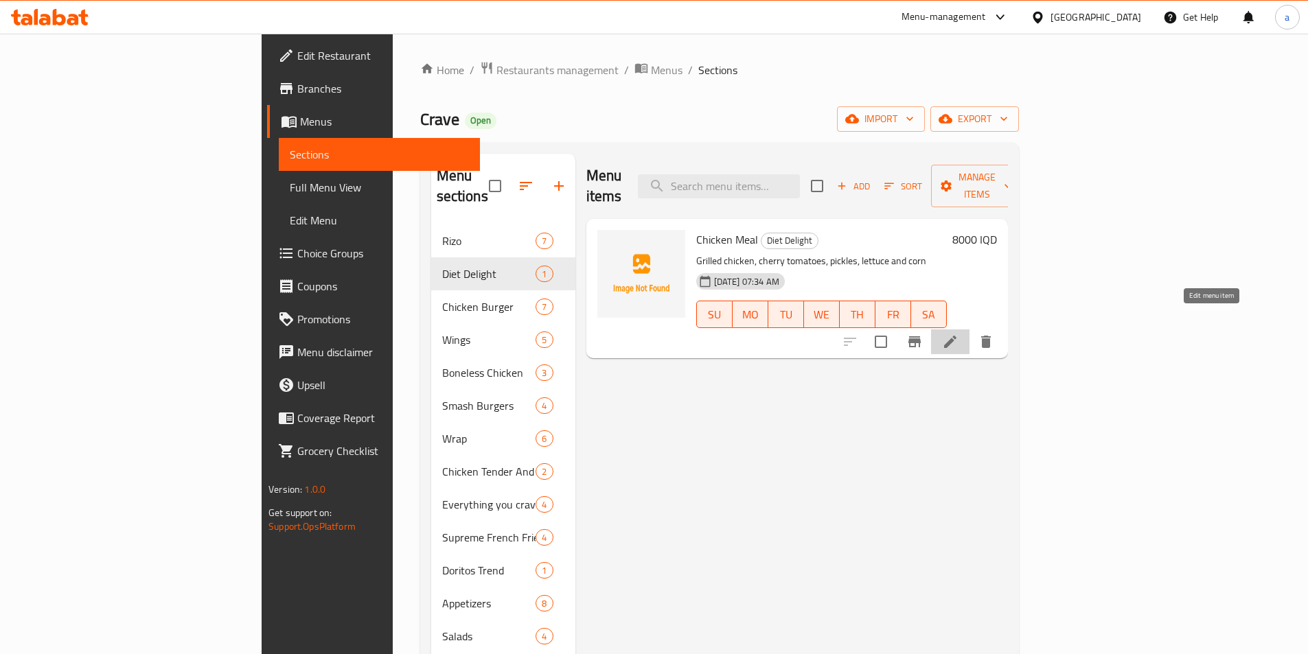
click at [958, 334] on icon at bounding box center [950, 342] width 16 height 16
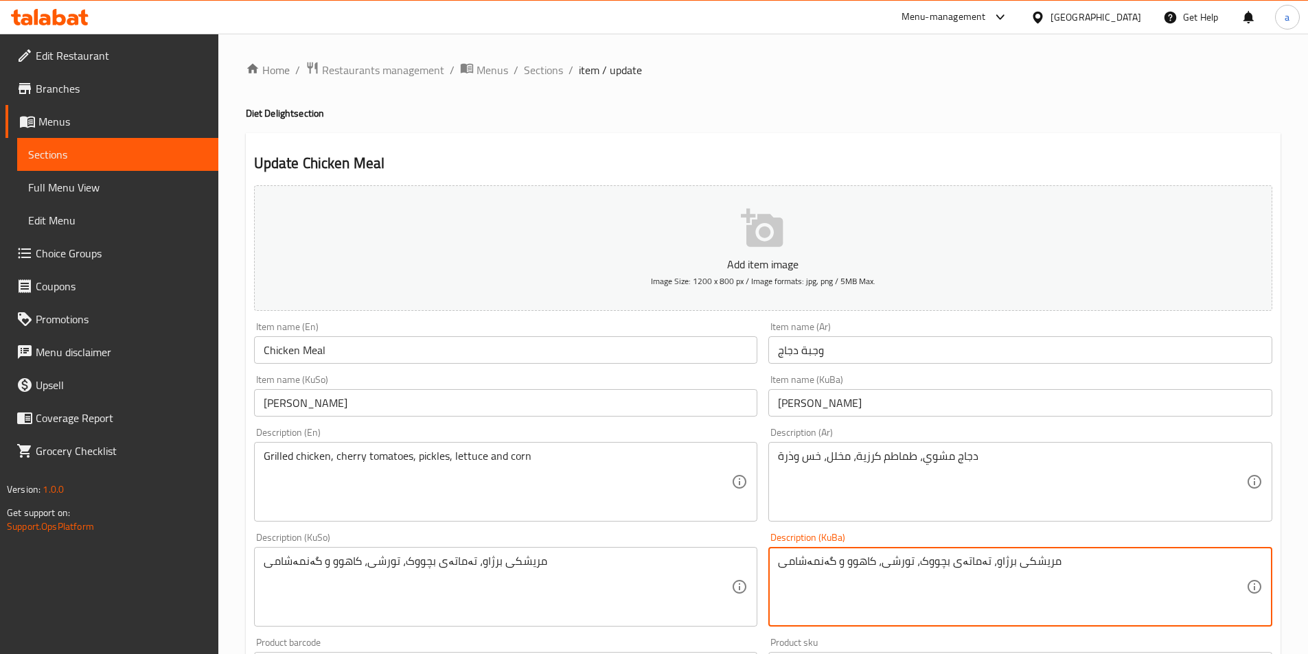
click at [852, 565] on textarea "مریشکی برژاو، تەماتەی بچووک، تورشی، کاهوو و گەنمەشامی" at bounding box center [1012, 587] width 468 height 65
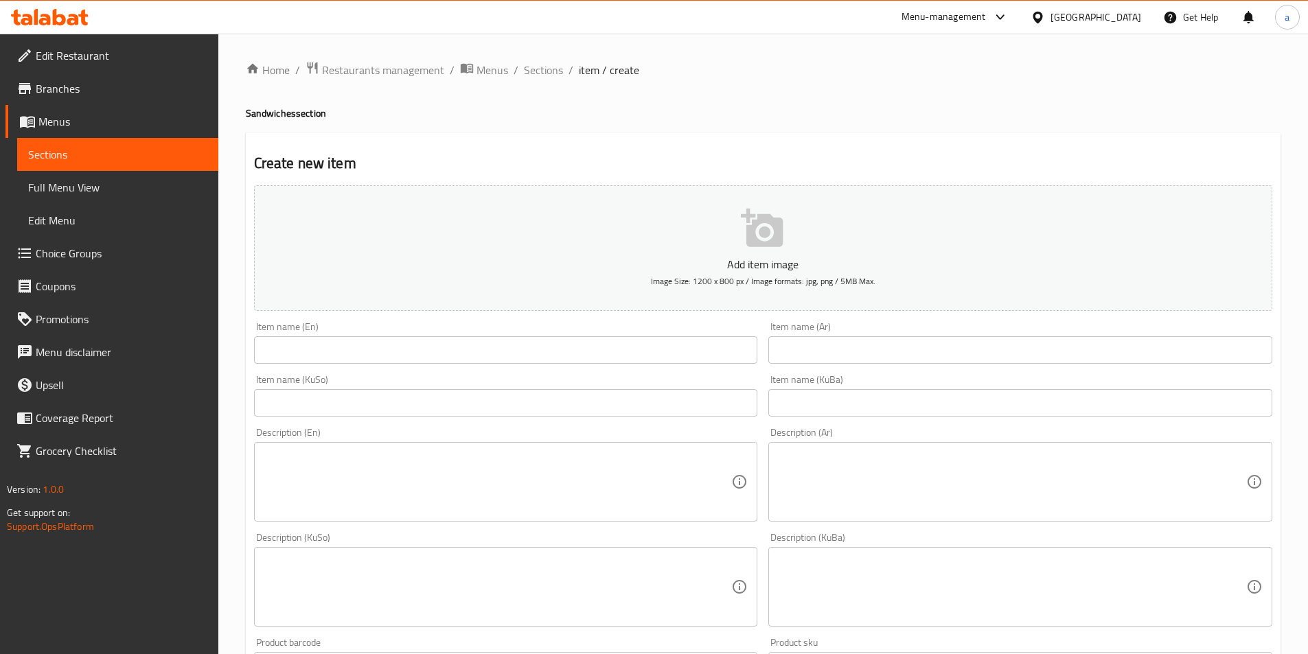
click at [82, 148] on span "Sections" at bounding box center [117, 154] width 179 height 16
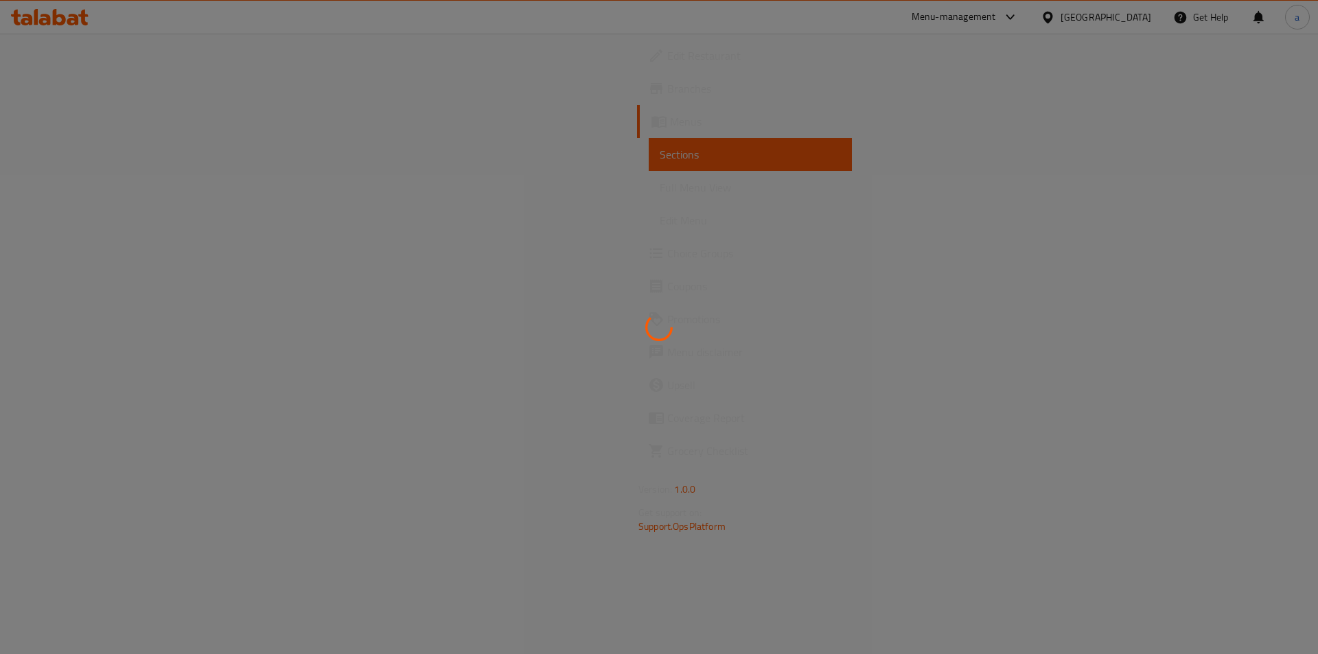
click at [82, 184] on div at bounding box center [659, 327] width 1318 height 654
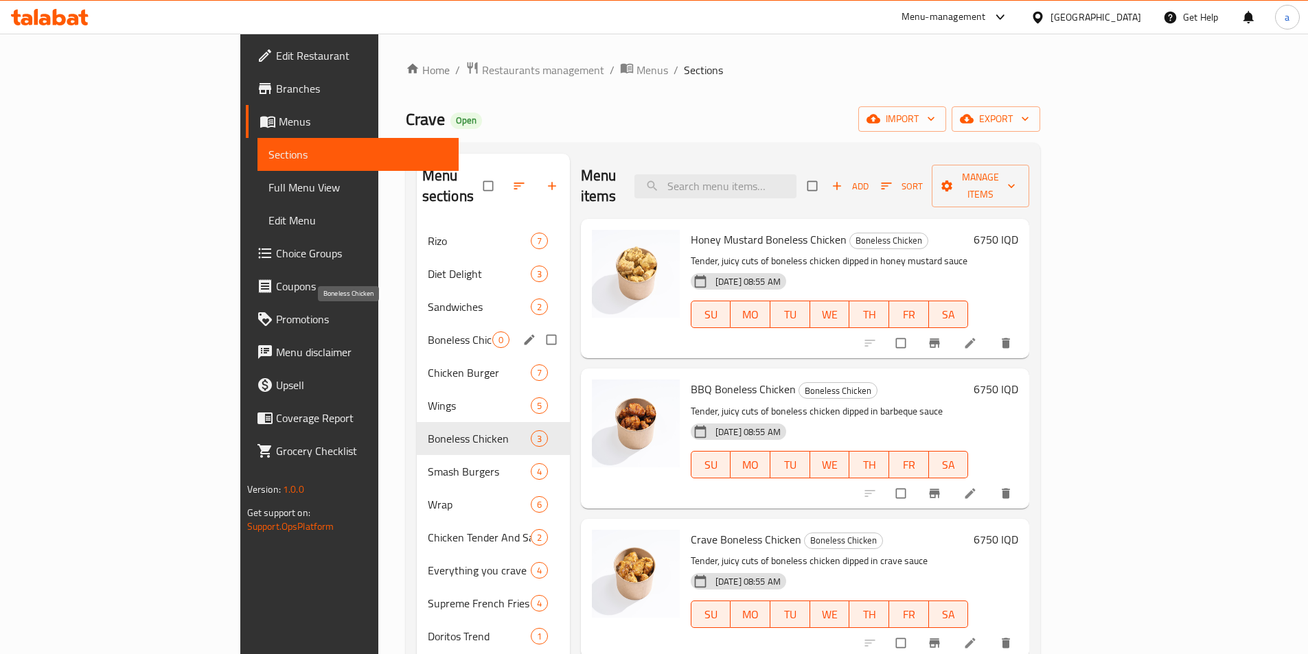
click at [428, 332] on span "Boneless Chicken" at bounding box center [460, 340] width 65 height 16
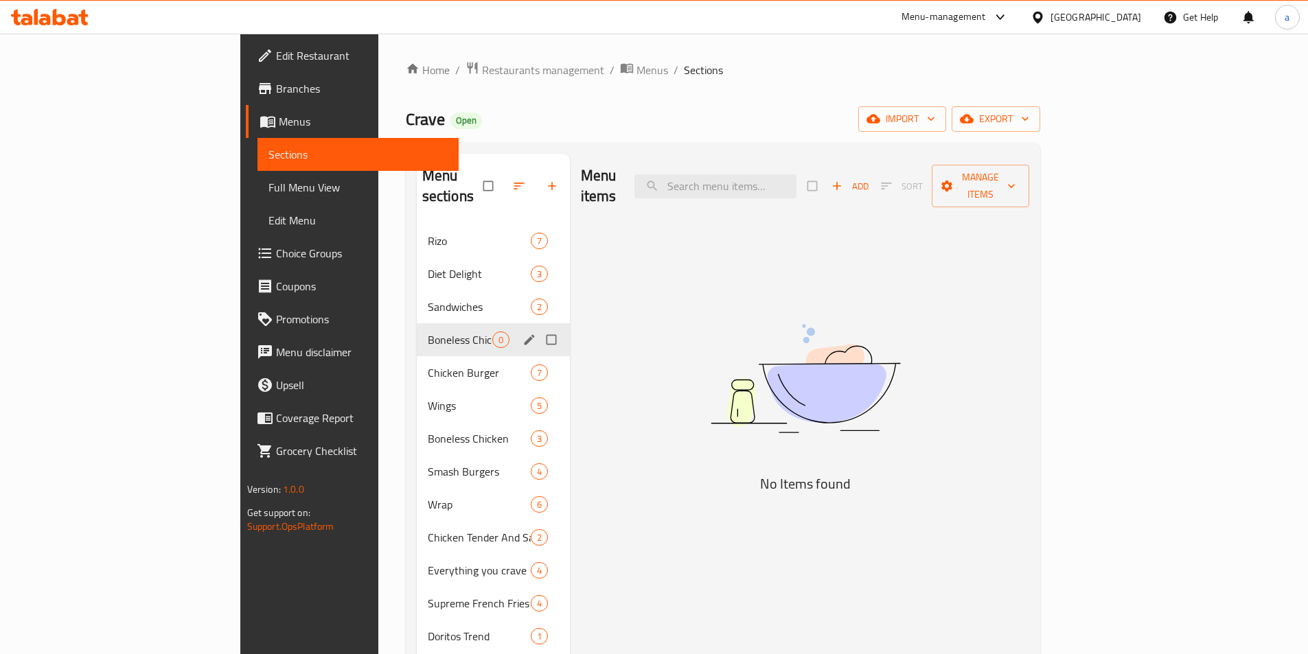
click at [538, 327] on input "Menu sections" at bounding box center [552, 340] width 29 height 26
checkbox input "true"
click at [536, 182] on icon "button" at bounding box center [543, 186] width 14 height 14
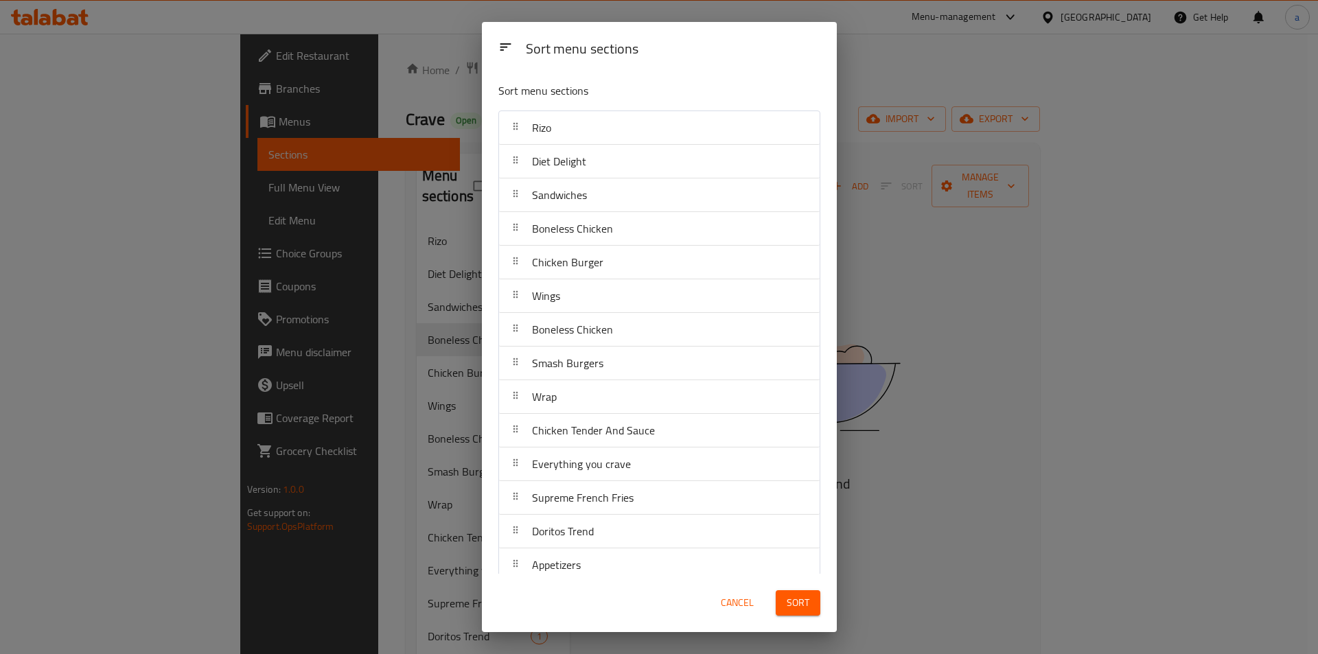
click at [440, 168] on div "Sort menu sections Sort menu sections [PERSON_NAME] Diet Delight Sandwiches Bon…" at bounding box center [659, 327] width 1318 height 654
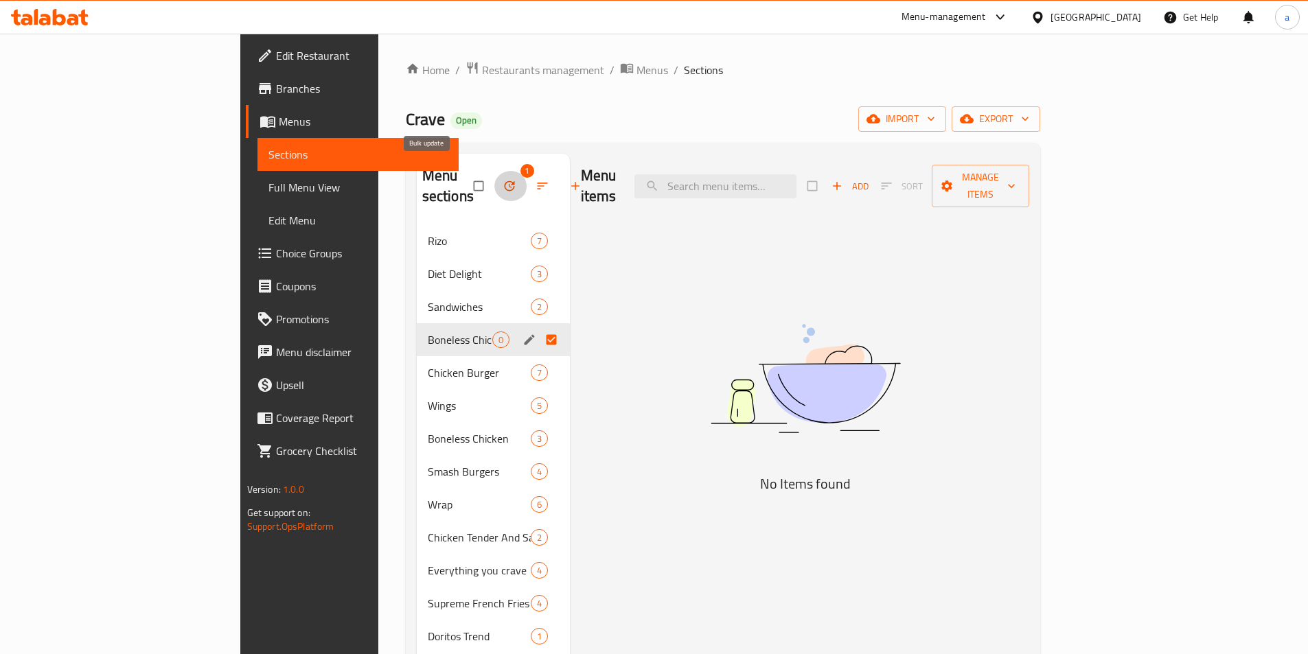
click at [503, 181] on span "button" at bounding box center [511, 186] width 16 height 14
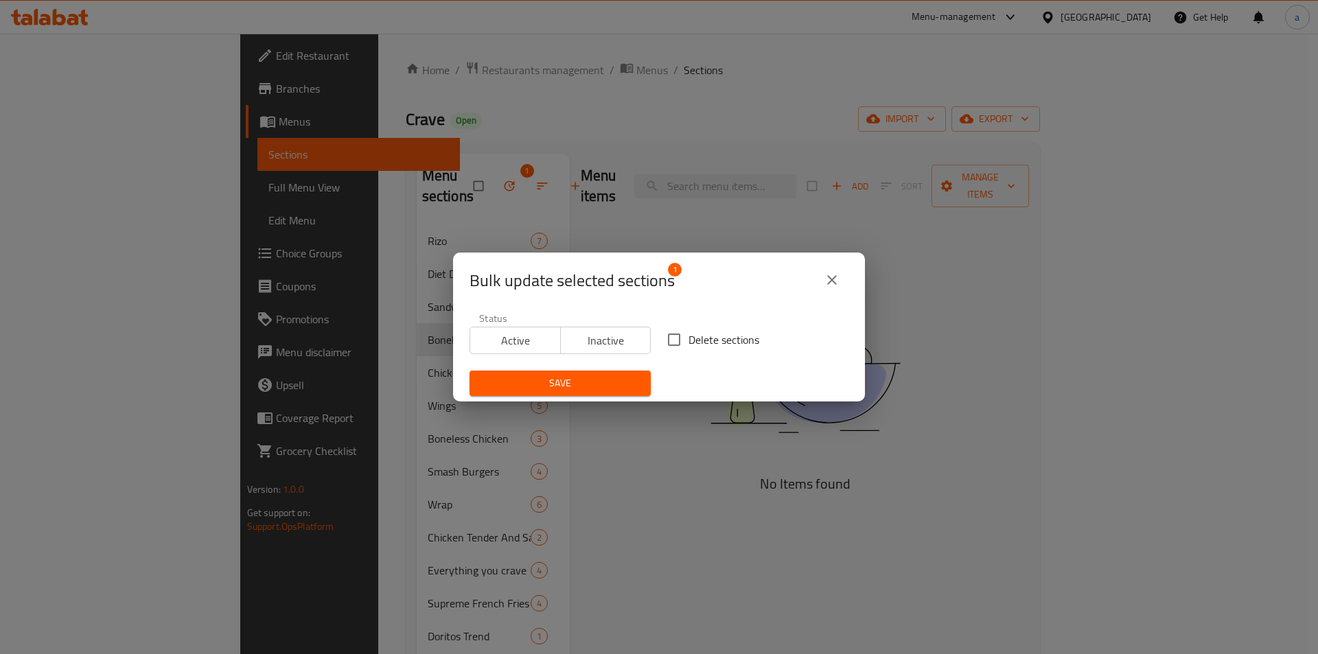
click at [692, 336] on span "Delete sections" at bounding box center [724, 340] width 71 height 16
click at [689, 336] on input "Delete sections" at bounding box center [674, 339] width 29 height 29
checkbox input "true"
click at [628, 382] on span "Save" at bounding box center [560, 383] width 159 height 17
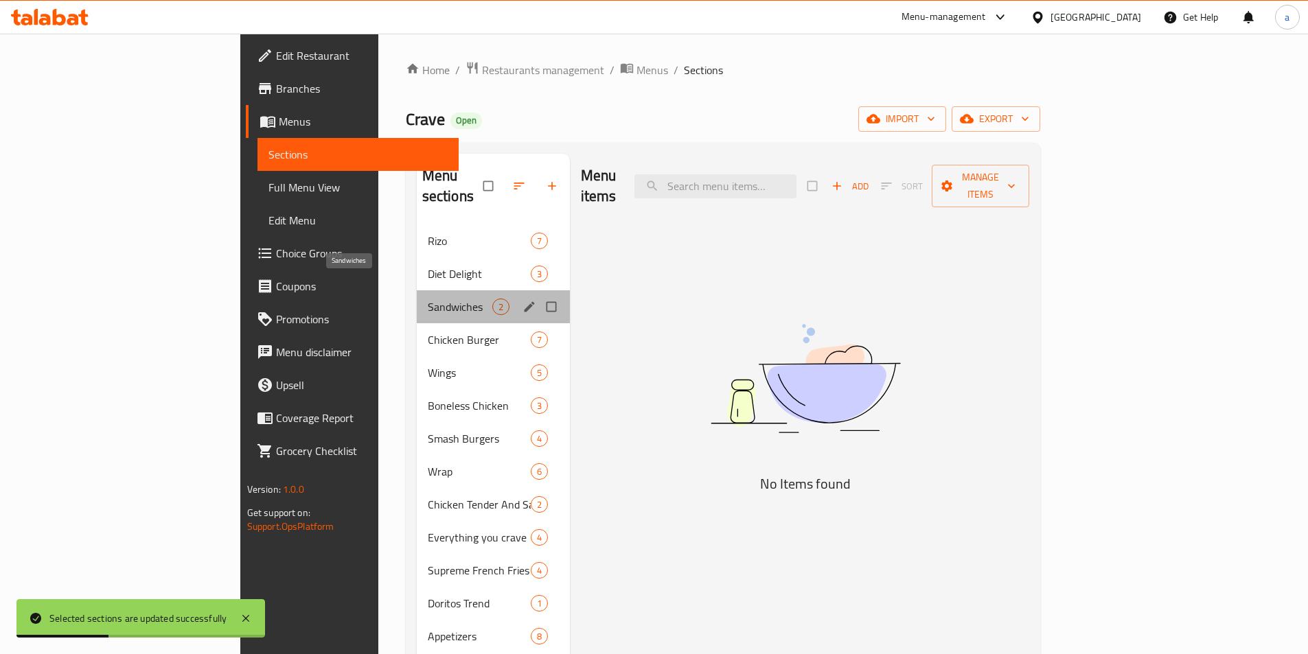
click at [428, 299] on span "Sandwiches" at bounding box center [460, 307] width 65 height 16
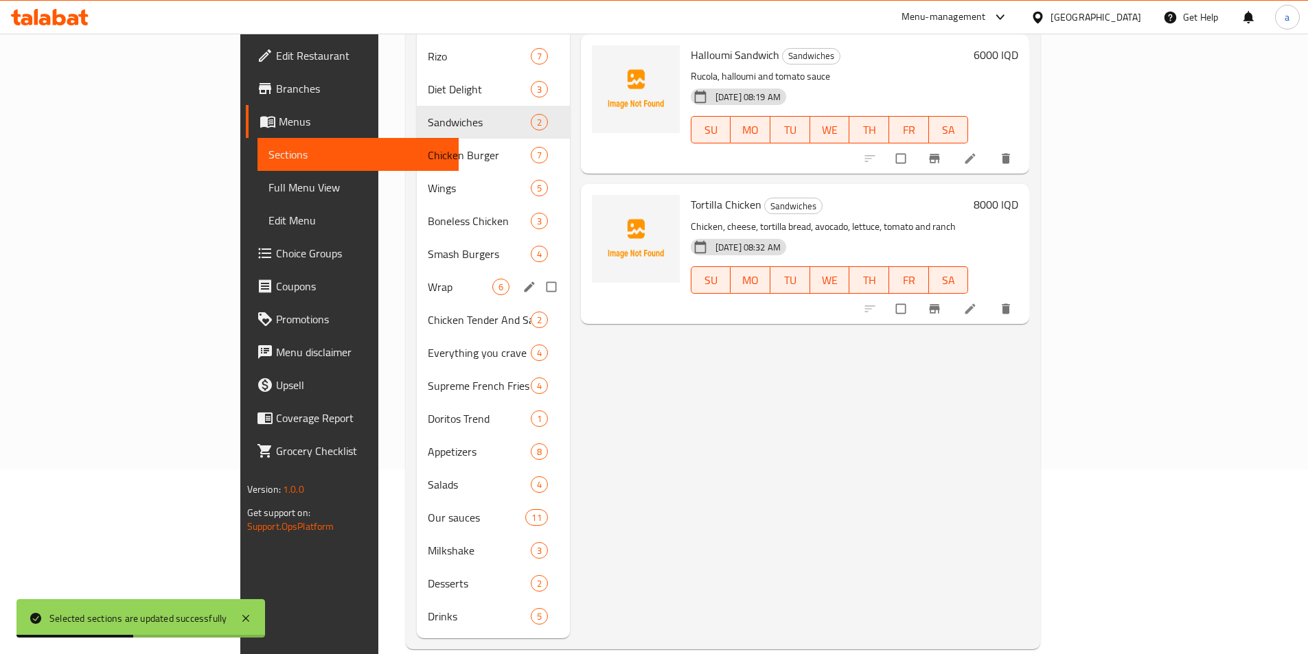
scroll to position [192, 0]
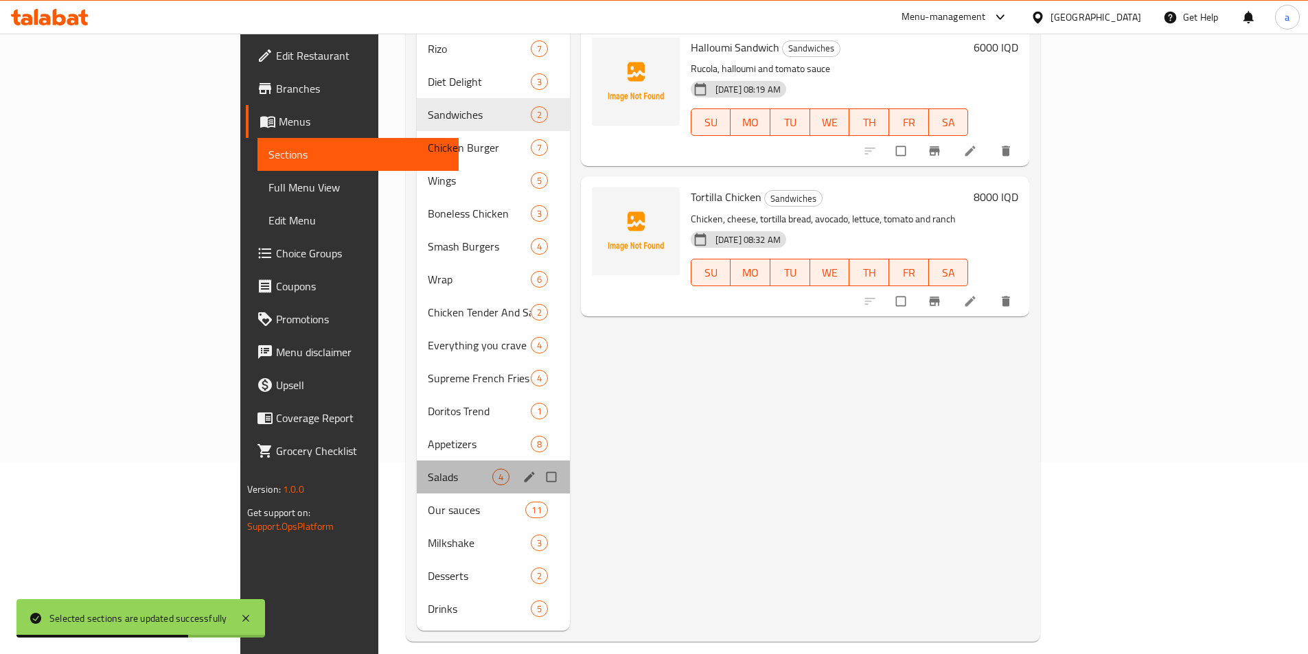
click at [417, 470] on div "Salads 4" at bounding box center [493, 477] width 153 height 33
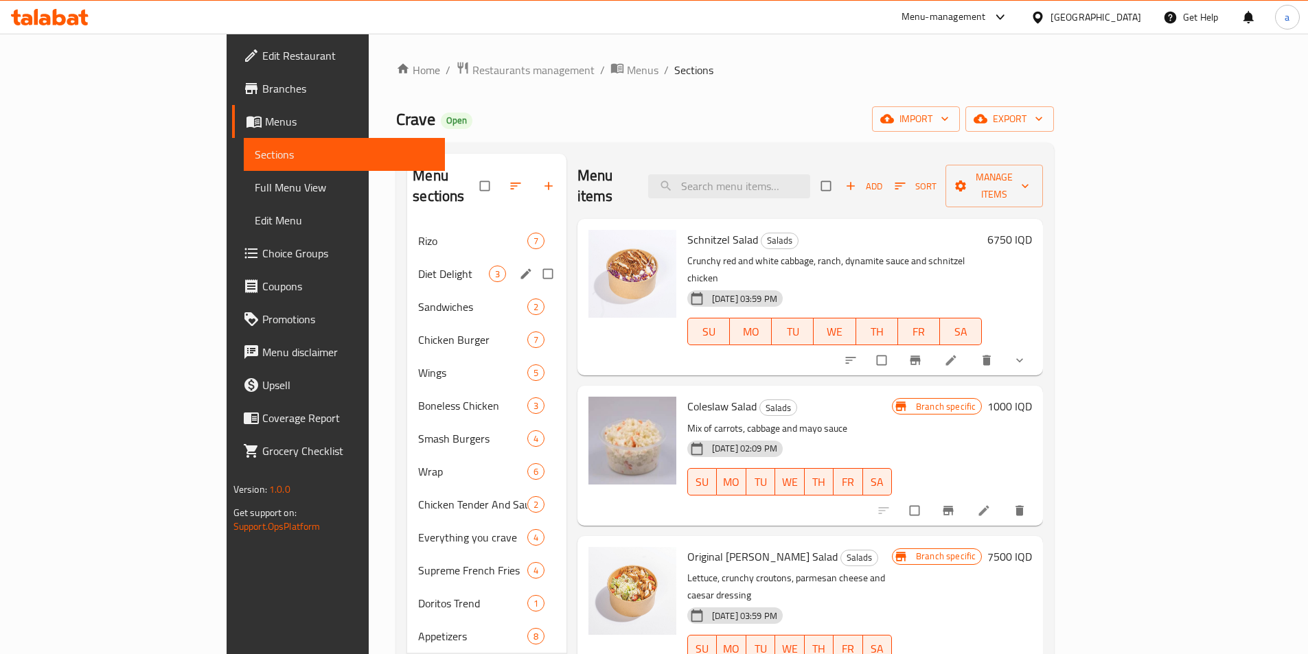
click at [418, 266] on span "Diet Delight" at bounding box center [453, 274] width 70 height 16
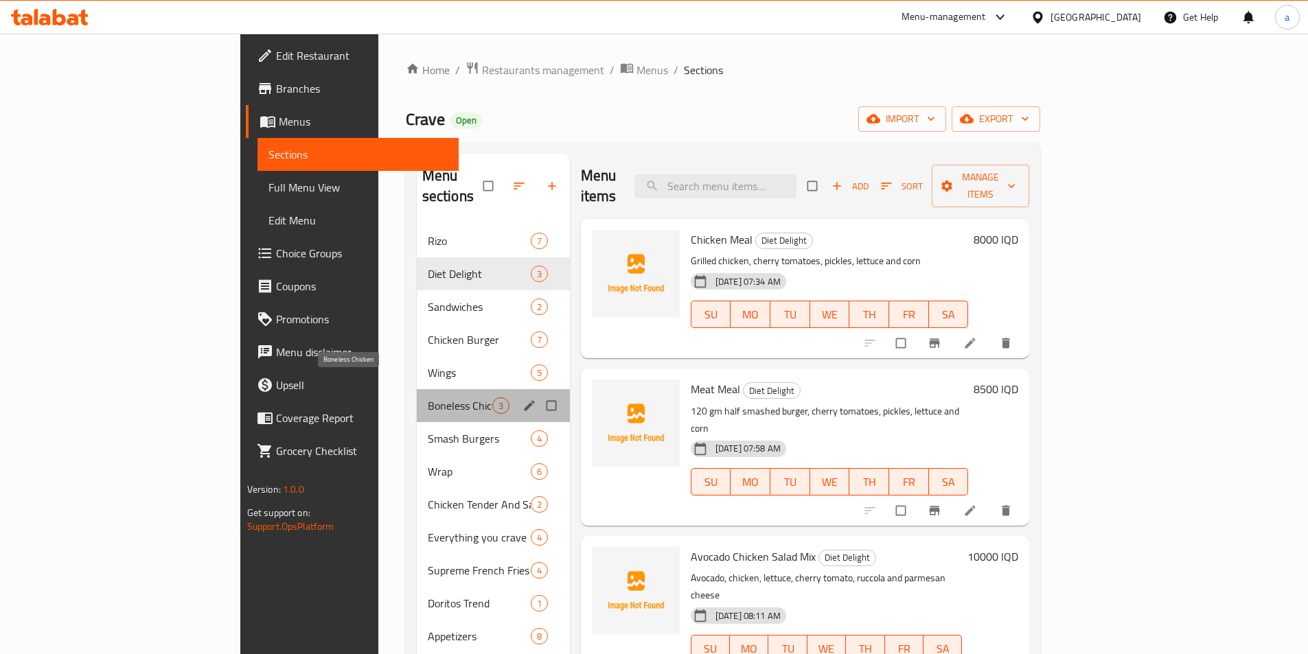
click at [428, 398] on span "Boneless Chicken" at bounding box center [460, 406] width 65 height 16
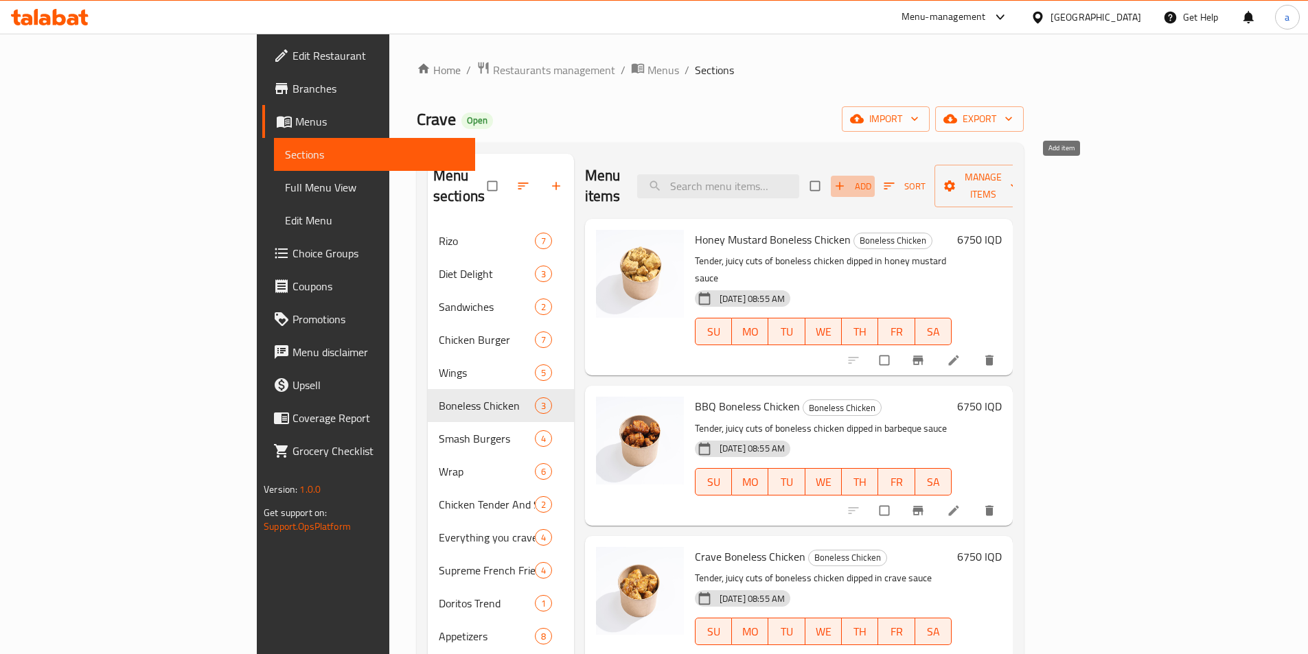
click at [871, 181] on span "Add" at bounding box center [852, 187] width 37 height 16
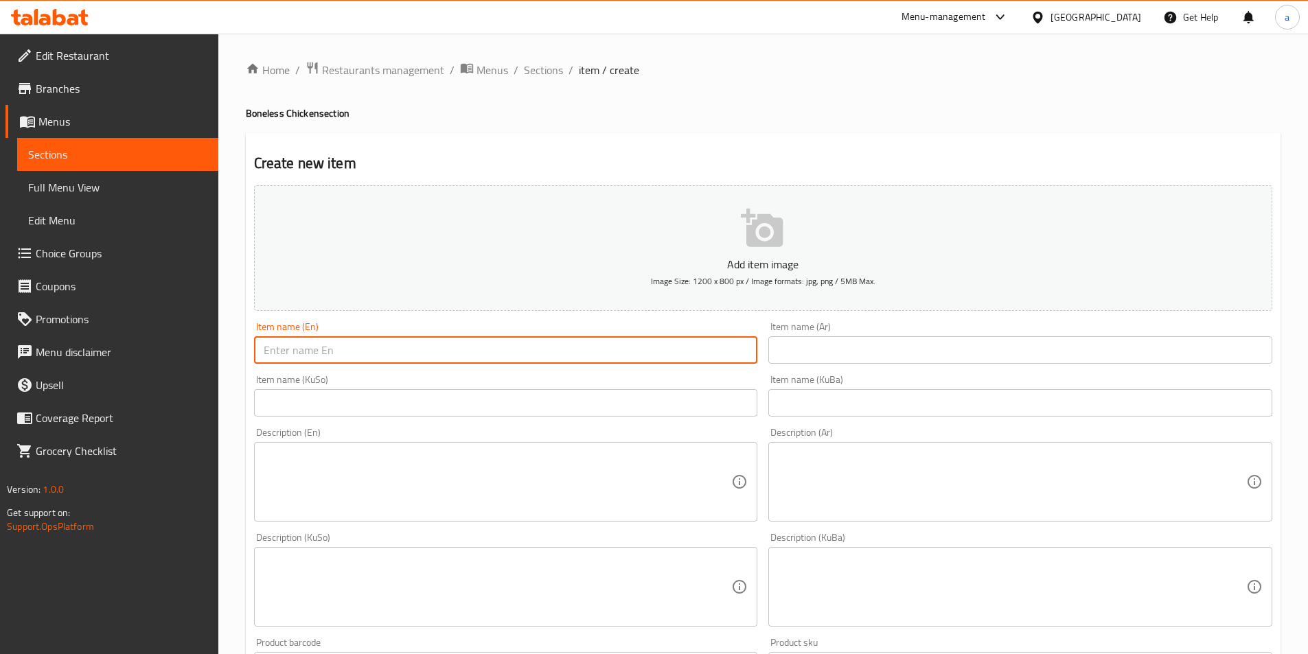
click at [500, 345] on input "text" at bounding box center [506, 349] width 504 height 27
paste input "Buffalo boneless"
drag, startPoint x: 402, startPoint y: 356, endPoint x: 266, endPoint y: 354, distance: 136.0
click at [266, 354] on input "Buffalo boneless" at bounding box center [506, 349] width 504 height 27
click at [285, 353] on input "Buffalo boneless" at bounding box center [506, 349] width 504 height 27
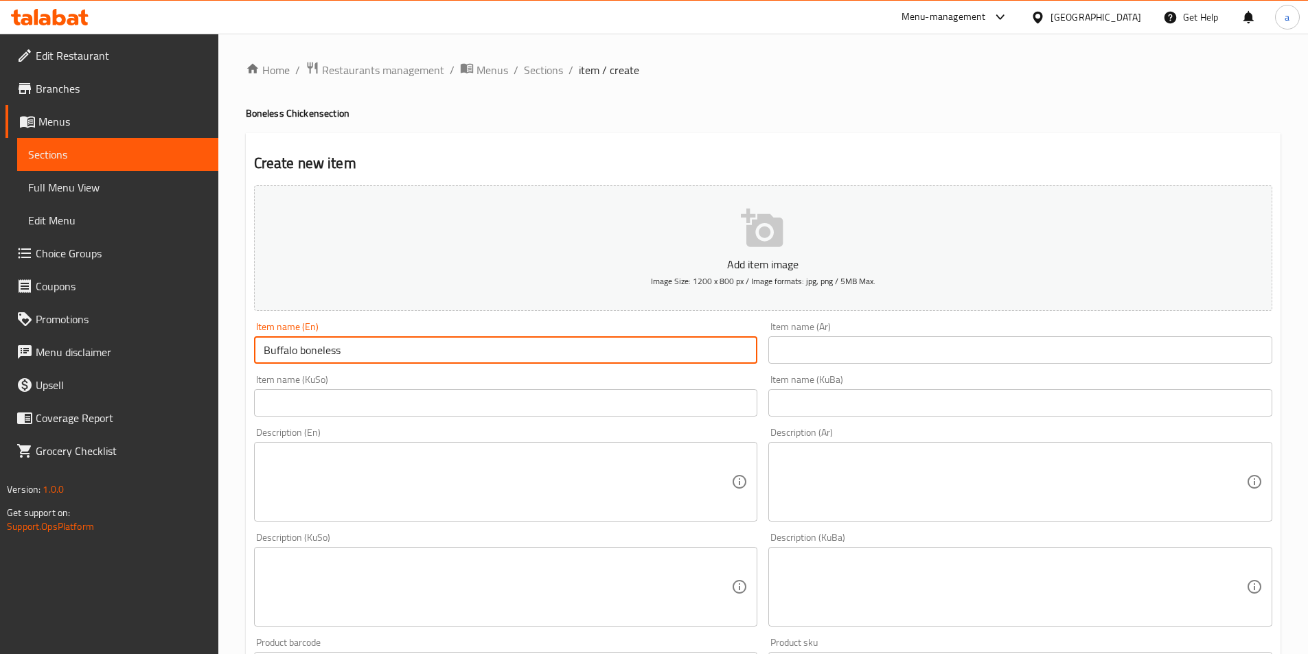
click at [299, 349] on input "Buffalo boneless" at bounding box center [506, 349] width 504 height 27
drag, startPoint x: 577, startPoint y: 358, endPoint x: 216, endPoint y: 352, distance: 361.2
click at [216, 352] on div "Edit Restaurant Branches Menus Sections Full Menu View Edit Menu Choice Groups …" at bounding box center [654, 581] width 1308 height 1094
type input "Buffalo Boneless"
click at [818, 356] on input "text" at bounding box center [1020, 349] width 504 height 27
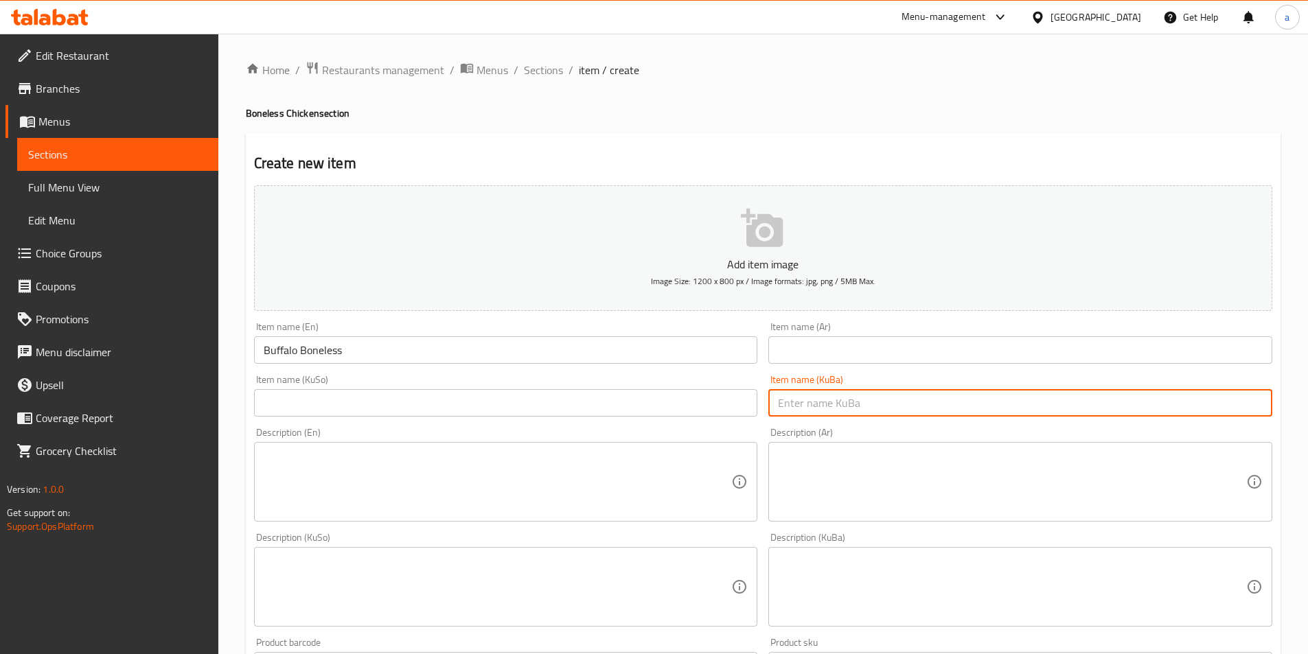
click at [820, 399] on input "text" at bounding box center [1020, 402] width 504 height 27
paste input "بەفەڵۆو بێئێسک"
type input "بەفەڵۆو بێئێسک"
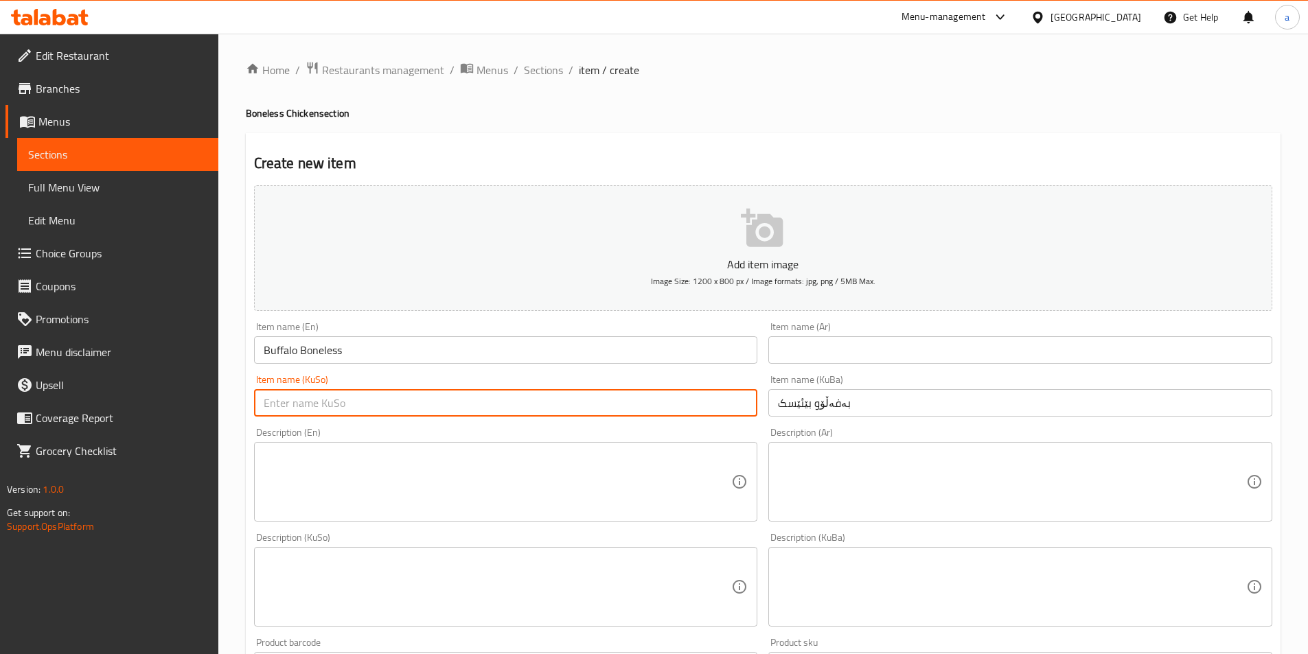
click at [749, 406] on input "text" at bounding box center [506, 402] width 504 height 27
paste input "بەفەڵۆو بێئێسک"
type input "بەفەڵۆو بێئێسک"
click at [822, 345] on input "text" at bounding box center [1020, 349] width 504 height 27
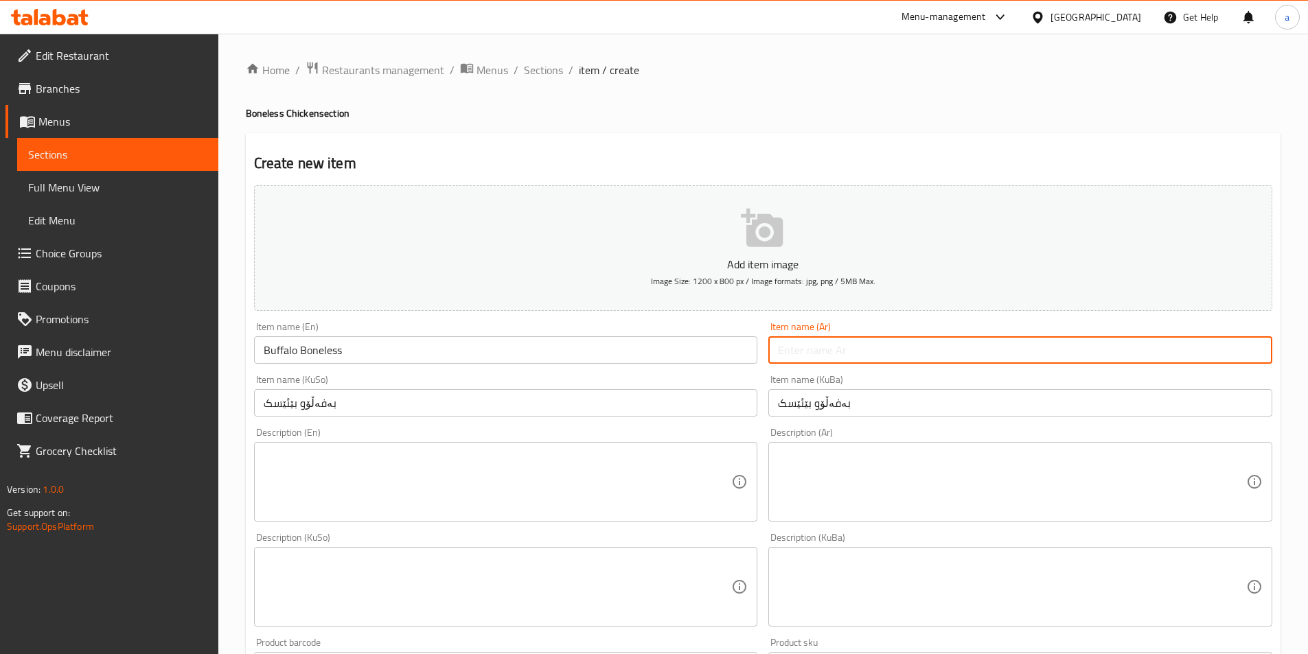
paste input "بافلو مسحب"
type input "بافلو مسحب"
click at [615, 465] on textarea at bounding box center [498, 482] width 468 height 65
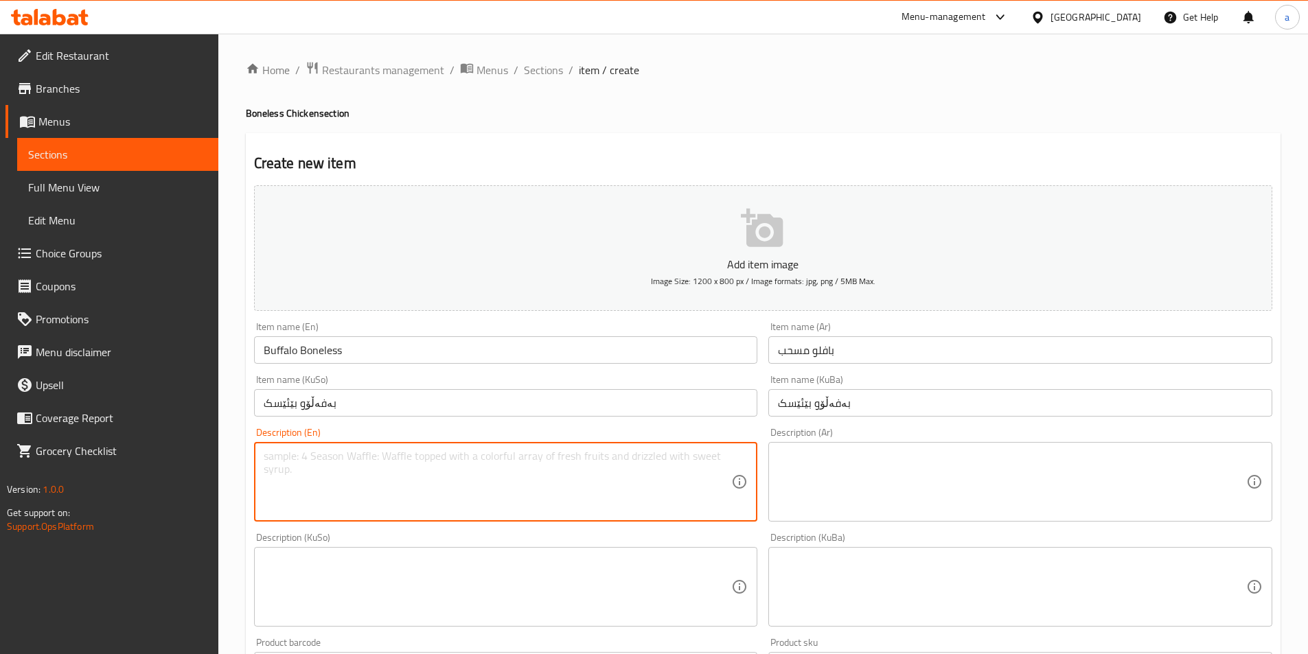
scroll to position [412, 0]
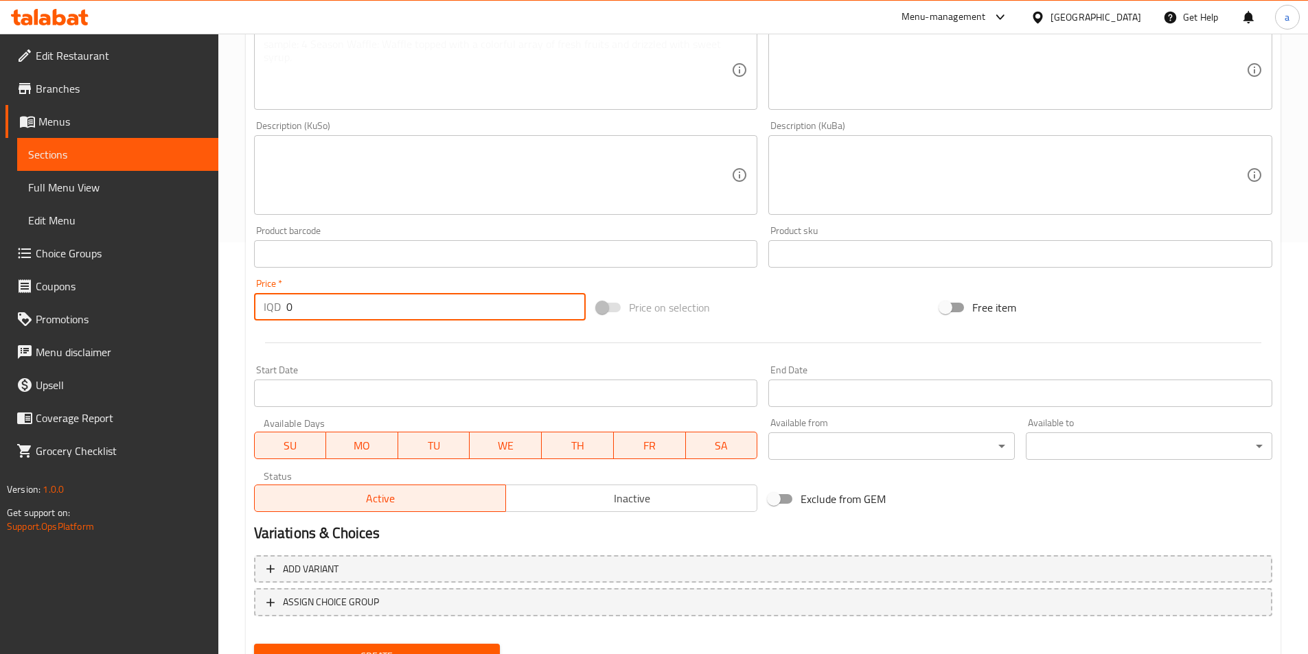
drag, startPoint x: 340, startPoint y: 305, endPoint x: 244, endPoint y: 314, distance: 96.6
click at [244, 310] on div "Home / Restaurants management / Menus / Sections / item / create Boneless Chick…" at bounding box center [763, 169] width 1090 height 1094
paste input "700"
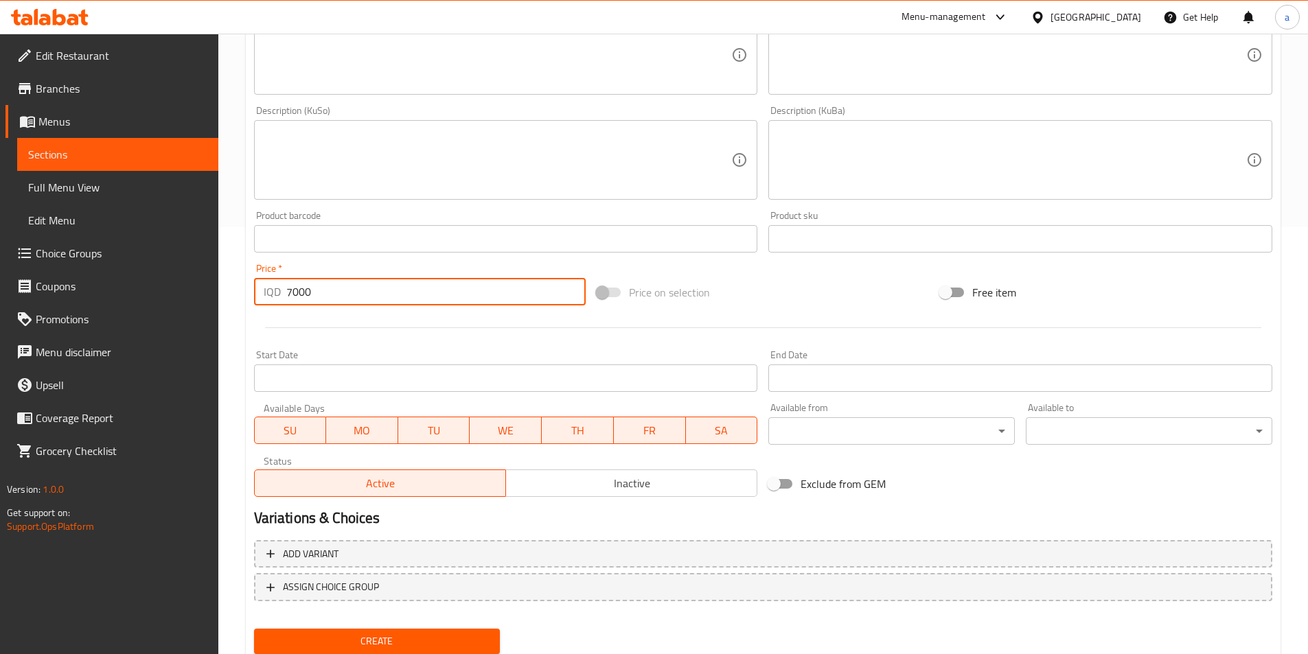
scroll to position [474, 0]
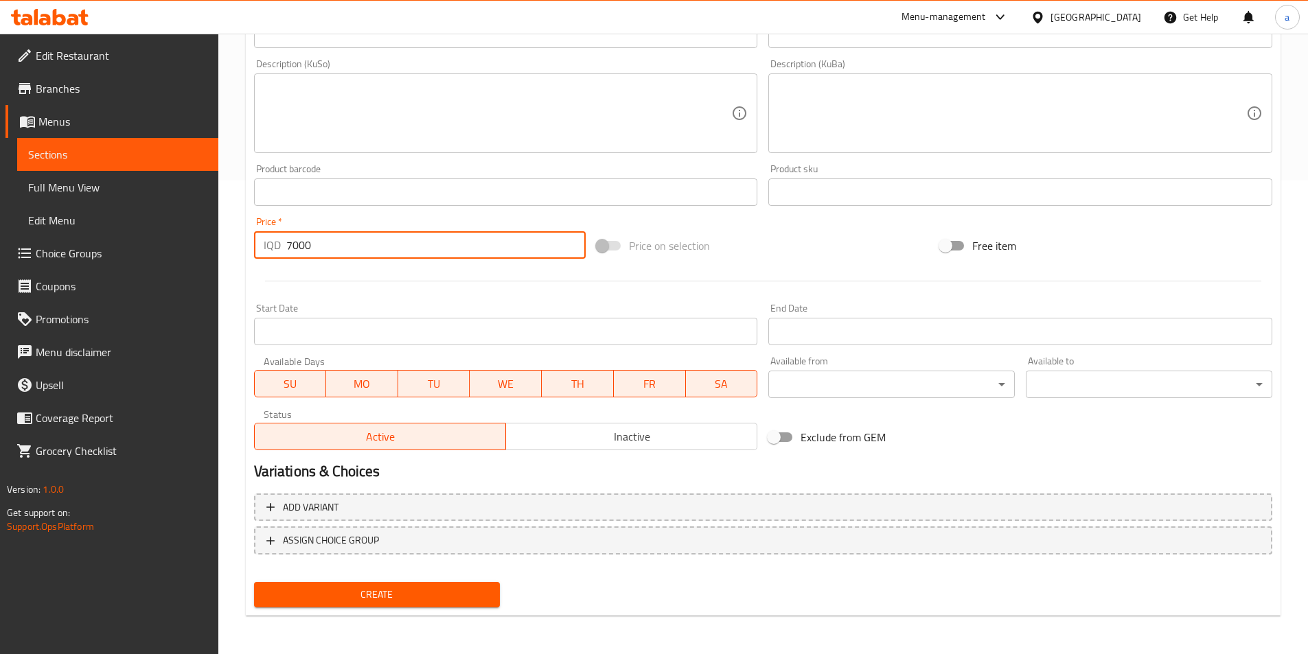
type input "7000"
click at [408, 584] on button "Create" at bounding box center [377, 594] width 246 height 25
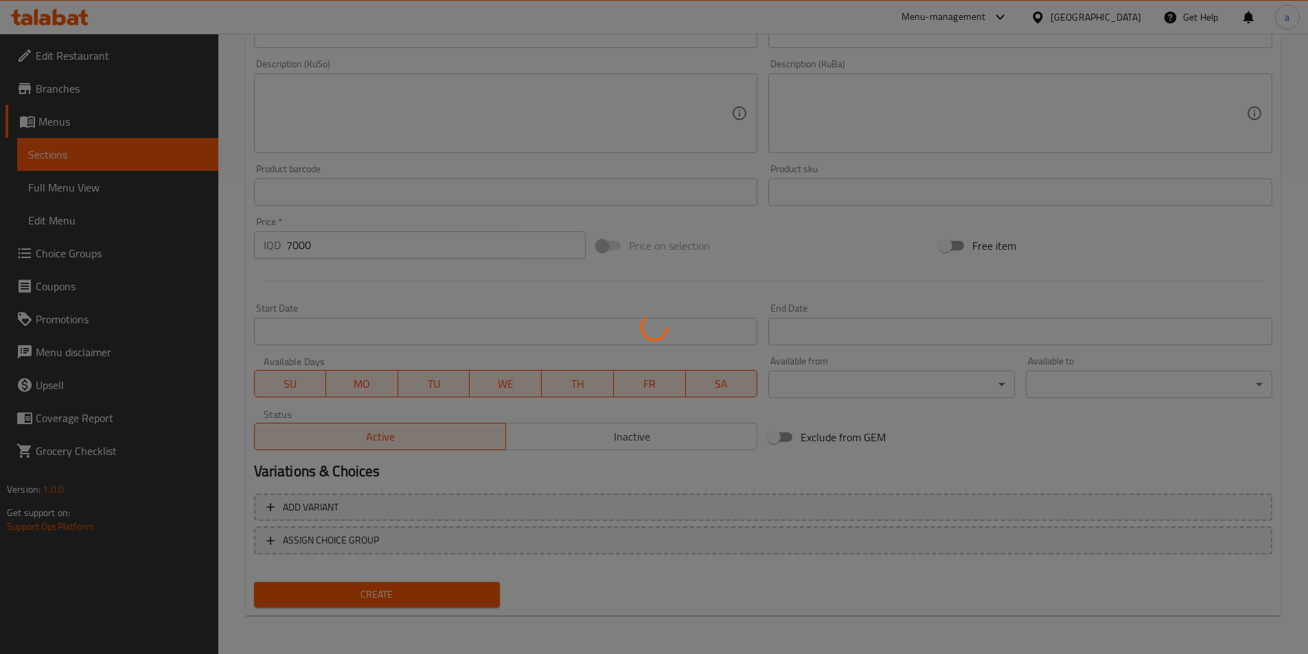
scroll to position [100, 0]
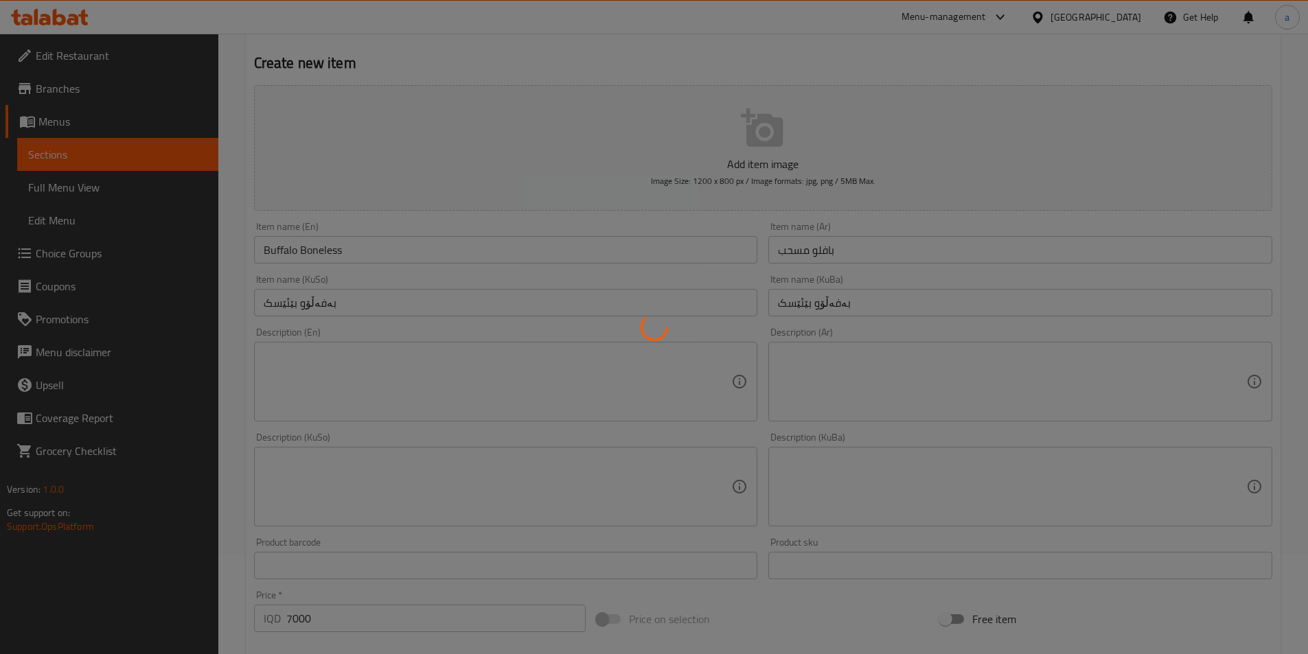
type input "0"
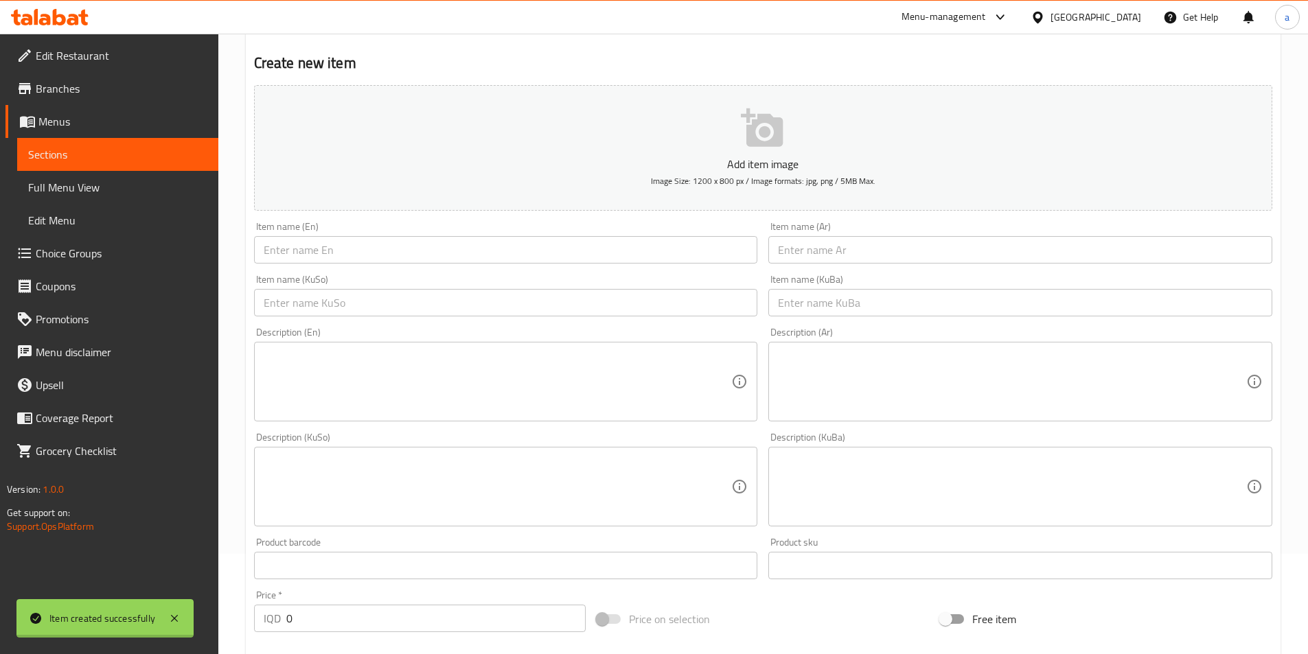
scroll to position [0, 0]
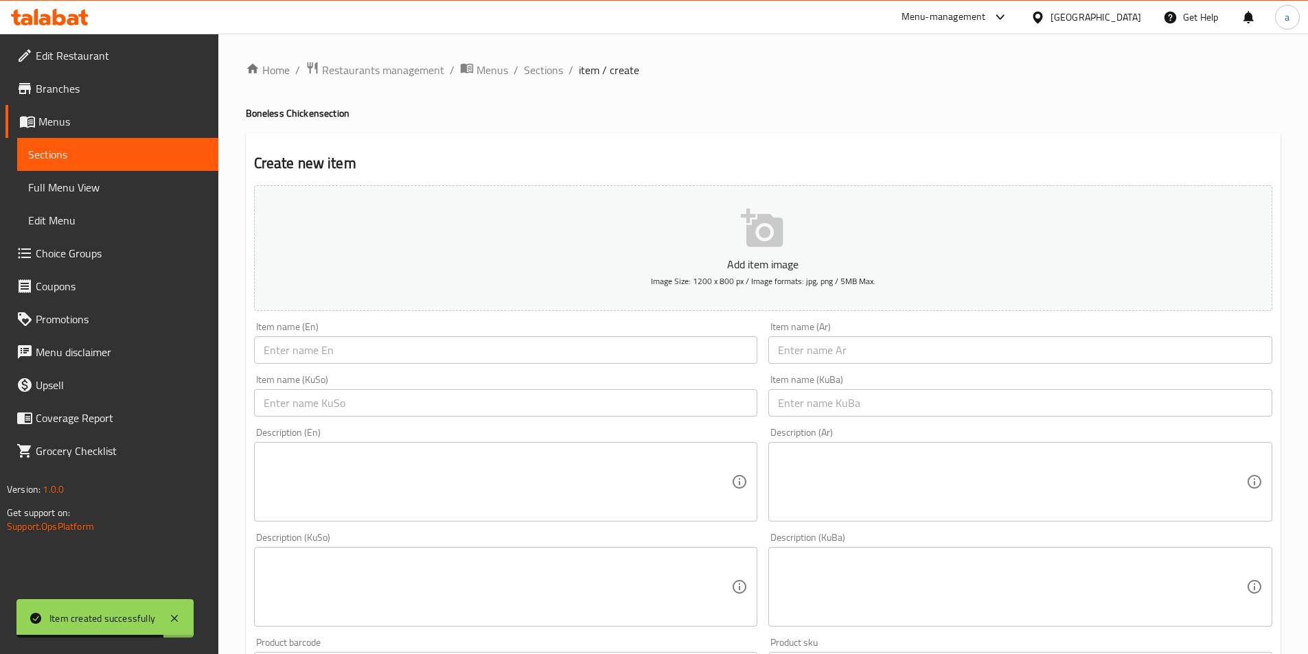
click at [433, 348] on input "text" at bounding box center [506, 349] width 504 height 27
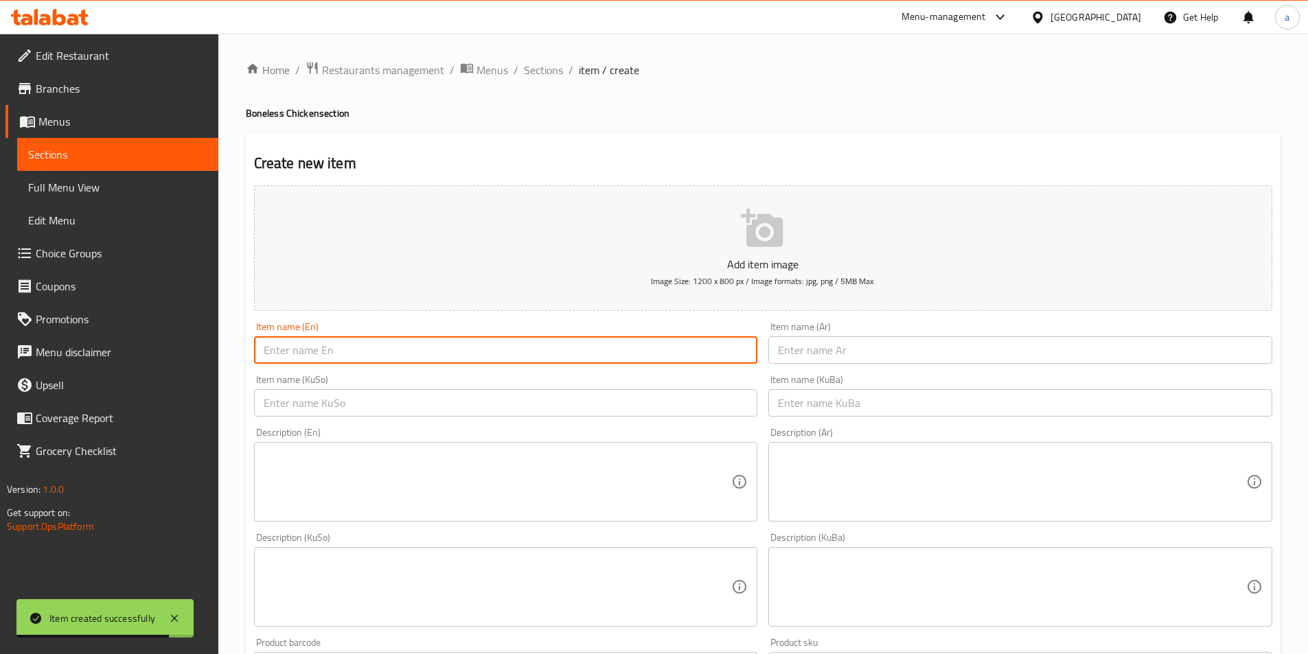
paste input "Lemon pepper boneless"
drag, startPoint x: 439, startPoint y: 354, endPoint x: 180, endPoint y: 352, distance: 258.8
click at [180, 352] on div "Edit Restaurant Branches Menus Sections Full Menu View Edit Menu Choice Groups …" at bounding box center [654, 581] width 1308 height 1094
paste input "Pepper B"
type input "Lemon Pepper Boneless"
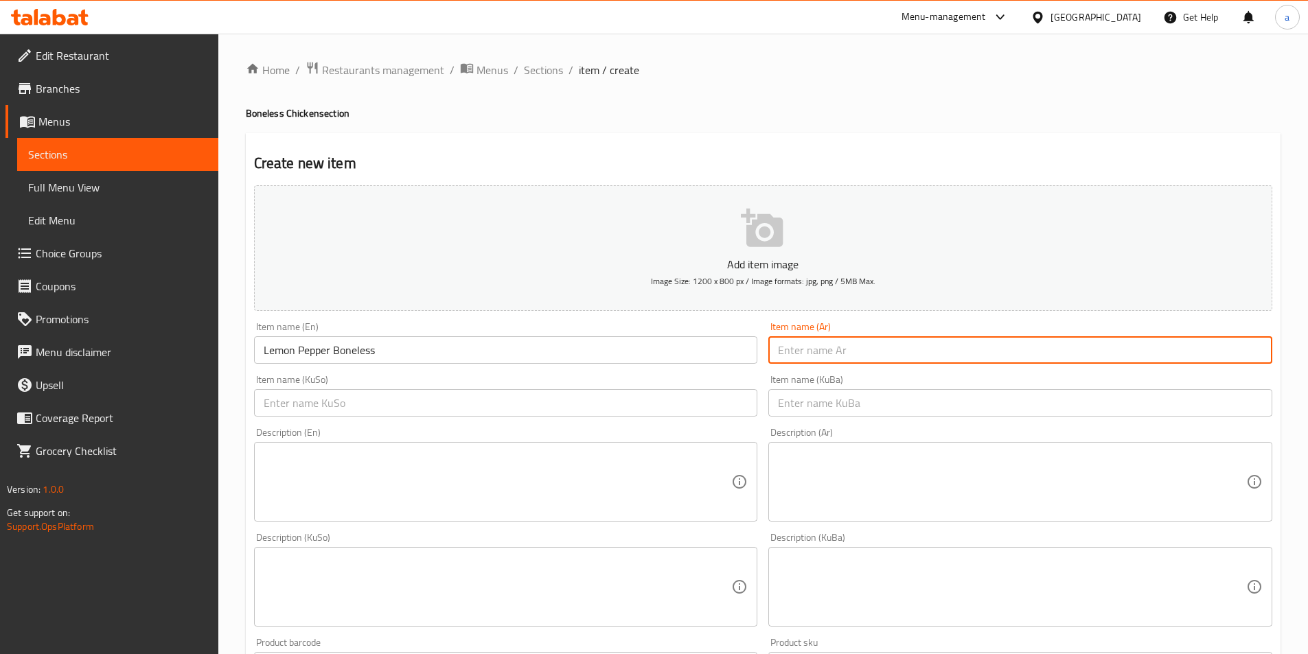
click at [836, 354] on input "text" at bounding box center [1020, 349] width 504 height 27
paste input "ليمون وفلفل مسحب"
type input "ليمون وفلفل مسحب"
click at [863, 405] on input "text" at bounding box center [1020, 402] width 504 height 27
paste input "لیمۆ و بیبەر بێئێسک"
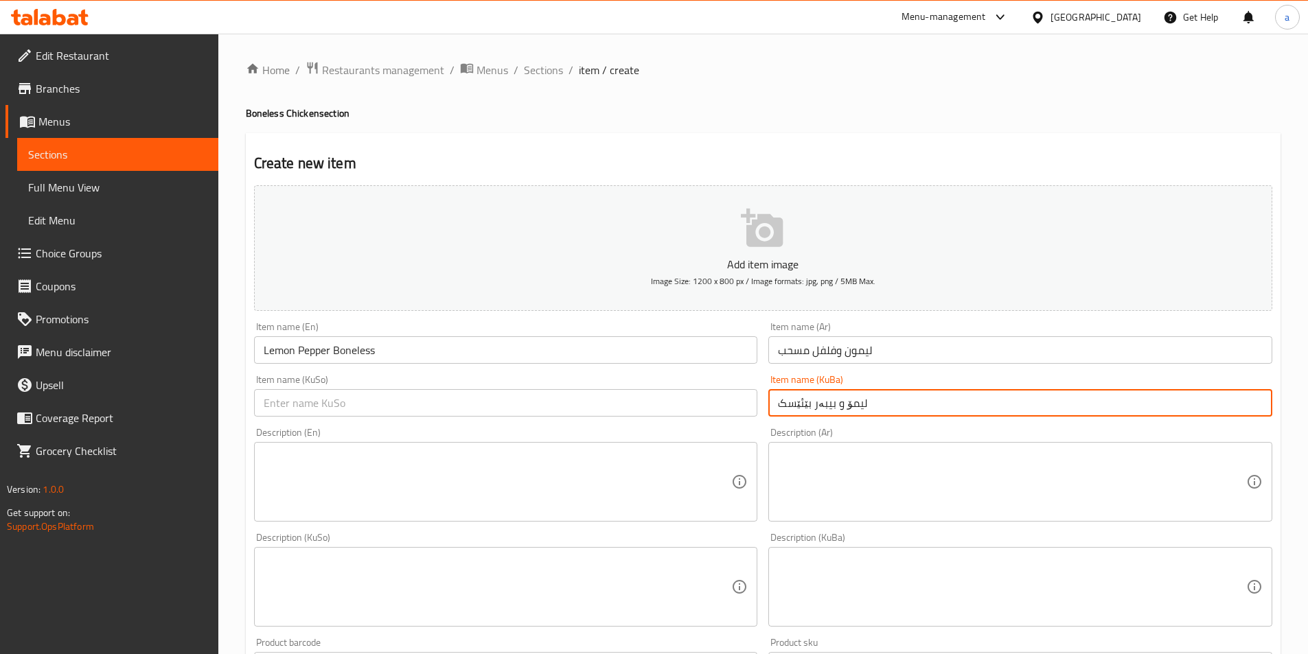
drag, startPoint x: 906, startPoint y: 405, endPoint x: 704, endPoint y: 408, distance: 201.9
click at [704, 408] on div "Add item image Image Size: 1200 x 800 px / Image formats: jpg, png / 5MB Max. I…" at bounding box center [763, 555] width 1029 height 750
click at [785, 403] on input "لیمۆ و بیبەر بێئێسک" at bounding box center [1020, 402] width 504 height 27
click at [774, 403] on input "لیمۆ و بیبەر بێئێسک" at bounding box center [1020, 402] width 504 height 27
type input "لیمۆ و بیبەر بێئێسک"
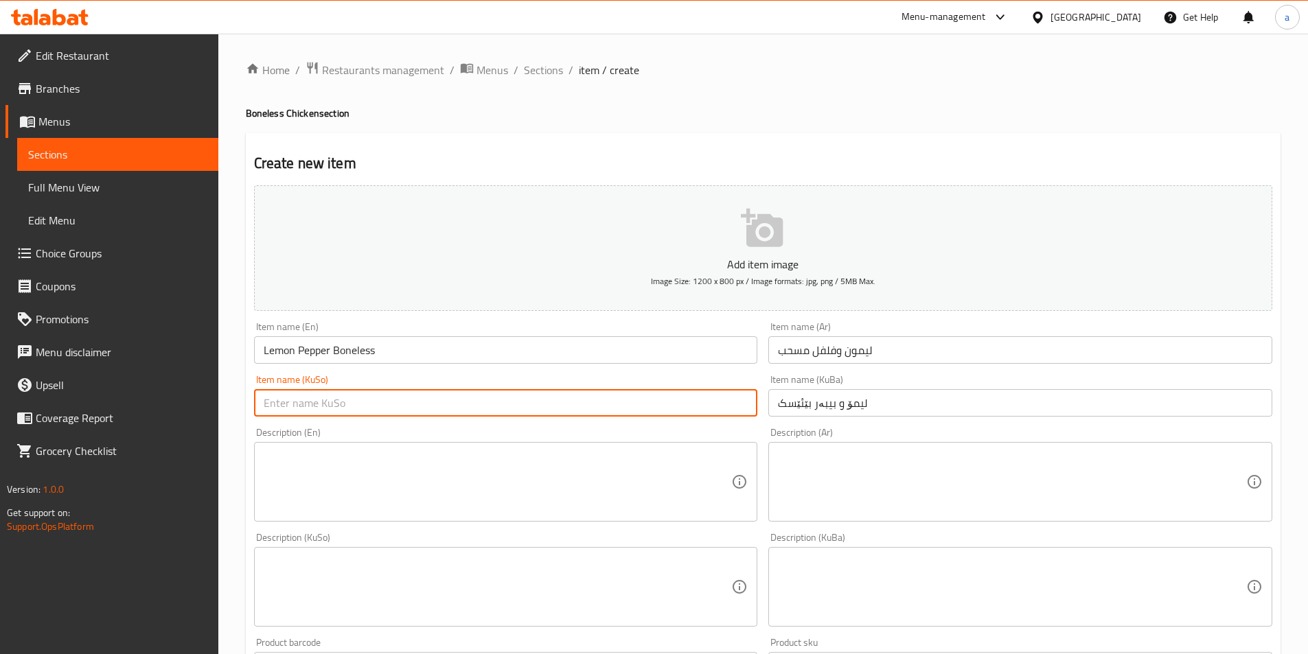
click at [724, 395] on input "text" at bounding box center [506, 402] width 504 height 27
paste input "لیمۆ و بیبەر بێئێسک"
type input "لیمۆ و بیبەر بێئێسک"
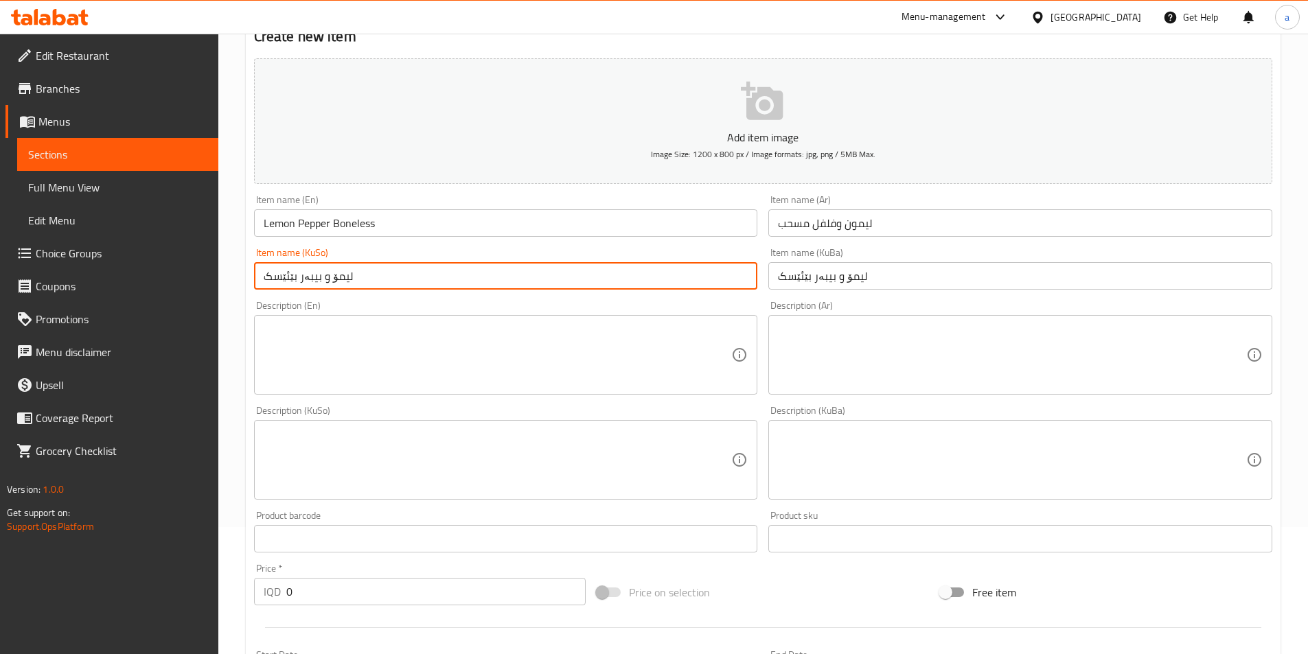
scroll to position [206, 0]
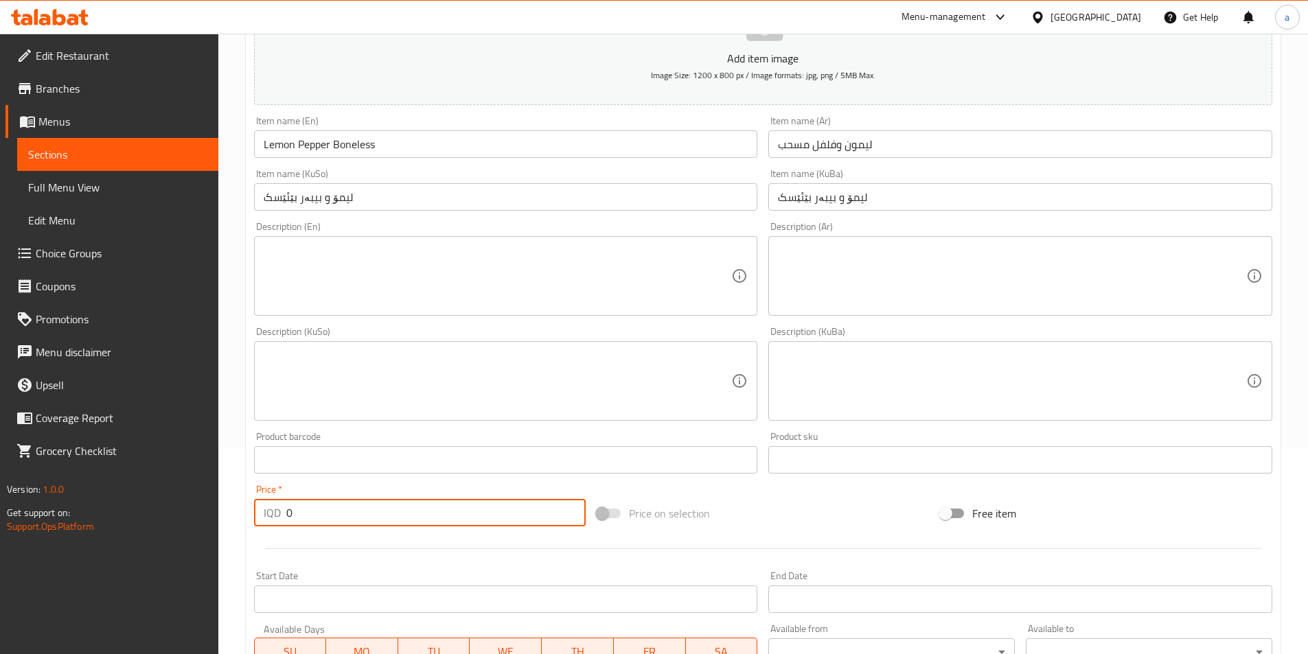
drag, startPoint x: 328, startPoint y: 514, endPoint x: 148, endPoint y: 514, distance: 180.6
click at [148, 514] on div "Edit Restaurant Branches Menus Sections Full Menu View Edit Menu Choice Groups …" at bounding box center [654, 375] width 1308 height 1094
paste input "700"
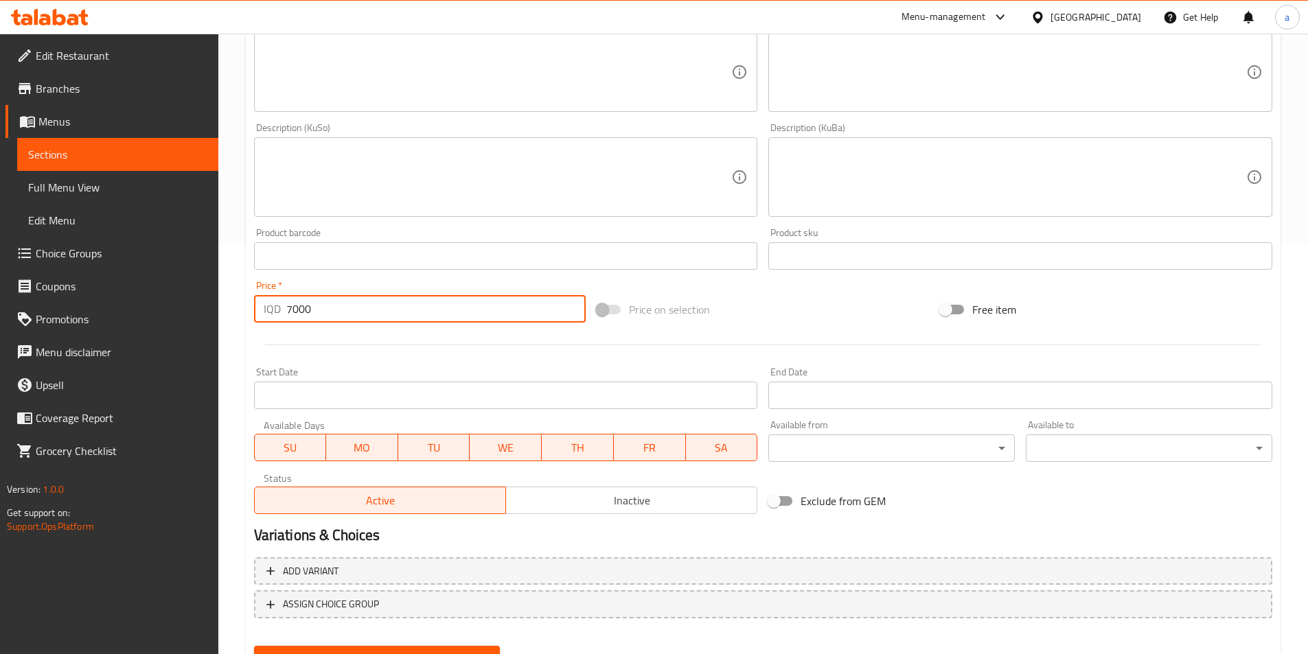
scroll to position [474, 0]
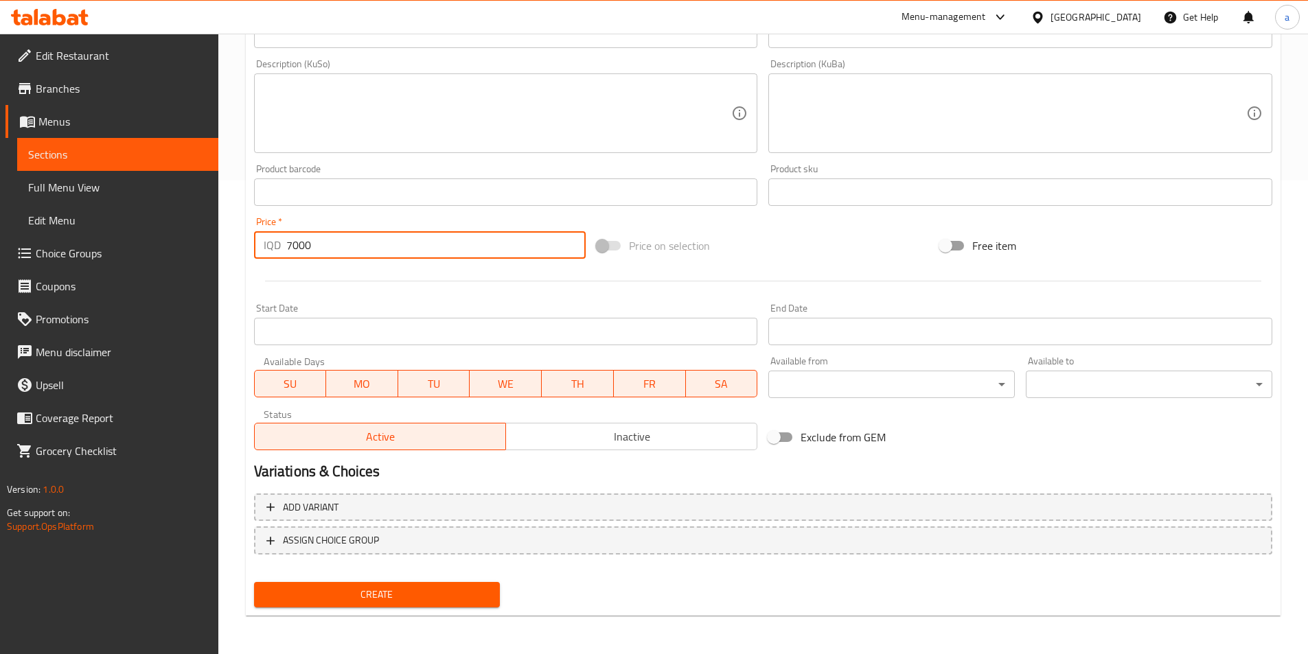
type input "7000"
click at [387, 599] on span "Create" at bounding box center [377, 594] width 225 height 17
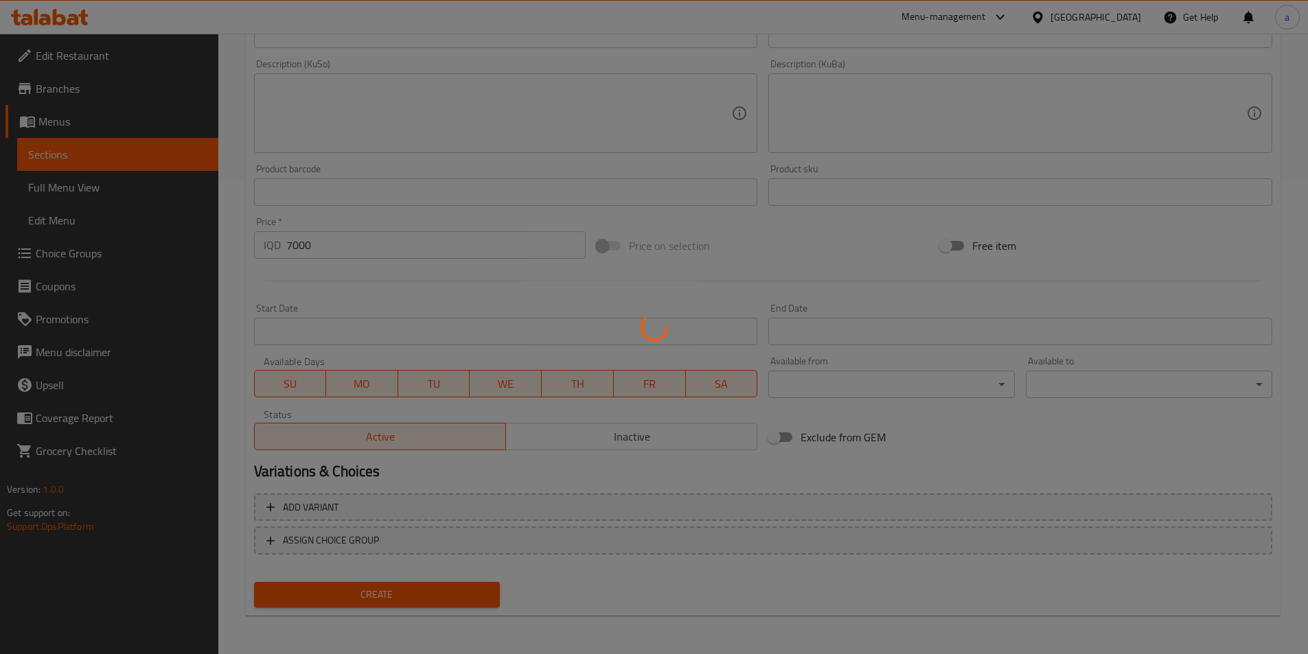
type input "0"
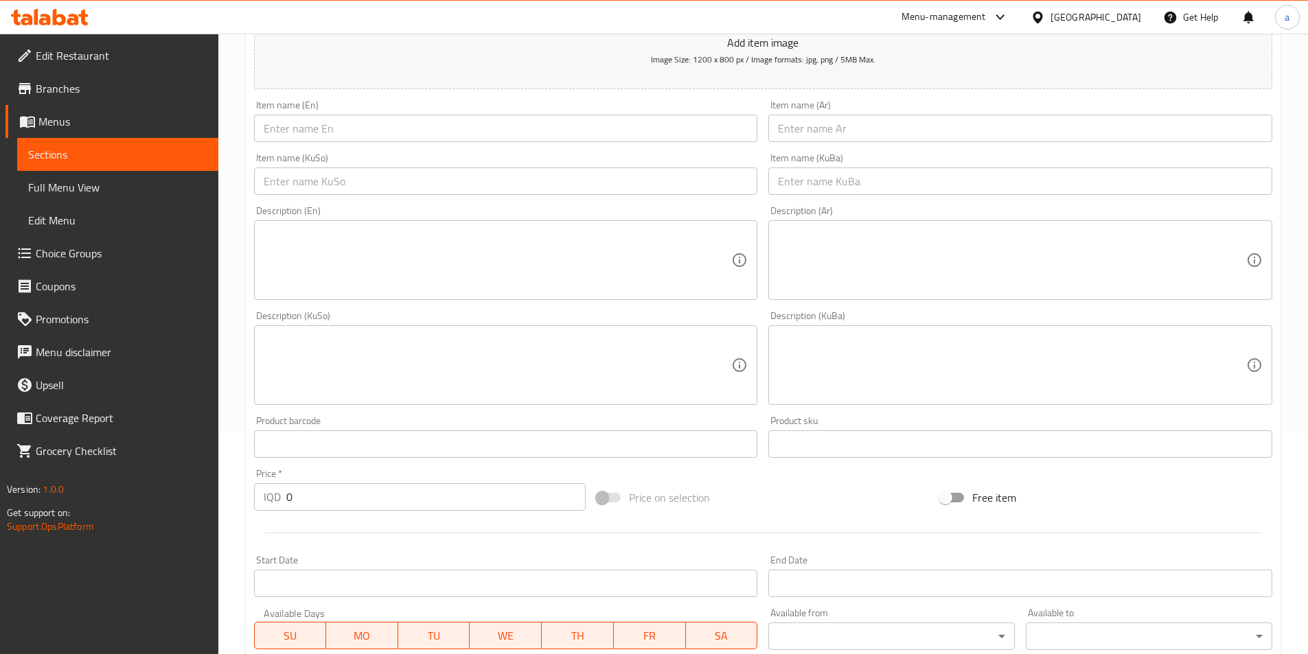
scroll to position [62, 0]
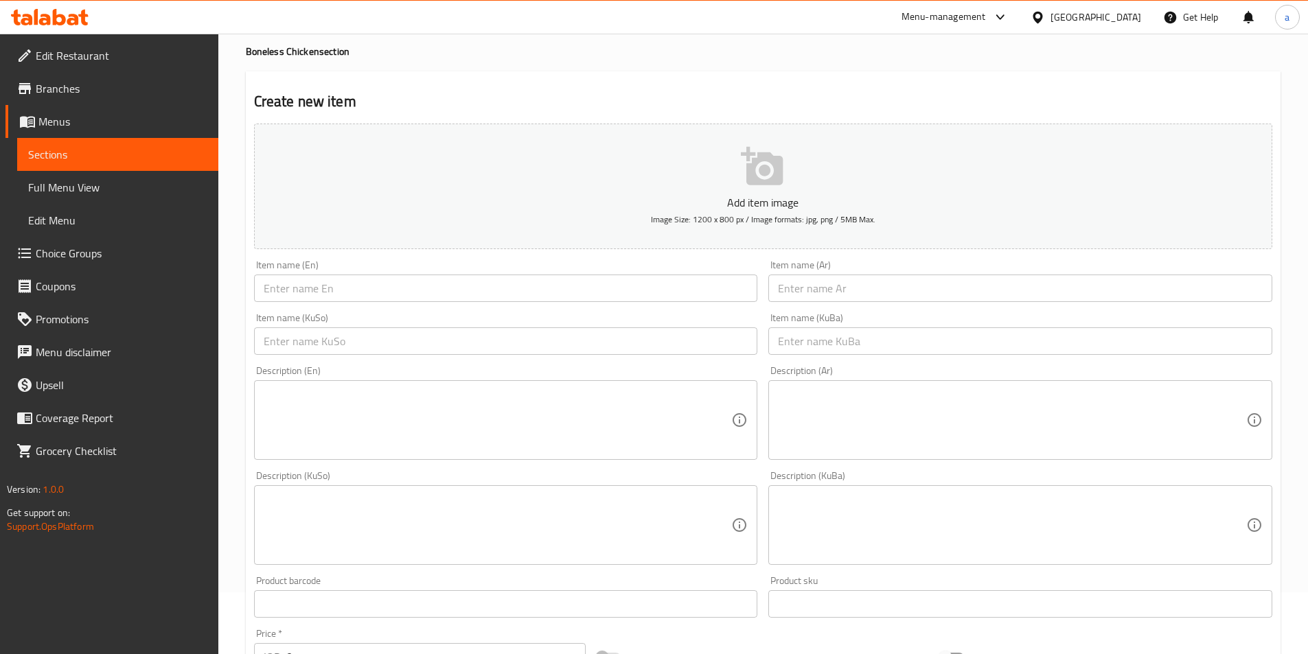
click at [92, 149] on span "Sections" at bounding box center [117, 154] width 179 height 16
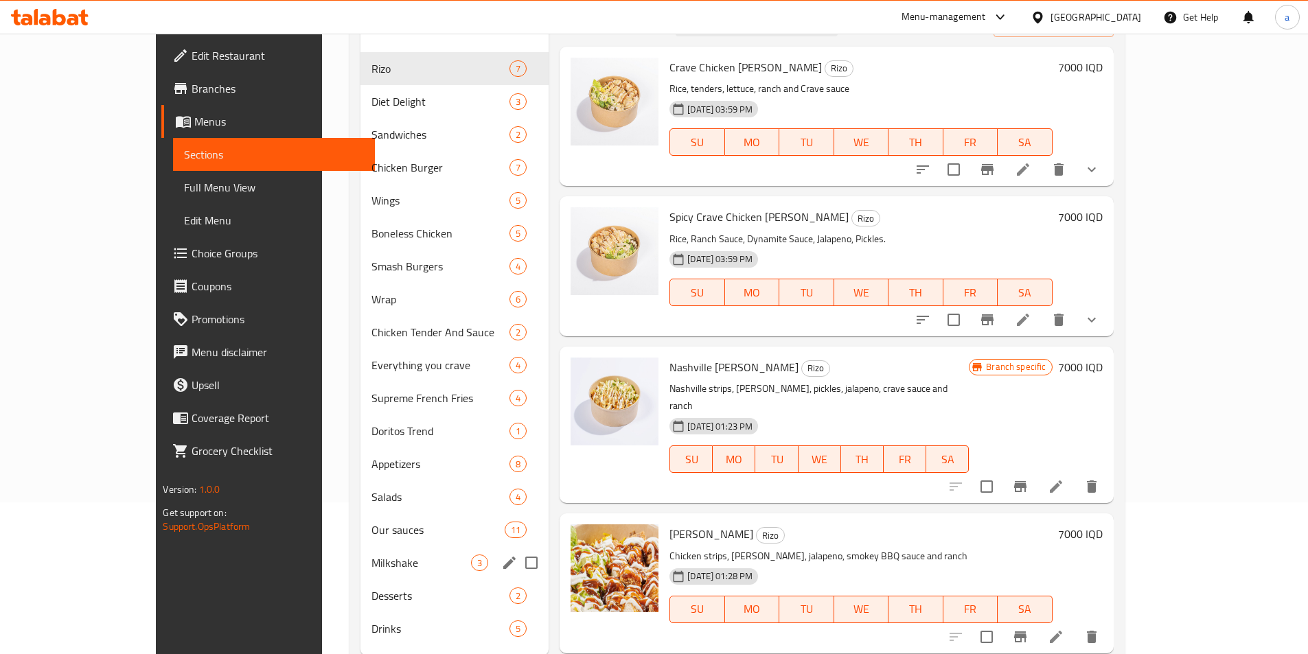
scroll to position [192, 0]
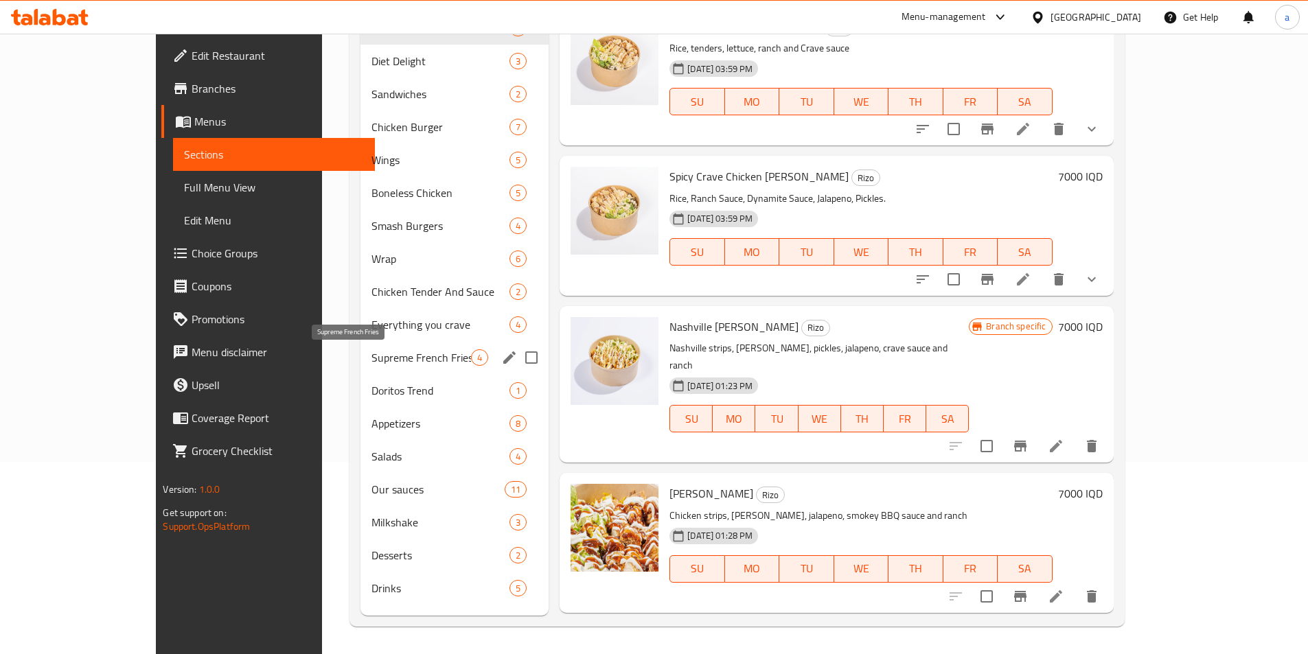
click at [371, 353] on span "Supreme French Fries" at bounding box center [421, 357] width 100 height 16
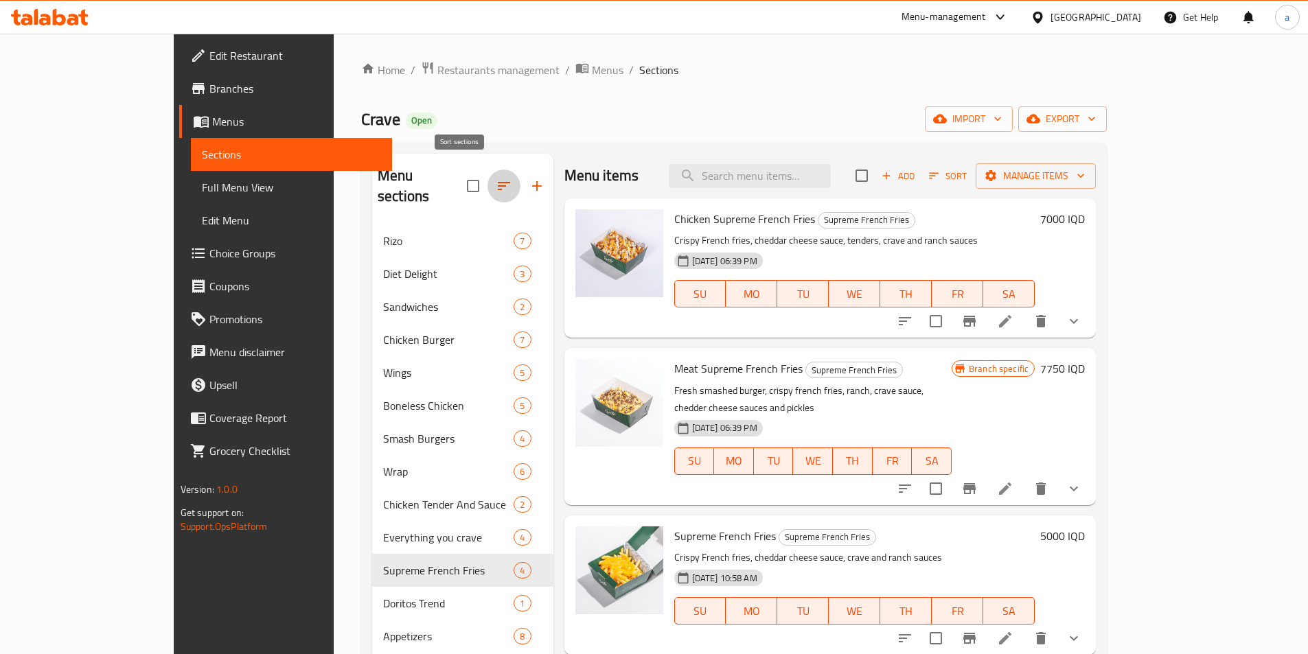
click at [496, 179] on icon "button" at bounding box center [504, 186] width 16 height 16
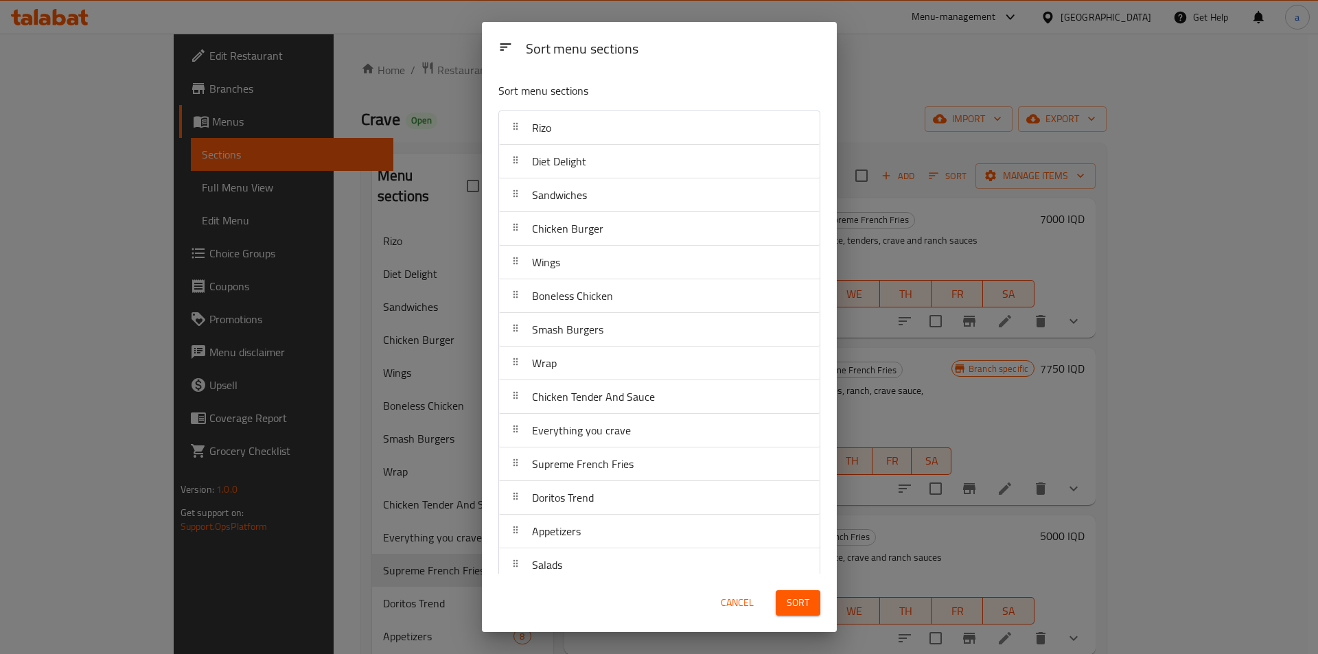
click at [425, 135] on div "Sort menu sections Sort menu sections Rizo Diet Delight Sandwiches Chicken Burg…" at bounding box center [659, 327] width 1318 height 654
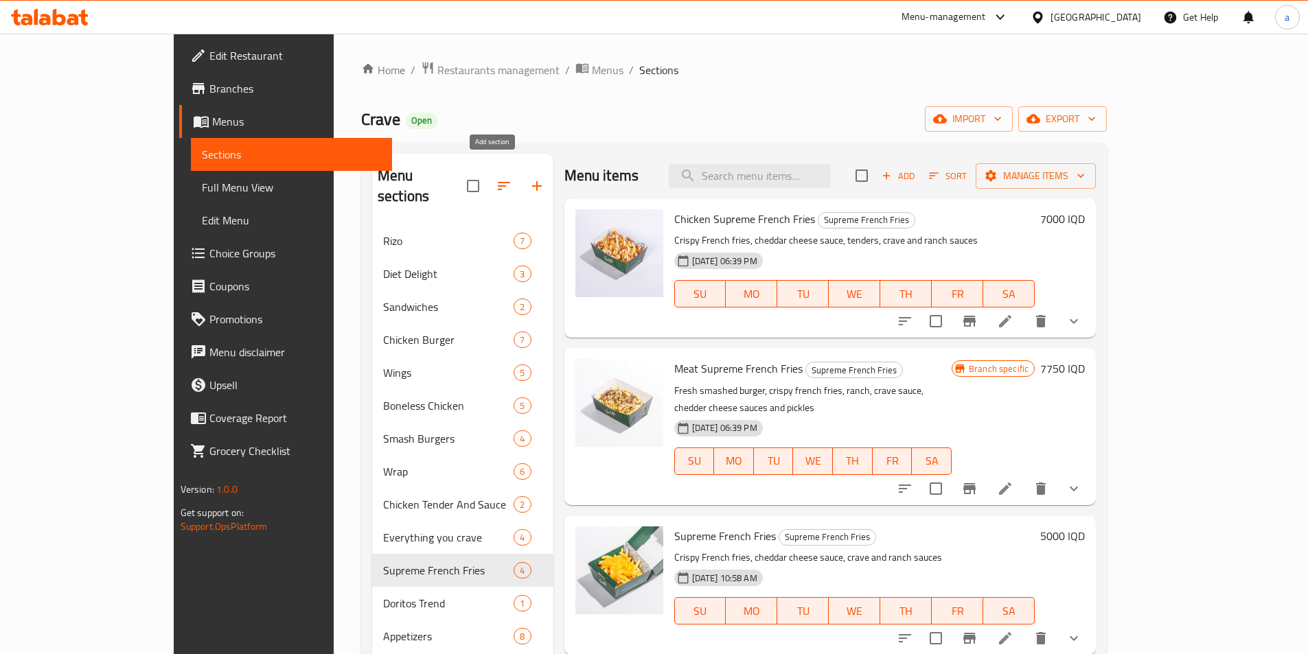
click at [529, 183] on icon "button" at bounding box center [537, 186] width 16 height 16
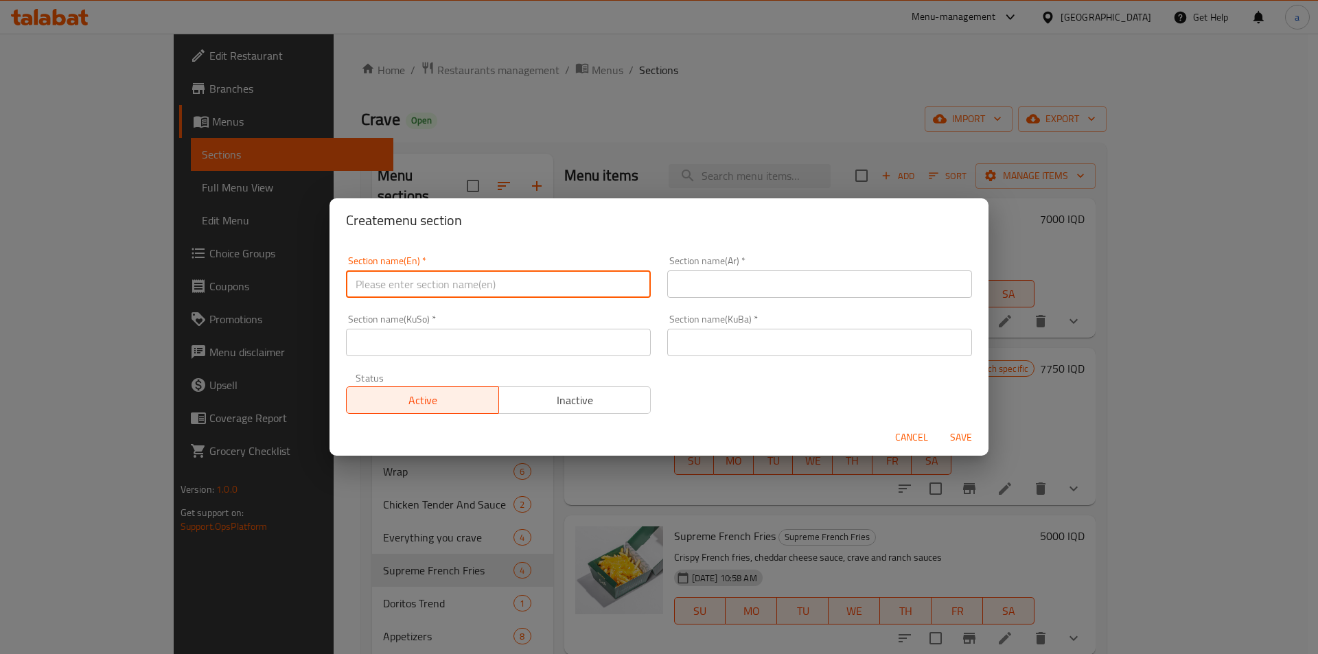
click at [489, 290] on input "text" at bounding box center [498, 283] width 305 height 27
paste input "مریشکی سووپریم فرایس"
type input "مریشکی سووپریم فرایس"
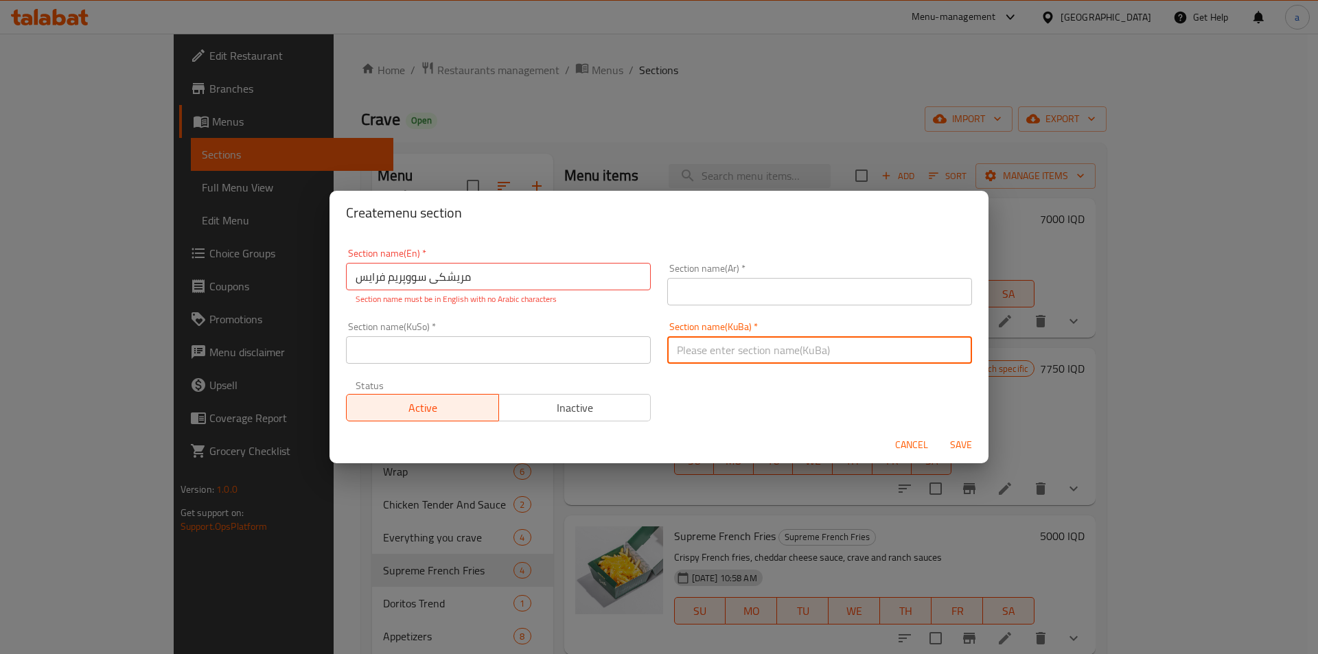
click at [704, 345] on input "text" at bounding box center [819, 349] width 305 height 27
paste input "مریشکی سووپریم فرایس"
type input "مریشکی سووپریم فرایس"
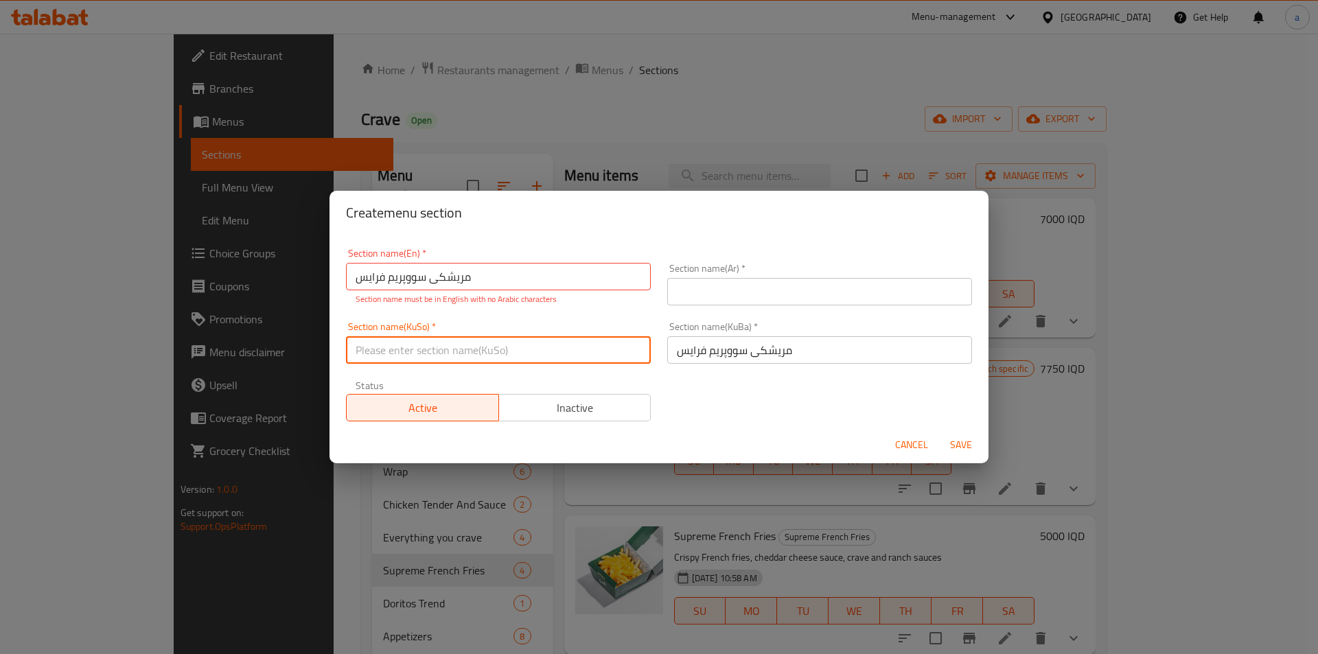
drag, startPoint x: 585, startPoint y: 353, endPoint x: 437, endPoint y: 347, distance: 148.4
click at [437, 347] on input "text" at bounding box center [498, 349] width 305 height 27
paste input "دجاج سوبريم فرايز"
type input "دجاج سوبريم فرايز"
click at [725, 268] on div "Section name(Ar)   * Section name(Ar) *" at bounding box center [819, 285] width 305 height 42
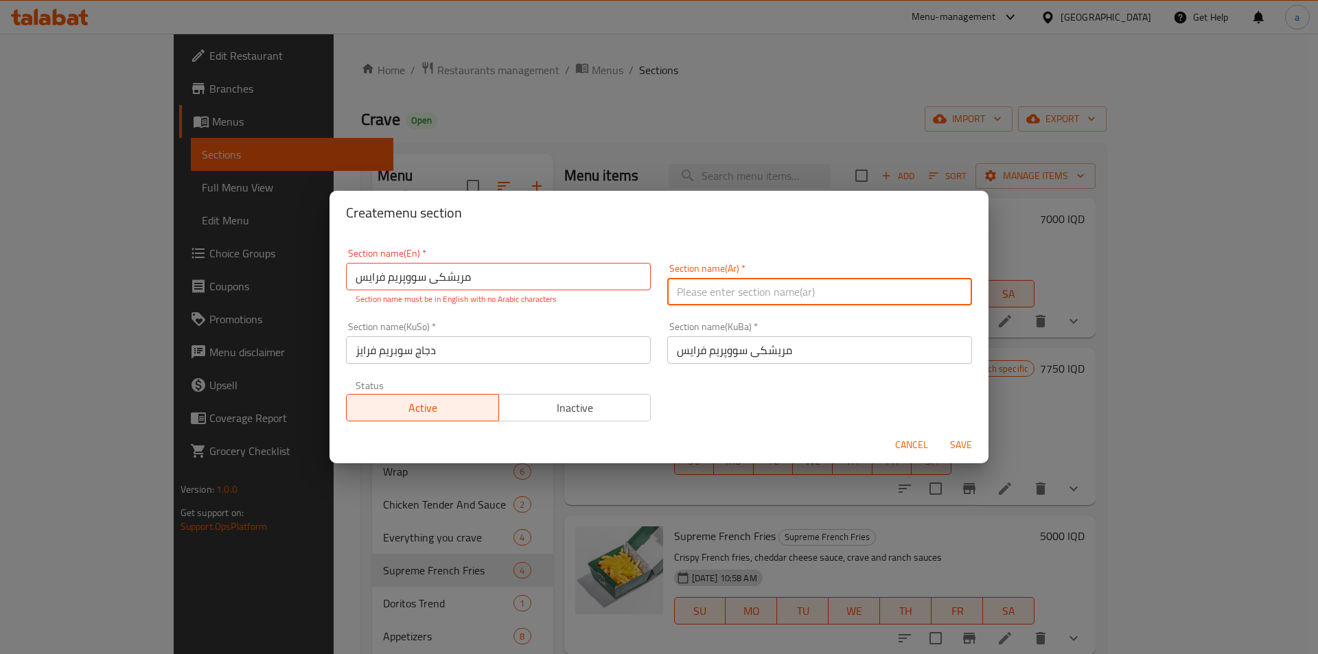
click at [715, 286] on input "text" at bounding box center [819, 291] width 305 height 27
paste input "دجاج سوبريم فرايز"
type input "دجاج سوبريم فرايز"
drag, startPoint x: 695, startPoint y: 325, endPoint x: 695, endPoint y: 340, distance: 14.4
click at [695, 331] on div "Section name(KuBa)   * مریشکی سووپریم فرایس Section name(KuBa) *" at bounding box center [819, 343] width 305 height 42
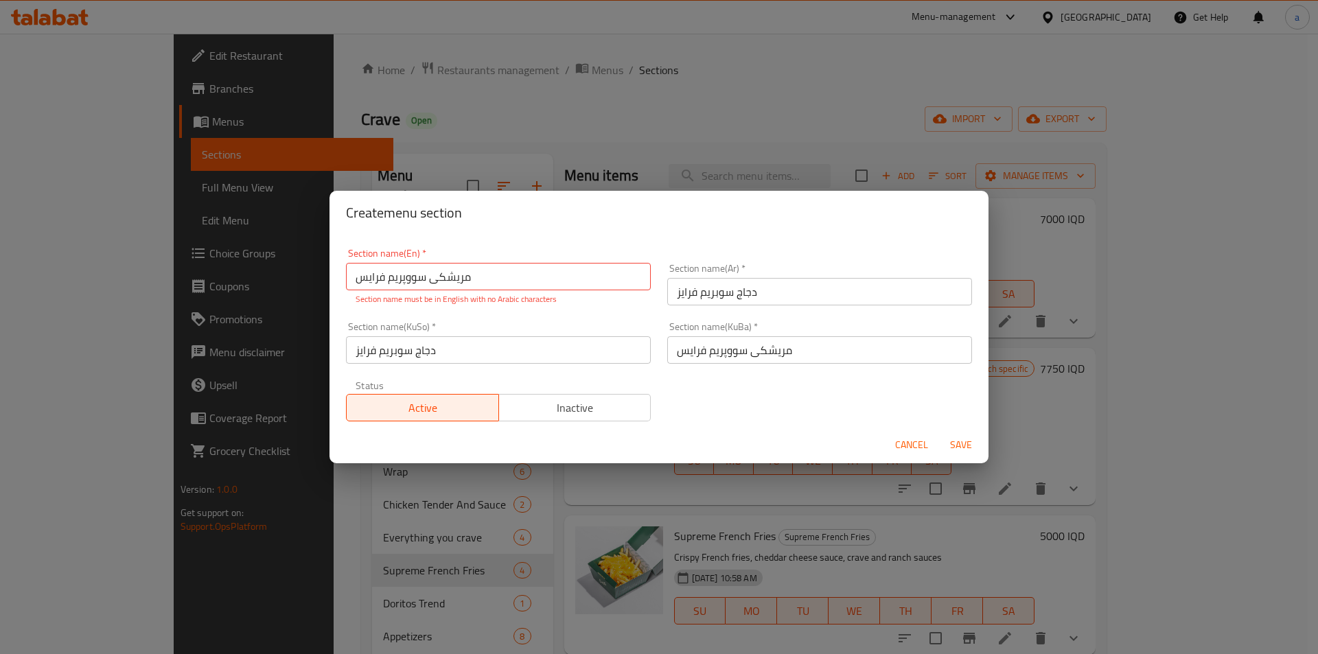
click at [695, 340] on input "مریشکی سووپریم فرایس" at bounding box center [819, 349] width 305 height 27
click at [582, 352] on input "دجاج سوبريم فرايز" at bounding box center [498, 349] width 305 height 27
paste input "مریشکی سووپریم فرایس"
type input "مریشکی سووپریم فرایس"
drag, startPoint x: 520, startPoint y: 276, endPoint x: 300, endPoint y: 281, distance: 220.5
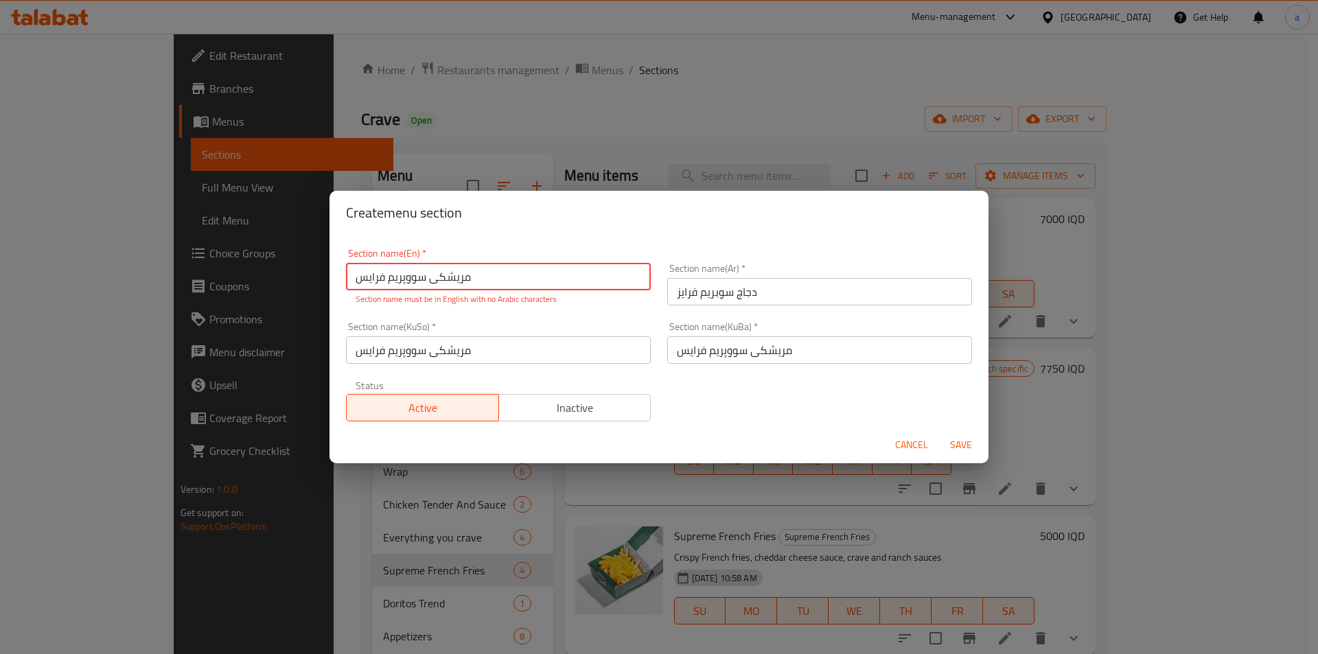
click at [300, 281] on div "Create menu section Section name(En)   * مریشکی سووپریم فرایس Section name(En) …" at bounding box center [659, 327] width 1318 height 654
paste input "Chicken supreme fries"
type input "Chicken supreme fries"
click at [778, 414] on div "Section name(En)   * Chicken supreme fries Section name(En) * Section name must…" at bounding box center [659, 334] width 643 height 189
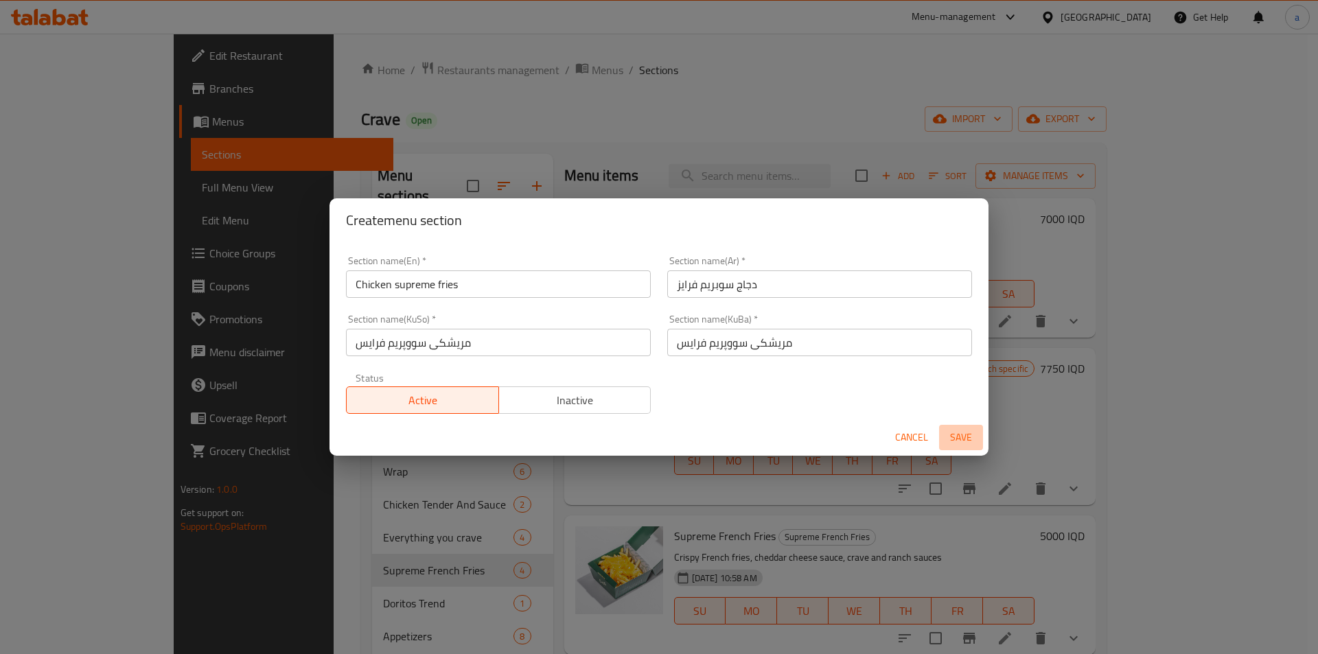
click at [962, 440] on span "Save" at bounding box center [961, 437] width 33 height 17
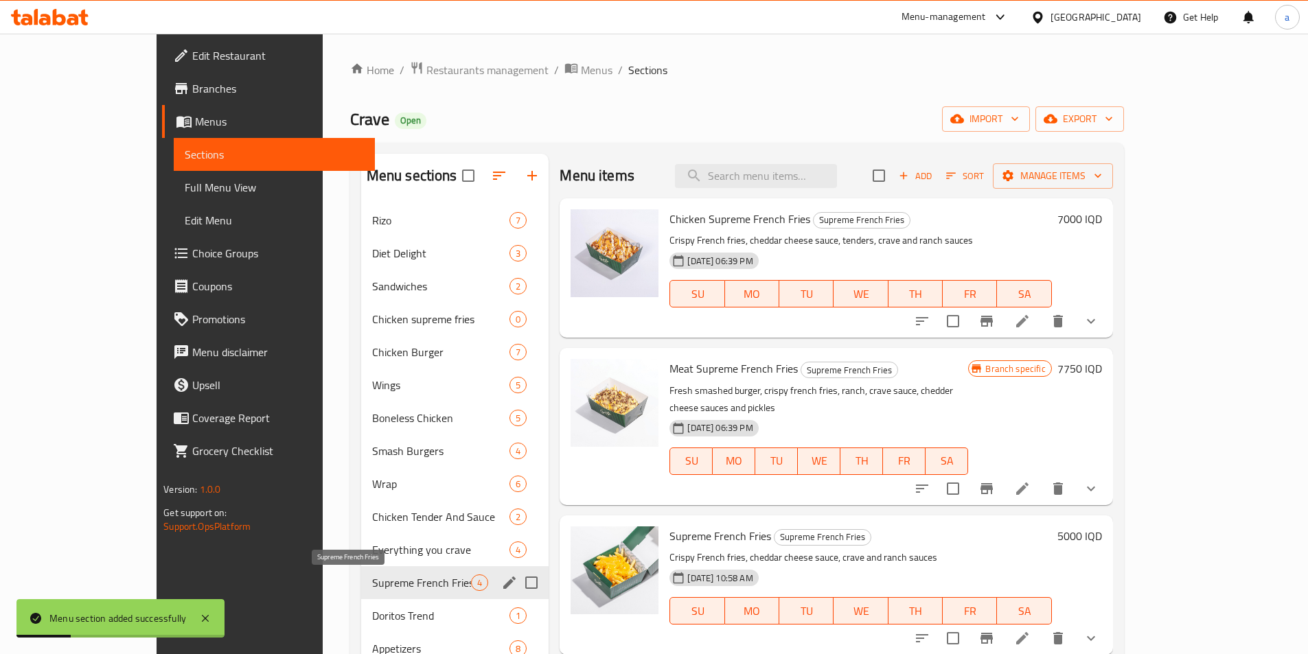
click at [372, 575] on span "Supreme French Fries" at bounding box center [422, 583] width 100 height 16
click at [372, 524] on span "Chicken Tender And Sauce" at bounding box center [422, 517] width 100 height 16
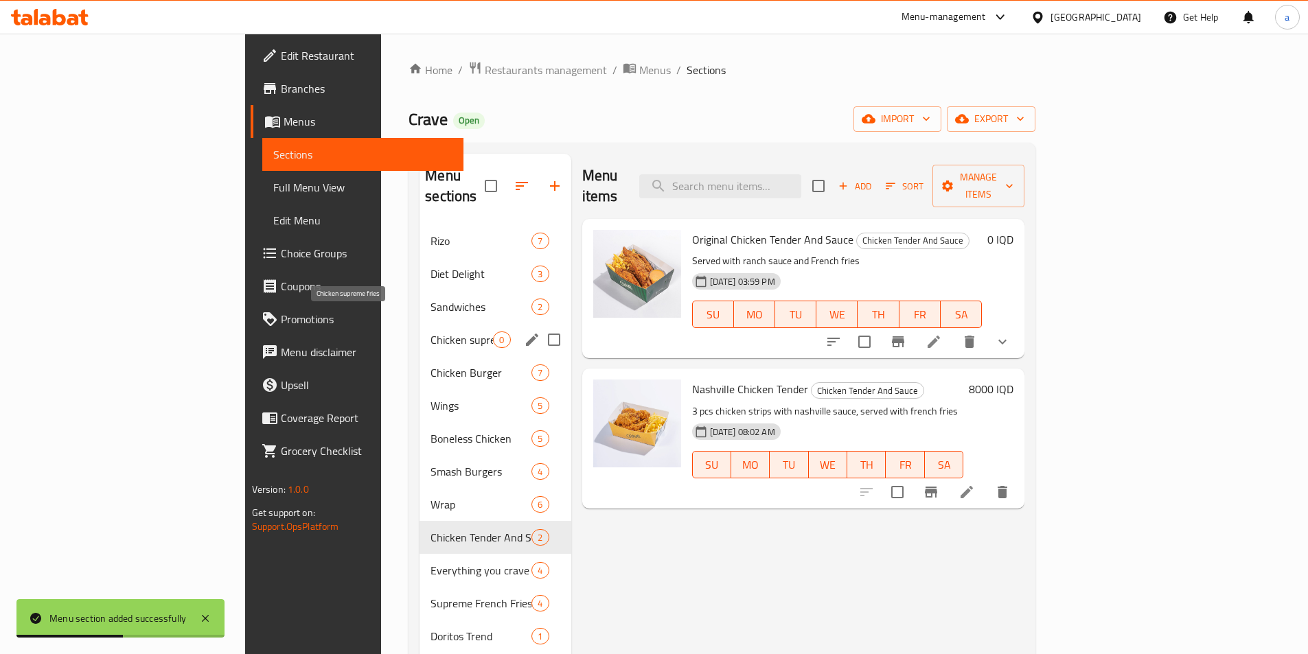
click at [430, 332] on span "Chicken supreme fries" at bounding box center [461, 340] width 62 height 16
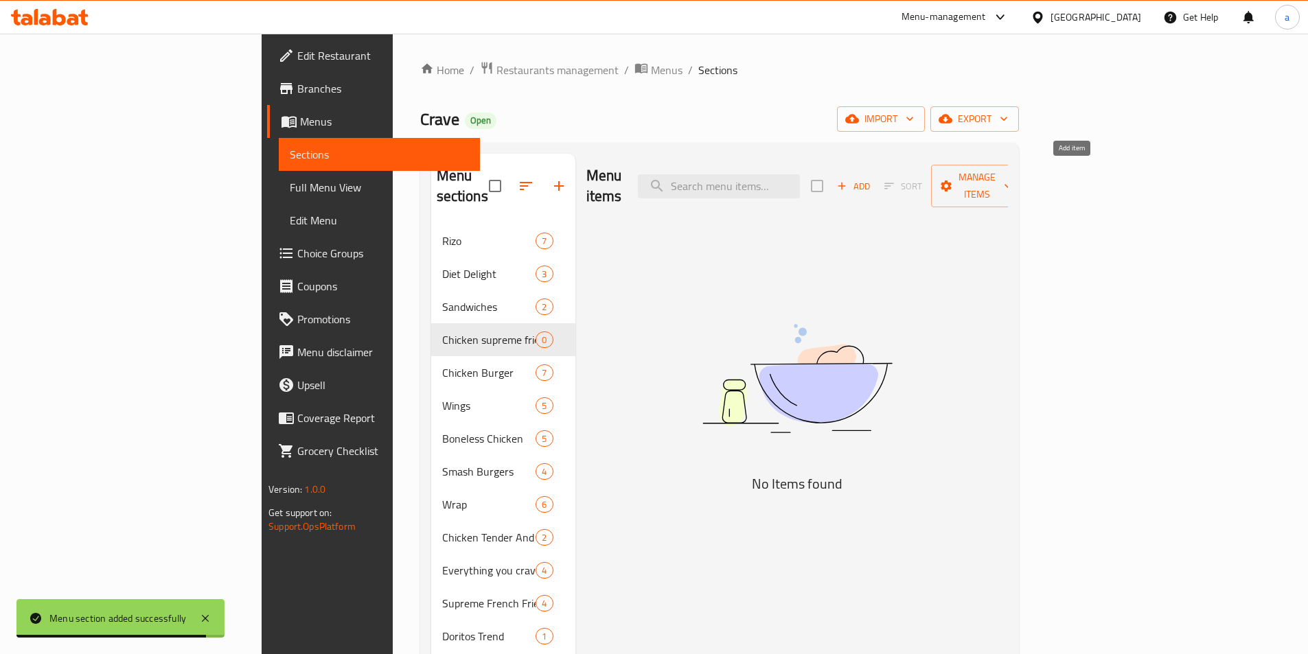
click at [872, 179] on span "Add" at bounding box center [853, 187] width 37 height 16
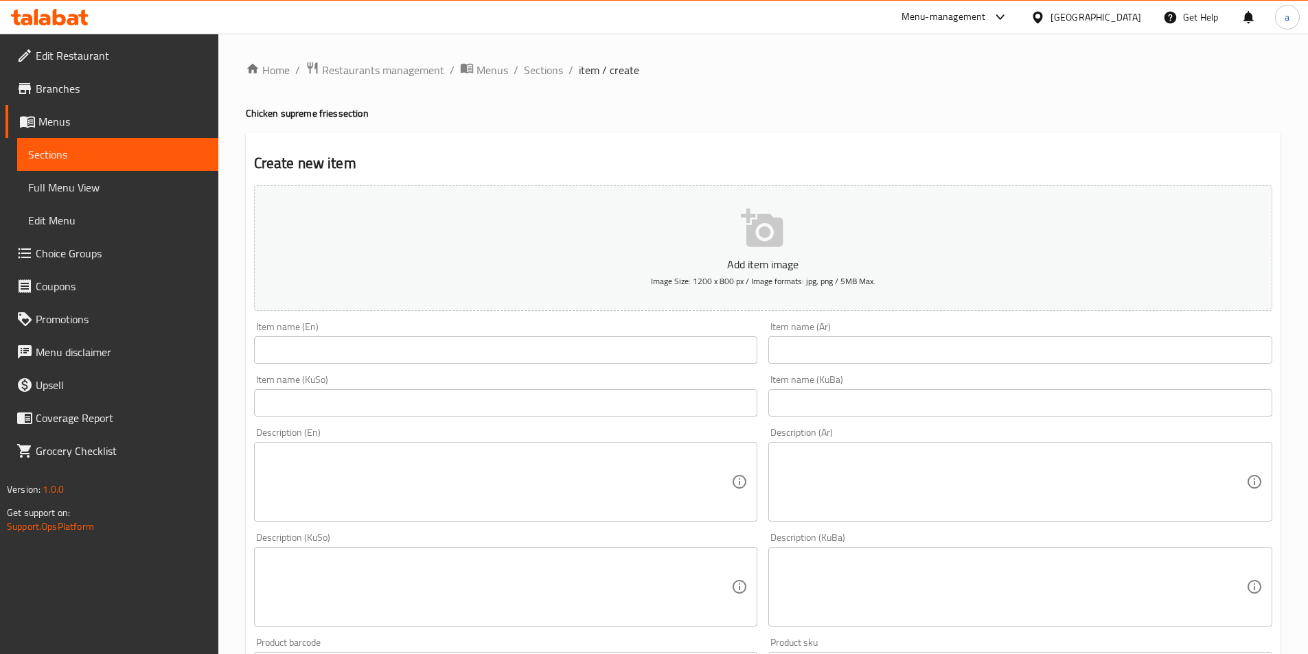
click at [584, 345] on input "text" at bounding box center [506, 349] width 504 height 27
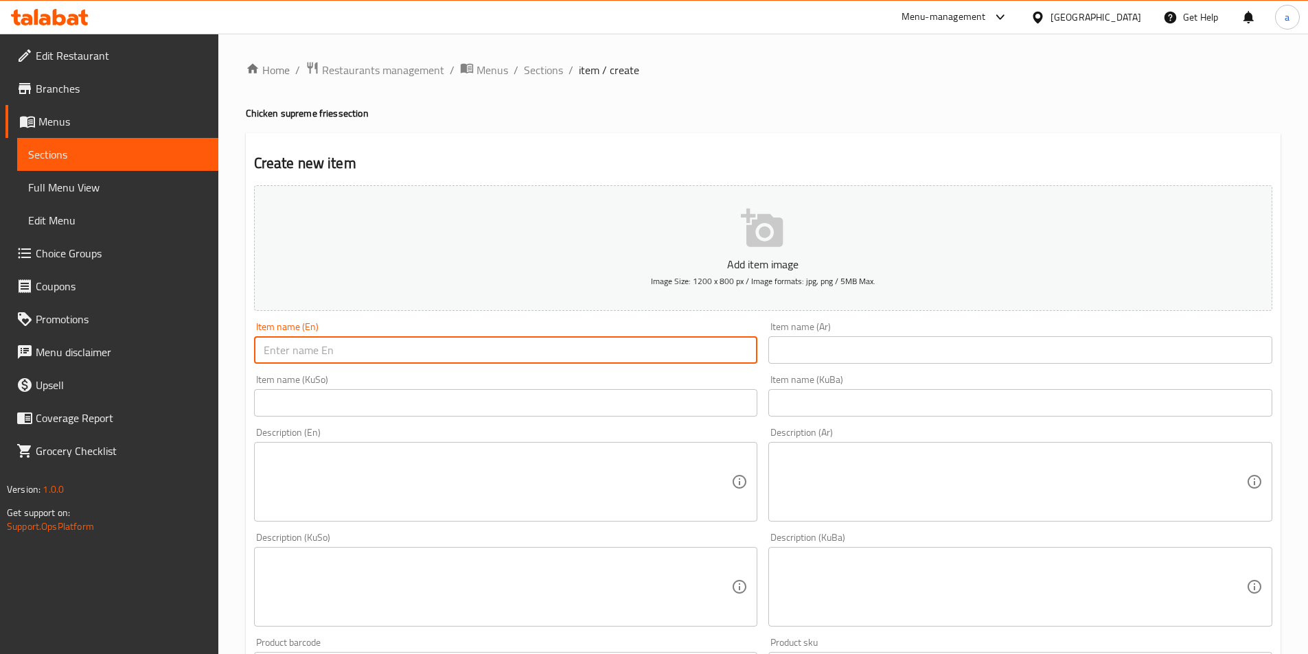
click at [777, 354] on input "text" at bounding box center [1020, 349] width 504 height 27
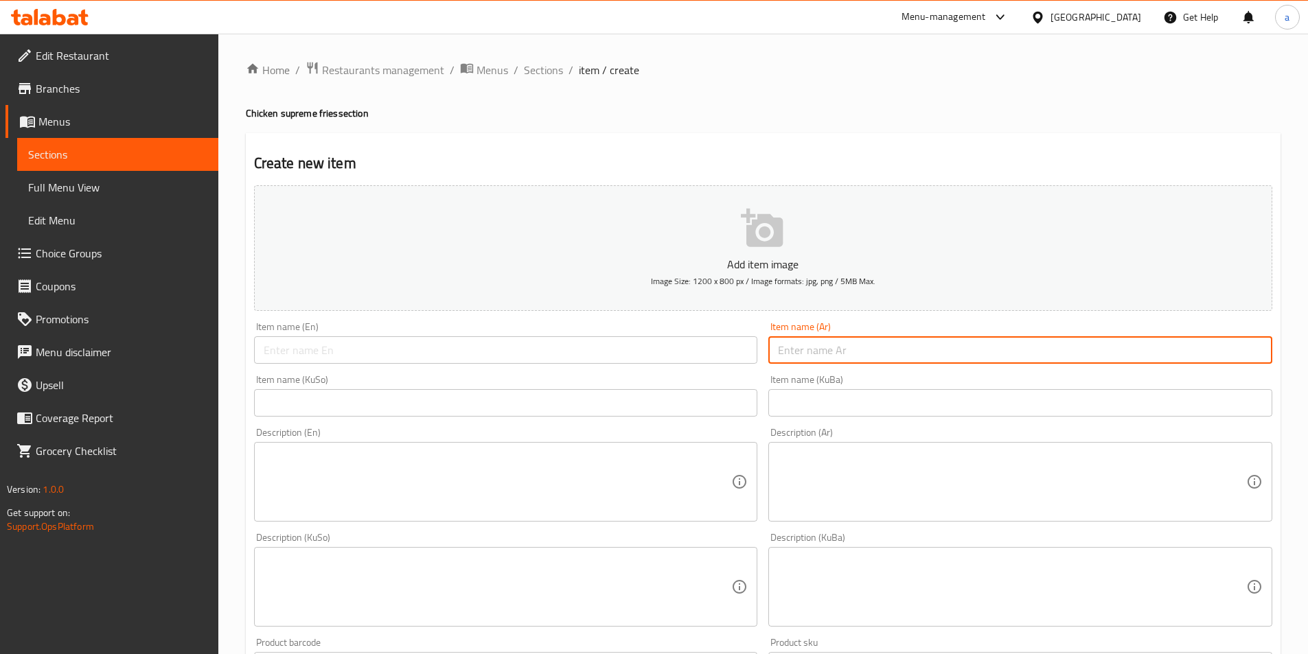
paste input "فليمنج هوت تشيتوس - دجاج سوبريم"
click at [898, 354] on input "فليمنج هوت تشيتوس - دجاج سوبريم" at bounding box center [1020, 349] width 504 height 27
click at [845, 357] on input "فليمنج تشيتوس - دجاج سوبريم" at bounding box center [1020, 349] width 504 height 27
drag, startPoint x: 998, startPoint y: 352, endPoint x: 652, endPoint y: 365, distance: 346.3
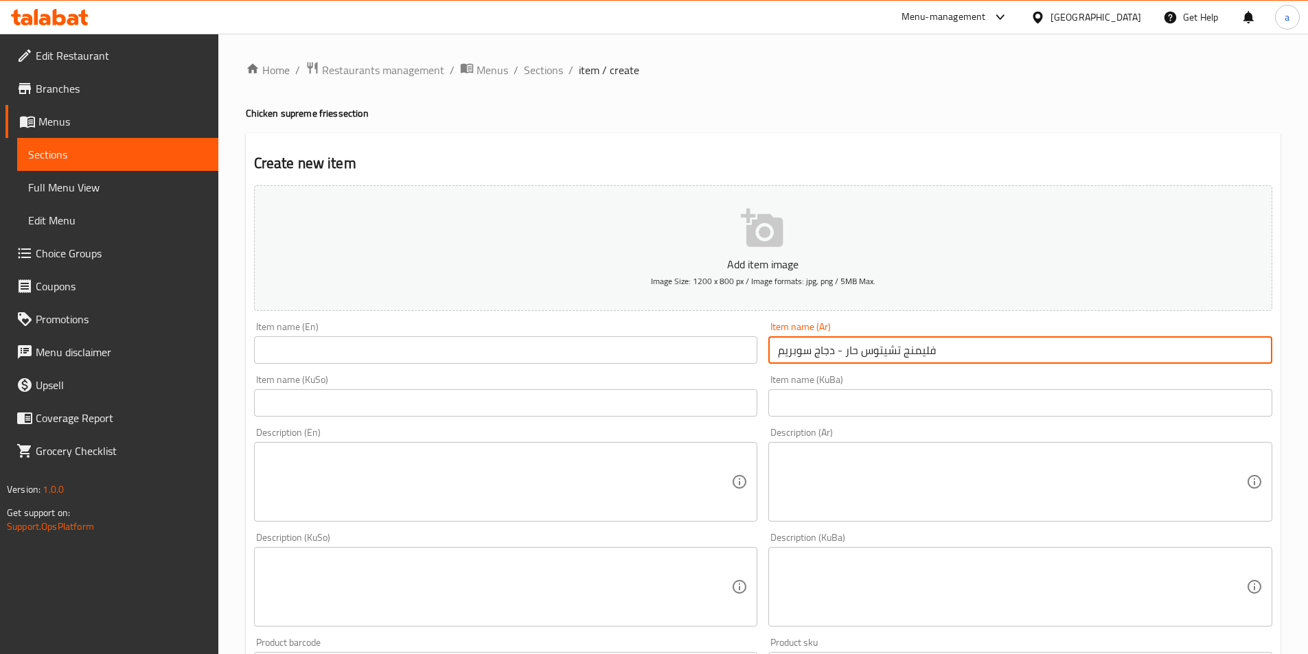
click at [654, 365] on div "Add item image Image Size: 1200 x 800 px / Image formats: jpg, png / 5MB Max. I…" at bounding box center [763, 555] width 1029 height 750
paste input "text"
type input "فليمنج شيتوس حار - دجاج سوبريم"
click at [601, 335] on div "Item name (En) Item name (En)" at bounding box center [506, 343] width 504 height 42
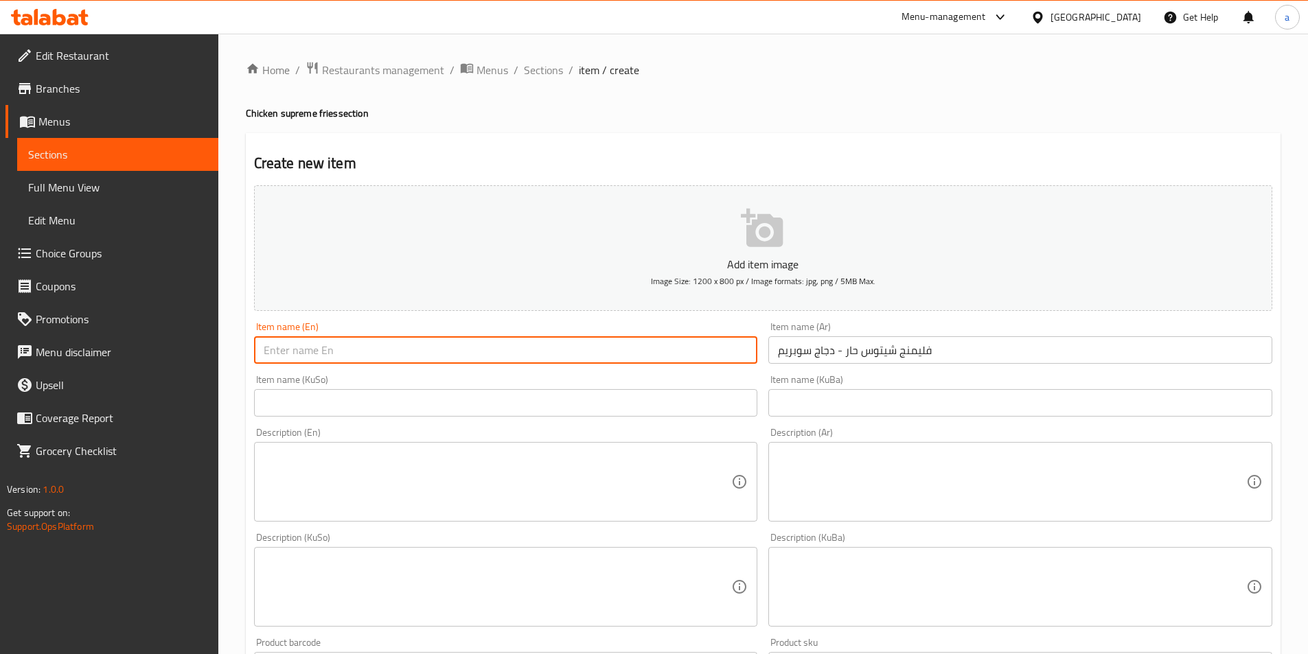
click at [596, 350] on input "text" at bounding box center [506, 349] width 504 height 27
paste input "Flaming Hot Cheetos - Chicken Supreme"
drag, startPoint x: 477, startPoint y: 349, endPoint x: 359, endPoint y: 370, distance: 120.0
click at [359, 370] on div "Add item image Image Size: 1200 x 800 px / Image formats: jpg, png / 5MB Max. I…" at bounding box center [763, 555] width 1029 height 750
type input "Flaming Hot Cheetos - Chicken Supreme"
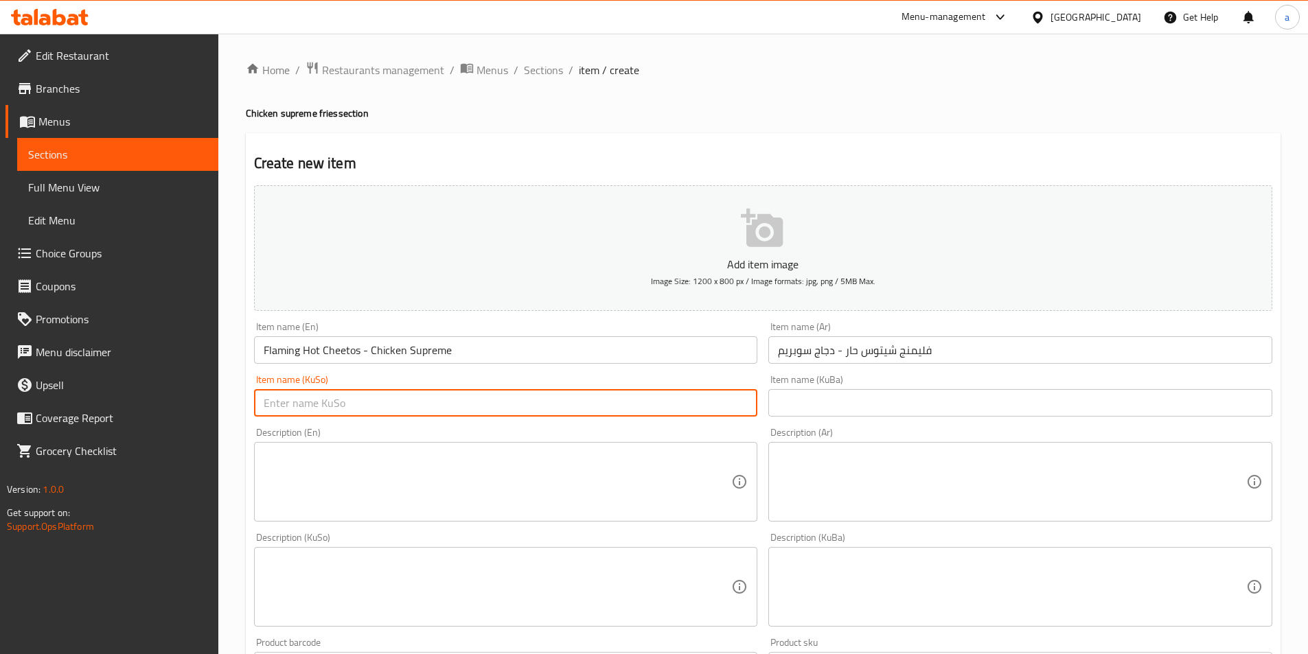
click at [521, 403] on input "text" at bounding box center [506, 402] width 504 height 27
paste input "فلێمینگ چیتۆسی تیژ - مریشکی سووپریم"
type input "فلێمینگ چیتۆسی تیژ - مریشکی سووپریم"
click at [849, 415] on input "text" at bounding box center [1020, 402] width 504 height 27
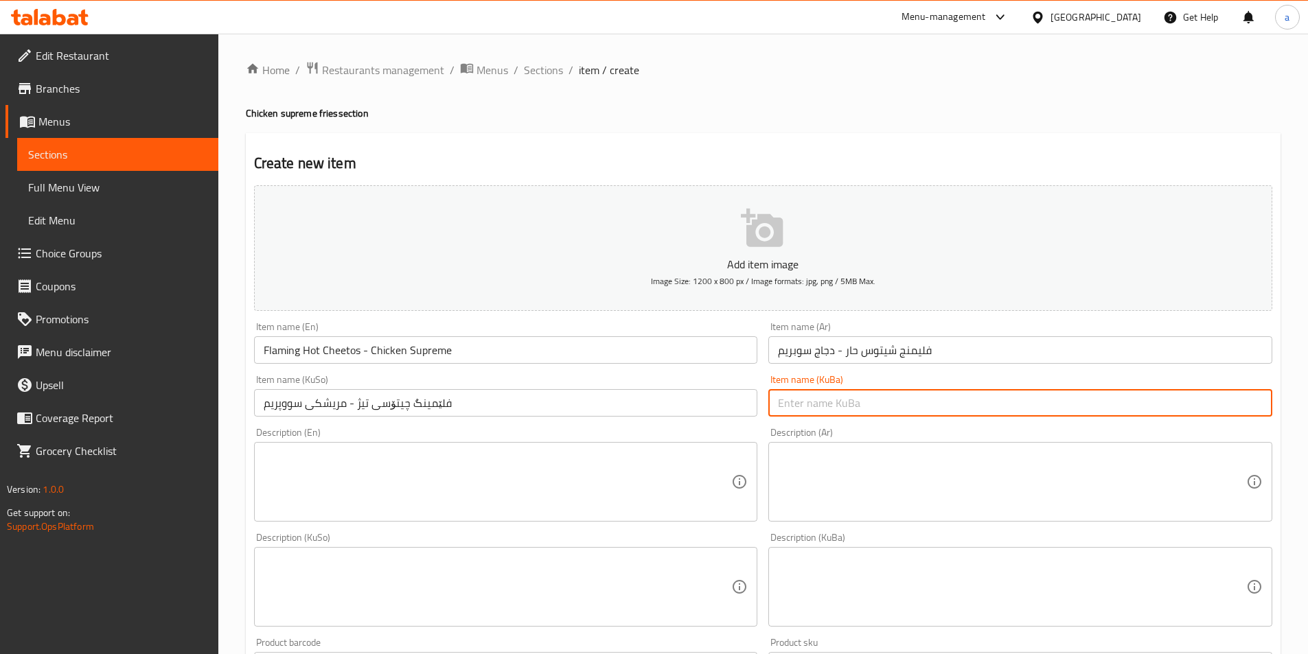
paste input "فلێمینگ چیتۆسی تیژ - مریشکی سووپریم"
type input "فلێمینگ چیتۆسی تیژ - مریشکی سووپریم"
click at [468, 499] on textarea at bounding box center [498, 482] width 468 height 65
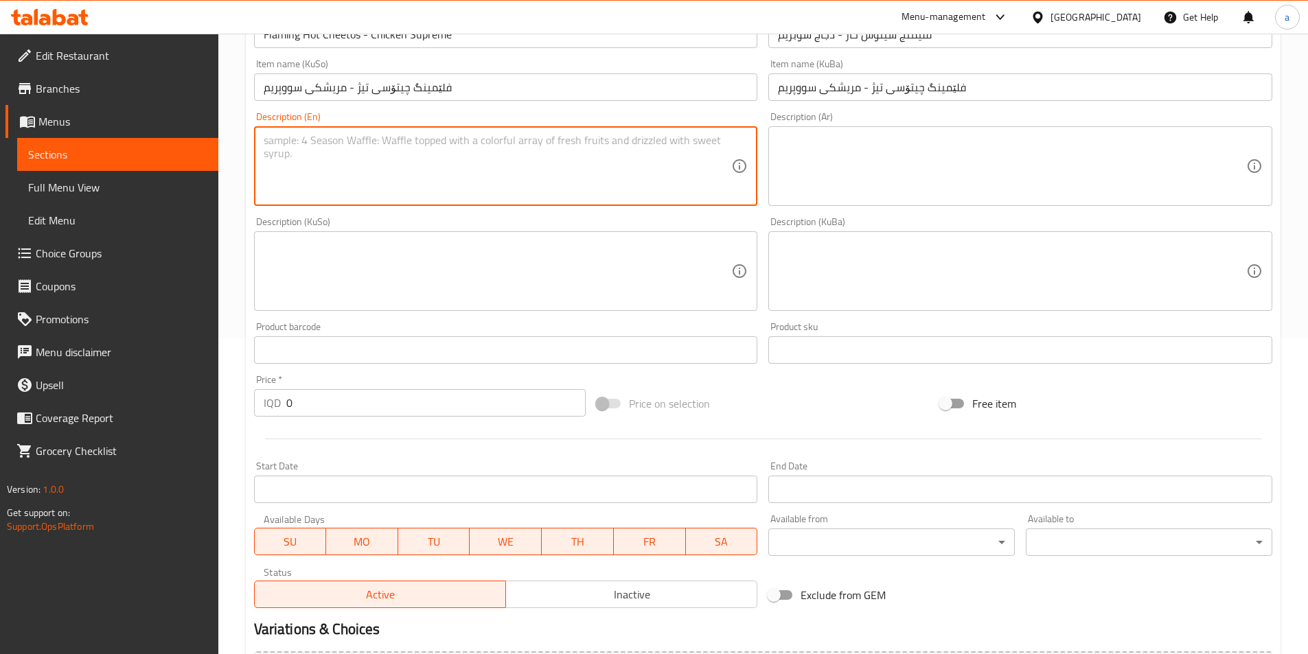
scroll to position [412, 0]
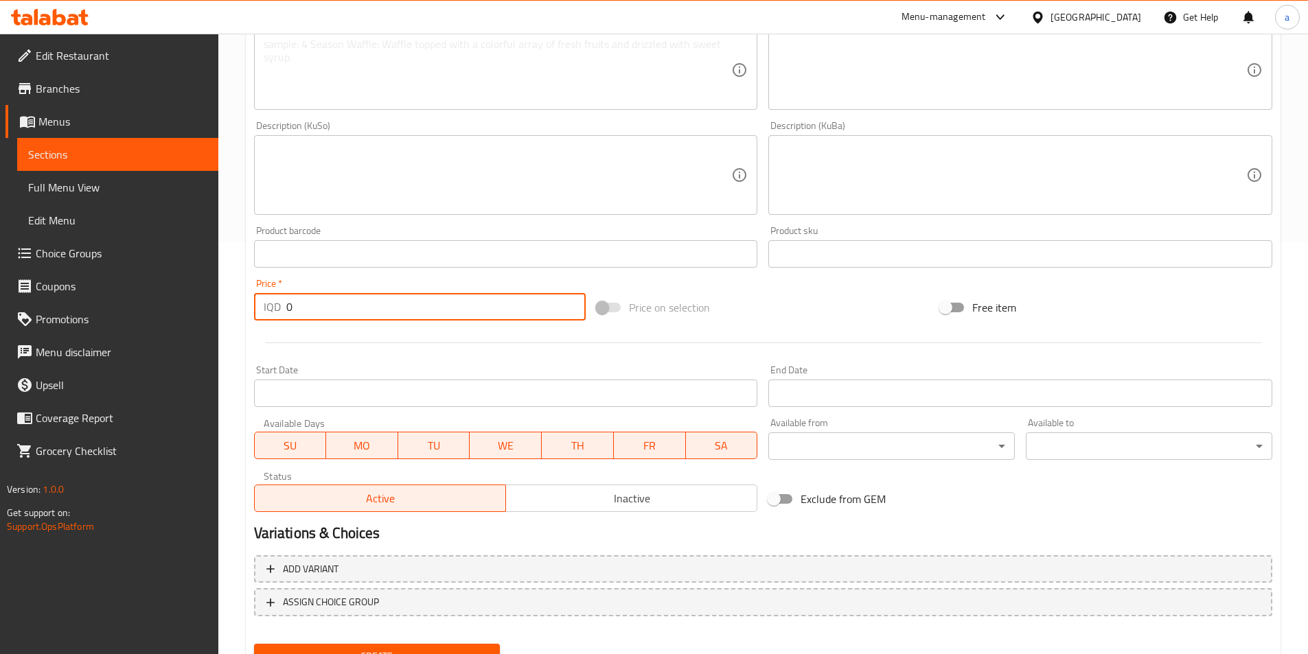
drag, startPoint x: 325, startPoint y: 308, endPoint x: 238, endPoint y: 308, distance: 87.2
click at [238, 308] on div "Home / Restaurants management / Menus / Sections / item / create Chicken suprem…" at bounding box center [763, 169] width 1090 height 1094
paste input "800"
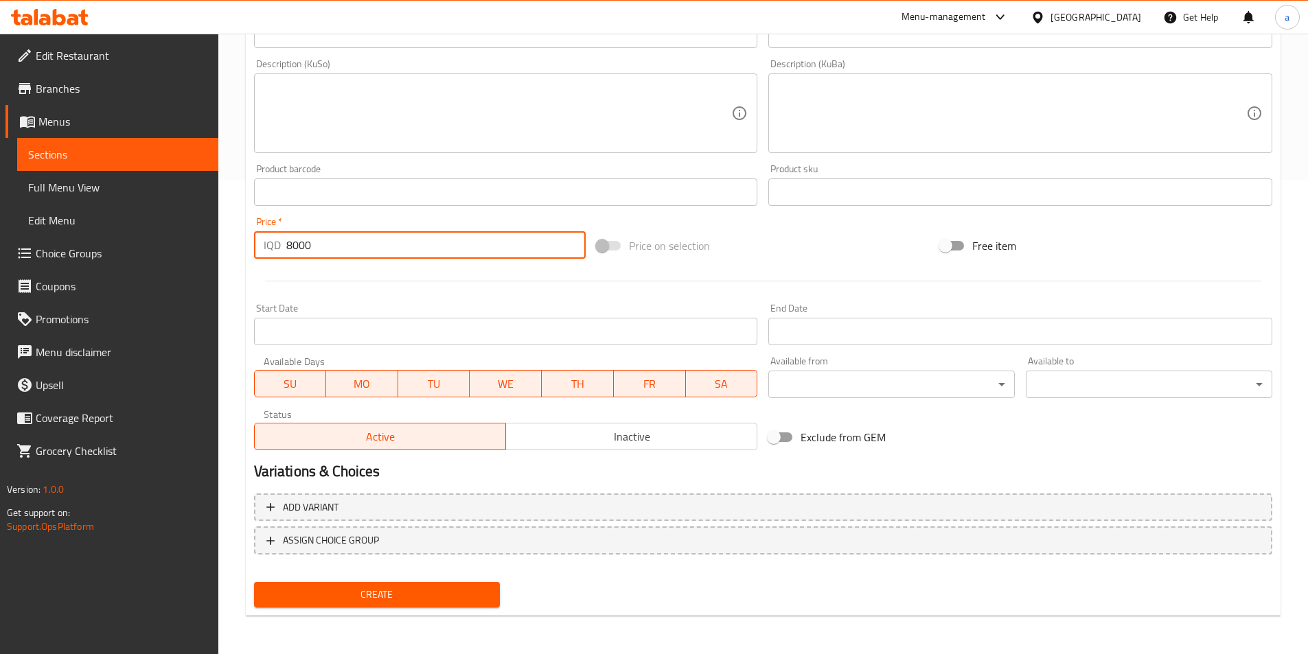
type input "8000"
click at [394, 590] on span "Create" at bounding box center [377, 594] width 225 height 17
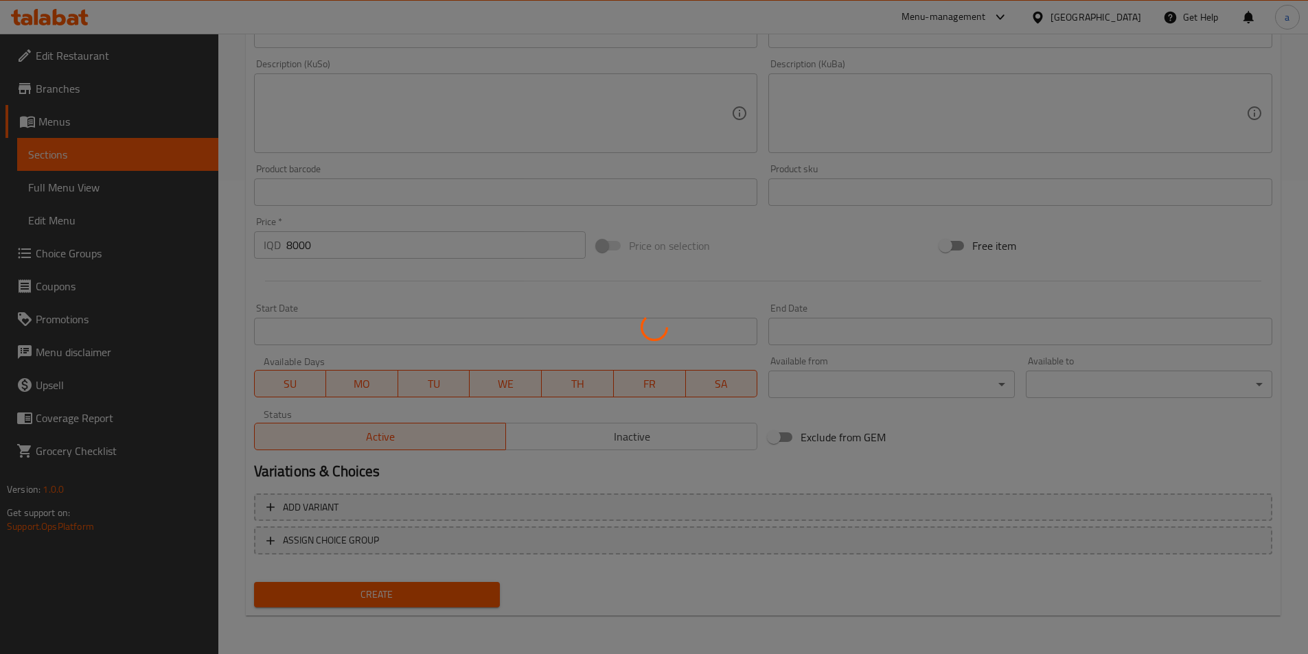
type input "0"
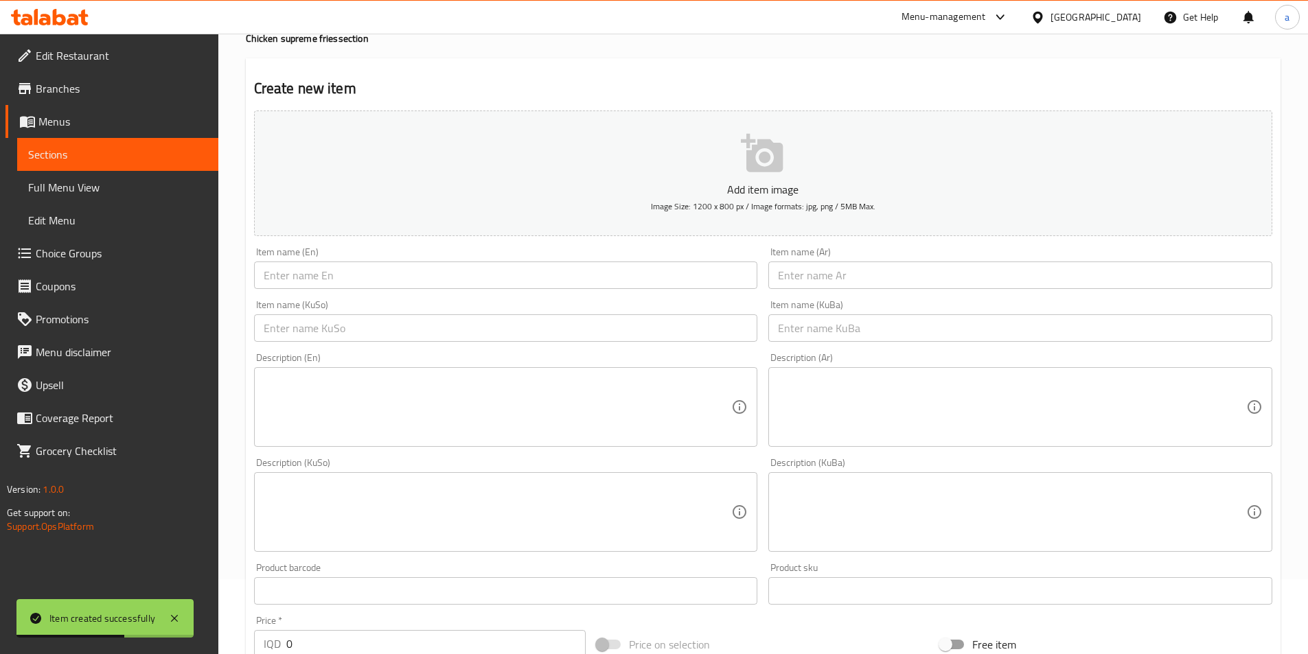
scroll to position [0, 0]
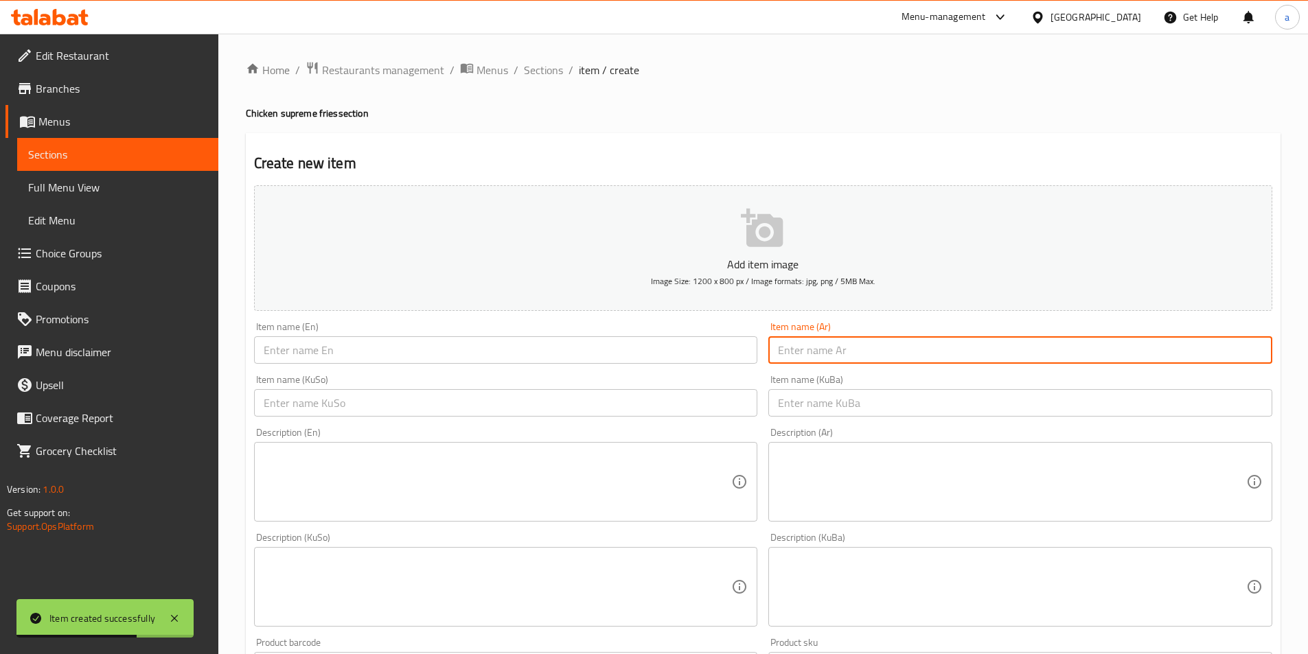
click at [818, 350] on input "text" at bounding box center [1020, 349] width 504 height 27
paste input "چیتۆسی جیزی"
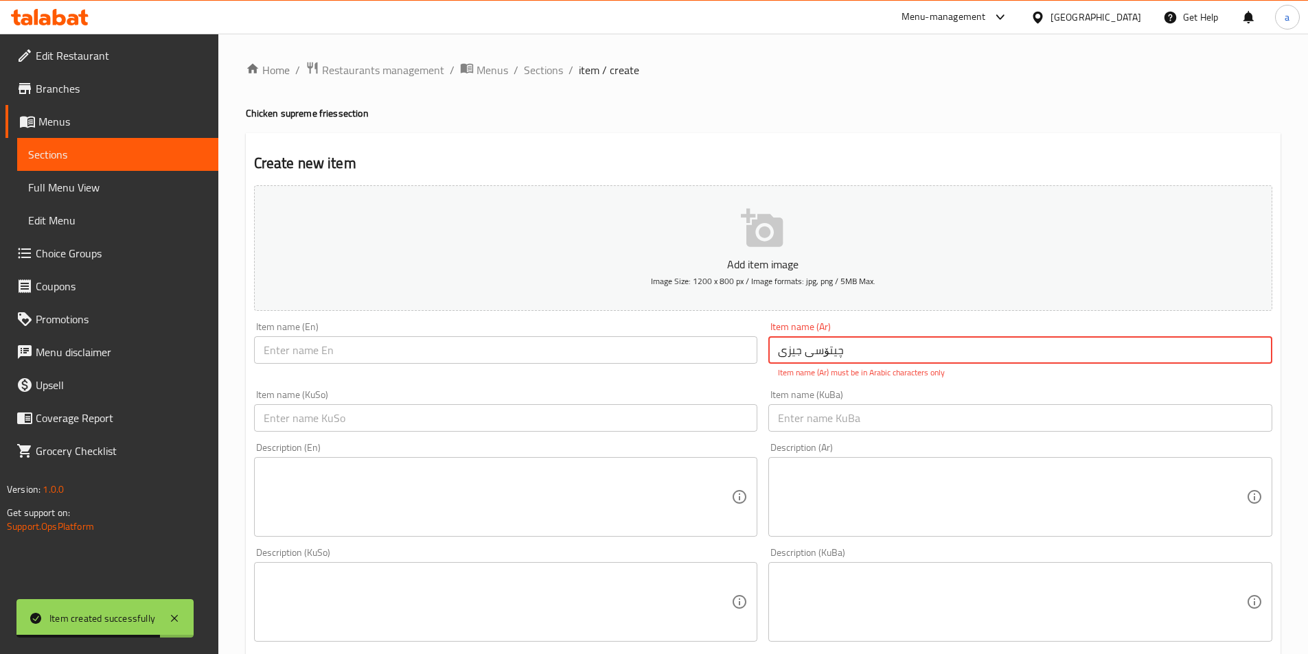
type input "چیتۆسی جیزی"
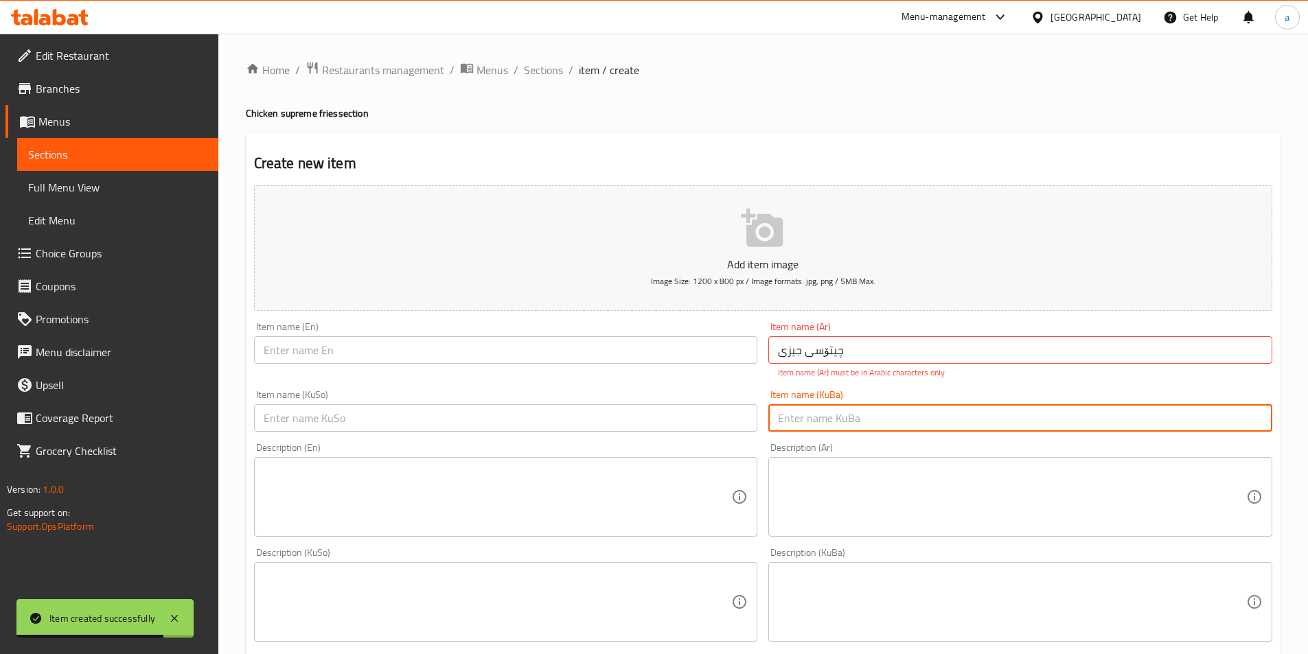
click at [821, 406] on input "text" at bounding box center [1020, 417] width 504 height 27
paste input "چیتۆسی جیزی"
type input "چیتۆسی جیزی"
click at [698, 414] on input "text" at bounding box center [506, 417] width 504 height 27
paste input "چیتۆسی جیزی"
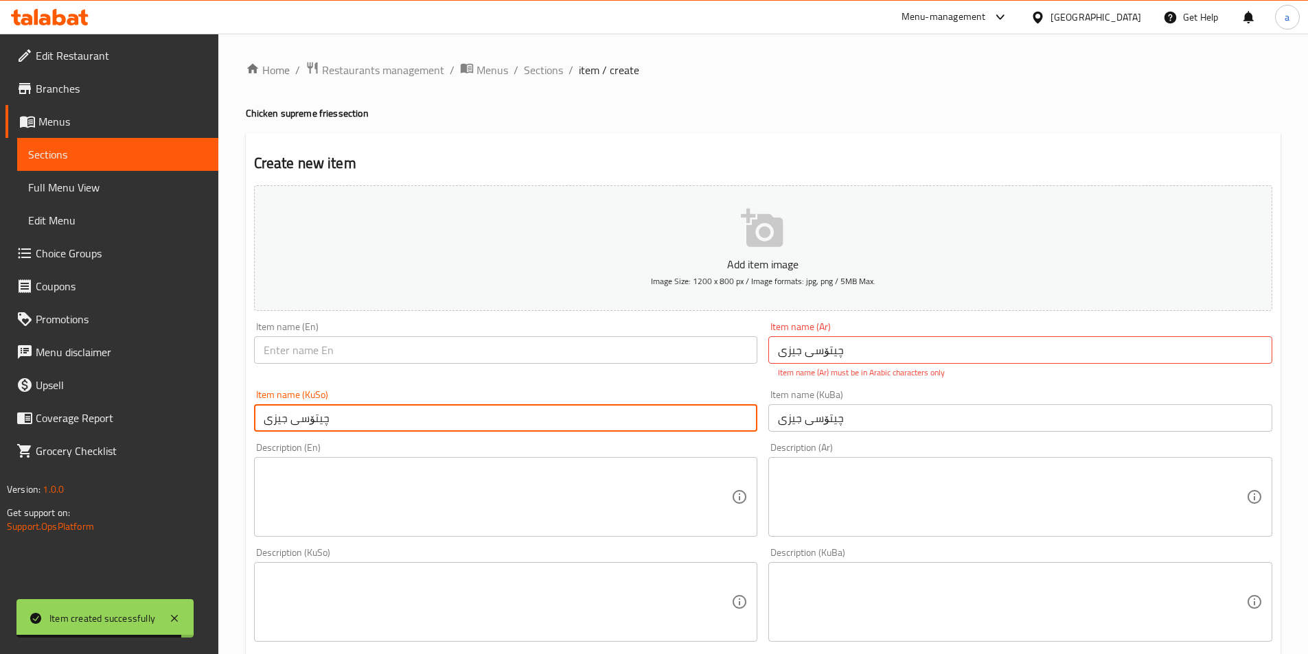
type input "چیتۆسی جیزی"
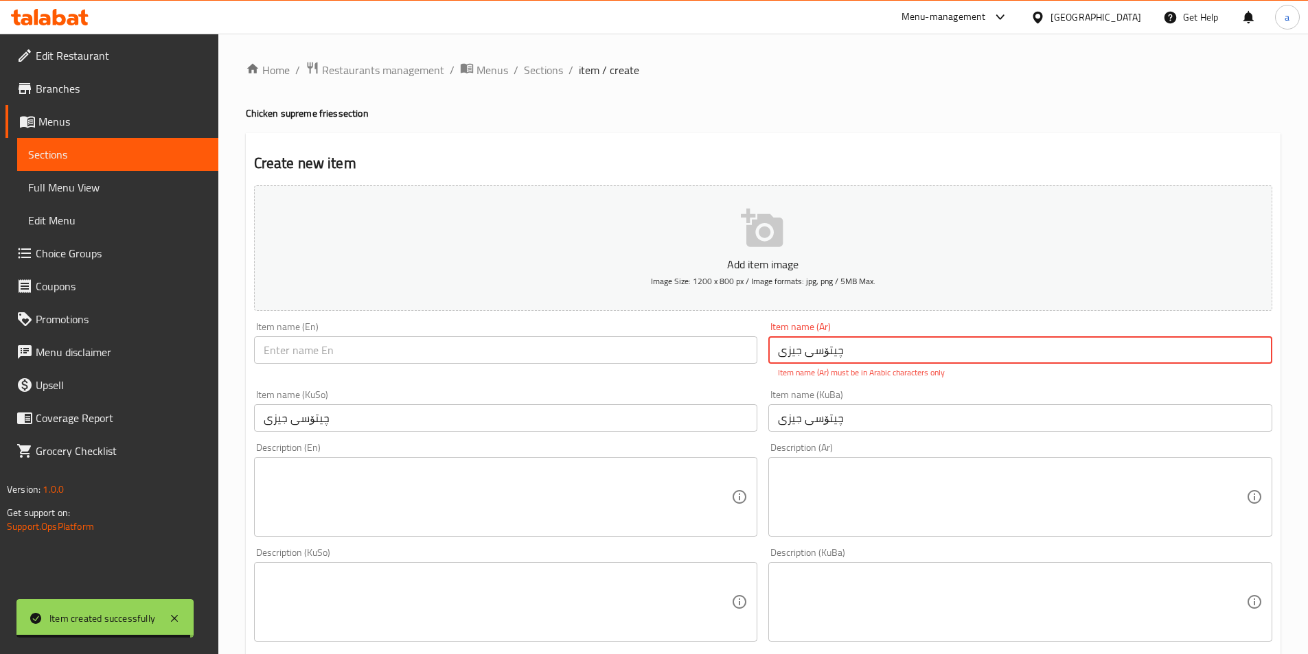
drag, startPoint x: 860, startPoint y: 352, endPoint x: 762, endPoint y: 358, distance: 97.7
click at [762, 358] on div "Add item image Image Size: 1200 x 800 px / Image formats: jpg, png / 5MB Max. I…" at bounding box center [763, 562] width 1029 height 765
paste input "شيتوس جيزي"
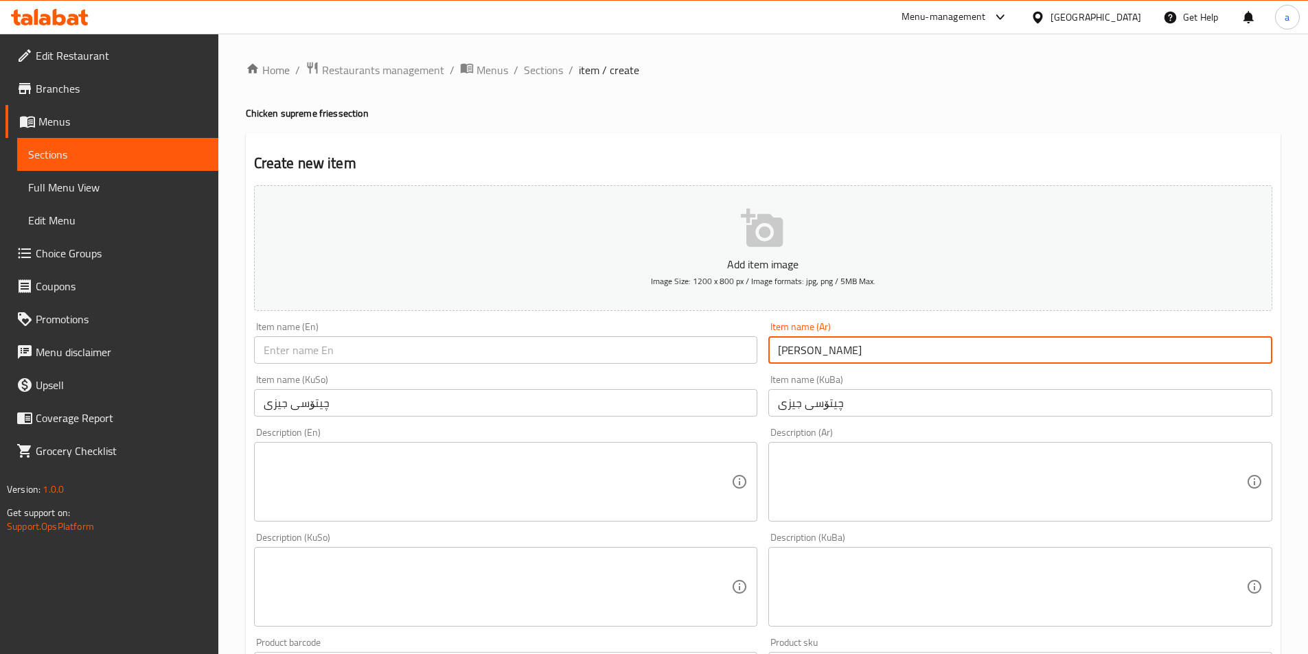
type input "شيتوس جيزي"
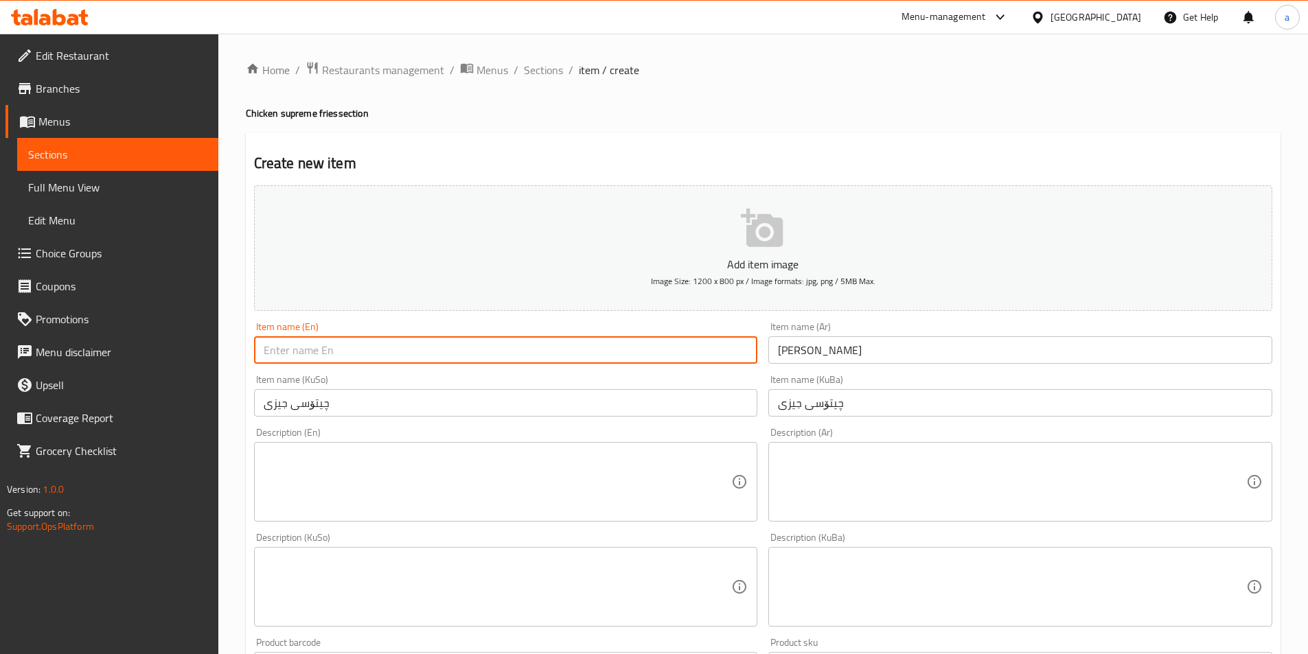
drag, startPoint x: 727, startPoint y: 356, endPoint x: 347, endPoint y: 369, distance: 380.6
click at [347, 369] on div "Add item image Image Size: 1200 x 800 px / Image formats: jpg, png / 5MB Max. I…" at bounding box center [763, 555] width 1029 height 750
paste input "Cheesy Cheetos - Chicken Supreme"
type input "Cheesy Cheetos - Chicken Supreme"
click at [855, 345] on input "شيتوس جيزي" at bounding box center [1020, 349] width 504 height 27
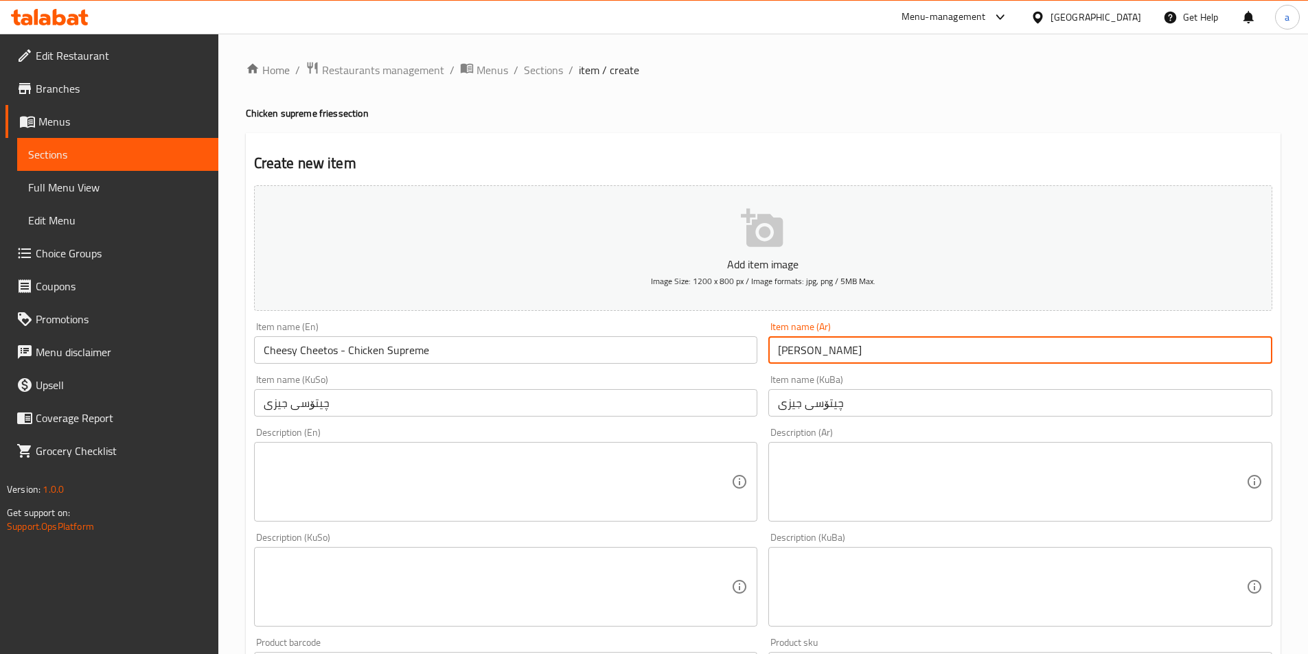
paste input "[PERSON_NAME] - دجاج سوبريم"
drag, startPoint x: 956, startPoint y: 354, endPoint x: 757, endPoint y: 352, distance: 199.8
click at [680, 369] on div "Add item image Image Size: 1200 x 800 px / Image formats: jpg, png / 5MB Max. I…" at bounding box center [763, 555] width 1029 height 750
click at [780, 356] on input "[PERSON_NAME] - دجاج سوبريم" at bounding box center [1020, 349] width 504 height 27
drag, startPoint x: 780, startPoint y: 356, endPoint x: 772, endPoint y: 356, distance: 8.2
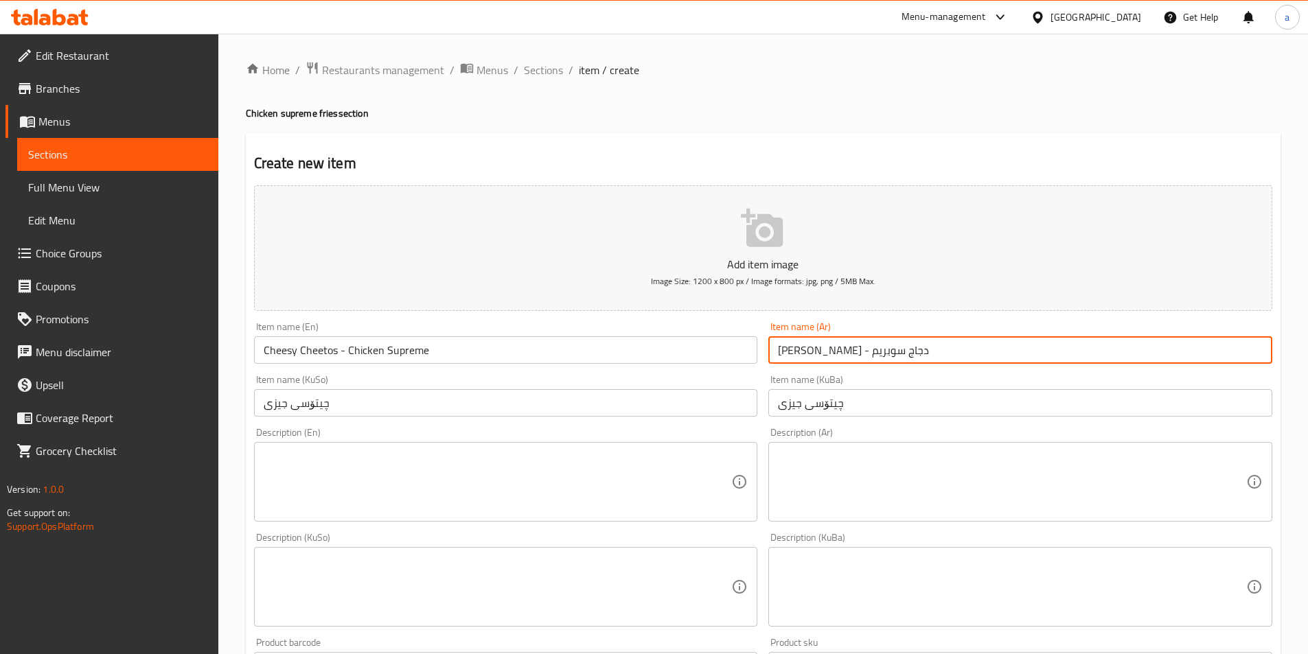
click at [772, 356] on input "[PERSON_NAME] - دجاج سوبريم" at bounding box center [1020, 349] width 504 height 27
type input "[PERSON_NAME] - دجاج سوبريم"
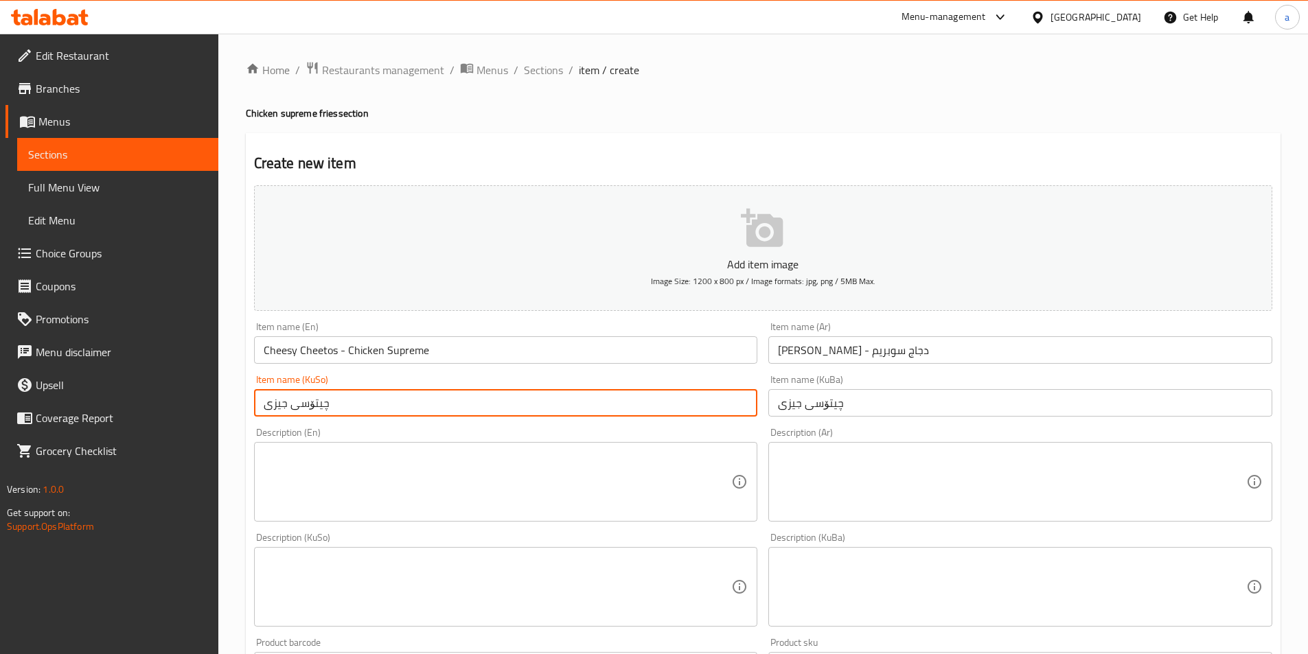
drag, startPoint x: 684, startPoint y: 408, endPoint x: 142, endPoint y: 404, distance: 541.7
click at [142, 404] on div "Edit Restaurant Branches Menus Sections Full Menu View Edit Menu Choice Groups …" at bounding box center [654, 581] width 1308 height 1094
paste input "- مریشکی سووپریم"
type input "چیتۆسی جیزی - مریشکی سووپریم"
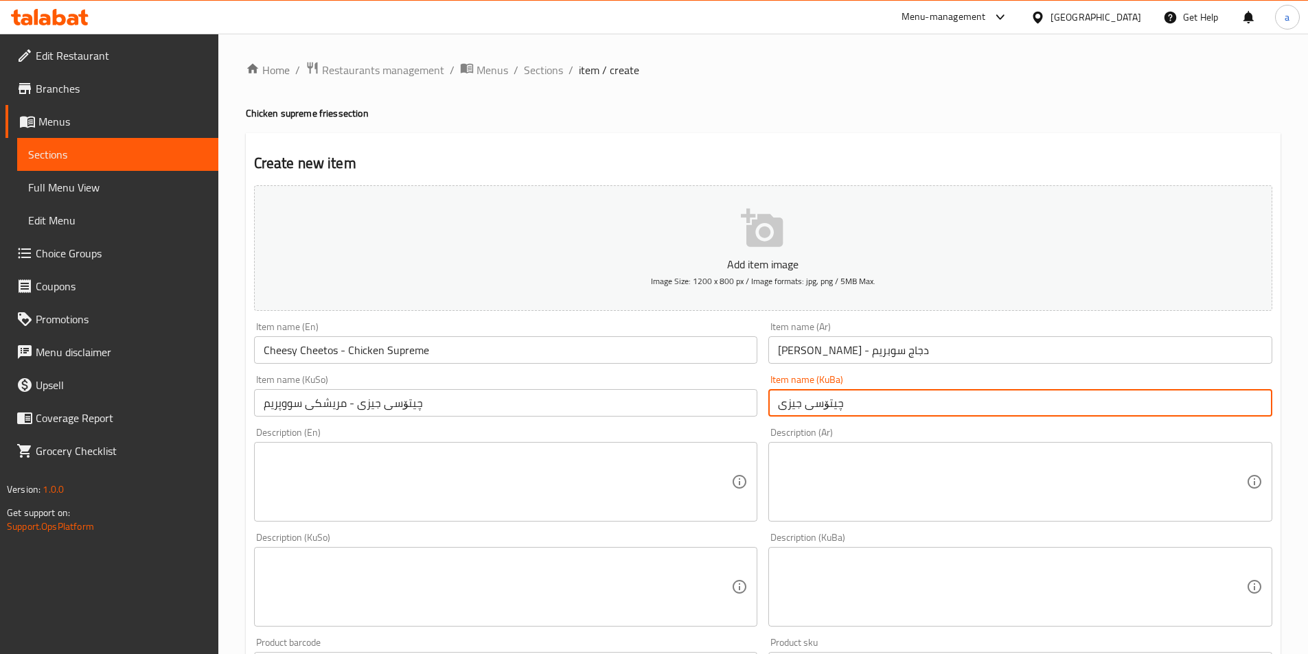
paste input "- مریشکی سووپریم"
drag, startPoint x: 906, startPoint y: 408, endPoint x: 709, endPoint y: 422, distance: 197.5
click at [710, 422] on div "Add item image Image Size: 1200 x 800 px / Image formats: jpg, png / 5MB Max. I…" at bounding box center [763, 555] width 1029 height 750
drag, startPoint x: 969, startPoint y: 411, endPoint x: 658, endPoint y: 434, distance: 311.2
click at [658, 434] on div "Add item image Image Size: 1200 x 800 px / Image formats: jpg, png / 5MB Max. I…" at bounding box center [763, 555] width 1029 height 750
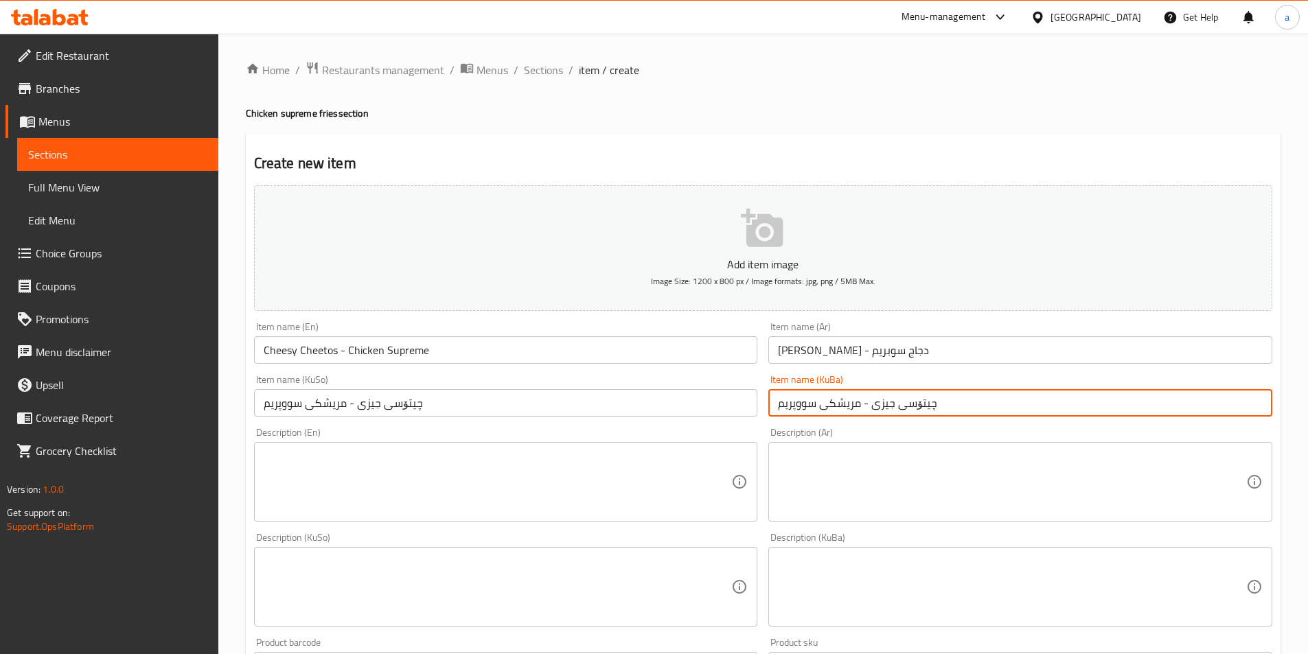
type input "چیتۆسی جیزی - مریشکی سووپریم"
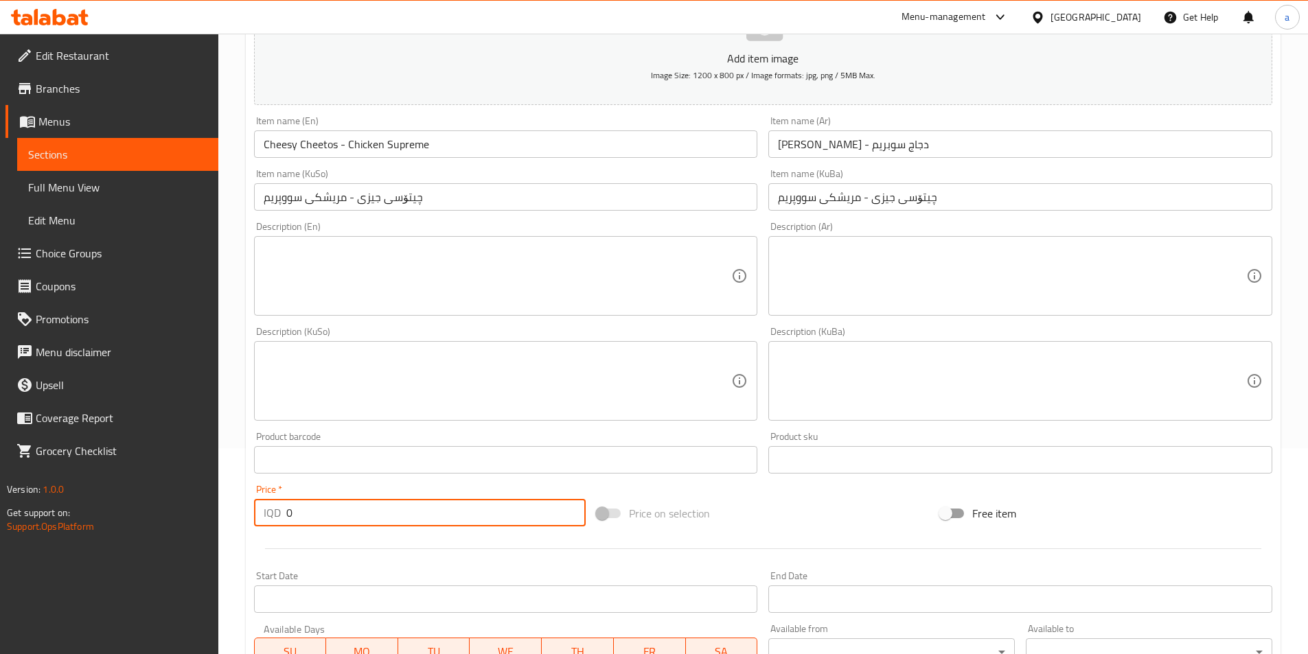
drag, startPoint x: 356, startPoint y: 511, endPoint x: 229, endPoint y: 512, distance: 127.0
click at [229, 513] on div "Home / Restaurants management / Menus / Sections / item / create Chicken suprem…" at bounding box center [763, 375] width 1090 height 1094
paste input "800"
type input "8000"
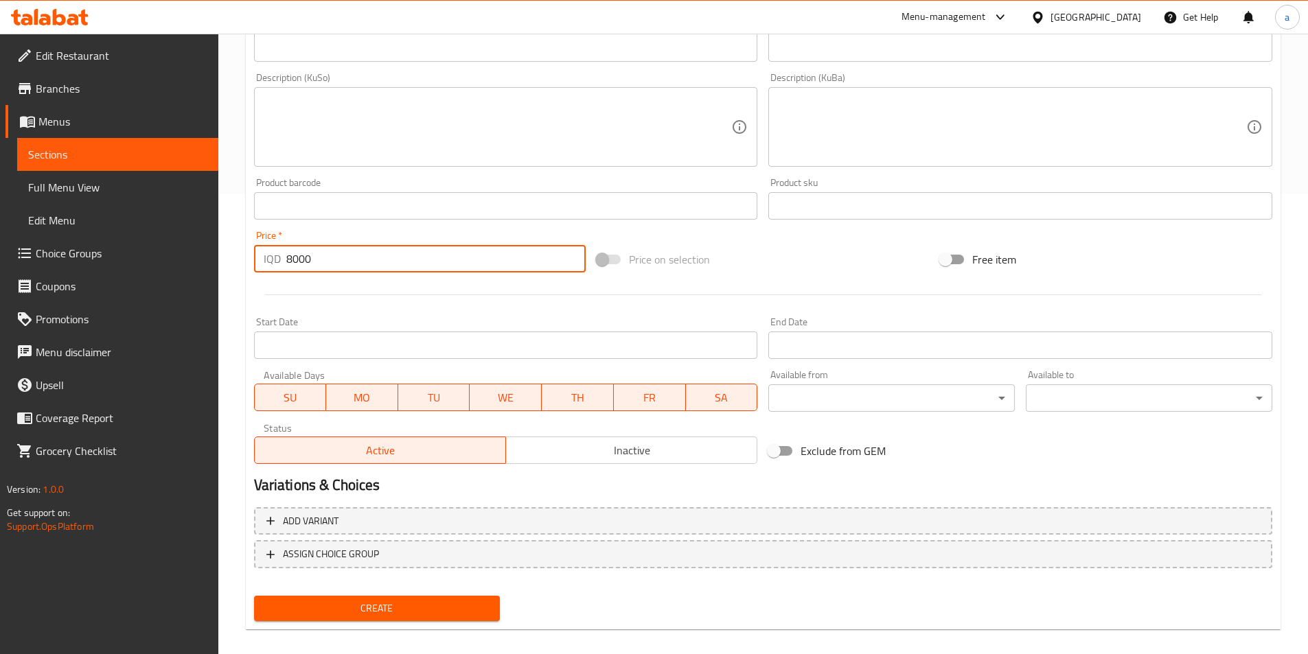
scroll to position [474, 0]
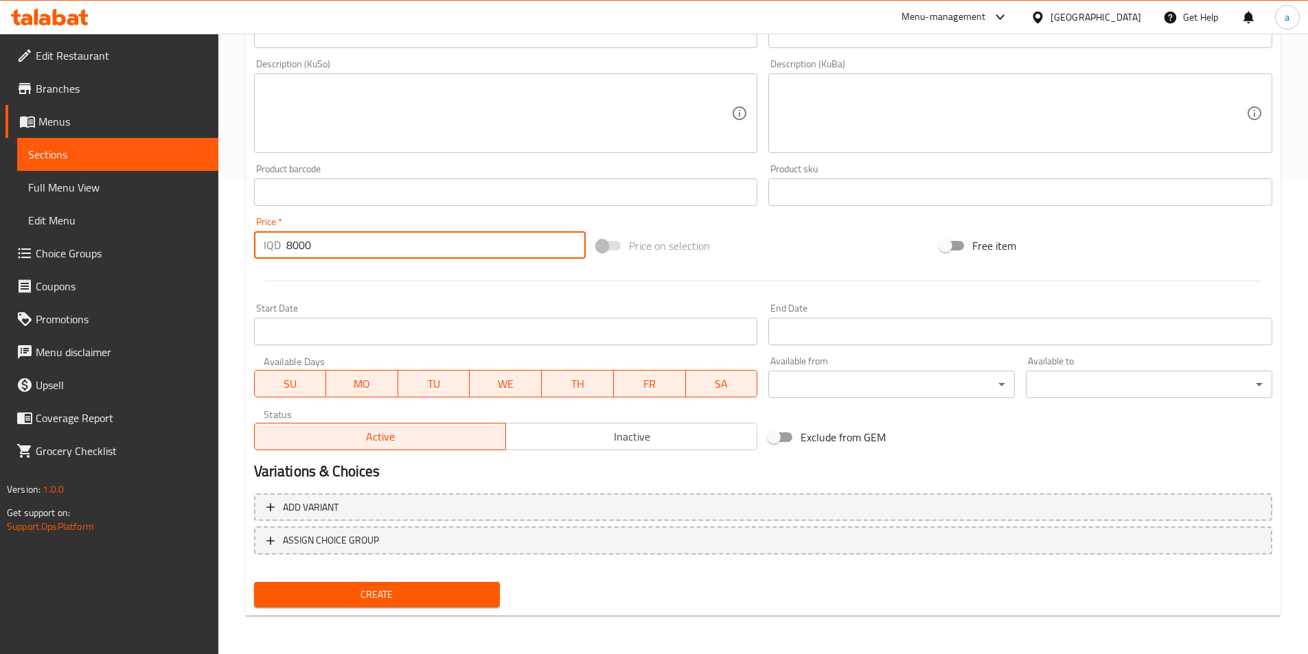
click at [389, 595] on span "Create" at bounding box center [377, 594] width 225 height 17
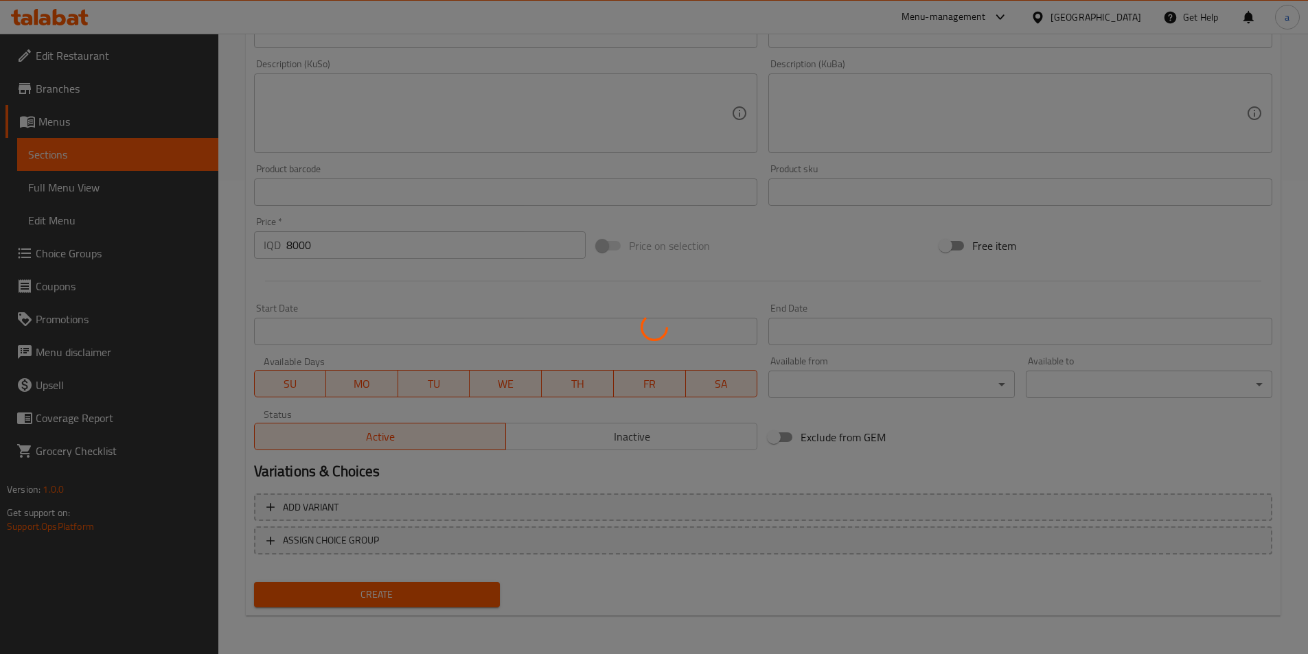
type input "0"
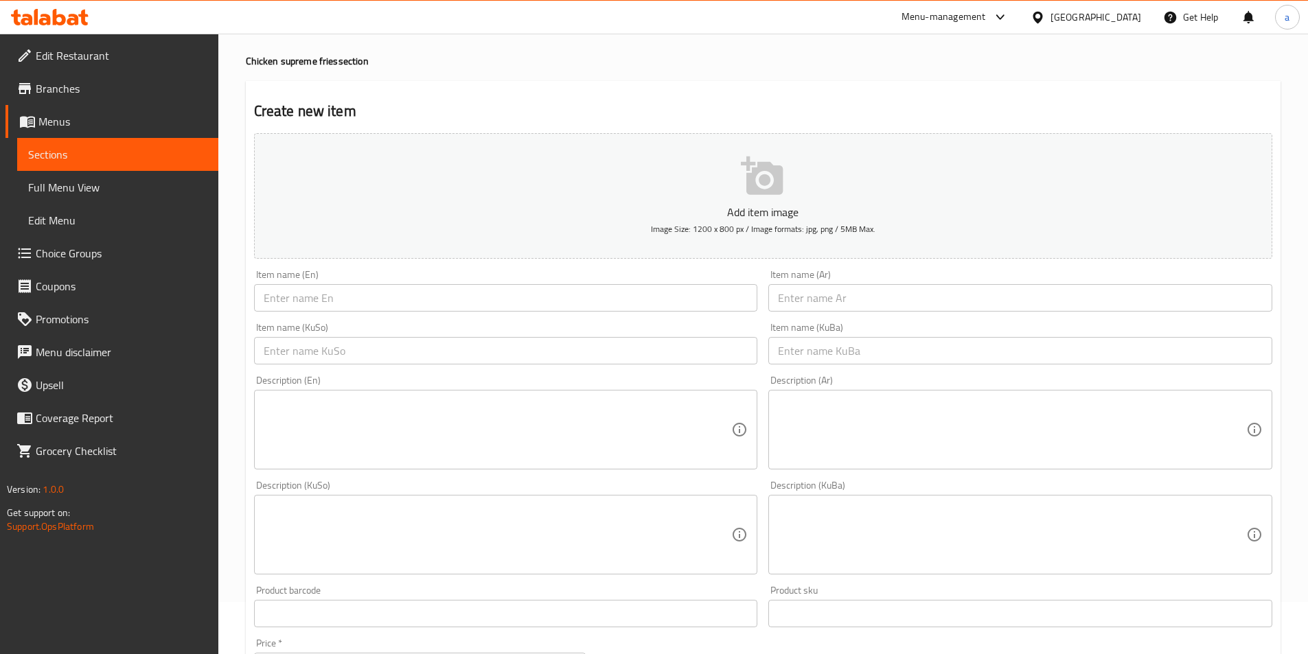
scroll to position [0, 0]
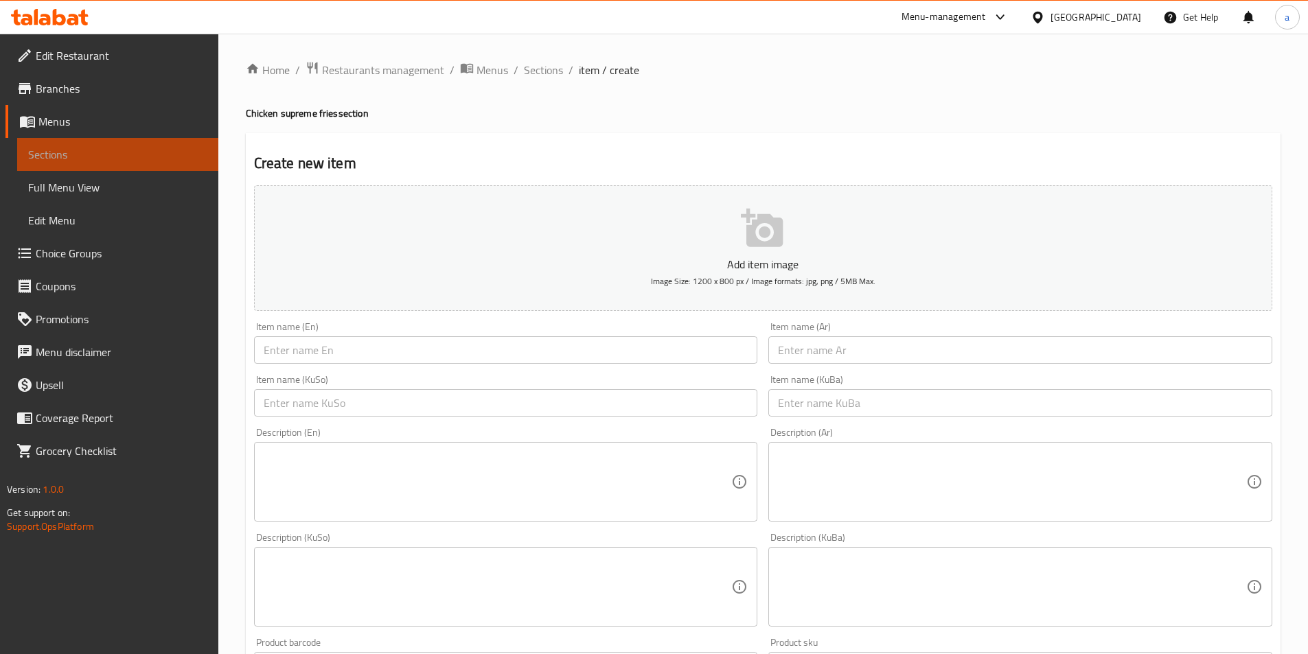
click at [89, 148] on span "Sections" at bounding box center [117, 154] width 179 height 16
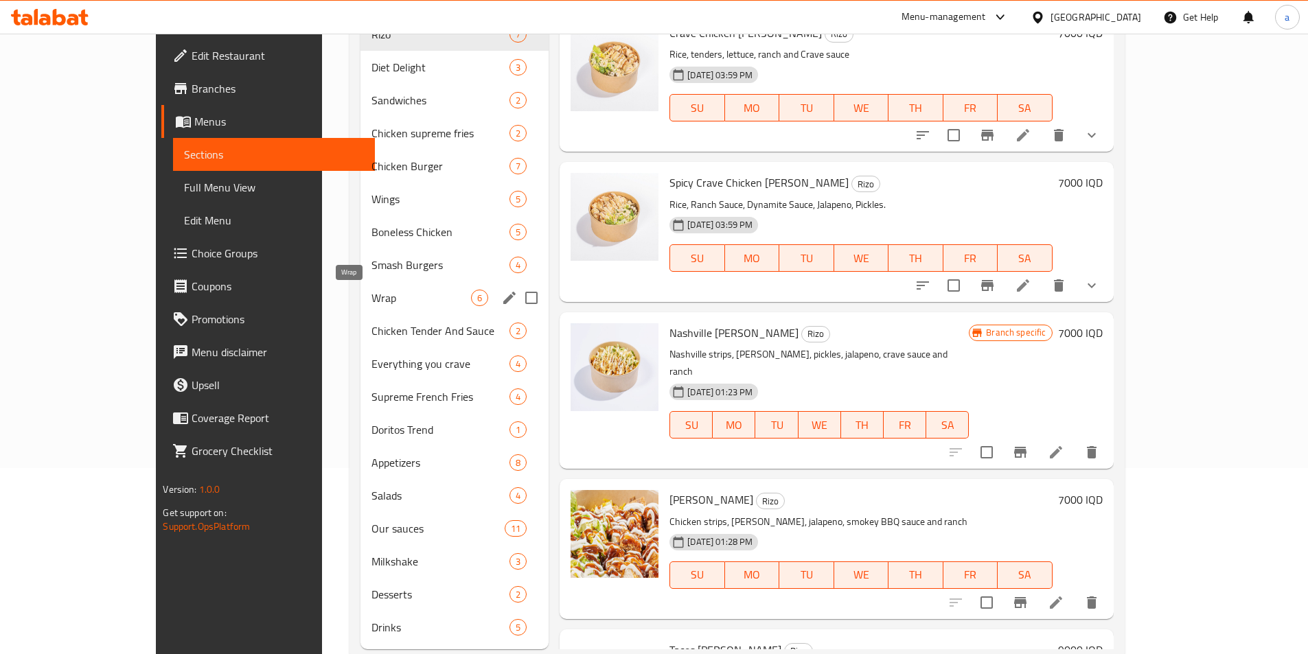
scroll to position [206, 0]
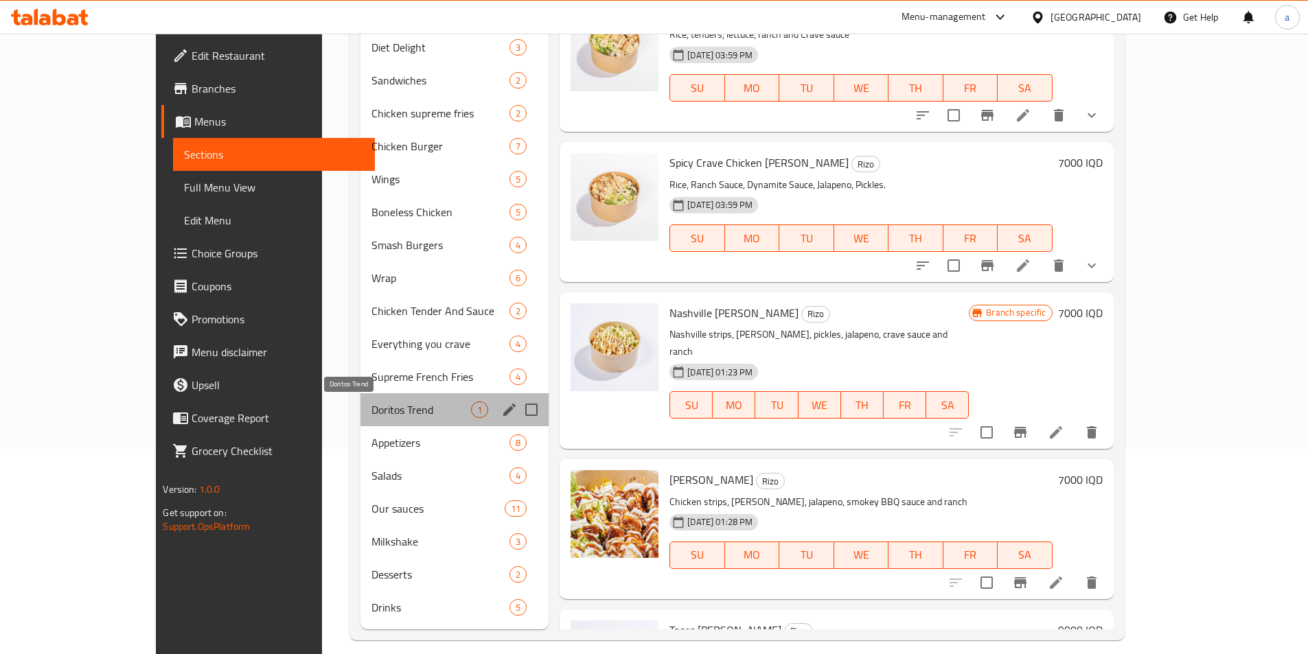
click at [371, 406] on span "Doritos Trend" at bounding box center [421, 410] width 100 height 16
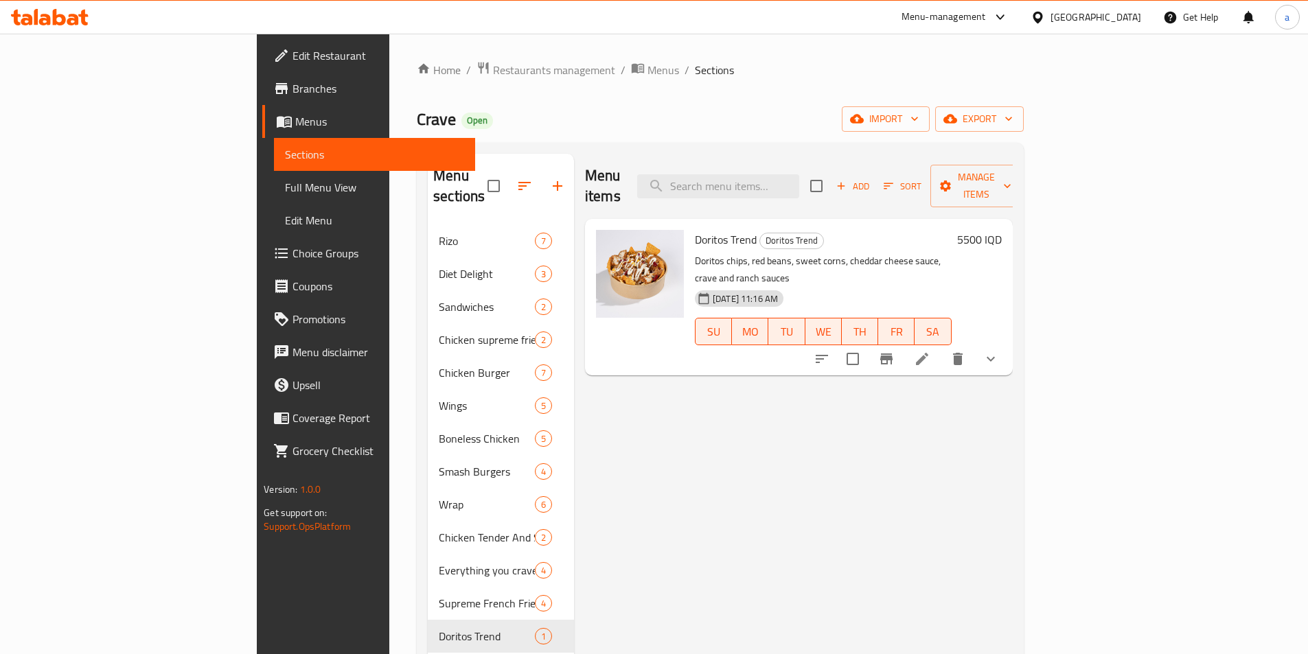
click at [995, 357] on icon "show more" at bounding box center [991, 359] width 8 height 5
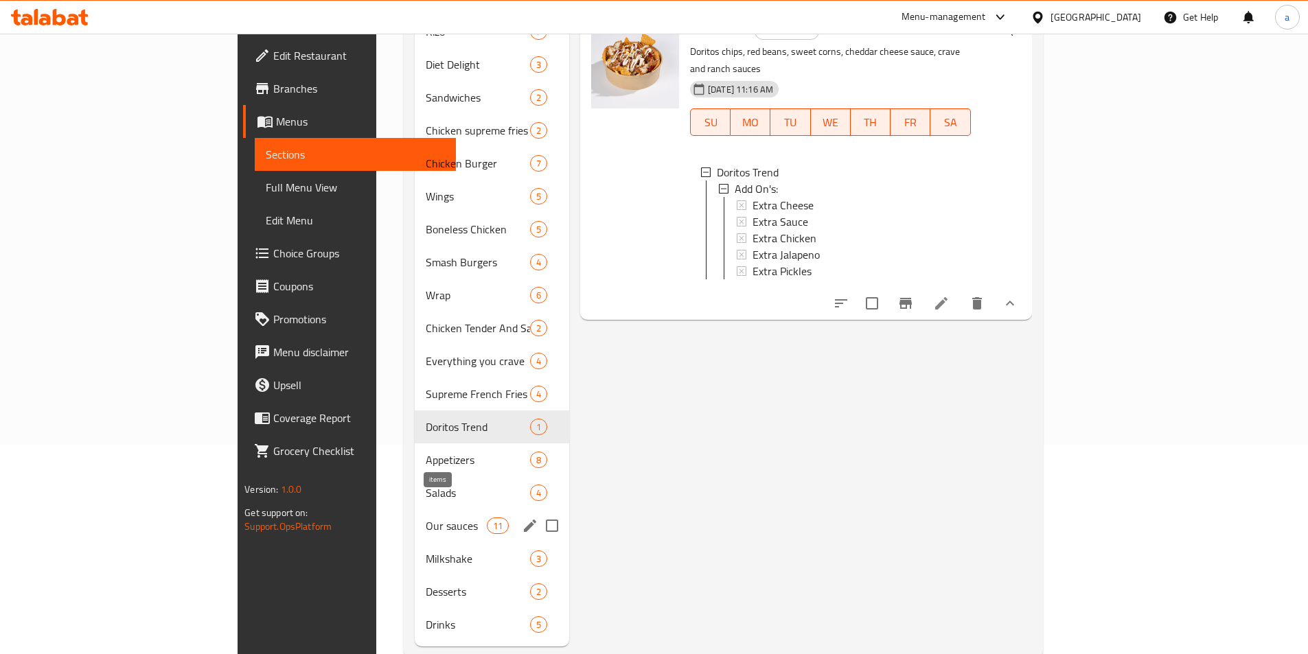
scroll to position [220, 0]
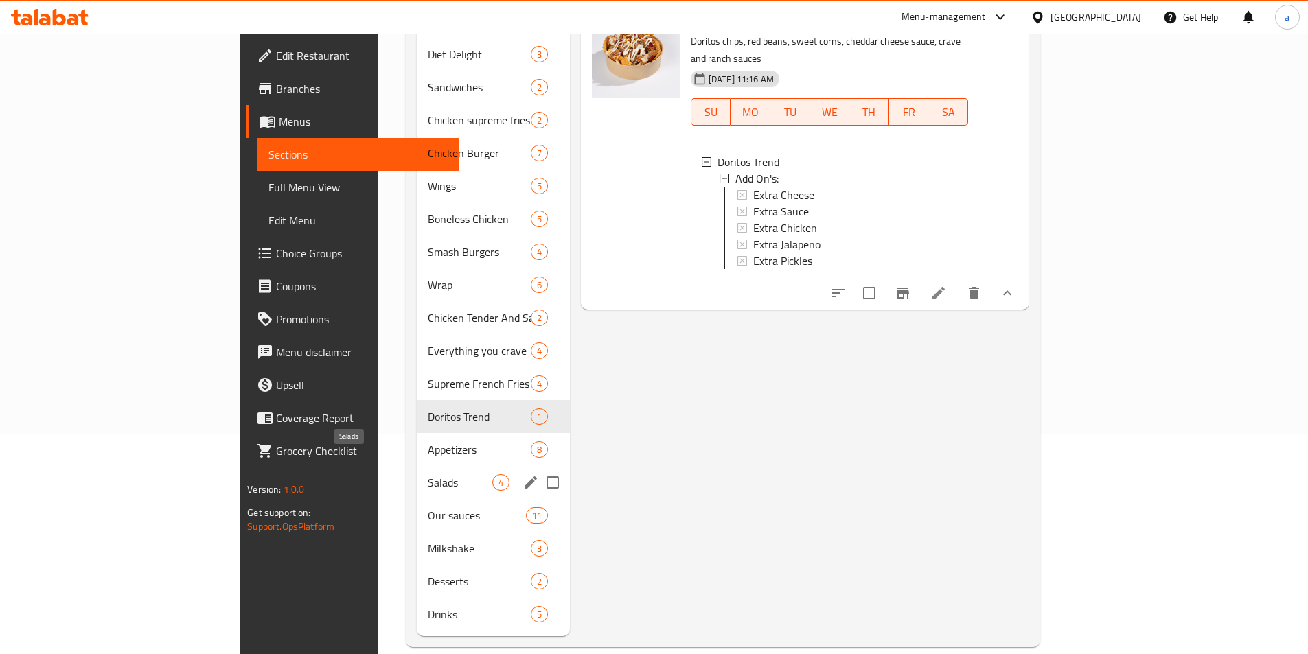
click at [428, 474] on span "Salads" at bounding box center [460, 482] width 65 height 16
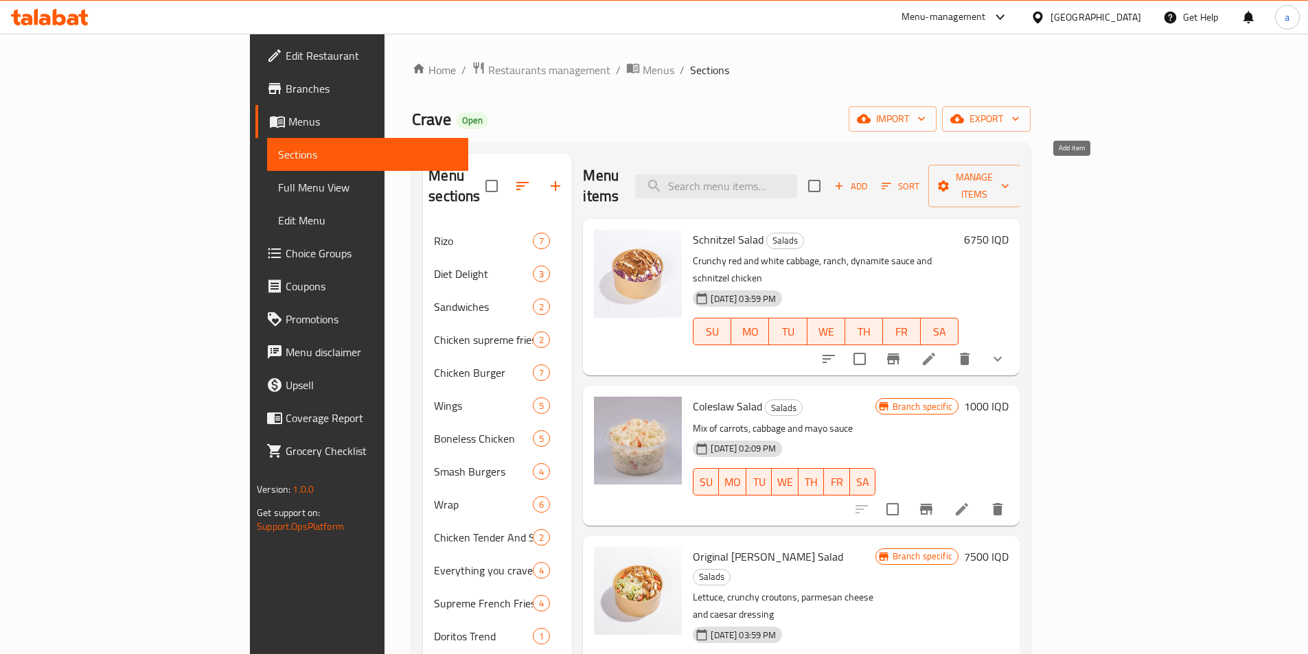
click at [869, 179] on span "Add" at bounding box center [850, 187] width 37 height 16
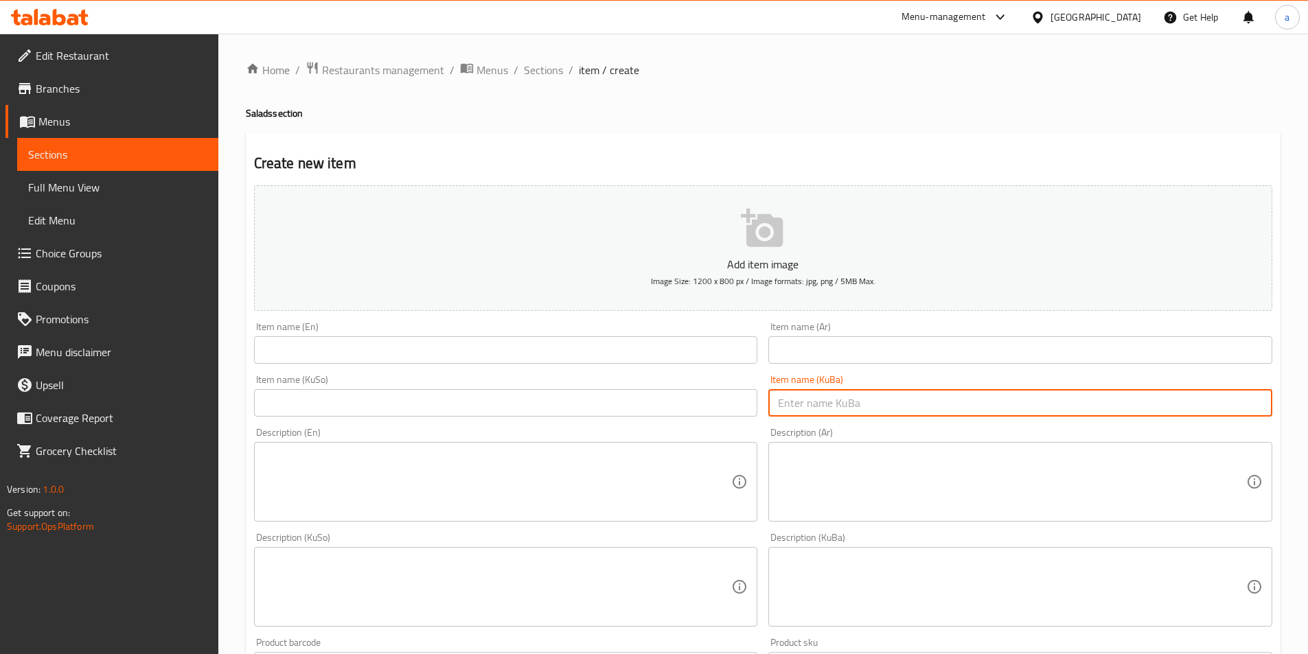
click at [840, 401] on input "text" at bounding box center [1020, 402] width 504 height 27
paste input "زەڵاتەی مریشکی باڕبیکیو"
click at [804, 402] on input "زەڵاتەی مریشکی باڕبیکیو" at bounding box center [1020, 402] width 504 height 27
drag, startPoint x: 870, startPoint y: 402, endPoint x: 713, endPoint y: 411, distance: 156.8
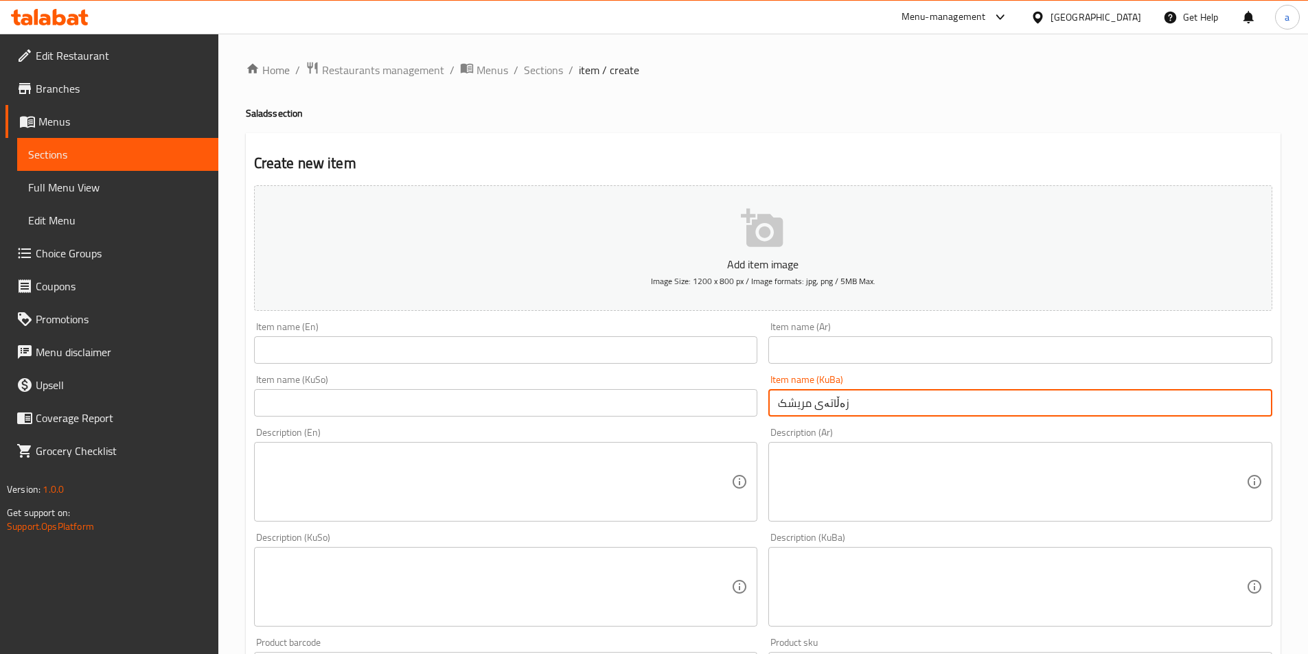
click at [713, 411] on div "Add item image Image Size: 1200 x 800 px / Image formats: jpg, png / 5MB Max. I…" at bounding box center [763, 555] width 1029 height 750
type input "زەڵاتەی مریشک"
click at [560, 402] on input "text" at bounding box center [506, 402] width 504 height 27
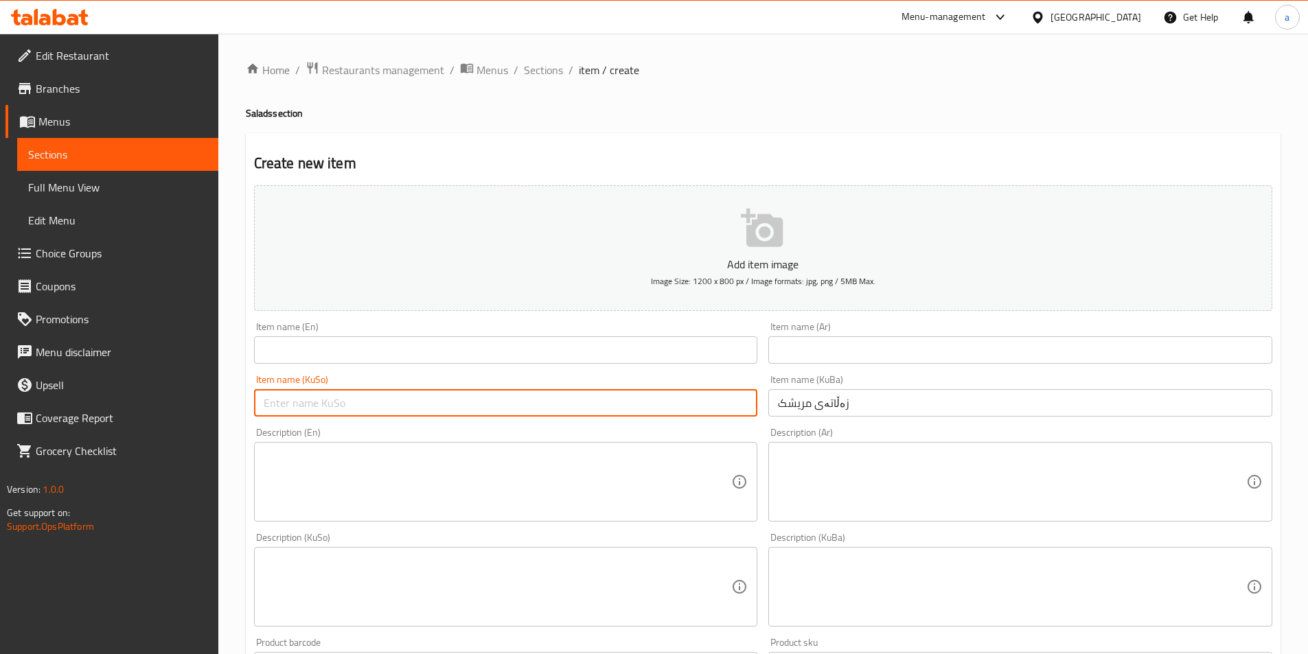
paste input "زەڵاتەی مریشک"
type input "زەڵاتەی مریشک"
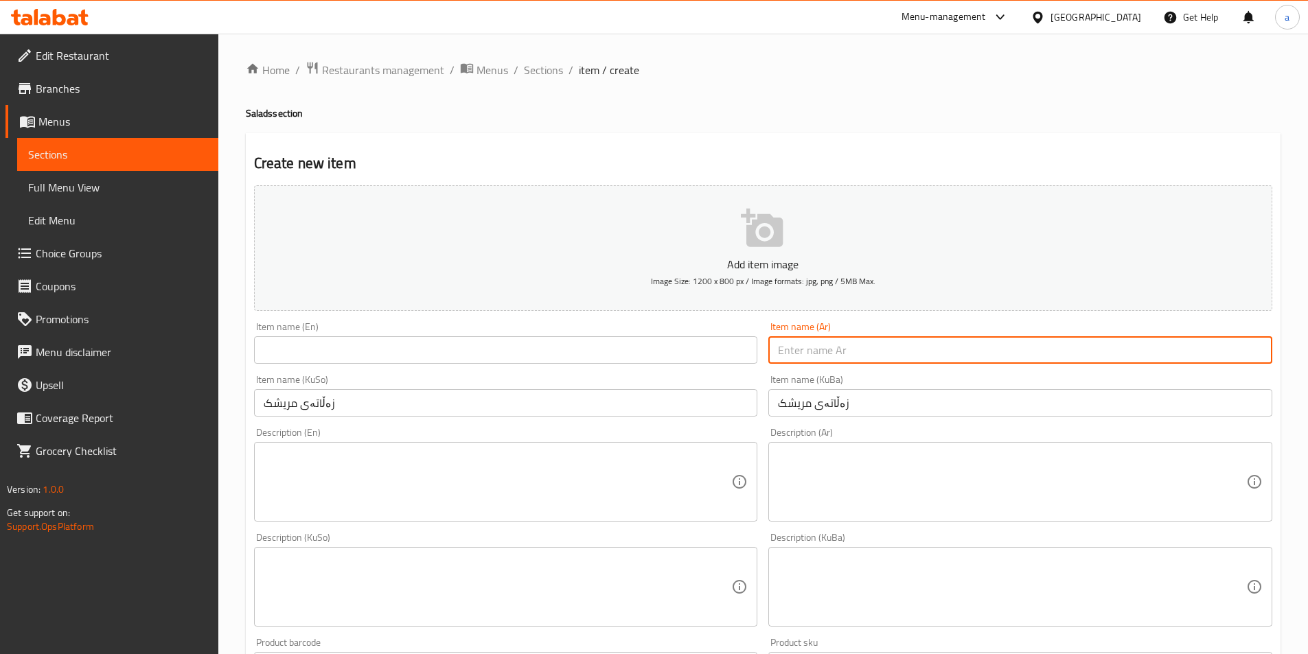
click at [830, 352] on input "text" at bounding box center [1020, 349] width 504 height 27
paste input "سلطة دجاج باربيكيو"
drag, startPoint x: 815, startPoint y: 349, endPoint x: 623, endPoint y: 360, distance: 192.6
click at [623, 360] on div "Add item image Image Size: 1200 x 800 px / Image formats: jpg, png / 5MB Max. I…" at bounding box center [763, 555] width 1029 height 750
type input "سلطة دجاج"
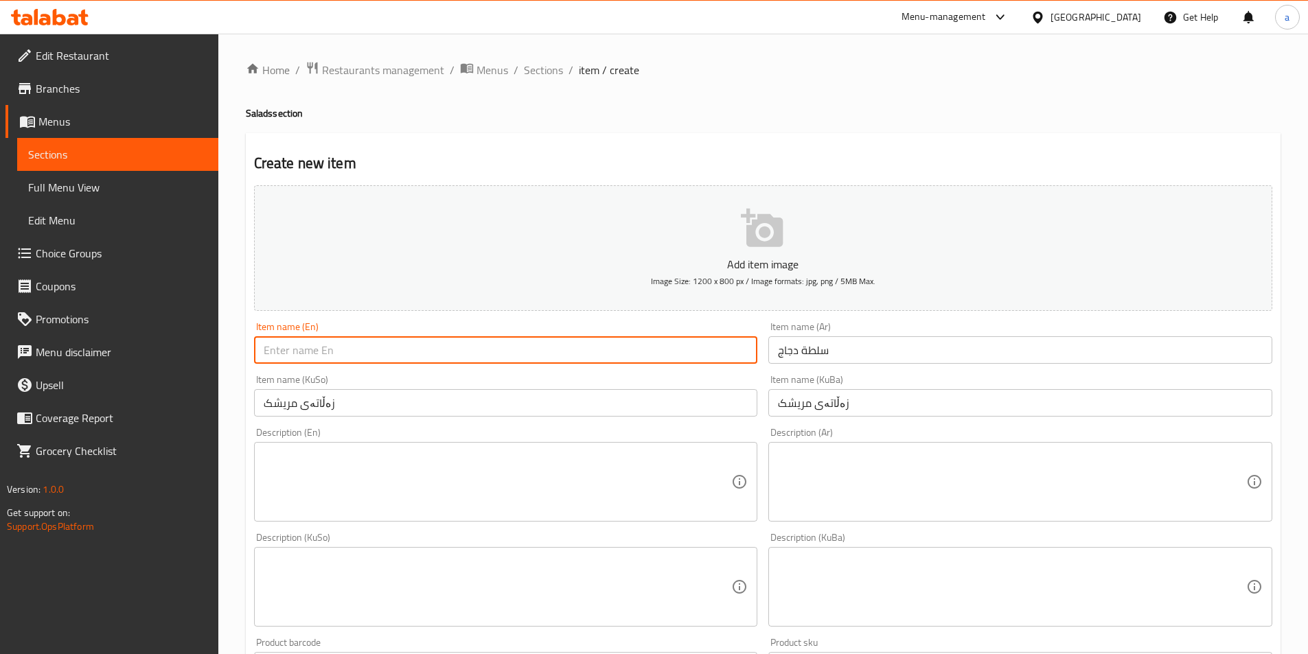
click at [713, 352] on input "text" at bounding box center [506, 349] width 504 height 27
paste input "Chicken salad"
click at [306, 352] on input "Chicken salad" at bounding box center [506, 349] width 504 height 27
drag, startPoint x: 403, startPoint y: 350, endPoint x: 194, endPoint y: 358, distance: 208.9
click at [194, 358] on div "Edit Restaurant Branches Menus Sections Full Menu View Edit Menu Choice Groups …" at bounding box center [654, 581] width 1308 height 1094
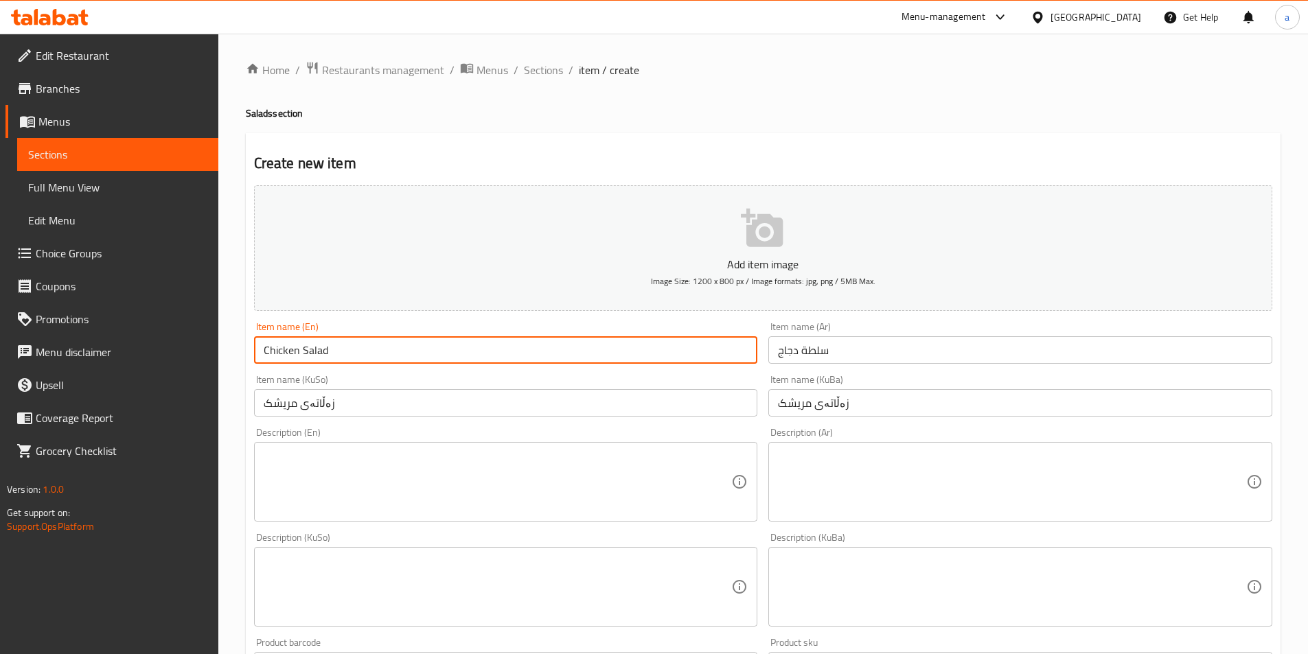
type input "Chicken Salad"
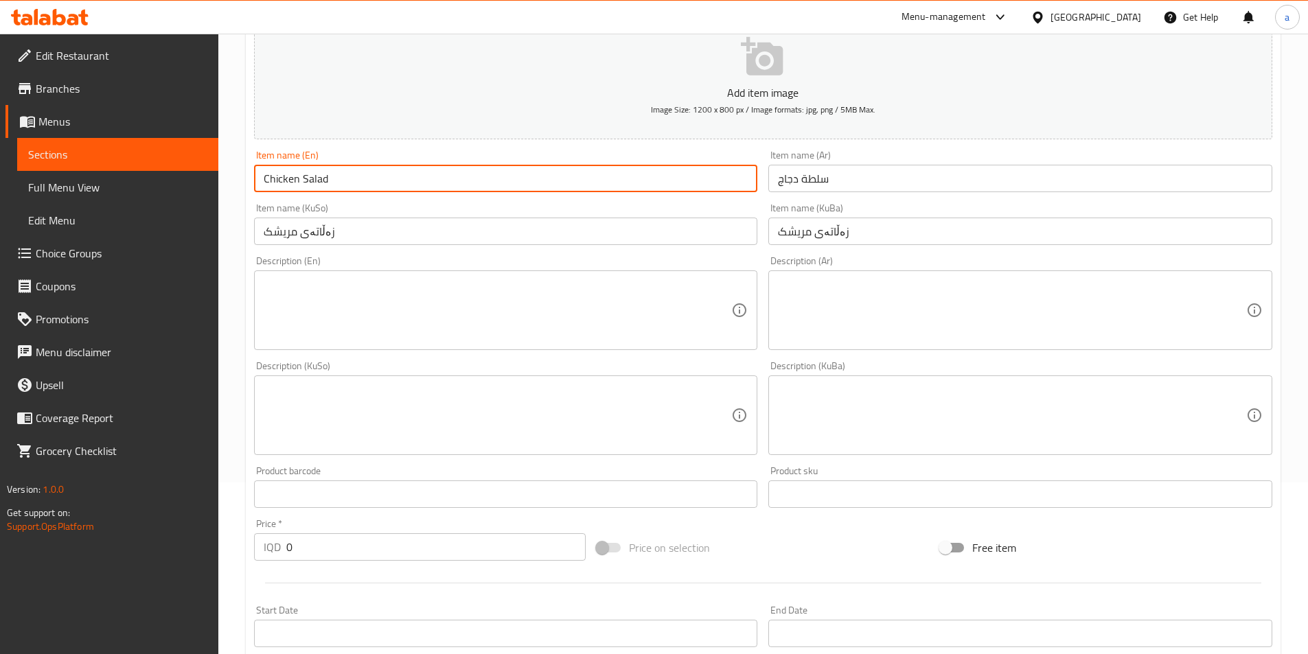
scroll to position [206, 0]
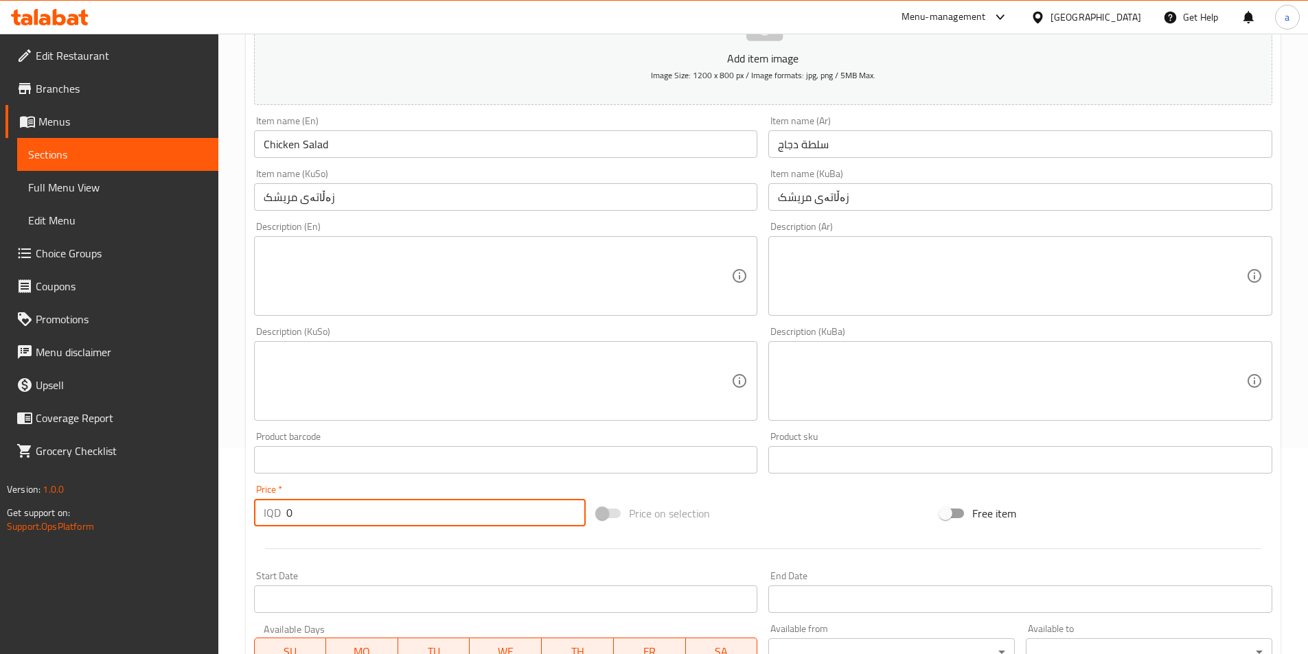
drag, startPoint x: 358, startPoint y: 508, endPoint x: 264, endPoint y: 509, distance: 94.1
click at [264, 509] on div "IQD 0 Price *" at bounding box center [420, 512] width 332 height 27
paste input "650"
type input "6500"
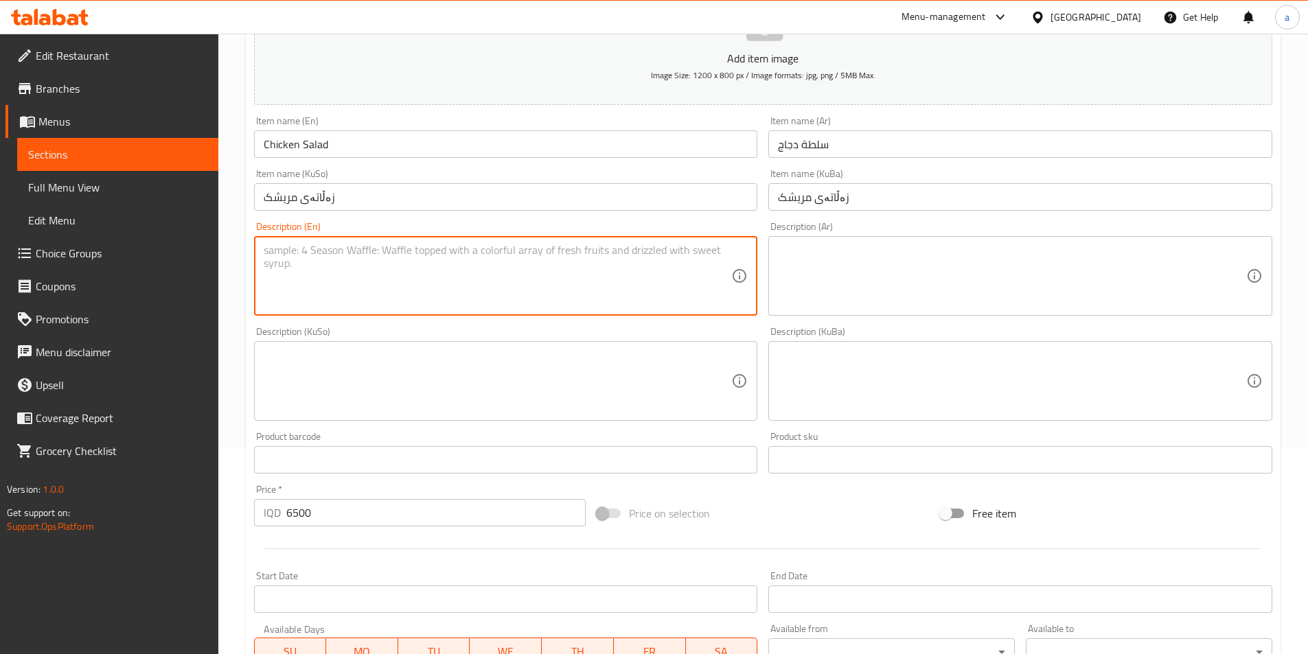
click at [619, 268] on textarea at bounding box center [498, 276] width 468 height 65
paste textarea "Lettuce corn chicken tomato"
drag, startPoint x: 439, startPoint y: 249, endPoint x: 253, endPoint y: 249, distance: 186.1
click at [254, 249] on div "Lettuce corn chicken tomato Description (En)" at bounding box center [506, 276] width 504 height 80
type textarea "Lettuce corn chicken tomato"
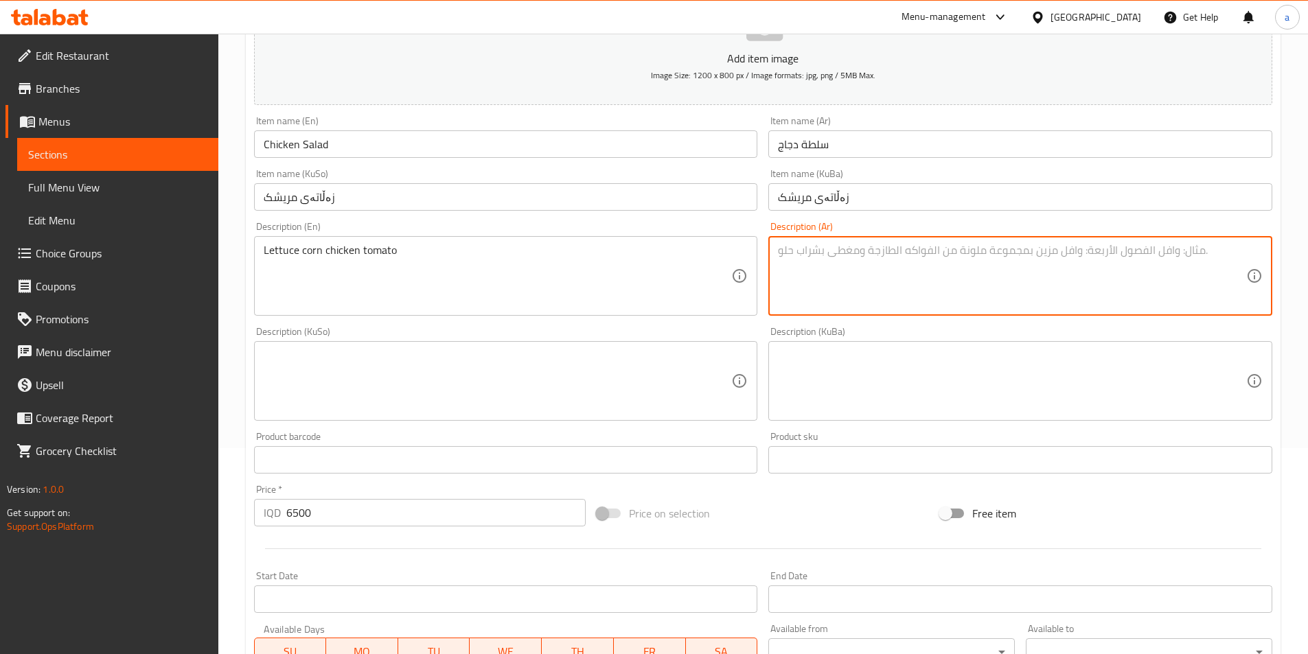
click at [792, 284] on textarea at bounding box center [1012, 276] width 468 height 65
paste textarea "خس، ذرة، دجاج وطماطم"
type textarea "خس، ذرة، دجاج وطماطم"
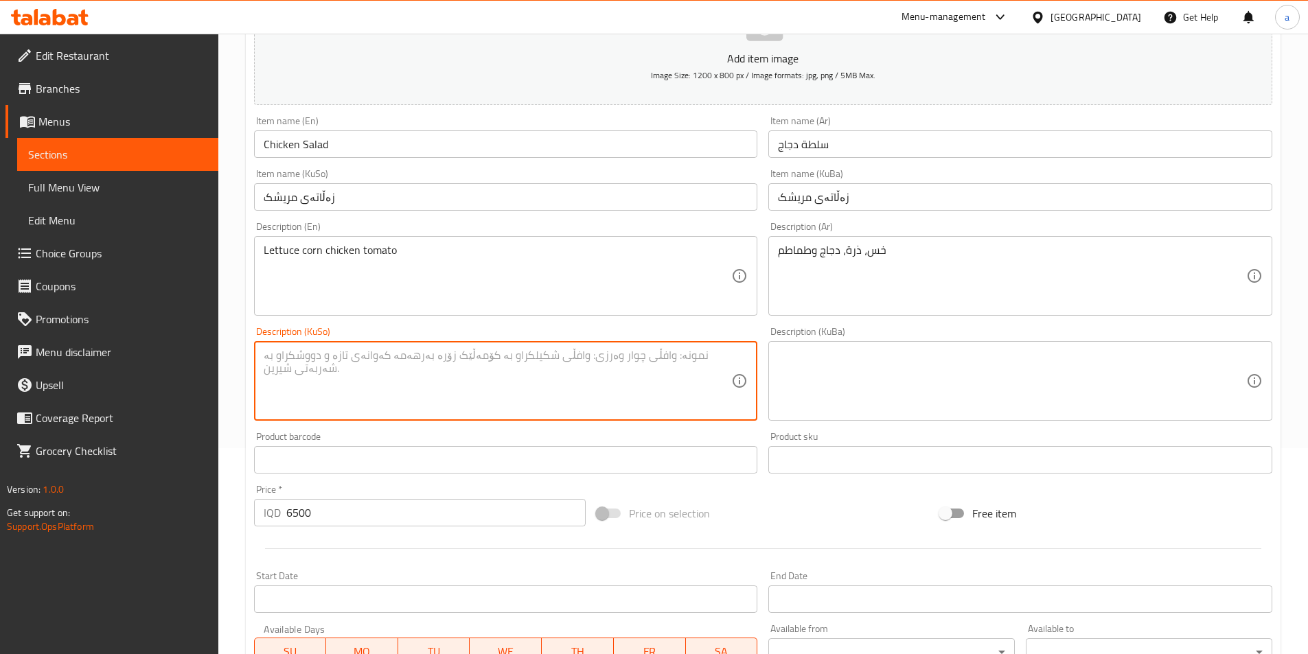
click at [412, 373] on textarea at bounding box center [498, 381] width 468 height 65
paste textarea "کاهوو، گەنمەشامی، مریشک و تەماتە"
type textarea "کاهوو، گەنمەشامی، مریشک و تەماتە"
click at [831, 378] on textarea at bounding box center [1012, 381] width 468 height 65
paste textarea "کاهوو، گەنمەشامی، مریشک و تەماتە"
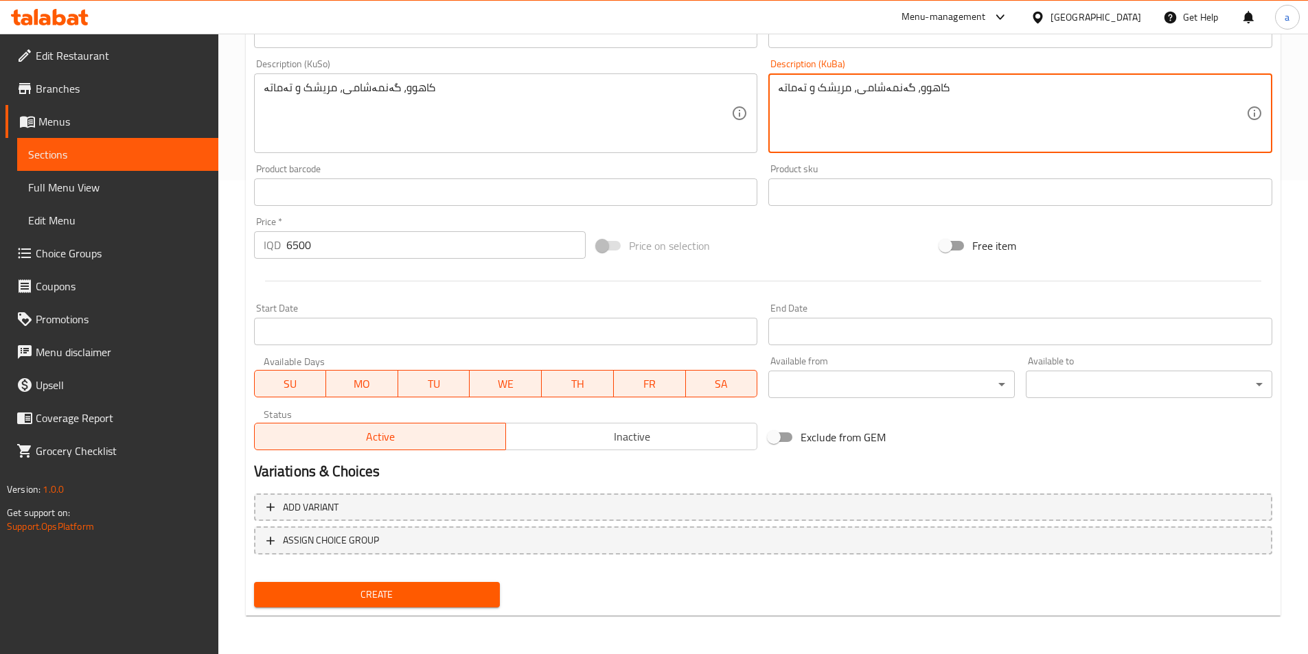
type textarea "کاهوو، گەنمەشامی، مریشک و تەماتە"
click at [375, 595] on span "Create" at bounding box center [377, 594] width 225 height 17
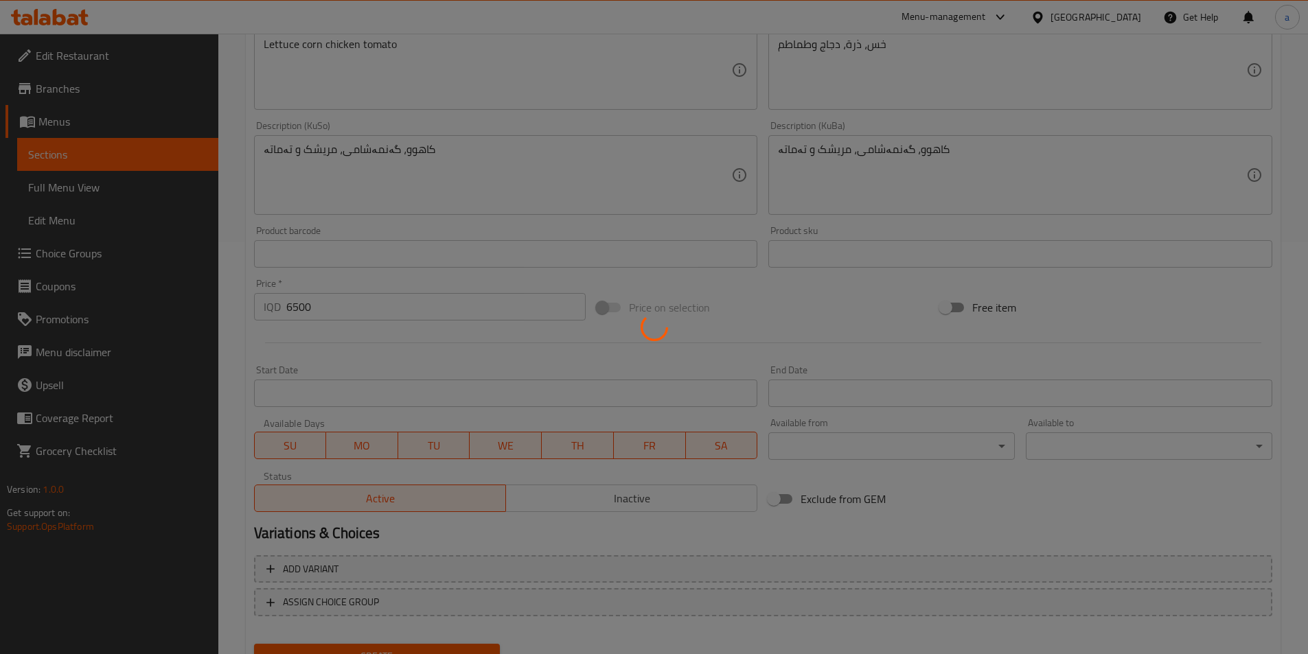
scroll to position [0, 0]
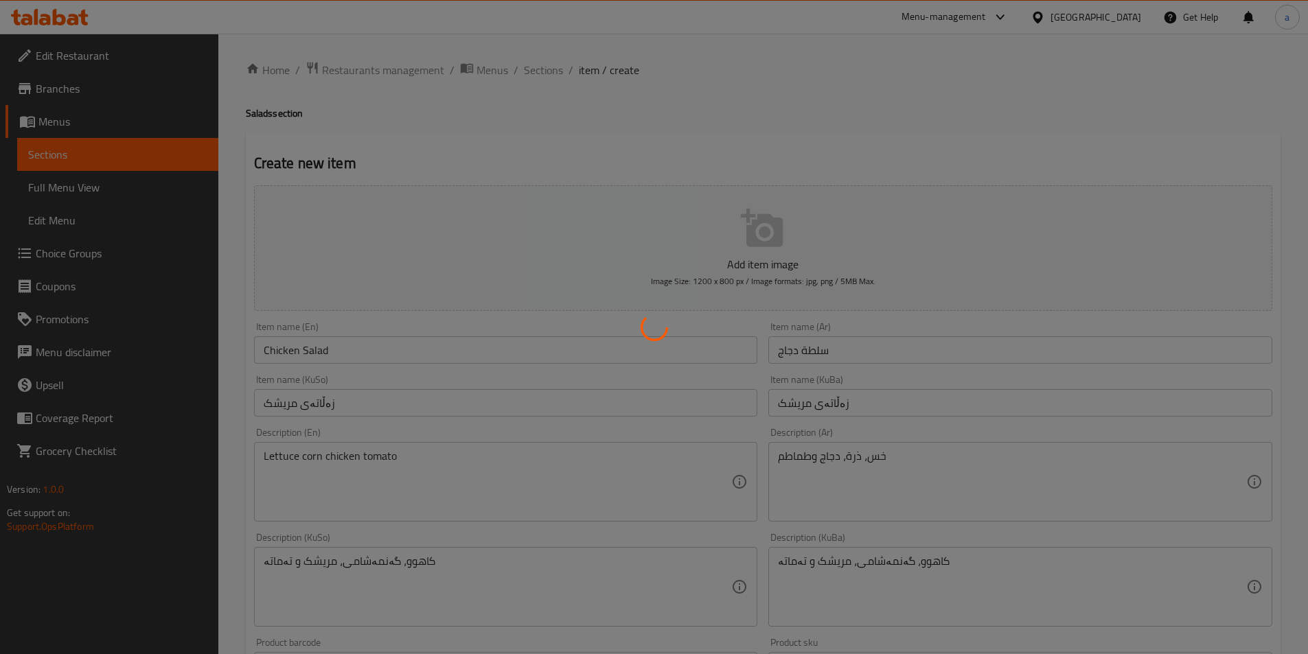
type input "0"
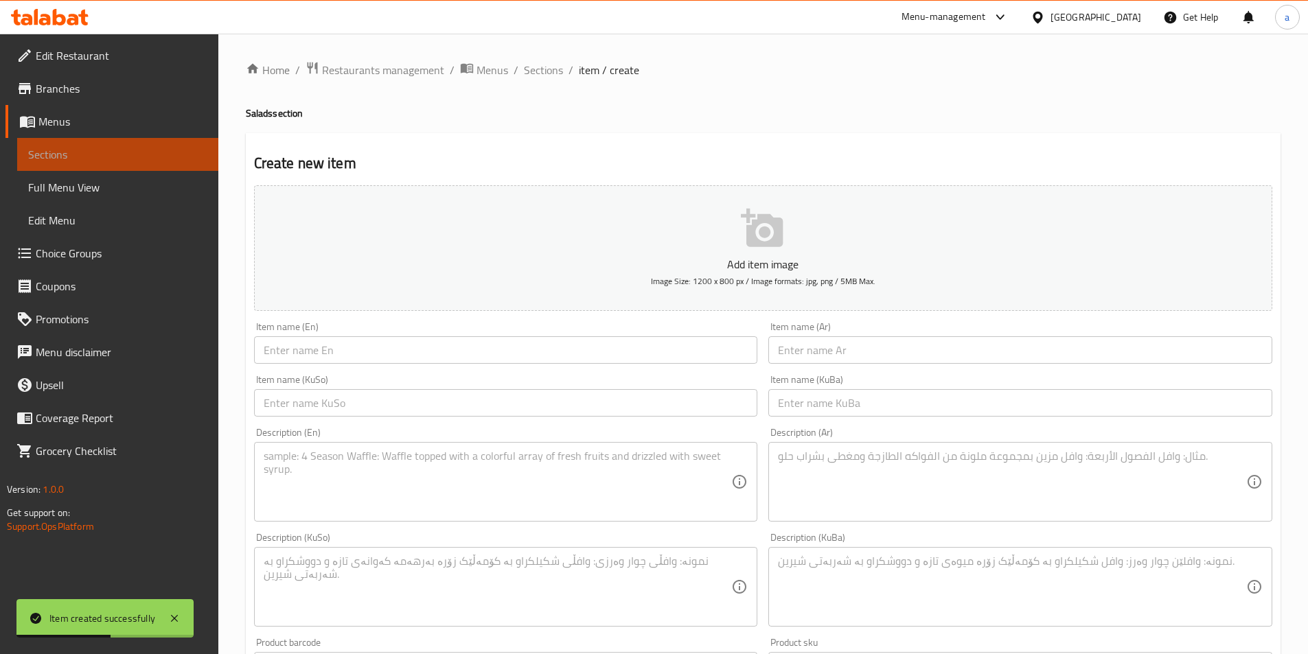
click at [105, 163] on link "Sections" at bounding box center [117, 154] width 201 height 33
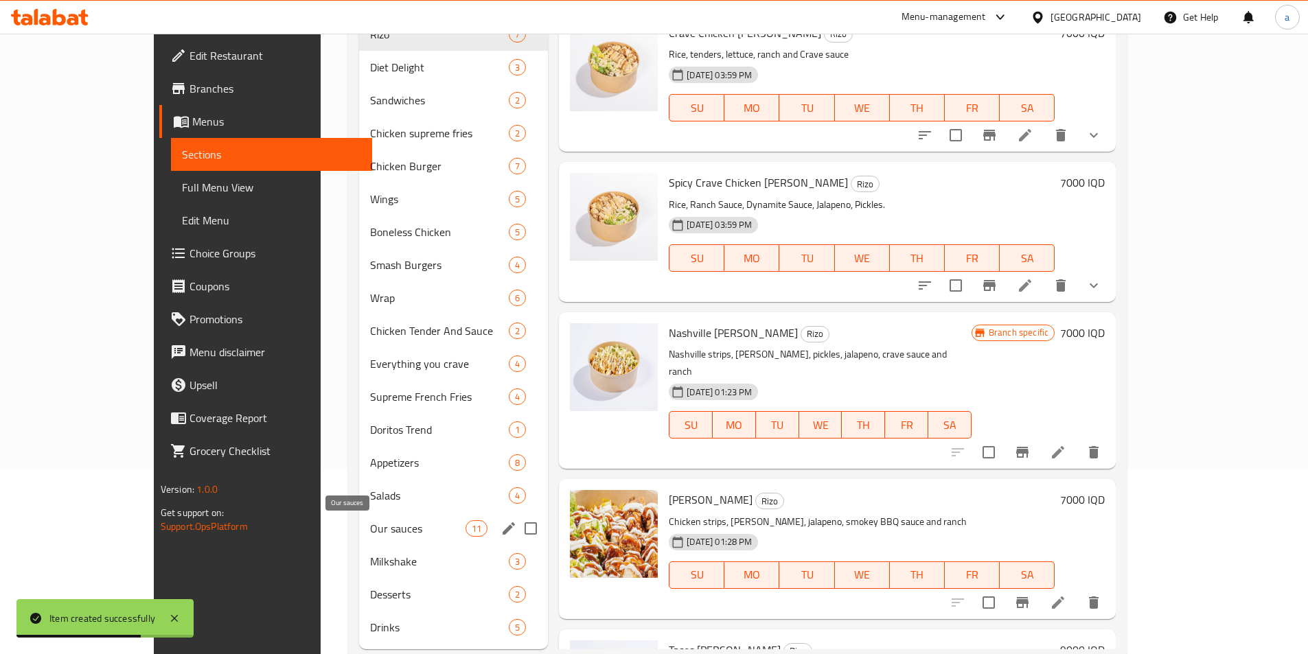
scroll to position [206, 0]
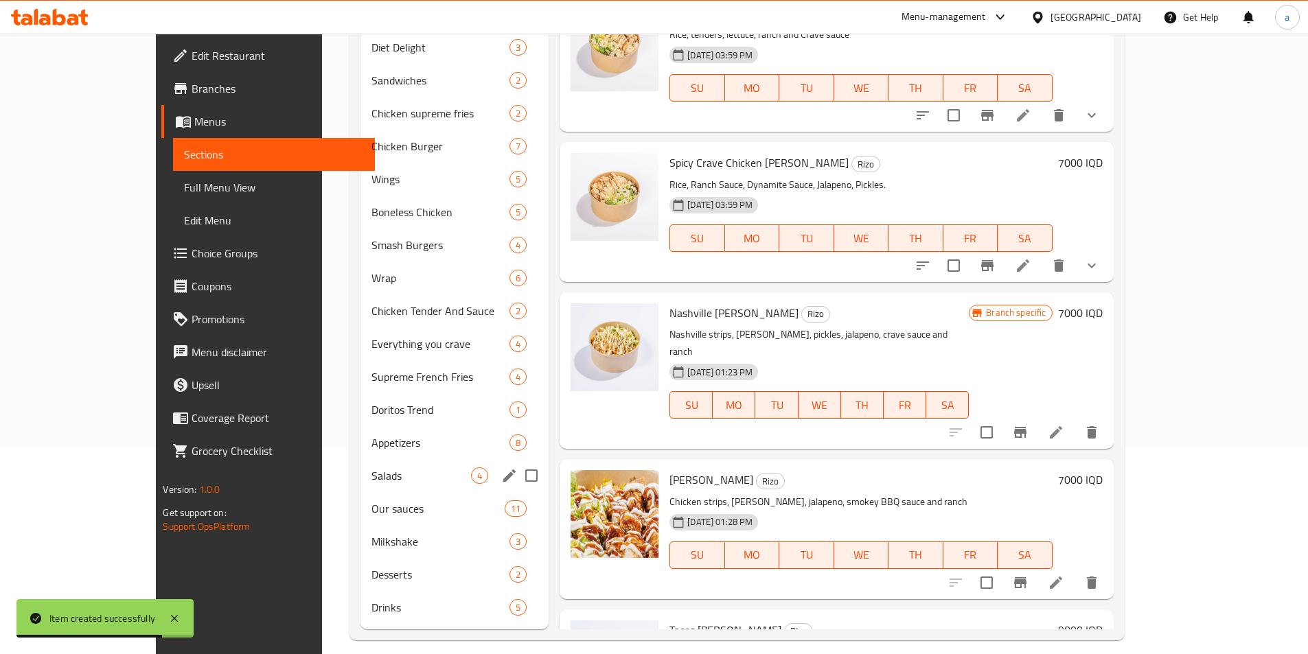
click at [360, 484] on div "Salads 4" at bounding box center [454, 475] width 188 height 33
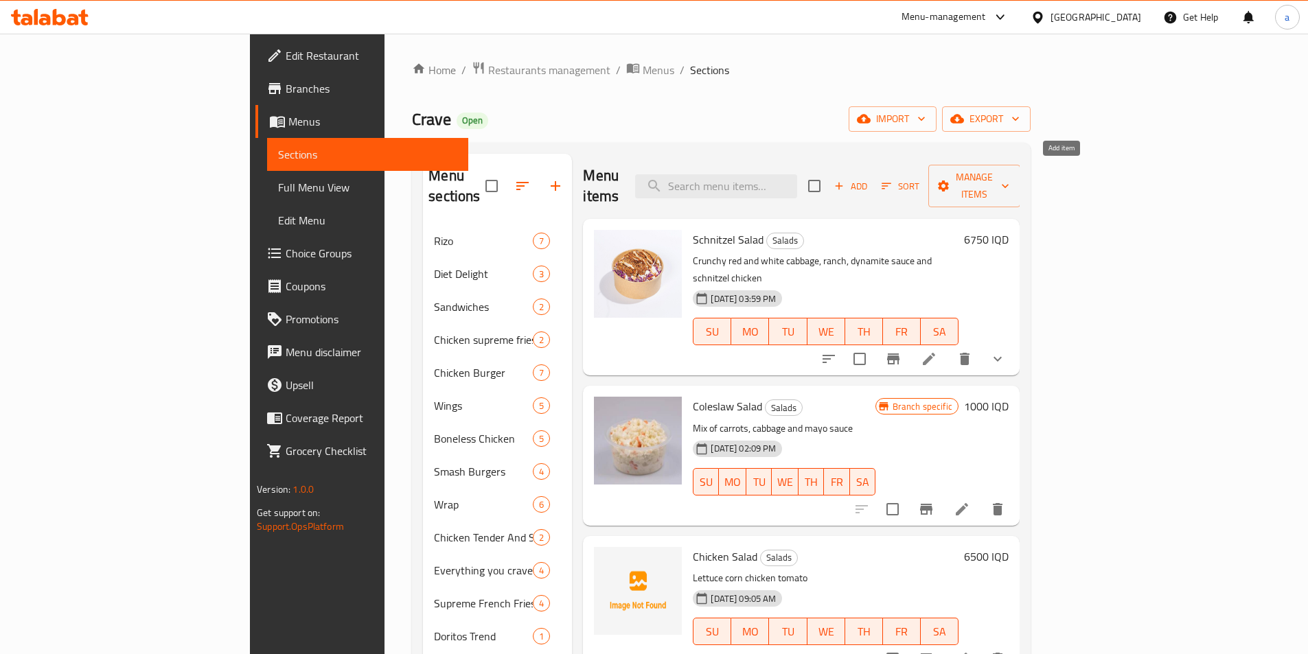
click at [869, 179] on span "Add" at bounding box center [850, 187] width 37 height 16
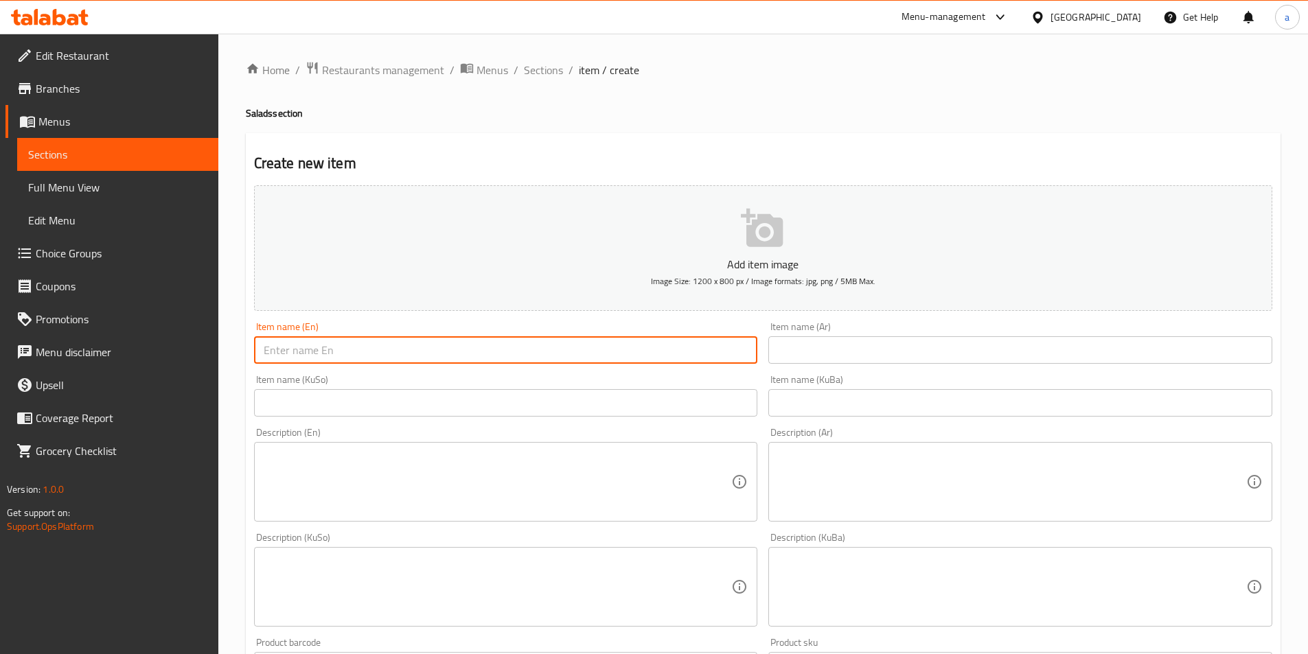
click at [588, 354] on input "text" at bounding box center [506, 349] width 504 height 27
paste input "Green Salad"
type input "Green Salad"
click at [866, 401] on input "text" at bounding box center [1020, 402] width 504 height 27
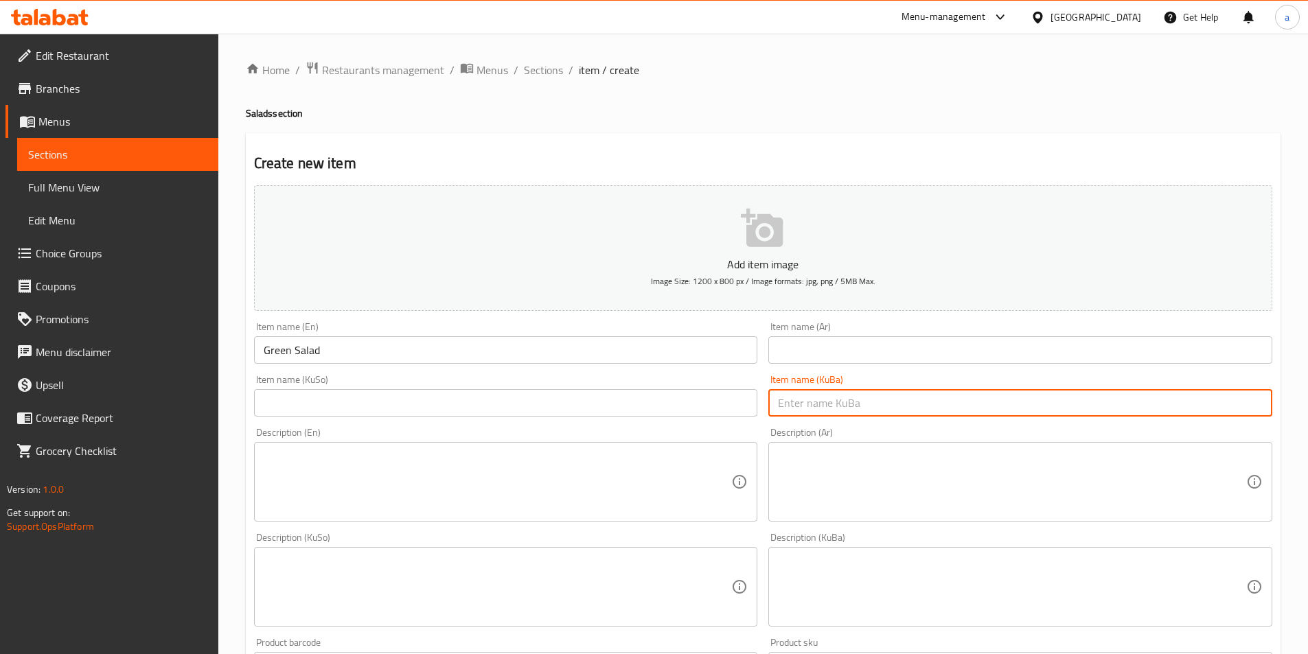
paste input "زەڵاتەی سەوز"
type input "زەڵاتەی سەوز"
click at [666, 397] on input "text" at bounding box center [506, 402] width 504 height 27
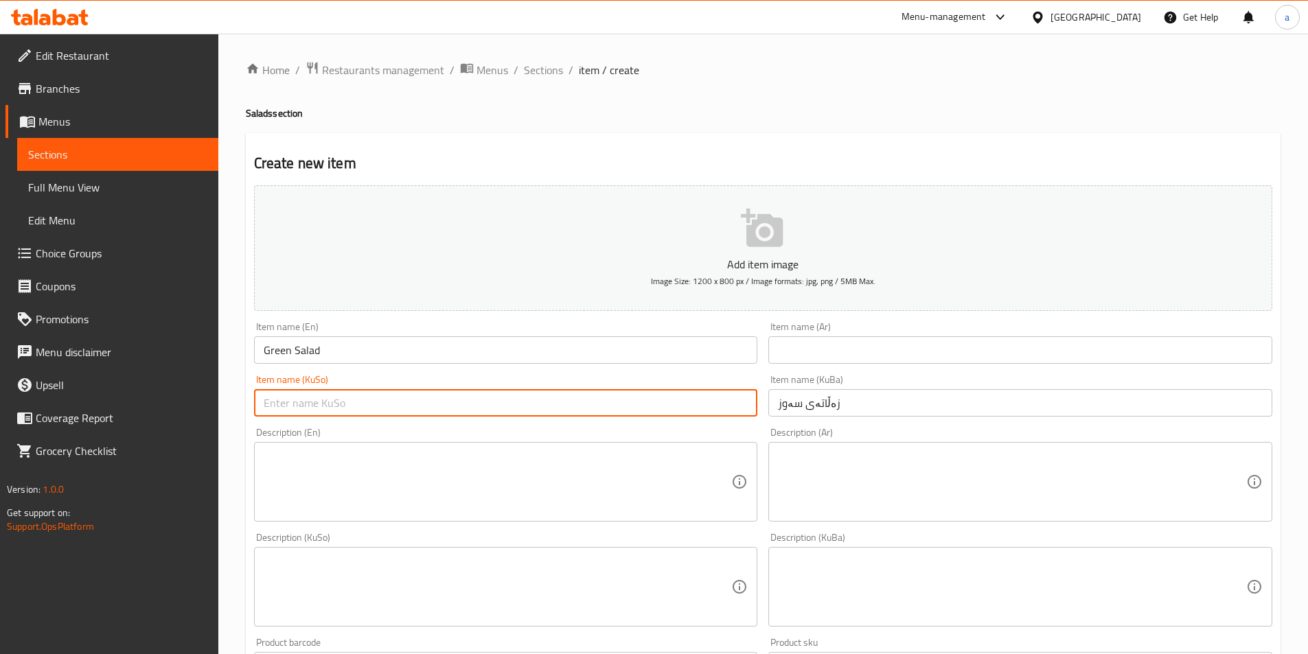
paste input "زەڵاتەی سەوز"
type input "زەڵاتەی سەوز"
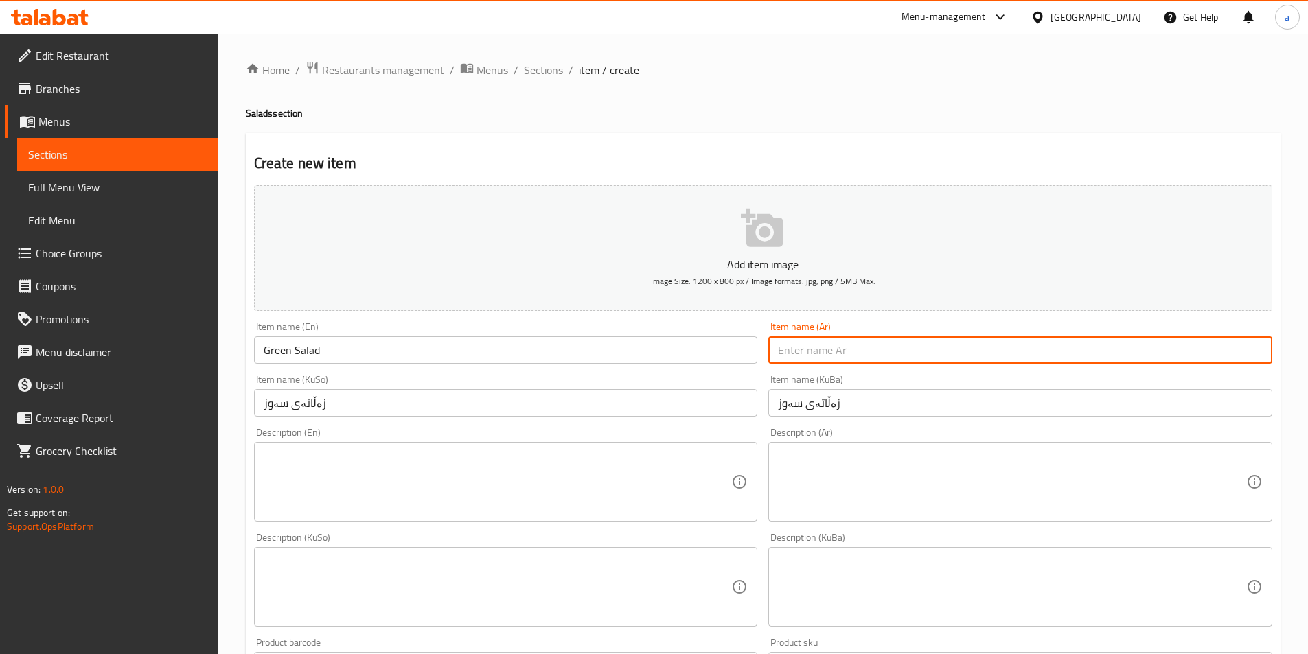
click at [840, 360] on input "text" at bounding box center [1020, 349] width 504 height 27
paste input "سلطة خضراء"
type input "سلطة خضراء"
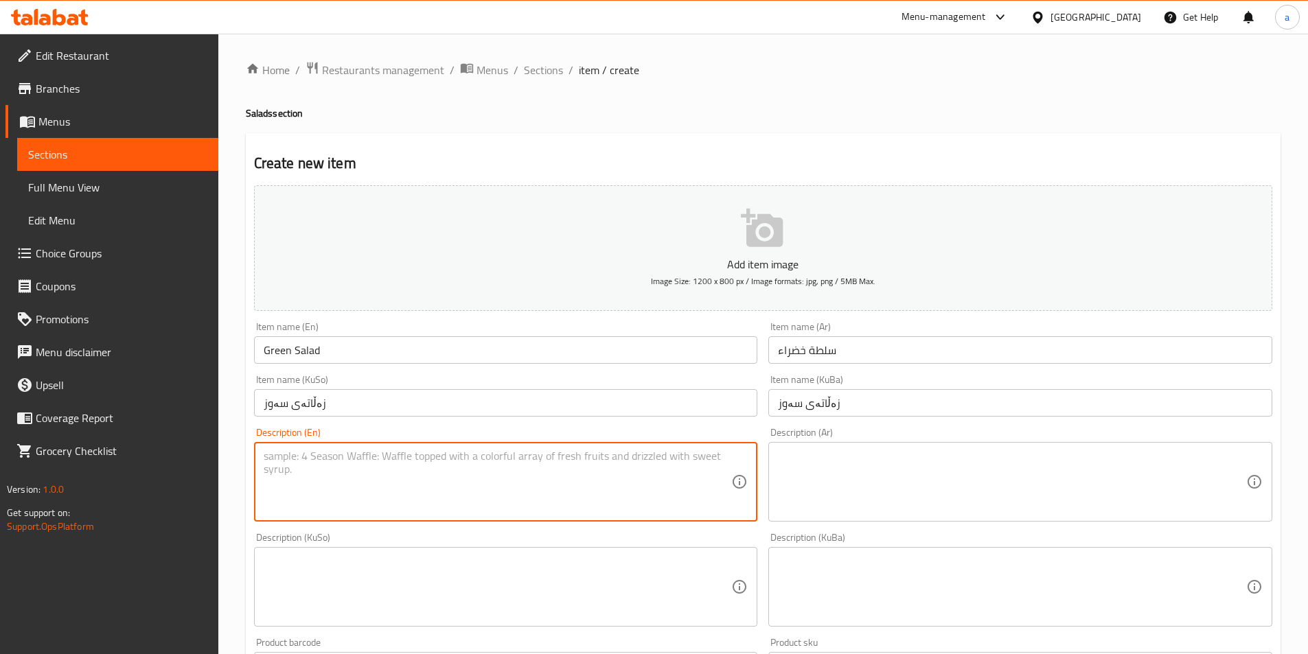
click at [396, 486] on textarea at bounding box center [498, 482] width 468 height 65
paste textarea "Lettuce, corn, tomato, cucumber and pomegranate"
type textarea "Lettuce, corn, tomato, cucumber and pomegranate"
click at [940, 480] on textarea at bounding box center [1012, 482] width 468 height 65
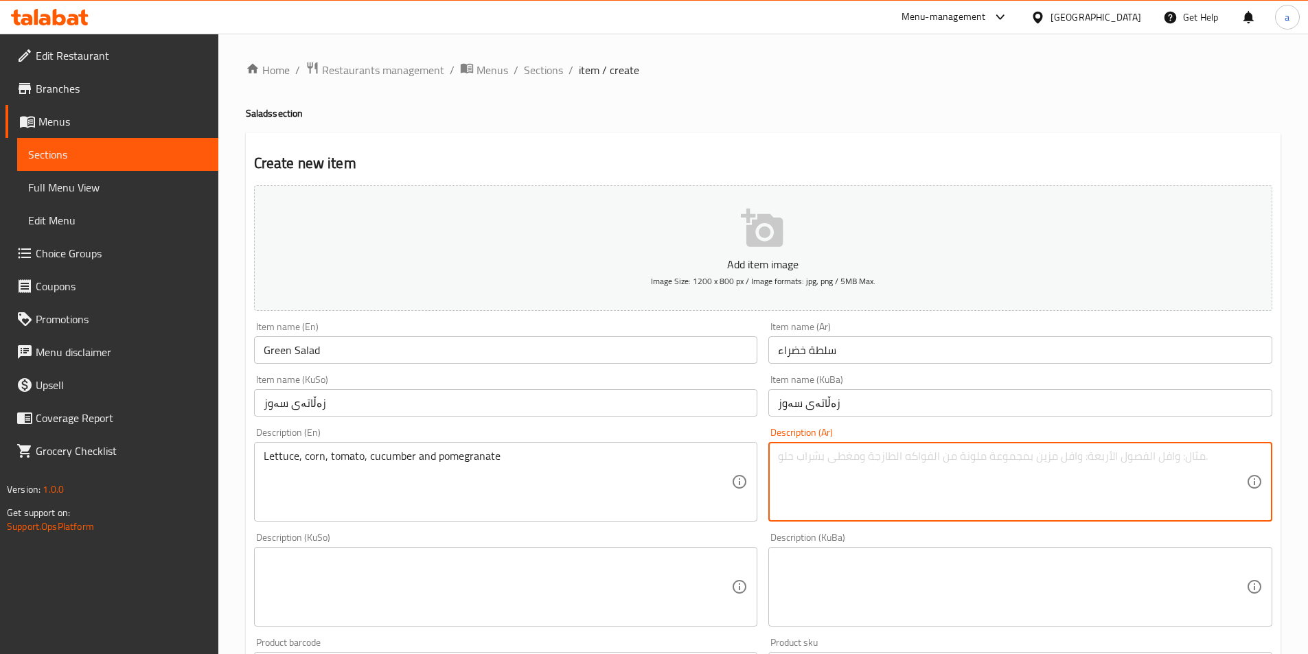
paste textarea "خس، ذرة، طماطم، خيار ورمان"
type textarea "خس، ذرة، طماطم، خيار ورمان"
click at [620, 535] on div "Description (KuSo) Description (KuSo)" at bounding box center [506, 580] width 504 height 94
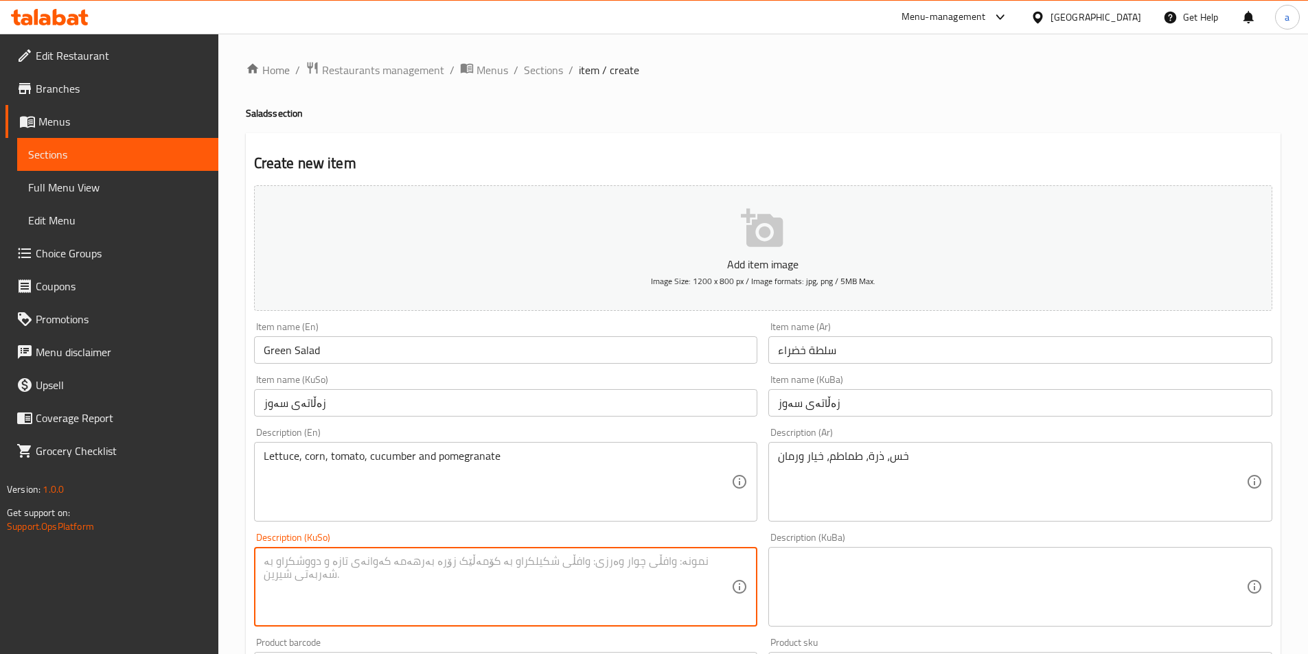
click at [599, 563] on textarea at bounding box center [498, 587] width 468 height 65
paste textarea "کاهوو، گەنمەشامی، تەماتە، خیار و هەنار"
type textarea "کاهوو، گەنمەشامی، تەماتە، خیار و هەنار"
click at [859, 580] on textarea at bounding box center [1012, 587] width 468 height 65
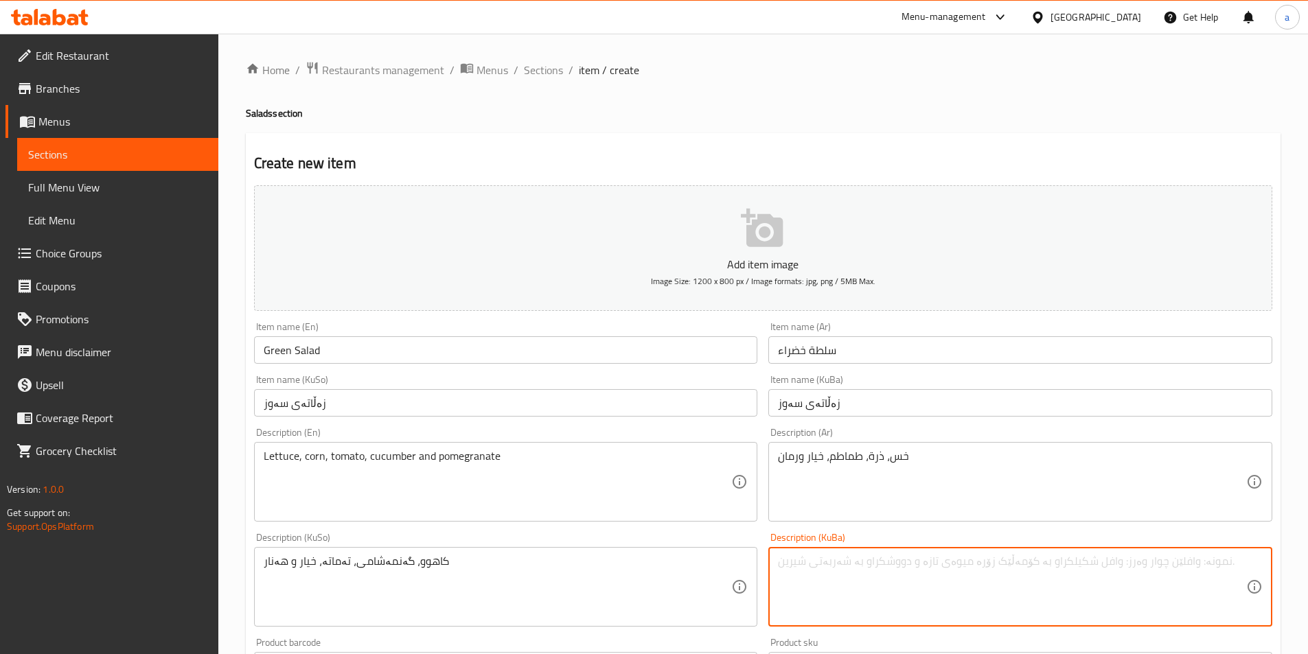
paste textarea "کاهوو، گەنمەشامی، تەماتە، خیار و هەنار"
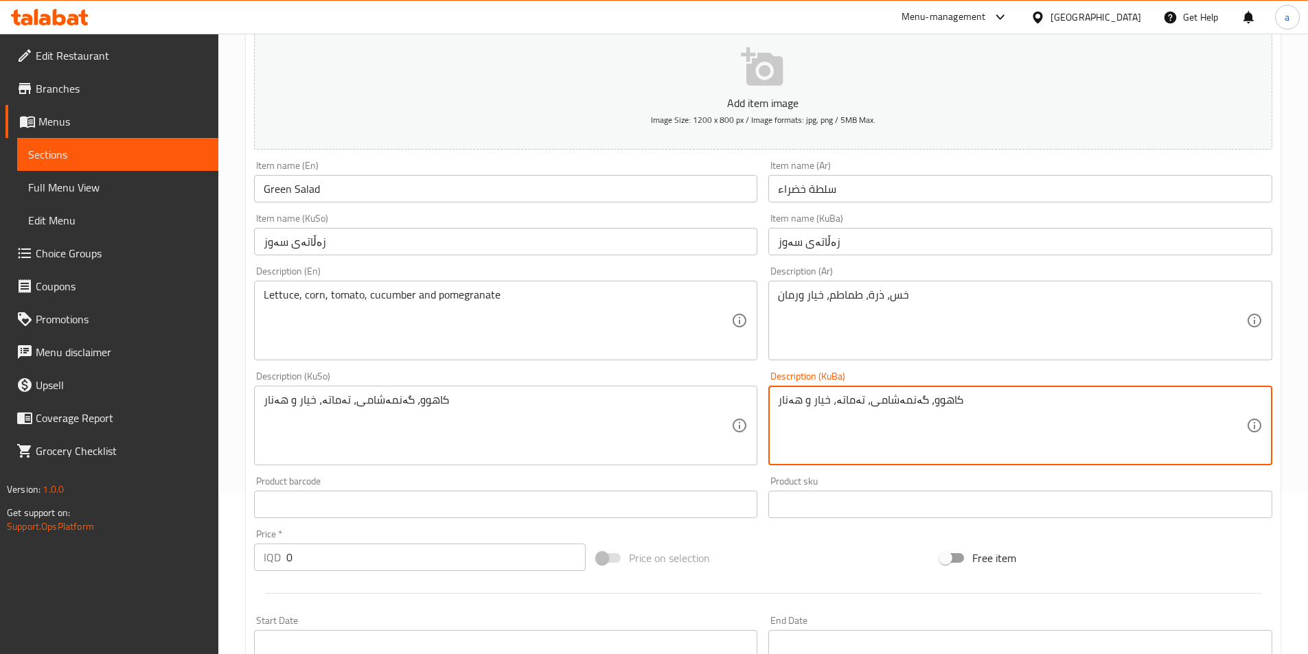
scroll to position [206, 0]
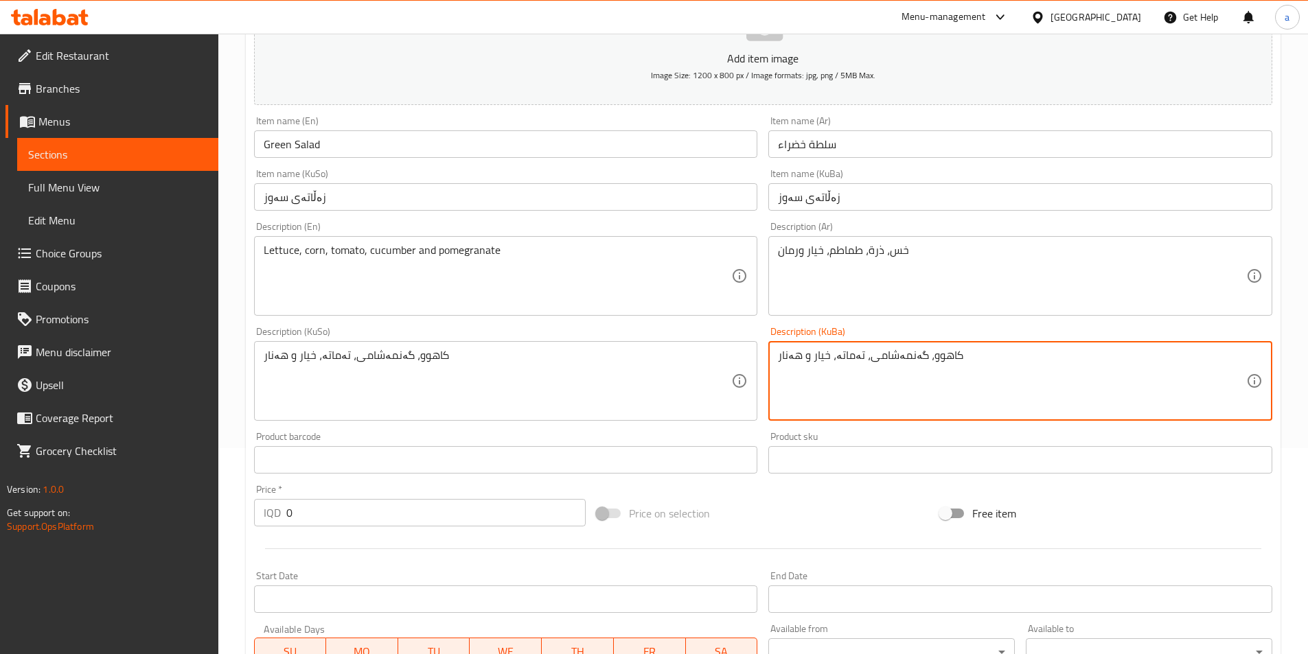
drag, startPoint x: 963, startPoint y: 356, endPoint x: 698, endPoint y: 363, distance: 264.4
click at [698, 363] on div "Add item image Image Size: 1200 x 800 px / Image formats: jpg, png / 5MB Max. I…" at bounding box center [763, 349] width 1029 height 750
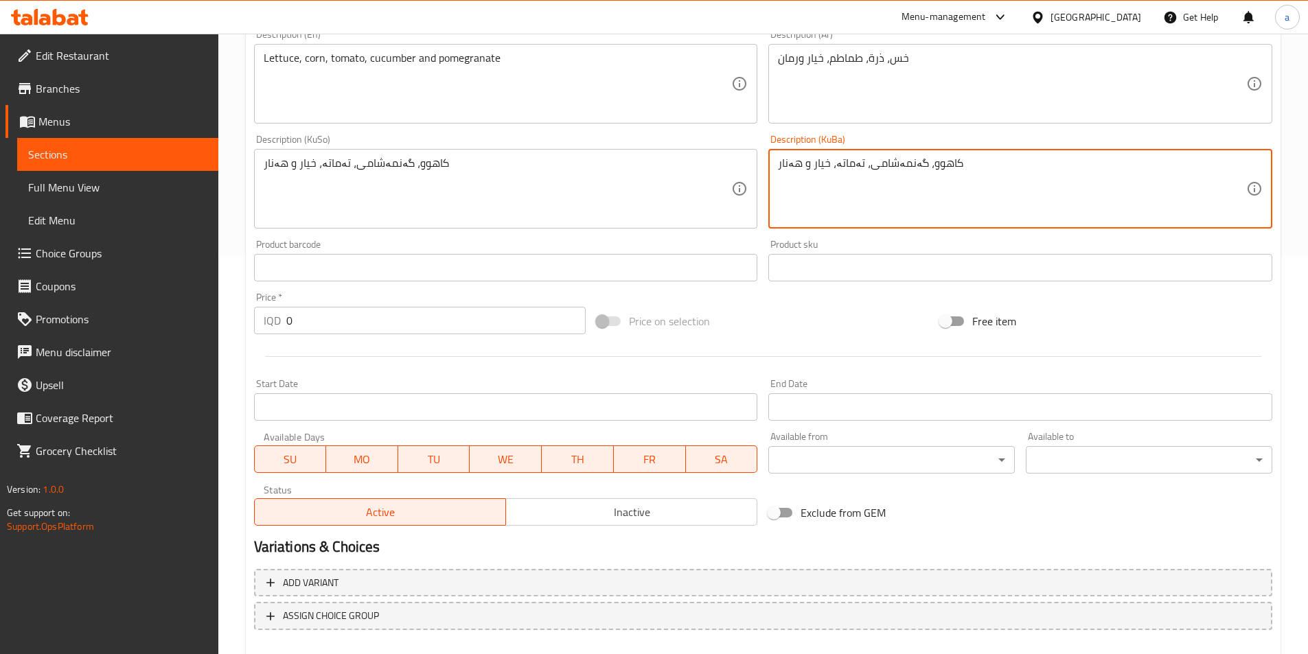
scroll to position [474, 0]
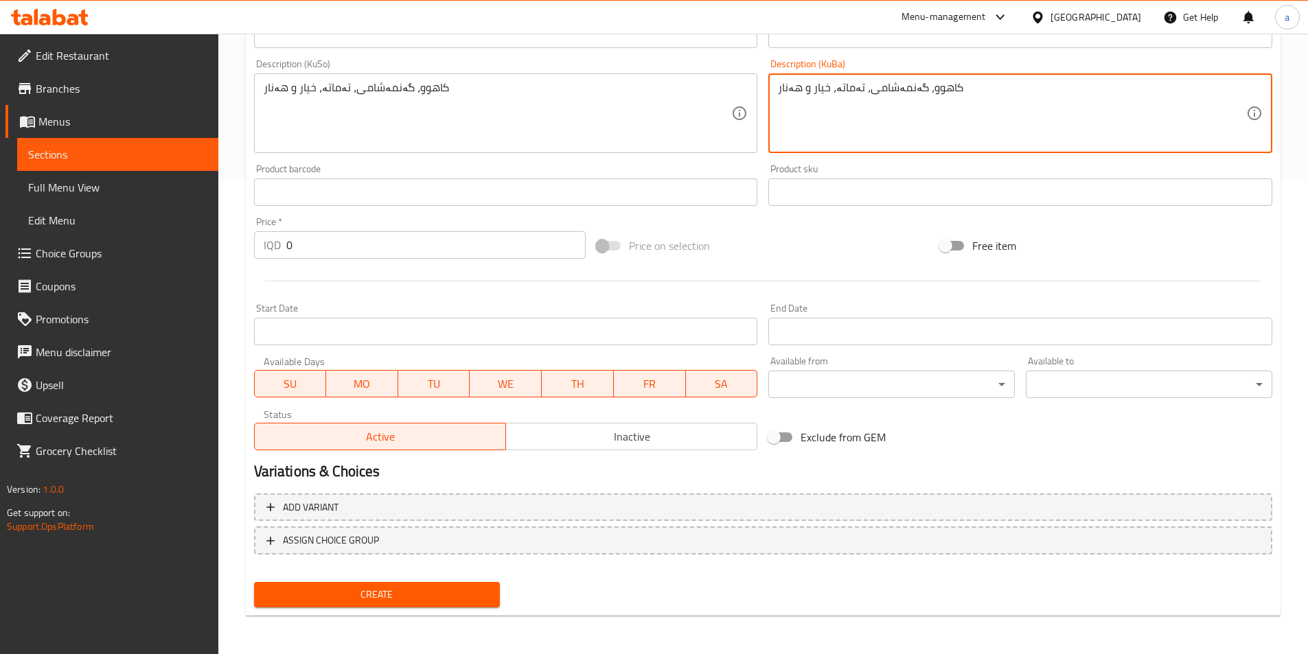
type textarea "کاهوو، گەنمەشامی، تەماتە، خیار و هەنار"
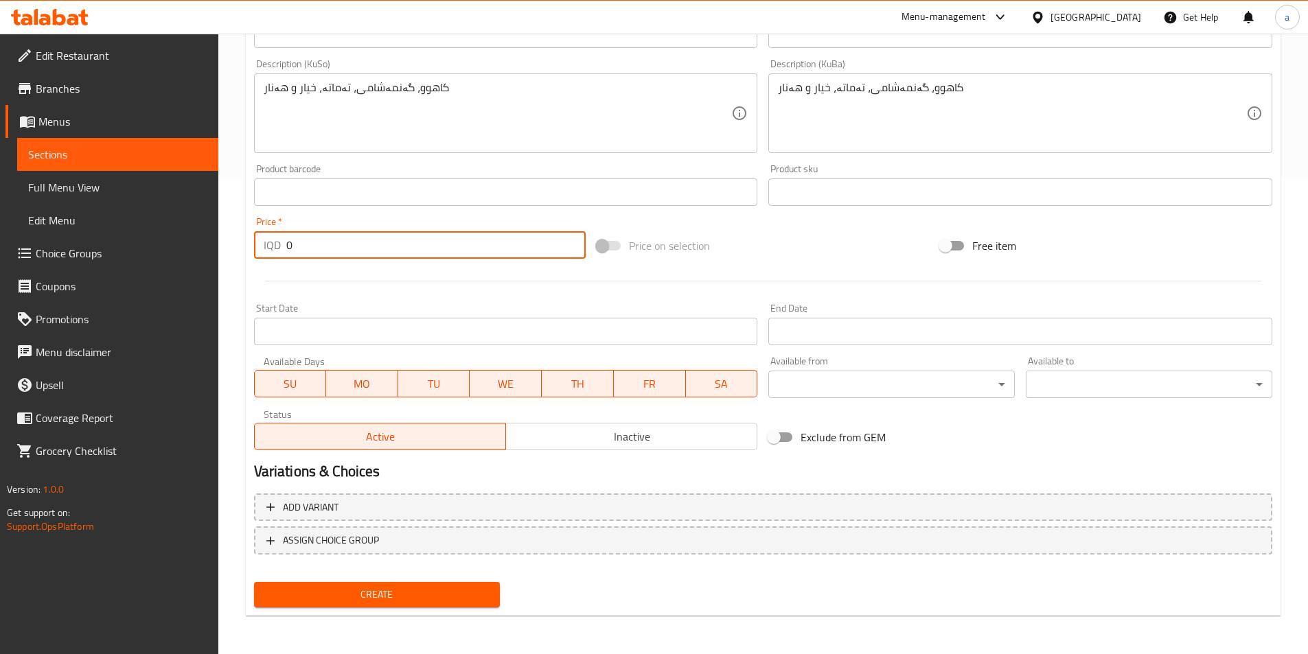
drag, startPoint x: 416, startPoint y: 255, endPoint x: 188, endPoint y: 242, distance: 228.3
click at [188, 242] on div "Edit Restaurant Branches Menus Sections Full Menu View Edit Menu Choice Groups …" at bounding box center [654, 107] width 1308 height 1094
paste input "550"
type input "5500"
click at [426, 592] on span "Create" at bounding box center [377, 594] width 225 height 17
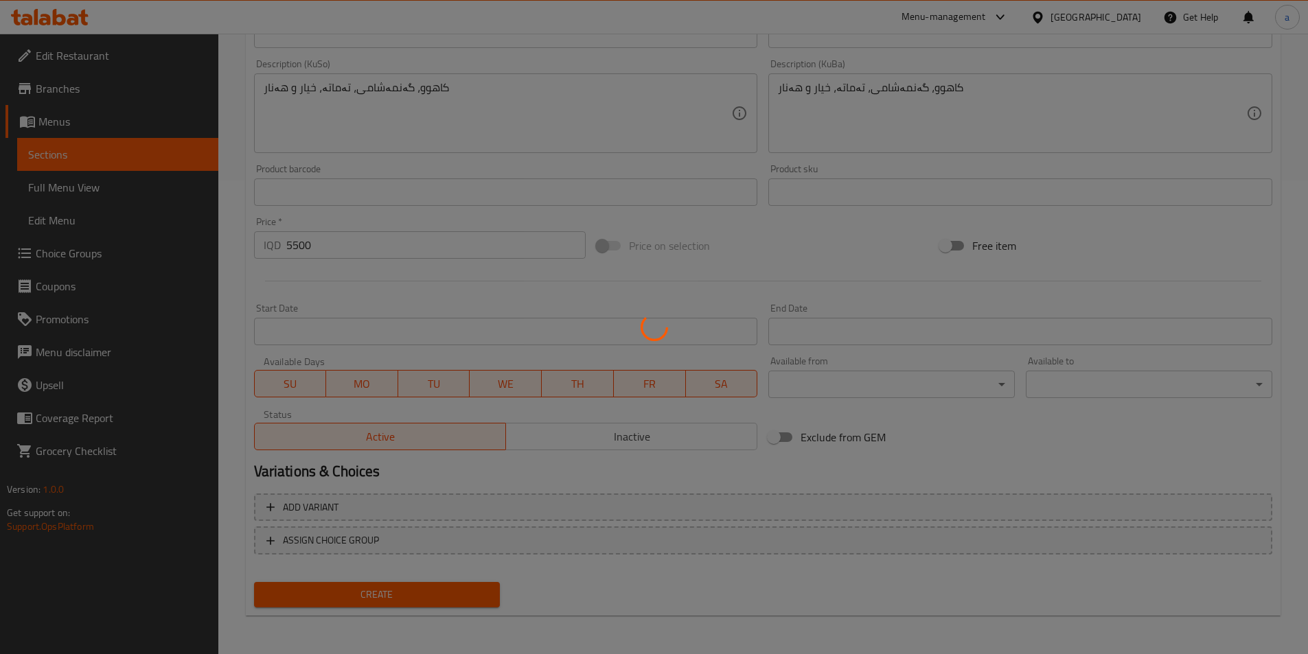
type input "0"
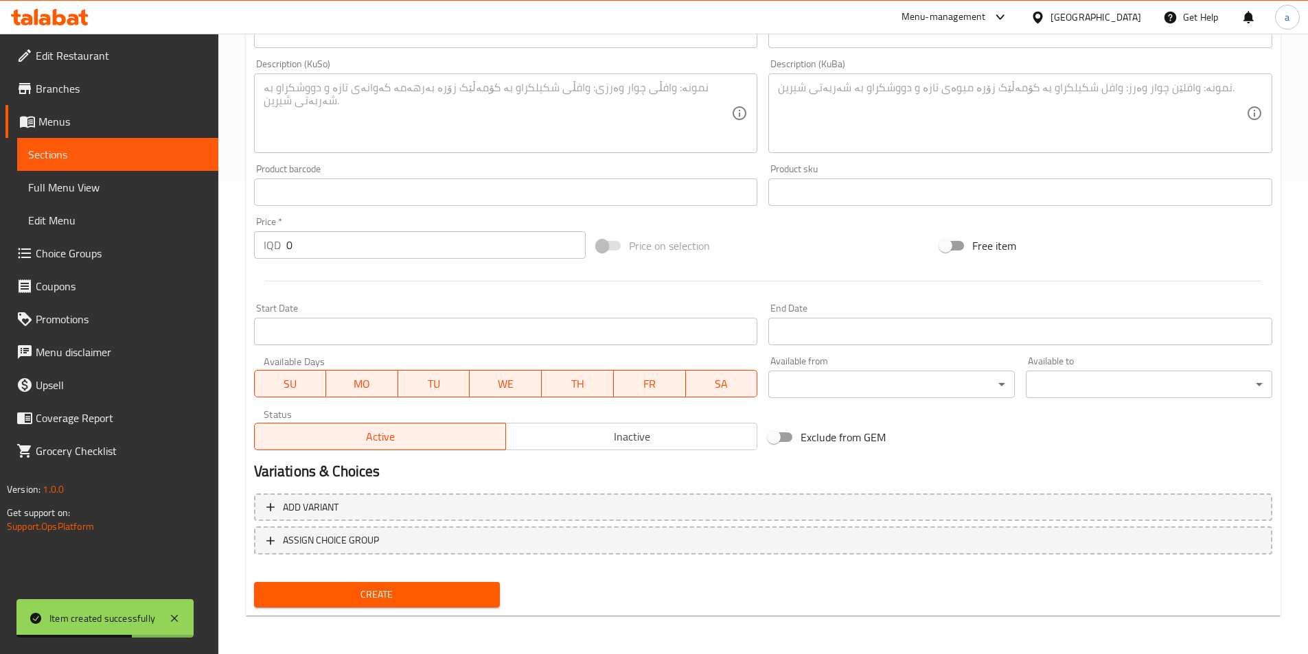
click at [67, 183] on span "Full Menu View" at bounding box center [117, 187] width 179 height 16
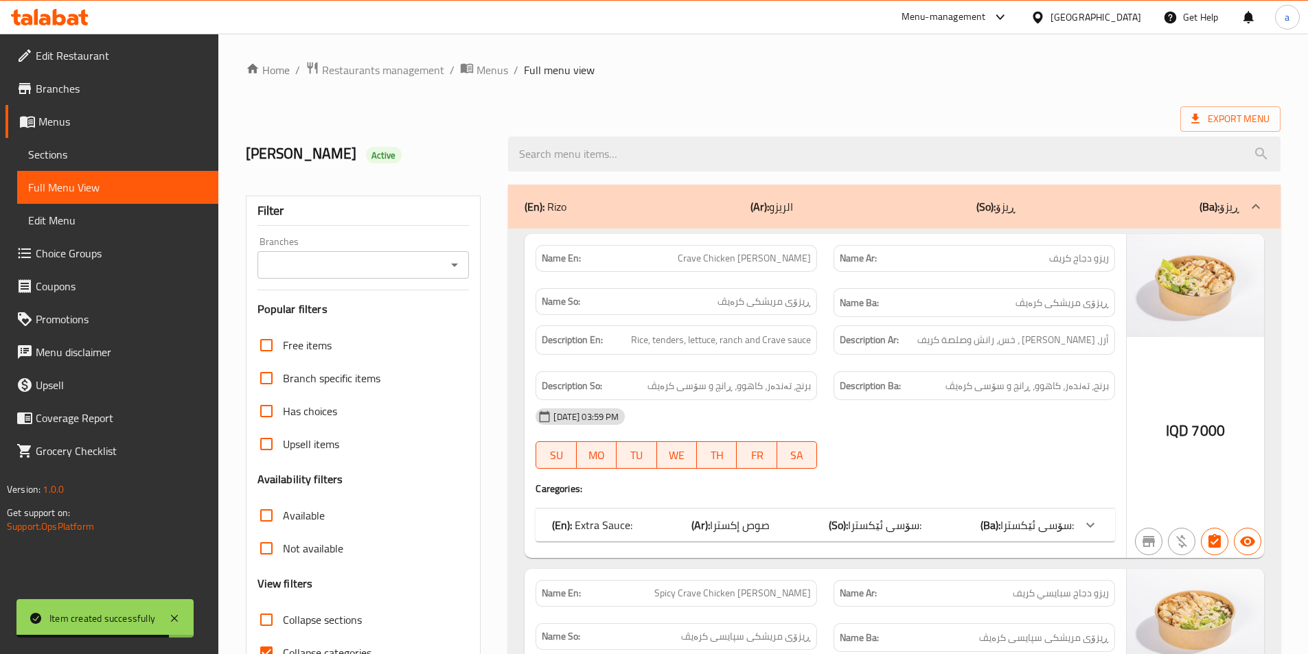
click at [450, 263] on icon "Open" at bounding box center [454, 265] width 16 height 16
click at [414, 327] on li "Crave, Bakhtyari" at bounding box center [362, 324] width 212 height 25
type input "Crave, Bakhtyari"
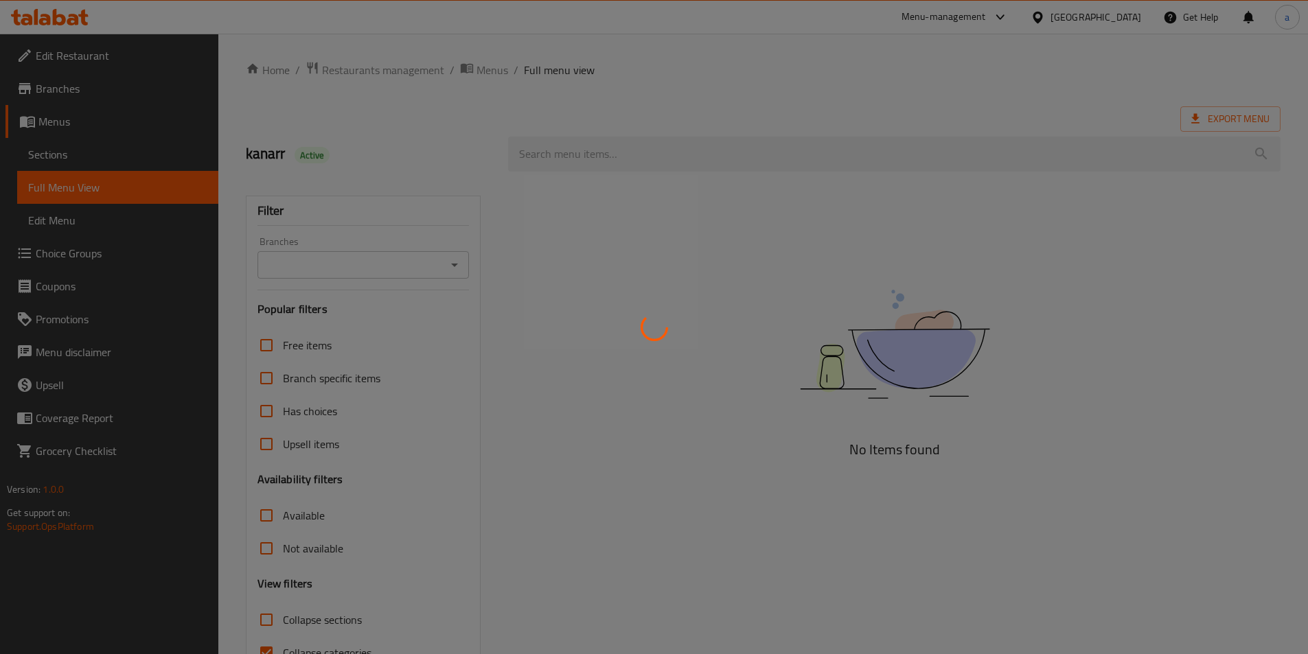
click at [451, 261] on div at bounding box center [654, 327] width 1308 height 654
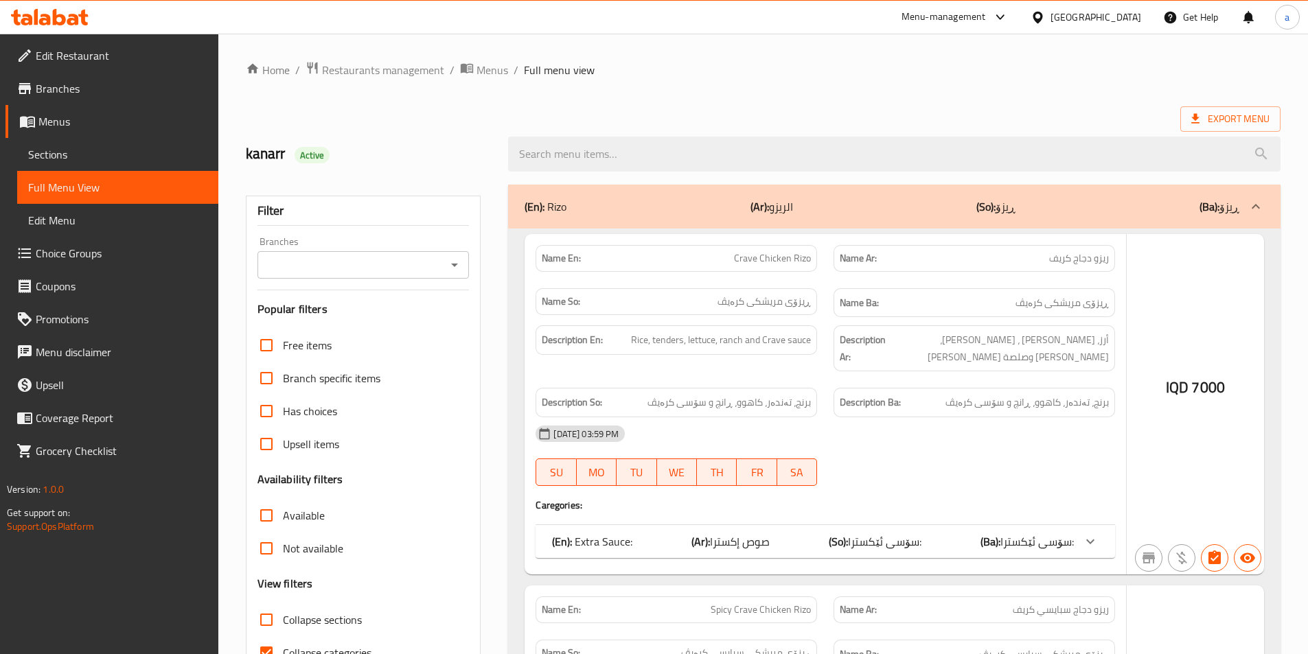
click at [455, 272] on div at bounding box center [654, 327] width 1308 height 654
click at [452, 263] on div at bounding box center [654, 327] width 1308 height 654
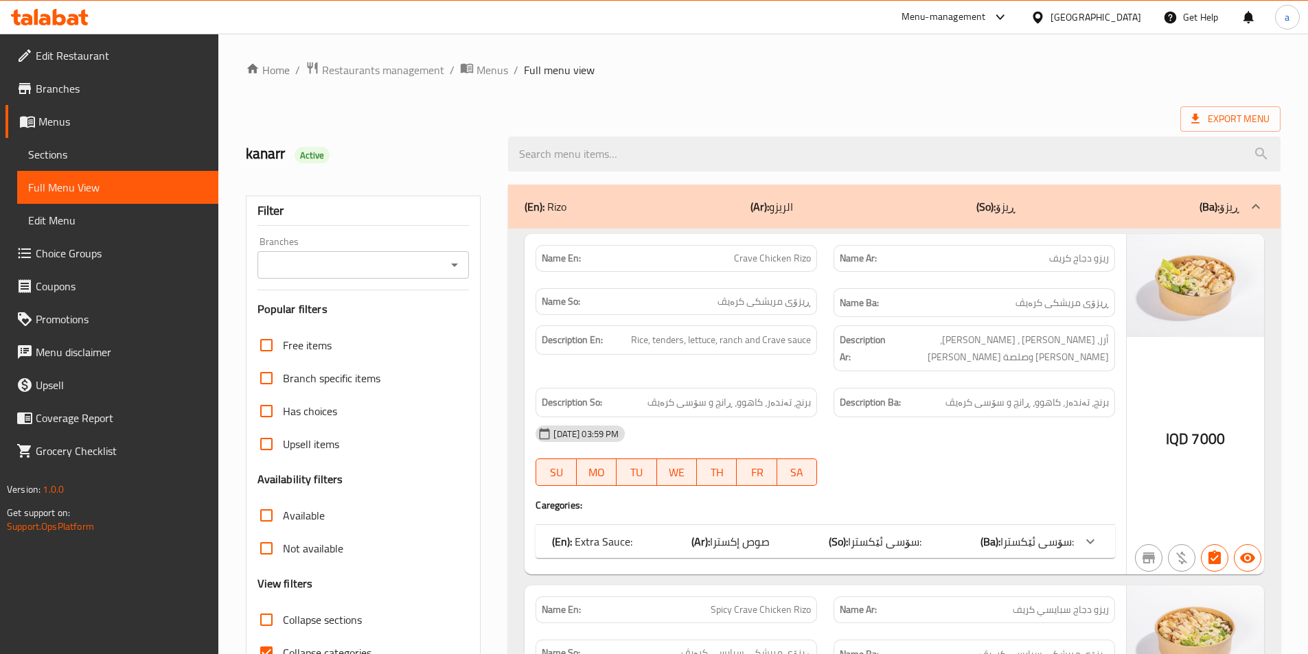
click at [444, 269] on div "Branches" at bounding box center [363, 264] width 212 height 27
click at [450, 266] on icon "Open" at bounding box center [454, 265] width 16 height 16
click at [411, 331] on li "Crave, Bakhtyari" at bounding box center [362, 324] width 212 height 25
type input "Crave, Bakhtyari"
click at [573, 200] on div "(En): Rizo (Ar): الريزو (So): ڕیزۆ (Ba): ڕیزۆ" at bounding box center [882, 206] width 715 height 16
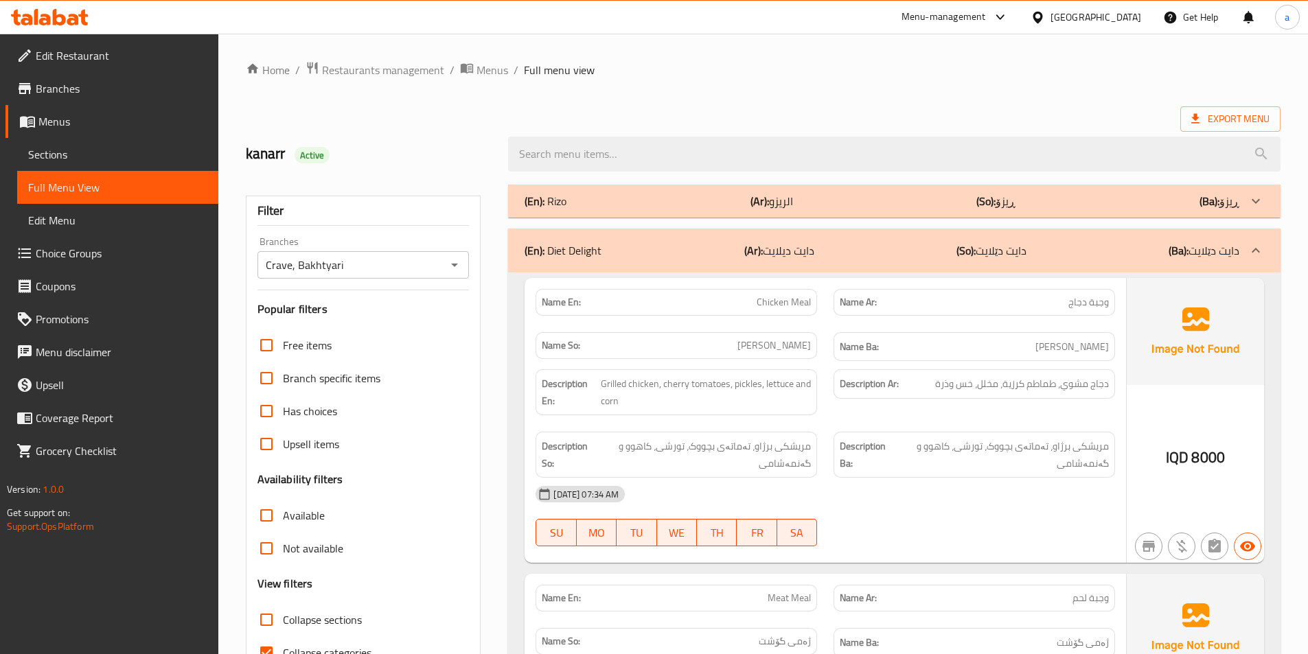
click at [687, 252] on div "(En): Diet Delight (Ar): دايت ديلايت (So): دایت دێلایت (Ba): دایت دێلایت" at bounding box center [882, 250] width 715 height 16
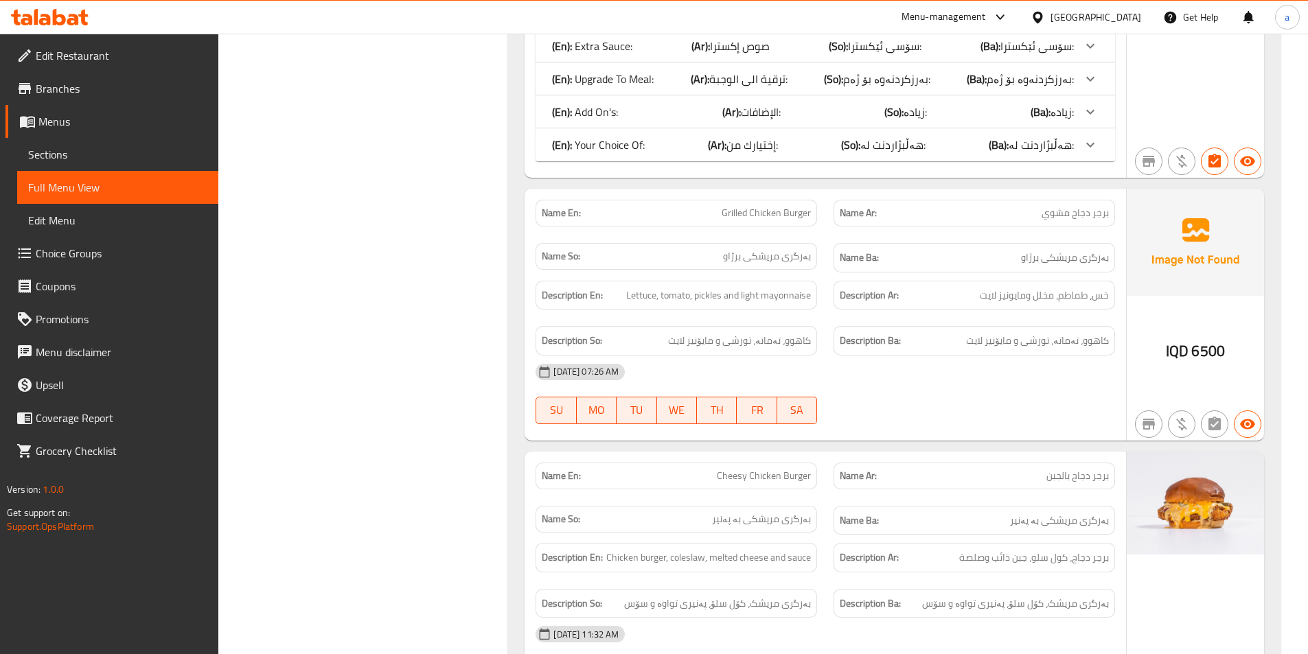
scroll to position [1854, 0]
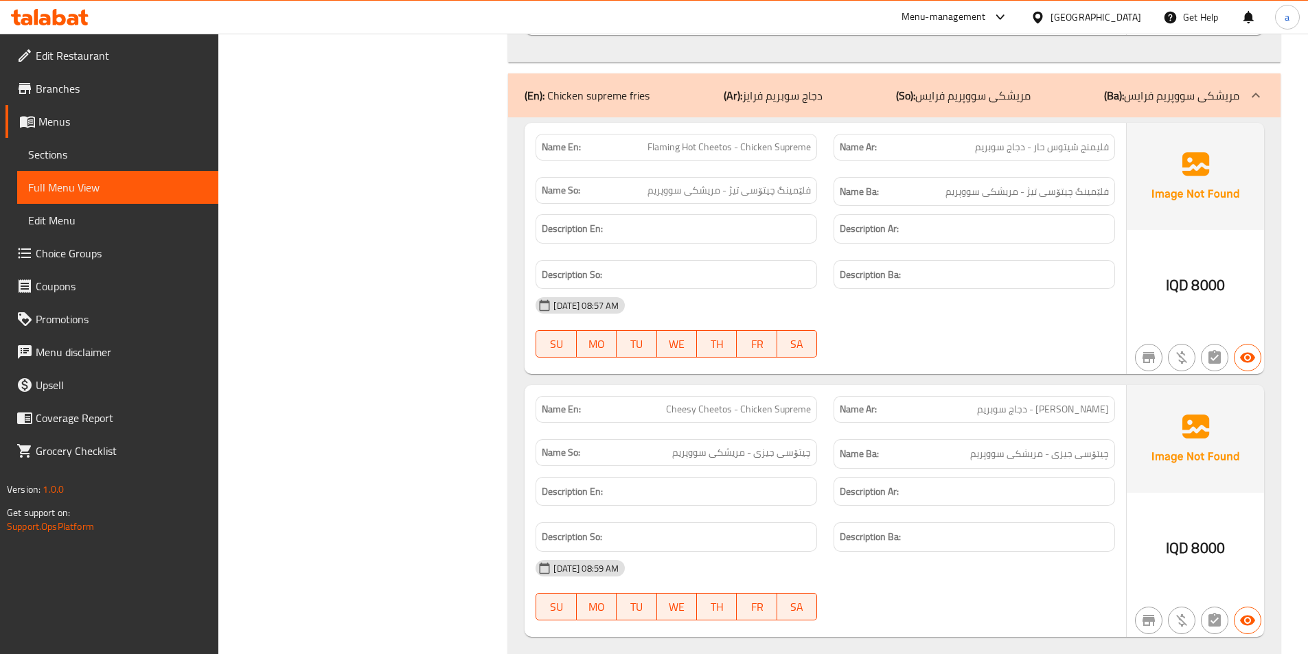
scroll to position [1236, 0]
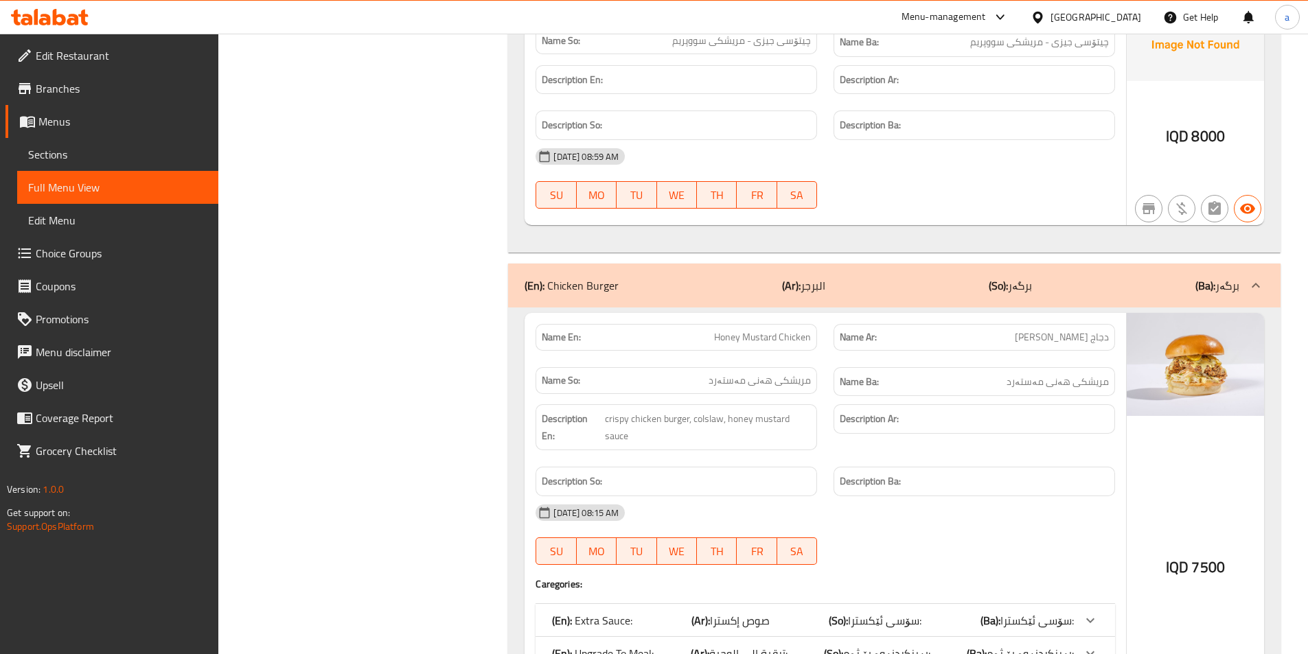
click at [960, 292] on div "(En): Chicken Burger (Ar): البرجر (So): برگەر (Ba): برگەر" at bounding box center [882, 285] width 715 height 16
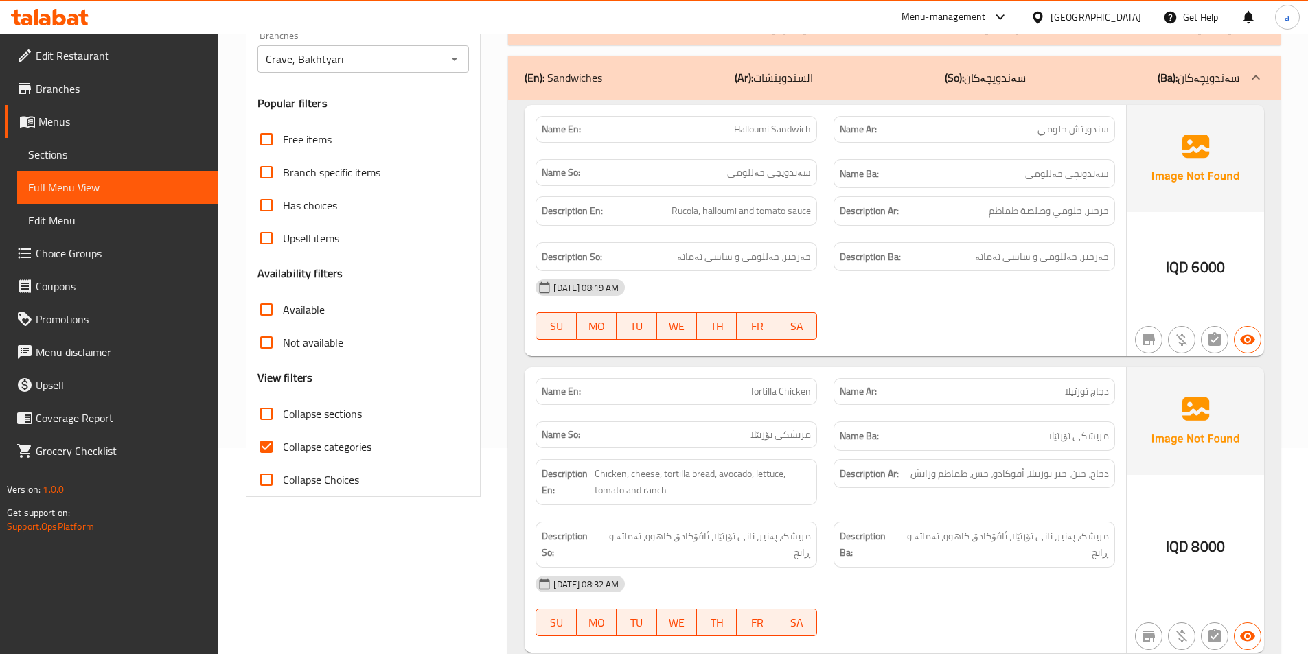
scroll to position [0, 0]
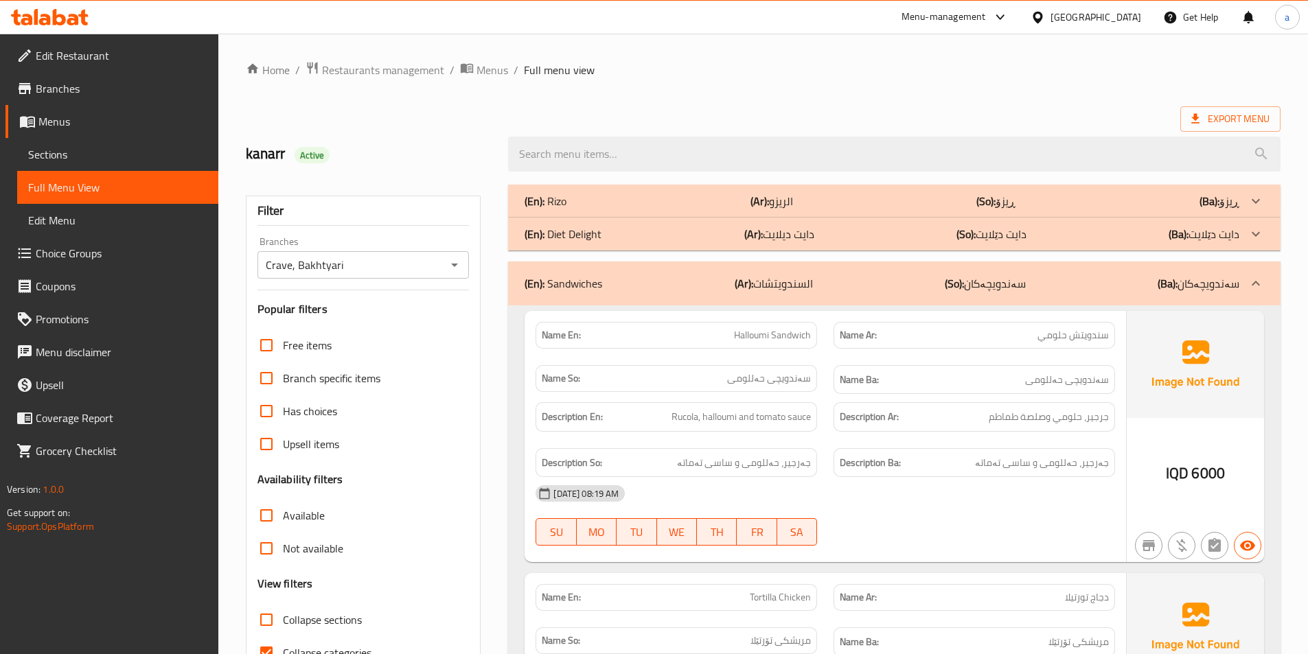
click at [958, 235] on b "(So):" at bounding box center [965, 234] width 19 height 21
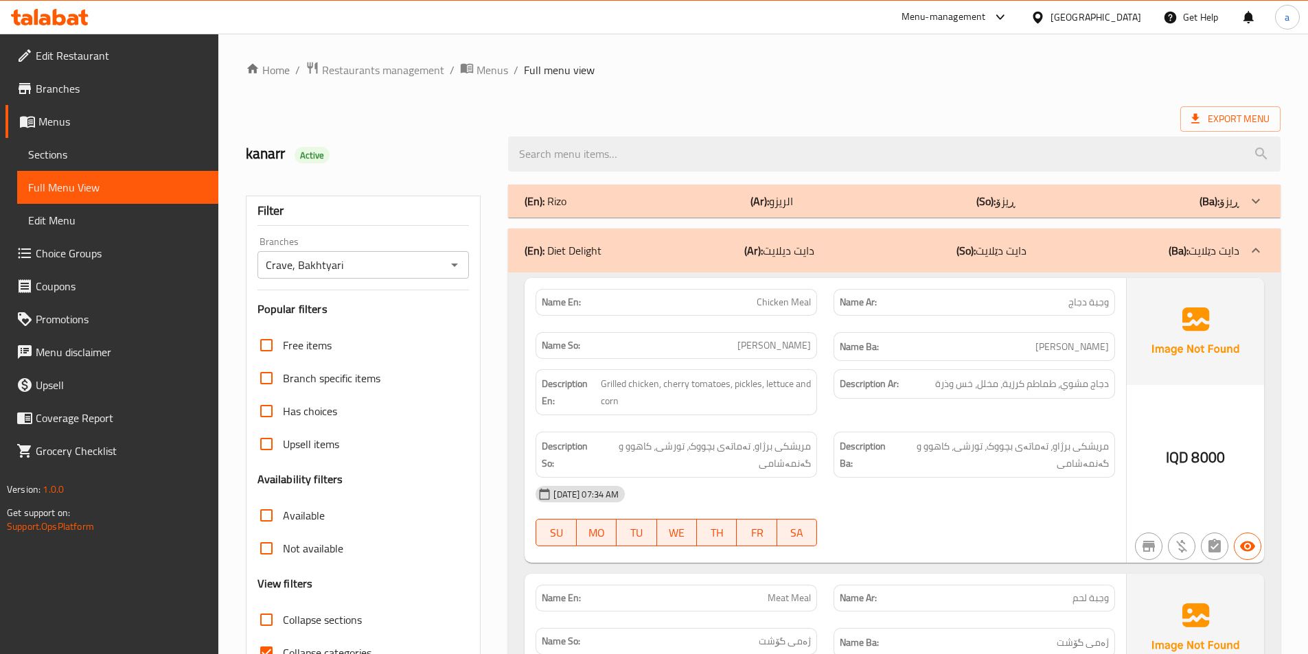
click at [761, 198] on b "(Ar):" at bounding box center [759, 201] width 19 height 21
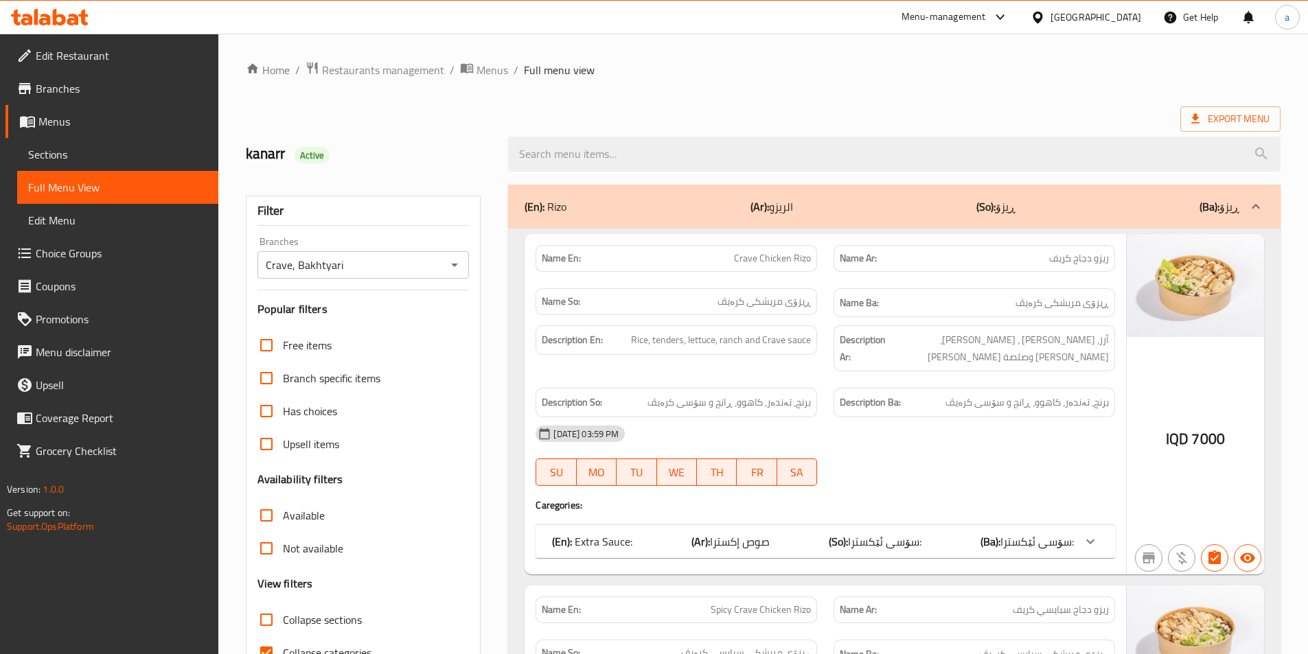
scroll to position [199, 0]
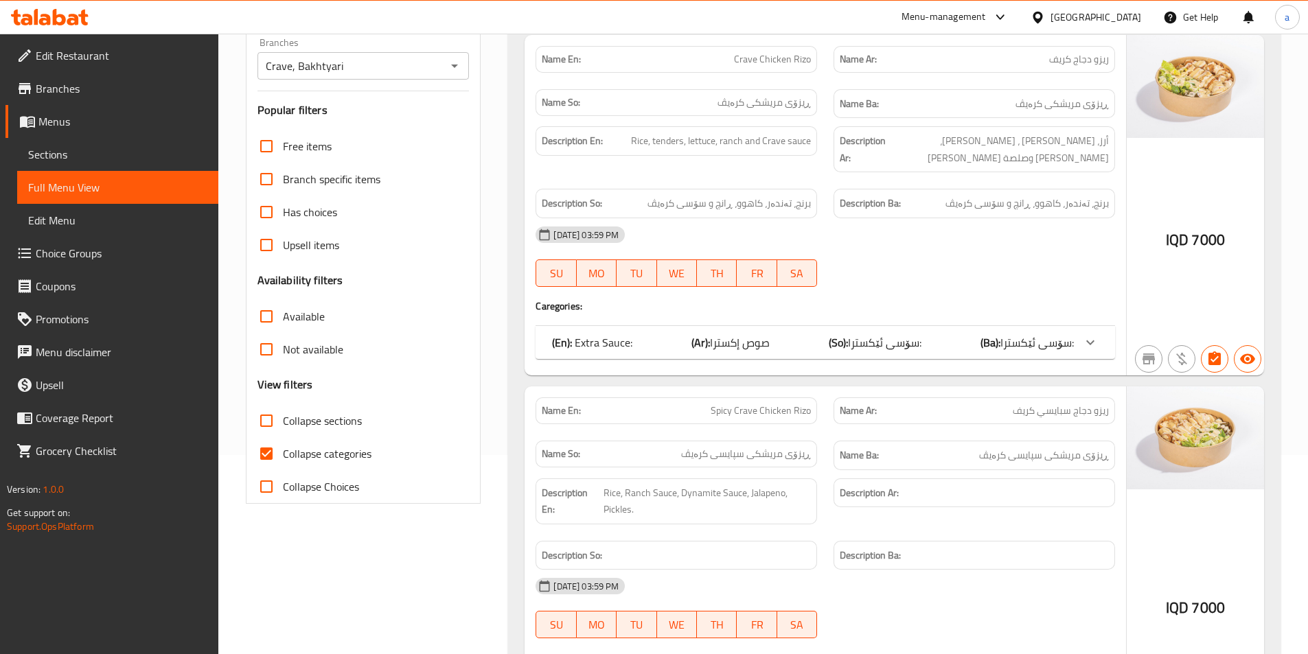
drag, startPoint x: 1070, startPoint y: 325, endPoint x: 1096, endPoint y: 311, distance: 29.8
click at [1070, 332] on span "سۆسی ئێکسترا:" at bounding box center [1036, 342] width 73 height 21
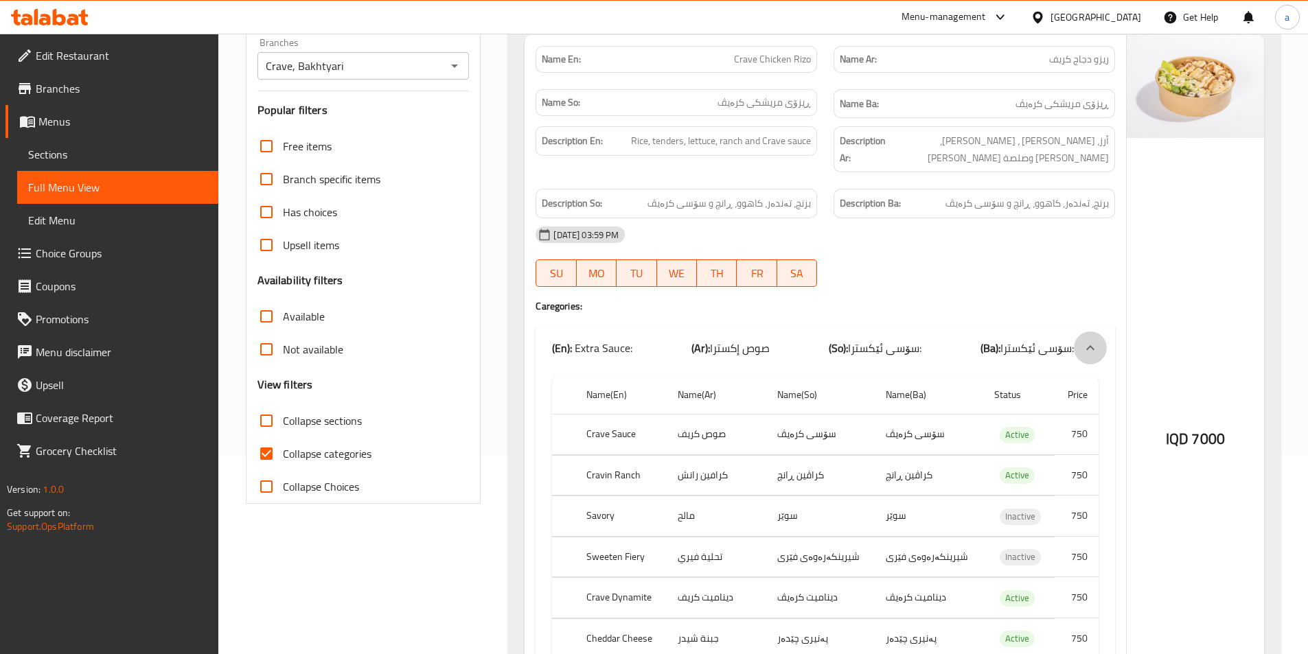
click at [1079, 332] on div at bounding box center [1090, 348] width 33 height 33
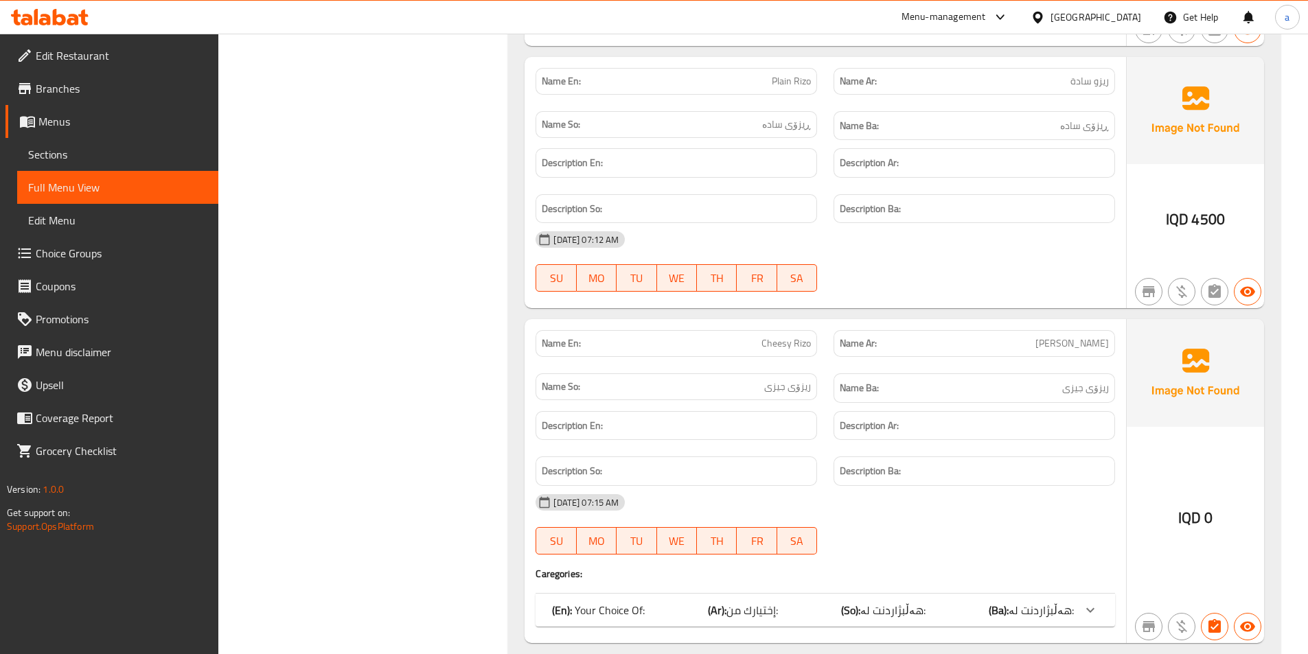
scroll to position [1847, 0]
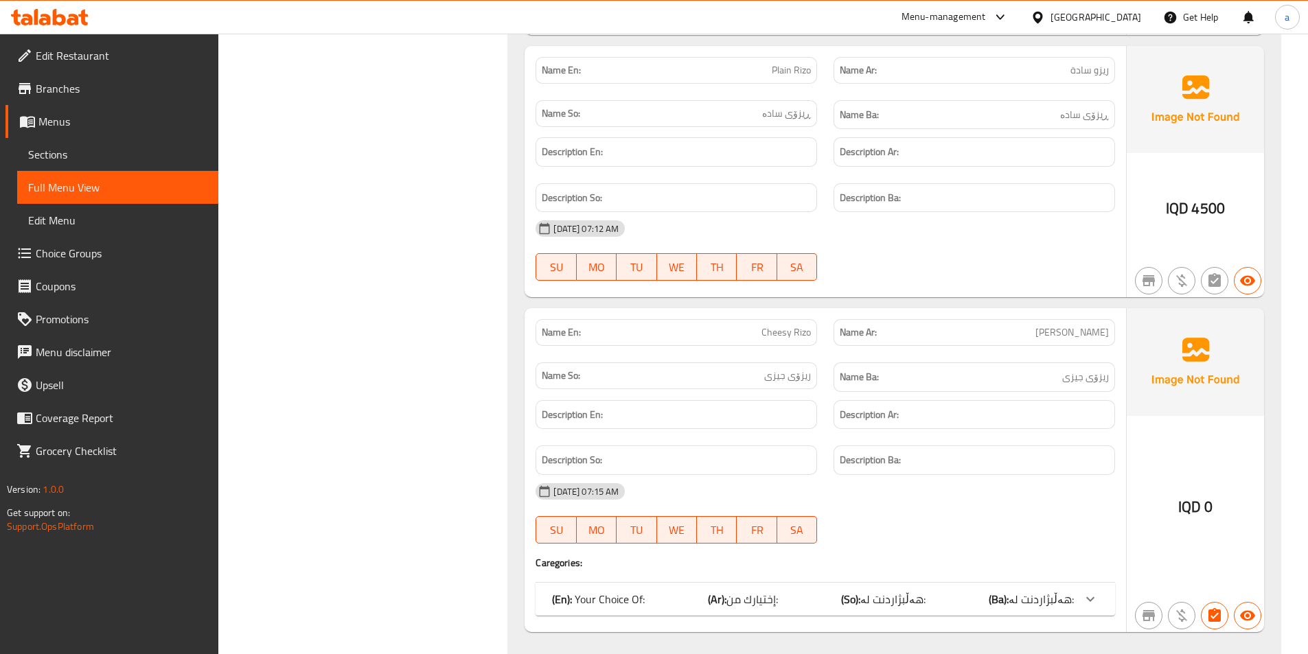
click at [1082, 591] on icon at bounding box center [1090, 599] width 16 height 16
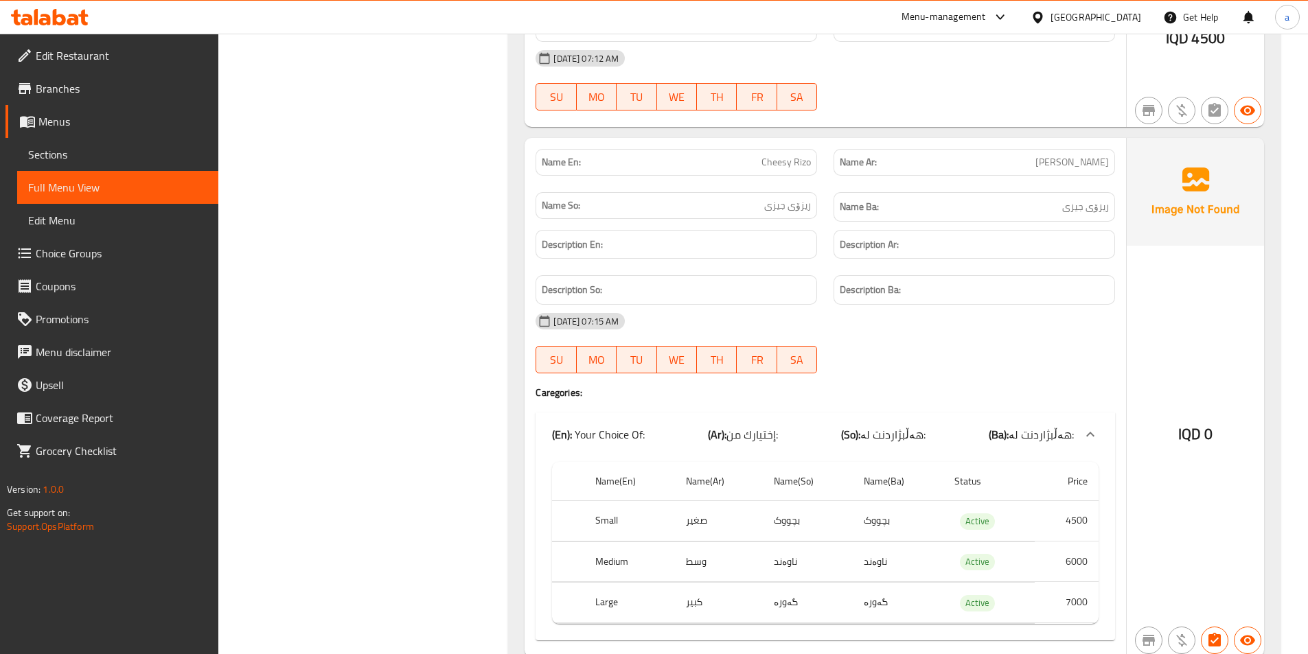
scroll to position [2053, 0]
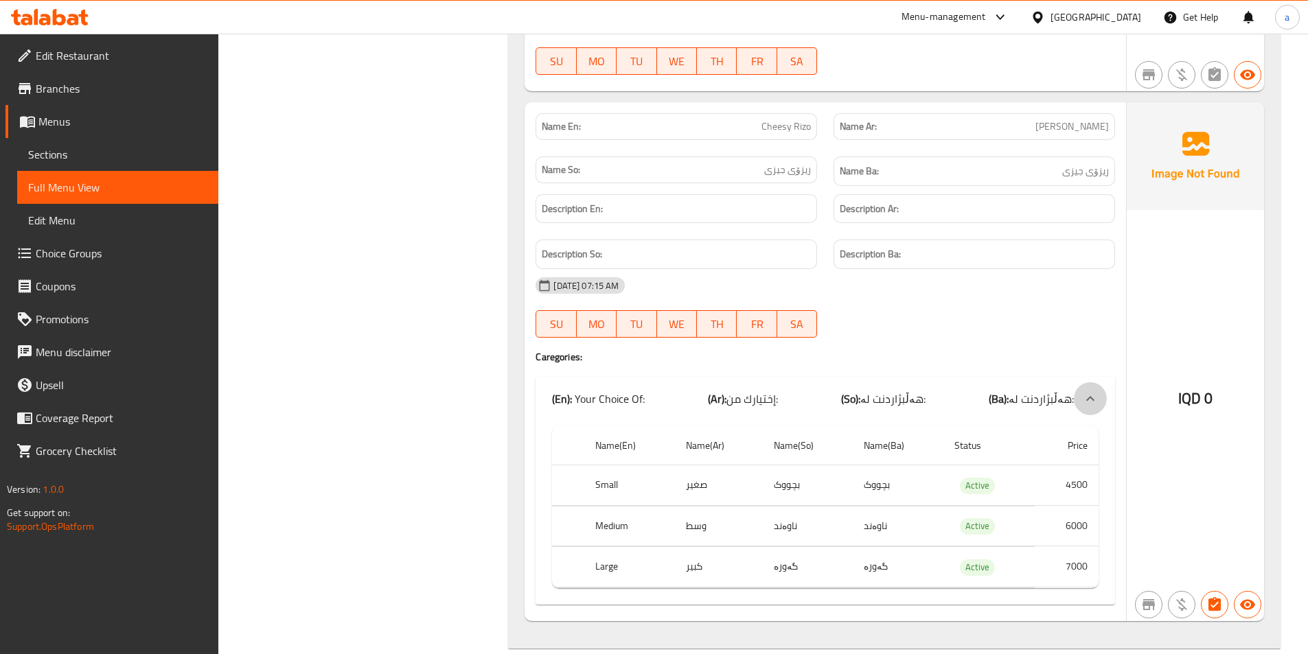
click at [1087, 391] on icon at bounding box center [1090, 399] width 16 height 16
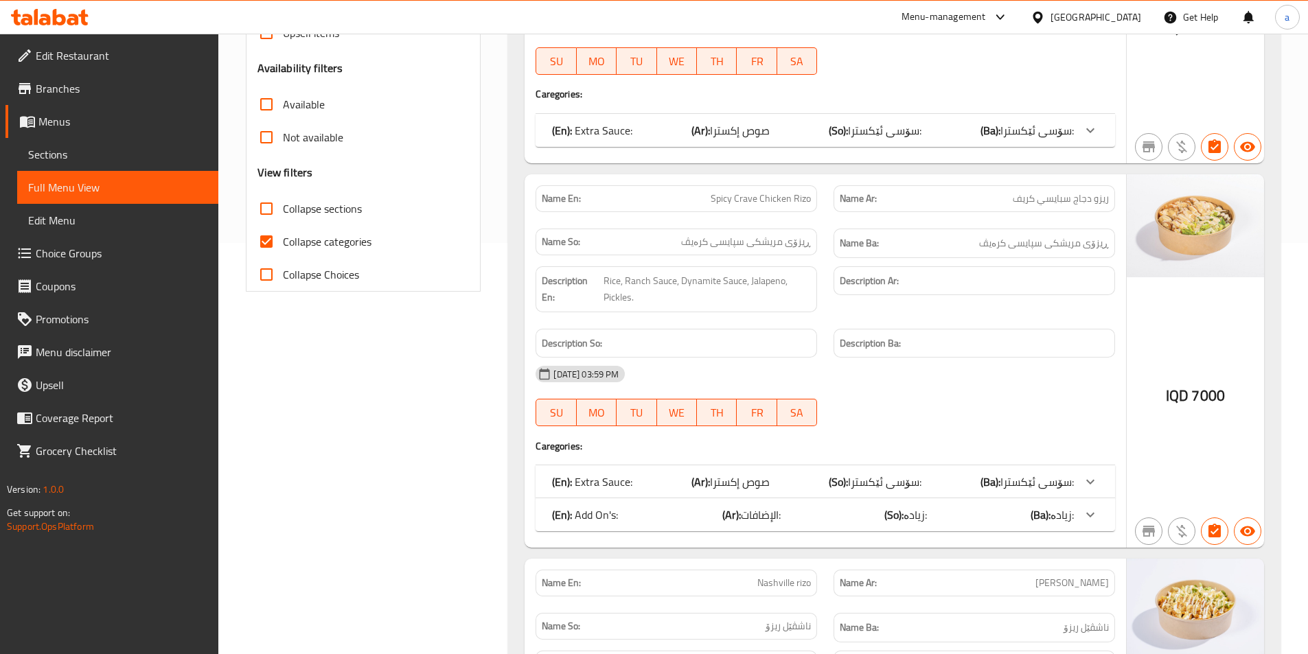
scroll to position [199, 0]
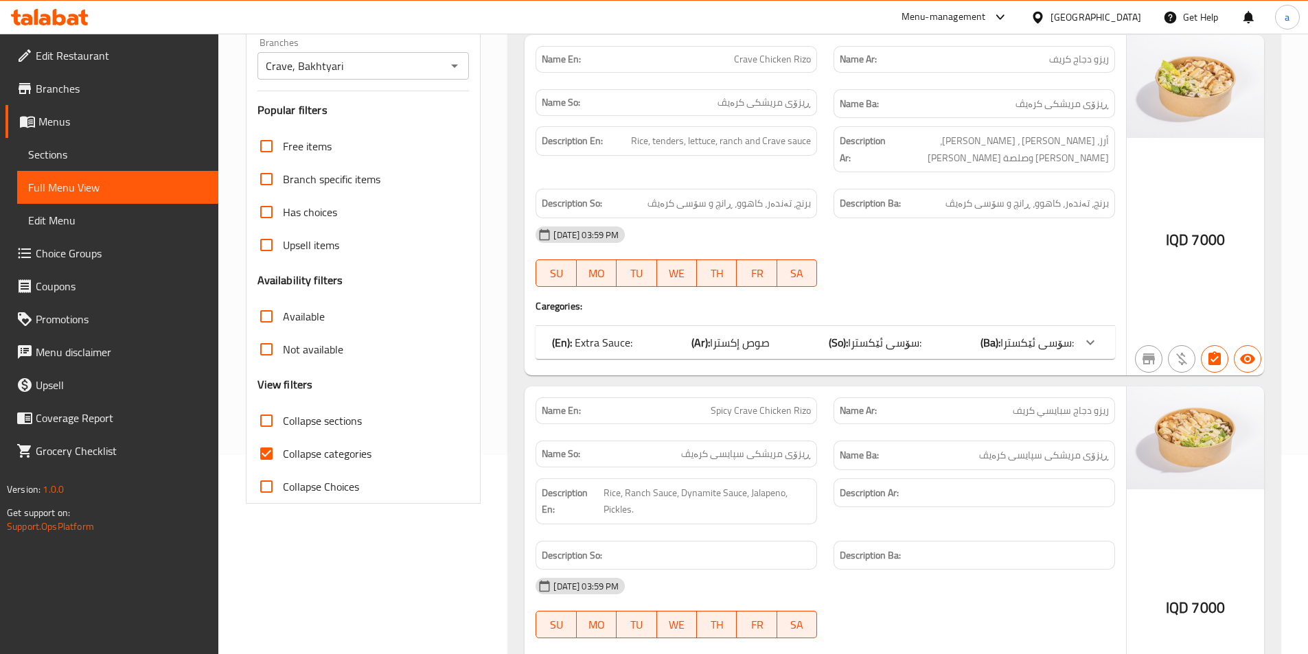
click at [304, 415] on span "Collapse sections" at bounding box center [322, 421] width 79 height 16
click at [283, 415] on input "Collapse sections" at bounding box center [266, 420] width 33 height 33
checkbox input "true"
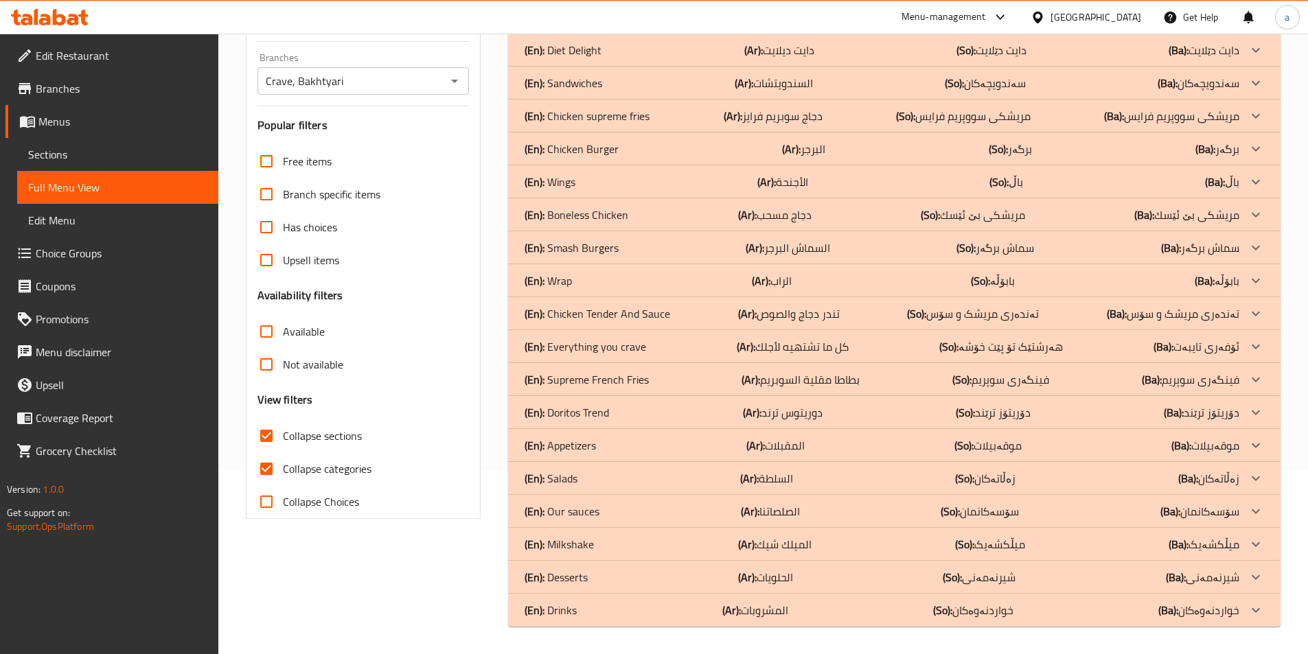
scroll to position [184, 0]
click at [633, 82] on div "(En): Sandwiches (Ar): السندويتشات (So): سەندویچەکان (Ba): سەندویچەکان" at bounding box center [882, 83] width 715 height 16
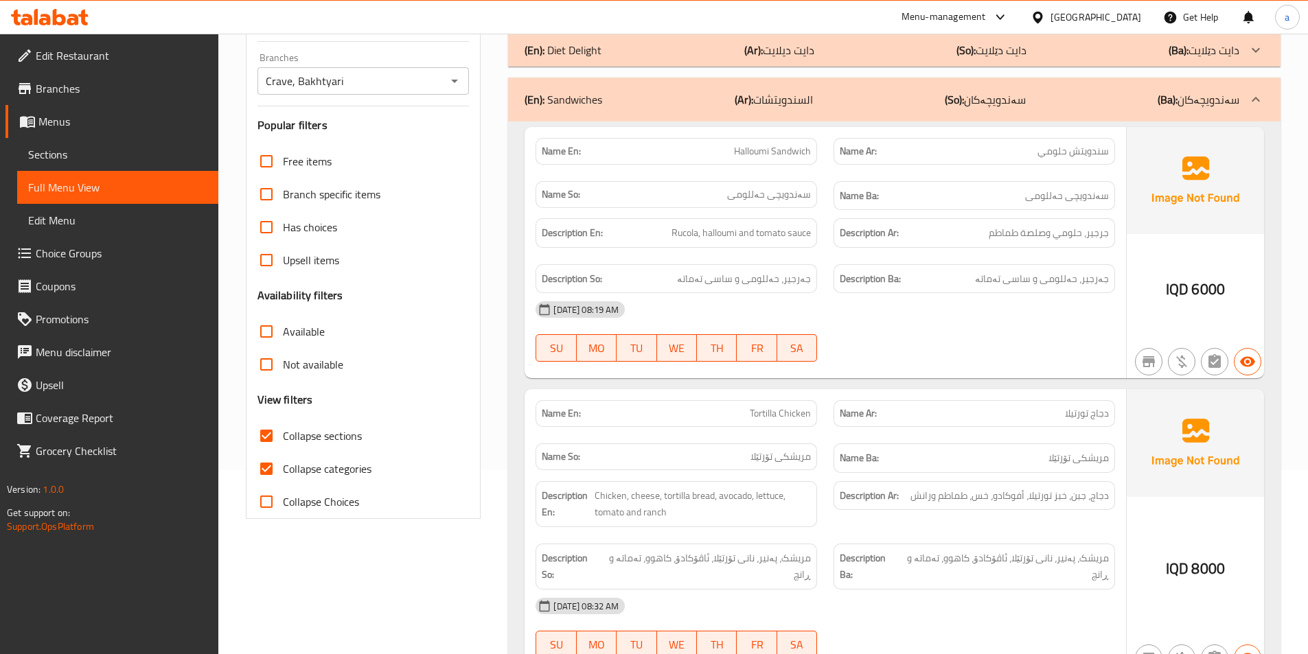
click at [970, 91] on p "(So): سەندویچەکان" at bounding box center [985, 99] width 81 height 16
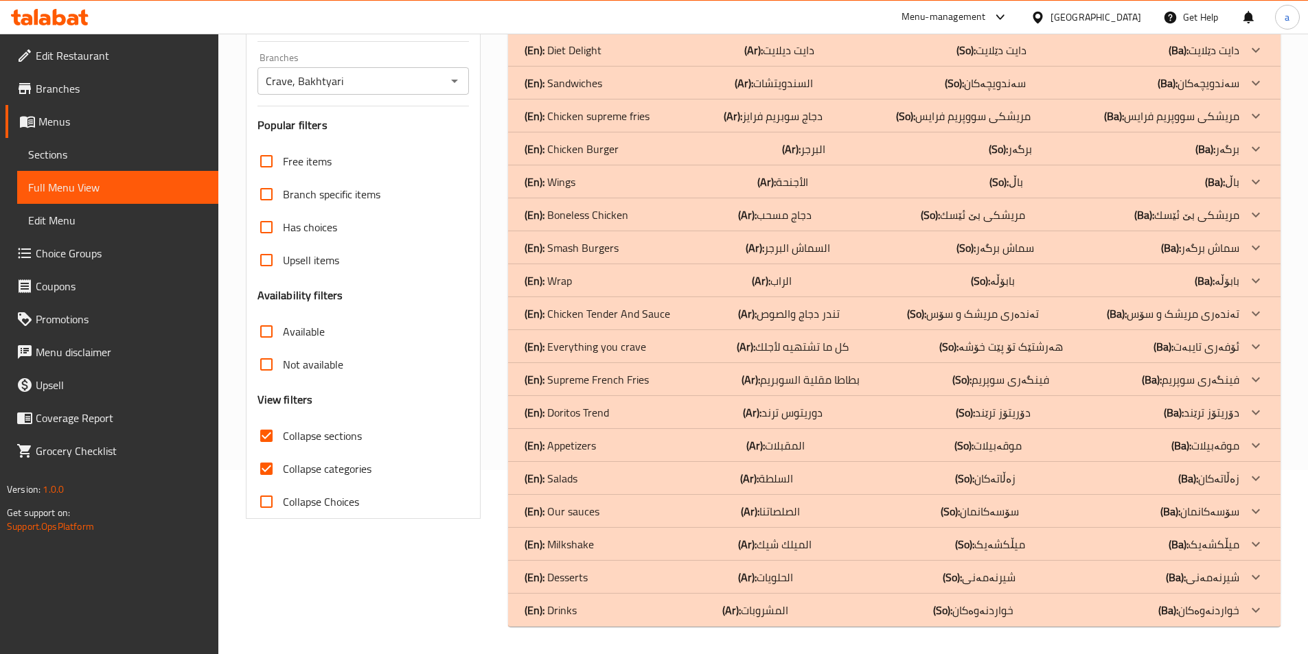
click at [667, 214] on div "(En): Boneless Chicken (Ar): دجاج مسحب (So): مریشكی بێ ئێسك (Ba): مریشكی بێ ئێسك" at bounding box center [882, 215] width 715 height 16
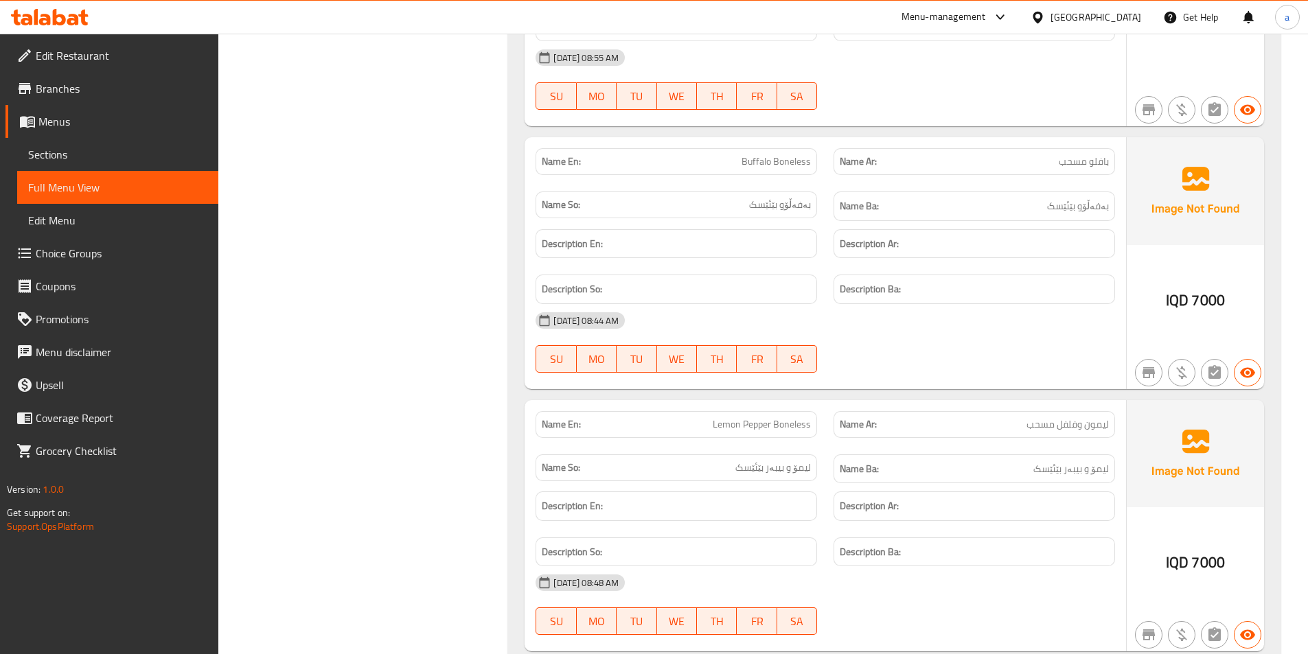
scroll to position [1214, 0]
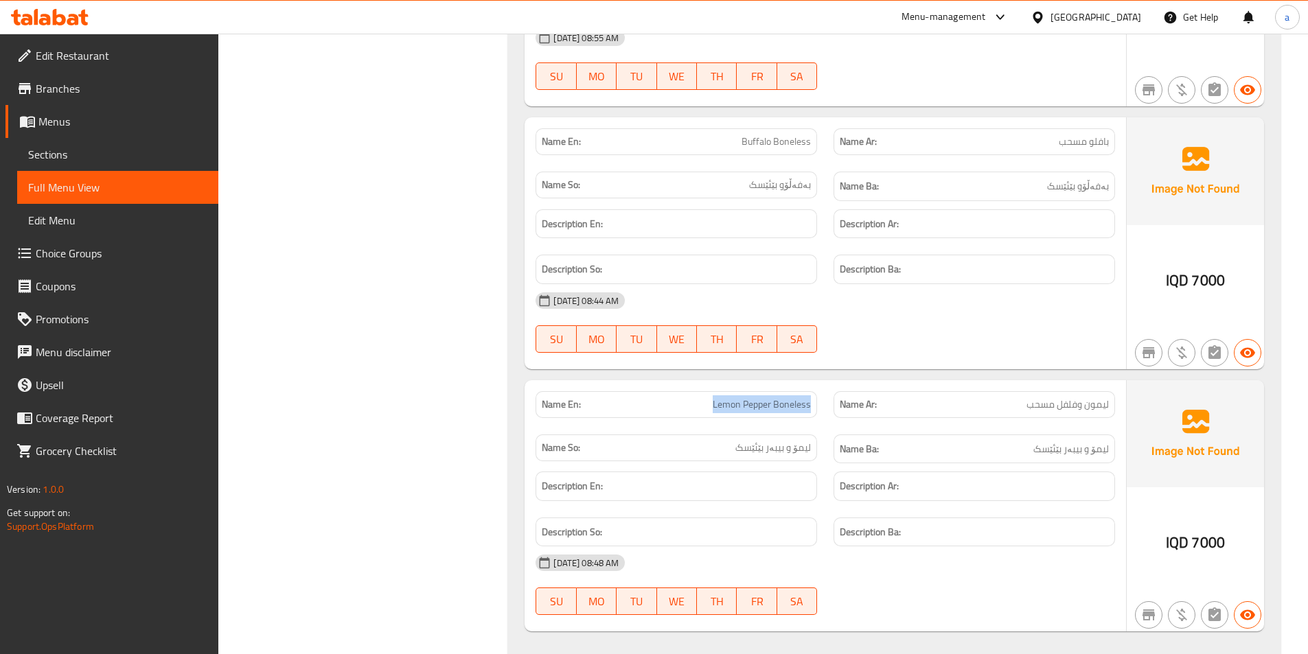
drag, startPoint x: 684, startPoint y: 403, endPoint x: 815, endPoint y: 409, distance: 131.3
click at [815, 409] on div "Name En: Lemon Pepper Boneless" at bounding box center [676, 404] width 281 height 27
copy span "Lemon Pepper Boneless"
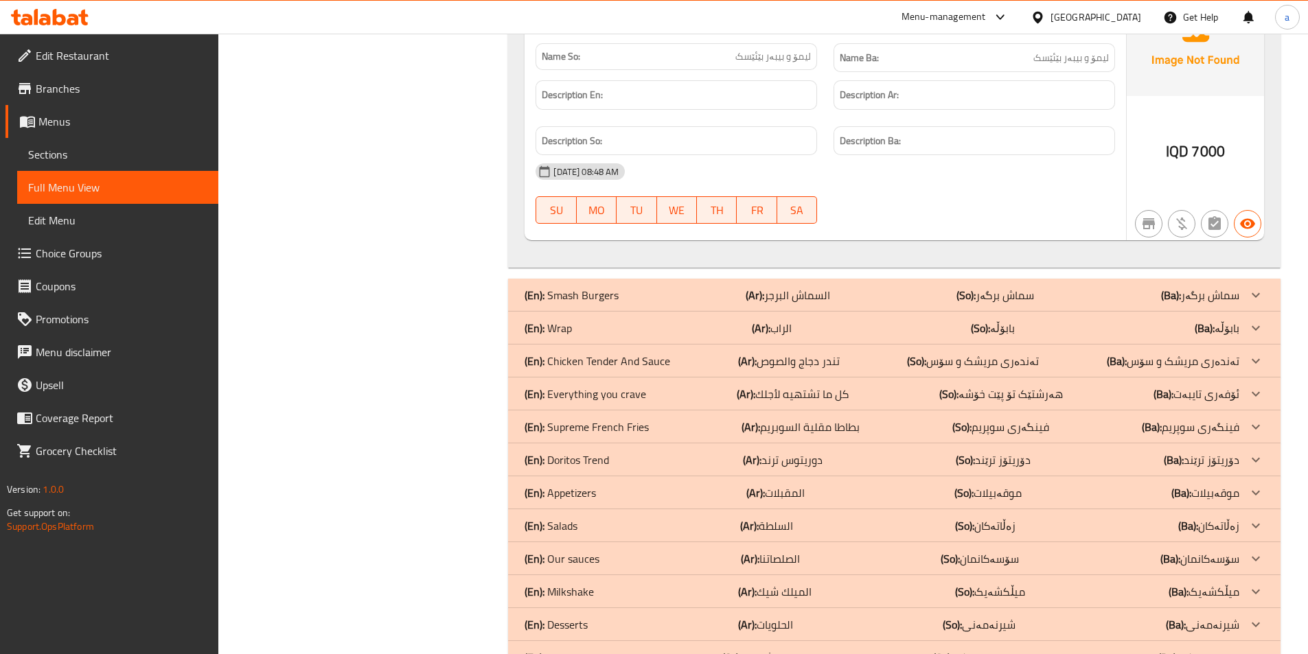
scroll to position [1653, 0]
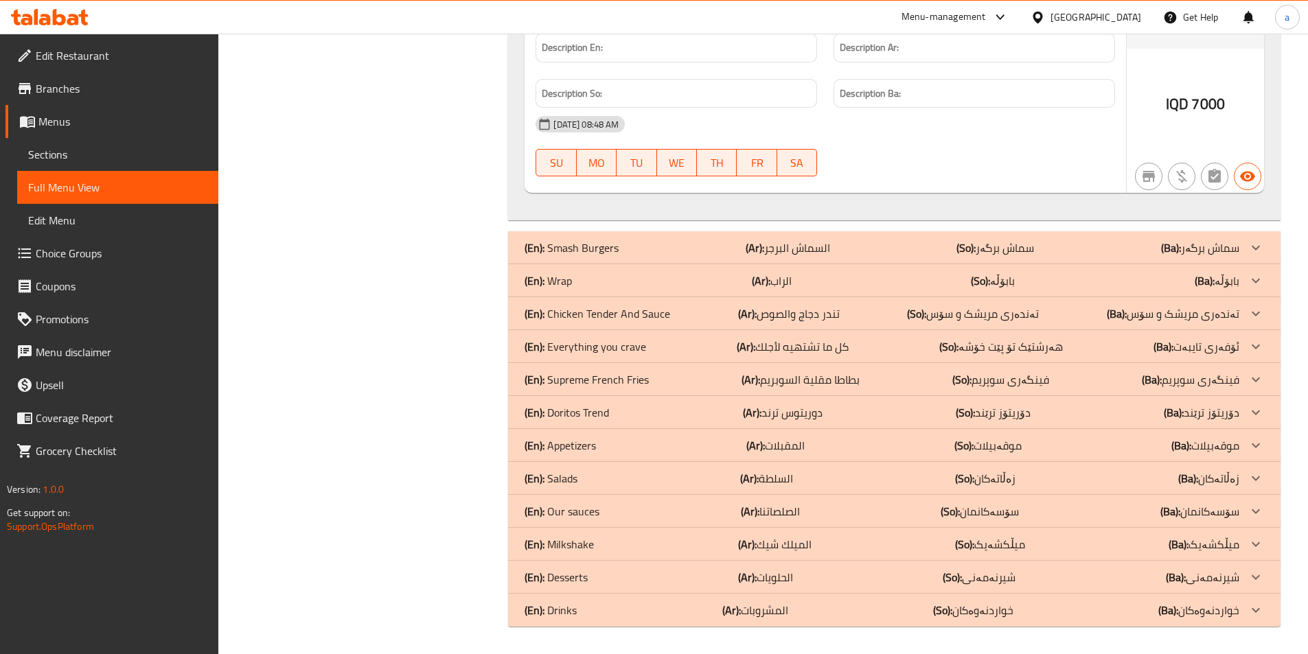
click at [798, 477] on div "(En): Salads (Ar): السلطة (So): زەڵاتەکان (Ba): زەڵاتەکان" at bounding box center [882, 478] width 715 height 16
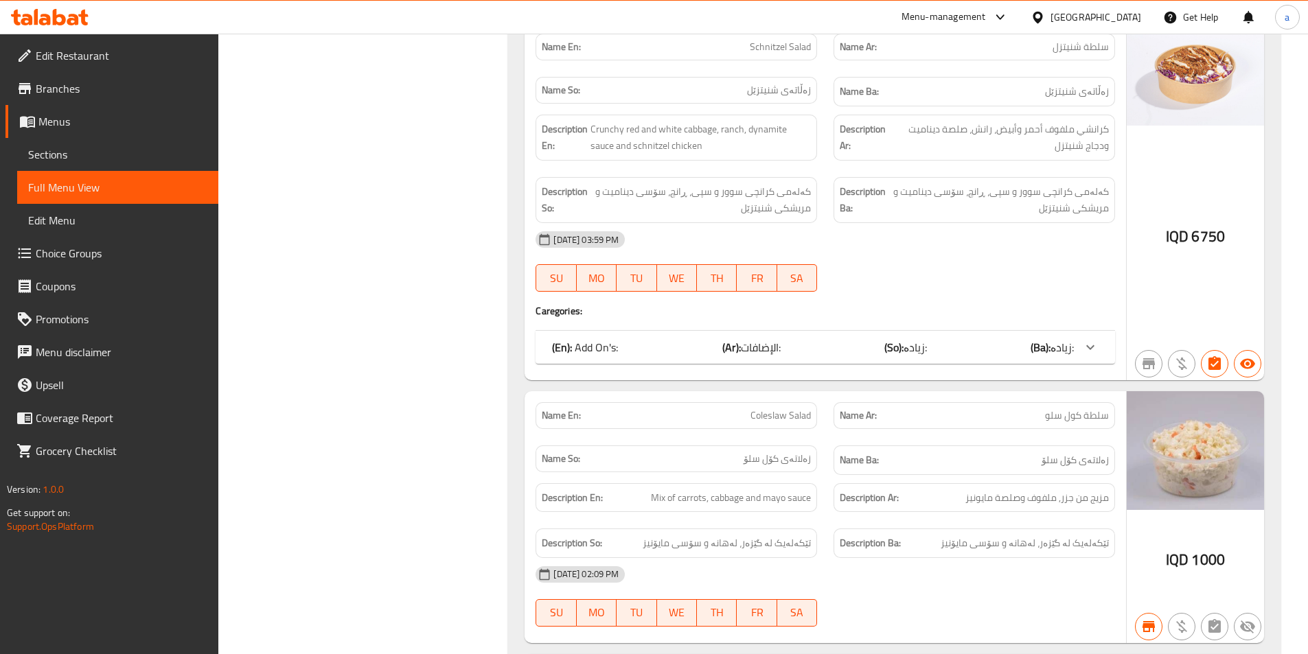
scroll to position [2053, 0]
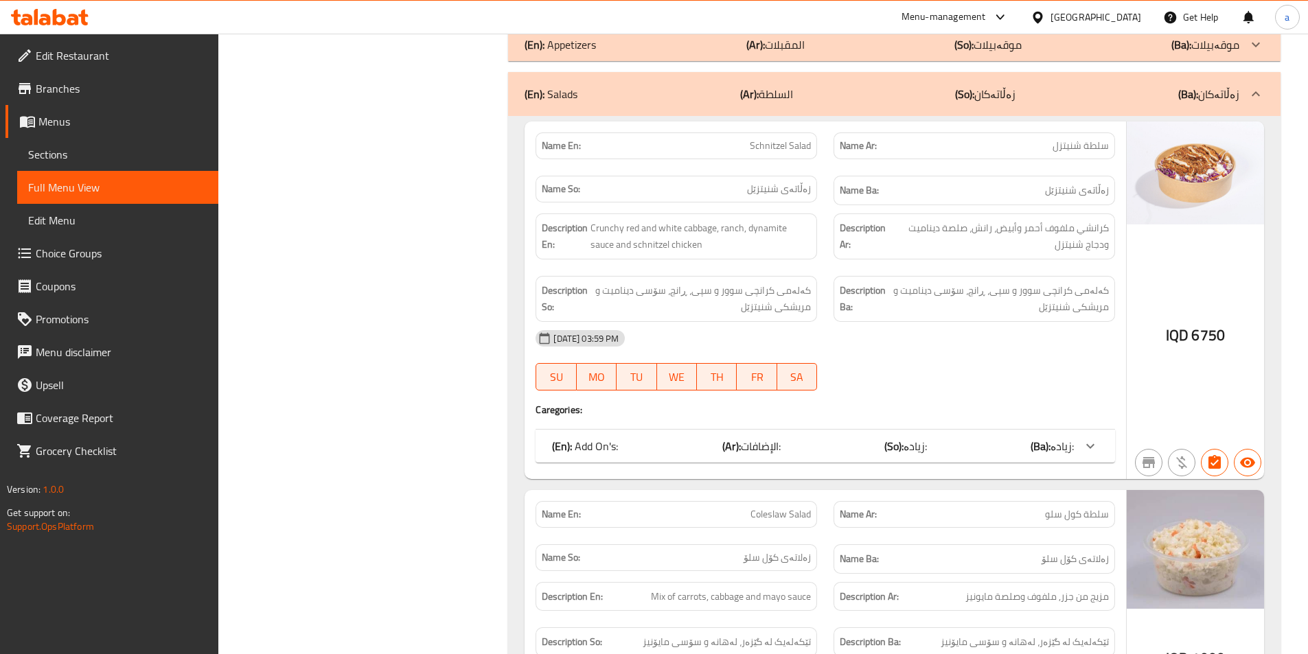
click at [668, 100] on div "(En): Salads (Ar): السلطة (So): زەڵاتەکان (Ba): زەڵاتەکان" at bounding box center [882, 94] width 715 height 16
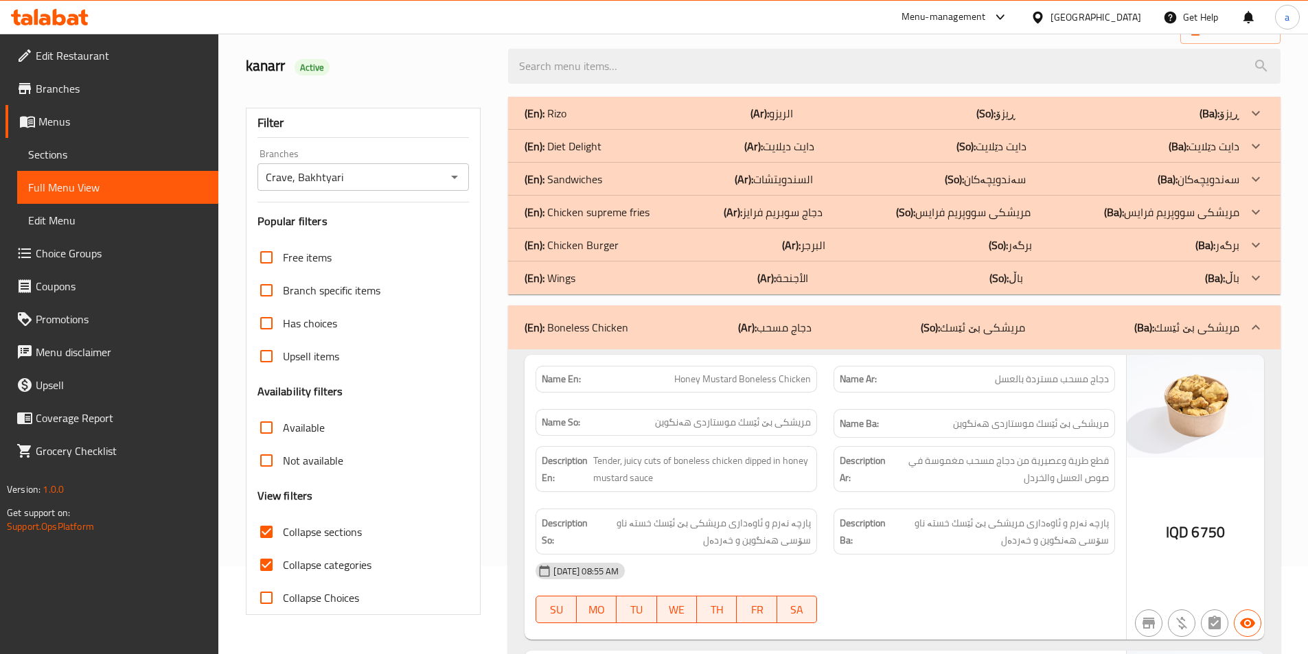
scroll to position [0, 0]
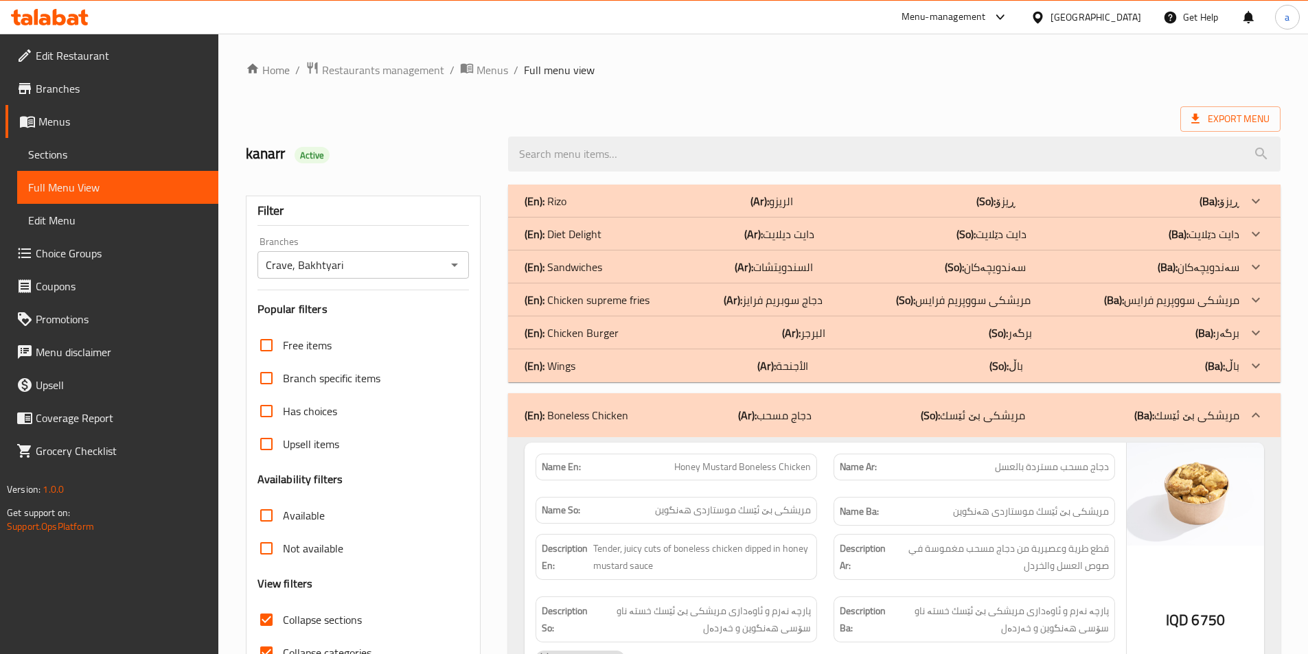
click at [632, 408] on div "(En): Boneless Chicken (Ar): دجاج مسحب (So): مریشكی بێ ئێسك (Ba): مریشكی بێ ئێسك" at bounding box center [882, 415] width 715 height 16
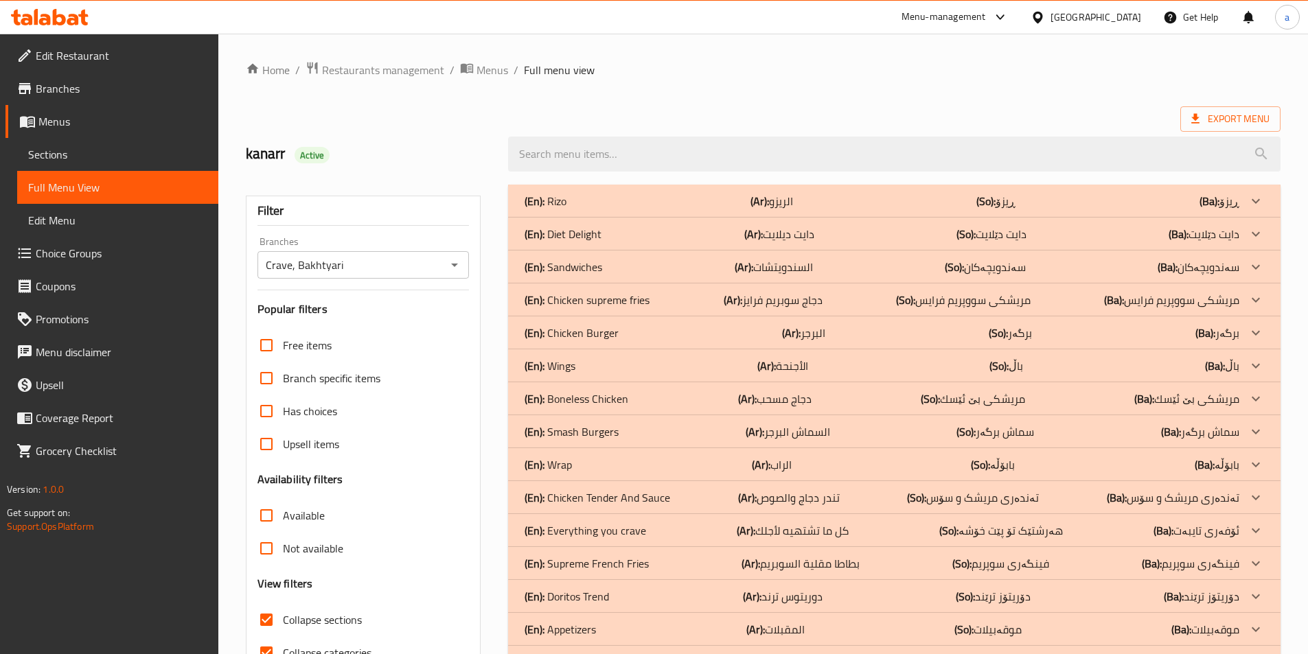
click at [691, 85] on div "Home / Restaurants management / Menus / Full menu view Export Menu kanarr Activ…" at bounding box center [763, 436] width 1035 height 750
click at [978, 100] on div "Home / Restaurants management / Menus / Full menu view Export Menu kanarr Activ…" at bounding box center [763, 436] width 1035 height 750
drag, startPoint x: 658, startPoint y: 93, endPoint x: 681, endPoint y: 94, distance: 22.7
click at [664, 93] on div "Home / Restaurants management / Menus / Full menu view Export Menu kanarr Activ…" at bounding box center [763, 436] width 1035 height 750
click at [112, 189] on span "Full Menu View" at bounding box center [117, 187] width 179 height 16
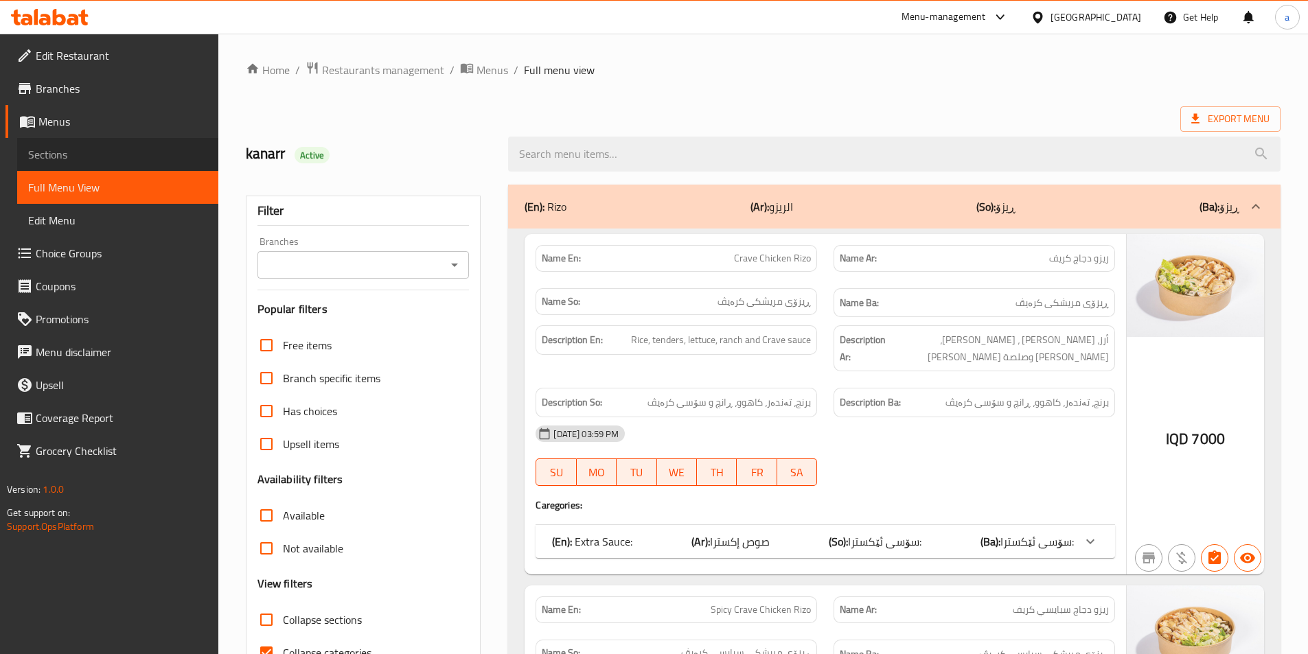
click at [91, 152] on span "Sections" at bounding box center [117, 154] width 179 height 16
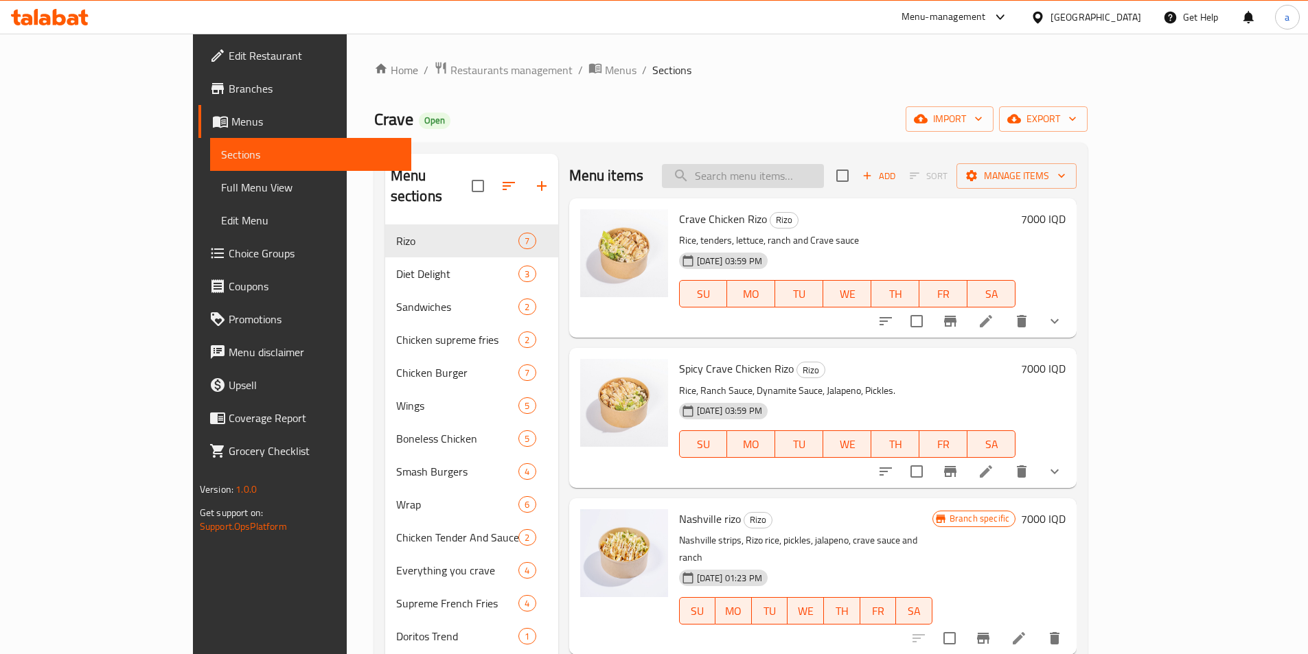
click at [780, 175] on input "search" at bounding box center [743, 176] width 162 height 24
paste input "Lemon Pepper Boneless"
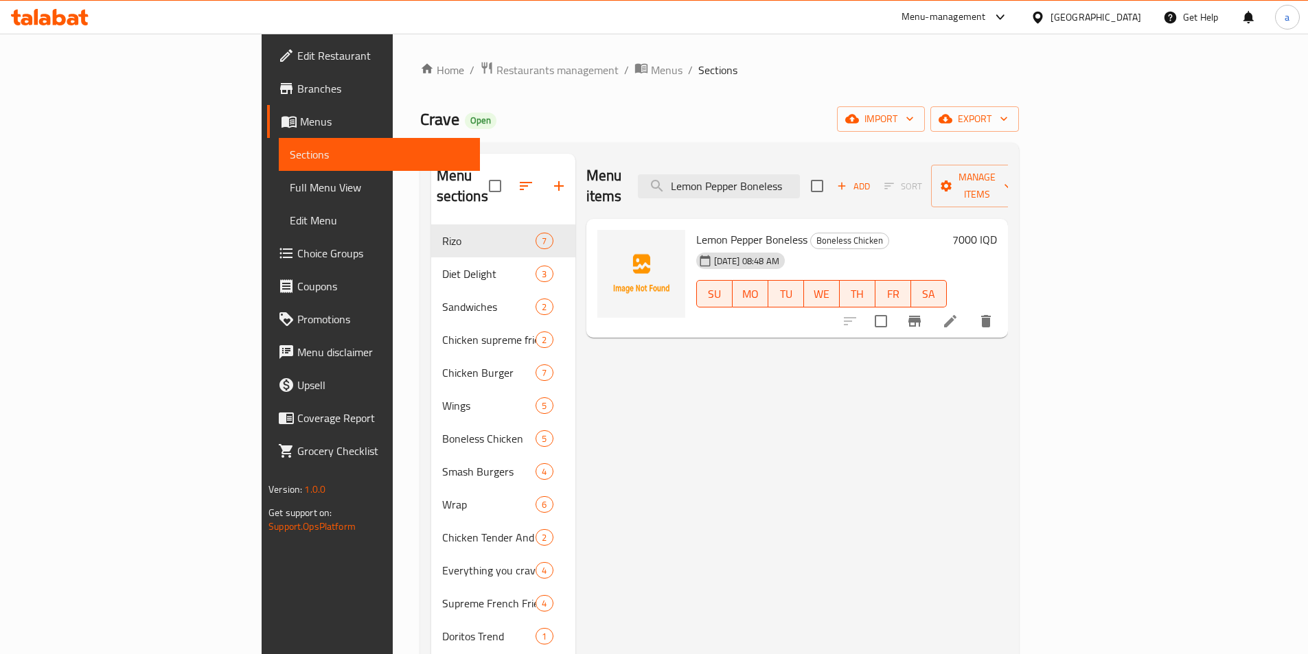
type input "Lemon Pepper Boneless"
click at [991, 315] on icon "delete" at bounding box center [986, 321] width 10 height 12
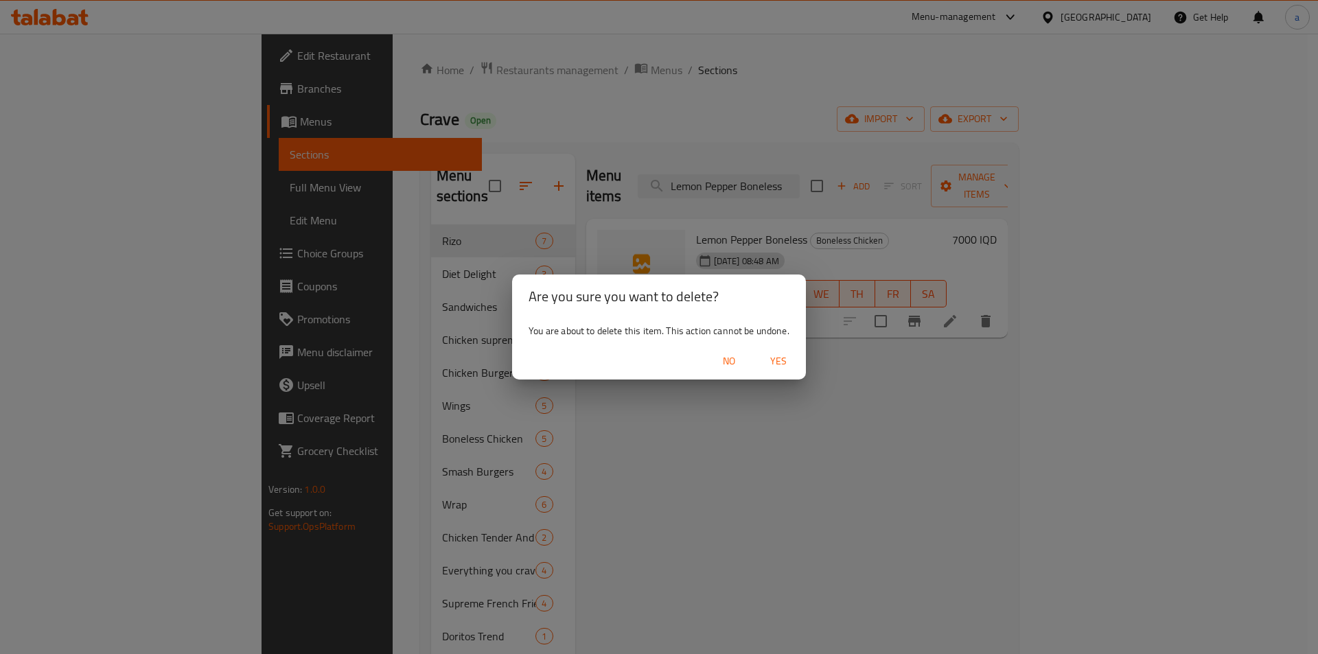
click at [785, 361] on span "Yes" at bounding box center [778, 361] width 33 height 17
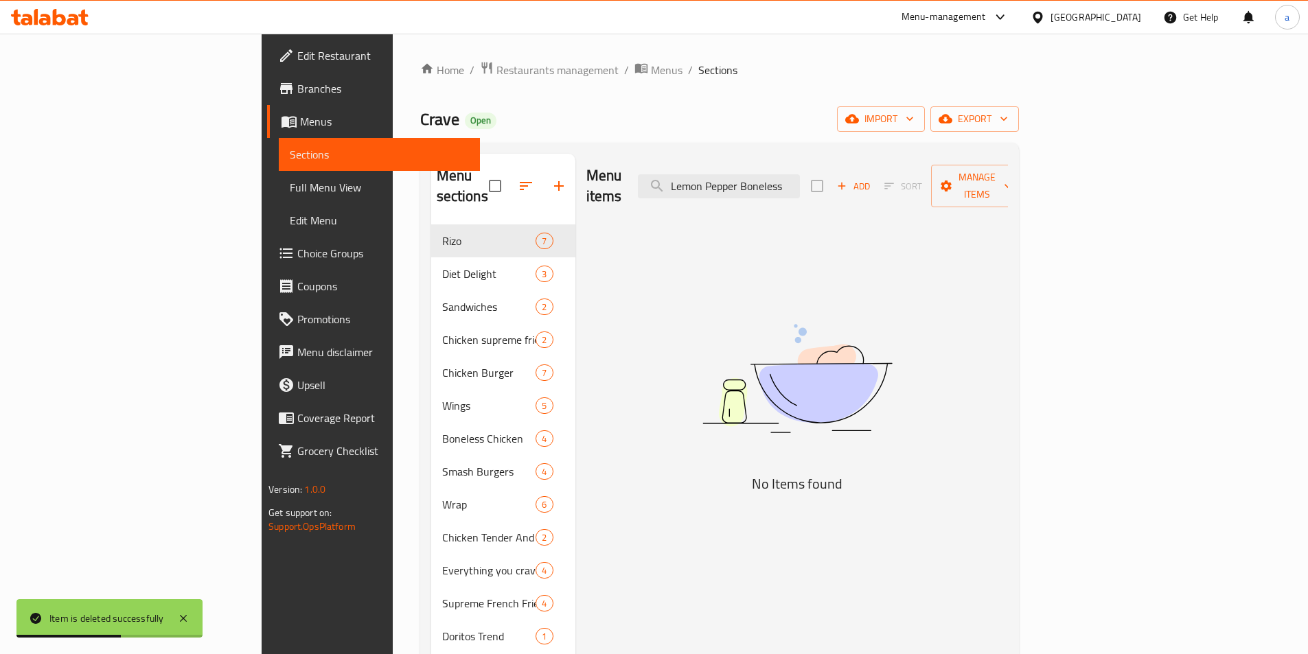
click at [575, 298] on div "Menu items Lemon Pepper Boneless Add Sort Manage items No Items found" at bounding box center [791, 505] width 433 height 702
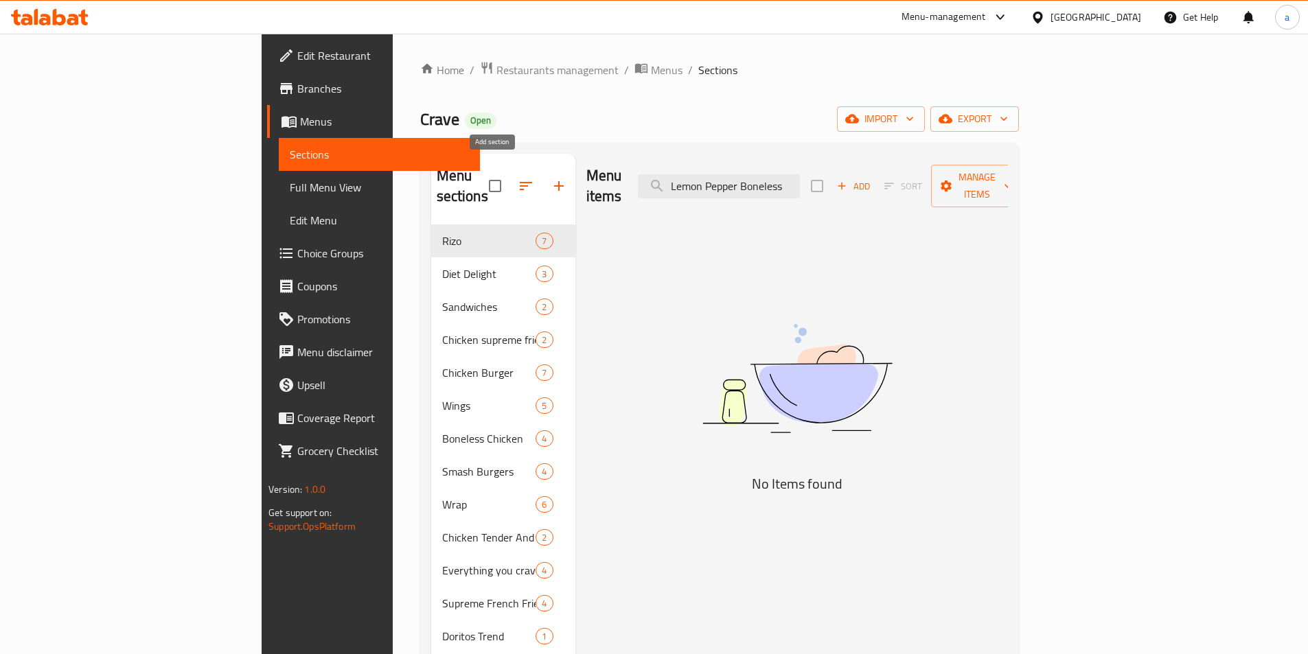
click at [551, 180] on icon "button" at bounding box center [559, 186] width 16 height 16
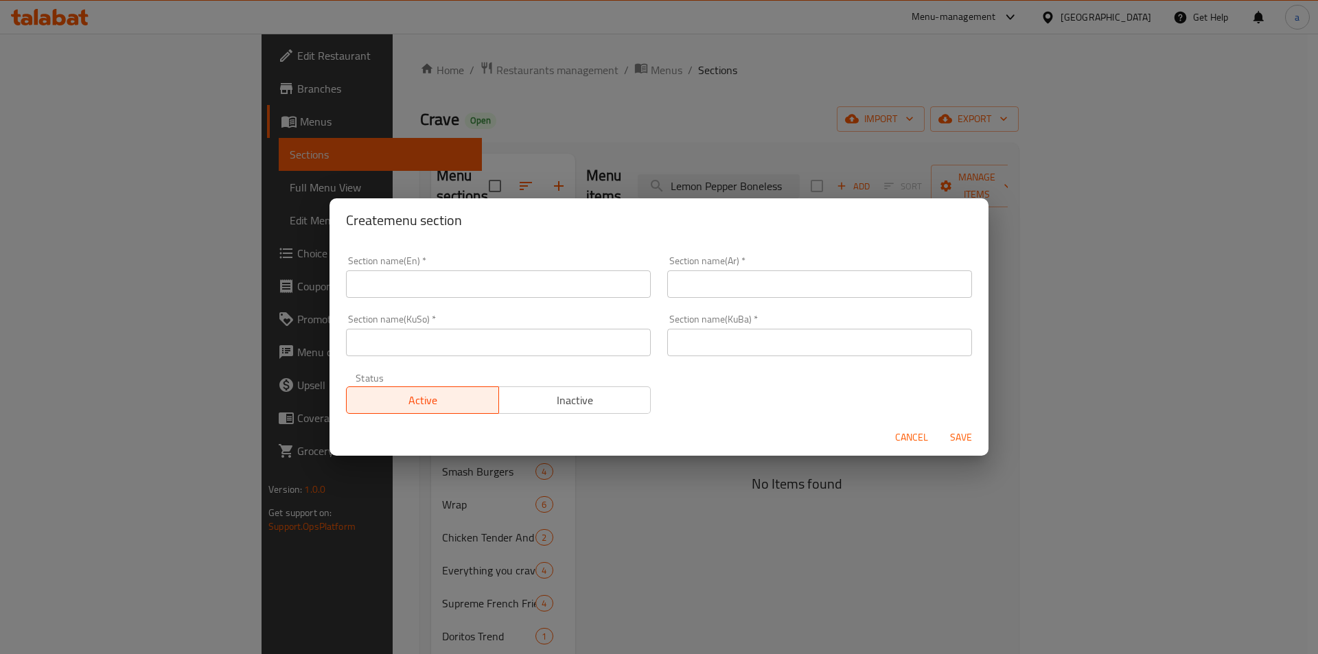
click at [787, 330] on div "Section name(KuBa)   * Section name(KuBa) *" at bounding box center [819, 335] width 305 height 42
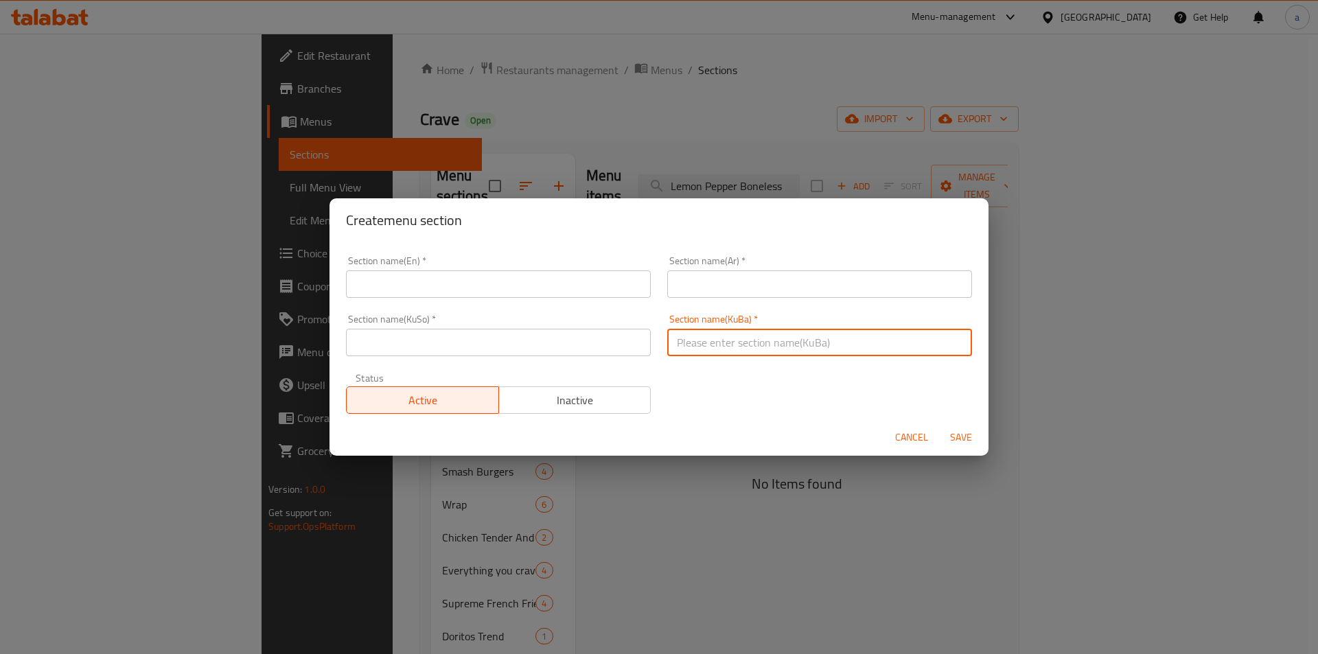
click at [788, 336] on input "text" at bounding box center [819, 342] width 305 height 27
click at [706, 348] on input "text" at bounding box center [819, 342] width 305 height 27
paste input "ژەمە لاوەکییەکان"
type input "ژەمە لاوەکییەکان"
click at [592, 341] on input "text" at bounding box center [498, 342] width 305 height 27
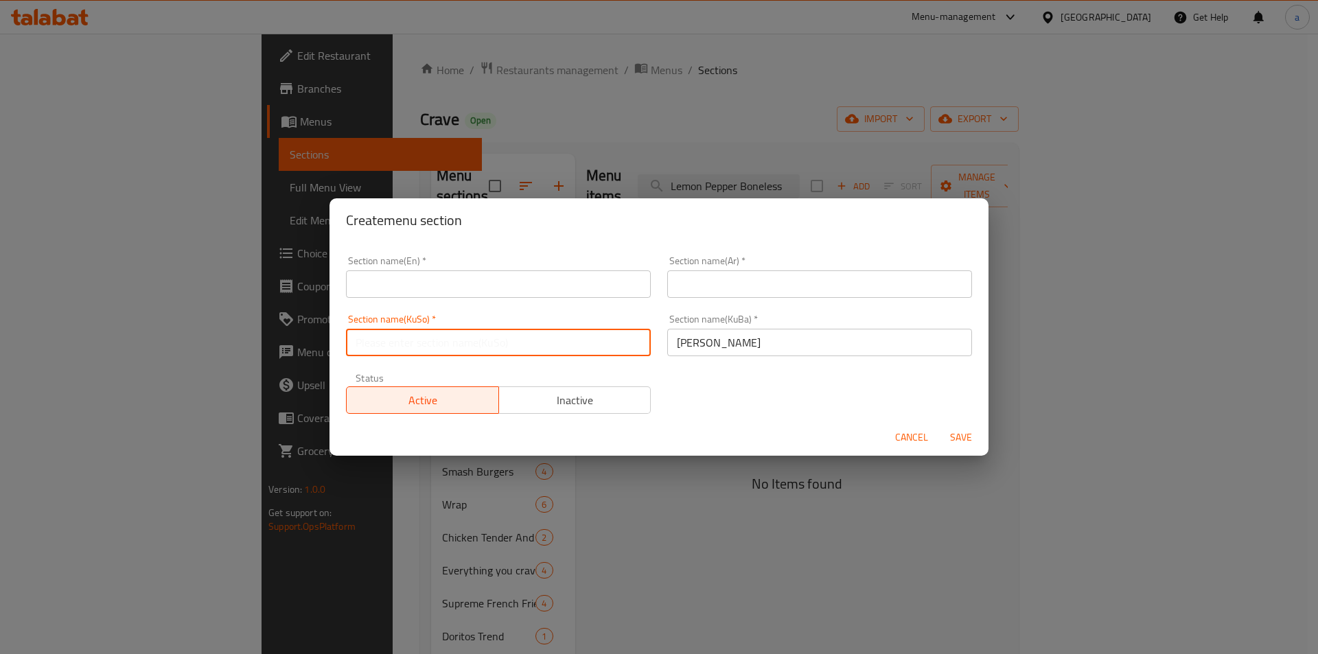
paste input "ژەمە لاوەکییەکان"
type input "ژەمە لاوەکییەکان"
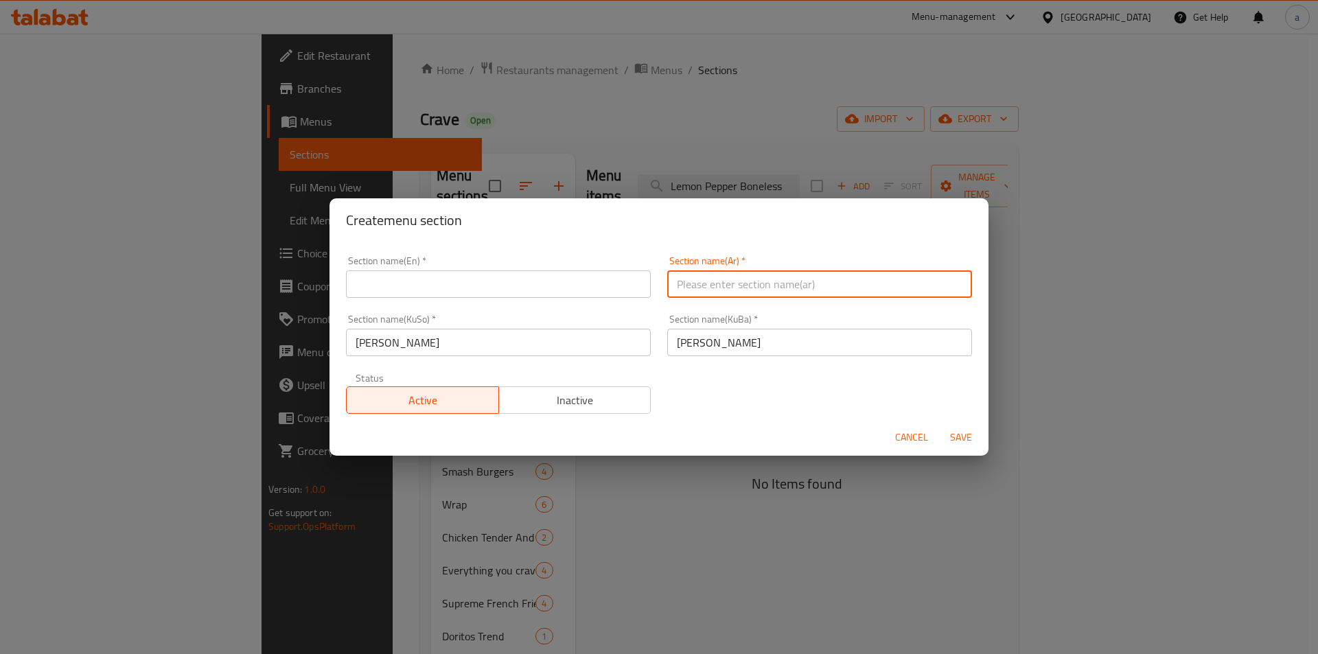
click at [692, 273] on input "text" at bounding box center [819, 283] width 305 height 27
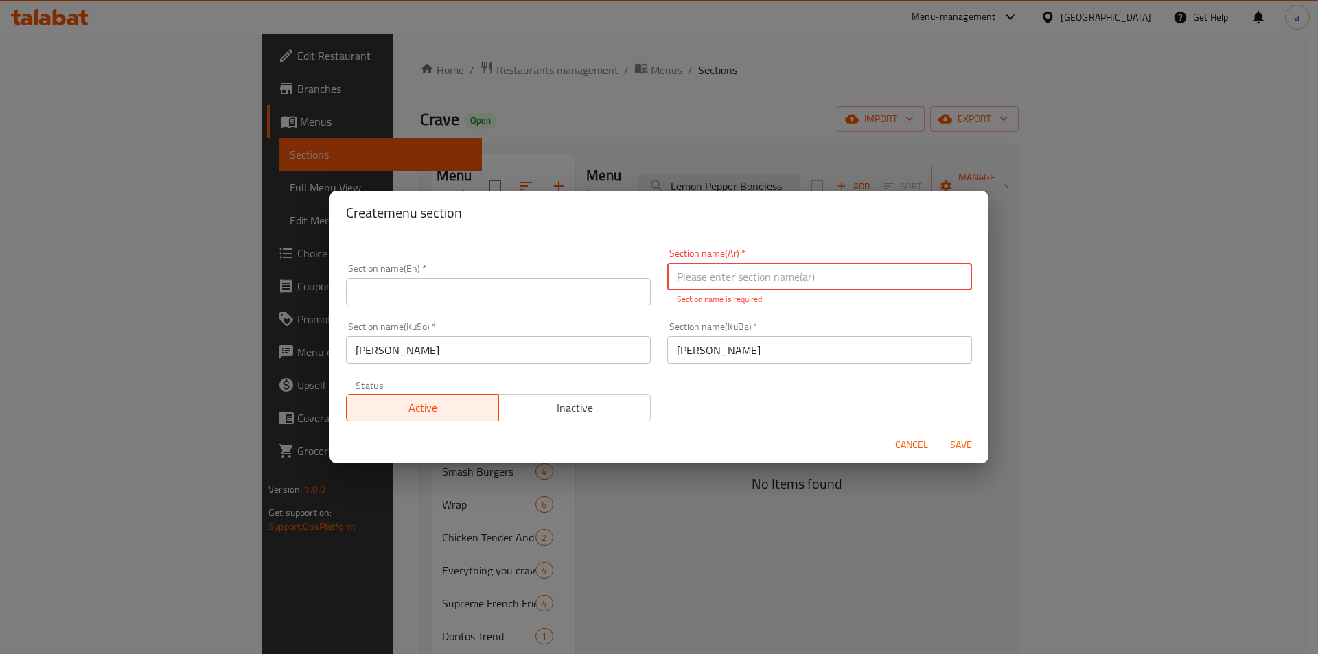
click at [819, 275] on input "text" at bounding box center [819, 276] width 305 height 27
paste input "الأطباق الجانبية"
type input "الأطباق الجانبية"
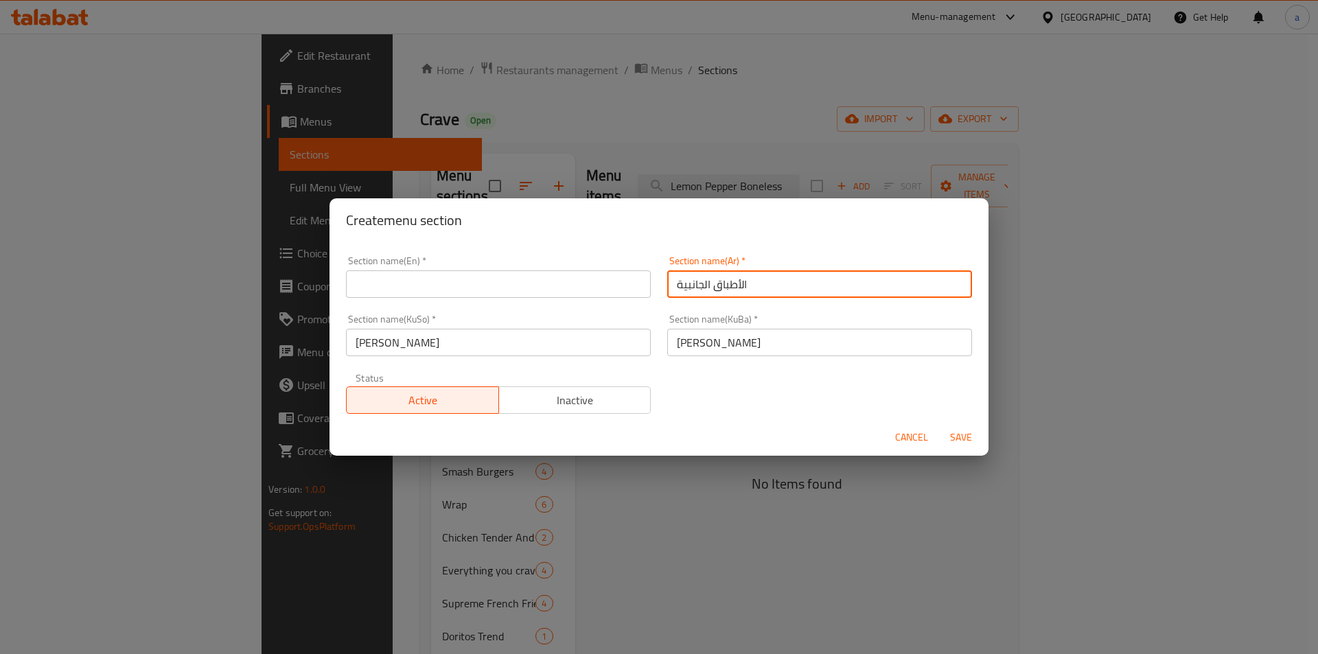
click at [509, 297] on input "text" at bounding box center [498, 283] width 305 height 27
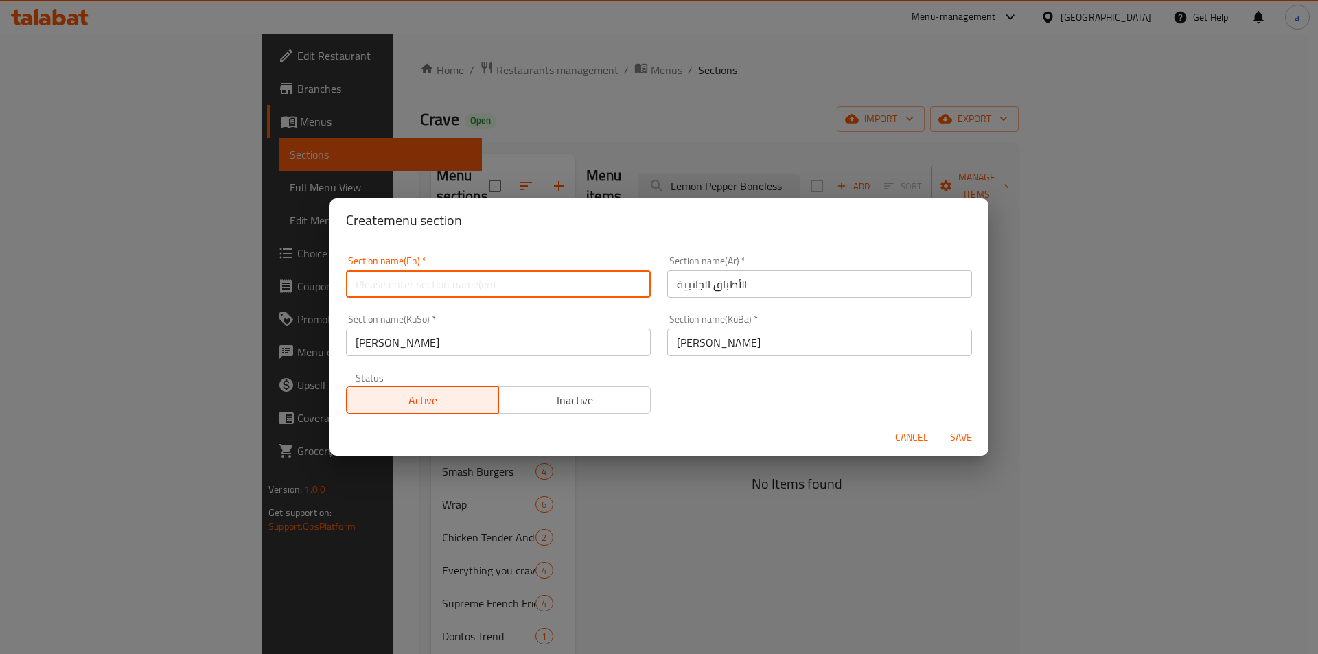
paste input "Side Dishes"
type input "Side Dishes"
click at [961, 441] on span "Save" at bounding box center [961, 437] width 33 height 17
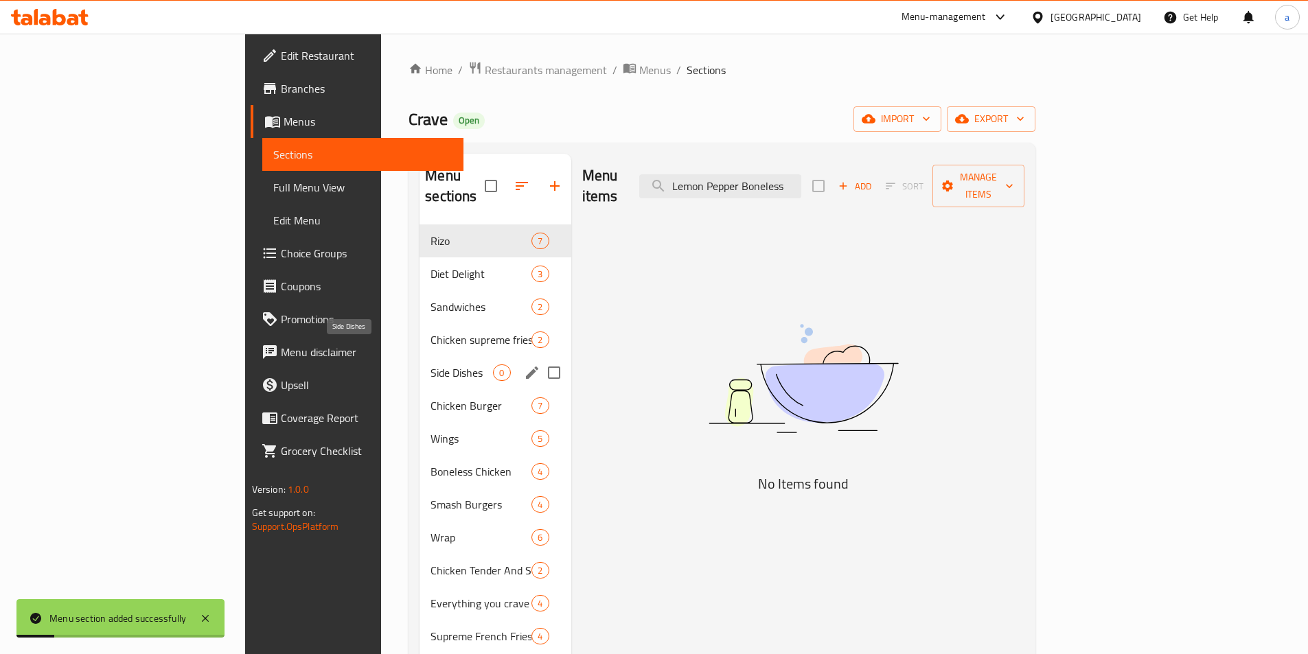
click at [430, 365] on span "Side Dishes" at bounding box center [461, 373] width 62 height 16
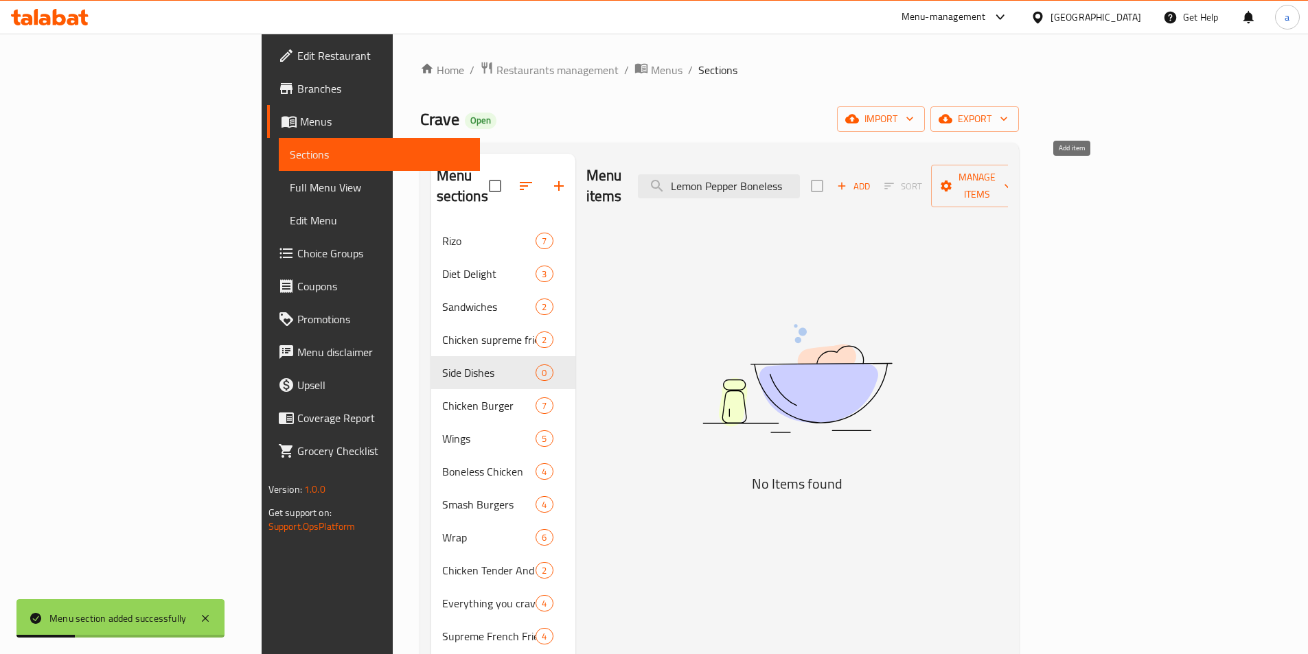
click at [872, 179] on span "Add" at bounding box center [853, 187] width 37 height 16
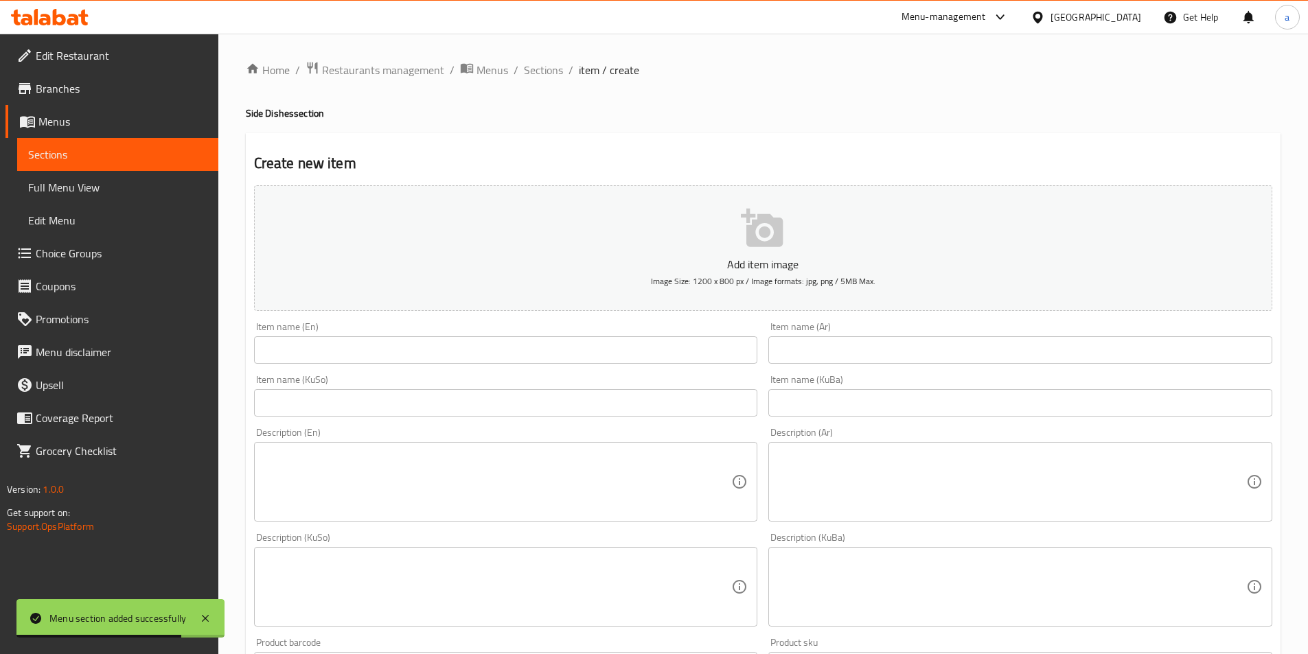
click at [625, 358] on input "text" at bounding box center [506, 349] width 504 height 27
paste input "Giant Mozzarella Stick"
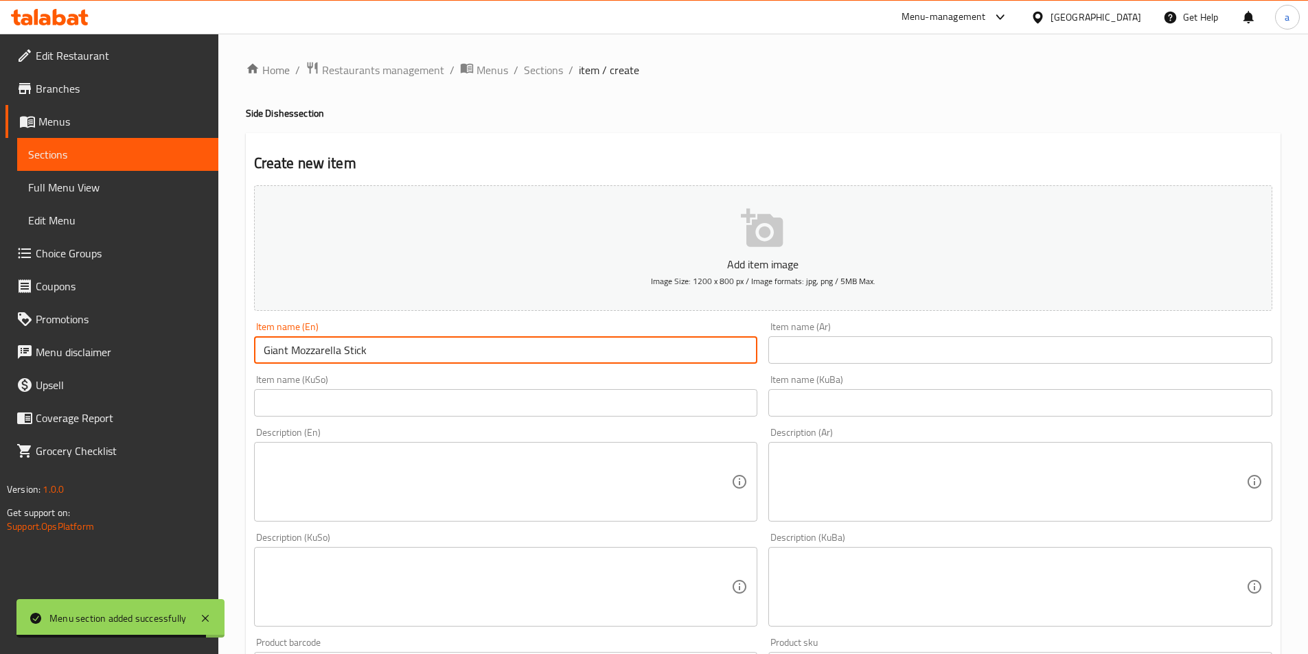
type input "Giant Mozzarella Stick"
click at [830, 402] on input "text" at bounding box center [1020, 402] width 504 height 27
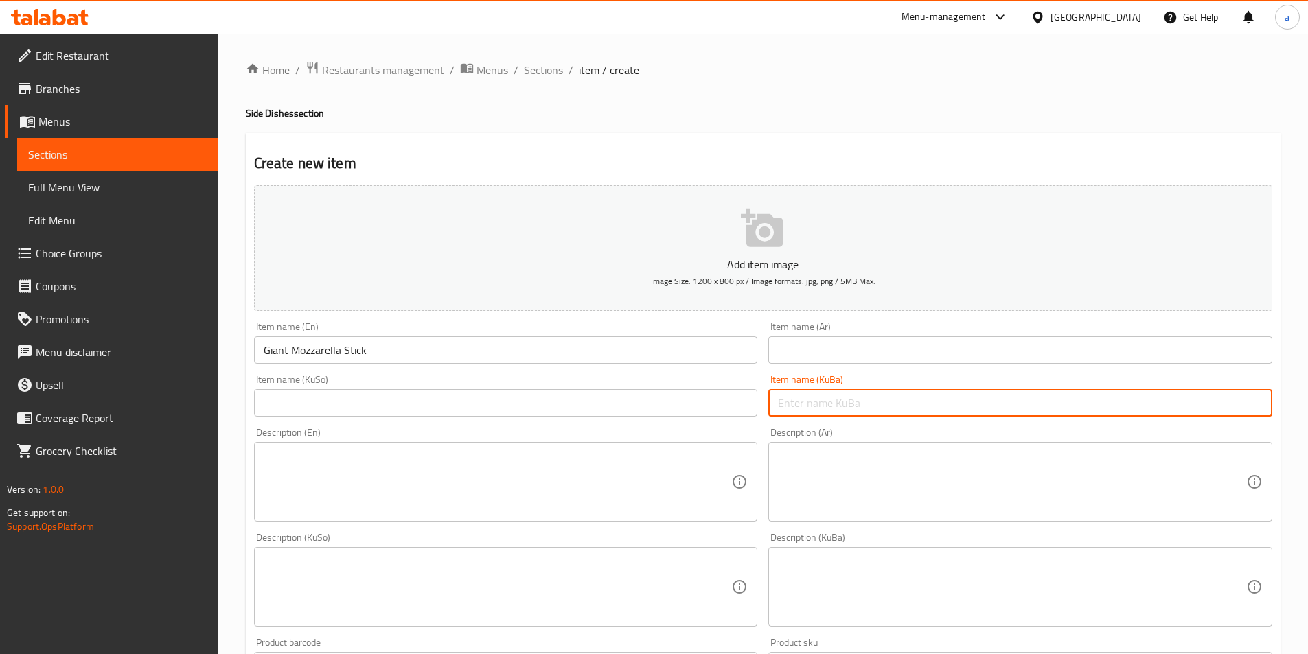
paste input "ستێکسی مۆزارێلای جاینت"
type input "ستێکسی مۆزارێلای جاینت"
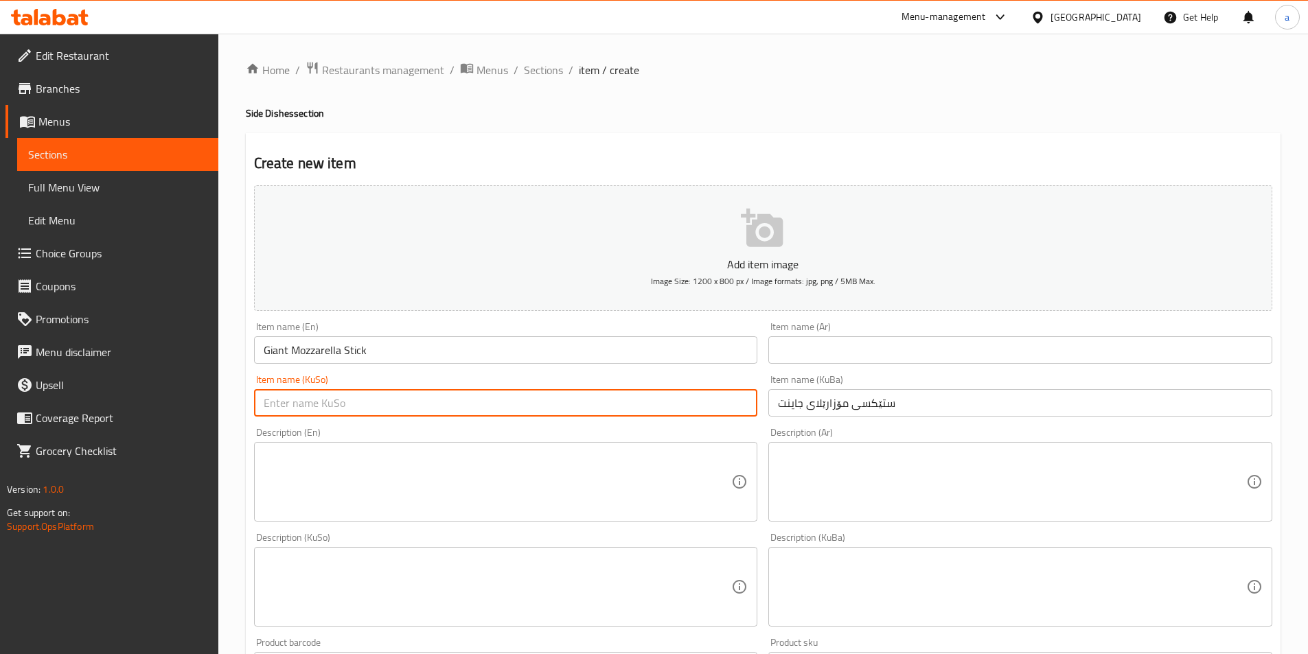
click at [702, 396] on input "text" at bounding box center [506, 402] width 504 height 27
paste input "ستێکسی مۆزارێلای جاینت"
type input "ستێکسی مۆزارێلای جاینت"
click at [882, 347] on input "text" at bounding box center [1020, 349] width 504 height 27
paste input "أصابع موزاريلا جاينت"
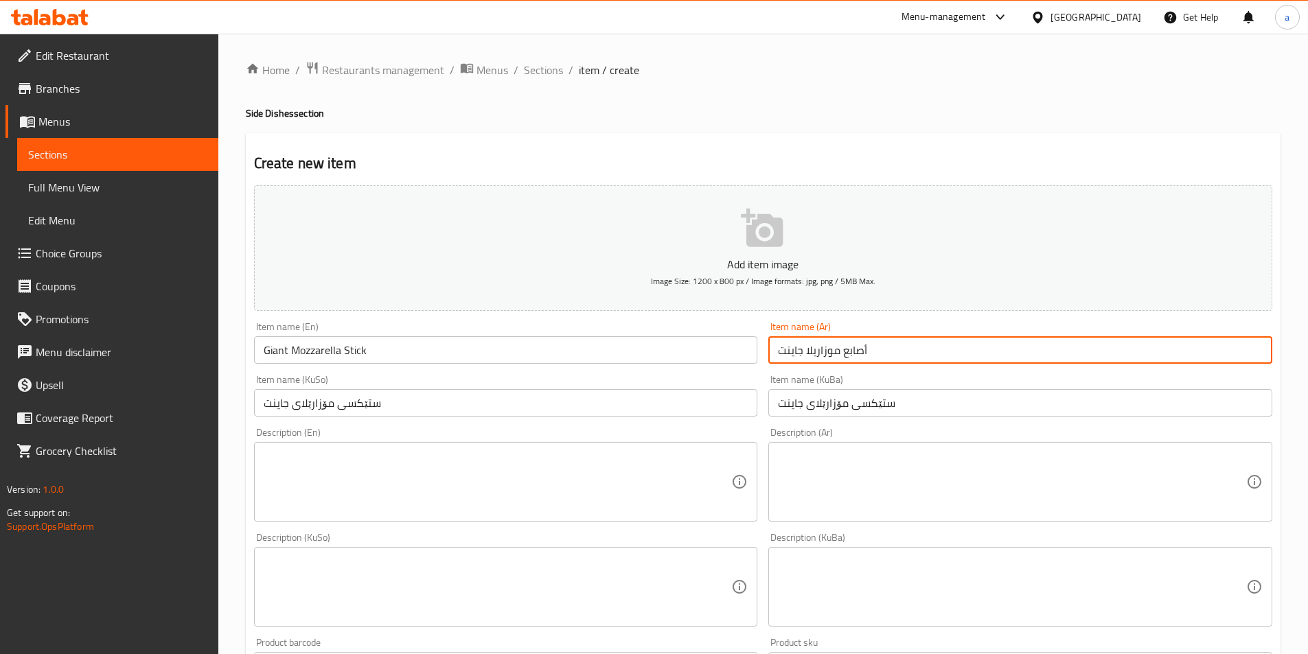
type input "أصابع موزاريلا جاينت"
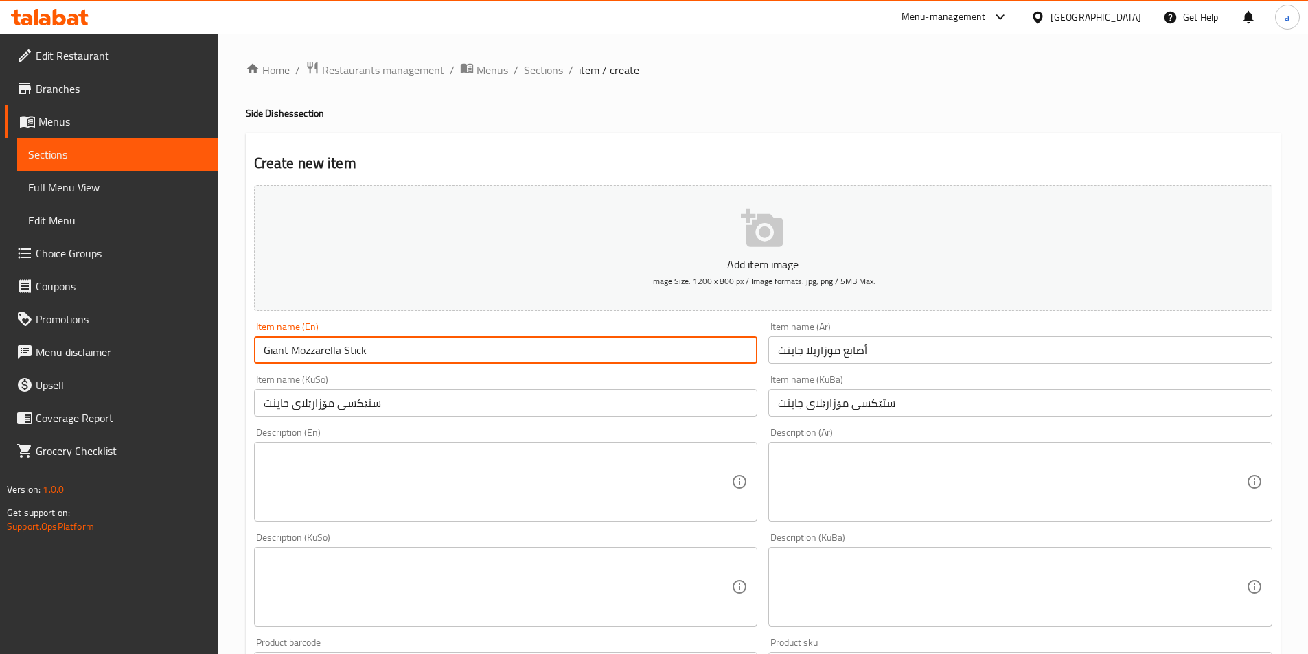
drag, startPoint x: 400, startPoint y: 349, endPoint x: 0, endPoint y: 360, distance: 400.4
click at [0, 360] on div "Edit Restaurant Branches Menus Sections Full Menu View Edit Menu Choice Groups …" at bounding box center [654, 581] width 1308 height 1094
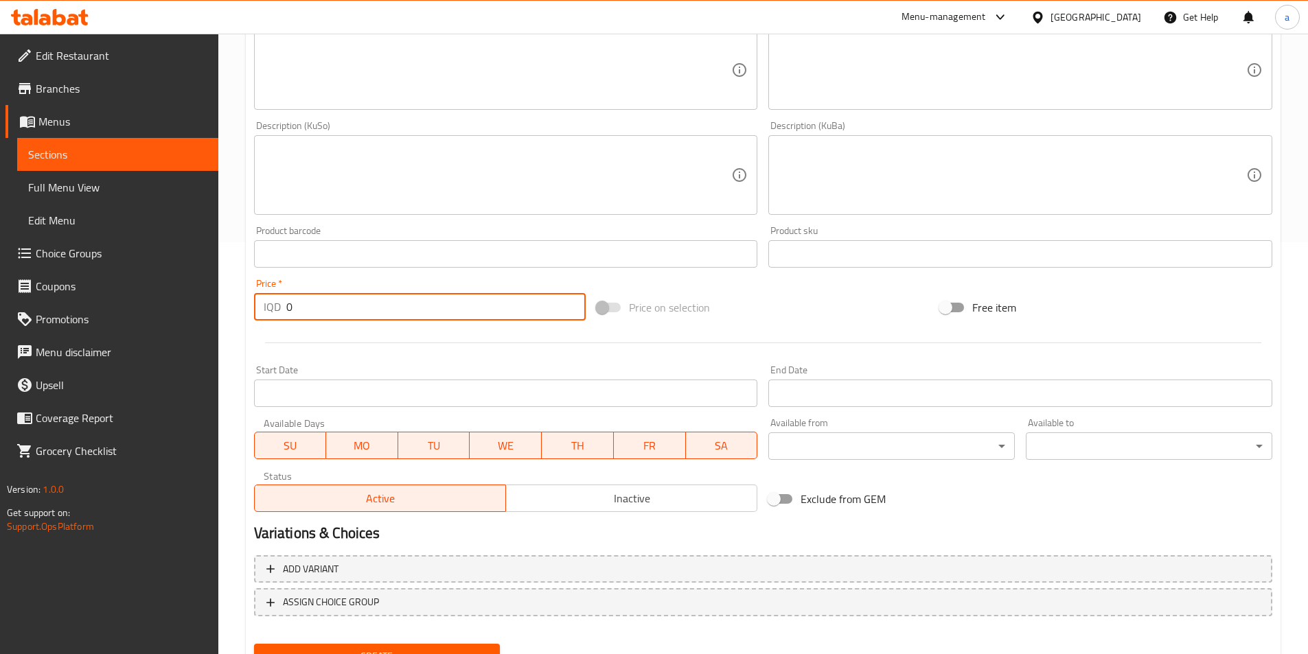
drag, startPoint x: 321, startPoint y: 305, endPoint x: 211, endPoint y: 298, distance: 110.1
click at [211, 298] on div "Edit Restaurant Branches Menus Sections Full Menu View Edit Menu Choice Groups …" at bounding box center [654, 169] width 1308 height 1094
paste input "500"
type input "5000"
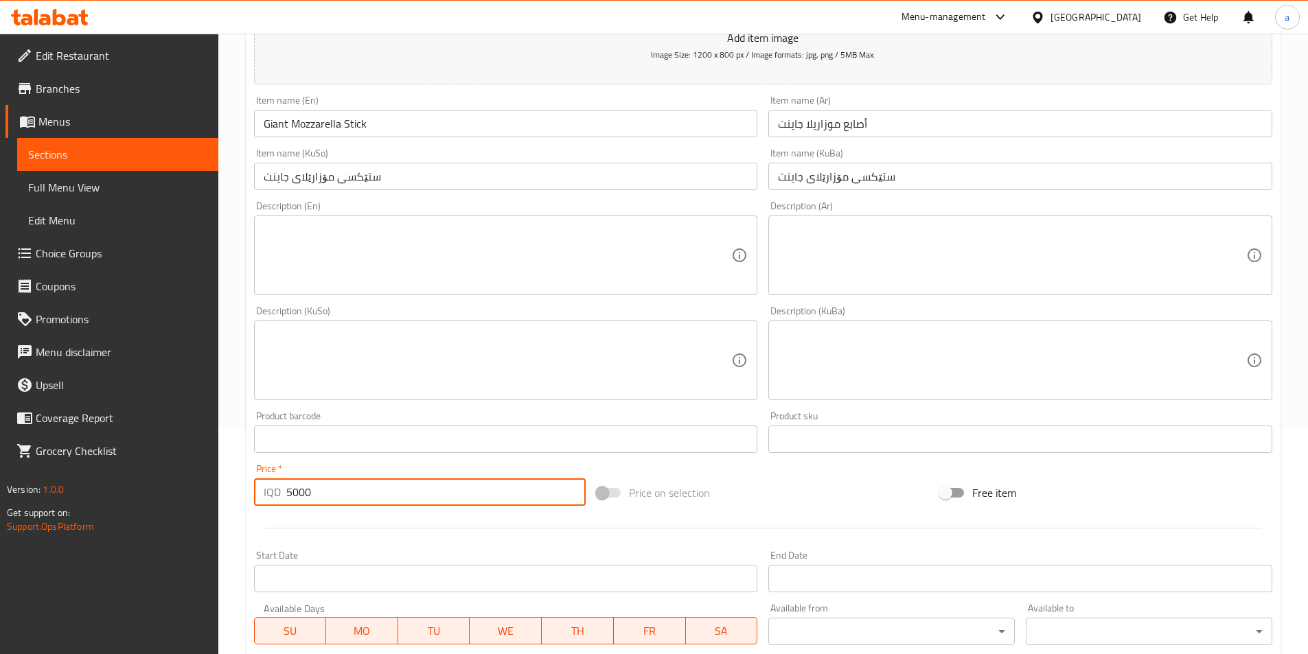
scroll to position [206, 0]
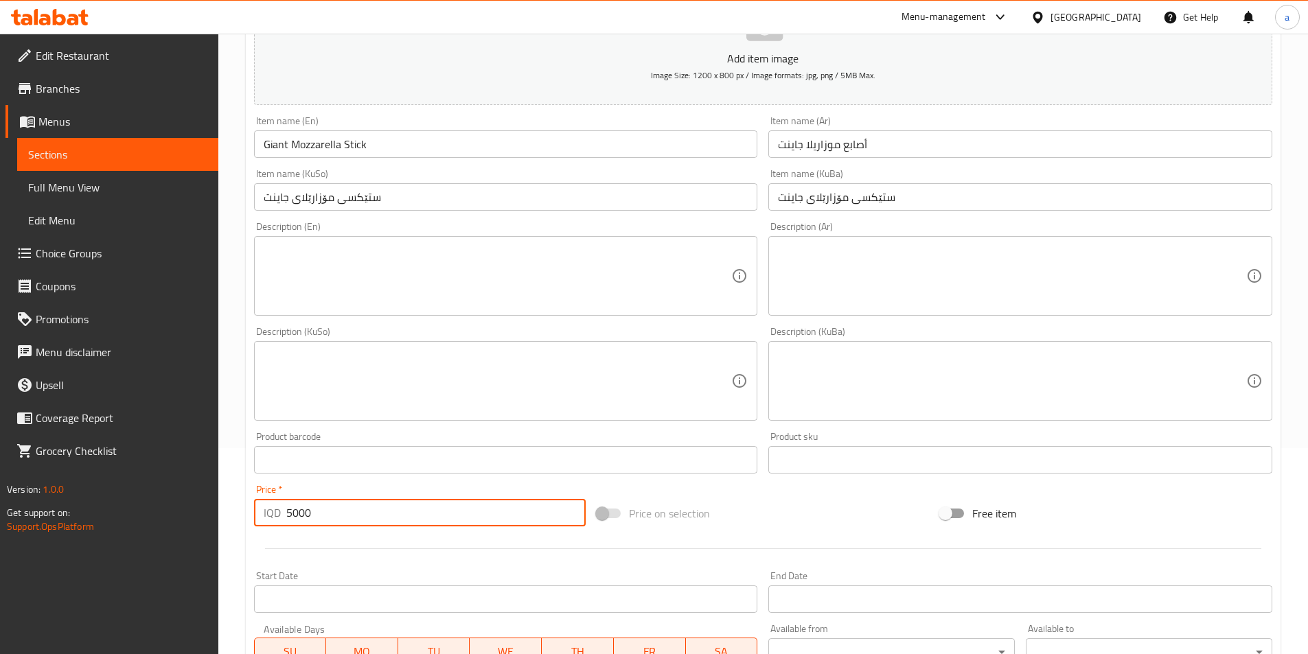
click at [461, 287] on textarea at bounding box center [498, 276] width 468 height 65
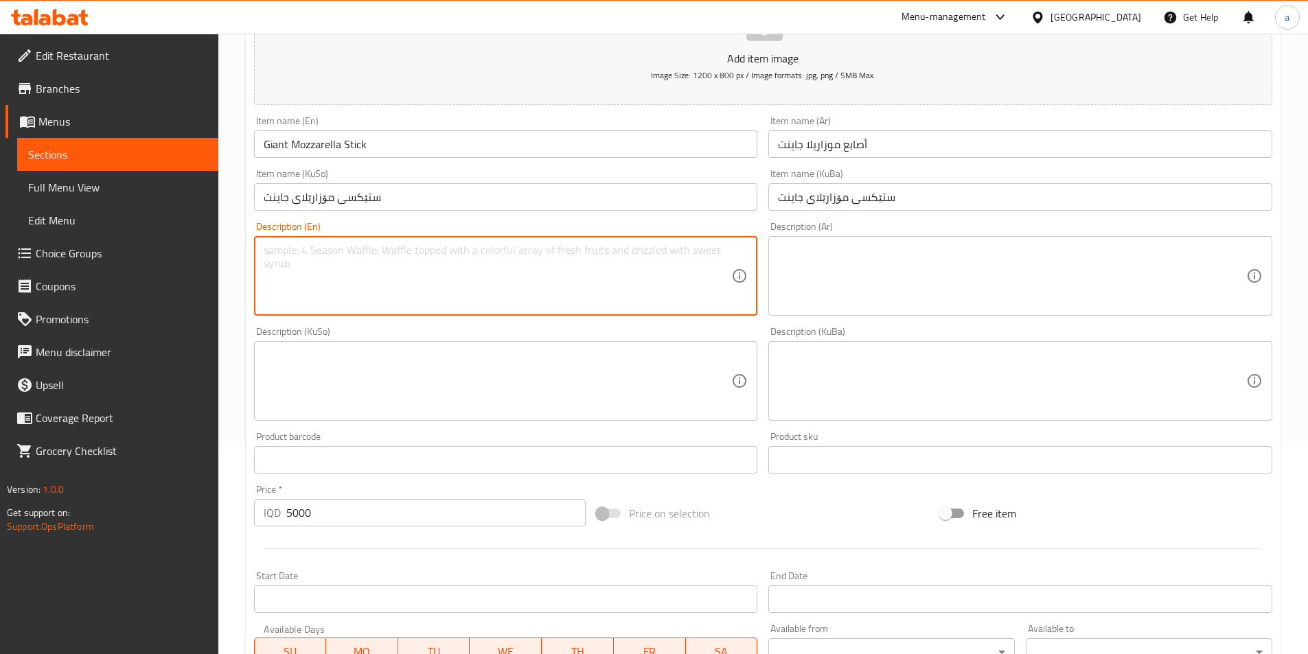
paste textarea "3 Pieces"
type textarea "3 Pieces"
click at [886, 271] on textarea at bounding box center [1012, 276] width 468 height 65
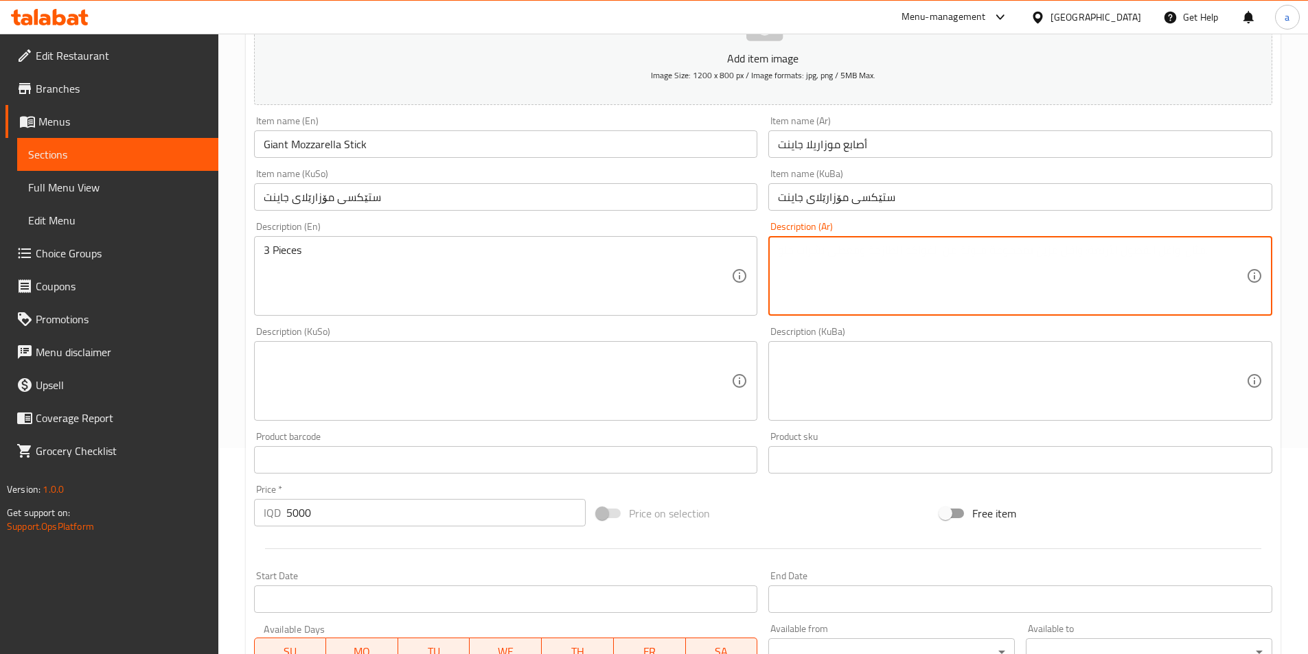
paste textarea "3 قطع"
type textarea "3 قطع"
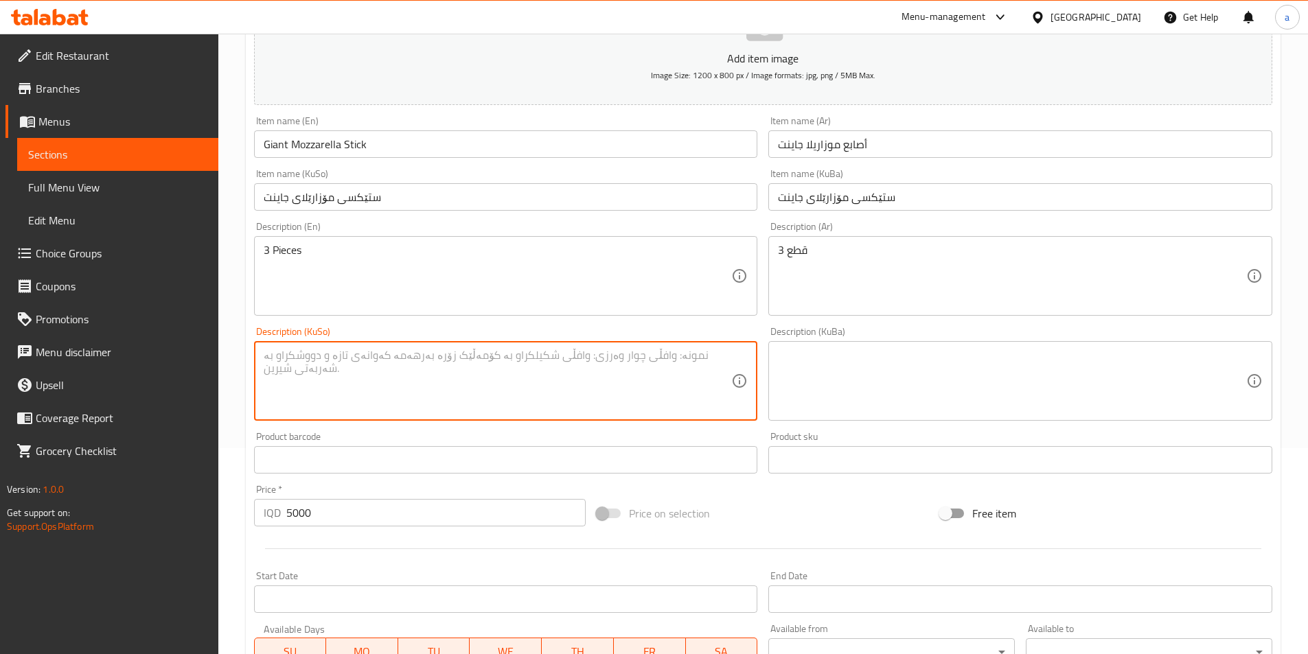
click at [664, 370] on textarea at bounding box center [498, 381] width 468 height 65
paste textarea "3 پارچە"
type textarea "3 پارچە"
click at [879, 366] on textarea at bounding box center [1012, 381] width 468 height 65
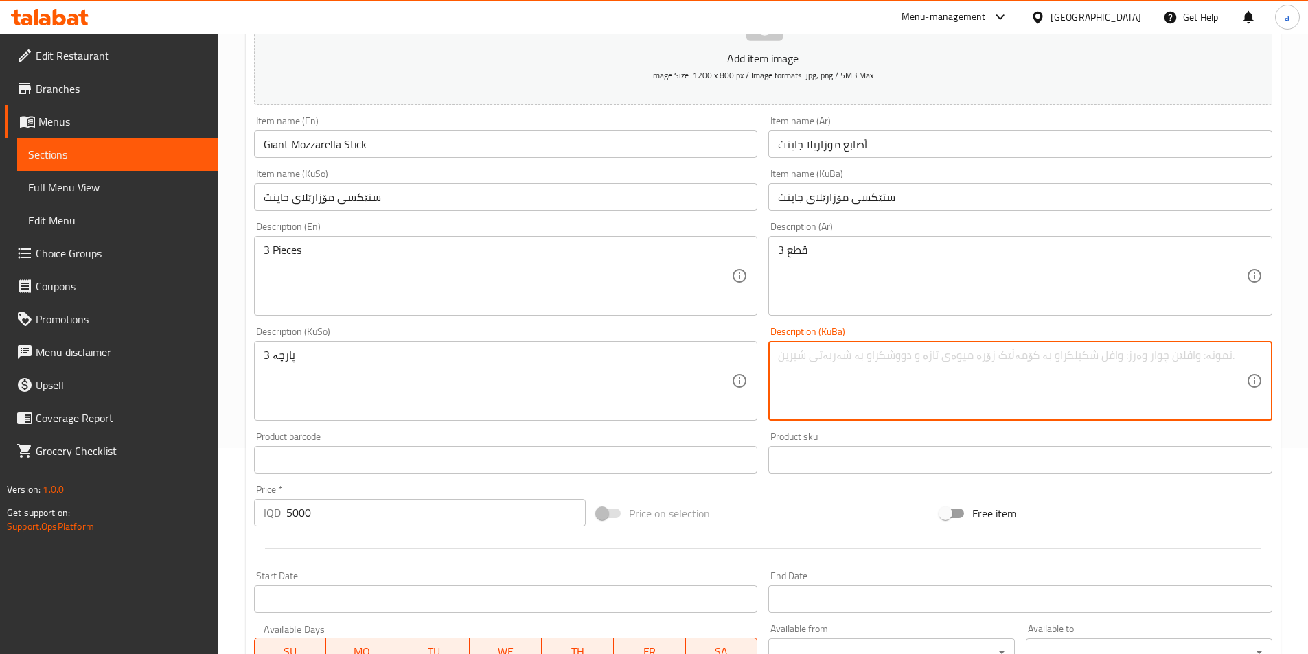
paste textarea "3 پارچە"
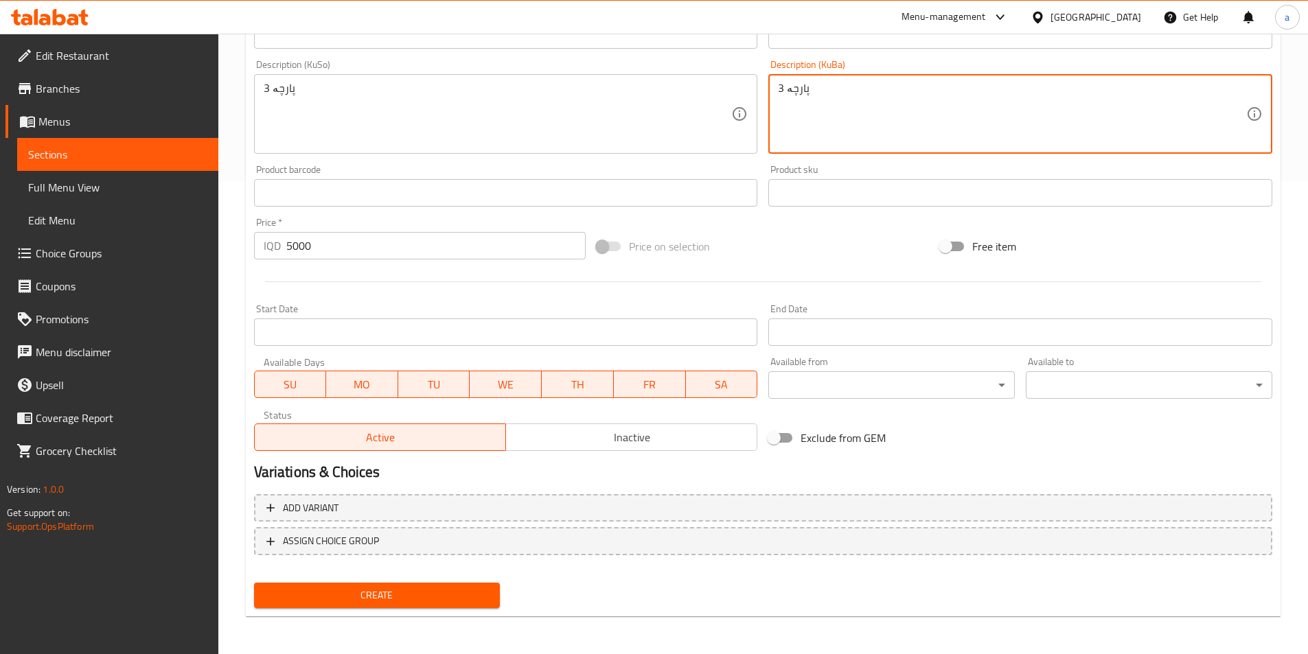
scroll to position [474, 0]
type textarea "3 پارچە"
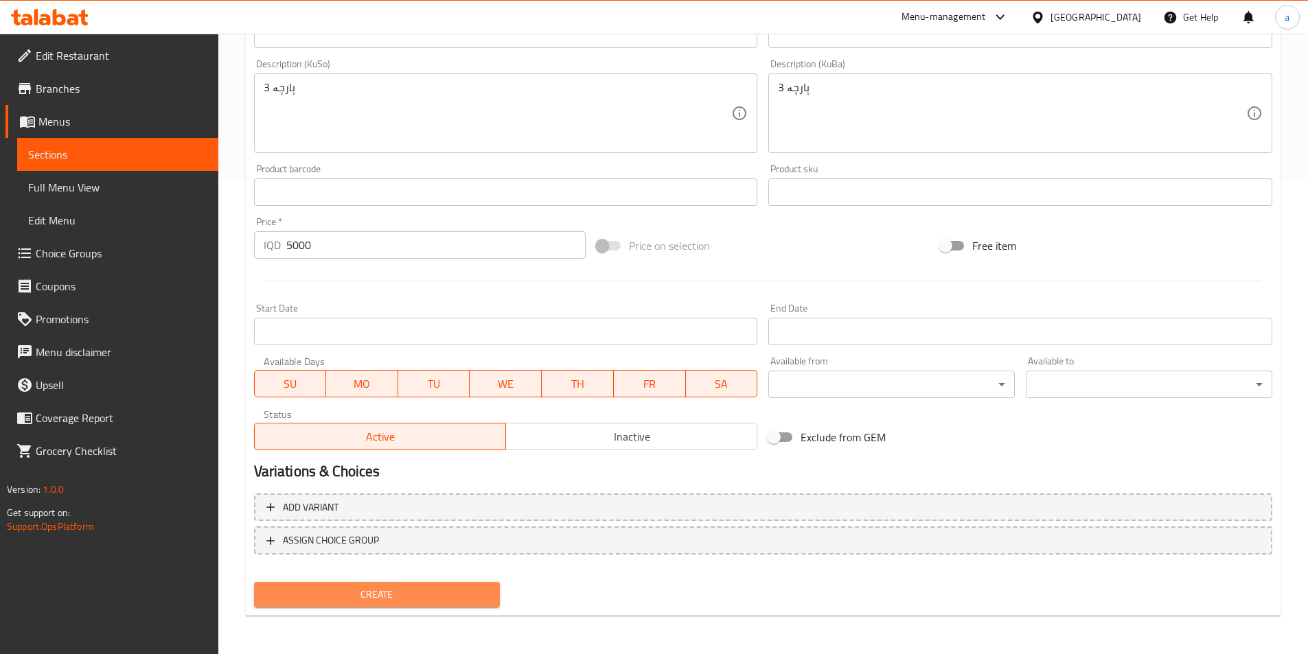
click at [450, 603] on span "Create" at bounding box center [377, 594] width 225 height 17
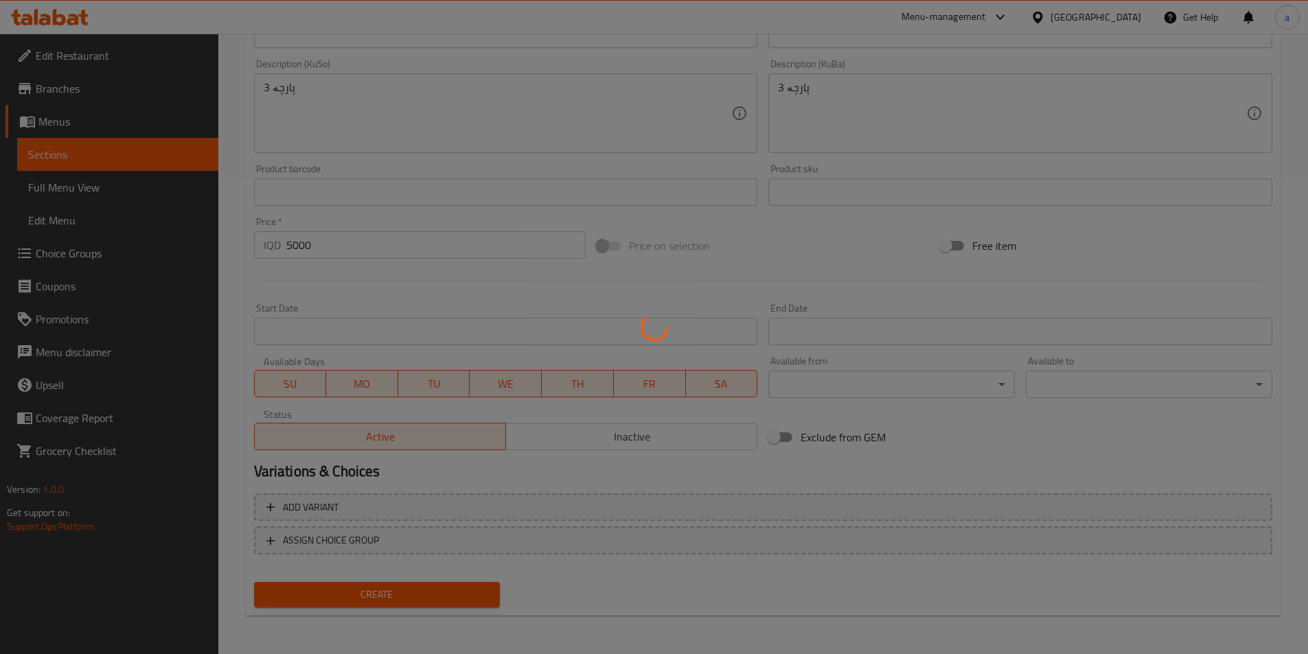
type input "0"
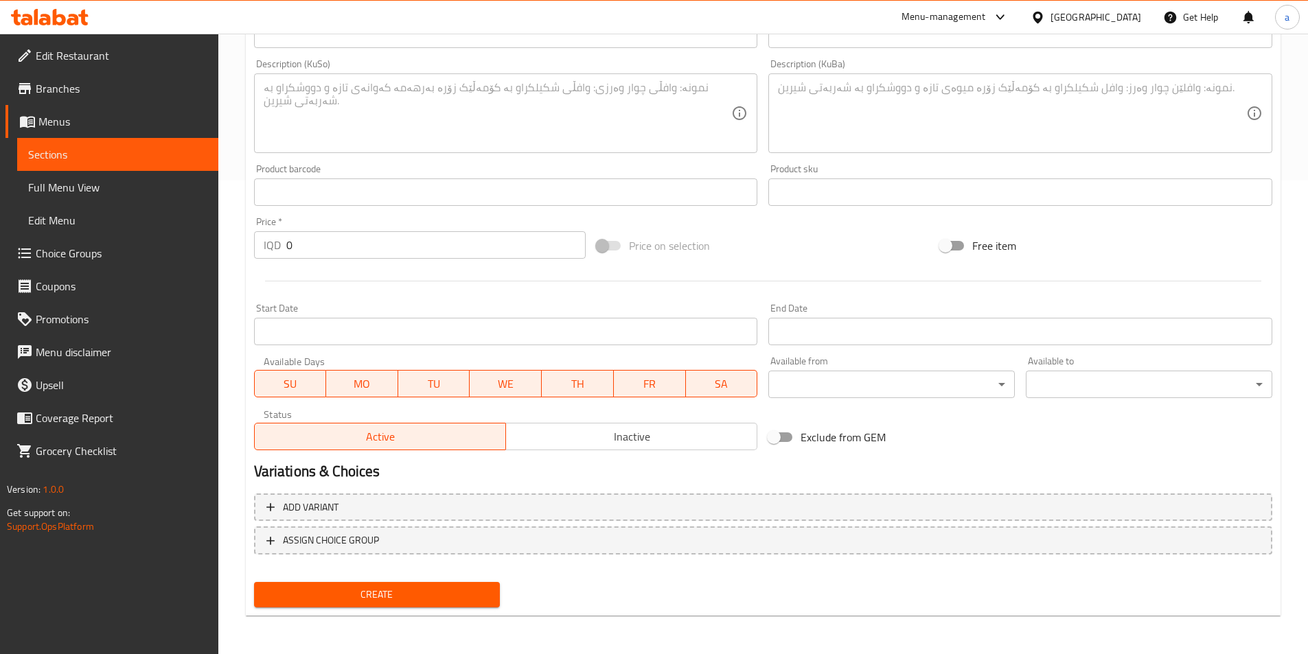
click at [91, 157] on span "Sections" at bounding box center [117, 154] width 179 height 16
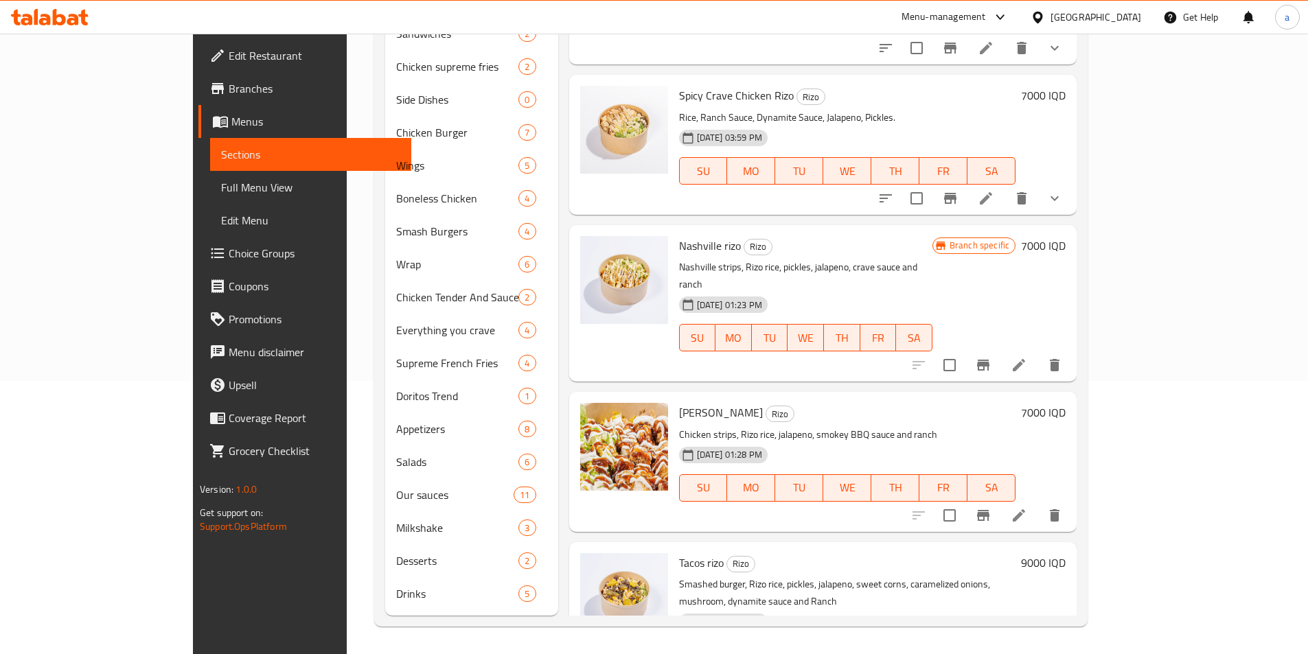
scroll to position [253, 0]
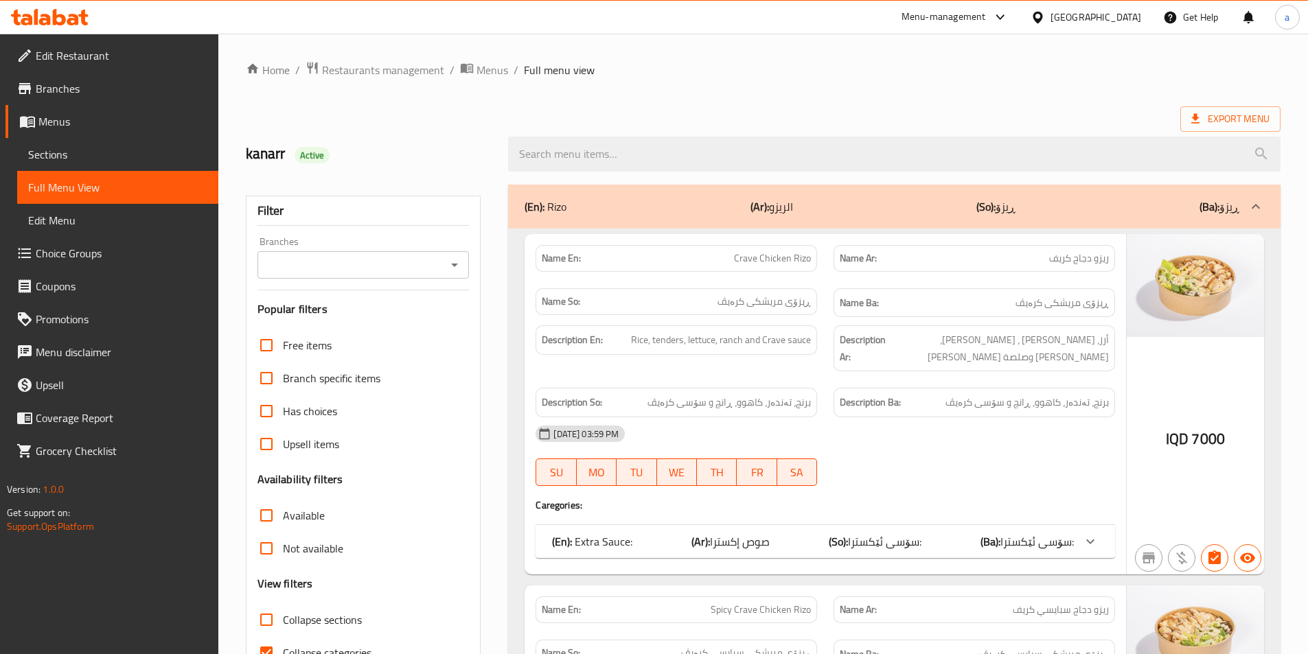
click at [469, 262] on div "Branches" at bounding box center [363, 264] width 212 height 27
click at [457, 262] on icon "Open" at bounding box center [454, 265] width 16 height 16
click at [424, 318] on li "Crave, Bakhtyari" at bounding box center [362, 324] width 212 height 25
type input "Crave, Bakhtyari"
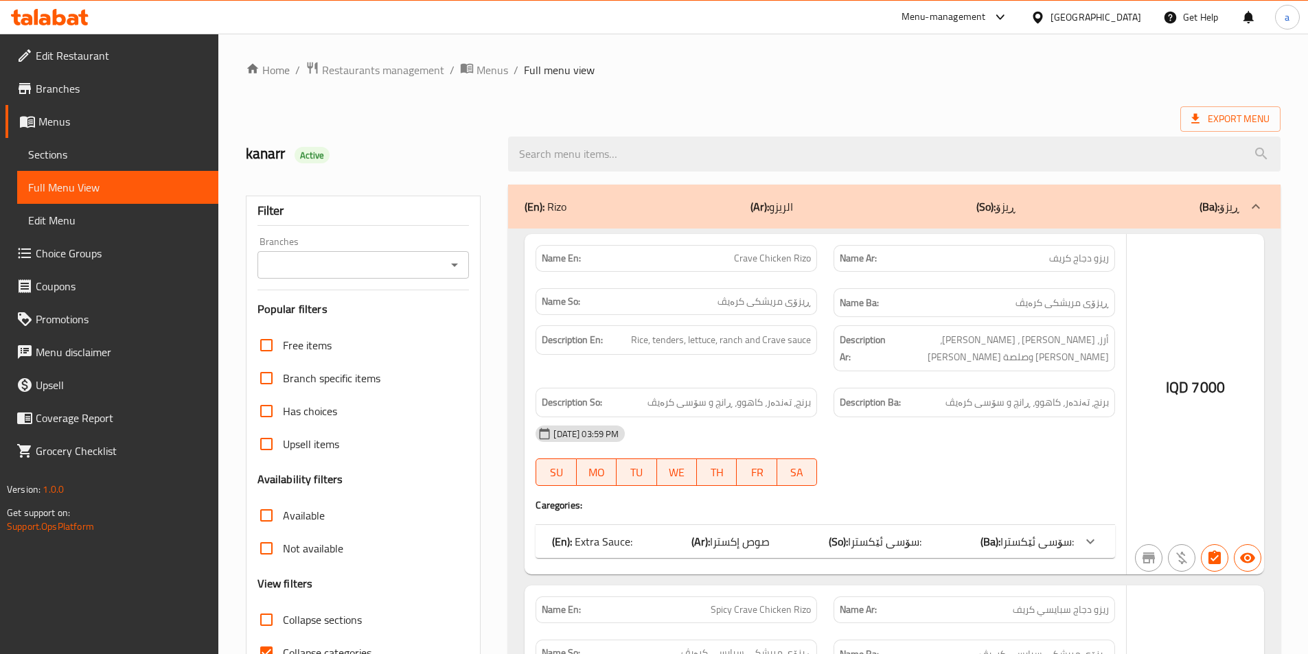
click at [91, 222] on div at bounding box center [654, 327] width 1308 height 654
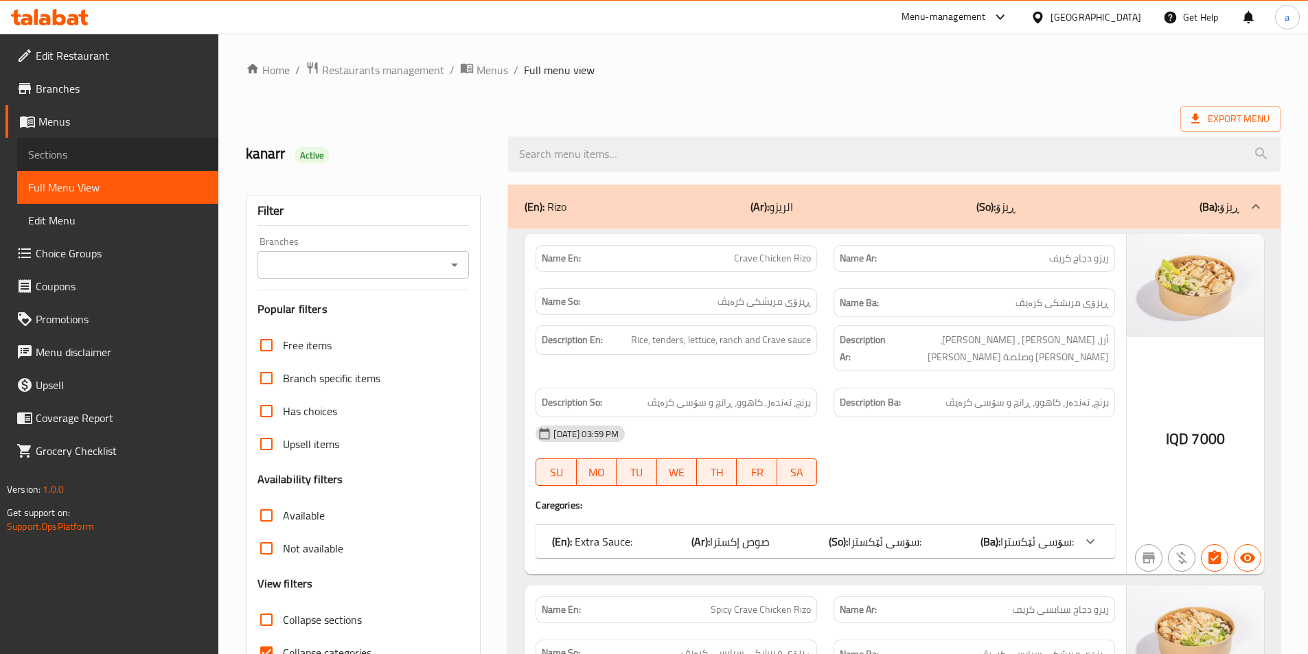
click at [75, 150] on span "Sections" at bounding box center [117, 154] width 179 height 16
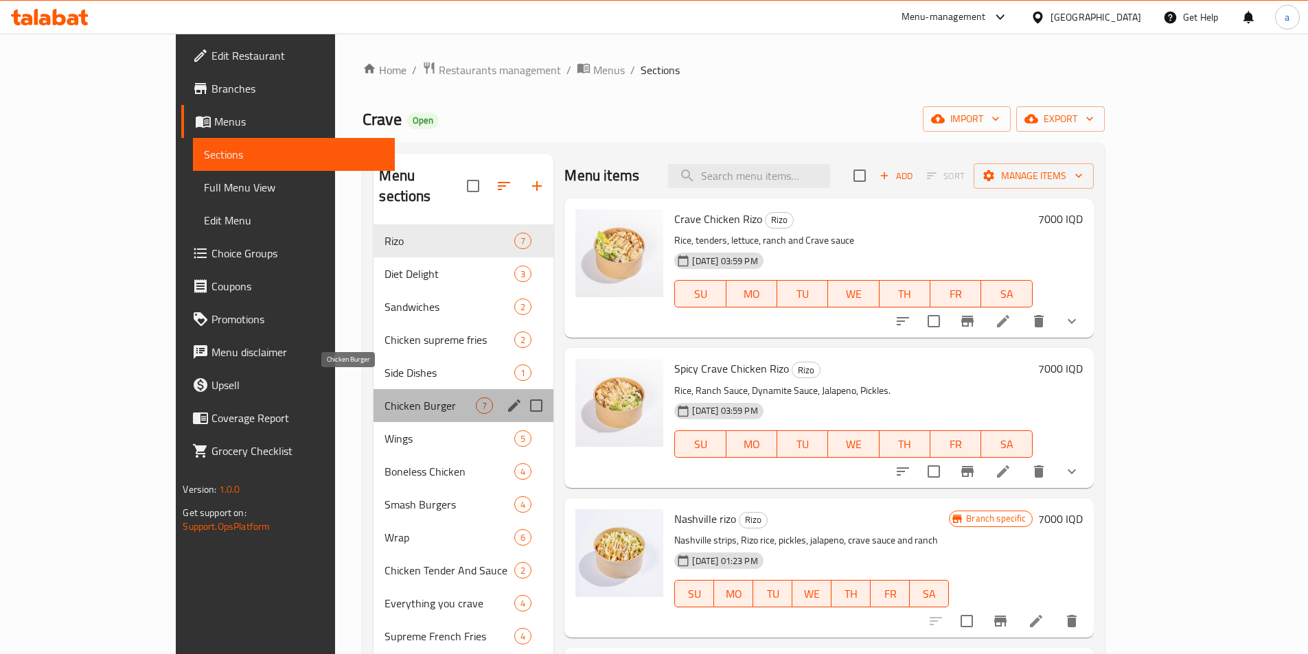
click at [384, 398] on span "Chicken Burger" at bounding box center [429, 406] width 91 height 16
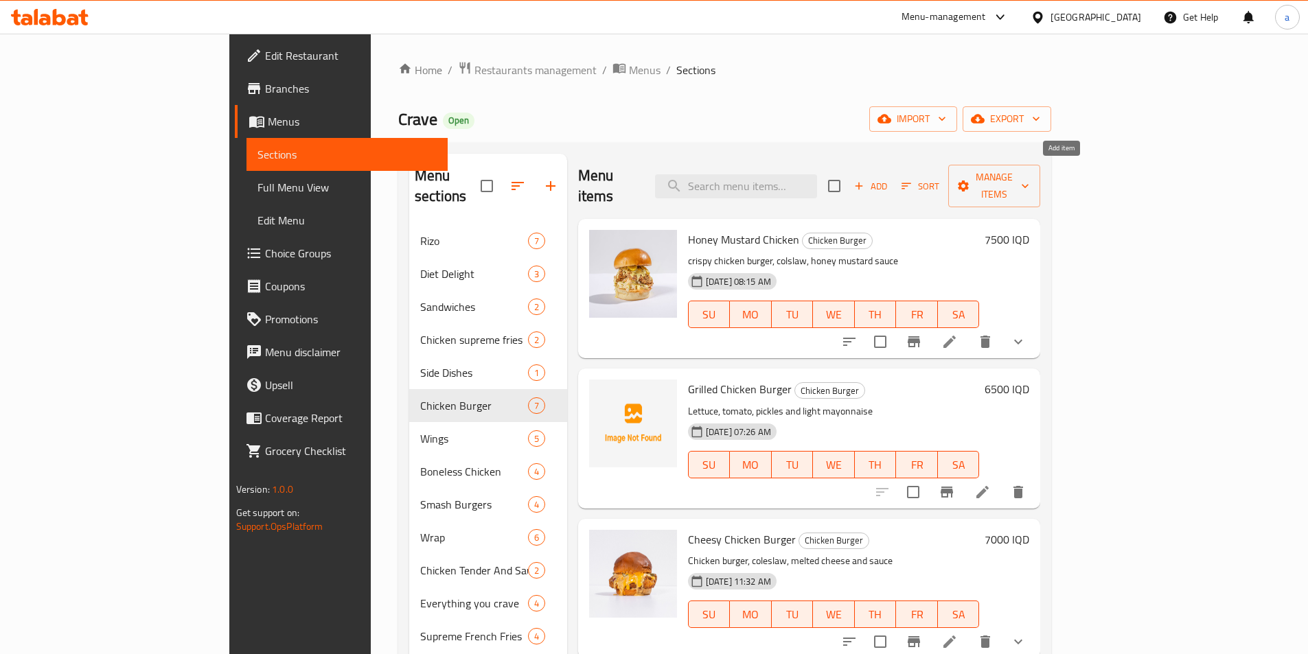
click at [889, 179] on span "Add" at bounding box center [870, 187] width 37 height 16
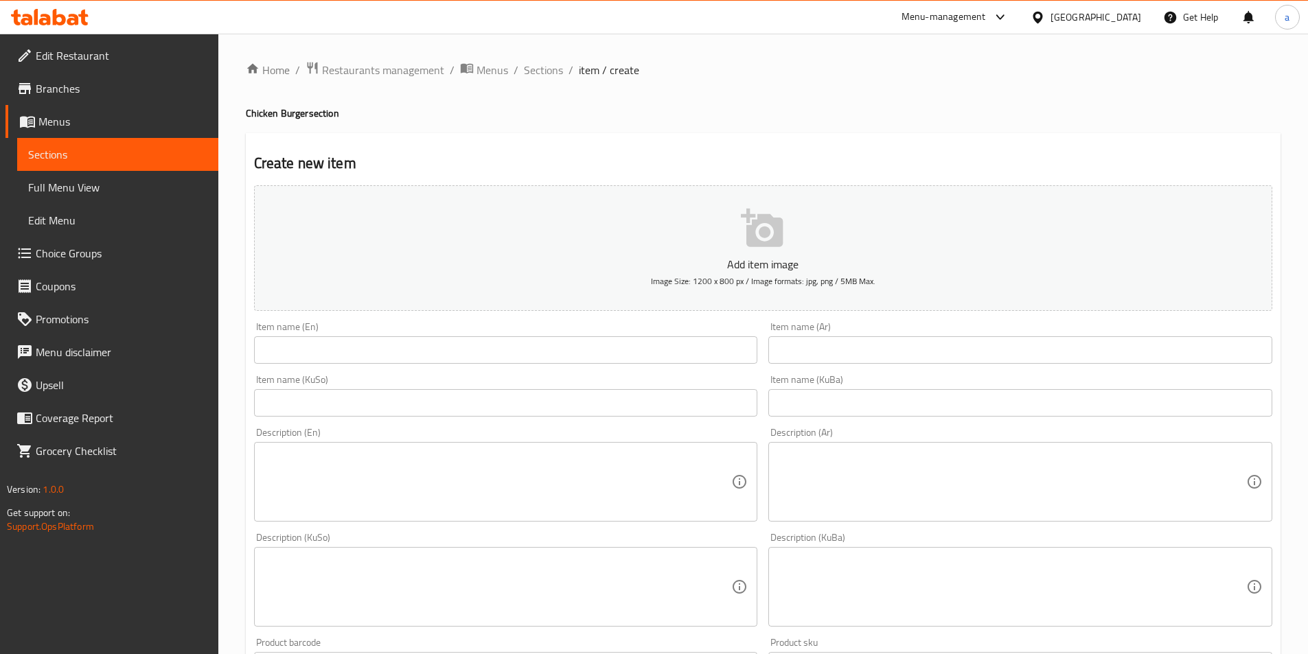
click at [524, 359] on input "text" at bounding box center [506, 349] width 504 height 27
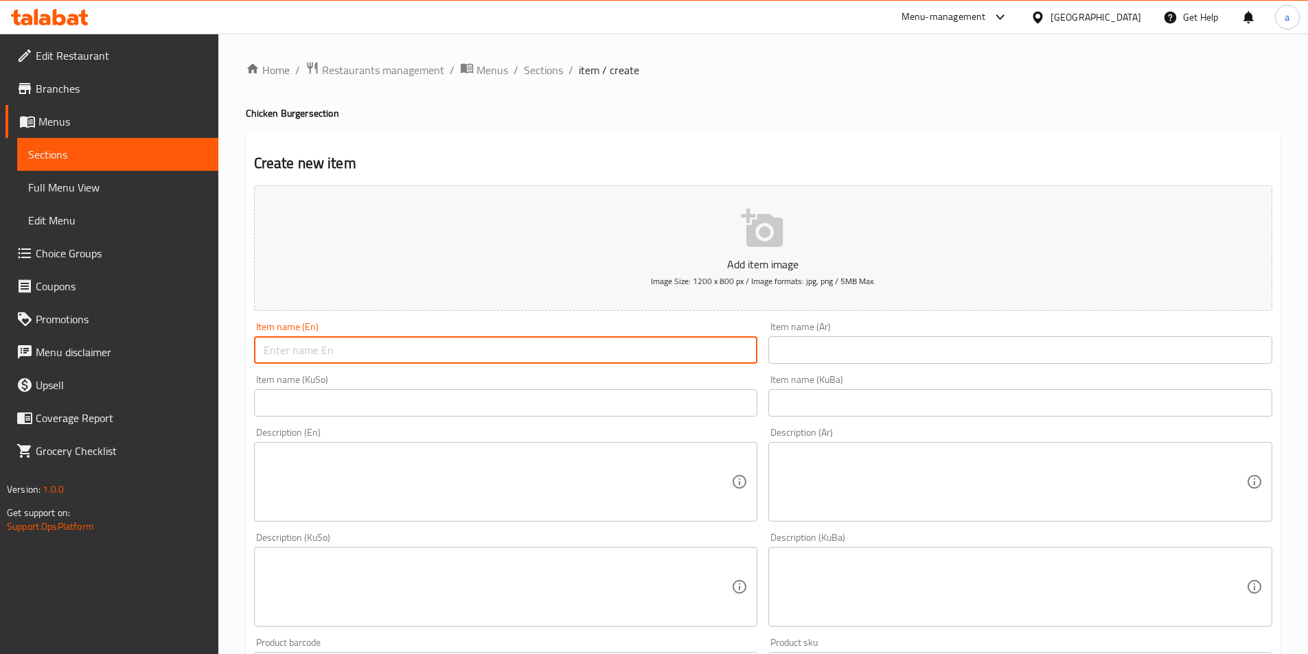
paste input "Jalapeno burger 8000 in burger section Upgrade it to meal"
click at [343, 347] on input "Jalapeno burger 8000 in burger section Upgrade it to meal" at bounding box center [506, 349] width 504 height 27
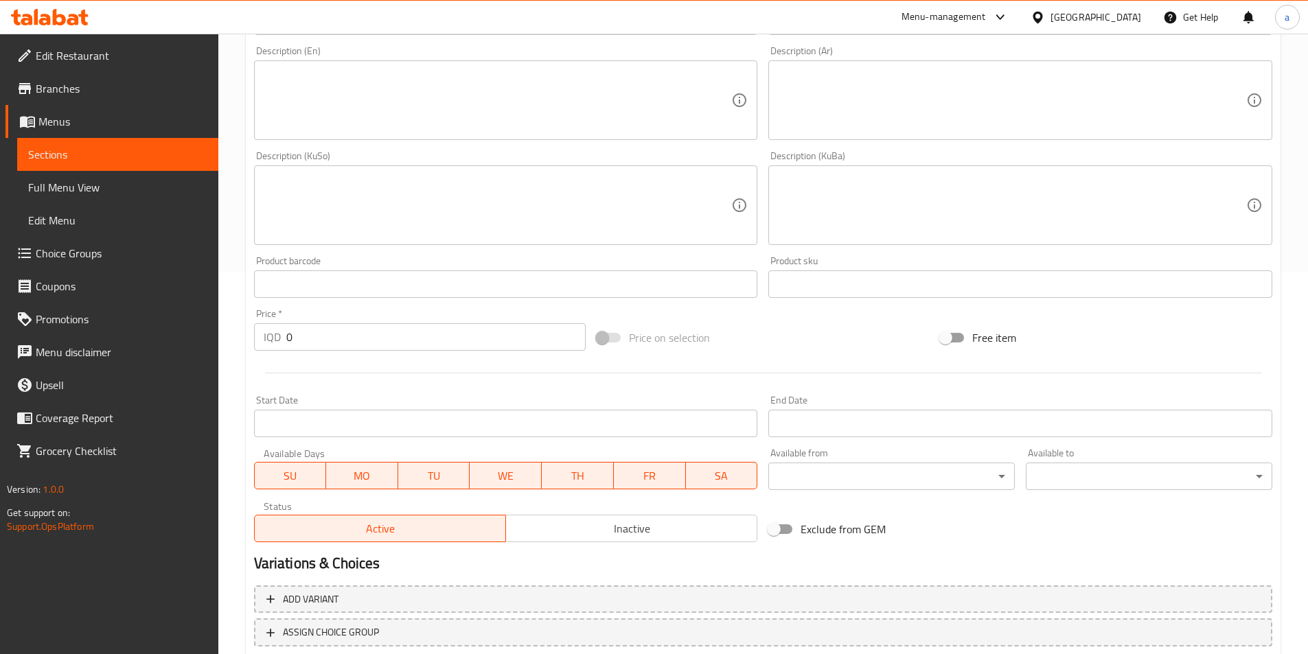
scroll to position [474, 0]
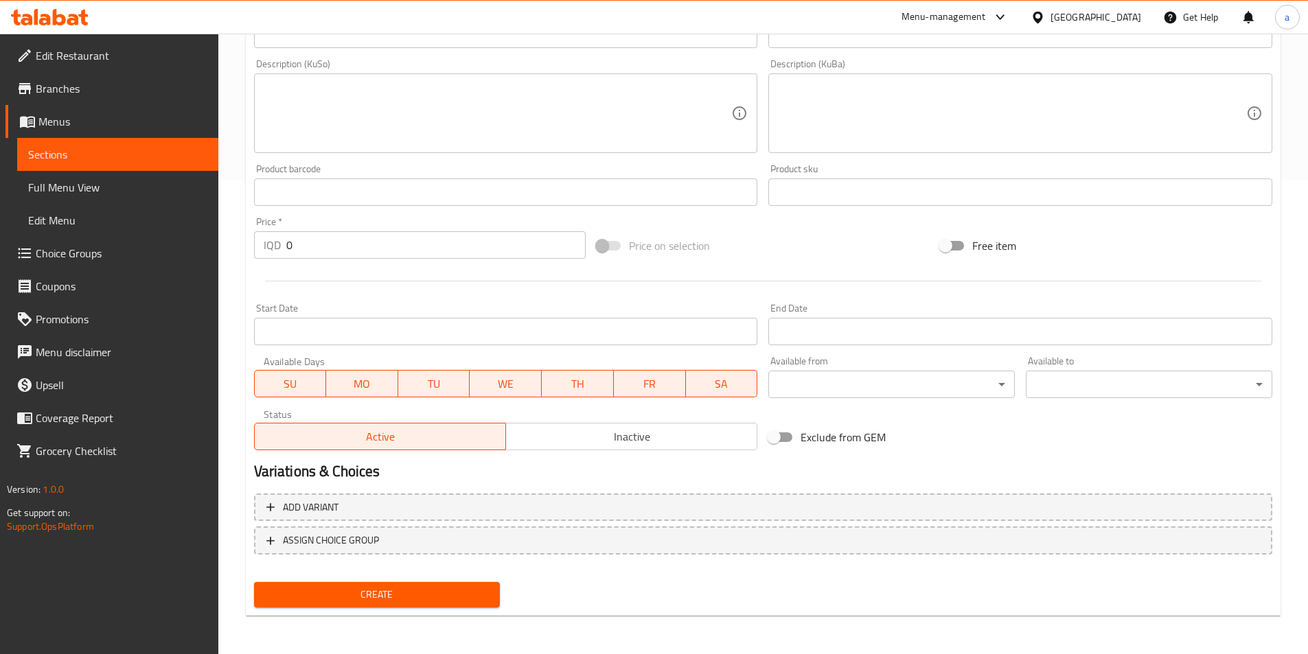
type input "Jalapeno burger 8000 in burger section Upgrade it to meal"
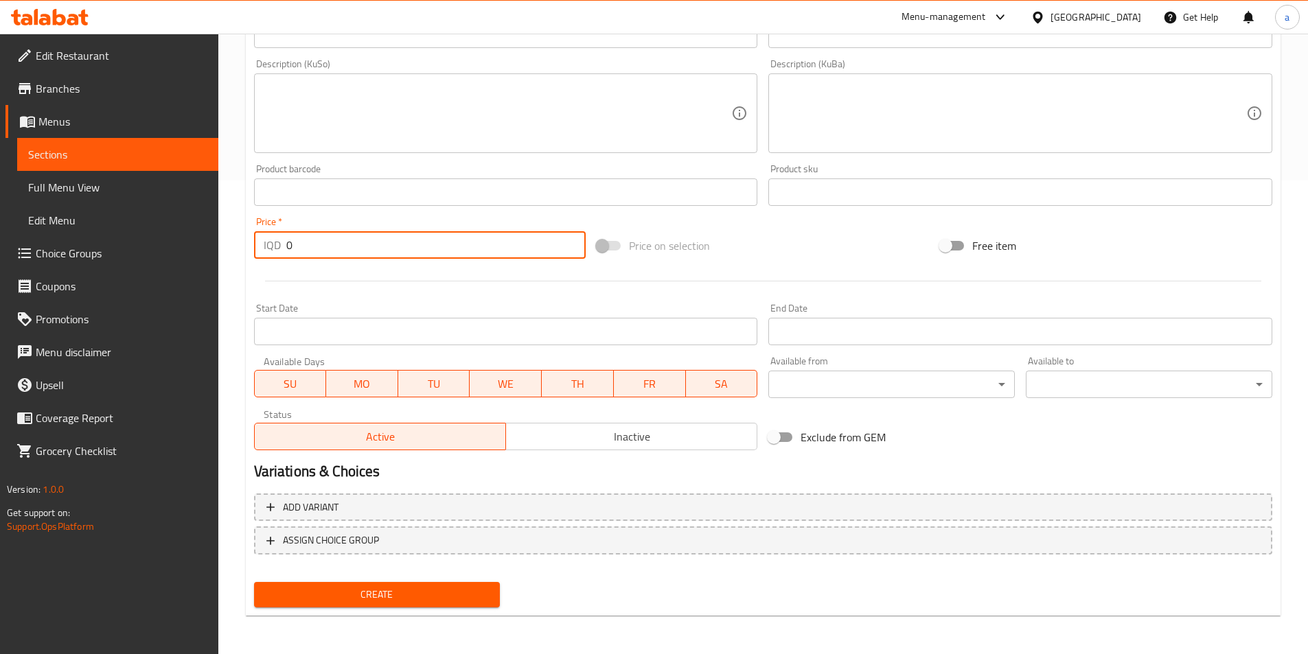
drag, startPoint x: 316, startPoint y: 248, endPoint x: 270, endPoint y: 247, distance: 46.7
click at [270, 247] on div "IQD 0 Price *" at bounding box center [420, 244] width 332 height 27
paste input "800"
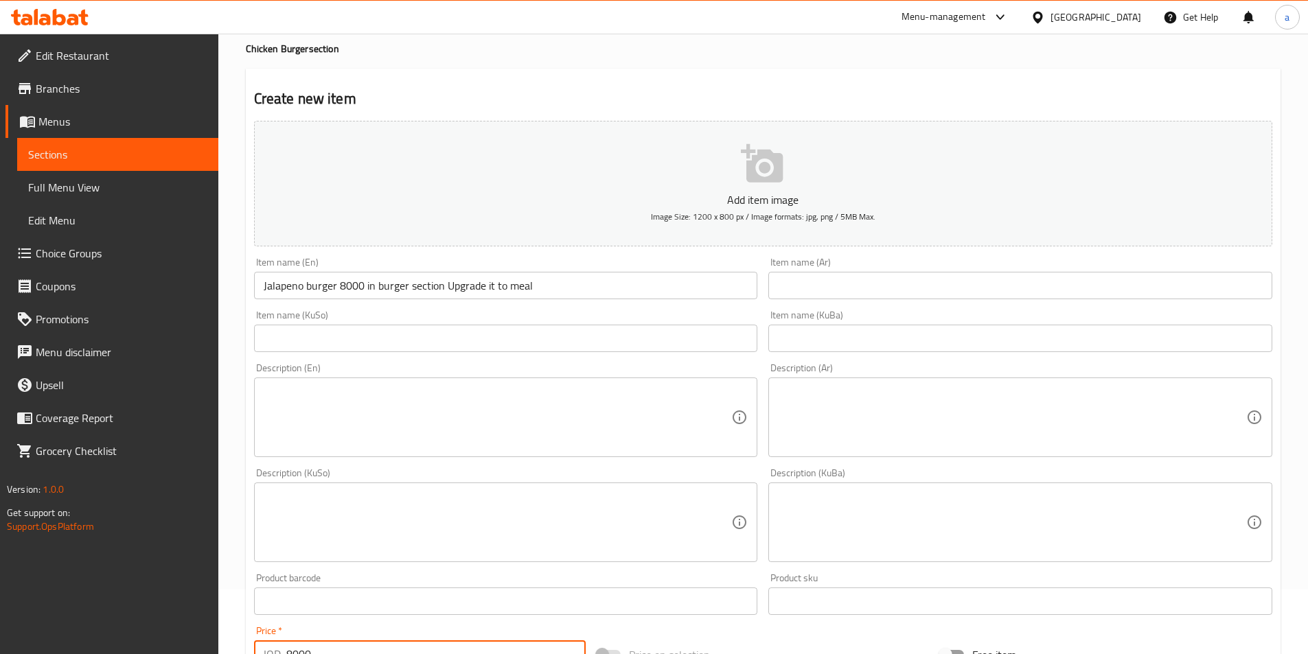
scroll to position [0, 0]
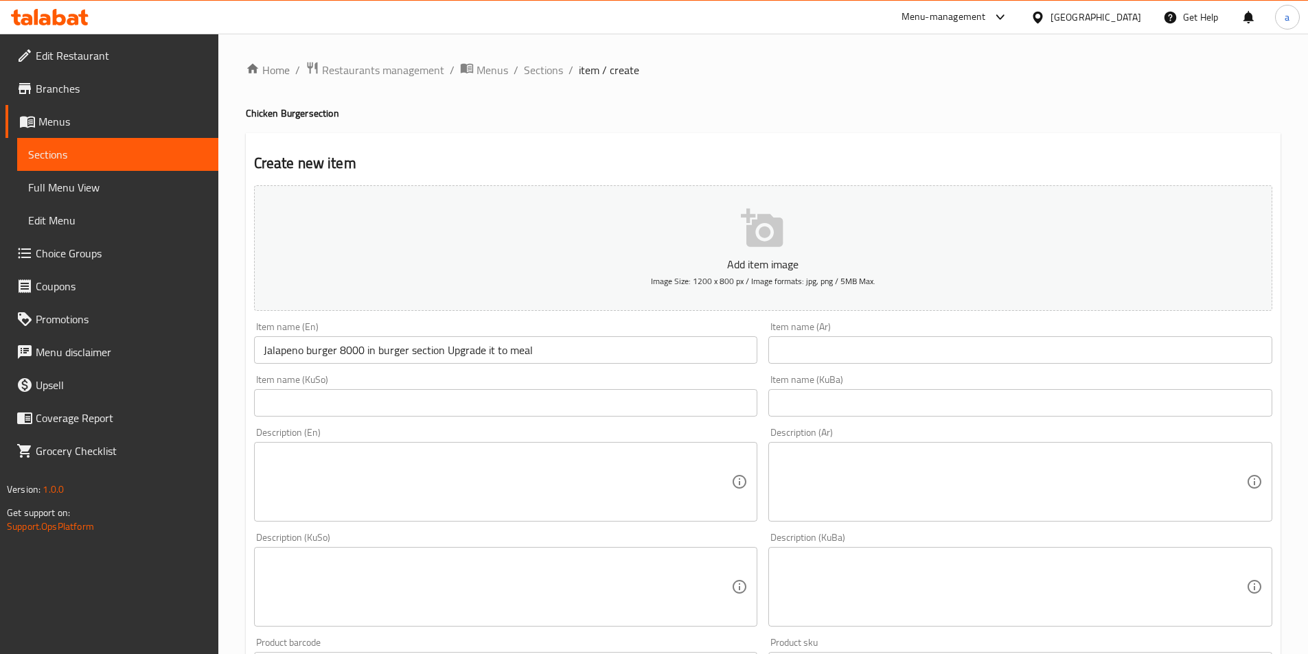
type input "8000"
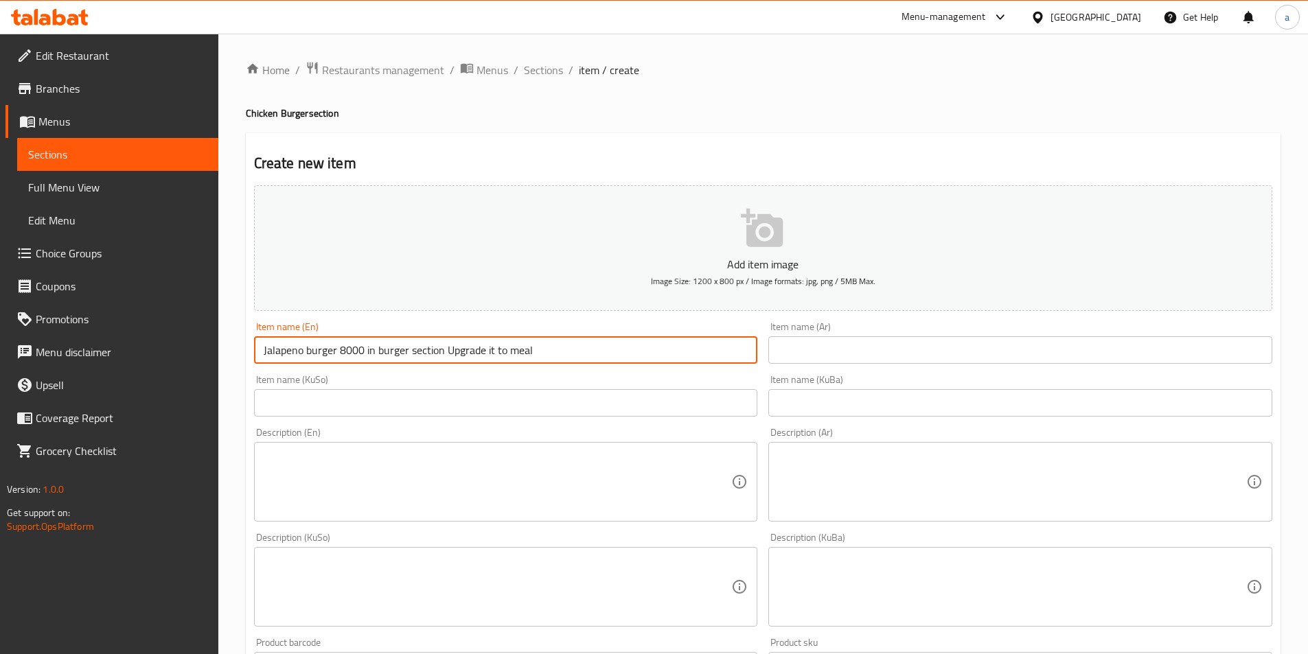
drag, startPoint x: 339, startPoint y: 347, endPoint x: 603, endPoint y: 354, distance: 263.7
click at [603, 354] on input "Jalapeno burger 8000 in burger section Upgrade it to meal" at bounding box center [506, 349] width 504 height 27
drag, startPoint x: 384, startPoint y: 345, endPoint x: 167, endPoint y: 353, distance: 217.1
click at [167, 353] on div "Edit Restaurant Branches Menus Sections Full Menu View Edit Menu Choice Groups …" at bounding box center [654, 581] width 1308 height 1094
type input "Jalapeno burger"
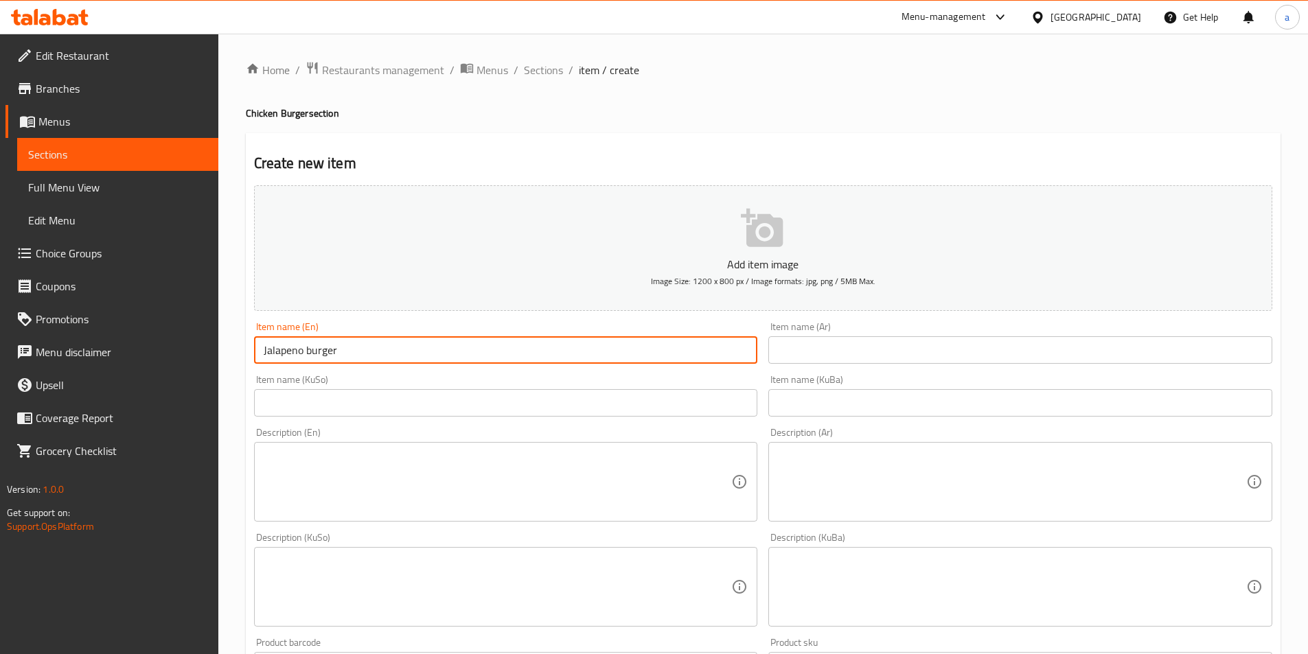
click at [847, 349] on input "text" at bounding box center [1020, 349] width 504 height 27
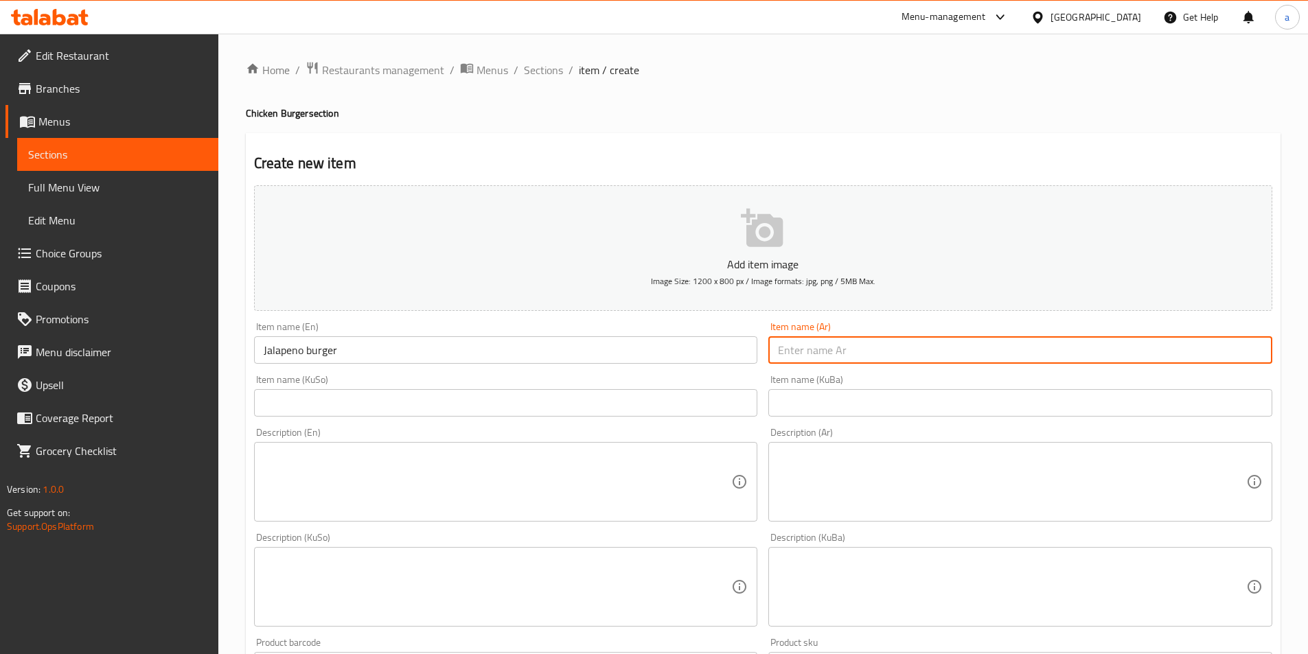
click at [803, 401] on input "text" at bounding box center [1020, 402] width 504 height 27
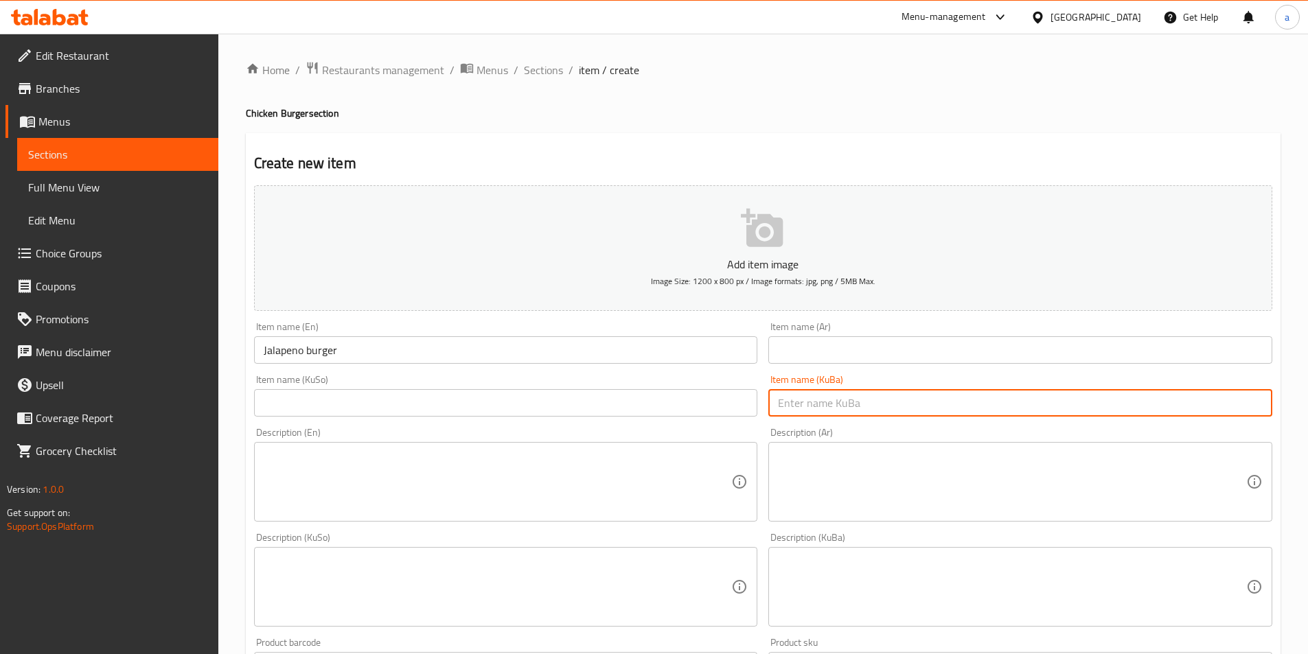
paste input "بەرگری هالەپینۆ"
type input "بەرگری هالەپینۆ"
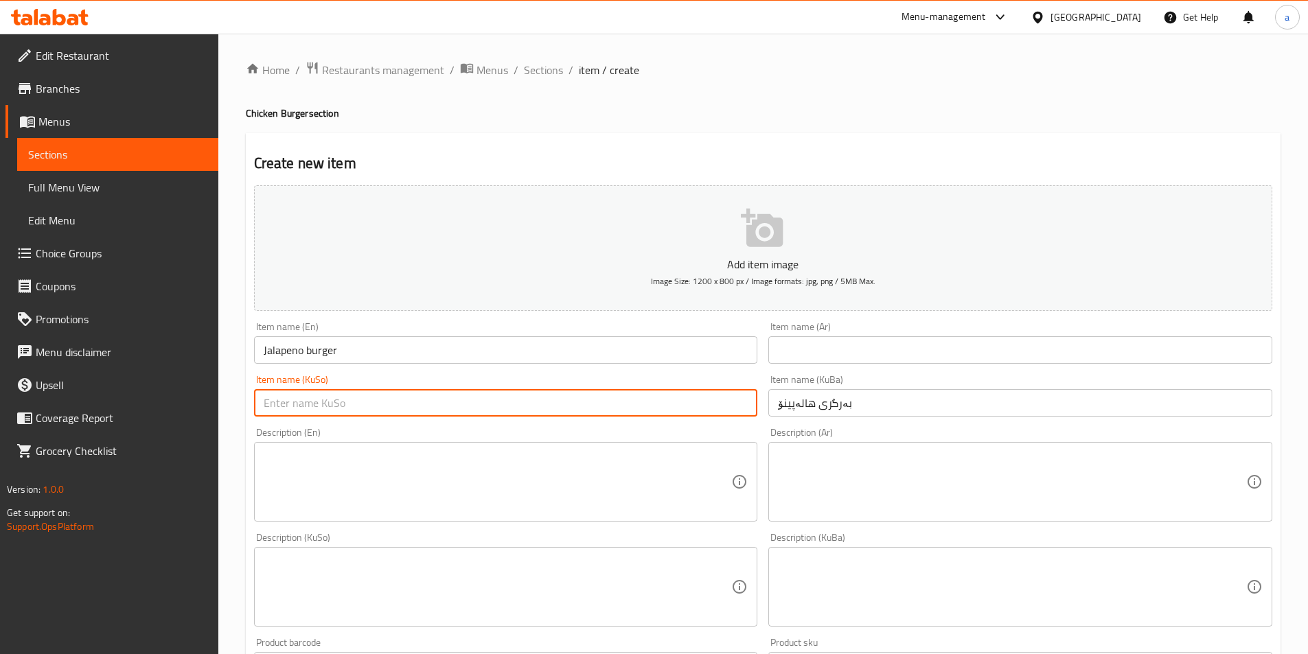
click at [685, 403] on input "text" at bounding box center [506, 402] width 504 height 27
paste input "بەرگری هالەپینۆ"
type input "بەرگری هالەپینۆ"
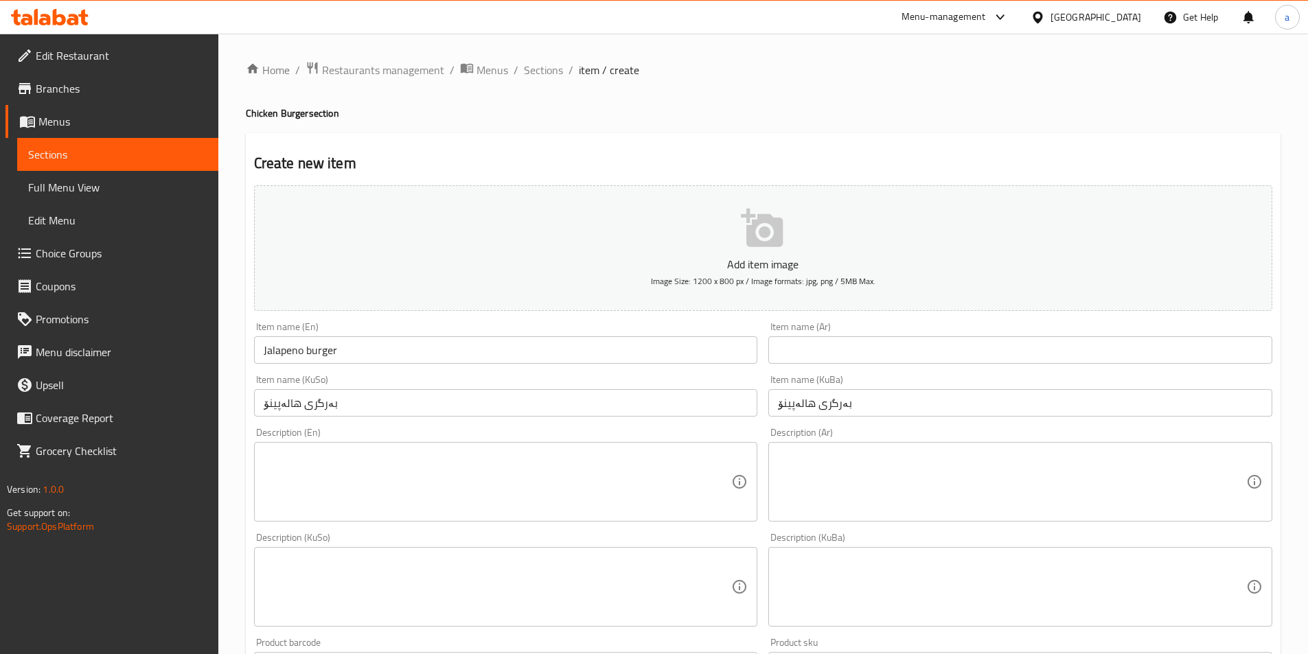
click at [866, 365] on div "Item name (Ar) Item name (Ar)" at bounding box center [1020, 342] width 515 height 53
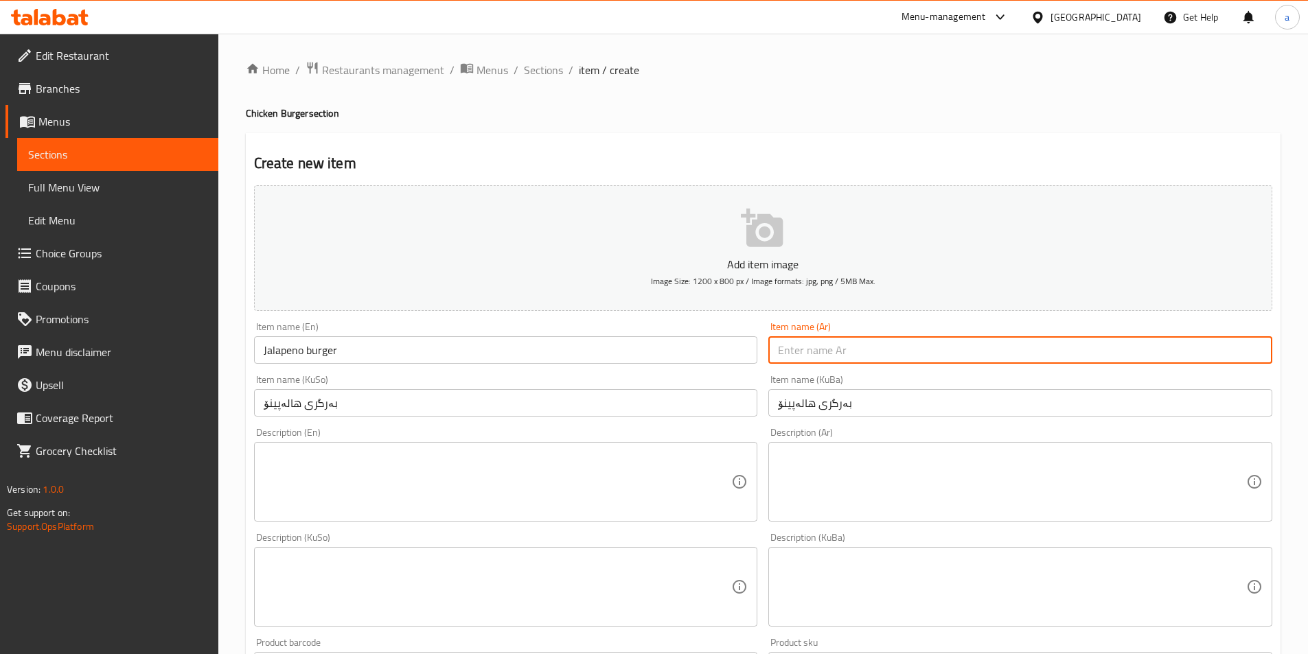
click at [866, 352] on input "text" at bounding box center [1020, 349] width 504 height 27
paste input "برجر هالبينو"
type input "برجر هالبينو"
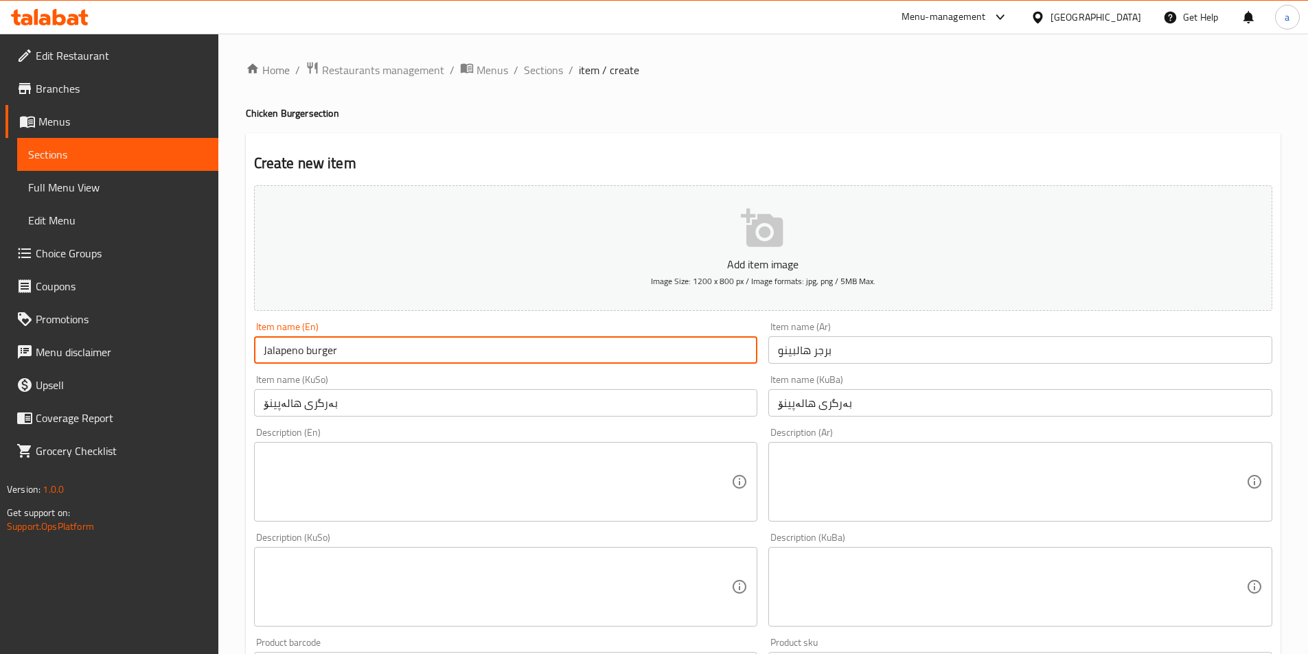
drag, startPoint x: 470, startPoint y: 342, endPoint x: 181, endPoint y: 346, distance: 288.4
click at [181, 346] on div "Edit Restaurant Branches Menus Sections Full Menu View Edit Menu Choice Groups …" at bounding box center [654, 581] width 1308 height 1094
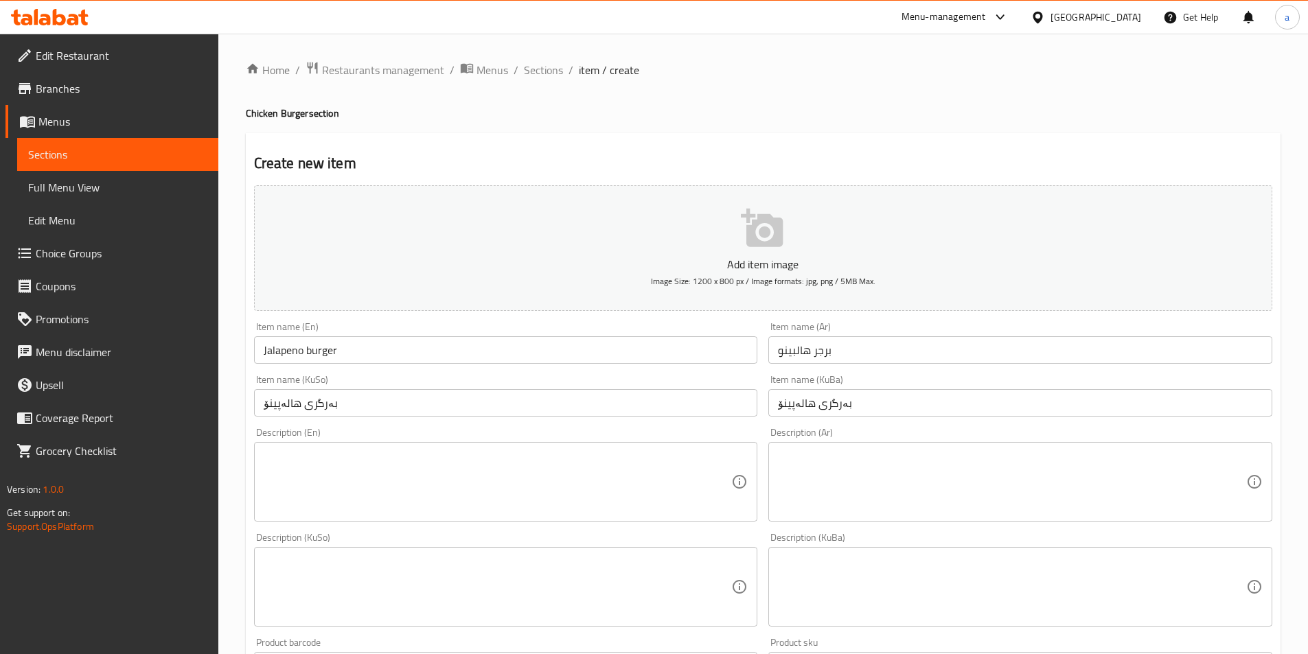
click at [801, 152] on div "Create new item Add item image Image Size: 1200 x 800 px / Image formats: jpg, …" at bounding box center [763, 611] width 1035 height 957
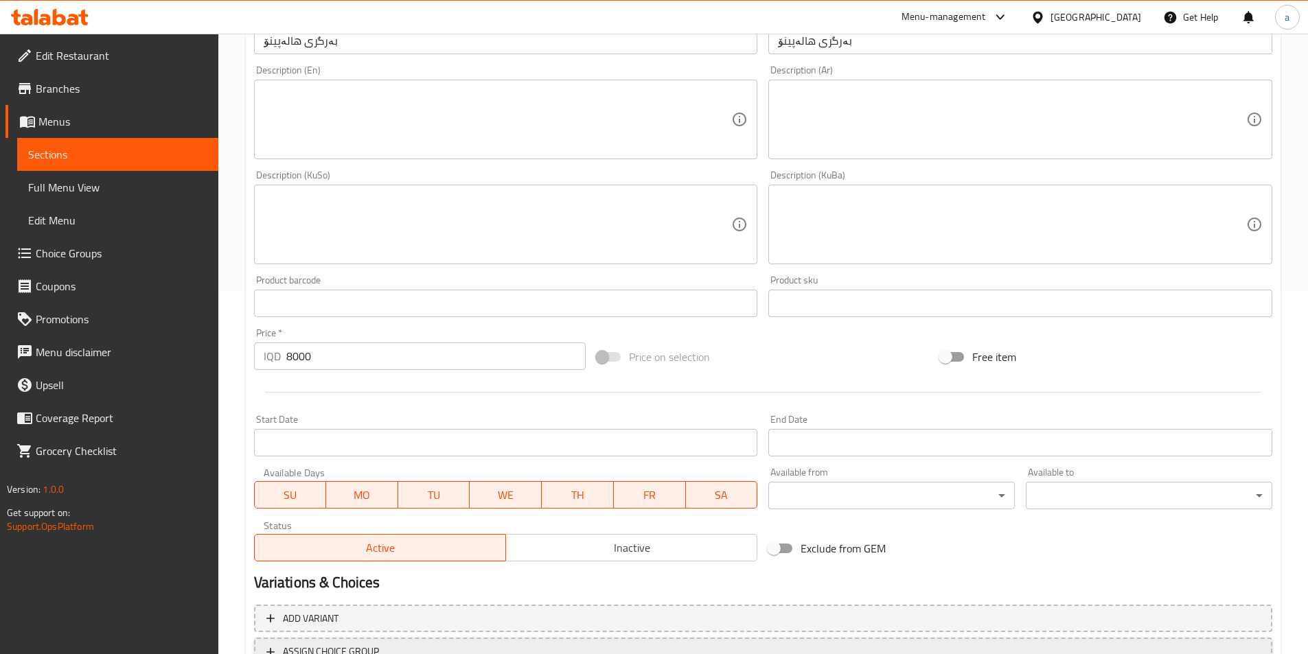
scroll to position [474, 0]
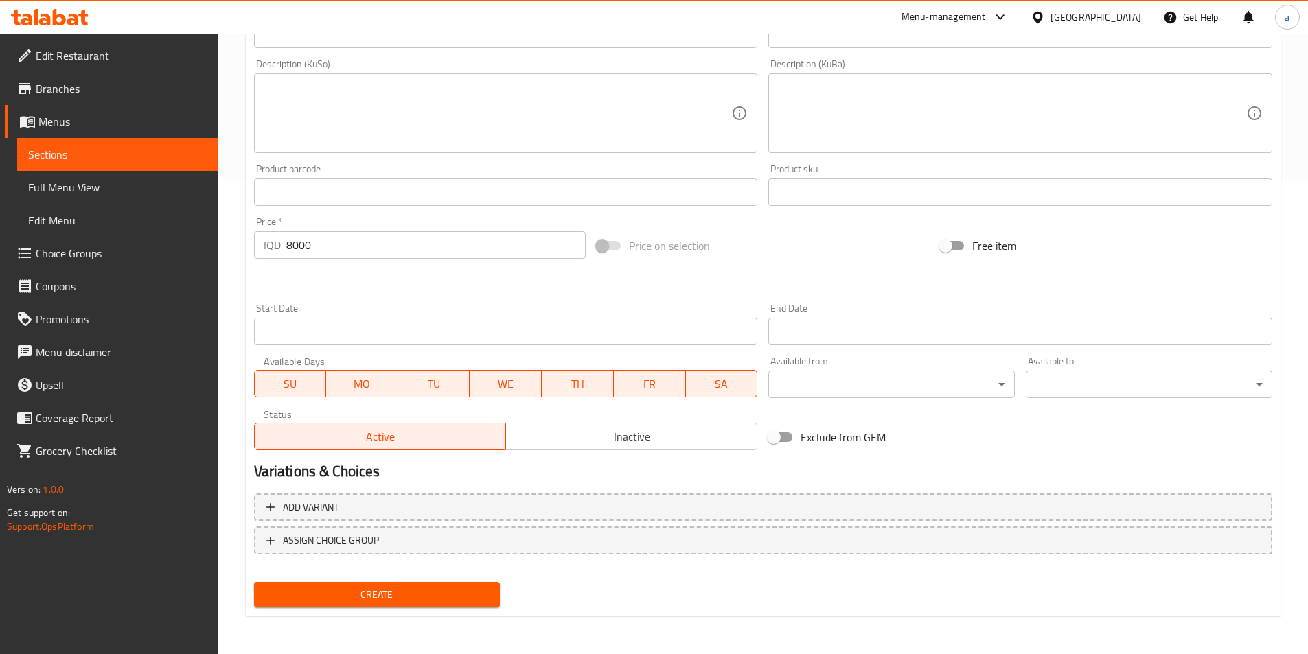
click at [367, 593] on span "Create" at bounding box center [377, 594] width 225 height 17
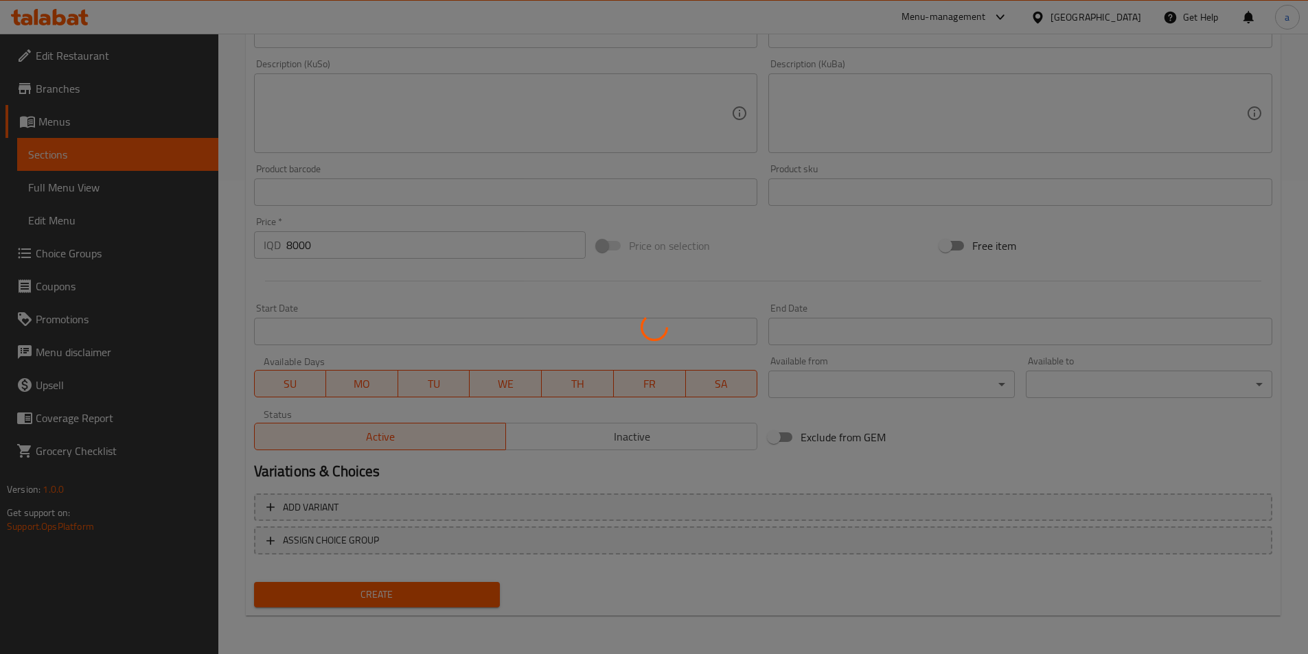
scroll to position [62, 0]
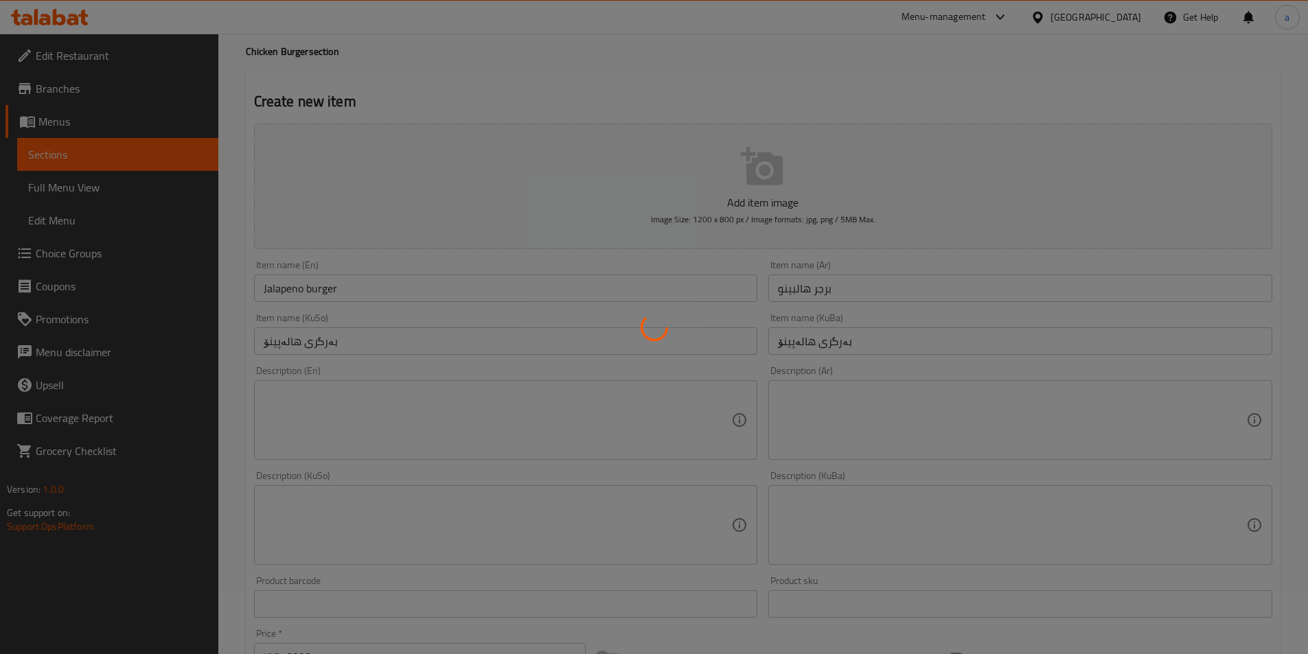
type input "0"
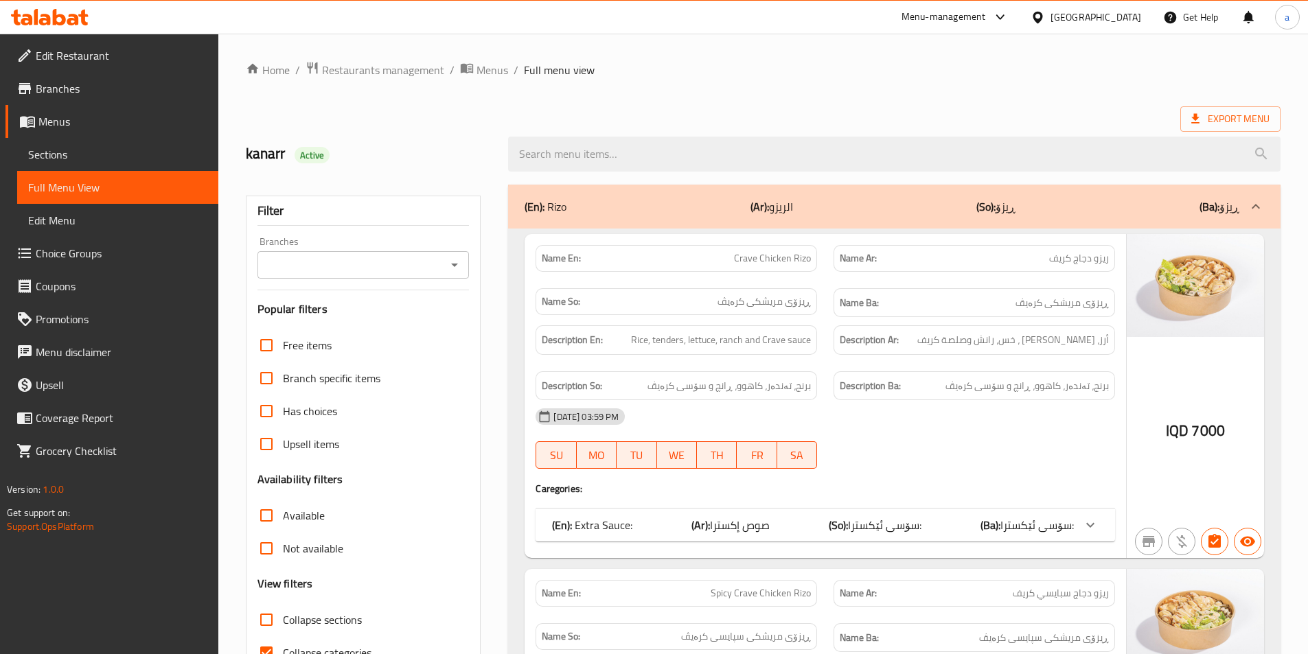
click at [459, 275] on div "Branches" at bounding box center [363, 264] width 212 height 27
click at [451, 268] on icon "Open" at bounding box center [454, 265] width 16 height 16
click at [389, 327] on li "Crave, Bakhtyari" at bounding box center [362, 324] width 212 height 25
type input "Crave, Bakhtyari"
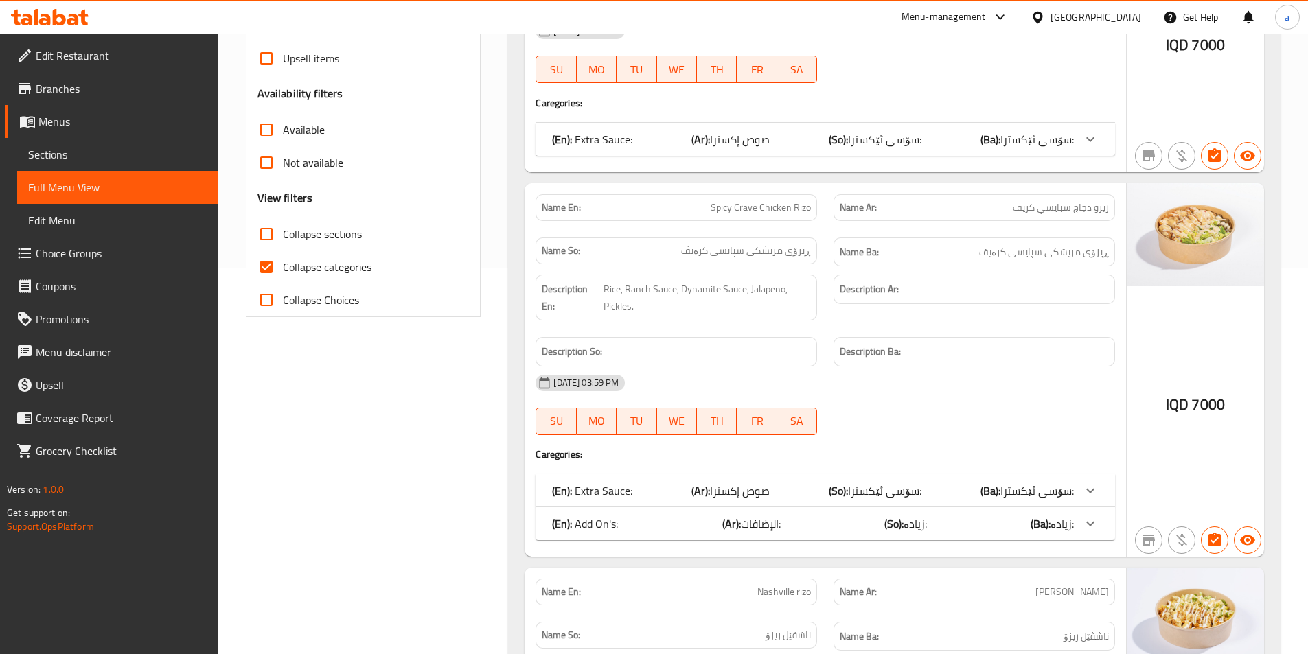
scroll to position [97, 0]
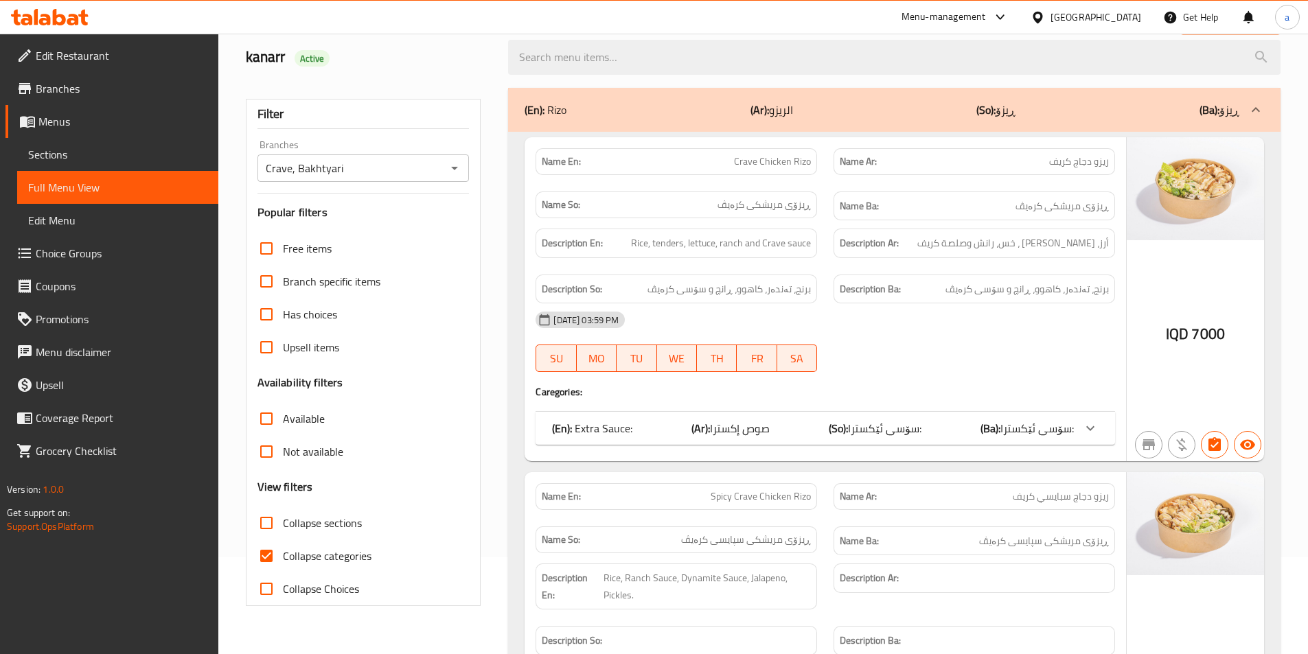
click at [817, 76] on div at bounding box center [894, 57] width 789 height 51
click at [320, 535] on label "Collapse sections" at bounding box center [306, 523] width 112 height 33
click at [283, 535] on input "Collapse sections" at bounding box center [266, 523] width 33 height 33
checkbox input "true"
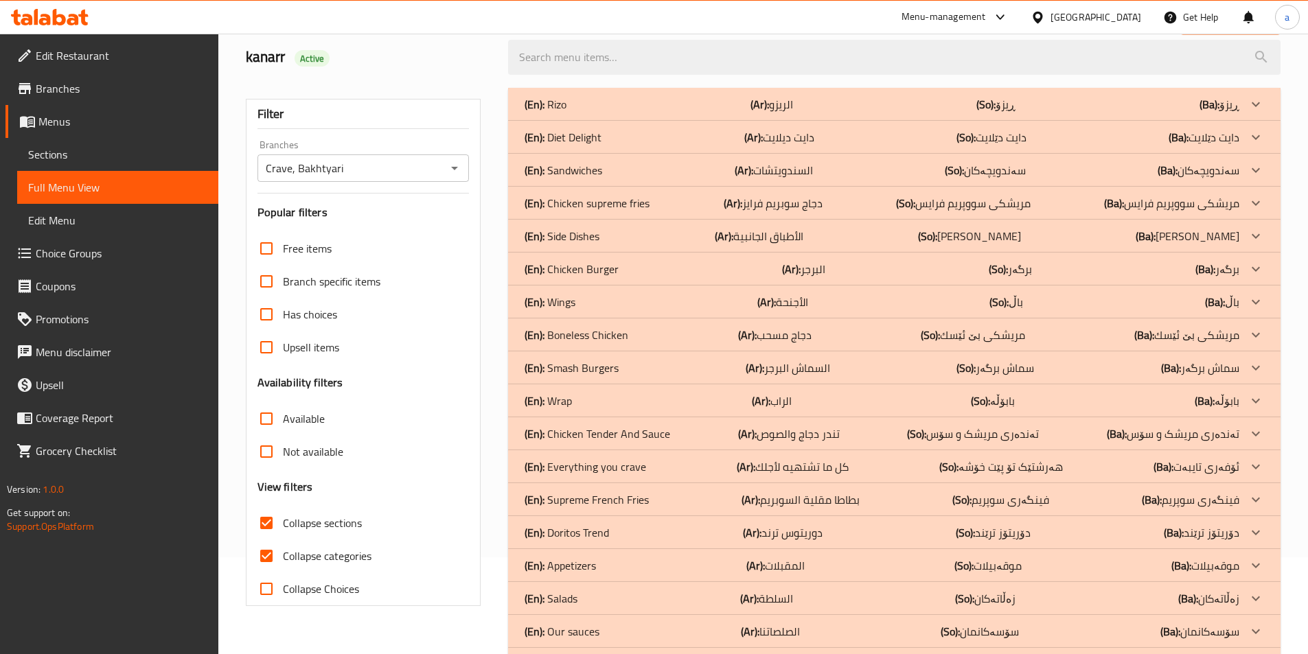
scroll to position [217, 0]
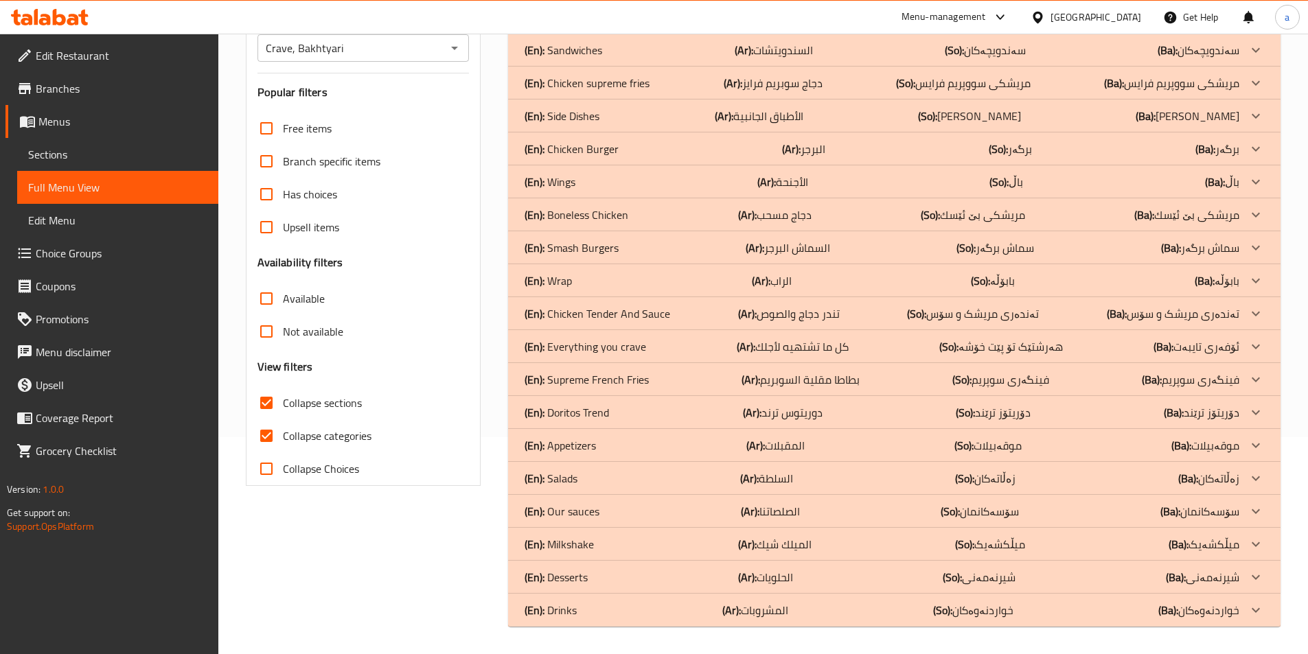
click at [811, 409] on p "(Ar): دوريتوس ترند" at bounding box center [783, 412] width 80 height 16
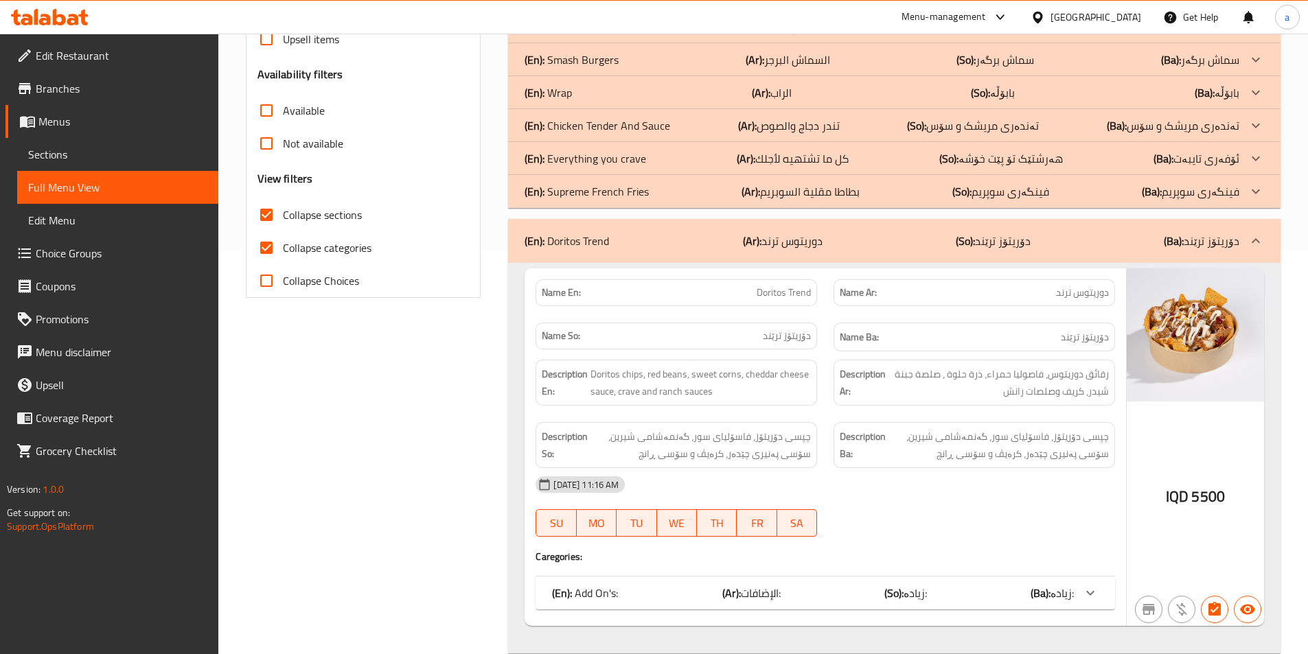
scroll to position [423, 0]
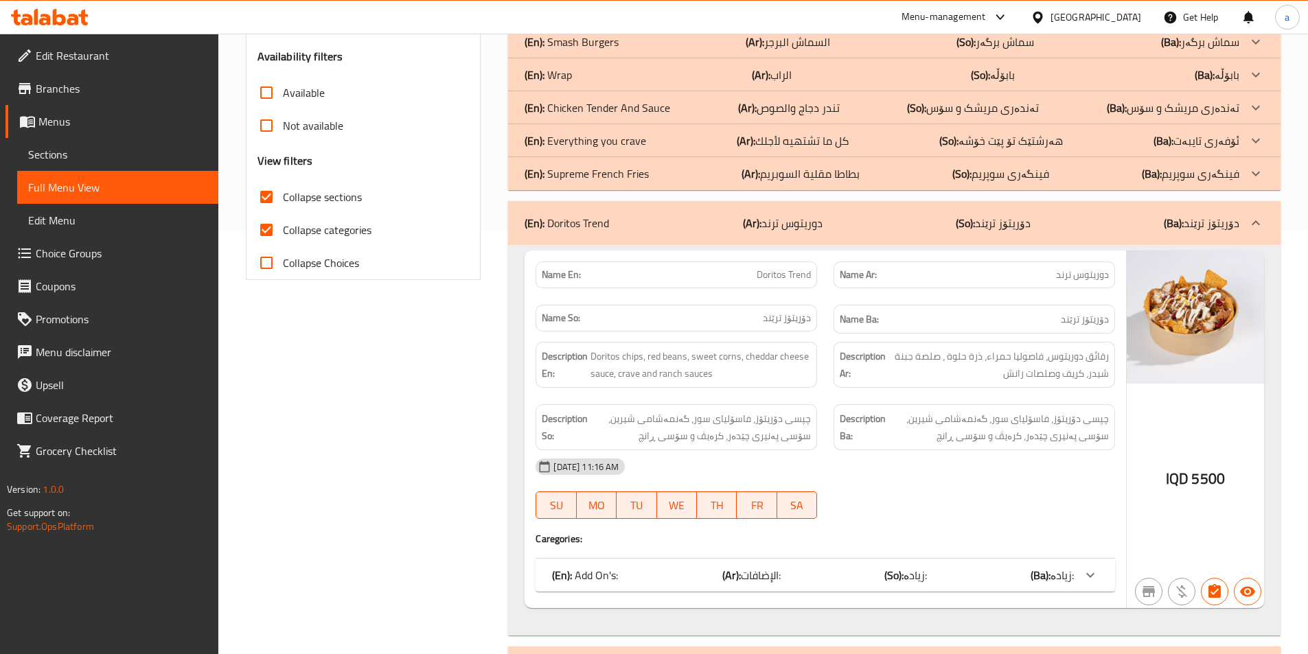
click at [768, 206] on div "(En): Doritos Trend (Ar): دوريتوس ترند (So): دۆریتۆز ترێند (Ba): دۆریتۆز ترێند" at bounding box center [894, 223] width 772 height 44
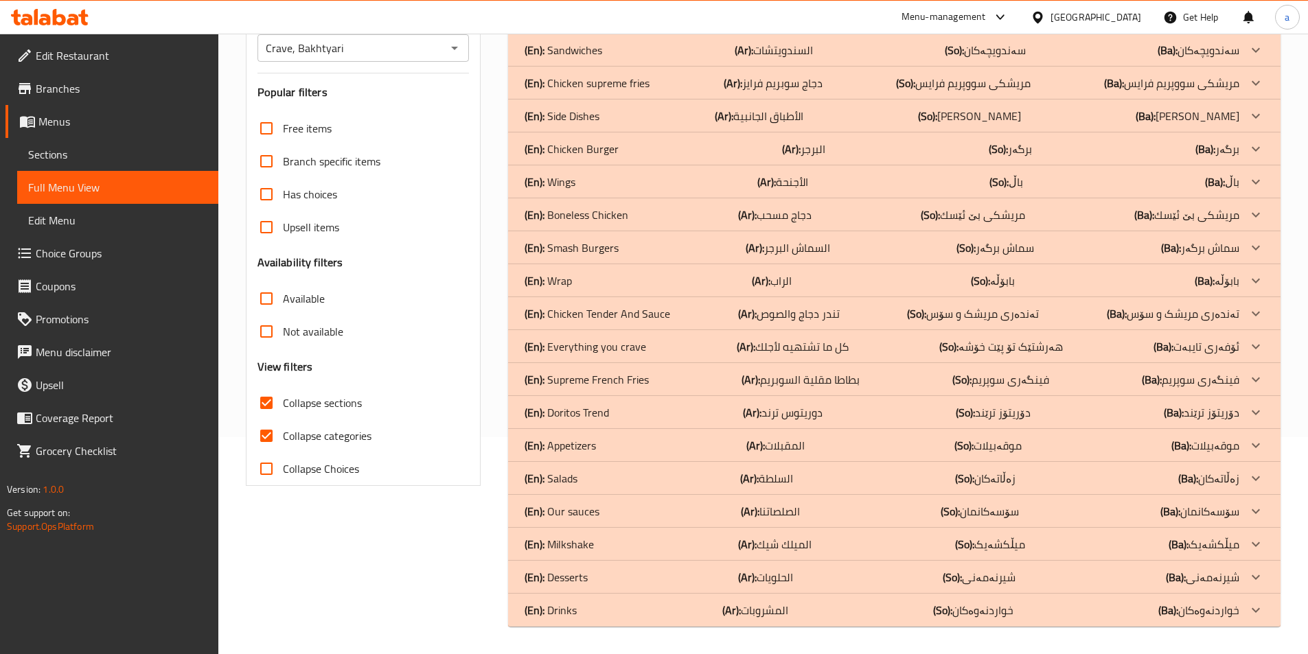
scroll to position [0, 0]
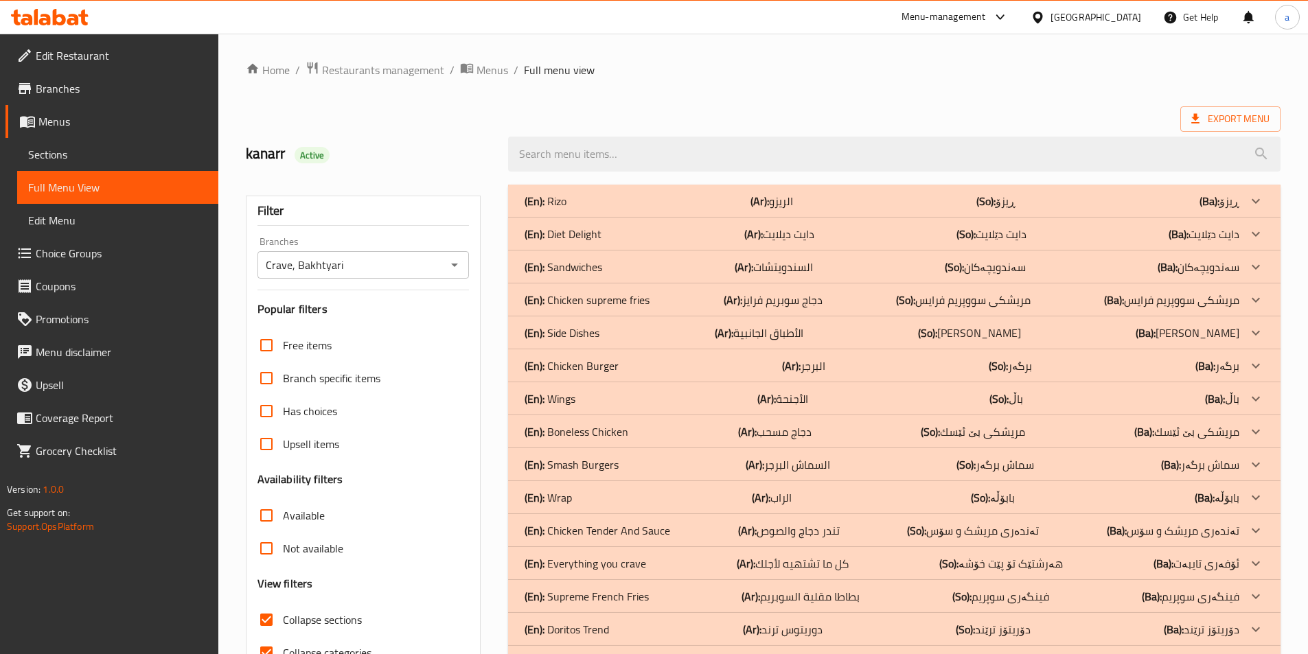
click at [816, 360] on p "(Ar): البرجر" at bounding box center [803, 366] width 43 height 16
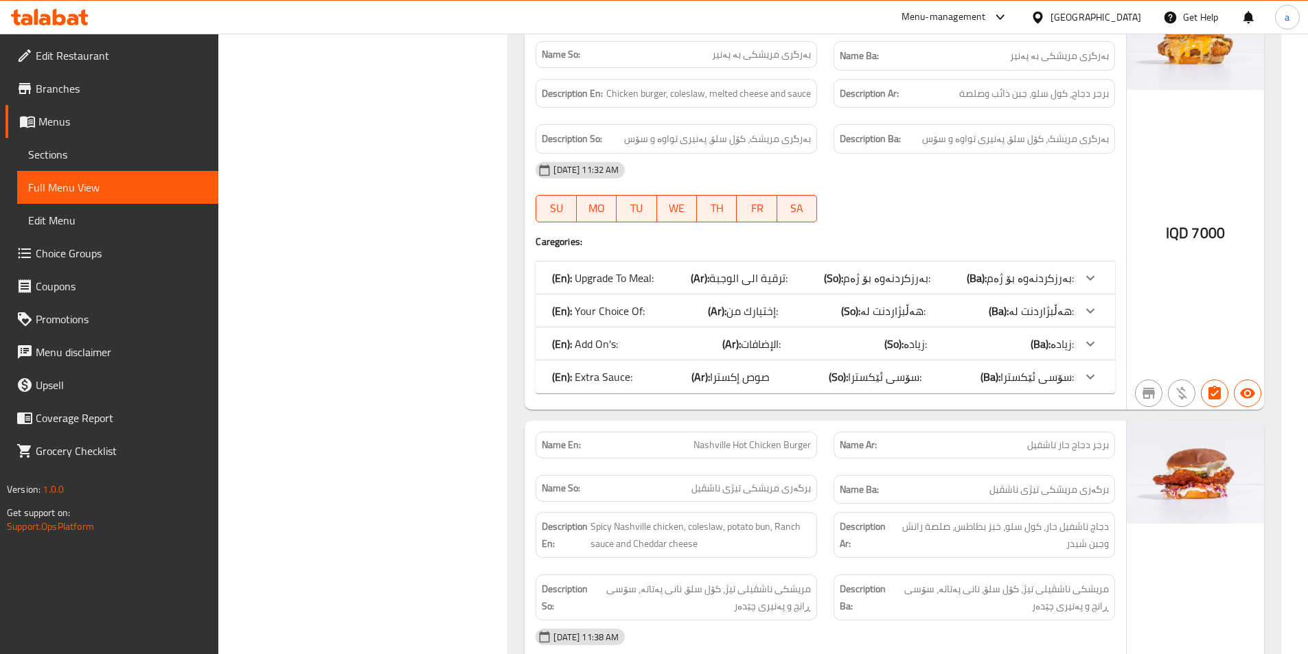
scroll to position [1010, 0]
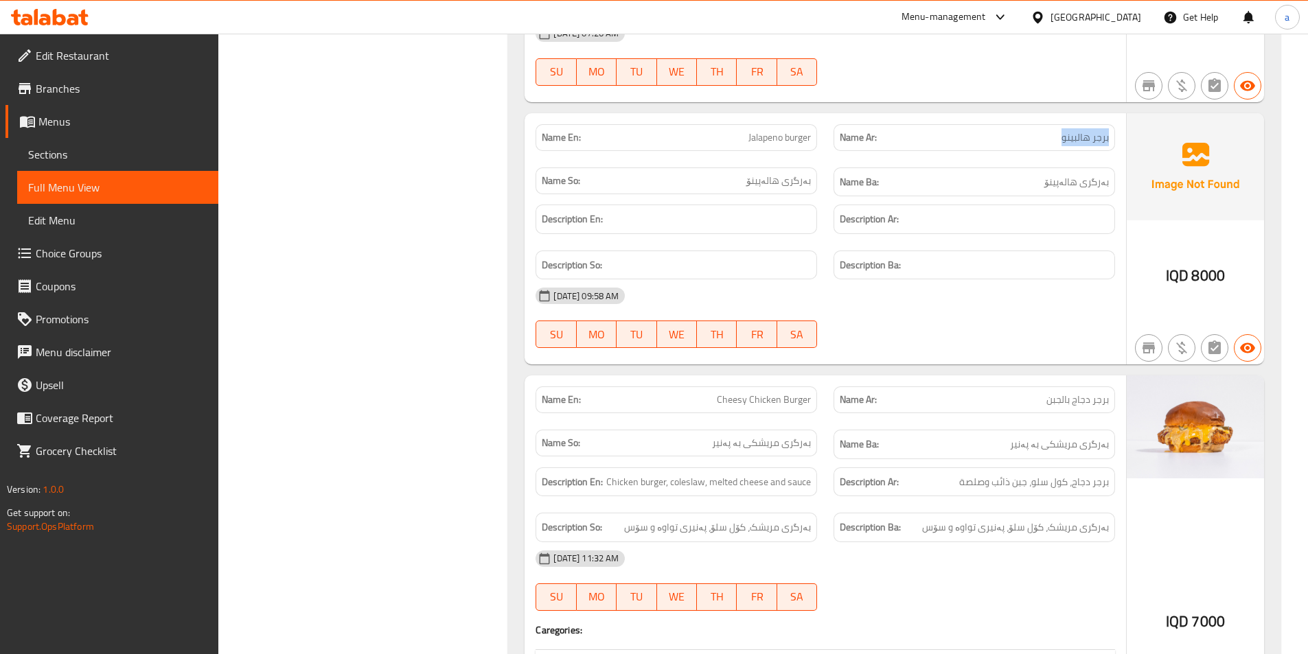
drag, startPoint x: 1055, startPoint y: 136, endPoint x: 1113, endPoint y: 141, distance: 57.9
click at [1113, 141] on div "Name Ar: برجر هالبينو" at bounding box center [973, 137] width 281 height 27
drag, startPoint x: 743, startPoint y: 136, endPoint x: 820, endPoint y: 141, distance: 77.7
click at [820, 141] on div "Name En: Jalapeno burger" at bounding box center [676, 137] width 298 height 43
click at [939, 273] on div "Description Ba:" at bounding box center [973, 266] width 281 height 30
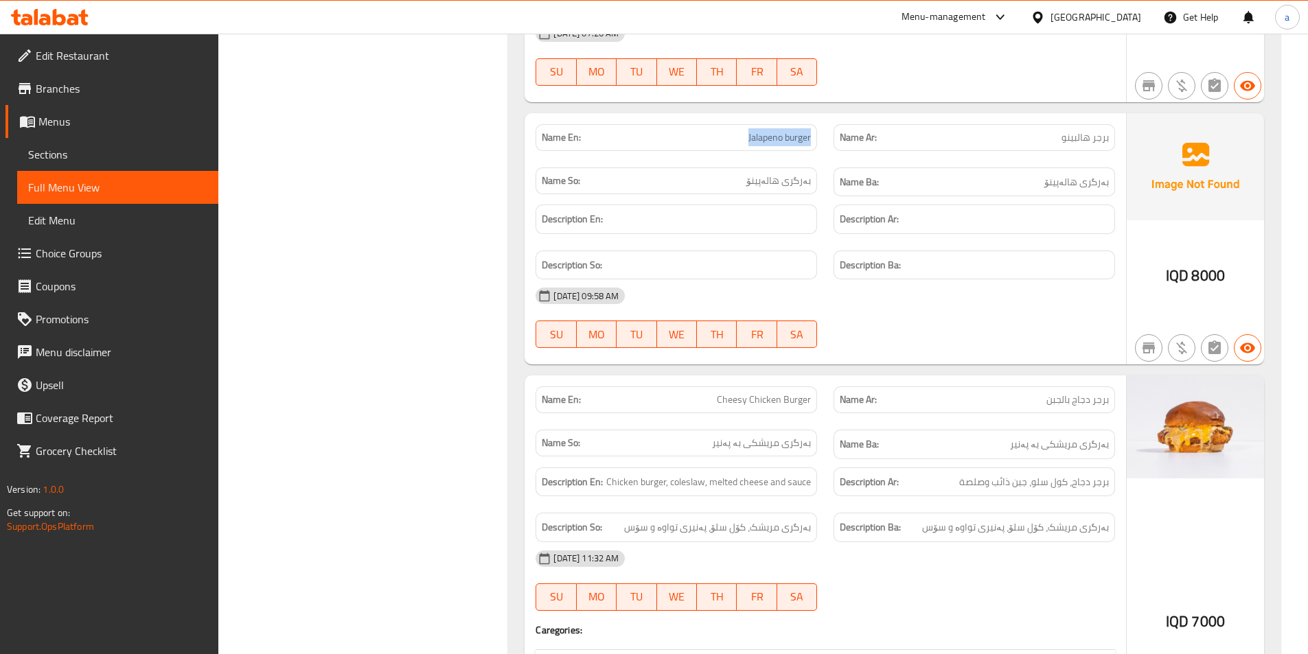
drag, startPoint x: 715, startPoint y: 138, endPoint x: 816, endPoint y: 145, distance: 101.2
click at [816, 145] on div "Name En: Jalapeno burger" at bounding box center [676, 137] width 281 height 27
copy span "Jalapeno burger"
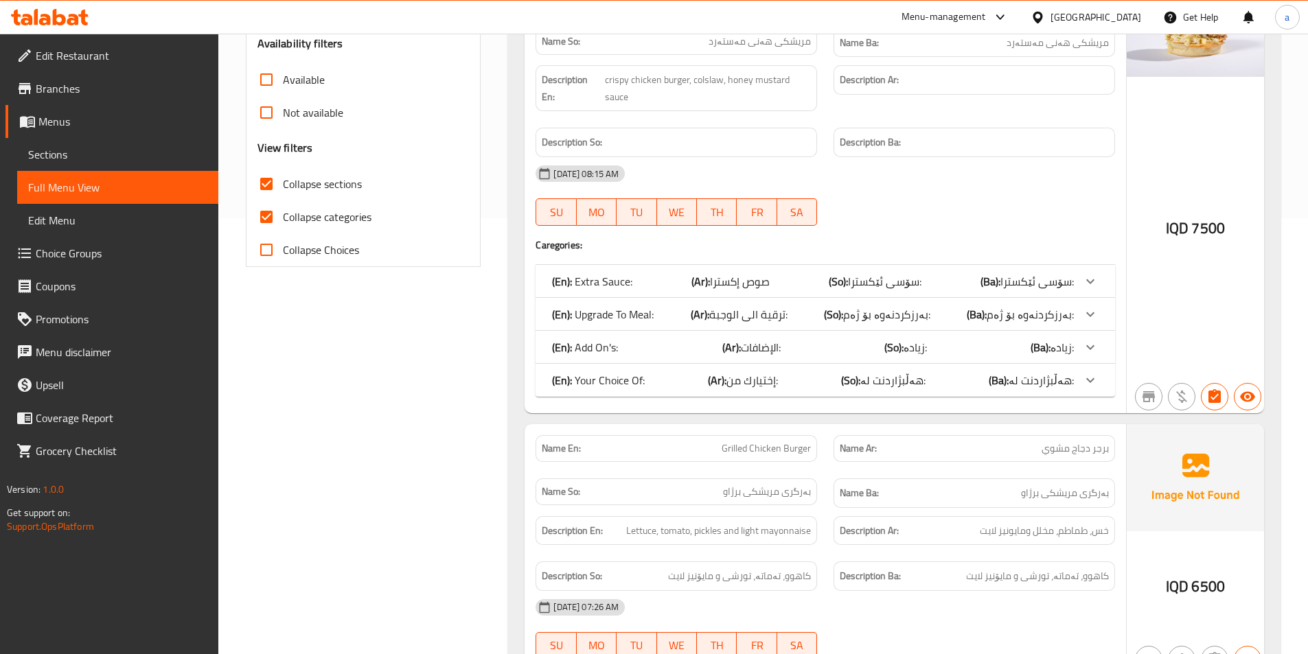
scroll to position [0, 0]
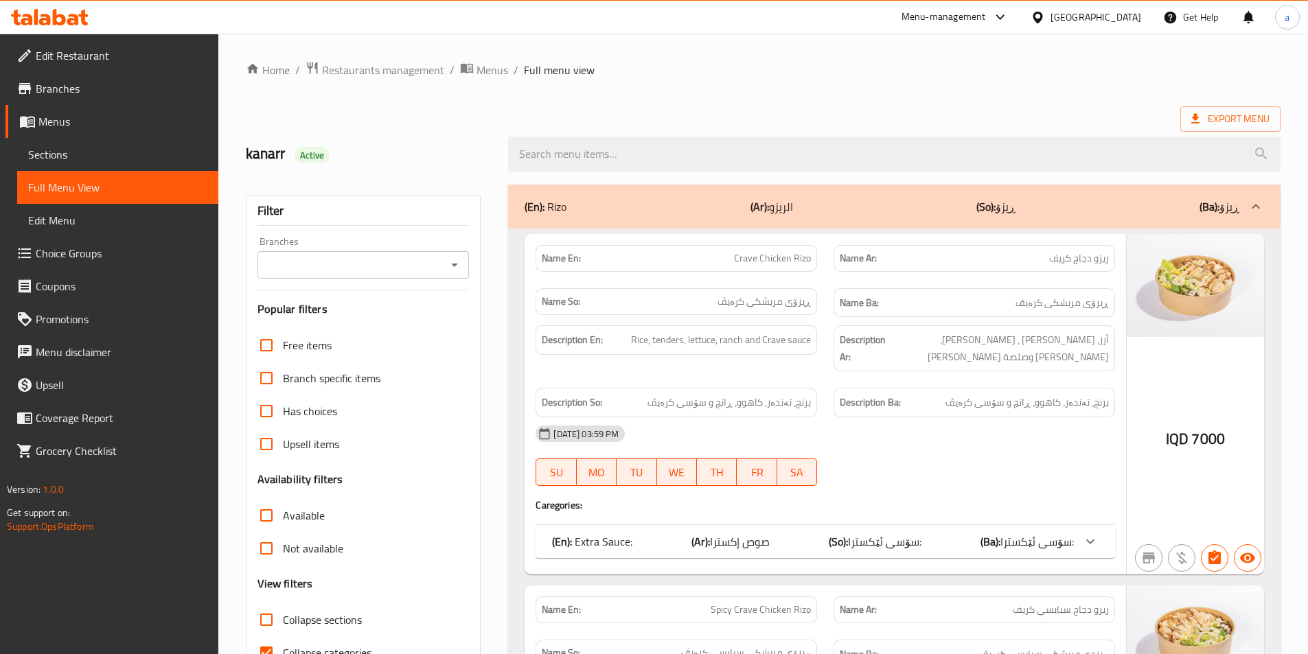
click at [457, 260] on icon "Open" at bounding box center [454, 265] width 16 height 16
click at [391, 320] on li "Crave, Bakhtyari" at bounding box center [362, 324] width 212 height 25
type input "Crave, Bakhtyari"
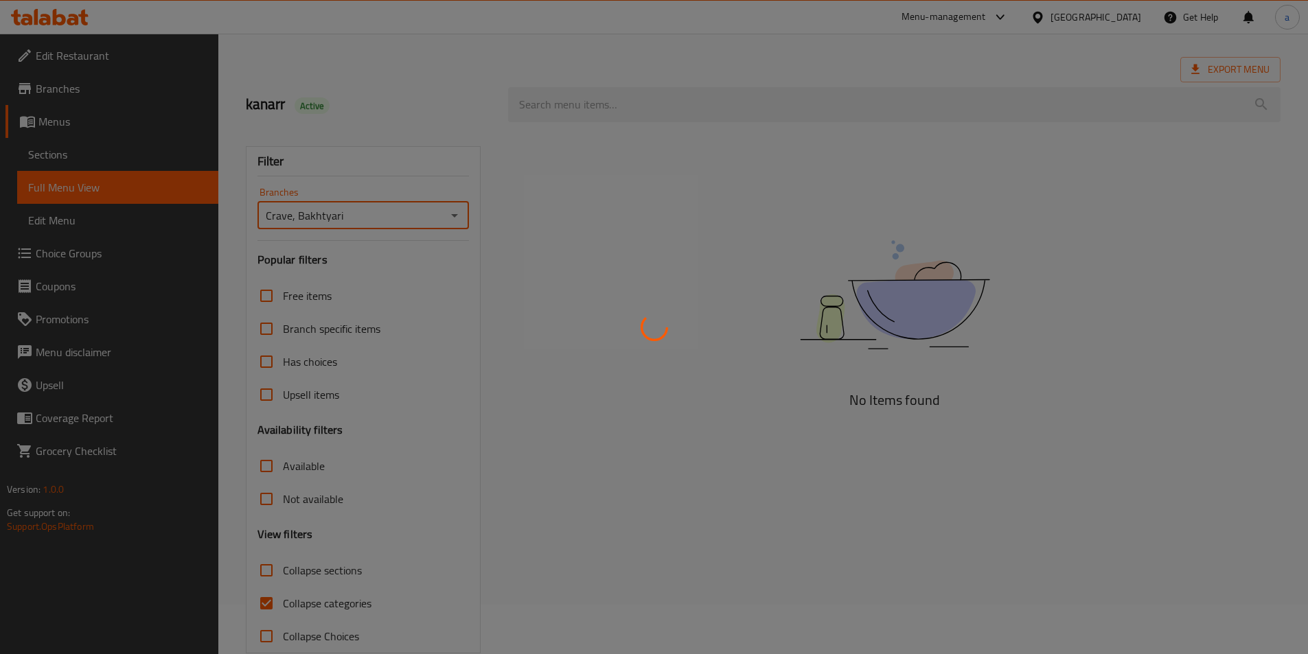
scroll to position [76, 0]
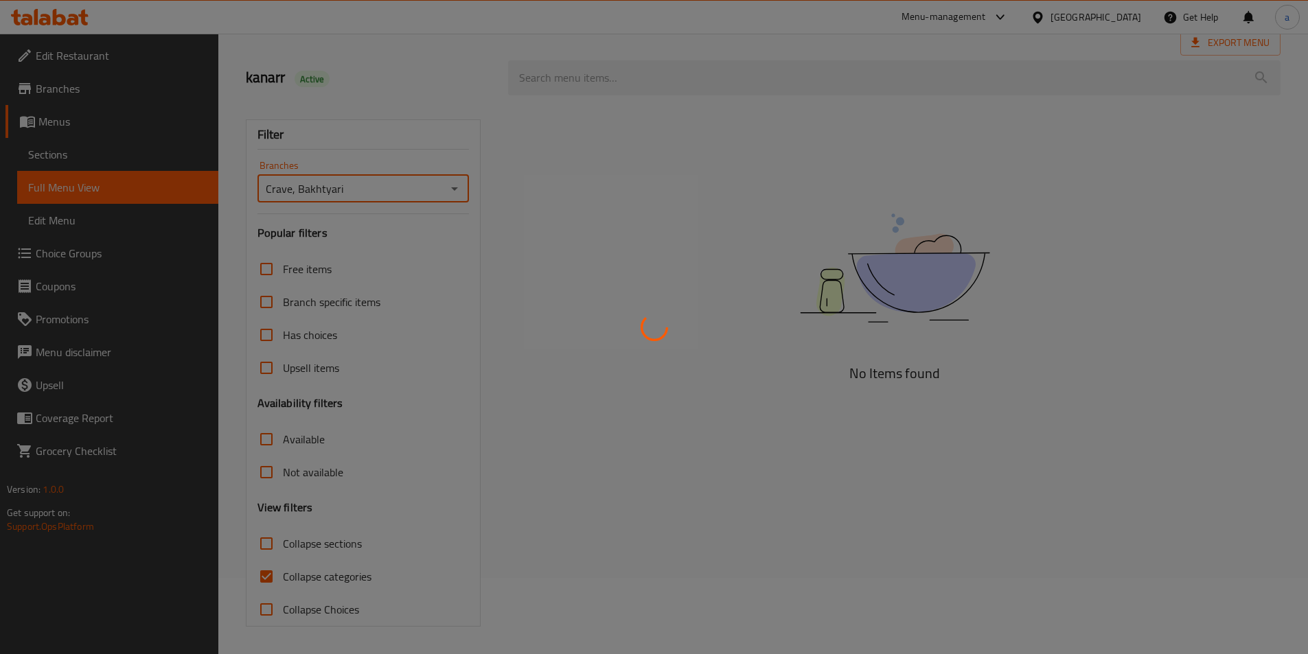
click at [265, 571] on div at bounding box center [654, 327] width 1308 height 654
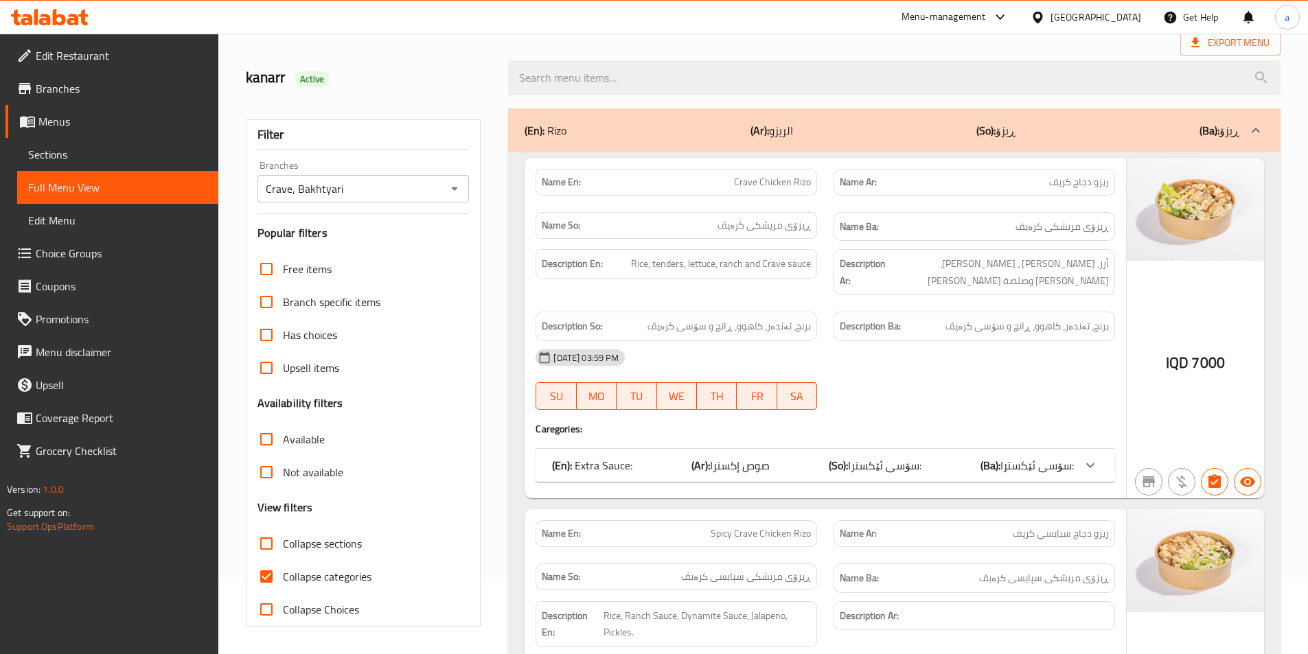
click at [267, 546] on input "Collapse sections" at bounding box center [266, 543] width 33 height 33
checkbox input "true"
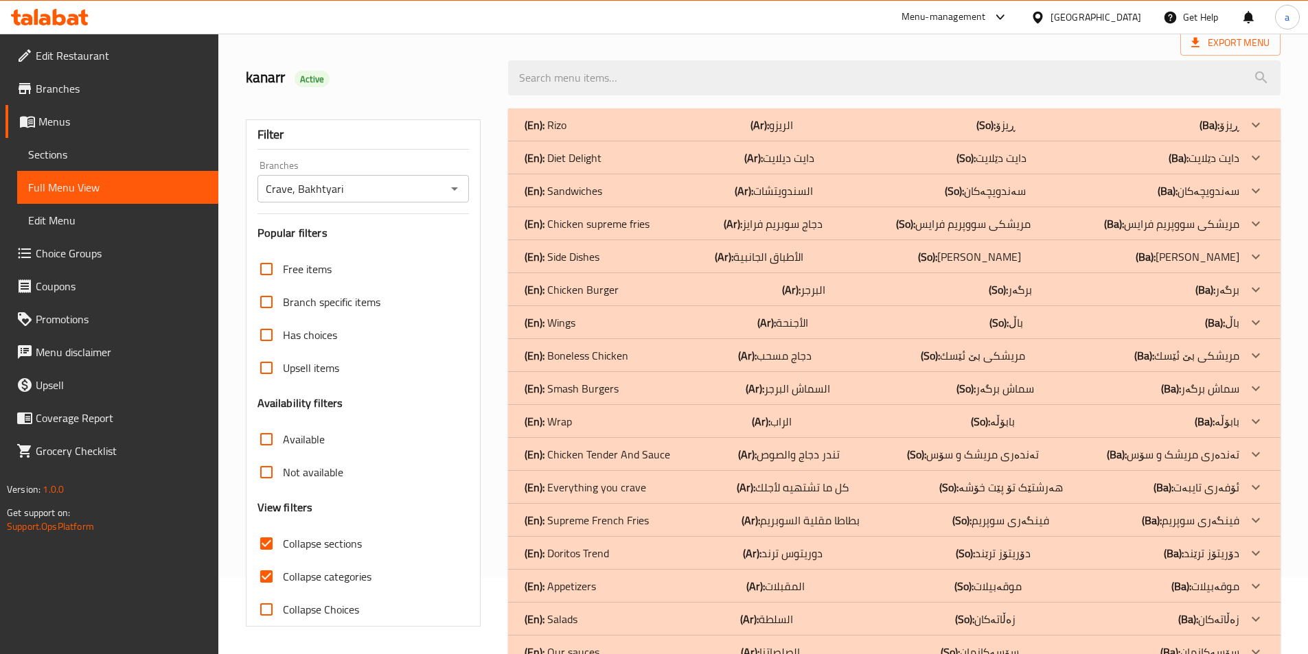
click at [310, 577] on span "Collapse categories" at bounding box center [327, 576] width 89 height 16
click at [283, 577] on input "Collapse categories" at bounding box center [266, 576] width 33 height 33
checkbox input "false"
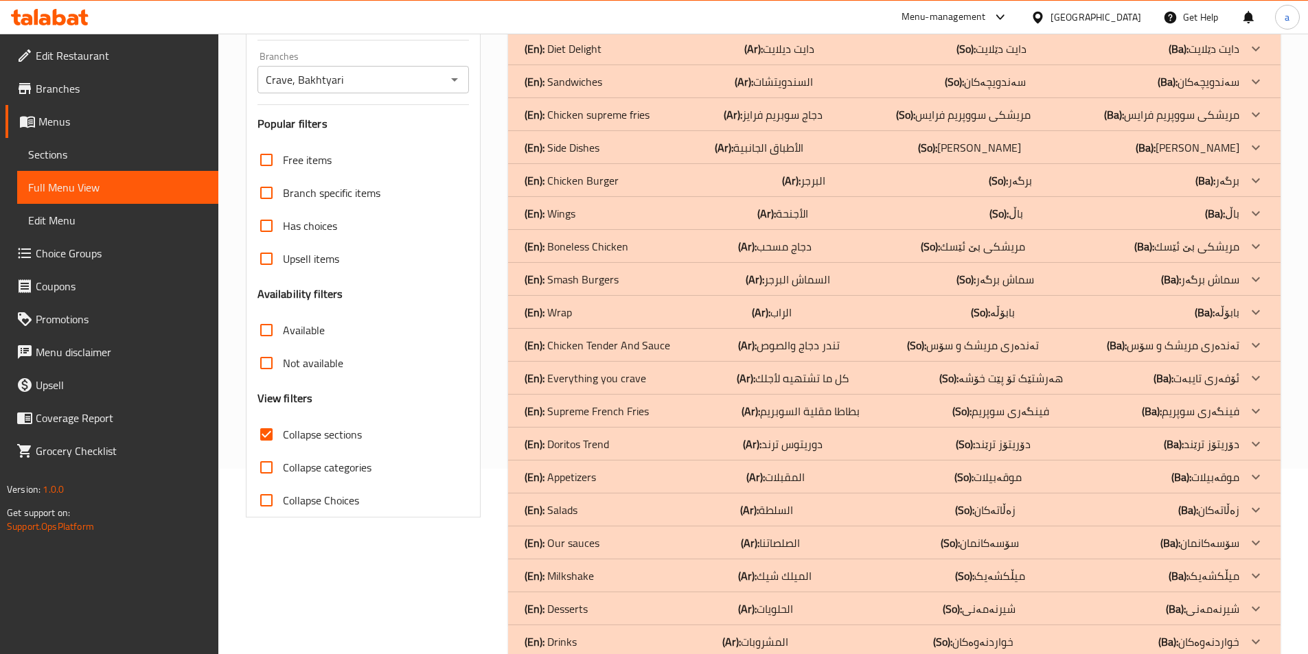
scroll to position [217, 0]
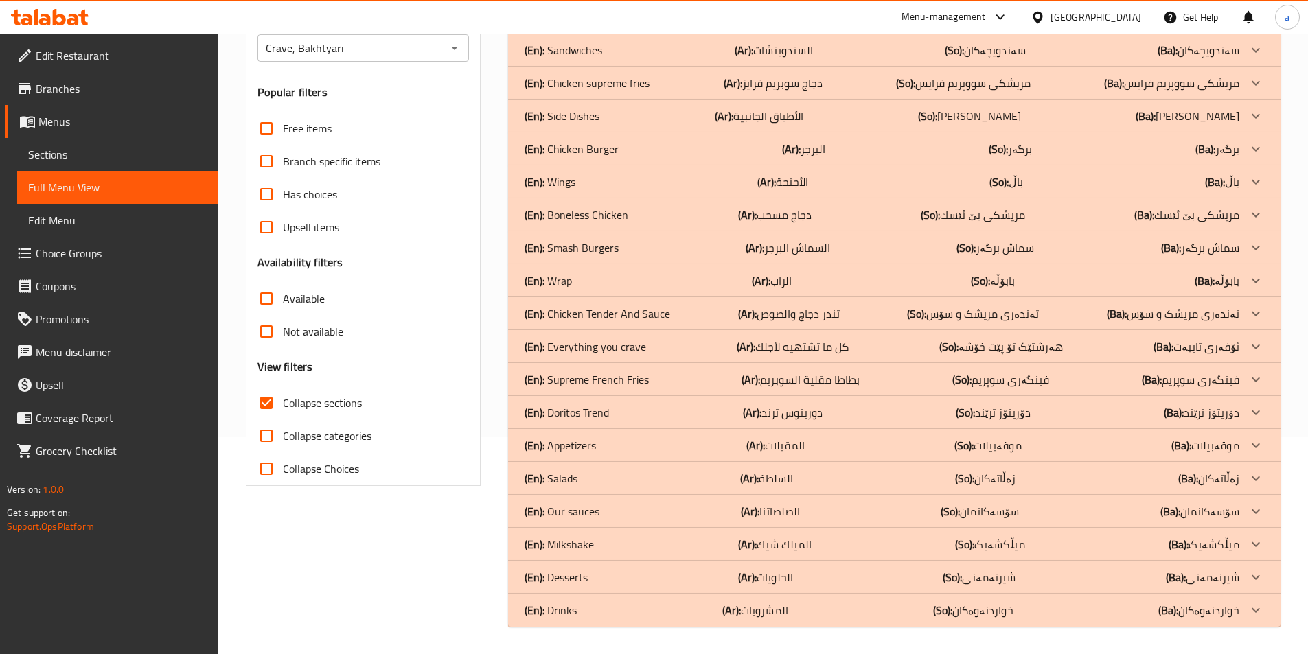
click at [104, 150] on span "Sections" at bounding box center [117, 154] width 179 height 16
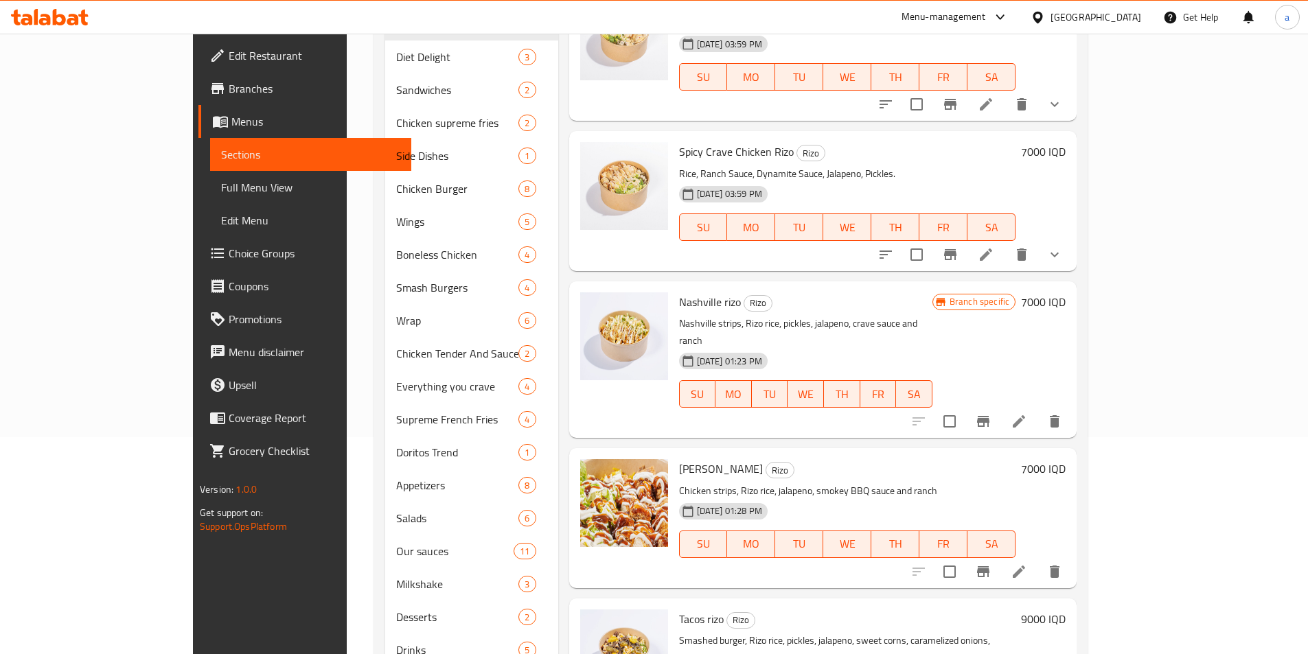
scroll to position [192, 0]
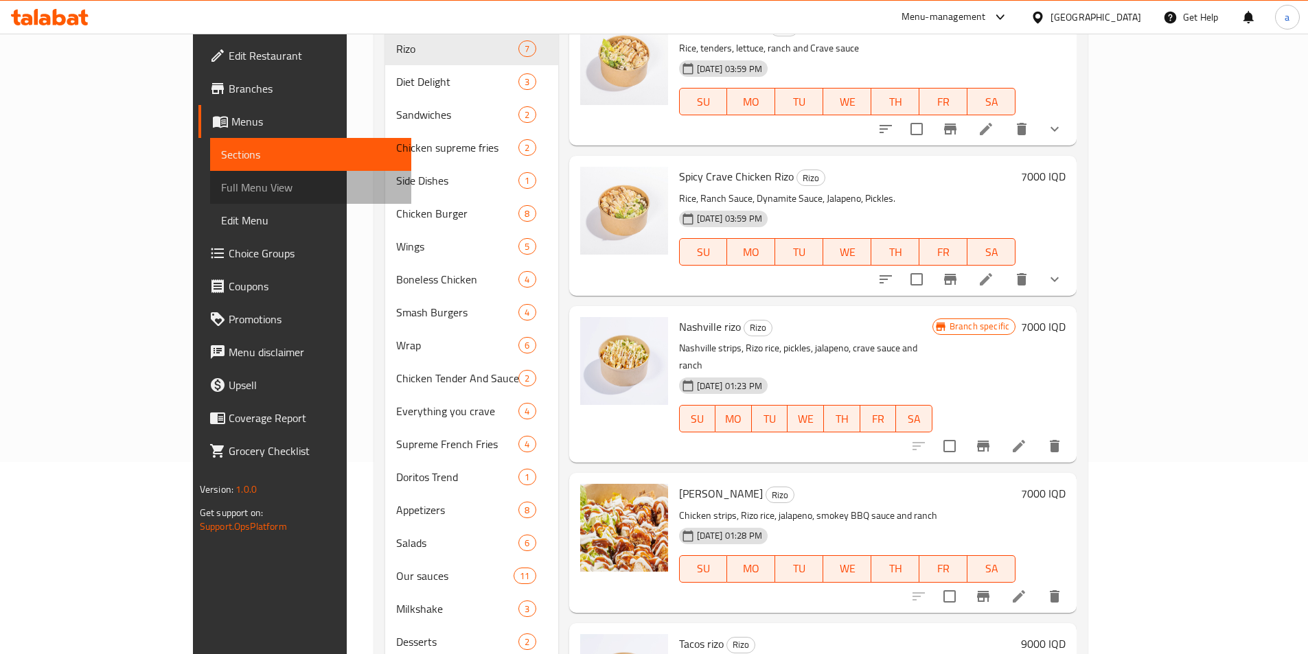
click at [221, 180] on span "Full Menu View" at bounding box center [310, 187] width 179 height 16
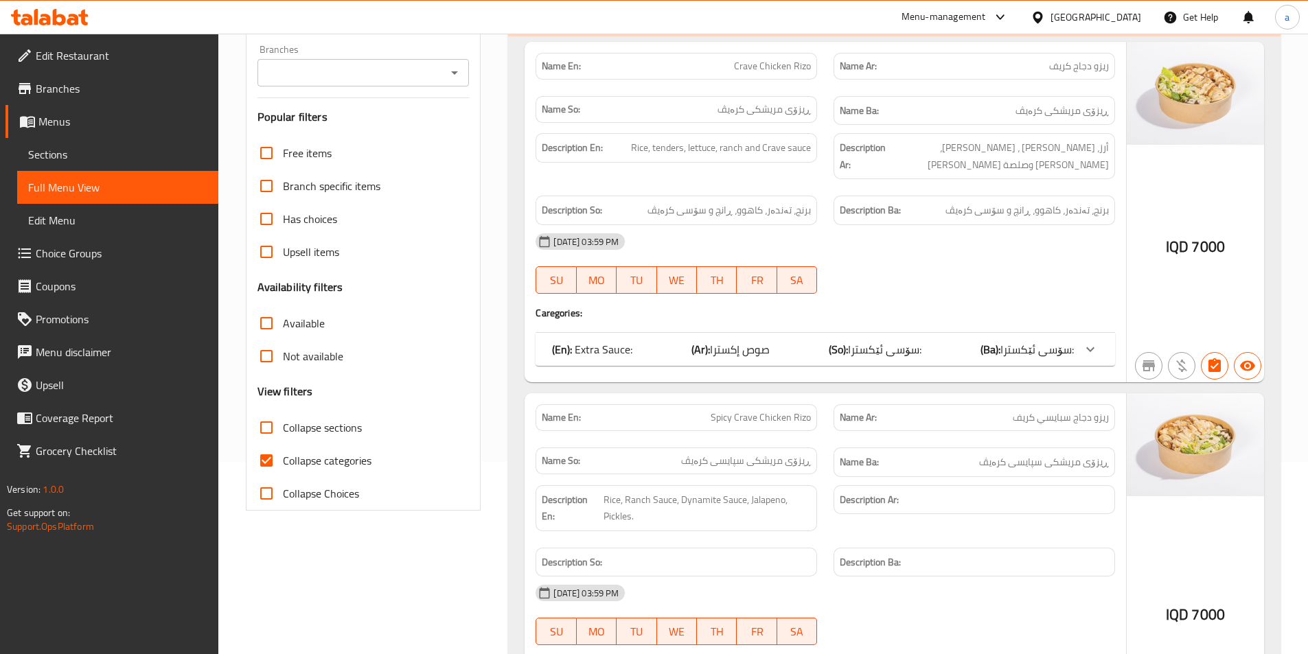
click at [460, 67] on icon "Open" at bounding box center [454, 73] width 16 height 16
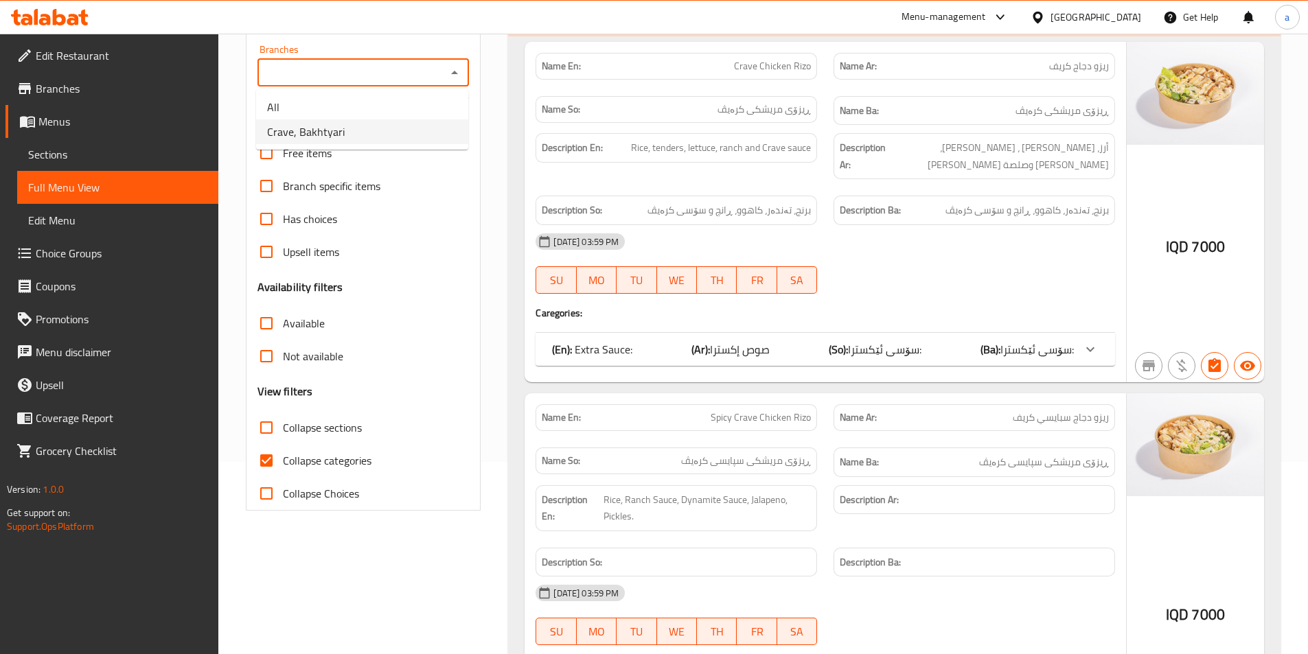
click at [434, 134] on li "Crave, Bakhtyari" at bounding box center [362, 131] width 212 height 25
type input "Crave, Bakhtyari"
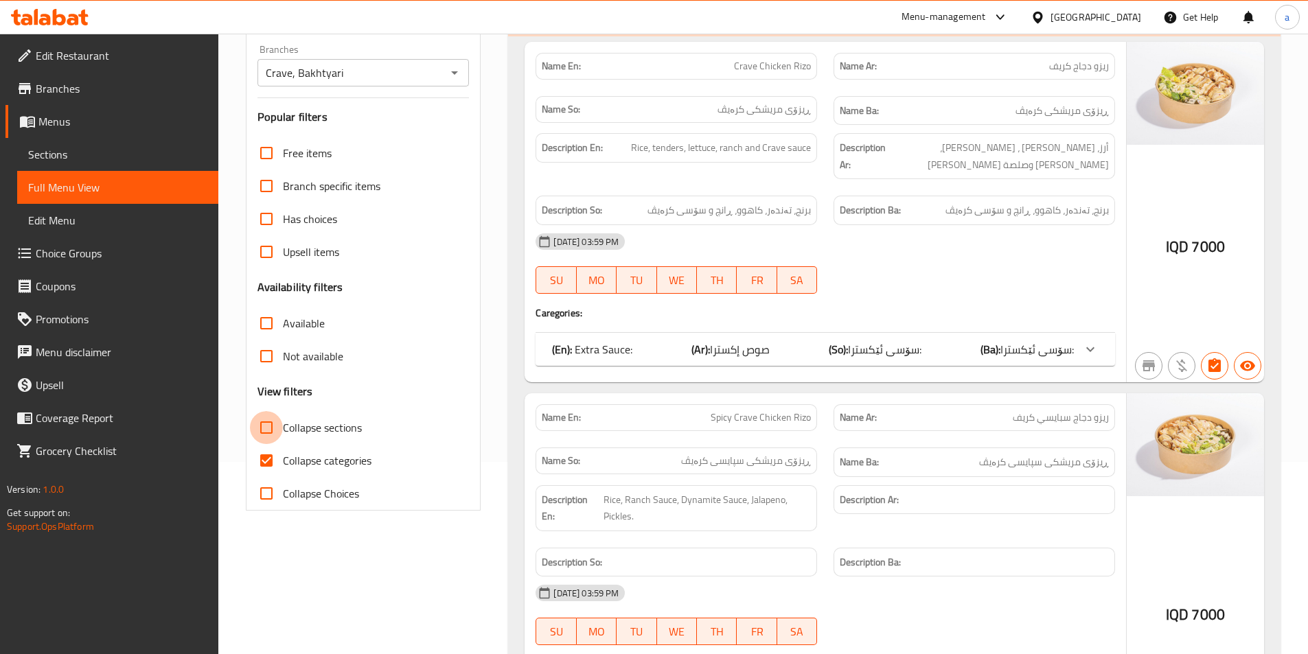
click at [273, 427] on input "Collapse sections" at bounding box center [266, 427] width 33 height 33
checkbox input "true"
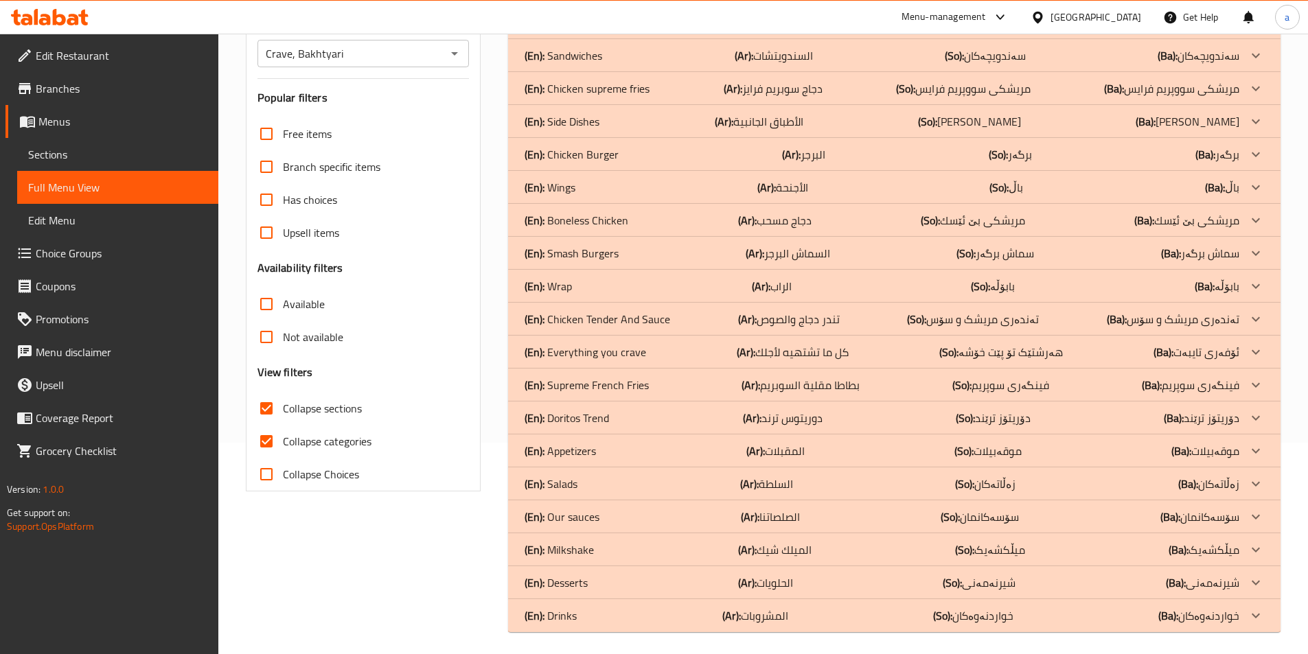
scroll to position [217, 0]
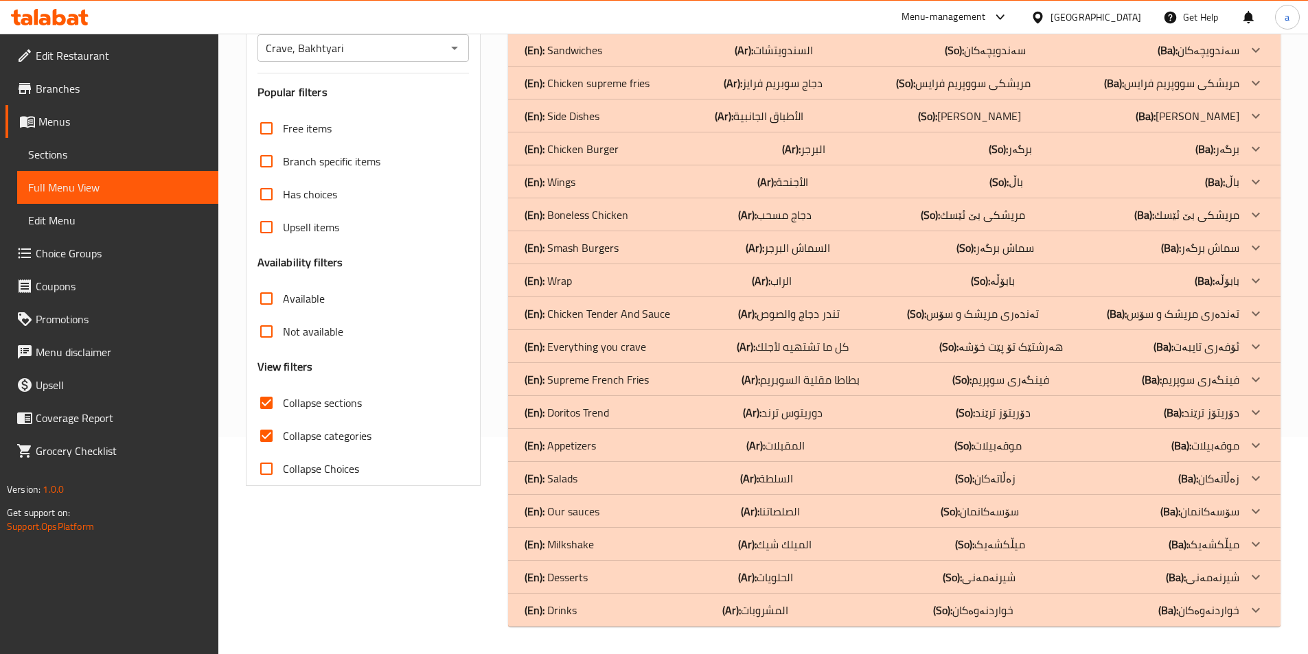
click at [737, 479] on div "(En): Salads (Ar): السلطة (So): زەڵاتەکان (Ba): زەڵاتەکان" at bounding box center [882, 478] width 715 height 16
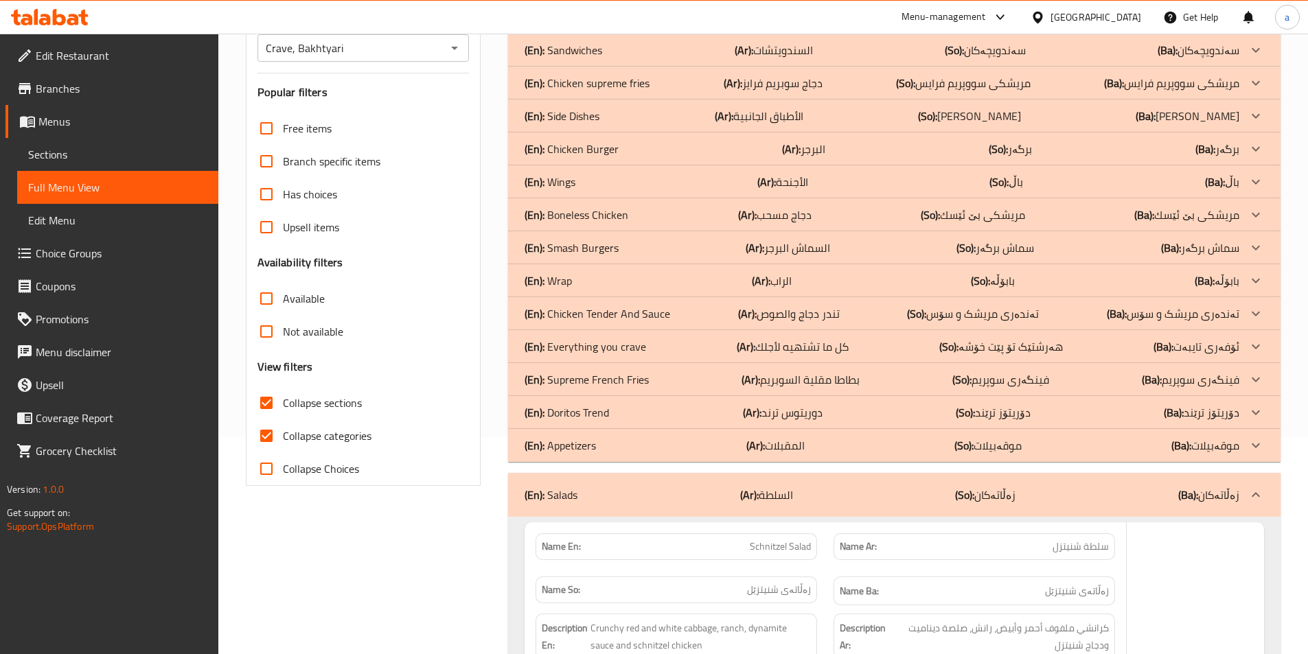
click at [702, 408] on div "(En): Doritos Trend (Ar): دوريتوس ترند (So): دۆریتۆز ترێند (Ba): دۆریتۆز ترێند" at bounding box center [882, 412] width 715 height 16
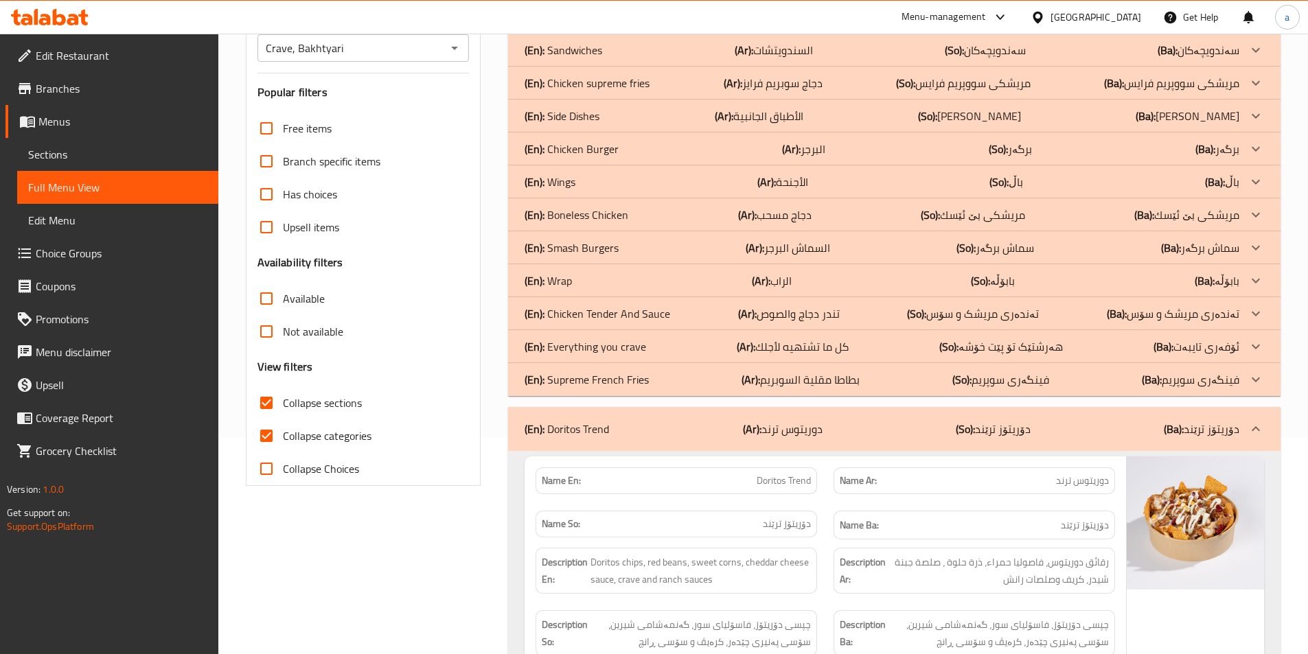
click at [702, 408] on div "(En): Doritos Trend (Ar): دوريتوس ترند (So): دۆریتۆز ترێند (Ba): دۆریتۆز ترێند" at bounding box center [894, 429] width 772 height 44
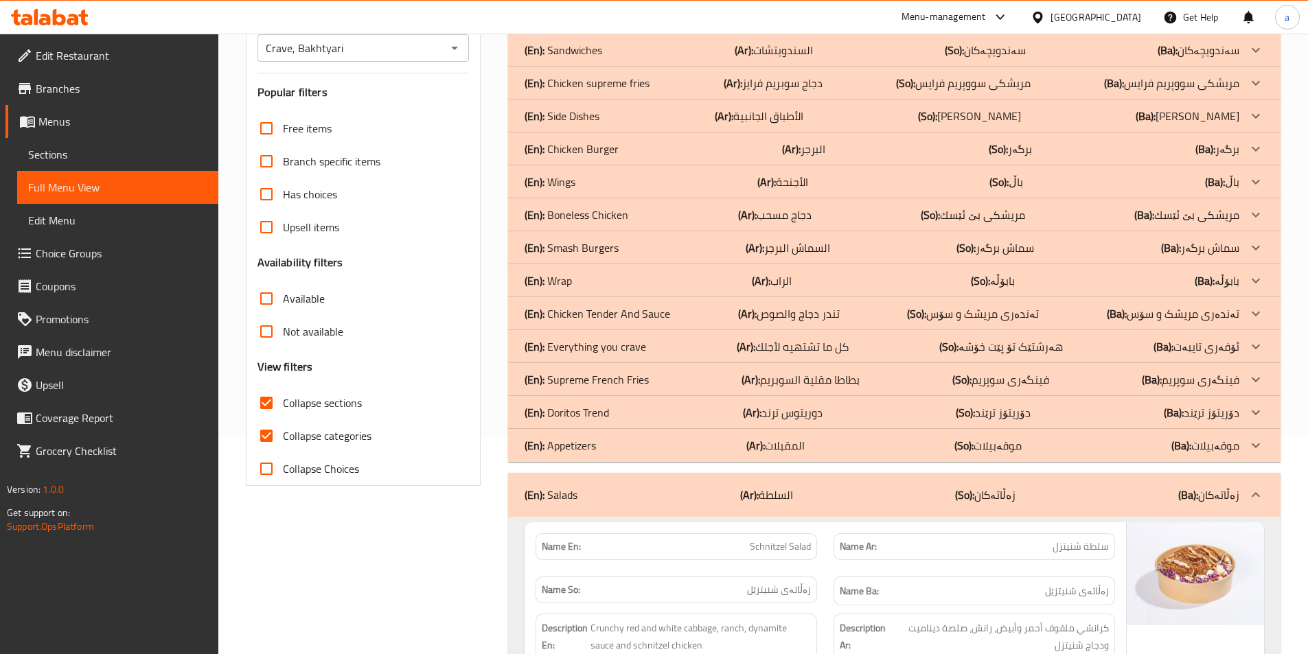
click at [686, 380] on div "(En): Supreme French Fries (Ar): بطاطا مقلية السوبريم (So): فینگەری سوپریم (Ba)…" at bounding box center [882, 379] width 715 height 16
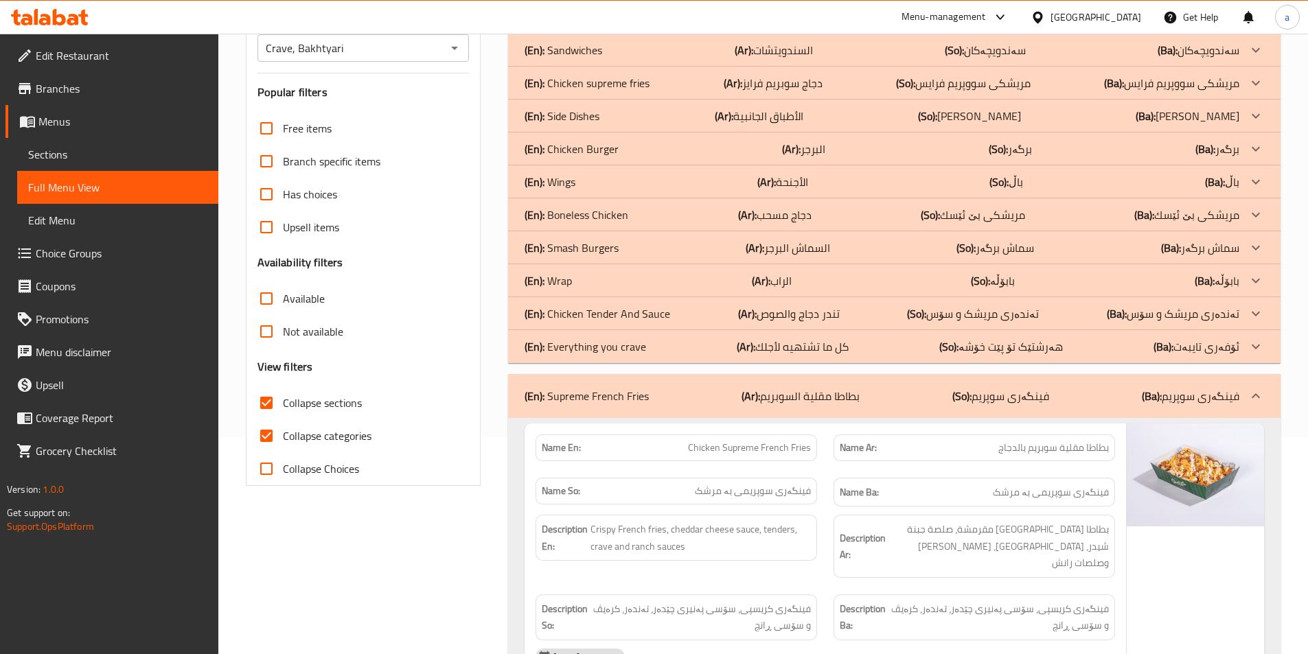
click at [711, 213] on div "(En): Boneless Chicken (Ar): دجاج مسحب (So): مریشكی بێ ئێسك (Ba): مریشكی بێ ئێسك" at bounding box center [882, 215] width 715 height 16
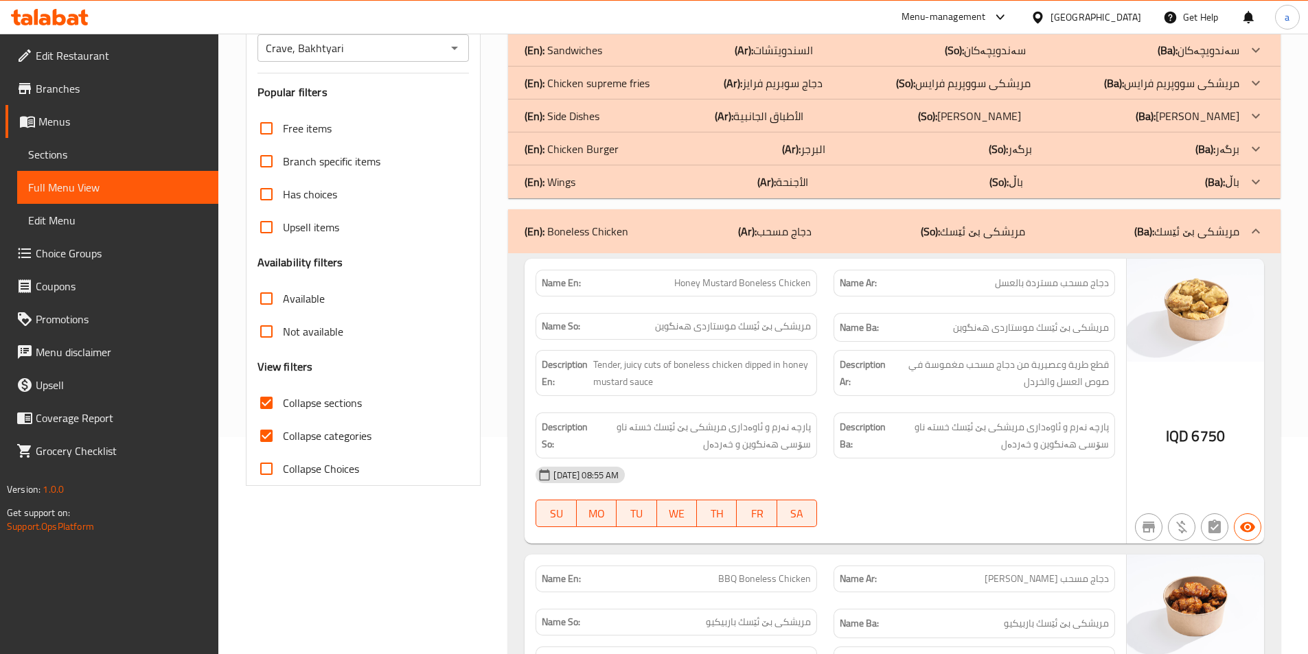
click at [757, 145] on div "(En): Chicken Burger (Ar): البرجر (So): برگەر (Ba): برگەر" at bounding box center [882, 149] width 715 height 16
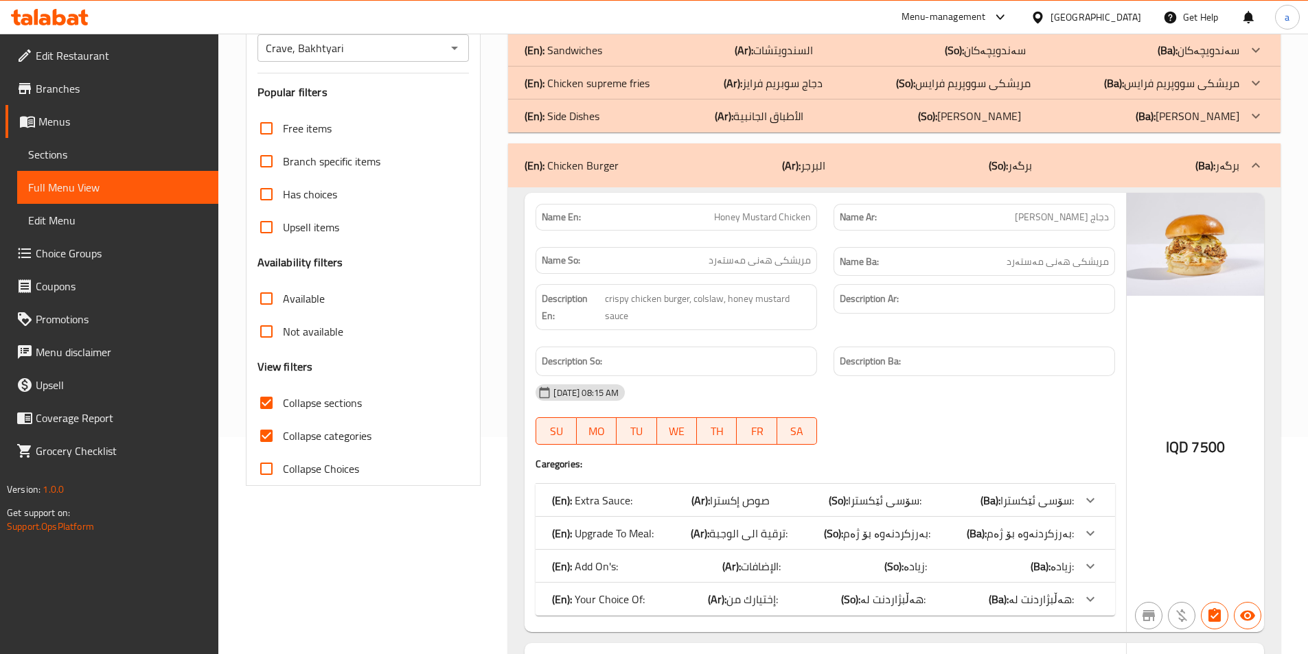
click at [761, 109] on p "(Ar): الأطباق الجانبية" at bounding box center [759, 116] width 89 height 16
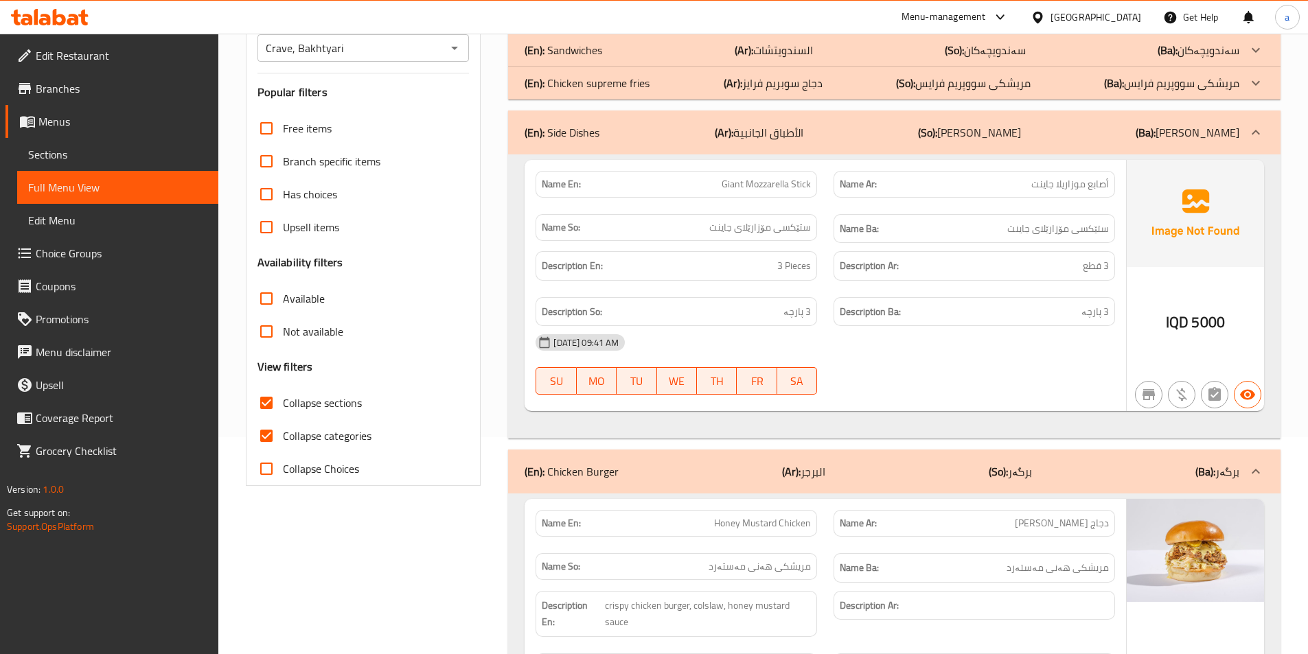
click at [794, 80] on p "(Ar): دجاج سوبريم فرايز" at bounding box center [773, 83] width 99 height 16
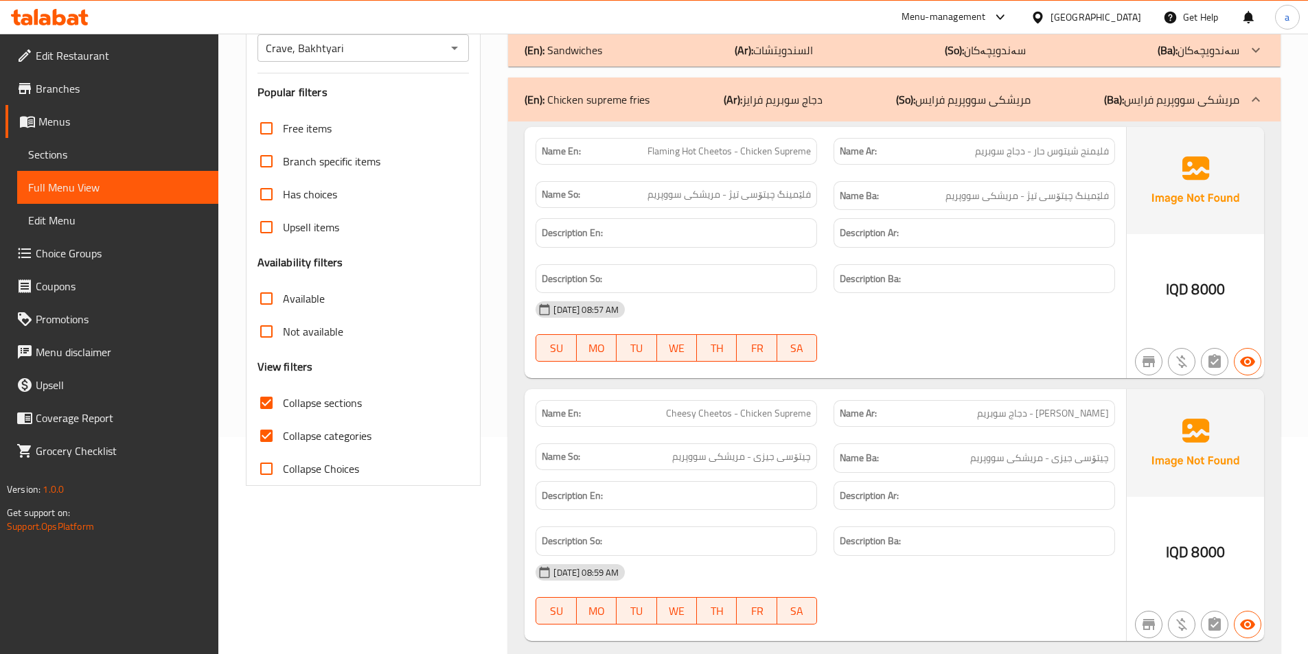
click at [790, 45] on p "(Ar): السندويتشات" at bounding box center [774, 50] width 78 height 16
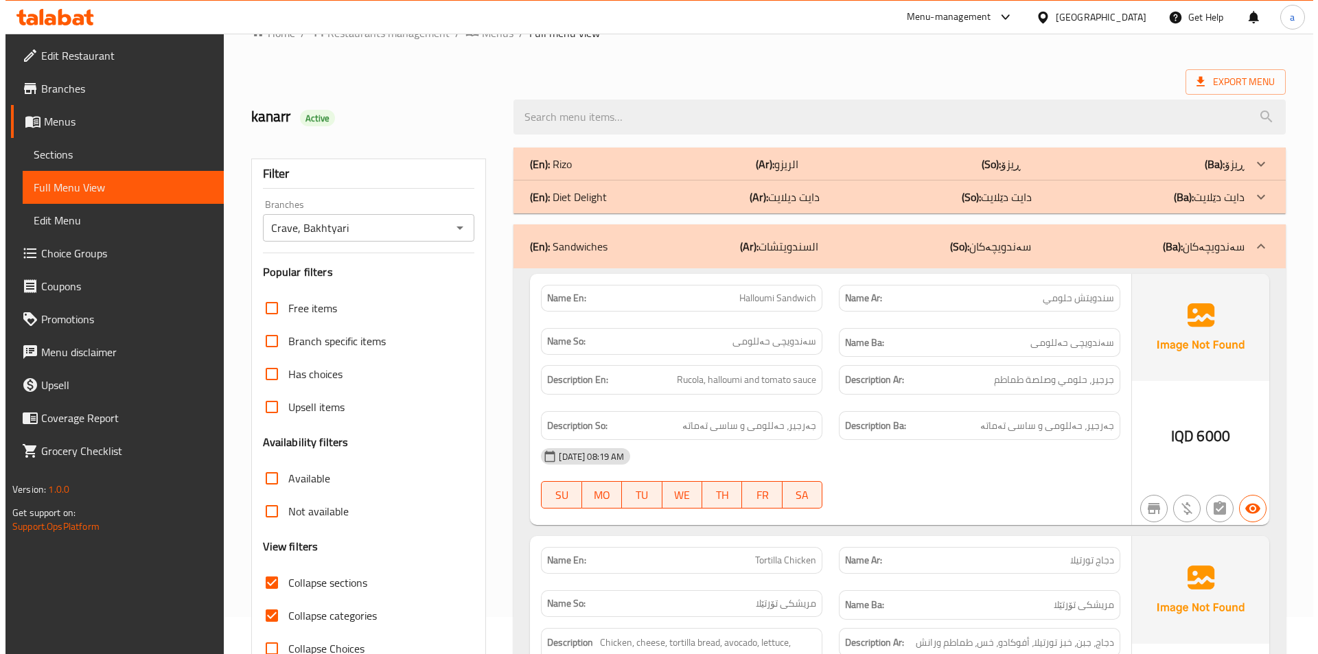
scroll to position [0, 0]
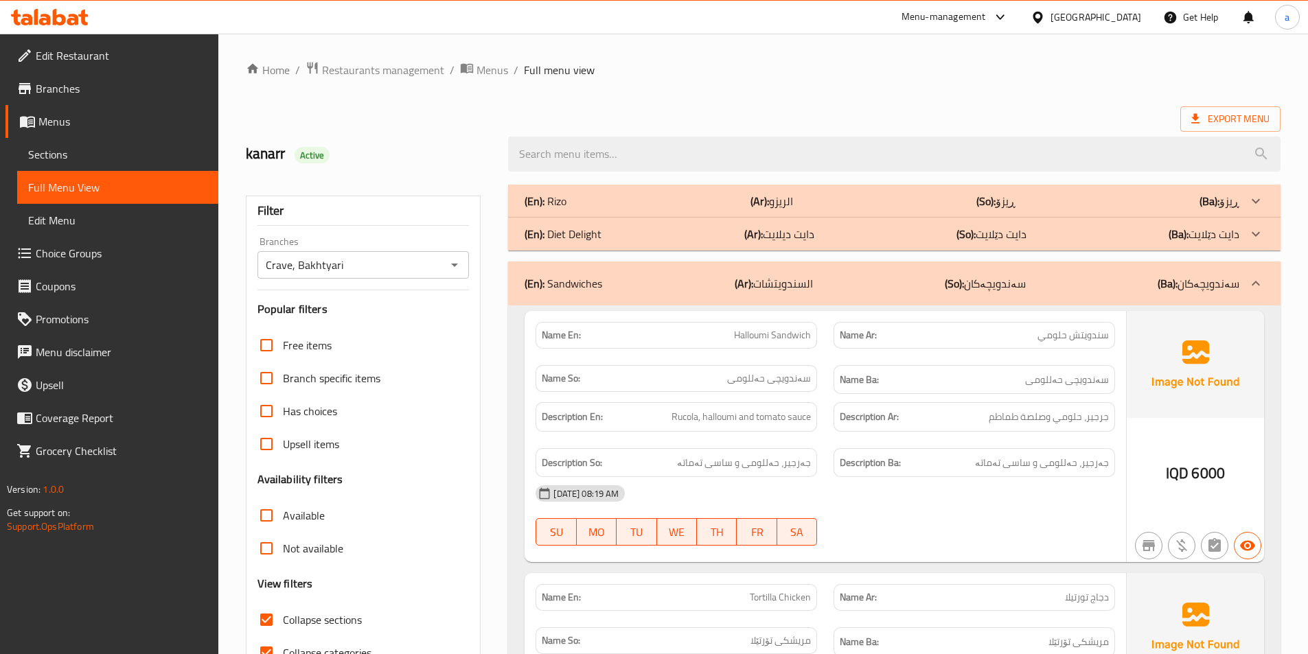
click at [803, 230] on p "(Ar): دايت ديلايت" at bounding box center [779, 234] width 70 height 16
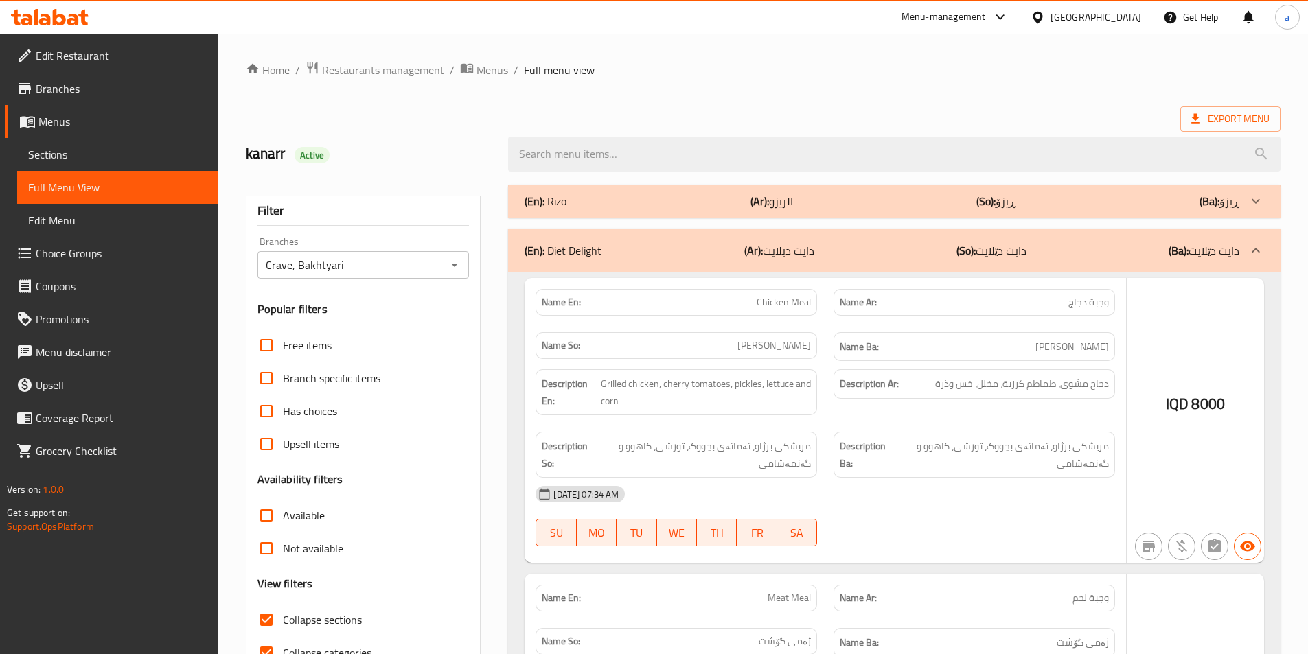
click at [775, 194] on p "(Ar): الريزو" at bounding box center [771, 201] width 43 height 16
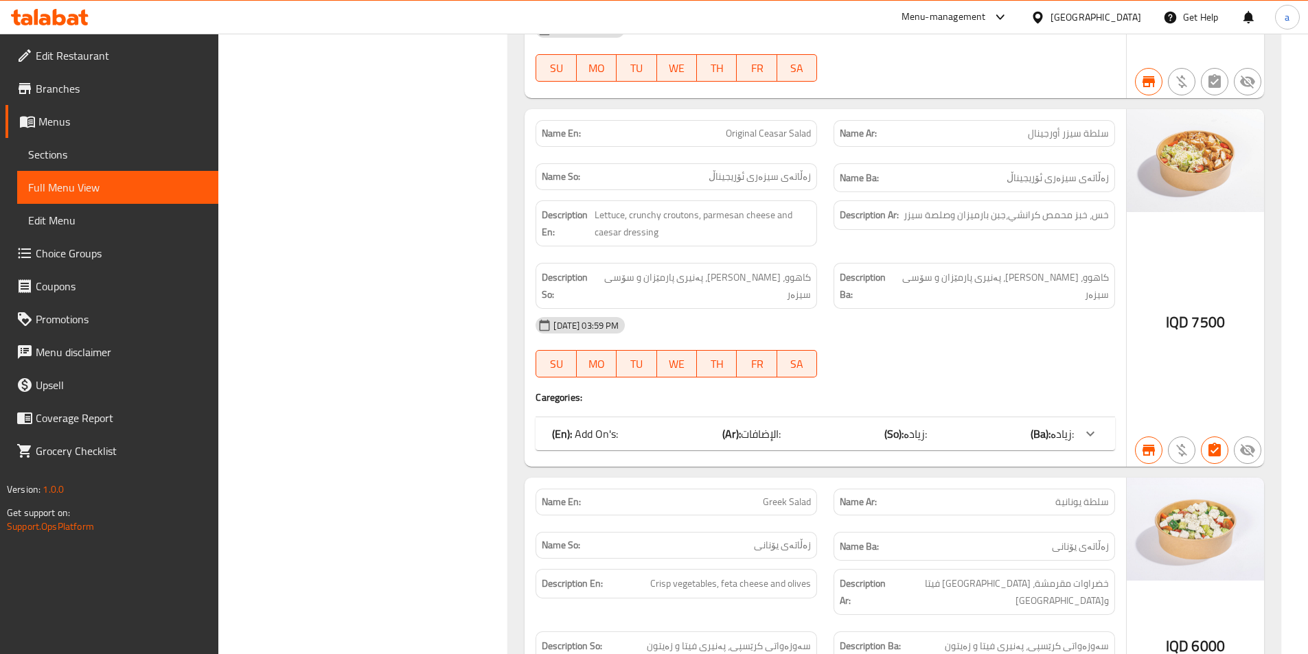
scroll to position [12500, 0]
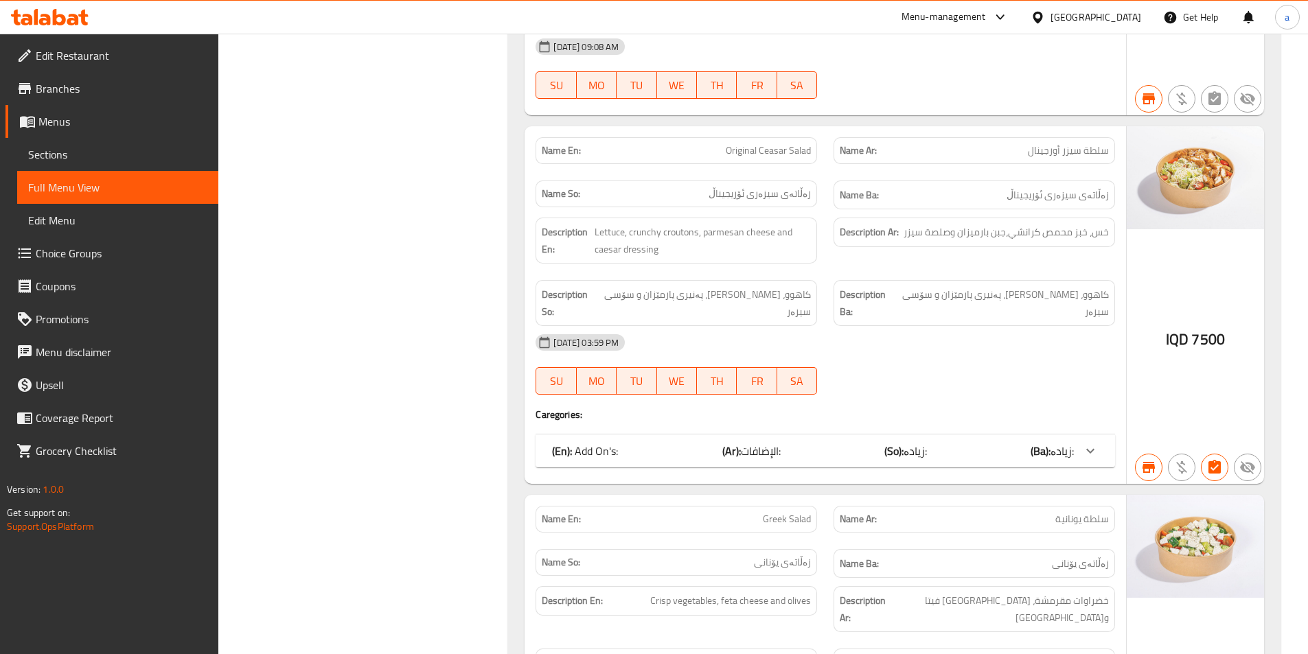
click at [51, 17] on icon at bounding box center [50, 17] width 78 height 16
